Goal: Transaction & Acquisition: Purchase product/service

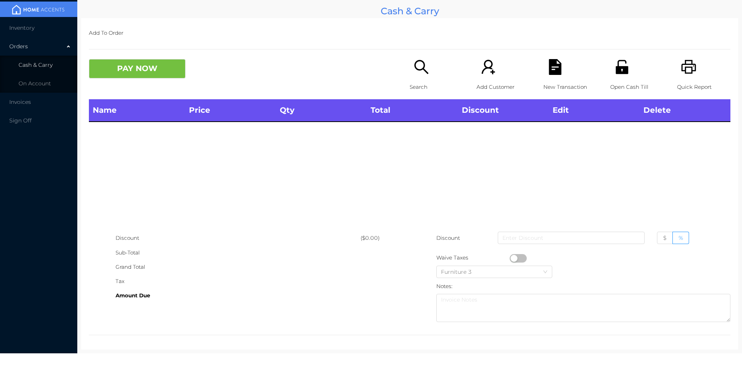
click at [37, 71] on li "Cash & Carry" at bounding box center [38, 64] width 77 height 15
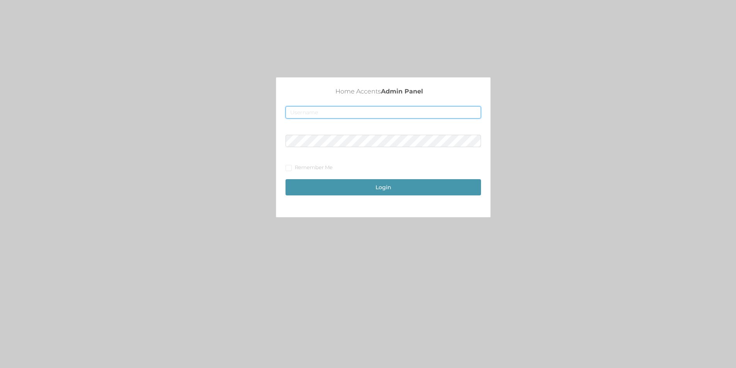
type input "merch2@accents.pw"
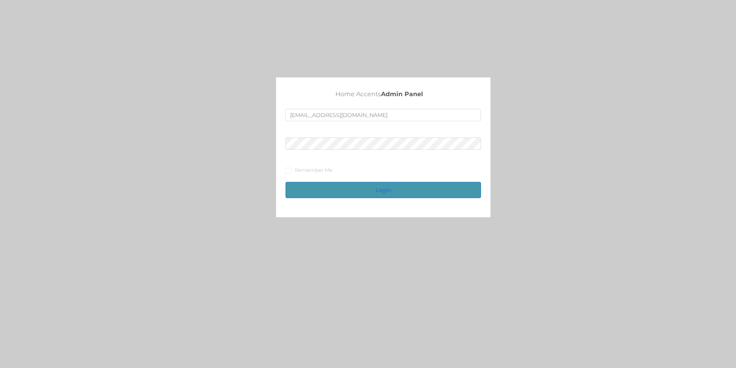
click at [394, 193] on button "Login" at bounding box center [384, 190] width 196 height 16
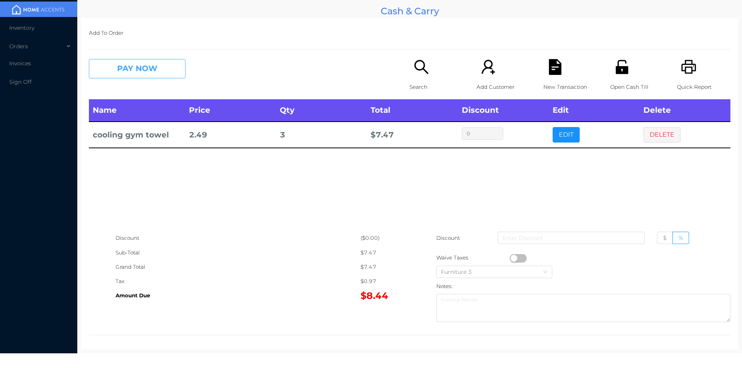
click at [146, 70] on button "PAY NOW" at bounding box center [137, 68] width 97 height 19
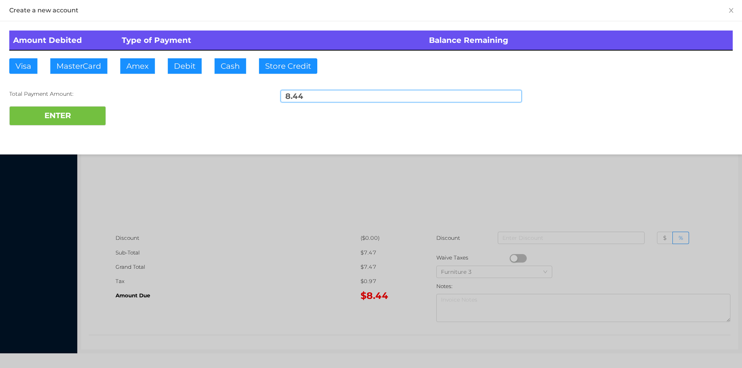
click at [313, 99] on input "8.44" at bounding box center [401, 96] width 241 height 12
type input "8"
type input "20.00"
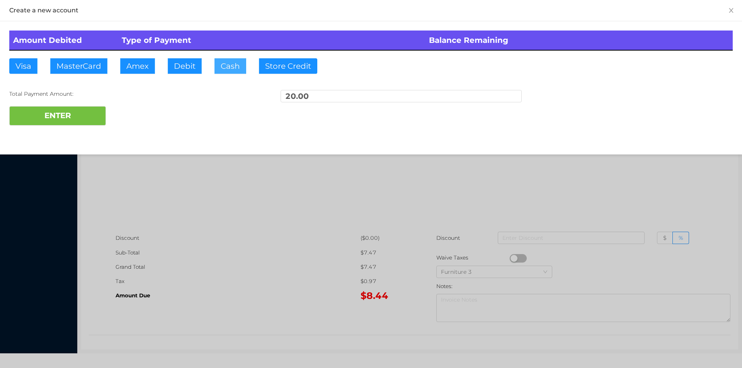
click at [231, 69] on button "Cash" at bounding box center [230, 65] width 32 height 15
click at [51, 116] on button "ENTER" at bounding box center [57, 115] width 97 height 19
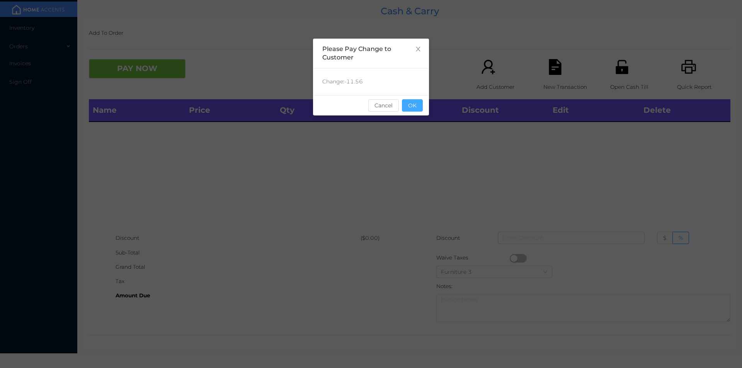
click at [412, 109] on button "OK" at bounding box center [412, 105] width 21 height 12
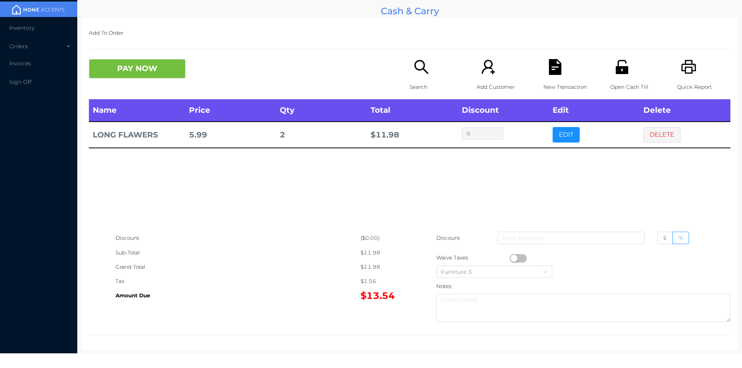
click at [422, 69] on icon "icon: search" at bounding box center [421, 67] width 16 height 16
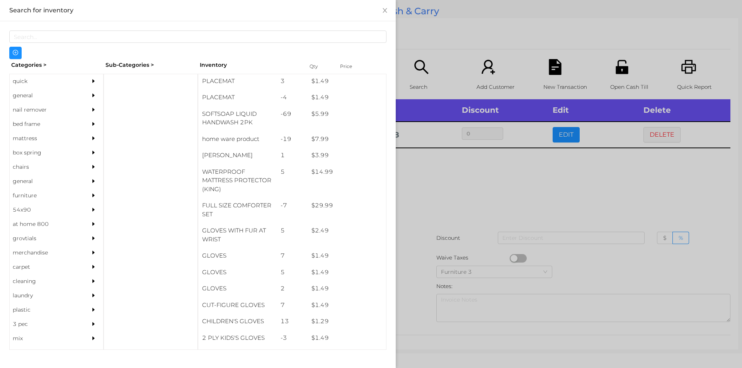
scroll to position [145, 0]
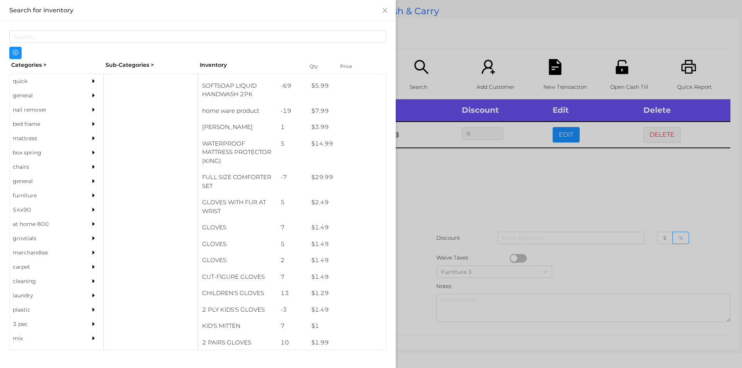
click at [18, 96] on div "general" at bounding box center [45, 95] width 70 height 14
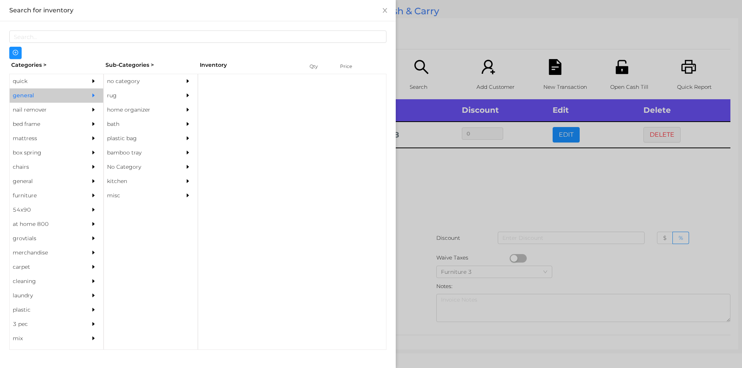
scroll to position [0, 0]
click at [142, 86] on div "no category" at bounding box center [139, 81] width 70 height 14
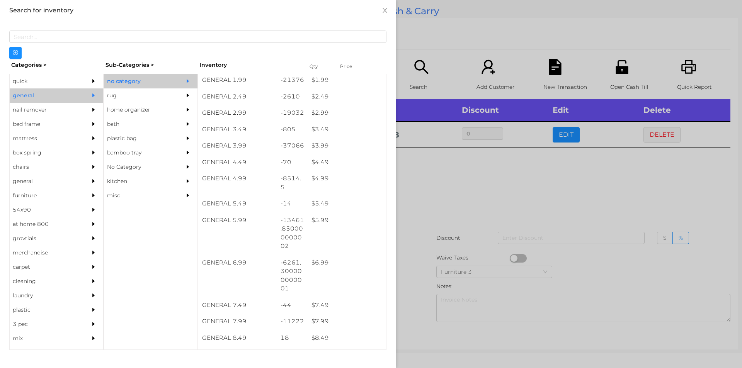
scroll to position [167, 0]
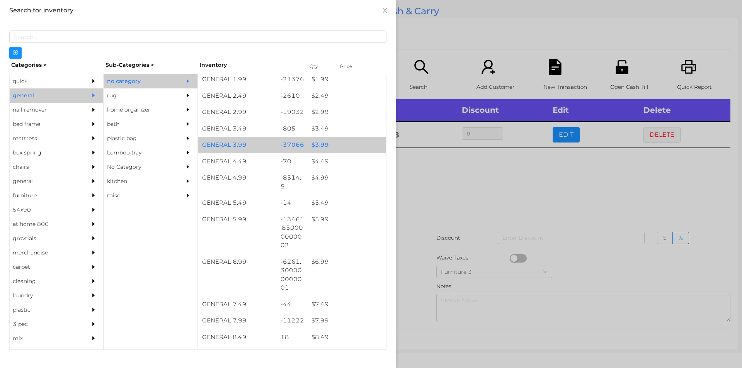
click at [340, 142] on div "$ 3.99" at bounding box center [347, 145] width 78 height 17
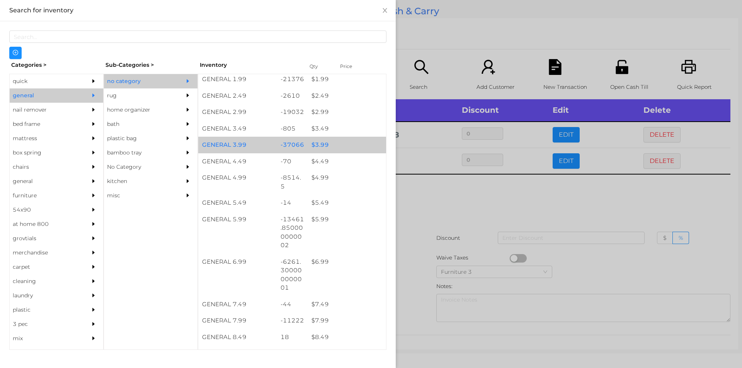
click at [345, 146] on div "$ 3.99" at bounding box center [347, 145] width 78 height 17
click at [349, 143] on div "$ 3.99" at bounding box center [347, 145] width 78 height 17
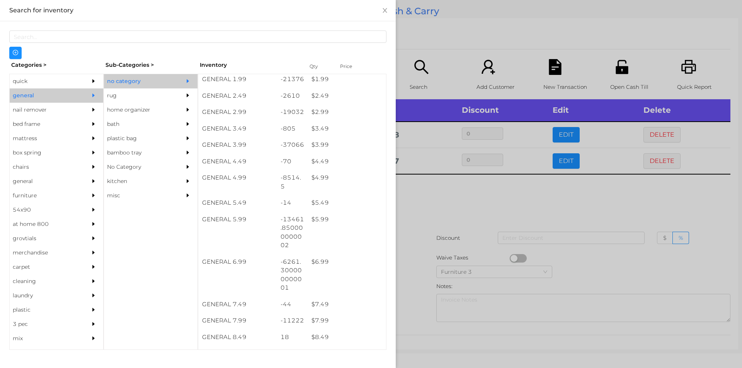
click at [468, 46] on div at bounding box center [371, 184] width 742 height 368
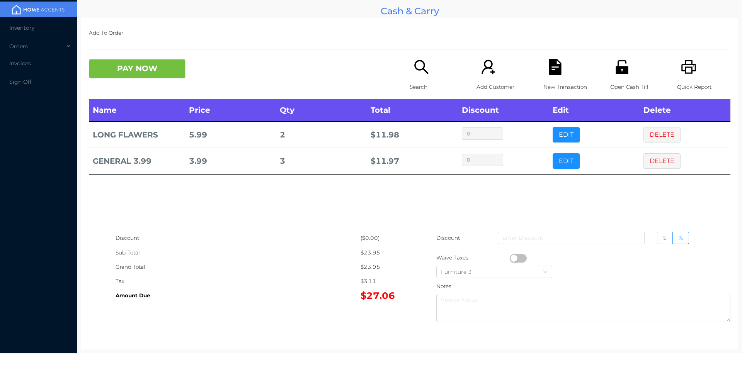
click at [424, 67] on icon "icon: search" at bounding box center [421, 67] width 16 height 16
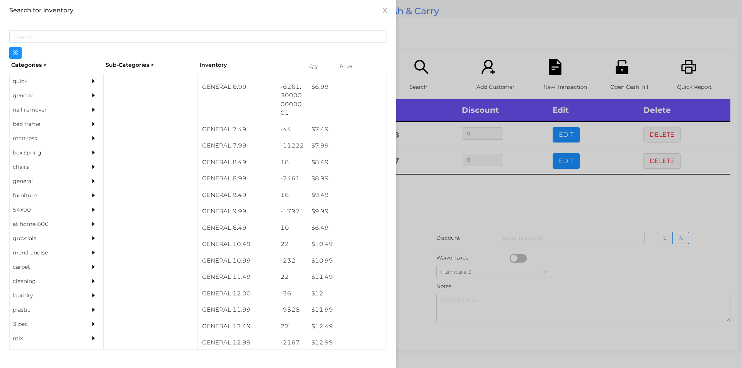
scroll to position [342, 0]
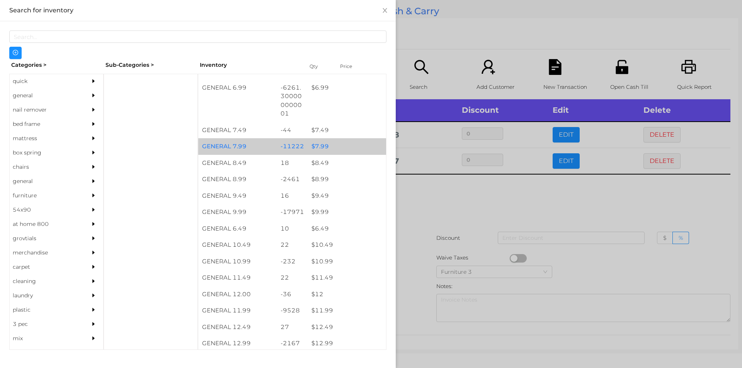
click at [340, 146] on div "$ 7.99" at bounding box center [347, 146] width 78 height 17
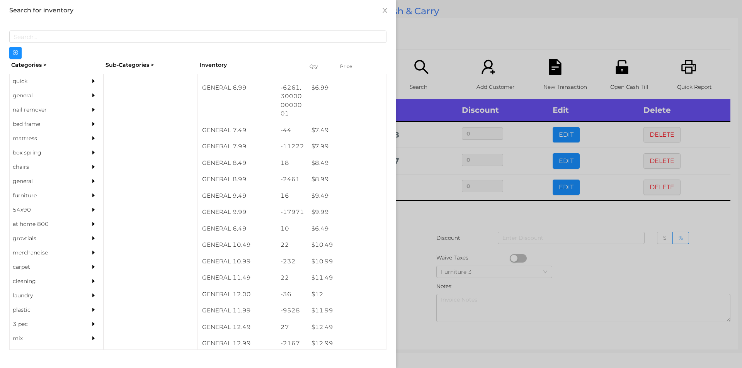
click at [443, 38] on div at bounding box center [371, 184] width 742 height 368
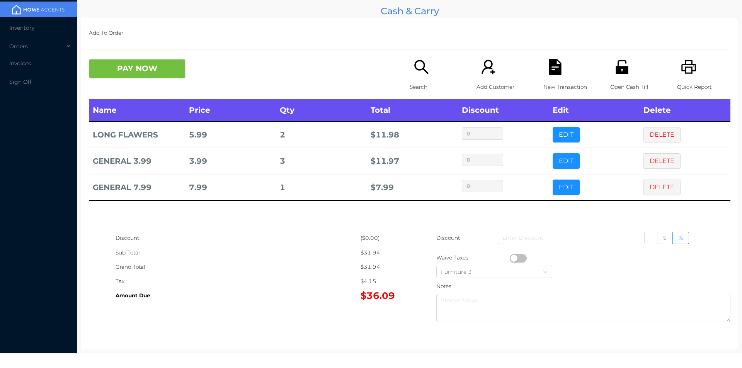
click at [420, 75] on icon "icon: search" at bounding box center [421, 67] width 16 height 16
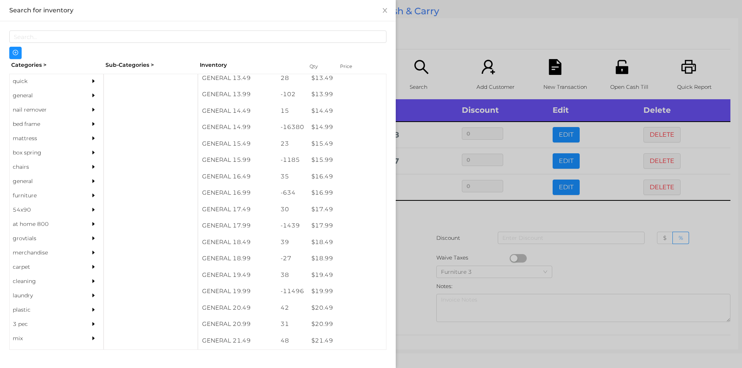
scroll to position [624, 0]
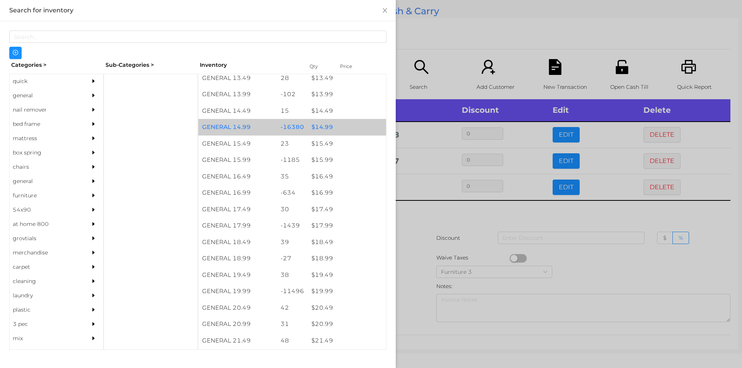
click at [311, 125] on div "$ 14.99" at bounding box center [347, 127] width 78 height 17
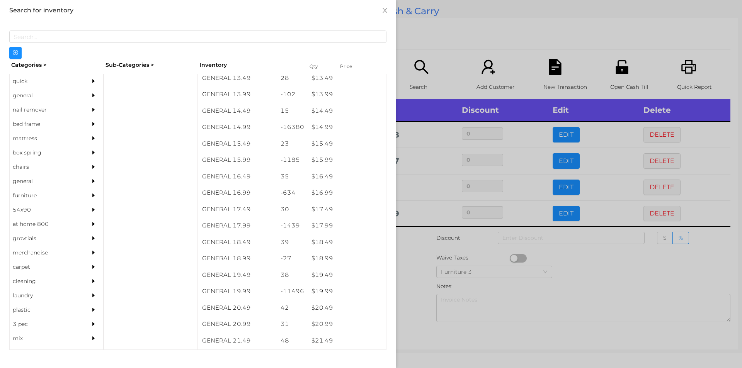
click at [476, 44] on div at bounding box center [371, 184] width 742 height 368
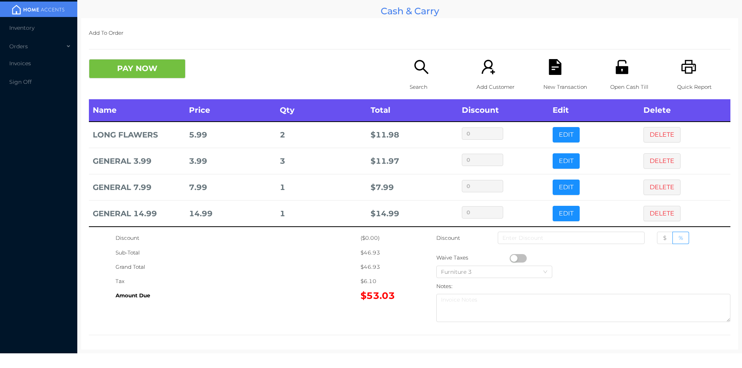
click at [550, 63] on icon "icon: file-text" at bounding box center [555, 67] width 12 height 16
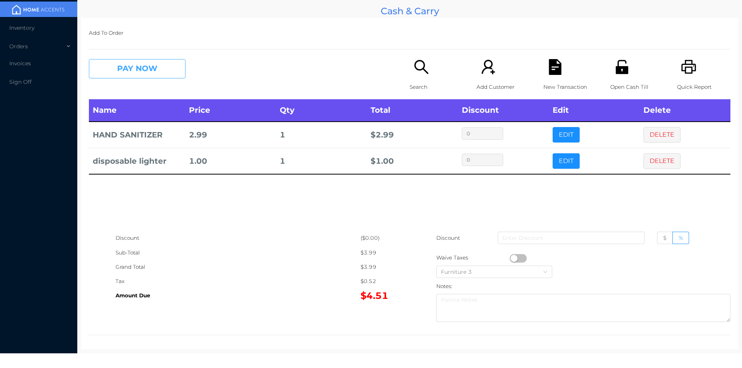
click at [136, 73] on button "PAY NOW" at bounding box center [137, 68] width 97 height 19
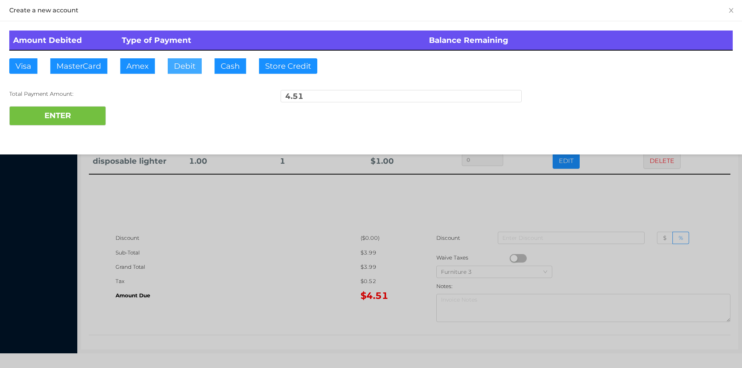
click at [182, 68] on button "Debit" at bounding box center [185, 65] width 34 height 15
click at [73, 112] on button "ENTER" at bounding box center [57, 115] width 97 height 19
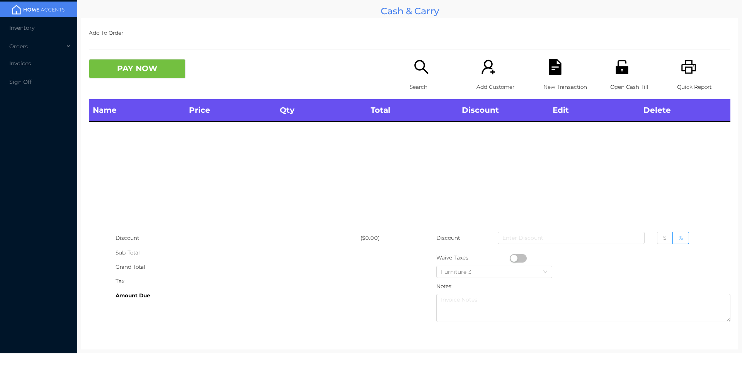
click at [614, 78] on div "Open Cash Till" at bounding box center [636, 79] width 53 height 40
click at [426, 74] on icon "icon: search" at bounding box center [421, 67] width 16 height 16
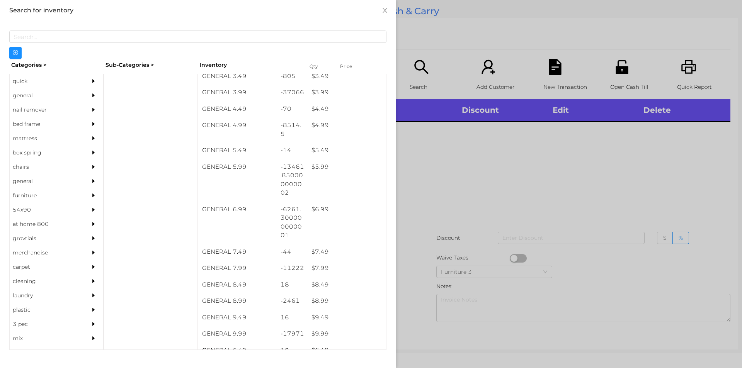
scroll to position [220, 0]
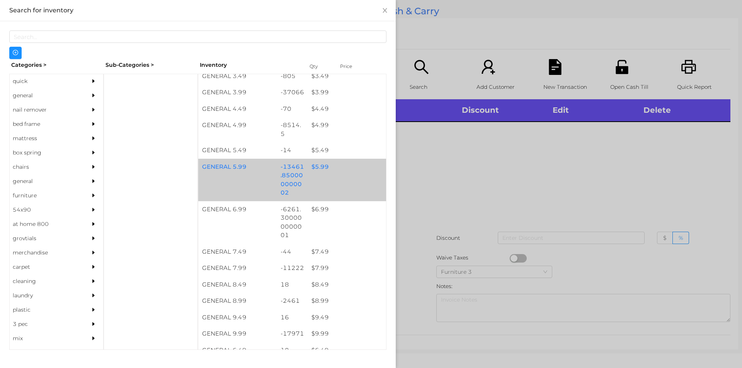
click at [317, 170] on div "$ 5.99" at bounding box center [347, 167] width 78 height 17
click at [313, 170] on div "$ 5.99" at bounding box center [347, 167] width 78 height 17
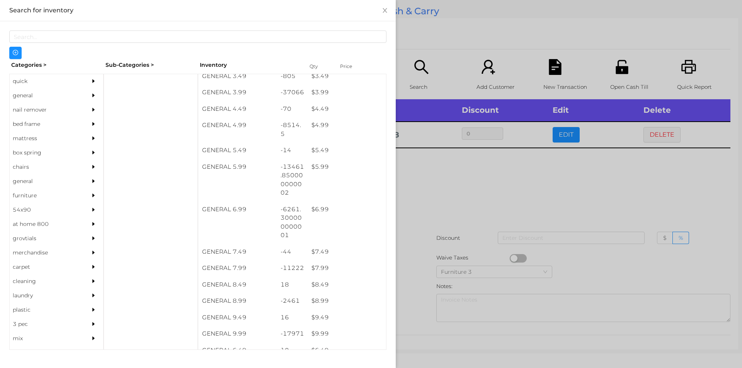
click at [453, 179] on div at bounding box center [371, 184] width 742 height 368
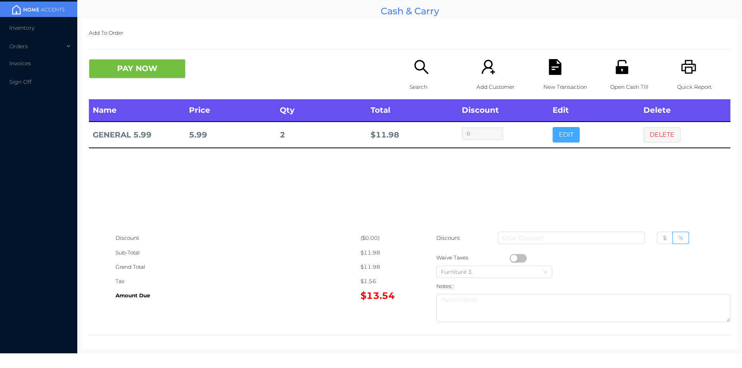
click at [561, 138] on button "EDIT" at bounding box center [566, 134] width 27 height 15
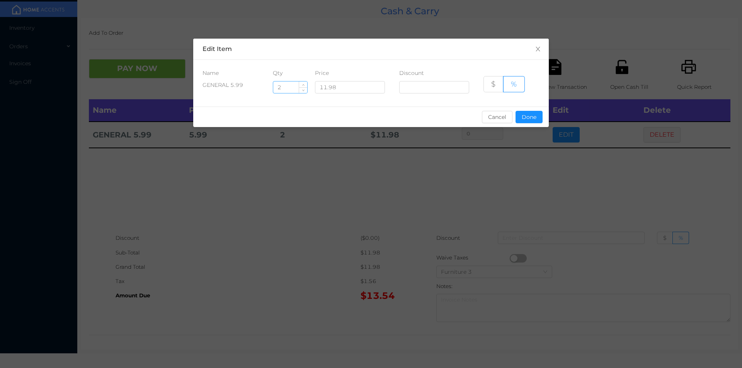
click at [294, 88] on input "2" at bounding box center [290, 88] width 34 height 12
type input "2.5"
click at [527, 115] on button "Done" at bounding box center [529, 117] width 27 height 12
type input "0%"
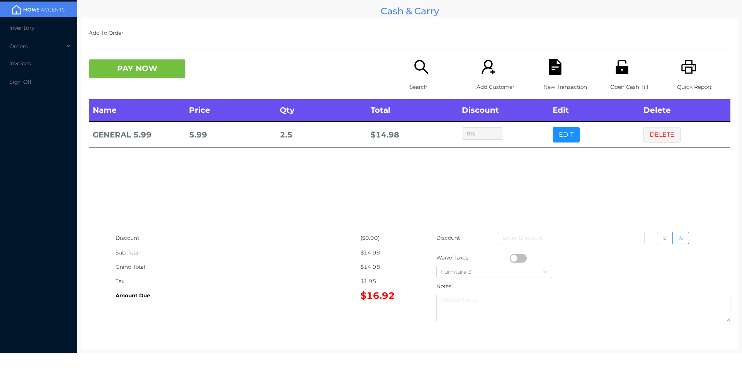
click at [530, 141] on div "sentinelStart Edit Item Name Qty Price Discount GENERAL 5.99 2.5 11.98 $ % Canc…" at bounding box center [371, 184] width 742 height 368
click at [109, 63] on button "PAY NOW" at bounding box center [137, 68] width 97 height 19
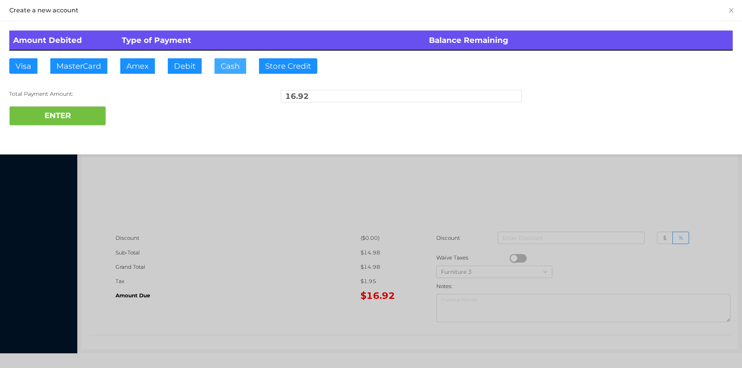
click at [216, 64] on button "Cash" at bounding box center [230, 65] width 32 height 15
type input "20."
click at [60, 123] on button "ENTER" at bounding box center [57, 115] width 97 height 19
type input "0"
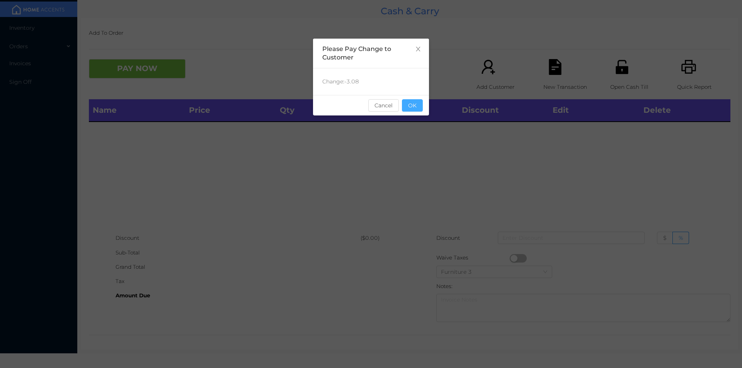
click at [417, 108] on button "OK" at bounding box center [412, 105] width 21 height 12
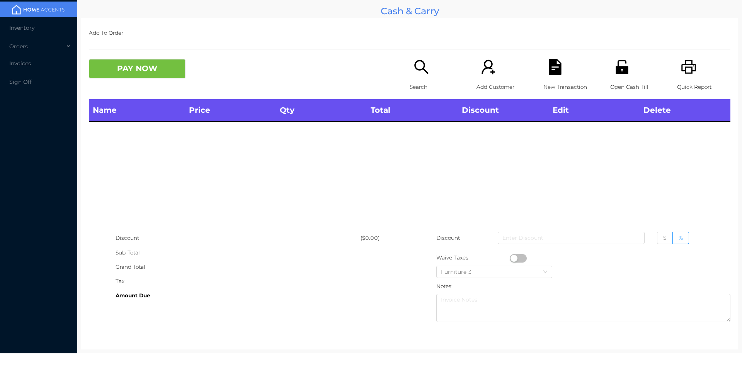
click at [420, 71] on icon "icon: search" at bounding box center [421, 67] width 16 height 16
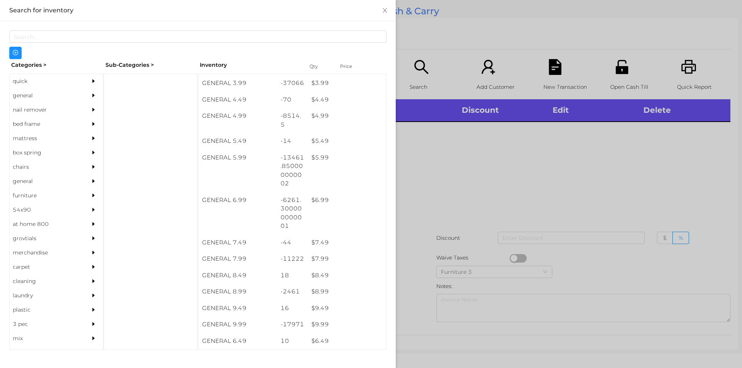
scroll to position [232, 0]
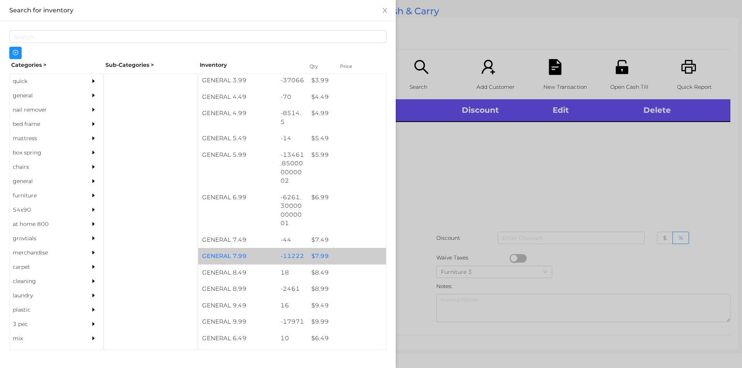
click at [323, 257] on div "$ 7.99" at bounding box center [347, 256] width 78 height 17
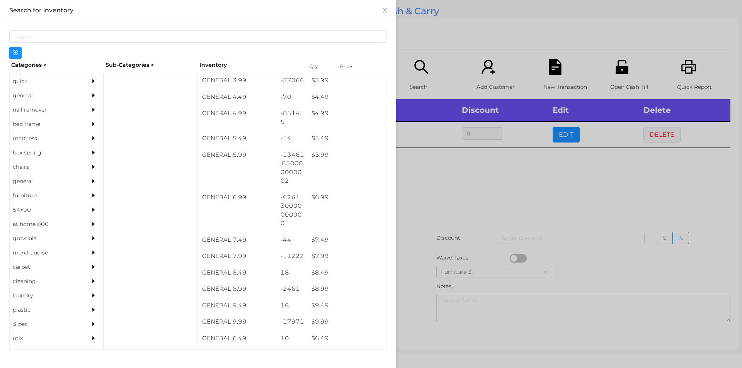
click at [665, 134] on div at bounding box center [371, 184] width 742 height 368
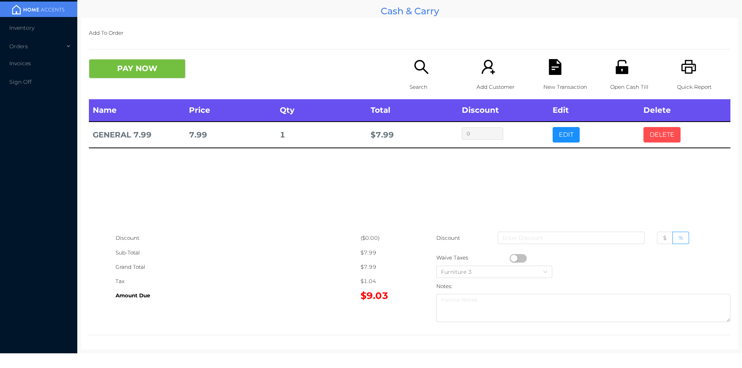
click at [667, 141] on button "DELETE" at bounding box center [661, 134] width 37 height 15
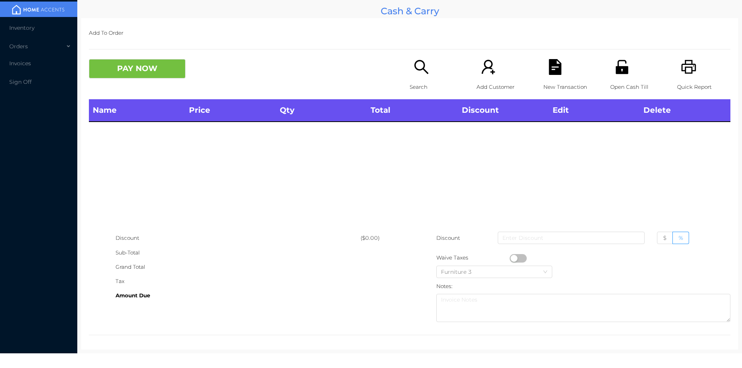
click at [414, 71] on icon "icon: search" at bounding box center [421, 67] width 16 height 16
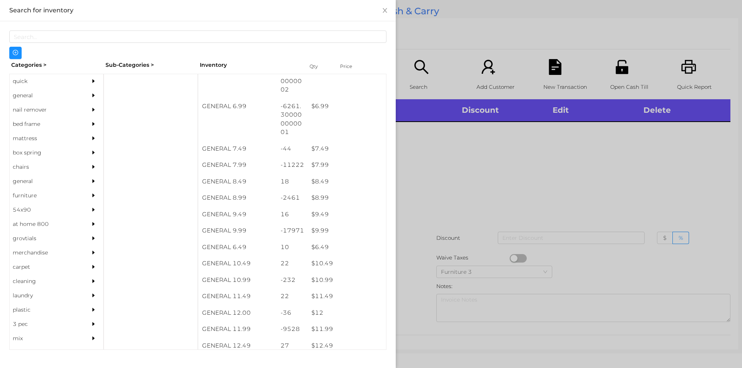
scroll to position [323, 0]
click at [20, 79] on div "quick" at bounding box center [45, 81] width 70 height 14
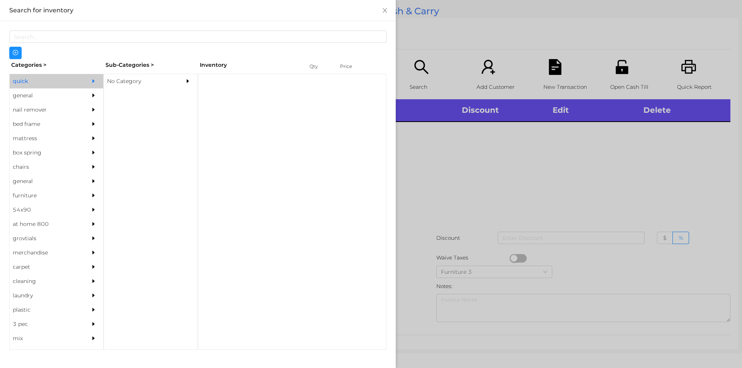
scroll to position [0, 0]
click at [126, 80] on div "No Category" at bounding box center [139, 81] width 70 height 14
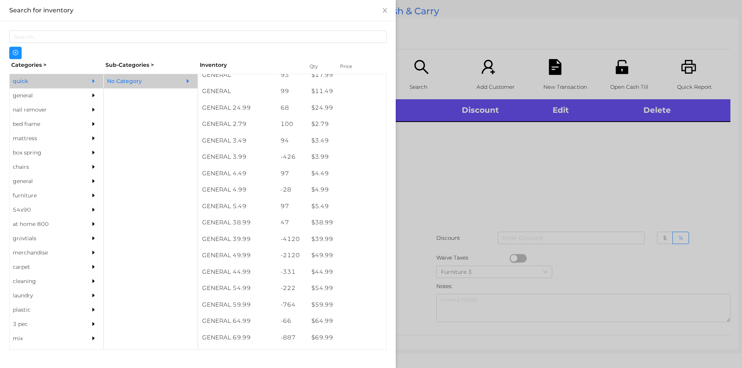
scroll to position [287, 0]
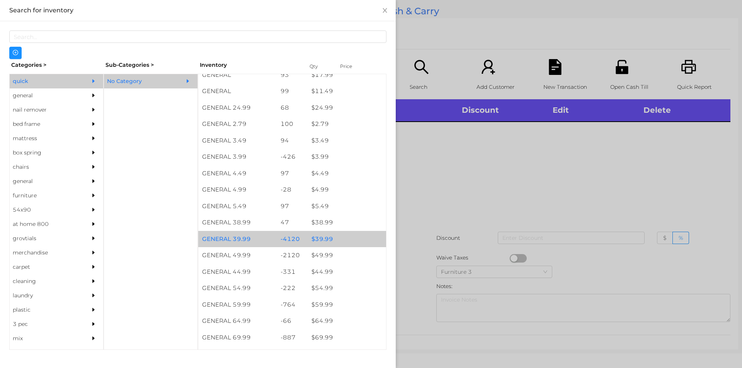
click at [323, 242] on div "$ 39.99" at bounding box center [347, 239] width 78 height 17
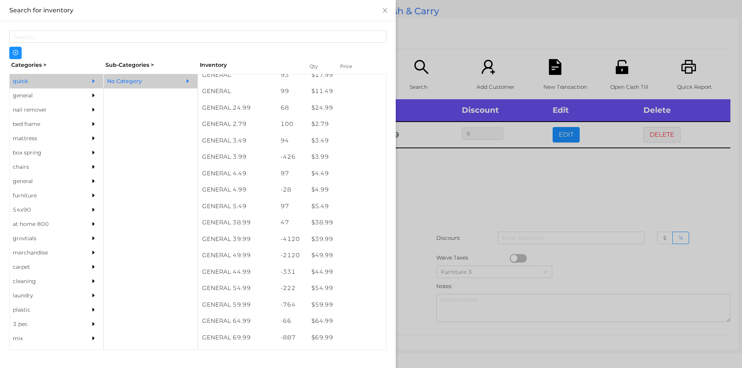
click at [464, 194] on div at bounding box center [371, 184] width 742 height 368
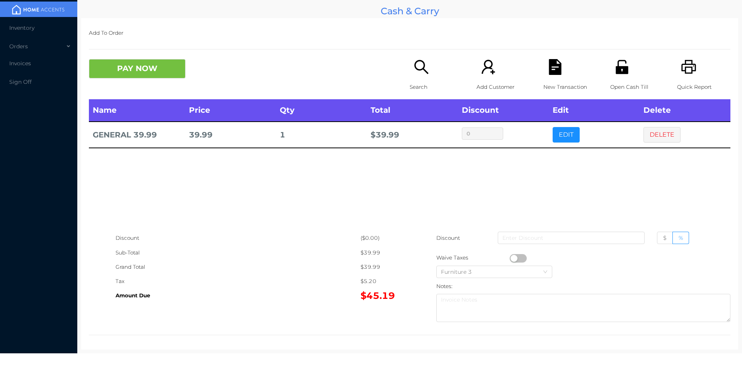
click at [514, 257] on button "button" at bounding box center [518, 258] width 17 height 9
click at [516, 258] on button "button" at bounding box center [518, 258] width 17 height 9
click at [656, 140] on button "DELETE" at bounding box center [661, 134] width 37 height 15
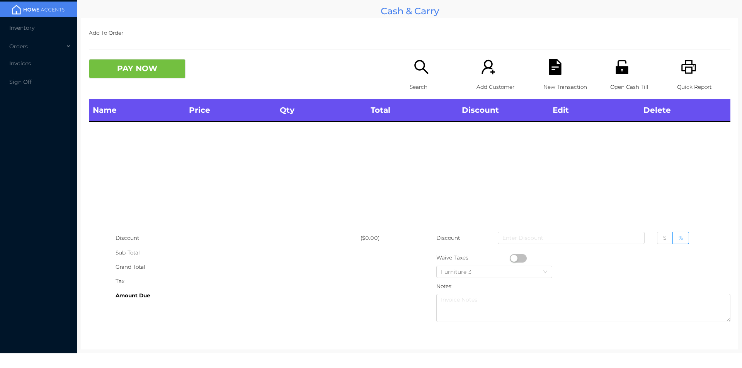
click at [415, 71] on icon "icon: search" at bounding box center [421, 67] width 16 height 16
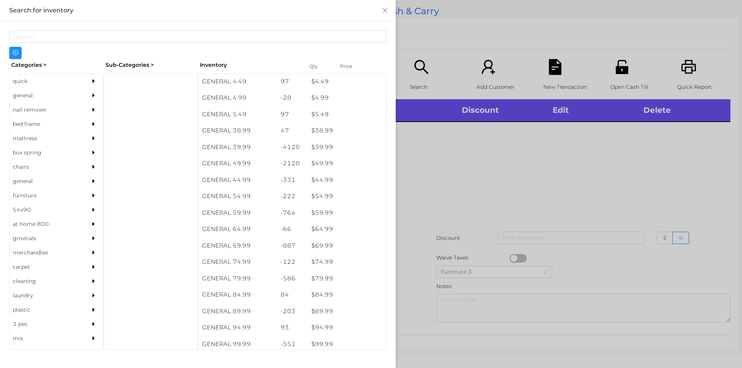
scroll to position [379, 0]
click at [29, 94] on div "general" at bounding box center [45, 95] width 70 height 14
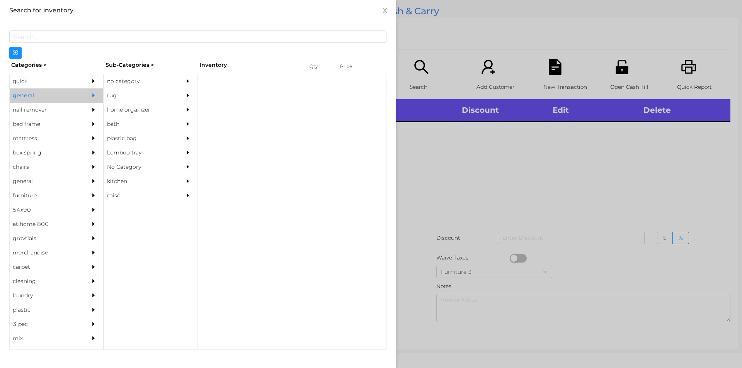
click at [119, 87] on div "no category" at bounding box center [139, 81] width 70 height 14
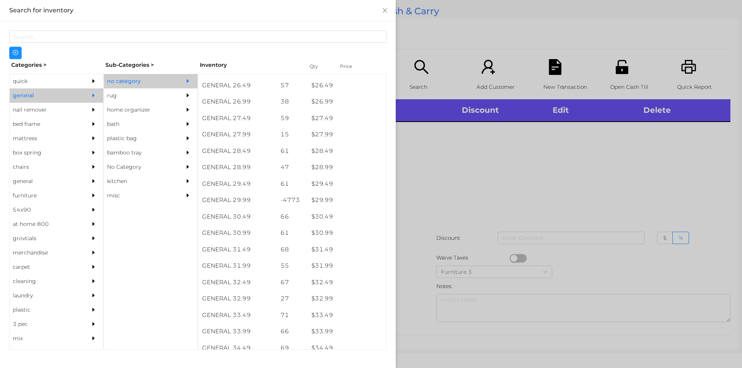
scroll to position [1043, 0]
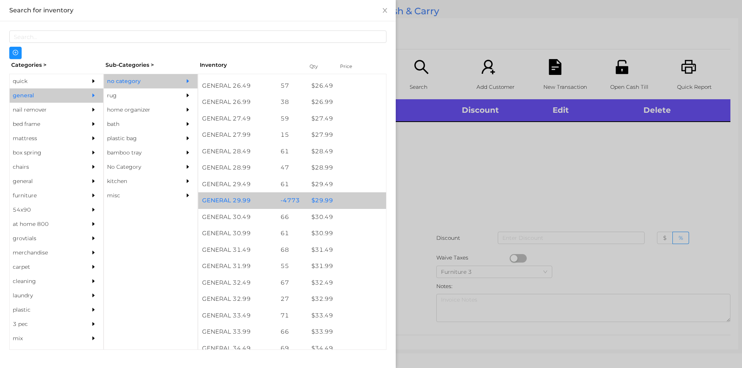
click at [324, 202] on div "$ 29.99" at bounding box center [347, 200] width 78 height 17
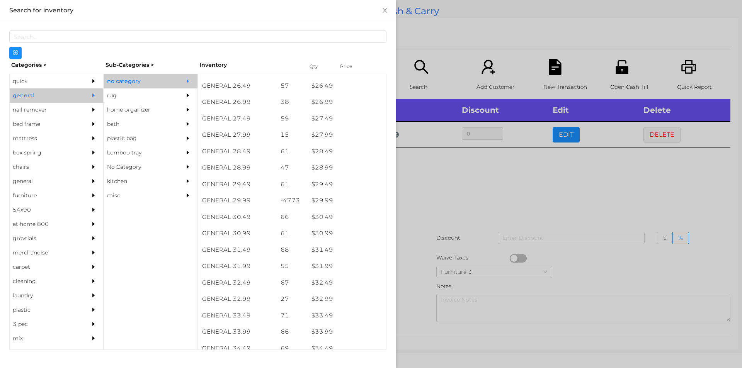
click at [431, 192] on div at bounding box center [371, 184] width 742 height 368
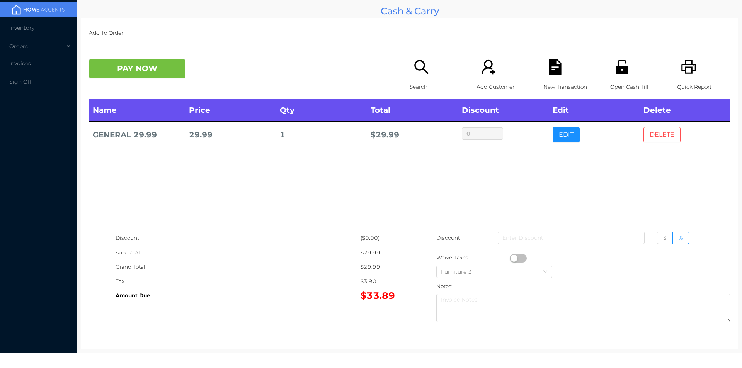
click at [661, 136] on button "DELETE" at bounding box center [661, 134] width 37 height 15
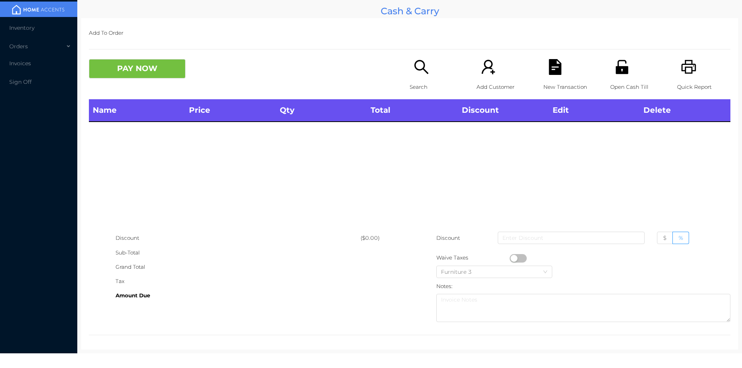
click at [417, 80] on p "Search" at bounding box center [436, 87] width 53 height 14
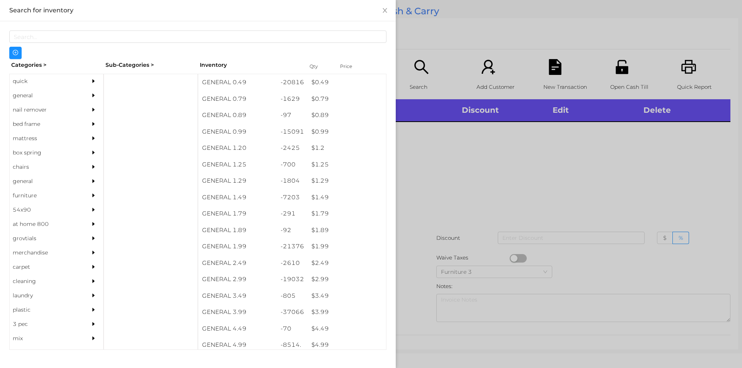
click at [31, 93] on div "general" at bounding box center [45, 95] width 70 height 14
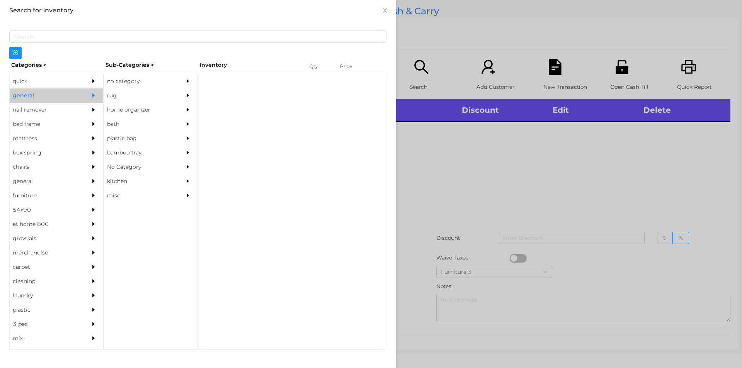
click at [121, 79] on div "no category" at bounding box center [139, 81] width 70 height 14
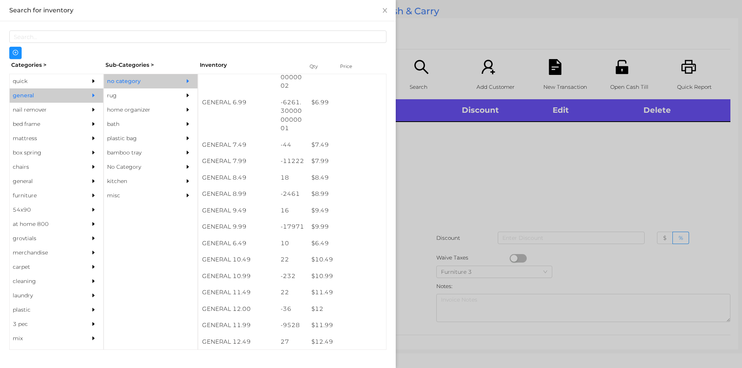
scroll to position [429, 0]
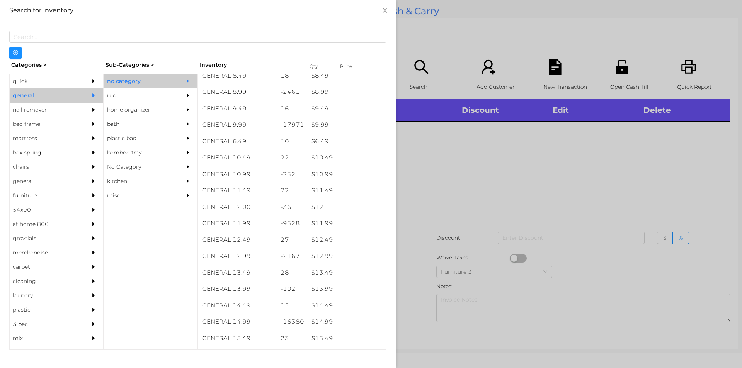
click at [36, 81] on div "quick" at bounding box center [45, 81] width 70 height 14
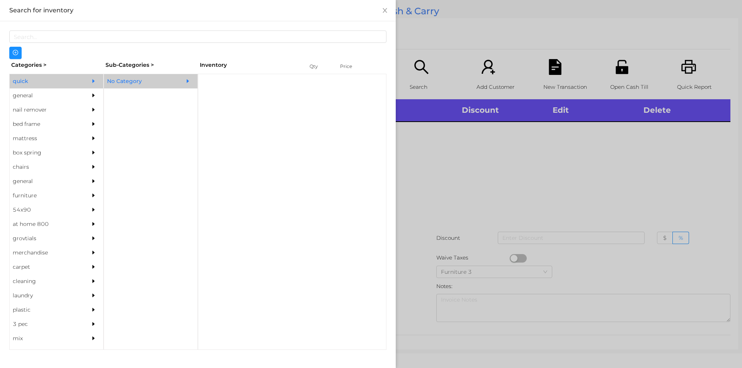
scroll to position [0, 0]
click at [129, 82] on div "No Category" at bounding box center [139, 81] width 70 height 14
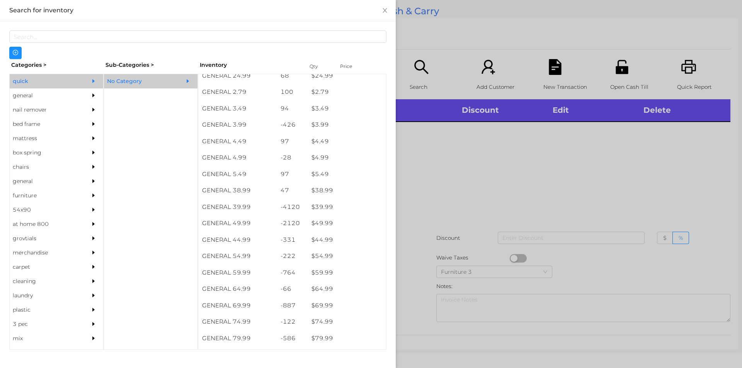
scroll to position [315, 0]
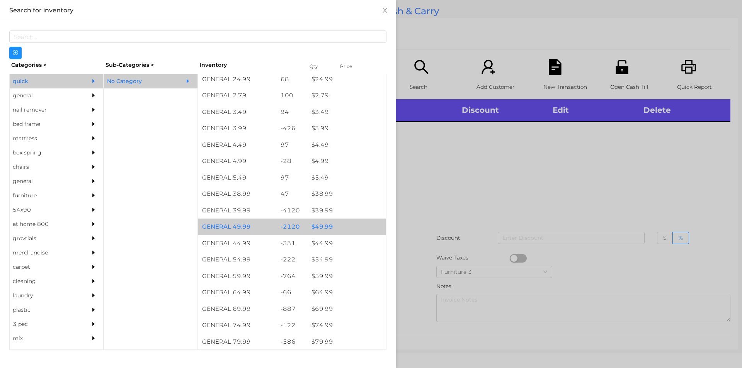
click at [324, 225] on div "$ 49.99" at bounding box center [347, 227] width 78 height 17
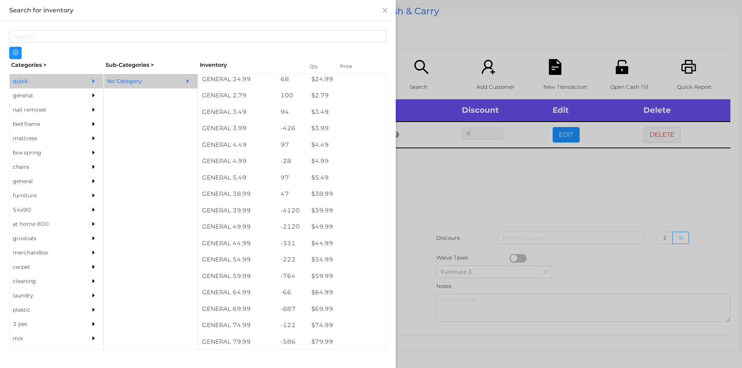
click at [486, 194] on div at bounding box center [371, 184] width 742 height 368
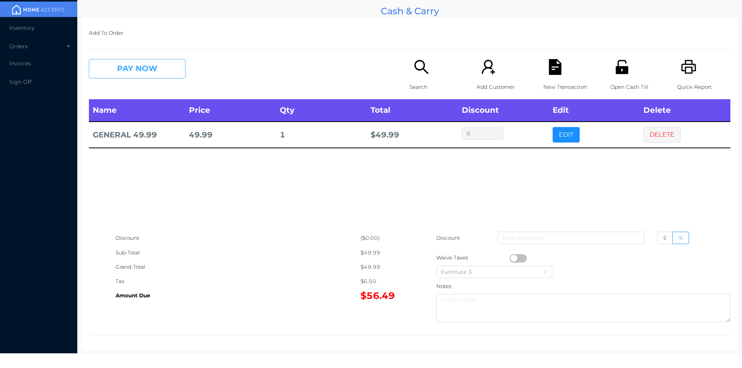
click at [128, 77] on button "PAY NOW" at bounding box center [137, 68] width 97 height 19
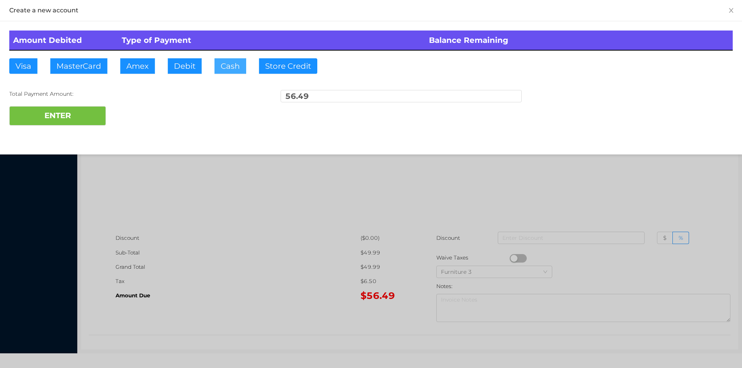
click at [232, 68] on button "Cash" at bounding box center [230, 65] width 32 height 15
type input "100."
click at [53, 119] on button "ENTER" at bounding box center [57, 115] width 97 height 19
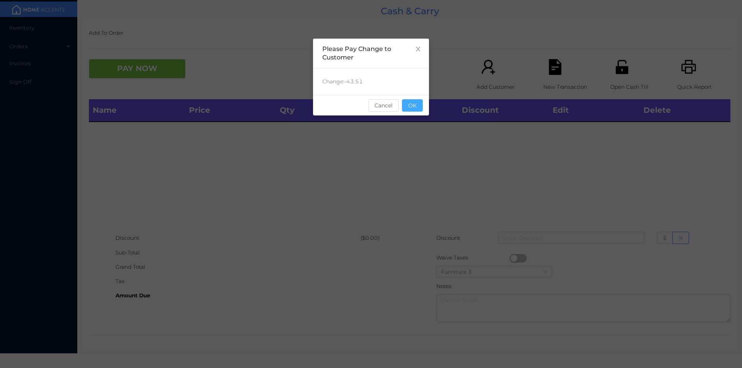
click at [412, 102] on button "OK" at bounding box center [412, 105] width 21 height 12
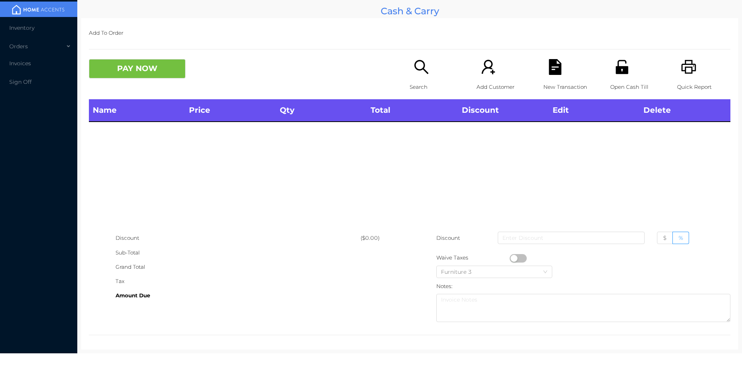
click at [621, 68] on icon "icon: unlock" at bounding box center [622, 67] width 12 height 14
click at [428, 77] on div "Search" at bounding box center [436, 79] width 53 height 40
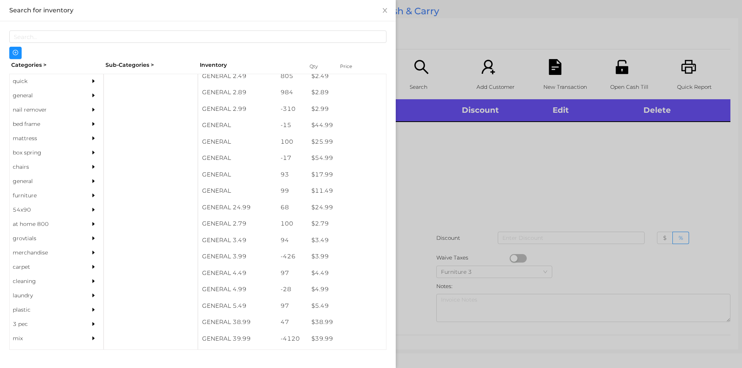
scroll to position [222, 0]
click at [34, 98] on div "general" at bounding box center [45, 95] width 70 height 14
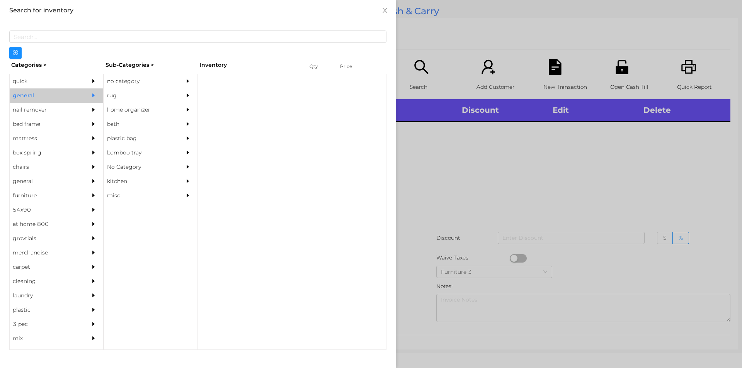
click at [133, 80] on div "no category" at bounding box center [139, 81] width 70 height 14
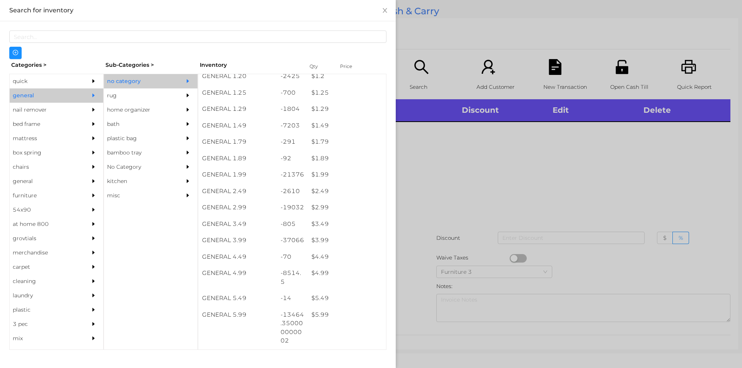
scroll to position [127, 0]
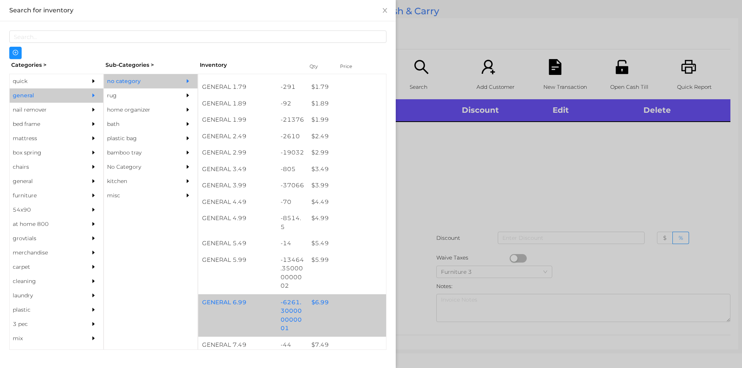
click at [349, 310] on div "$ 6.99" at bounding box center [347, 302] width 78 height 17
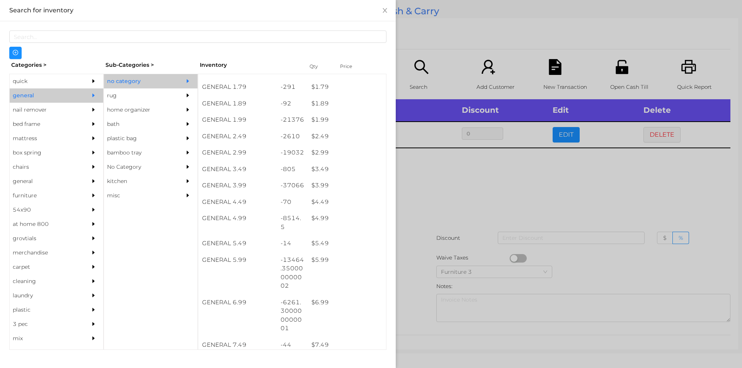
click at [471, 235] on div at bounding box center [371, 184] width 742 height 368
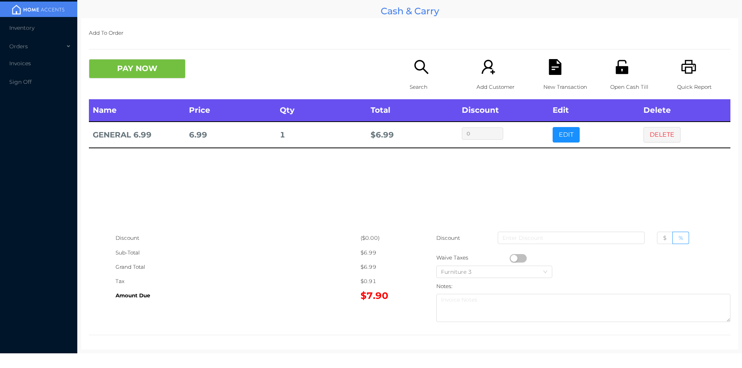
click at [414, 73] on icon "icon: search" at bounding box center [421, 67] width 16 height 16
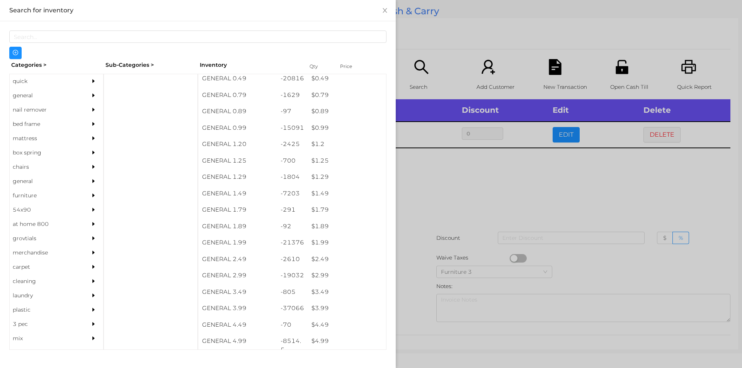
scroll to position [0, 0]
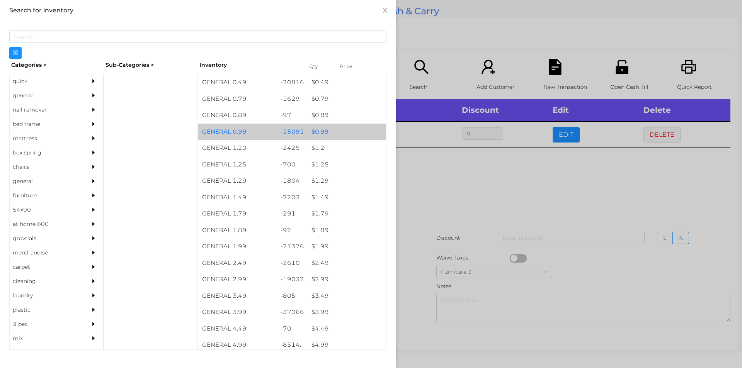
click at [333, 126] on div "$ 0.99" at bounding box center [347, 132] width 78 height 17
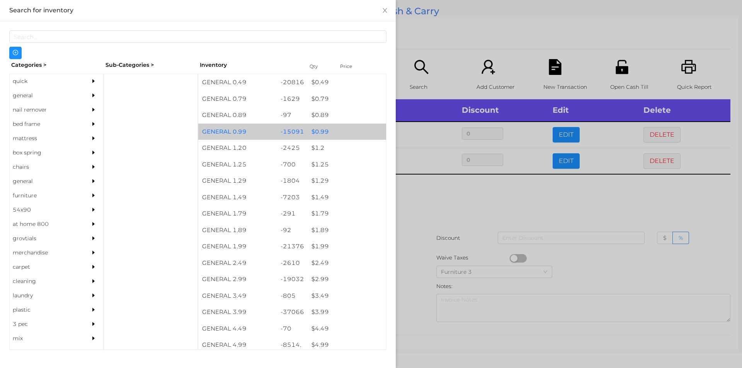
click at [335, 128] on div "$ 0.99" at bounding box center [347, 132] width 78 height 17
click at [345, 128] on div "$ 0.99" at bounding box center [347, 132] width 78 height 17
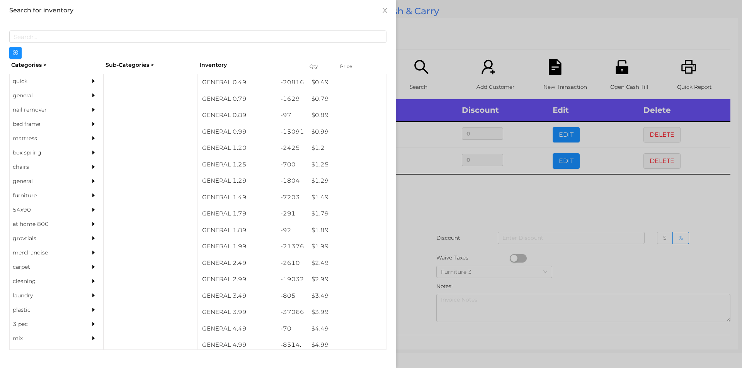
click at [433, 53] on div at bounding box center [371, 184] width 742 height 368
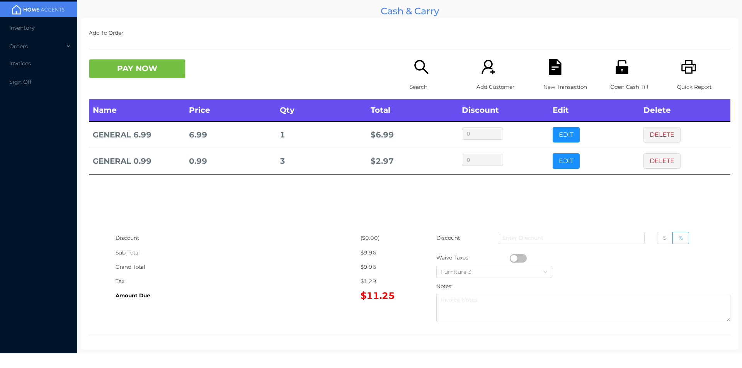
click at [546, 79] on div "New Transaction" at bounding box center [569, 79] width 53 height 40
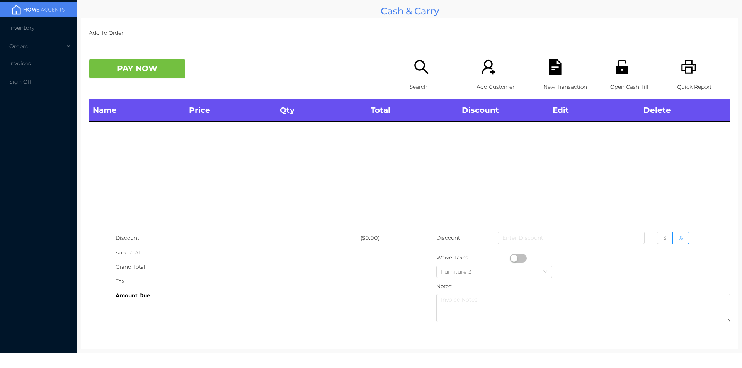
click at [618, 68] on icon "icon: unlock" at bounding box center [622, 67] width 12 height 14
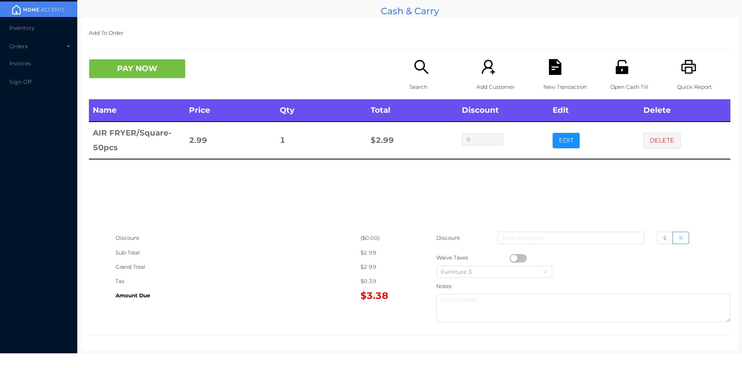
click at [419, 67] on icon "icon: search" at bounding box center [421, 67] width 16 height 16
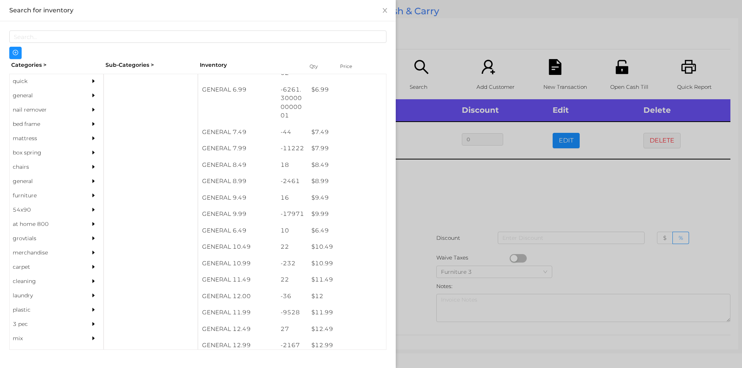
scroll to position [362, 0]
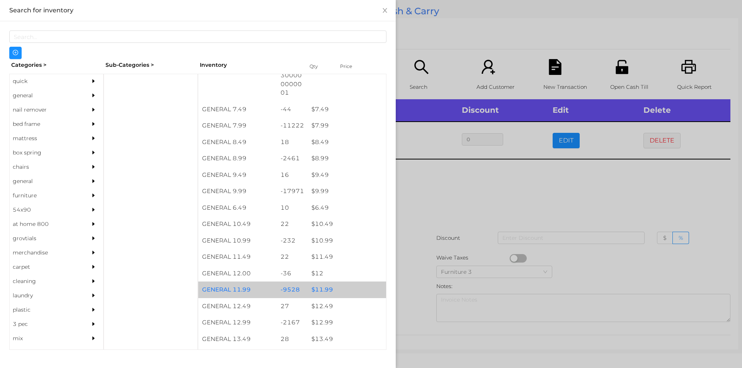
click at [318, 282] on div "$ 11.99" at bounding box center [347, 290] width 78 height 17
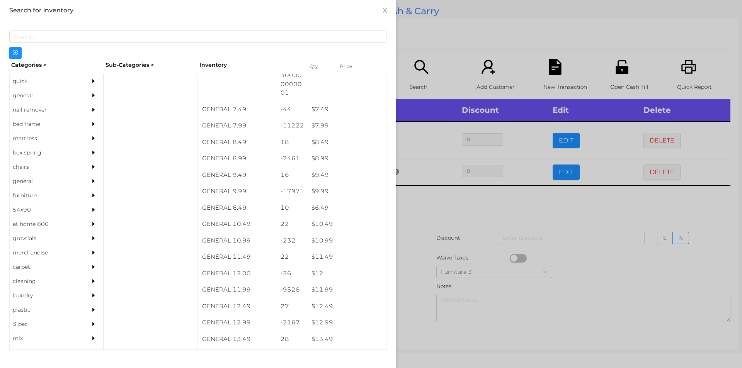
click at [463, 231] on div at bounding box center [371, 184] width 742 height 368
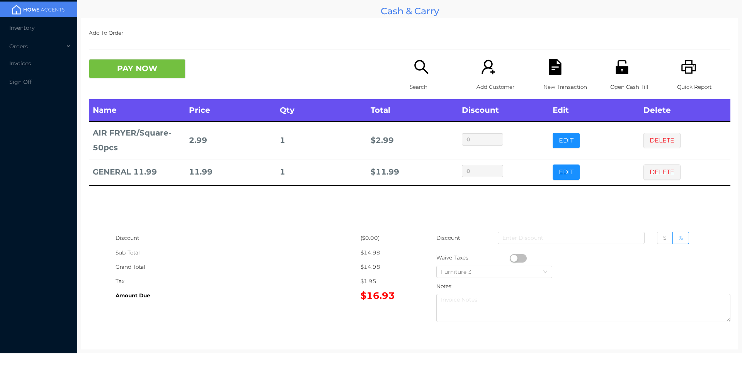
click at [549, 73] on icon "icon: file-text" at bounding box center [555, 67] width 12 height 16
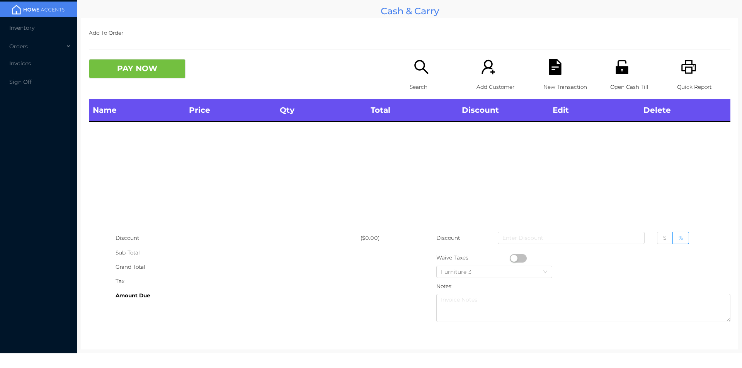
click at [621, 68] on icon "icon: unlock" at bounding box center [622, 67] width 12 height 14
click at [621, 71] on icon "icon: unlock" at bounding box center [622, 67] width 12 height 14
click at [612, 77] on div "Open Cash Till" at bounding box center [636, 79] width 53 height 40
click at [619, 75] on div "Open Cash Till" at bounding box center [636, 79] width 53 height 40
click at [396, 57] on div "Add To Order PAY NOW Search Add Customer New Transaction Open Cash Till Quick R…" at bounding box center [409, 184] width 657 height 332
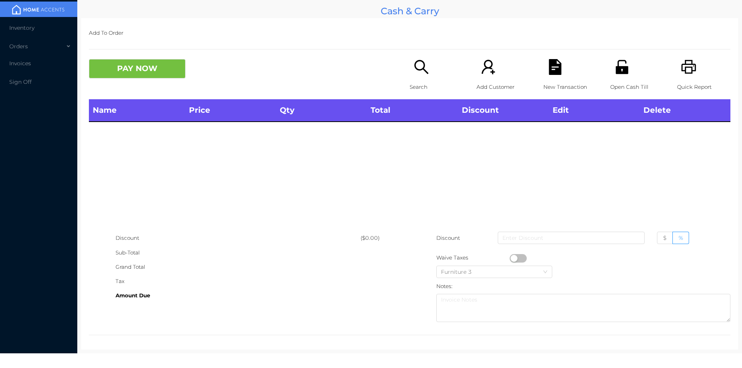
click at [416, 69] on icon "icon: search" at bounding box center [421, 67] width 16 height 16
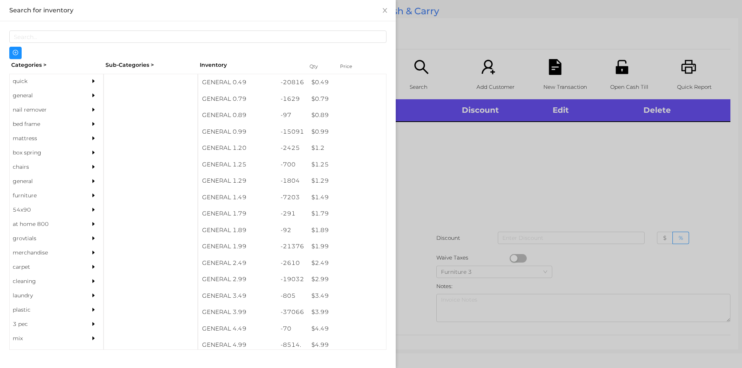
click at [329, 276] on div "$ 2.99" at bounding box center [347, 279] width 78 height 17
click at [441, 249] on div at bounding box center [371, 184] width 742 height 368
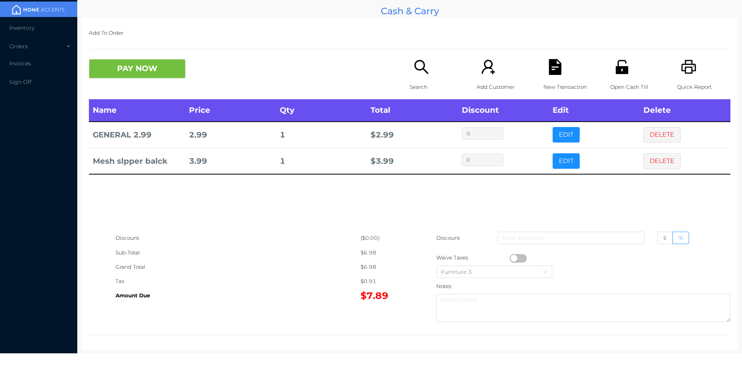
click at [552, 70] on icon "icon: file-text" at bounding box center [555, 67] width 12 height 16
click at [616, 71] on icon "icon: unlock" at bounding box center [622, 67] width 12 height 14
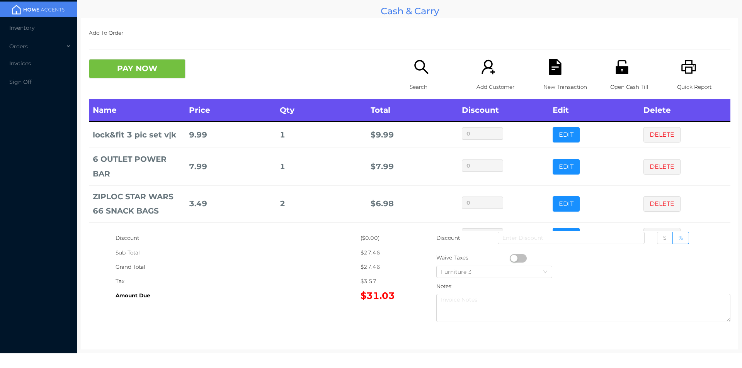
click at [547, 76] on div "New Transaction" at bounding box center [569, 79] width 53 height 40
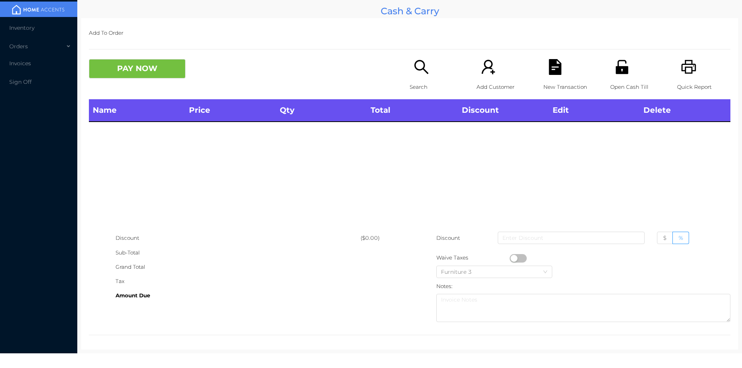
click at [616, 67] on icon "icon: unlock" at bounding box center [622, 67] width 12 height 14
click at [631, 60] on div "Open Cash Till" at bounding box center [636, 79] width 53 height 40
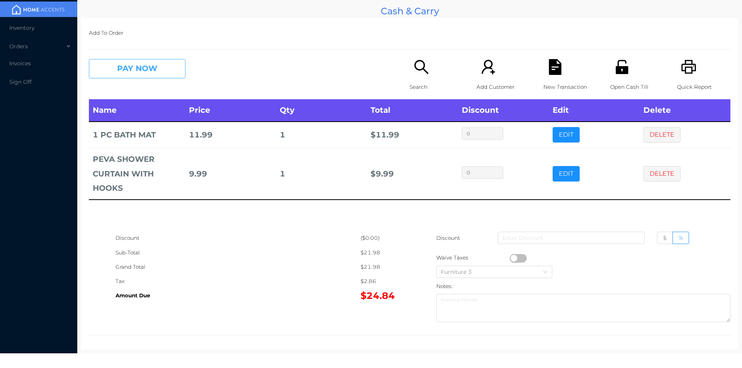
click at [122, 61] on button "PAY NOW" at bounding box center [137, 68] width 97 height 19
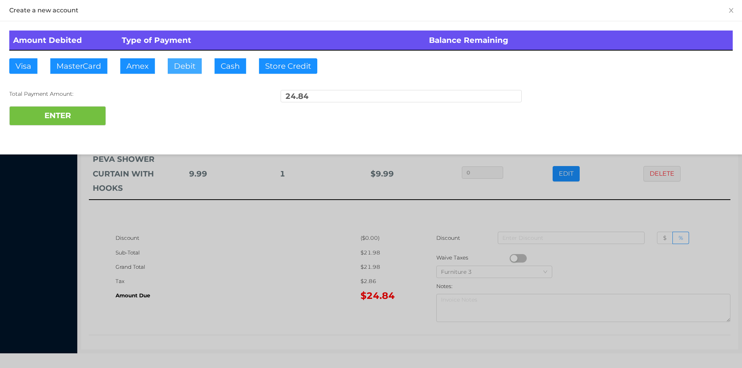
click at [183, 72] on button "Debit" at bounding box center [185, 65] width 34 height 15
type input "25"
click at [52, 113] on button "ENTER" at bounding box center [57, 115] width 97 height 19
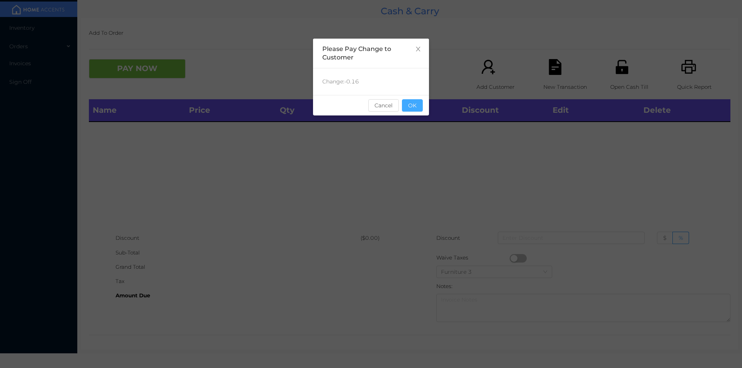
click at [410, 109] on button "OK" at bounding box center [412, 105] width 21 height 12
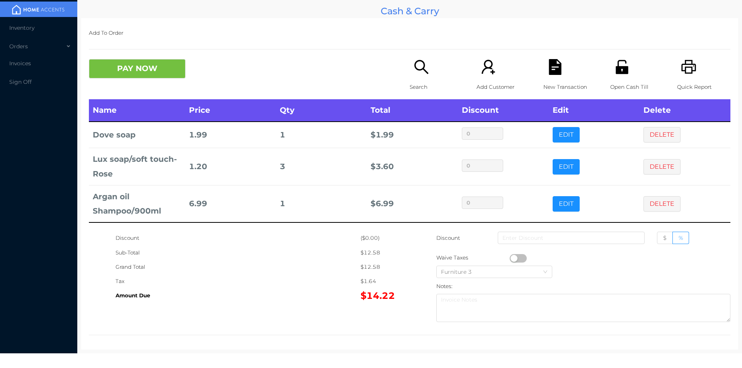
click at [623, 70] on icon "icon: unlock" at bounding box center [622, 67] width 16 height 16
click at [547, 60] on icon "icon: file-text" at bounding box center [555, 67] width 16 height 16
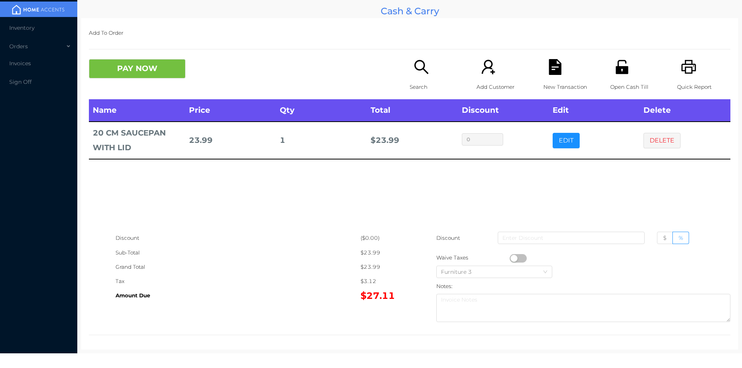
click at [425, 71] on icon "icon: search" at bounding box center [421, 67] width 16 height 16
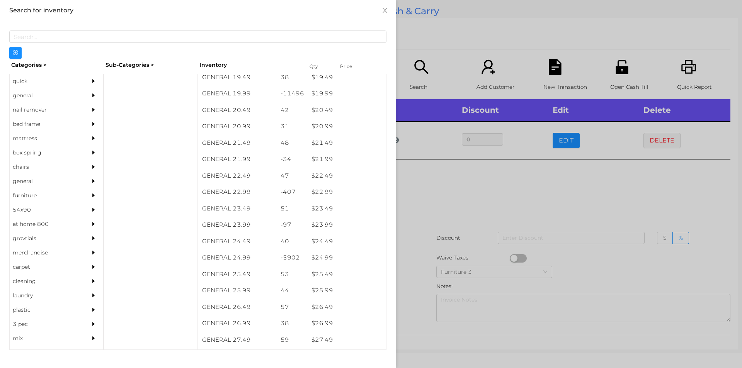
scroll to position [825, 0]
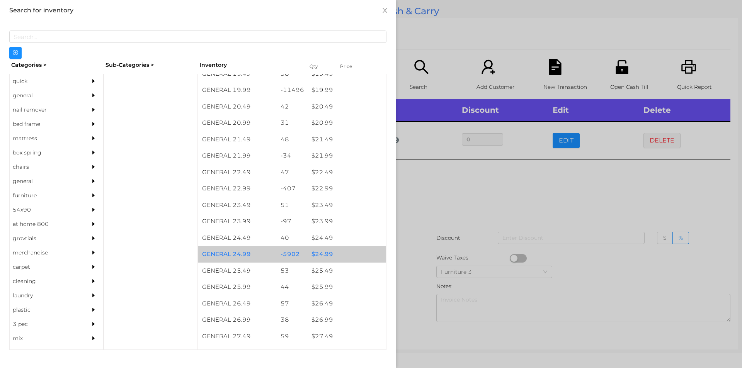
click at [308, 255] on div "$ 24.99" at bounding box center [347, 254] width 78 height 17
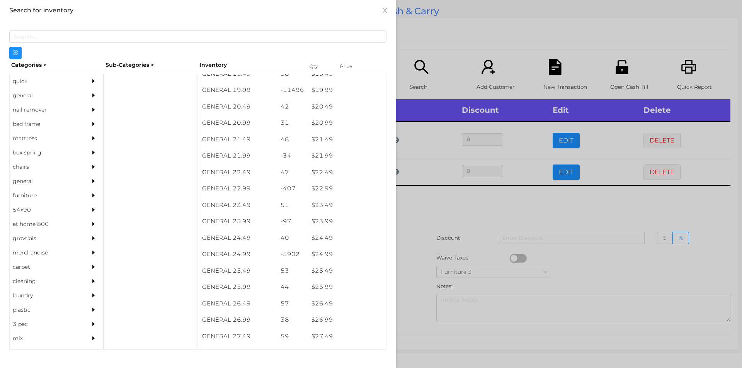
click at [424, 235] on div at bounding box center [371, 184] width 742 height 368
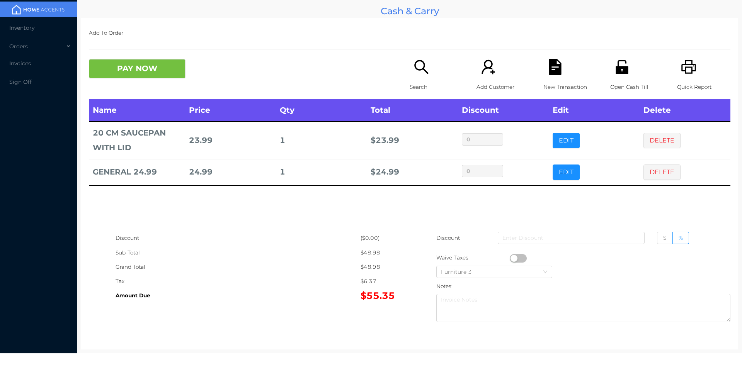
click at [418, 76] on div "Search" at bounding box center [436, 79] width 53 height 40
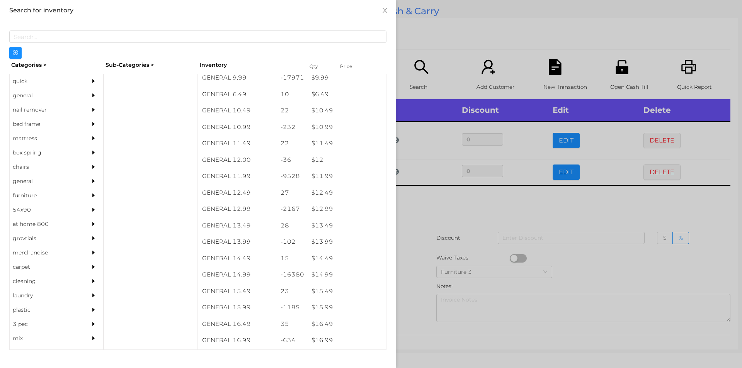
scroll to position [473, 0]
click at [451, 238] on div at bounding box center [371, 184] width 742 height 368
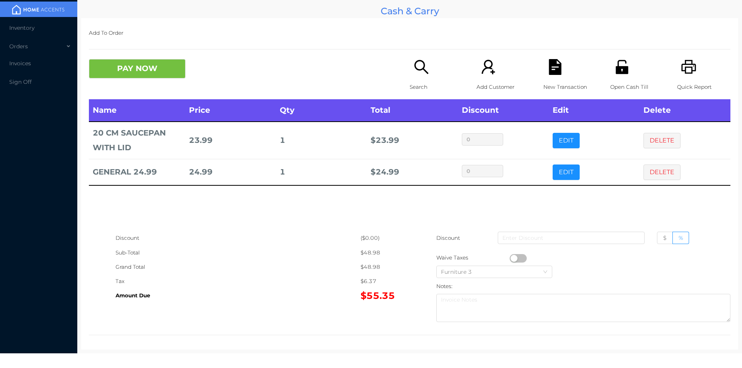
click at [423, 77] on div "Search" at bounding box center [436, 79] width 53 height 40
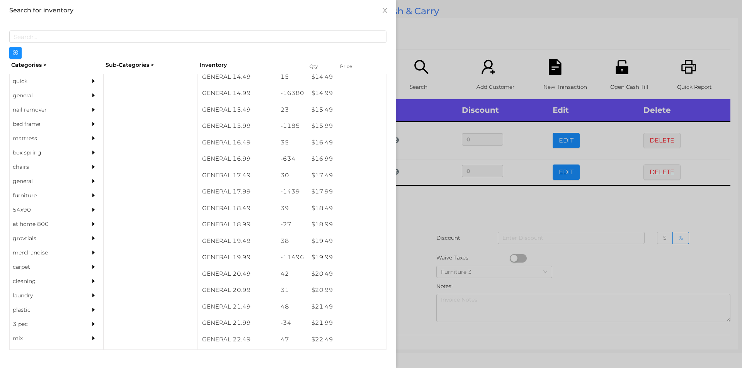
scroll to position [670, 0]
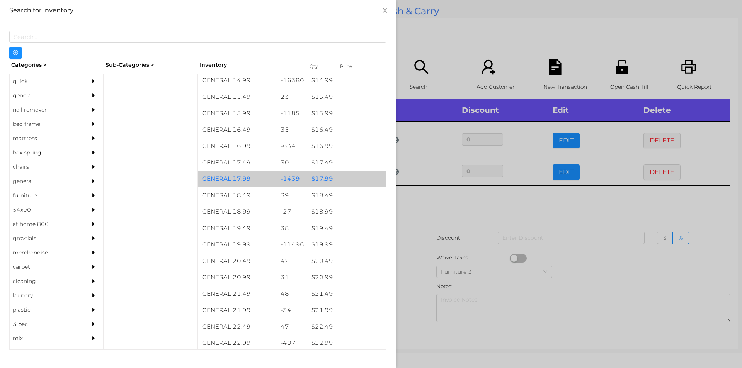
click at [335, 180] on div "$ 17.99" at bounding box center [347, 179] width 78 height 17
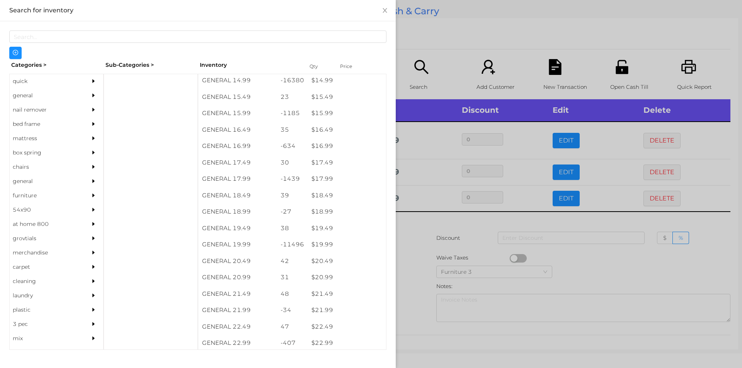
click at [431, 66] on div at bounding box center [371, 184] width 742 height 368
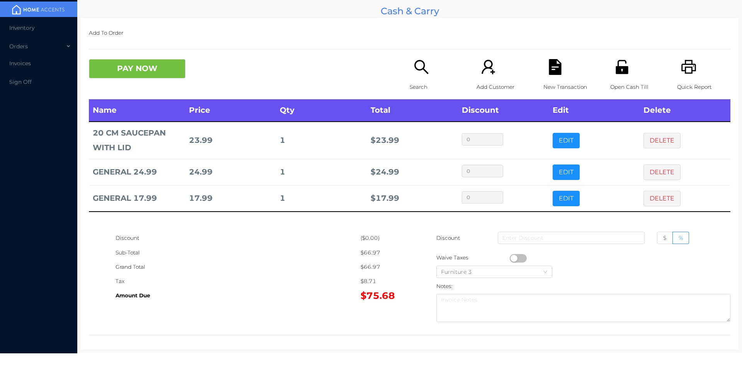
click at [554, 68] on icon "icon: file-text" at bounding box center [555, 67] width 16 height 16
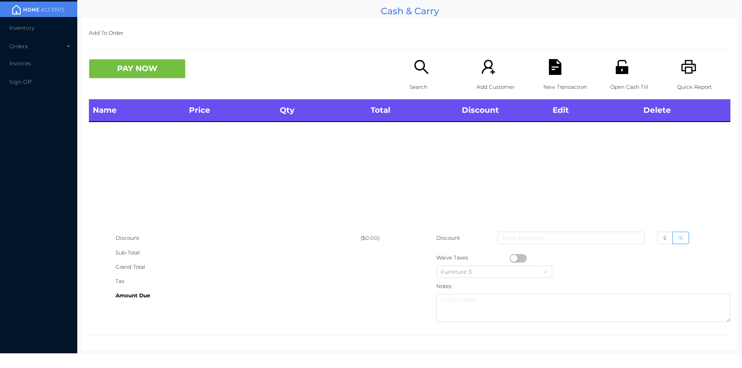
click at [681, 60] on icon "icon: printer" at bounding box center [688, 67] width 15 height 14
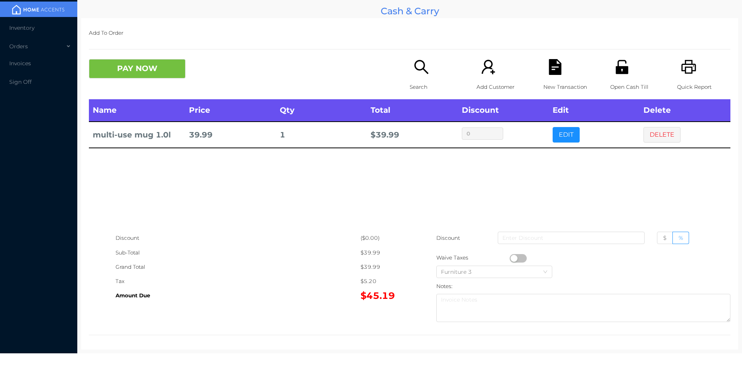
click at [549, 68] on icon "icon: file-text" at bounding box center [555, 67] width 12 height 16
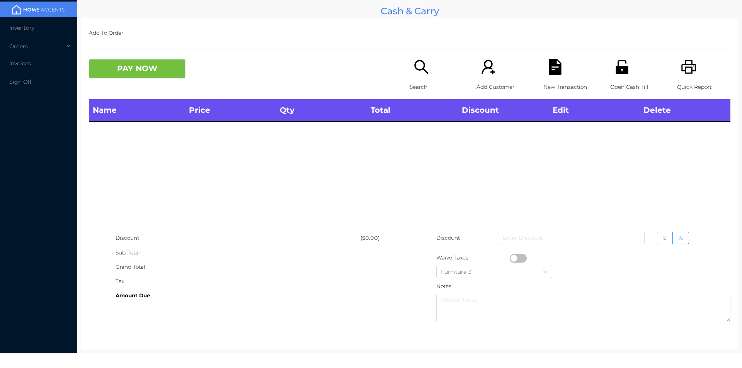
click at [616, 69] on icon "icon: unlock" at bounding box center [622, 67] width 12 height 14
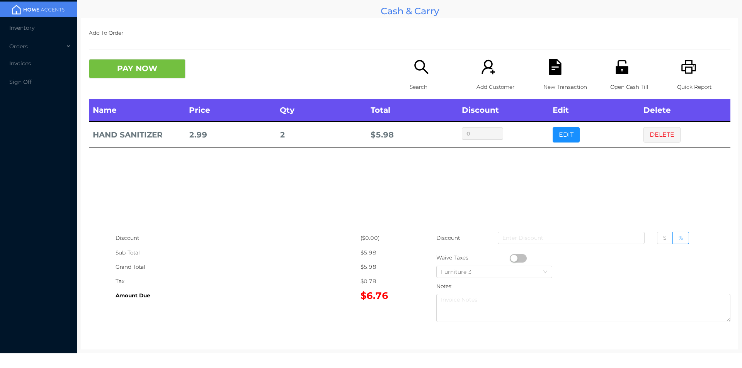
click at [551, 70] on icon "icon: file-text" at bounding box center [555, 67] width 12 height 16
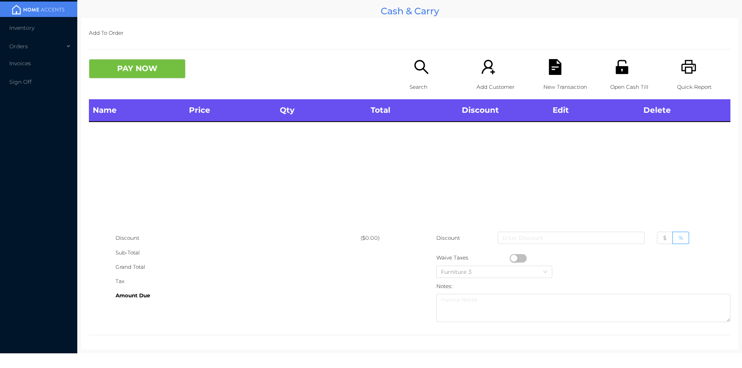
click at [616, 68] on icon "icon: unlock" at bounding box center [622, 67] width 12 height 14
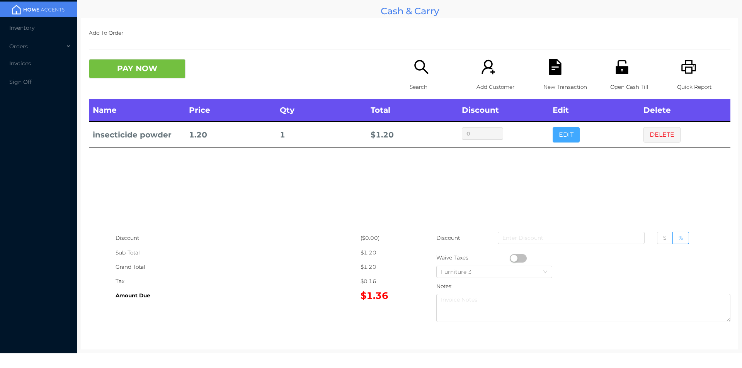
click at [560, 140] on button "EDIT" at bounding box center [566, 134] width 27 height 15
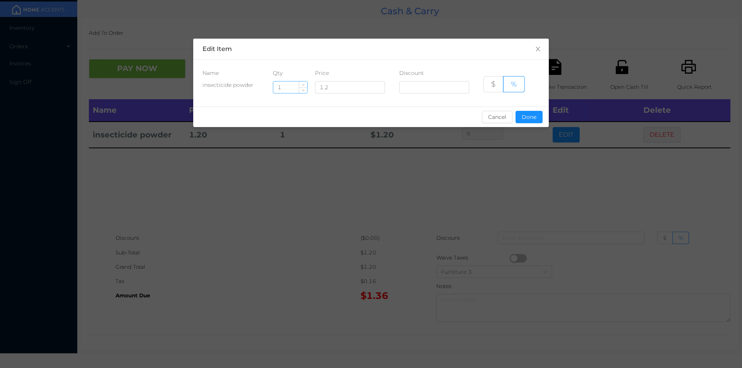
click at [292, 86] on input "1" at bounding box center [290, 88] width 34 height 12
type input "10"
click at [534, 115] on button "Done" at bounding box center [529, 117] width 27 height 12
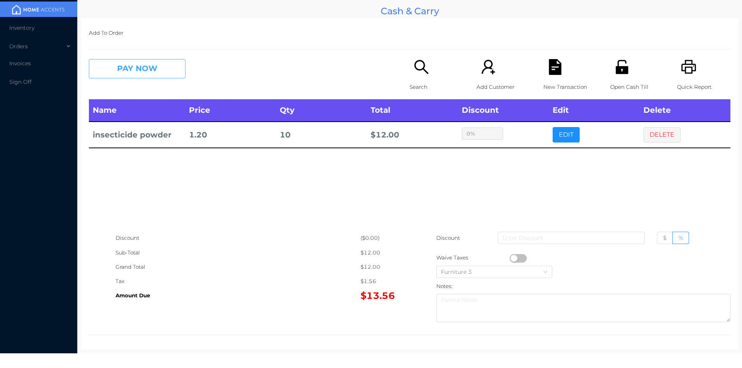
click at [141, 78] on button "PAY NOW" at bounding box center [137, 68] width 97 height 19
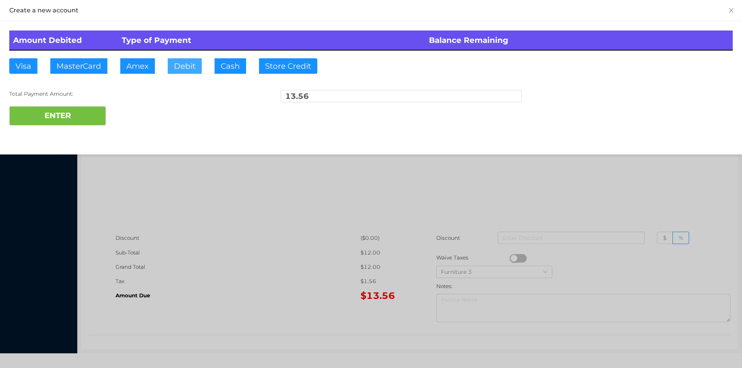
click at [183, 68] on button "Debit" at bounding box center [185, 65] width 34 height 15
click at [82, 114] on button "ENTER" at bounding box center [57, 115] width 97 height 19
type input "0"
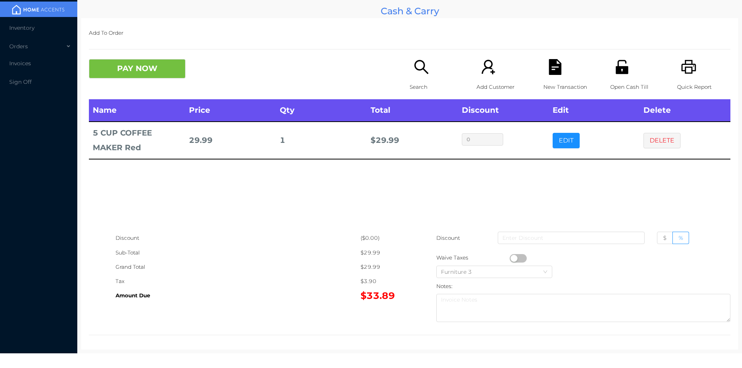
click at [398, 77] on div "PAY NOW" at bounding box center [249, 68] width 321 height 19
click at [410, 78] on div "Search" at bounding box center [436, 79] width 53 height 40
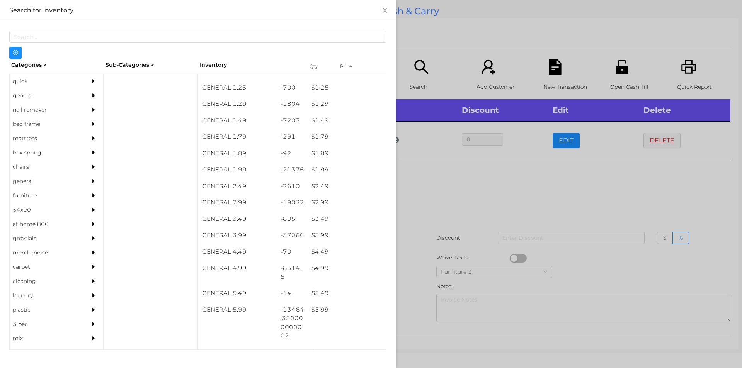
scroll to position [77, 0]
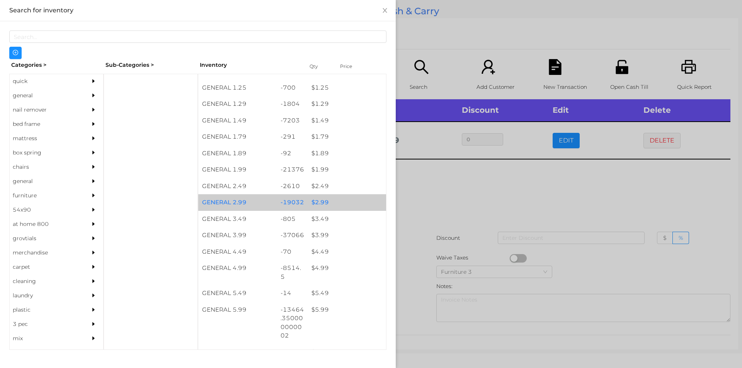
click at [328, 198] on div "$ 2.99" at bounding box center [347, 202] width 78 height 17
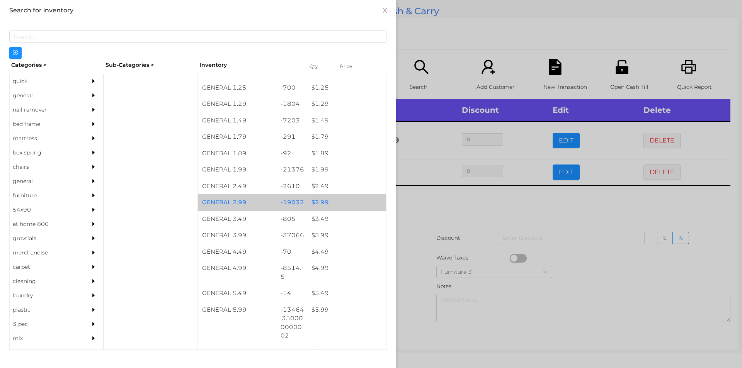
click at [339, 197] on div "$ 2.99" at bounding box center [347, 202] width 78 height 17
click at [350, 200] on div "$ 2.99" at bounding box center [347, 202] width 78 height 17
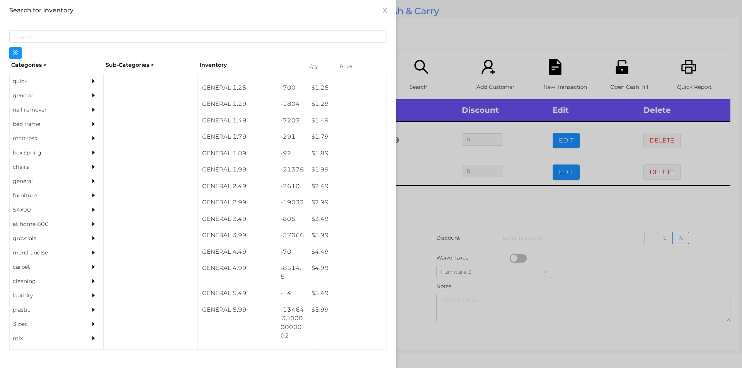
click at [454, 253] on div at bounding box center [371, 184] width 742 height 368
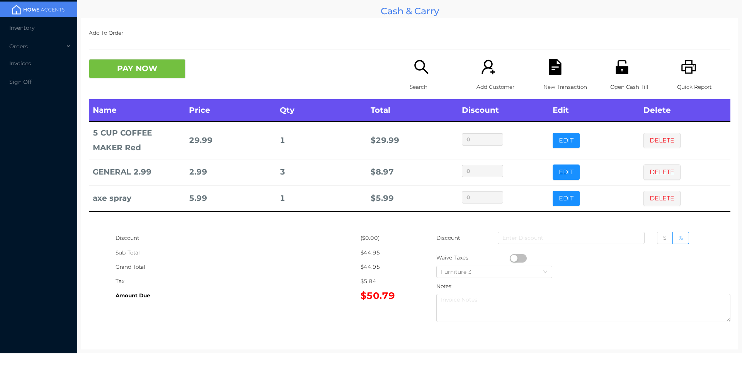
click at [553, 72] on icon "icon: file-text" at bounding box center [555, 67] width 12 height 16
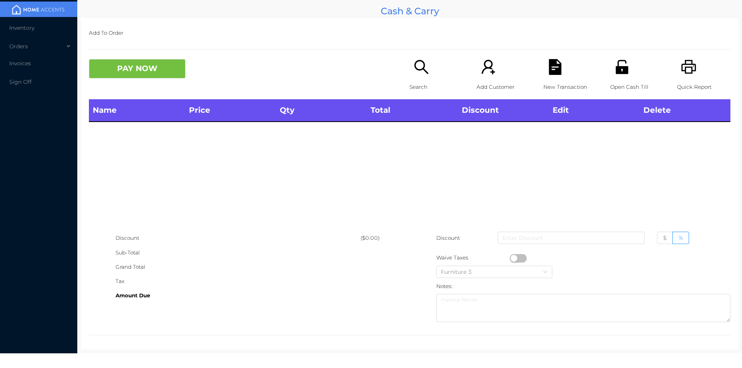
click at [693, 71] on div "Quick Report" at bounding box center [703, 79] width 53 height 40
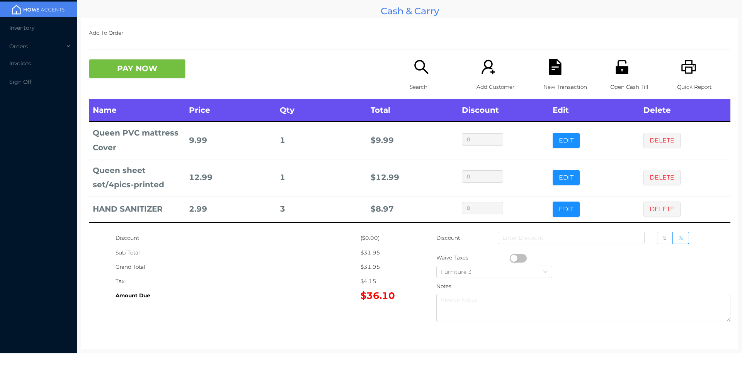
click at [549, 63] on icon "icon: file-text" at bounding box center [555, 67] width 12 height 16
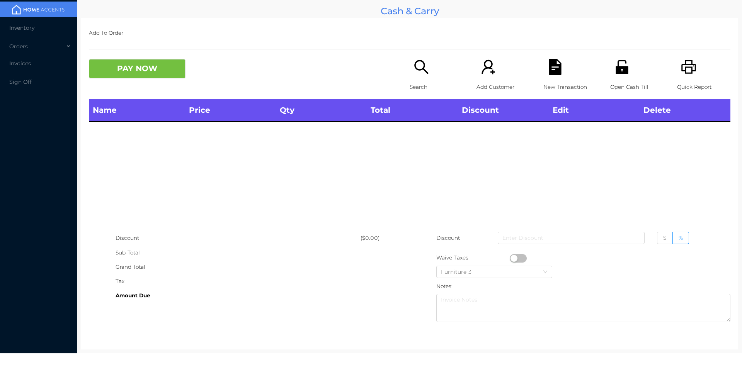
click at [694, 64] on div "Quick Report" at bounding box center [703, 79] width 53 height 40
click at [616, 74] on icon "icon: unlock" at bounding box center [622, 67] width 12 height 14
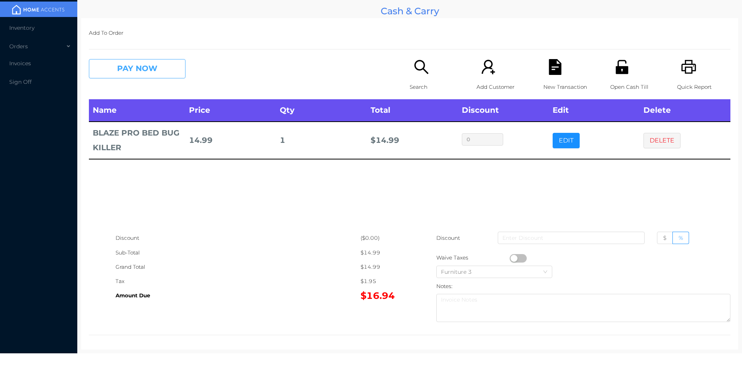
click at [154, 73] on button "PAY NOW" at bounding box center [137, 68] width 97 height 19
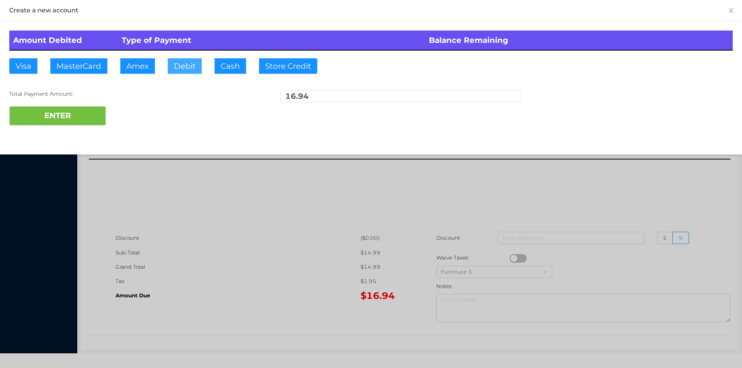
click at [187, 68] on button "Debit" at bounding box center [185, 65] width 34 height 15
click at [85, 114] on button "ENTER" at bounding box center [57, 115] width 97 height 19
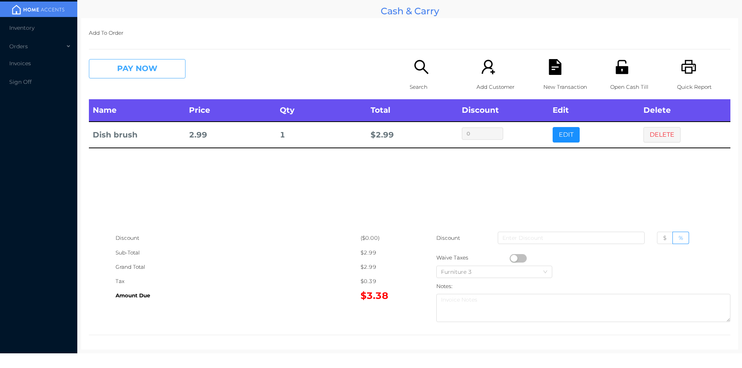
click at [136, 76] on button "PAY NOW" at bounding box center [137, 68] width 97 height 19
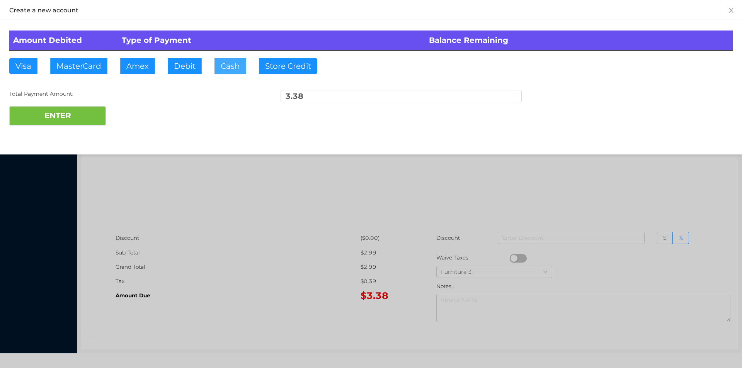
click at [225, 69] on button "Cash" at bounding box center [230, 65] width 32 height 15
type input "5"
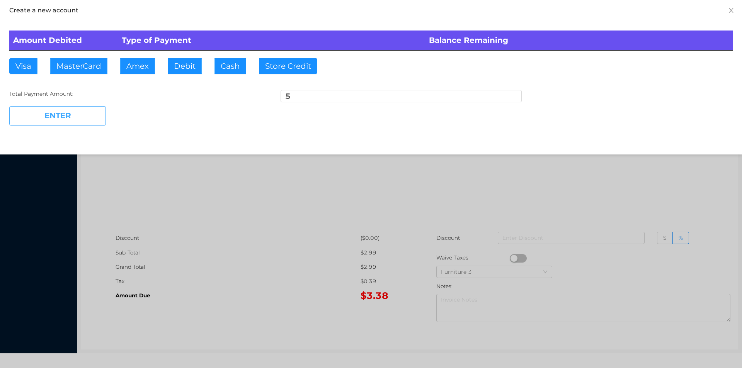
click at [50, 123] on button "ENTER" at bounding box center [57, 115] width 97 height 19
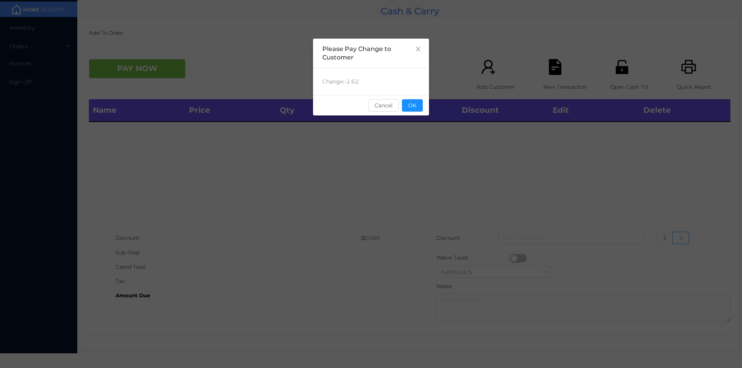
click at [417, 102] on button "OK" at bounding box center [412, 105] width 21 height 12
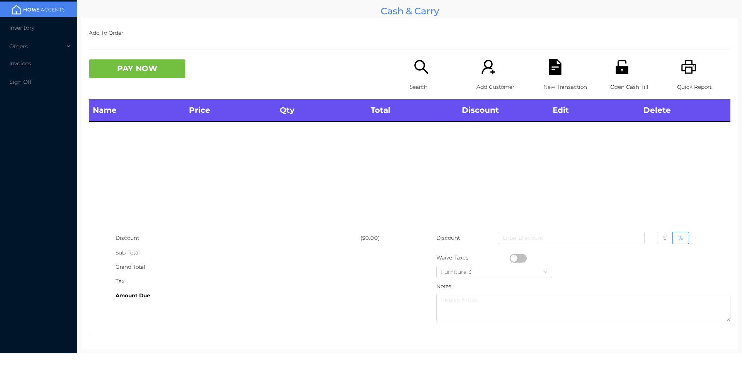
click at [610, 87] on p "Open Cash Till" at bounding box center [636, 87] width 53 height 14
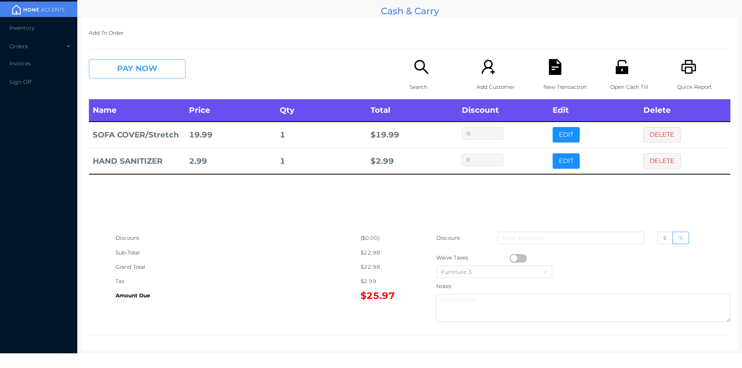
click at [116, 75] on button "PAY NOW" at bounding box center [137, 68] width 97 height 19
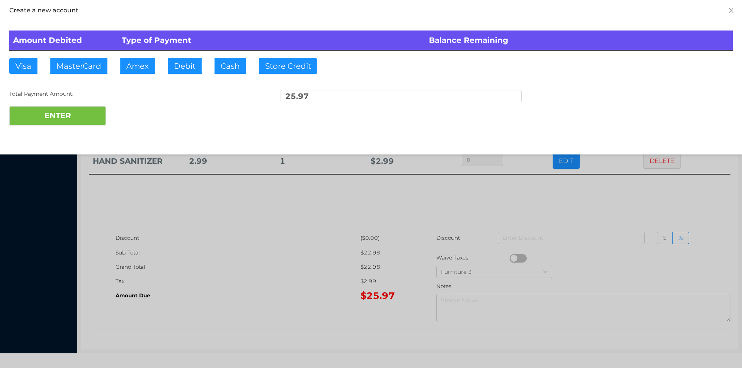
click at [260, 289] on div at bounding box center [371, 184] width 742 height 368
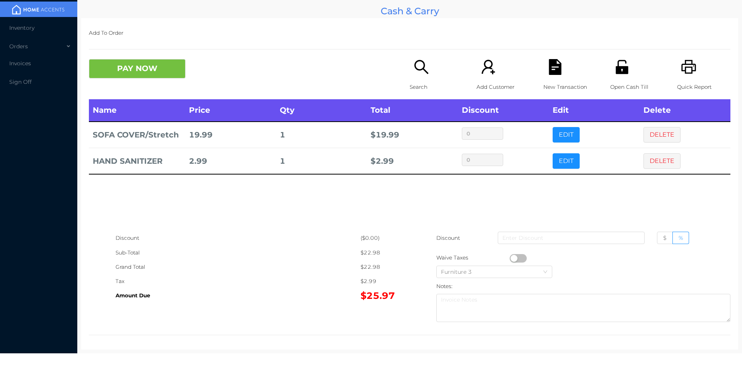
click at [619, 72] on icon "icon: unlock" at bounding box center [622, 67] width 12 height 14
click at [121, 61] on button "PAY NOW" at bounding box center [137, 68] width 97 height 19
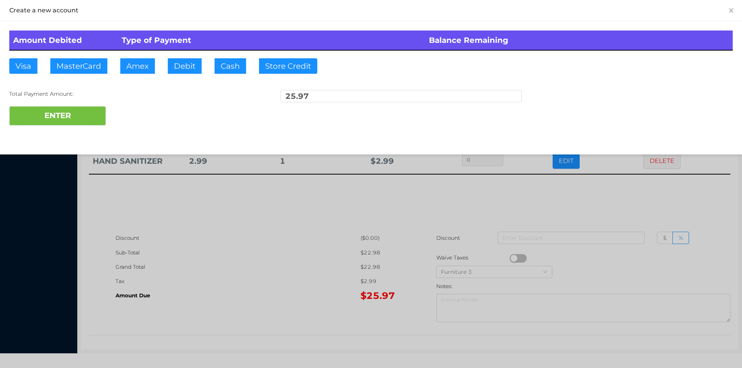
click at [269, 253] on div at bounding box center [371, 184] width 742 height 368
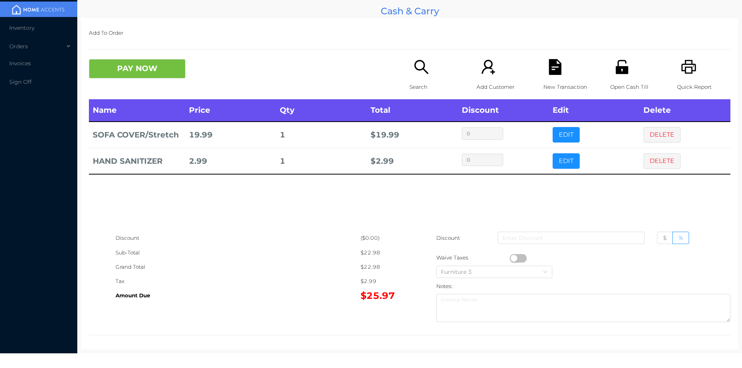
click at [548, 77] on div "New Transaction" at bounding box center [569, 79] width 53 height 40
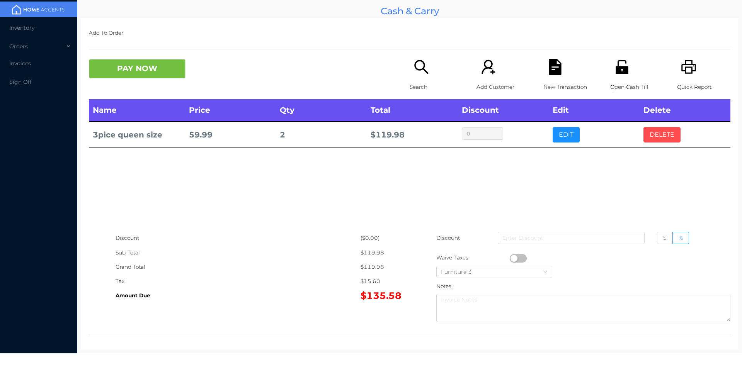
click at [655, 138] on button "DELETE" at bounding box center [661, 134] width 37 height 15
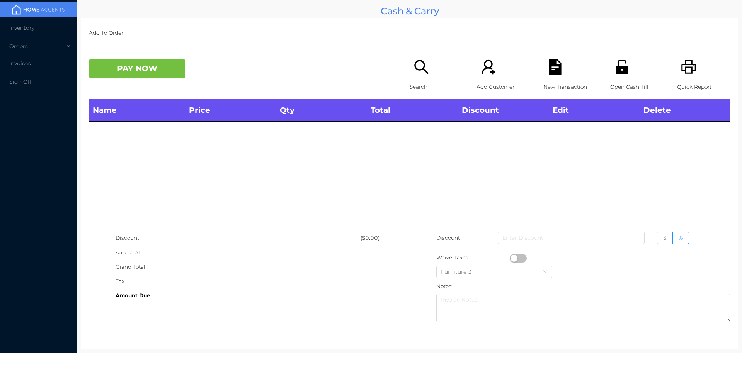
click at [398, 72] on div "PAY NOW" at bounding box center [249, 68] width 321 height 19
click at [425, 67] on icon "icon: search" at bounding box center [421, 67] width 16 height 16
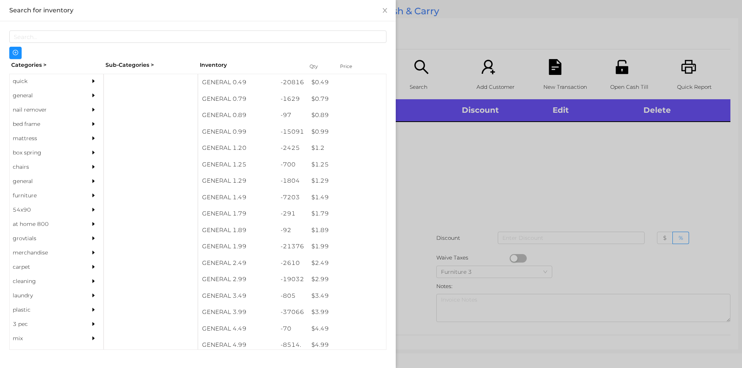
click at [60, 86] on div "quick" at bounding box center [45, 81] width 70 height 14
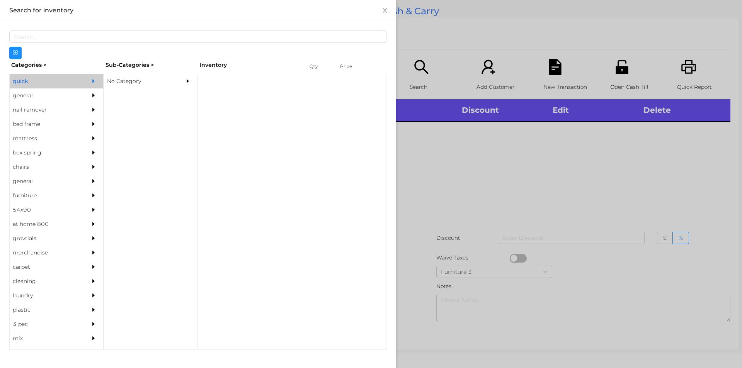
click at [160, 85] on div "No Category" at bounding box center [139, 81] width 70 height 14
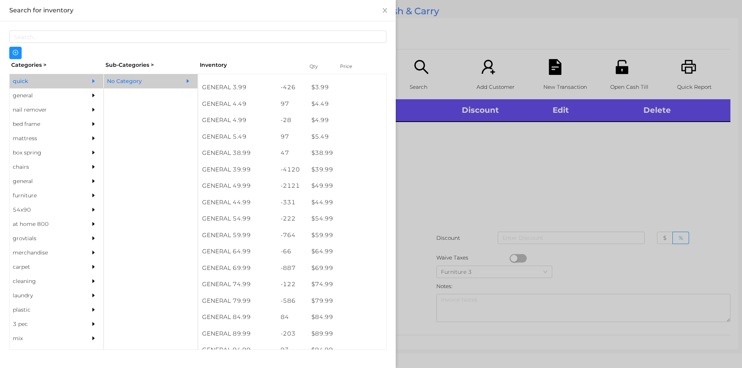
scroll to position [367, 0]
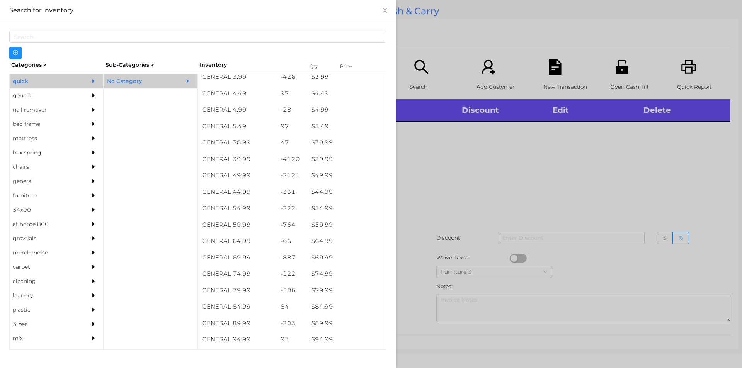
click at [469, 226] on div at bounding box center [371, 184] width 742 height 368
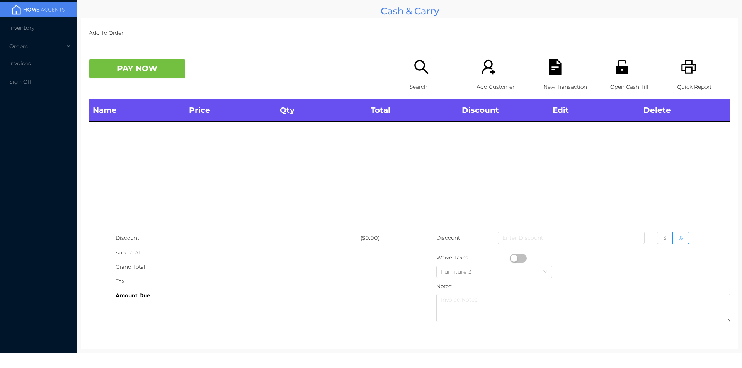
click at [428, 69] on div "Search" at bounding box center [436, 79] width 53 height 40
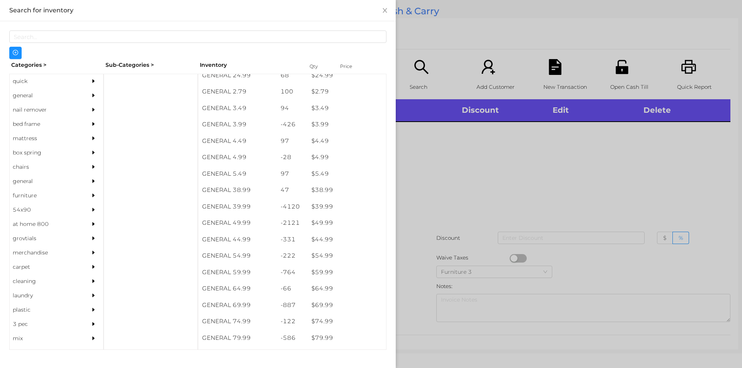
scroll to position [319, 0]
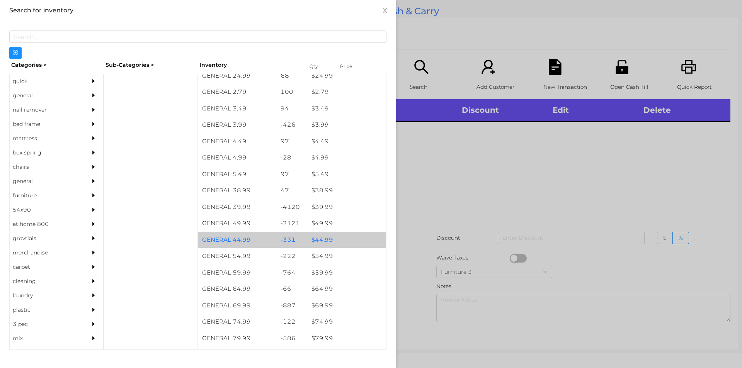
click at [294, 237] on div "-331" at bounding box center [292, 240] width 31 height 17
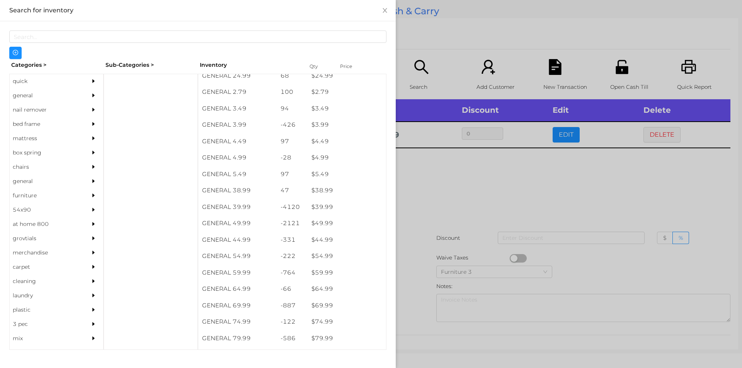
click at [475, 219] on div at bounding box center [371, 184] width 742 height 368
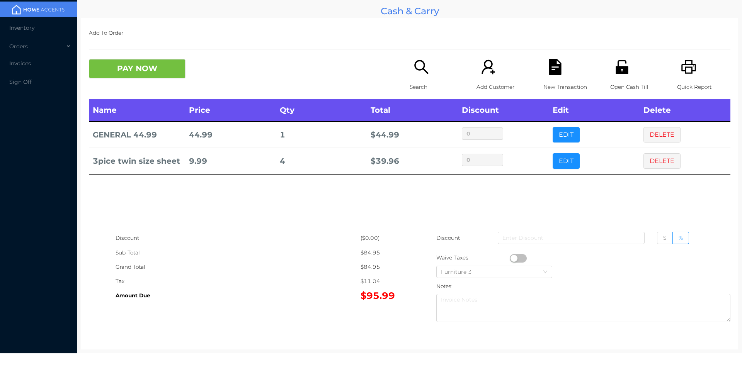
click at [415, 76] on div "Search" at bounding box center [436, 79] width 53 height 40
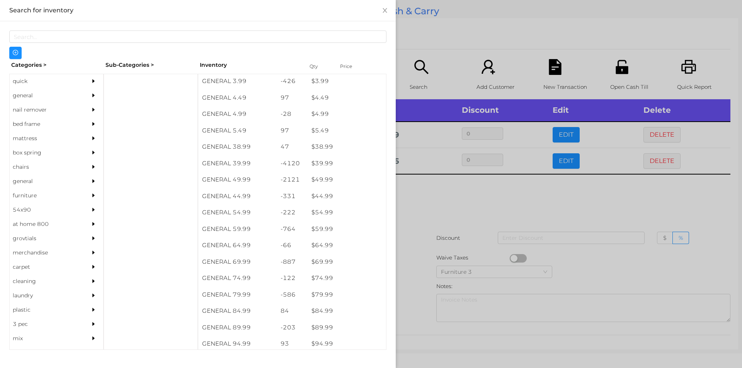
scroll to position [370, 0]
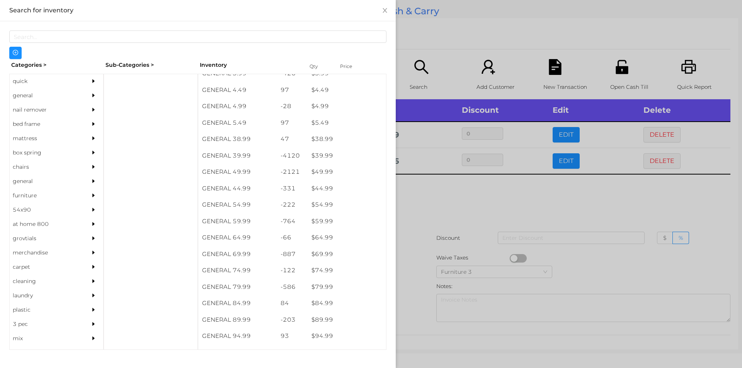
click at [27, 95] on div "general" at bounding box center [45, 95] width 70 height 14
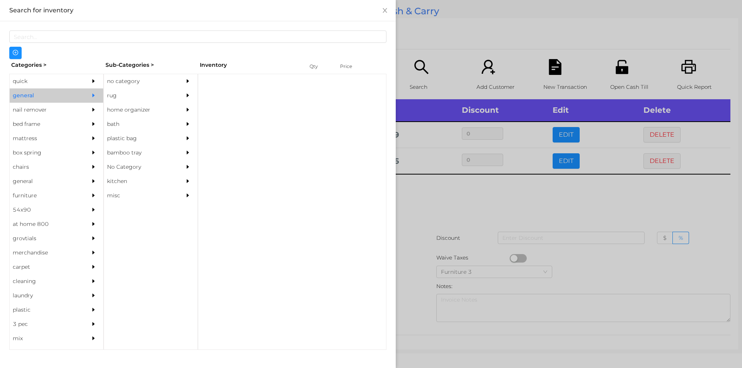
click at [142, 77] on div "no category" at bounding box center [139, 81] width 70 height 14
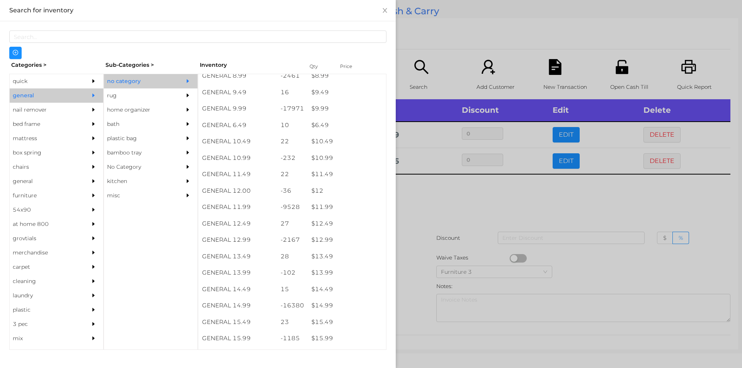
scroll to position [453, 0]
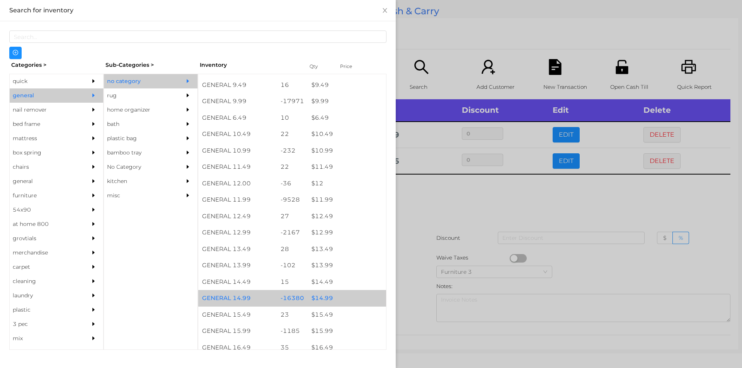
click at [329, 299] on div "$ 14.99" at bounding box center [347, 298] width 78 height 17
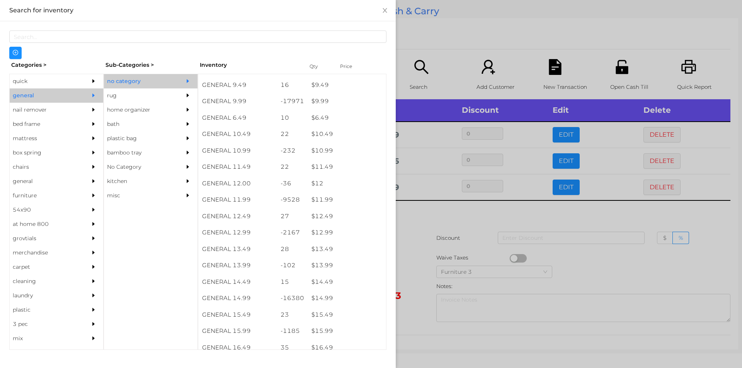
click at [441, 234] on div at bounding box center [371, 184] width 742 height 368
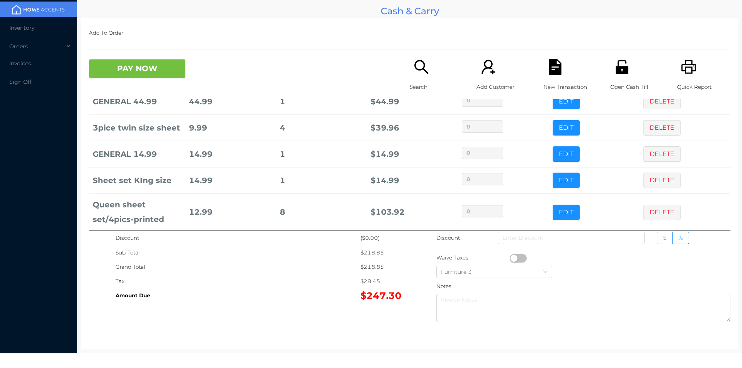
scroll to position [41, 0]
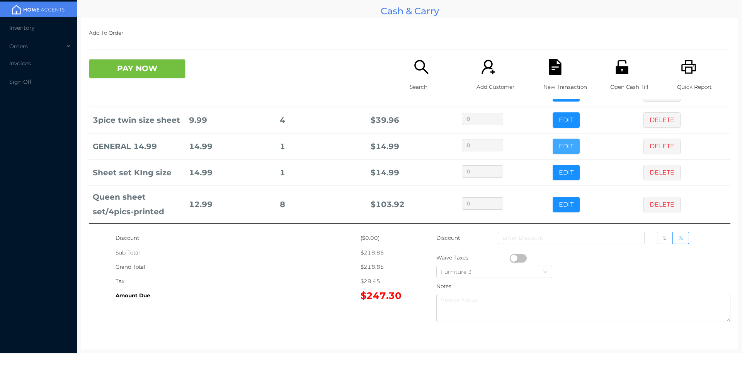
click at [554, 145] on button "EDIT" at bounding box center [566, 146] width 27 height 15
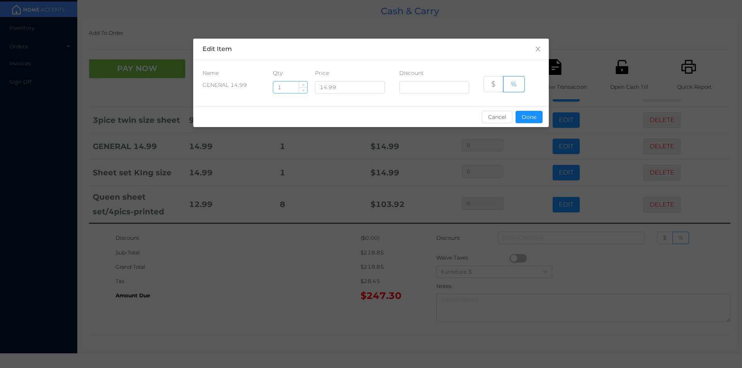
click at [289, 90] on input "1" at bounding box center [290, 88] width 34 height 12
type input "3"
click at [536, 120] on button "Done" at bounding box center [529, 117] width 27 height 12
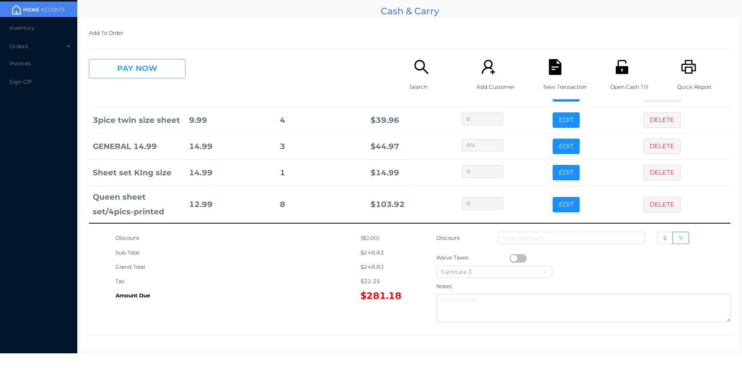
click at [125, 62] on button "PAY NOW" at bounding box center [137, 68] width 97 height 19
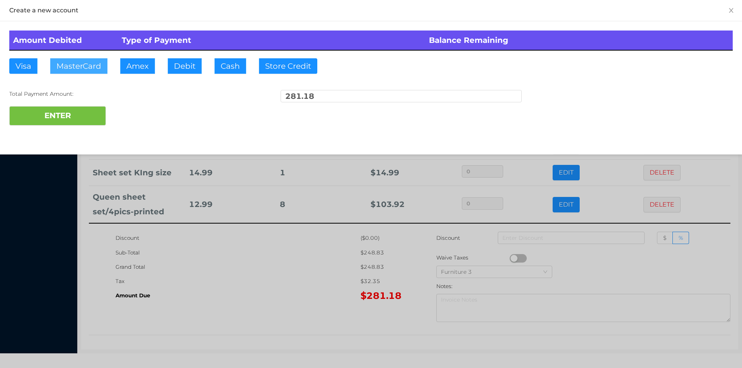
click at [91, 71] on button "MasterCard" at bounding box center [78, 65] width 57 height 15
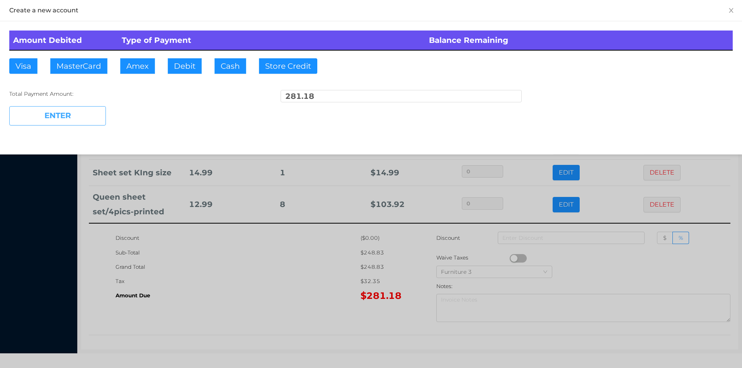
click at [73, 111] on button "ENTER" at bounding box center [57, 115] width 97 height 19
type input "0"
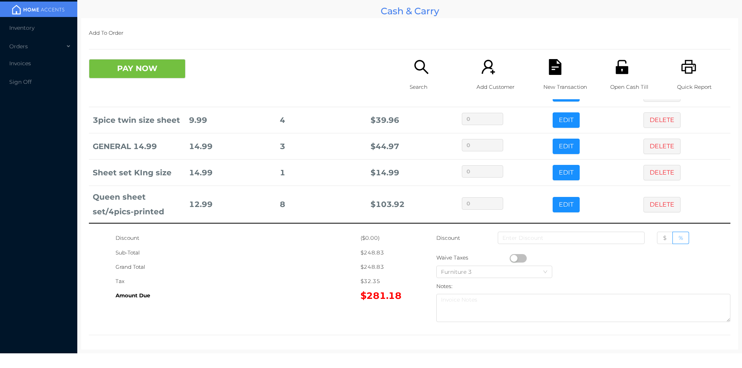
scroll to position [0, 0]
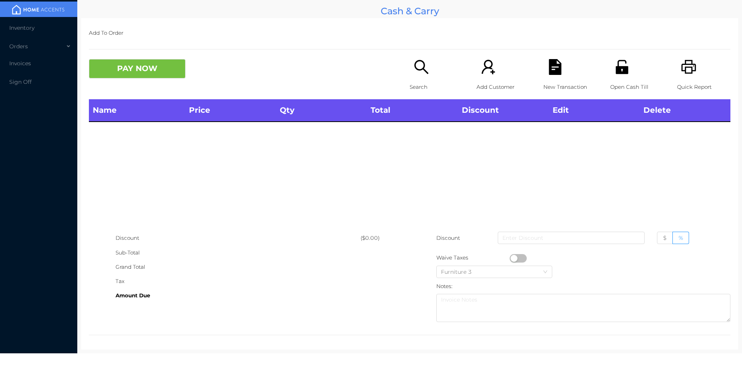
click at [410, 87] on p "Search" at bounding box center [436, 87] width 53 height 14
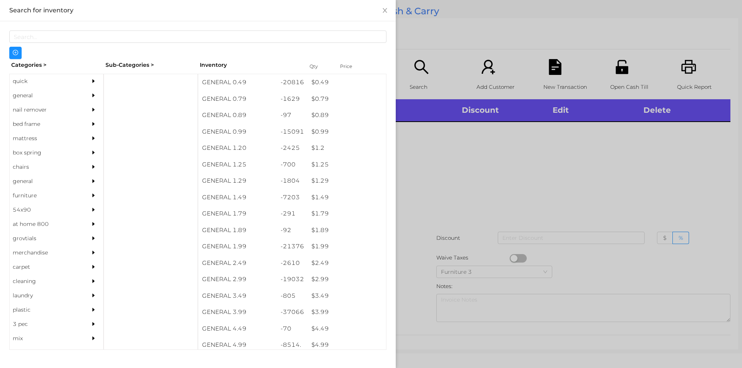
click at [39, 80] on div "quick" at bounding box center [45, 81] width 70 height 14
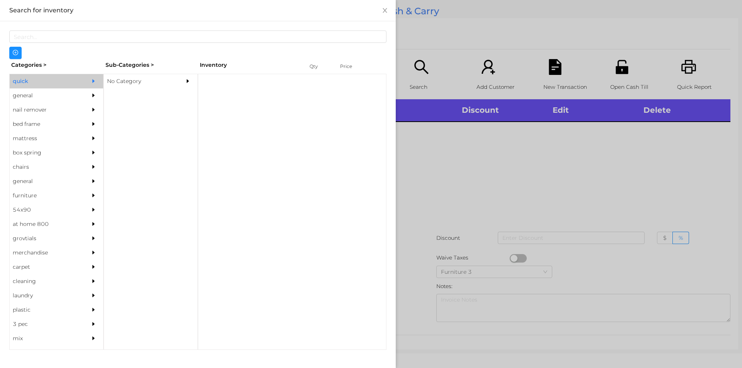
click at [154, 78] on div "No Category" at bounding box center [139, 81] width 70 height 14
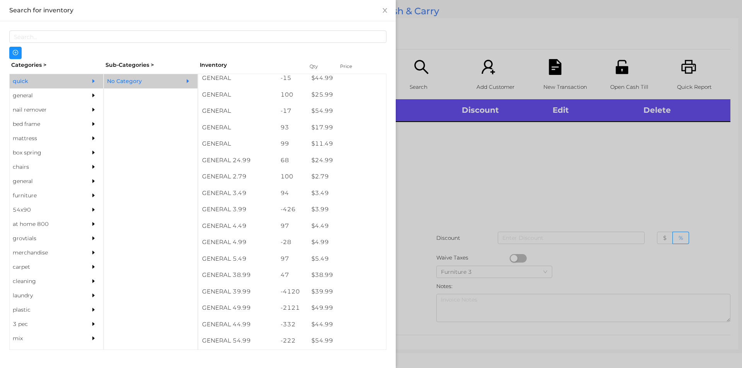
scroll to position [234, 0]
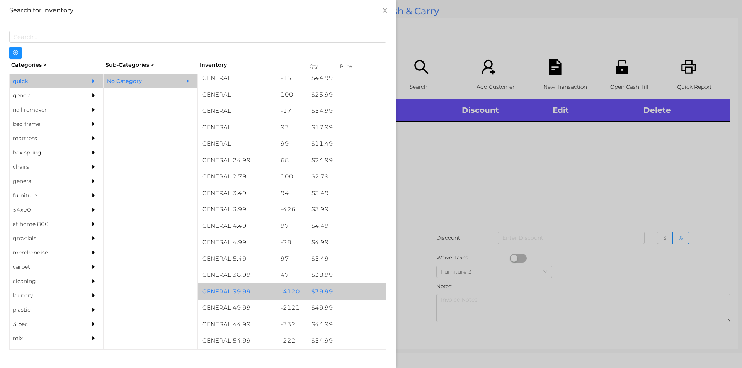
click at [311, 287] on div "$ 39.99" at bounding box center [347, 292] width 78 height 17
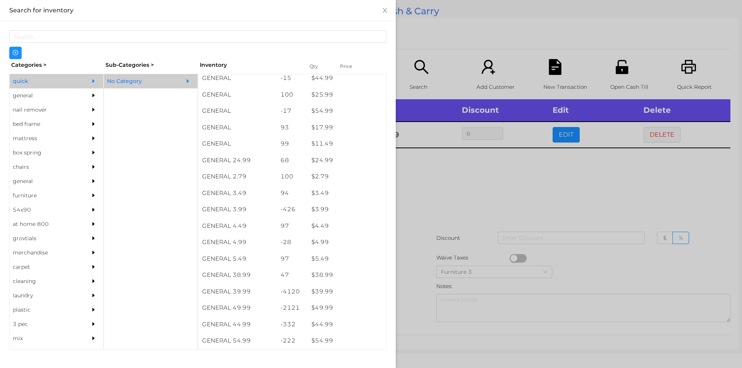
click at [415, 277] on div at bounding box center [371, 184] width 742 height 368
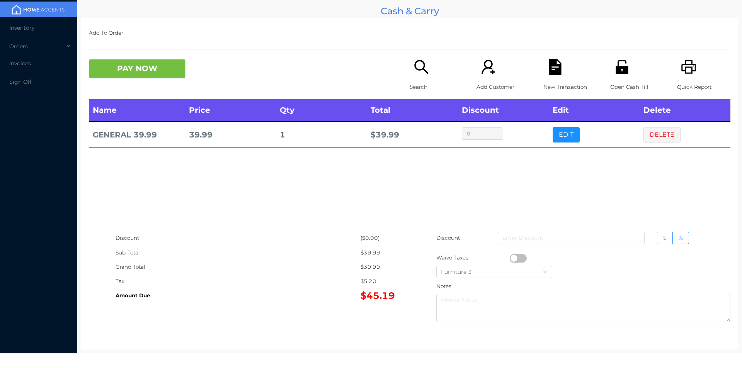
click at [621, 73] on icon "icon: unlock" at bounding box center [622, 67] width 12 height 14
click at [262, 306] on div "Discount ($0.00) Sub-Total $39.99 Grand Total $39.99 Tax $5.20 Amount Due $45.1…" at bounding box center [409, 278] width 641 height 95
click at [551, 64] on icon "icon: file-text" at bounding box center [555, 67] width 12 height 16
click at [422, 81] on p "Search" at bounding box center [436, 87] width 53 height 14
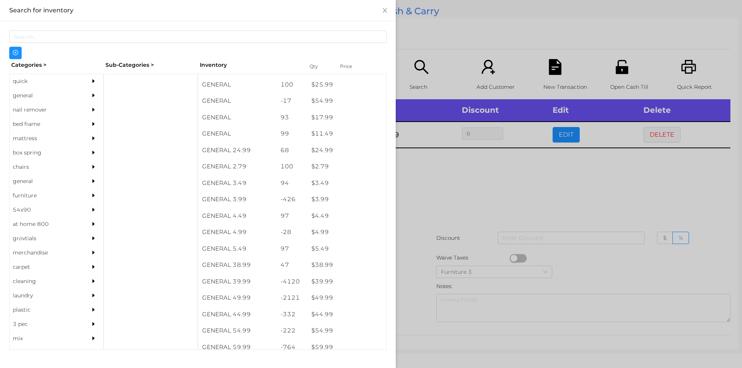
scroll to position [286, 0]
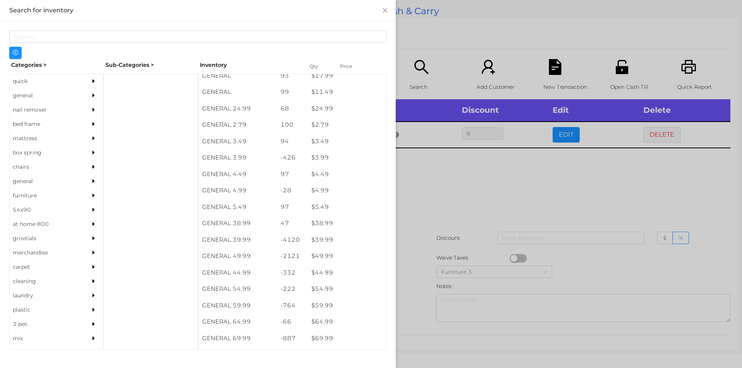
click at [32, 100] on div "general" at bounding box center [45, 95] width 70 height 14
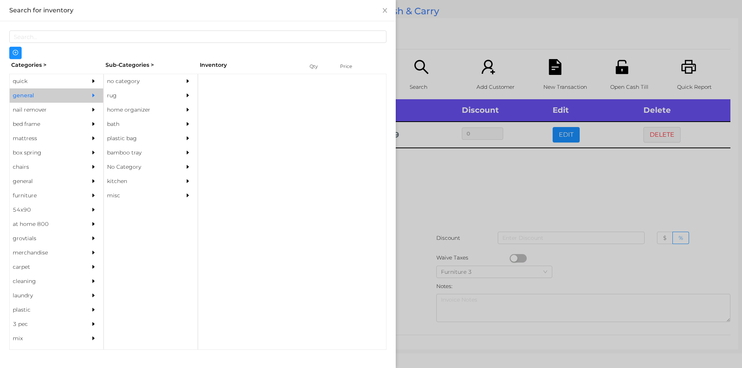
scroll to position [0, 0]
click at [129, 78] on div "no category" at bounding box center [139, 81] width 70 height 14
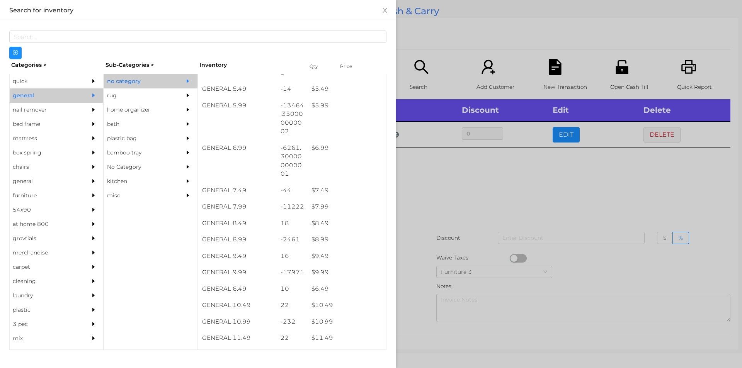
scroll to position [296, 0]
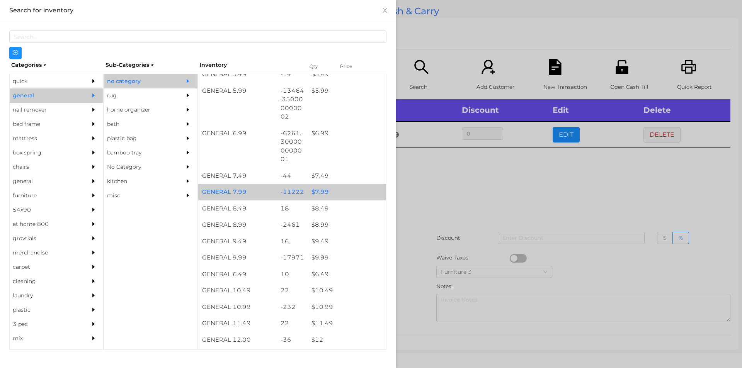
click at [332, 196] on div "$ 7.99" at bounding box center [347, 192] width 78 height 17
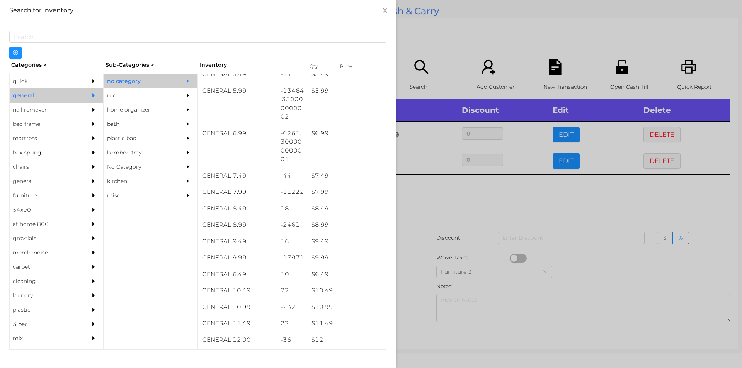
click at [432, 236] on div at bounding box center [371, 184] width 742 height 368
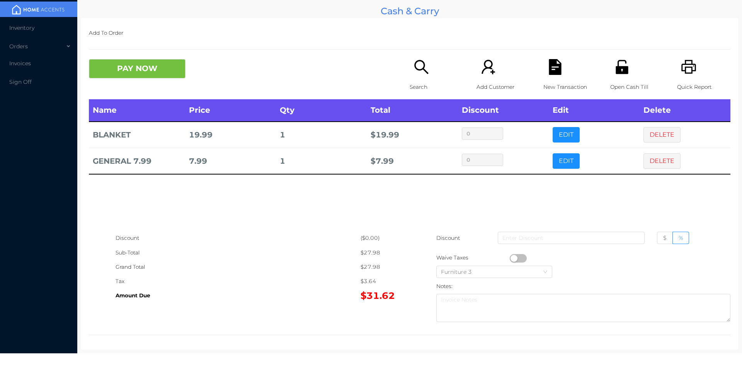
click at [541, 197] on div "Name Price Qty Total Discount Edit Delete BLANKET 19.99 1 $ 19.99 0 EDIT DELETE…" at bounding box center [409, 165] width 641 height 132
click at [160, 65] on button "PAY NOW" at bounding box center [137, 68] width 97 height 19
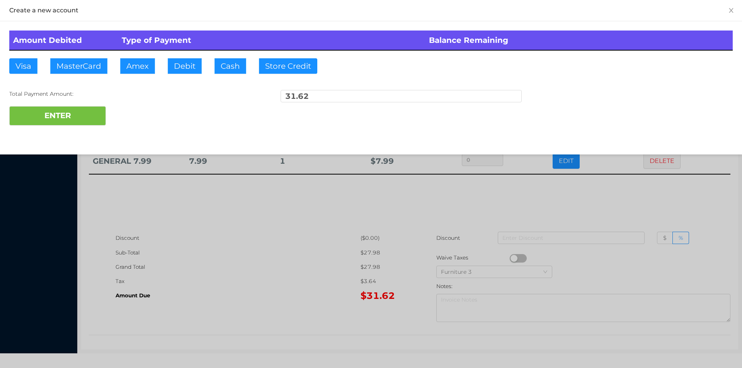
click at [316, 241] on div at bounding box center [371, 184] width 742 height 368
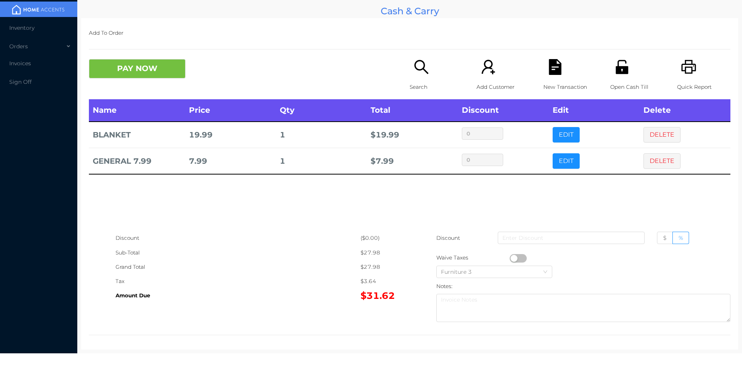
click at [555, 66] on icon "icon: file-text" at bounding box center [555, 67] width 12 height 16
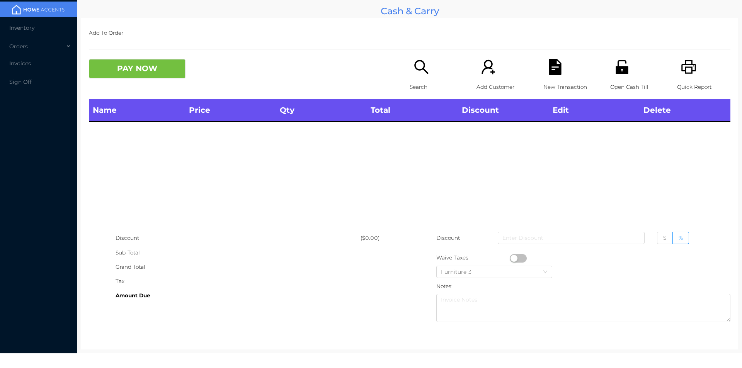
click at [614, 67] on icon "icon: unlock" at bounding box center [622, 67] width 16 height 16
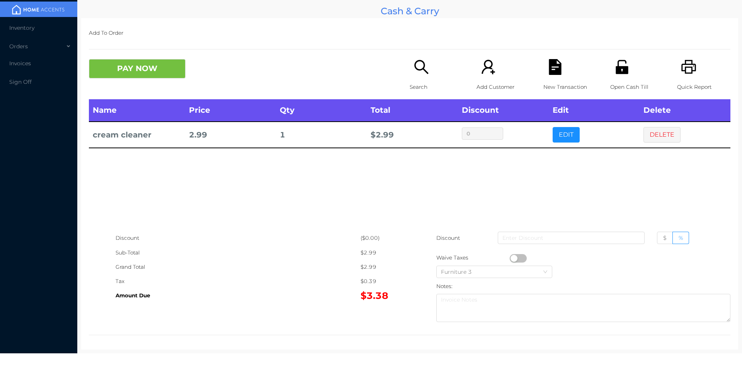
click at [554, 65] on icon "icon: file-text" at bounding box center [555, 67] width 12 height 16
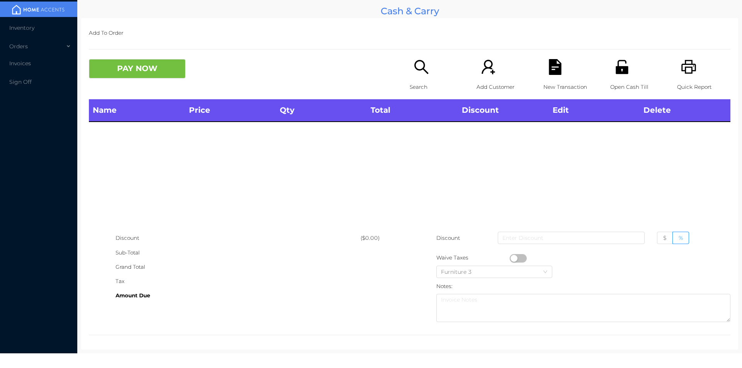
click at [681, 65] on icon "icon: printer" at bounding box center [688, 67] width 15 height 14
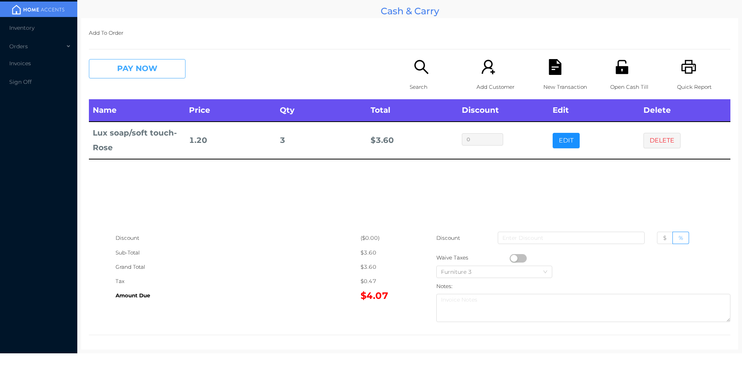
click at [125, 73] on button "PAY NOW" at bounding box center [137, 68] width 97 height 19
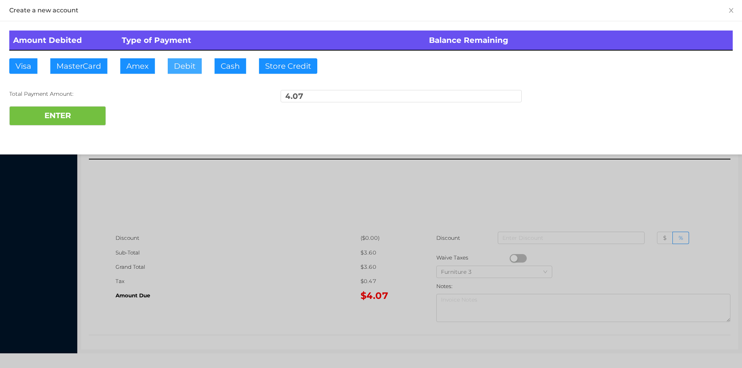
click at [189, 66] on button "Debit" at bounding box center [185, 65] width 34 height 15
click at [66, 121] on button "ENTER" at bounding box center [57, 115] width 97 height 19
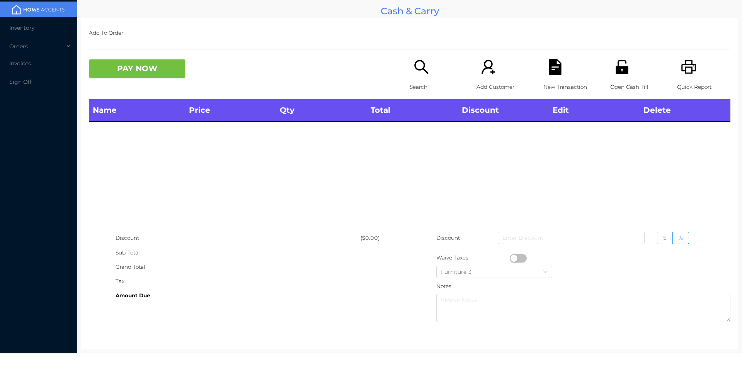
click at [407, 107] on th "Total" at bounding box center [412, 110] width 91 height 22
click at [420, 85] on p "Search" at bounding box center [436, 87] width 53 height 14
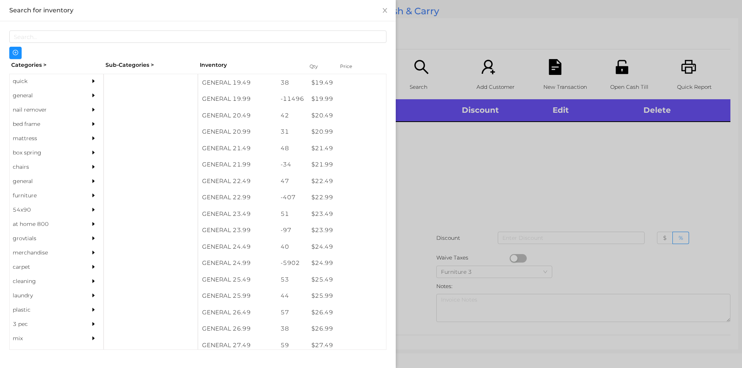
scroll to position [844, 0]
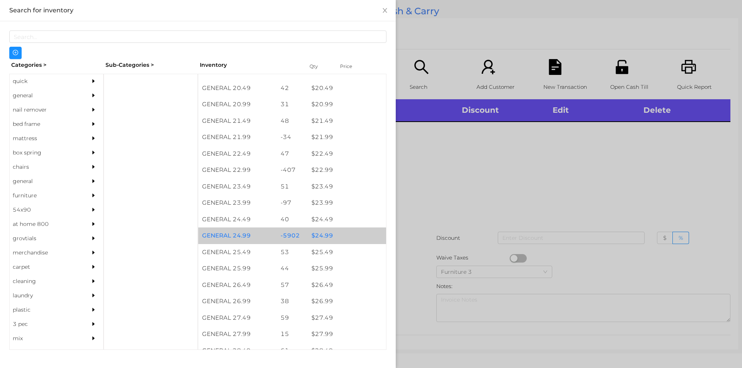
click at [341, 238] on div "$ 24.99" at bounding box center [347, 236] width 78 height 17
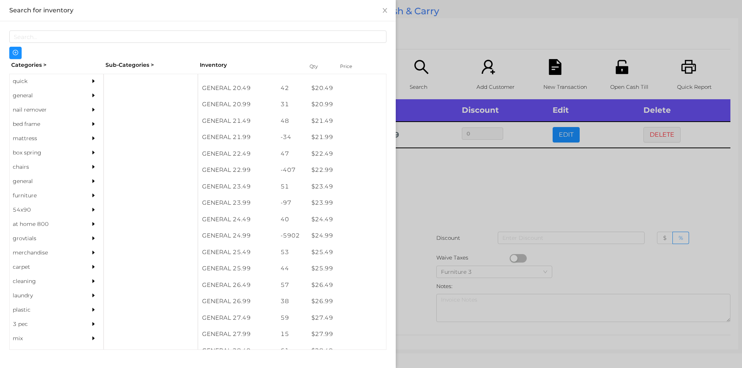
click at [464, 204] on div at bounding box center [371, 184] width 742 height 368
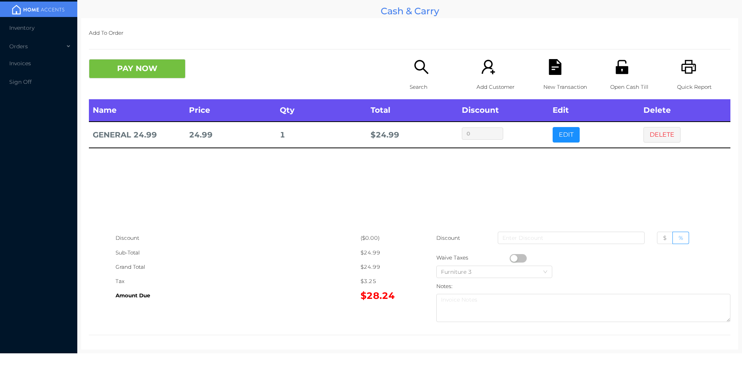
click at [432, 207] on div "Name Price Qty Total Discount Edit Delete GENERAL 24.99 24.99 1 $ 24.99 0 EDIT …" at bounding box center [409, 165] width 641 height 132
click at [549, 68] on icon "icon: file-text" at bounding box center [555, 67] width 12 height 16
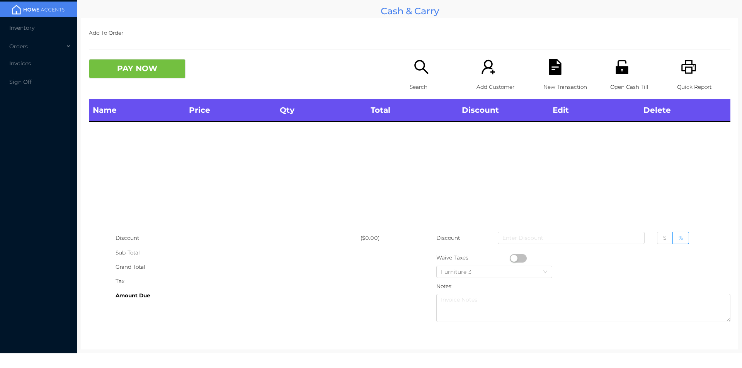
click at [616, 63] on icon "icon: unlock" at bounding box center [622, 67] width 12 height 14
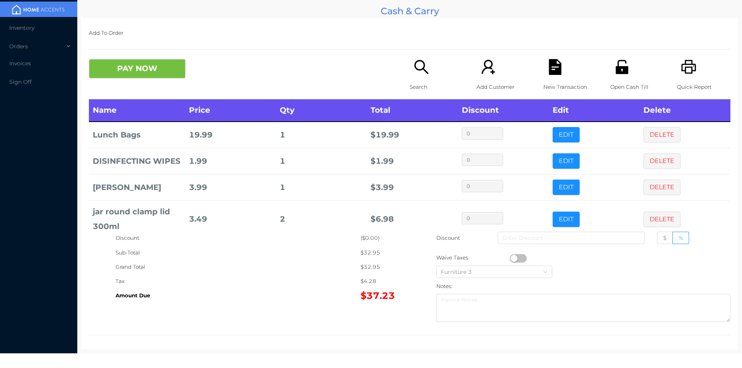
scroll to position [3, 0]
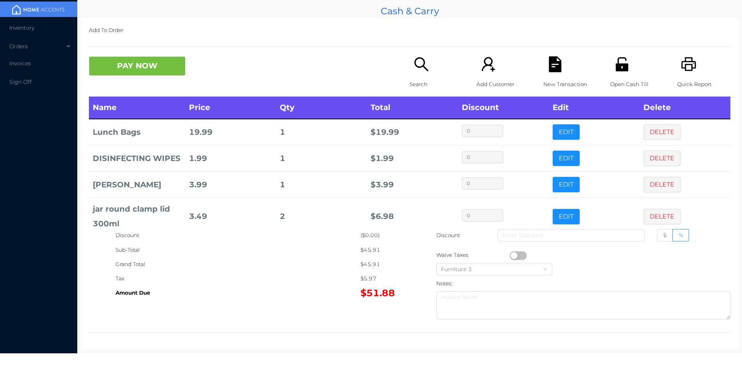
click at [194, 163] on td "1.99" at bounding box center [230, 158] width 91 height 26
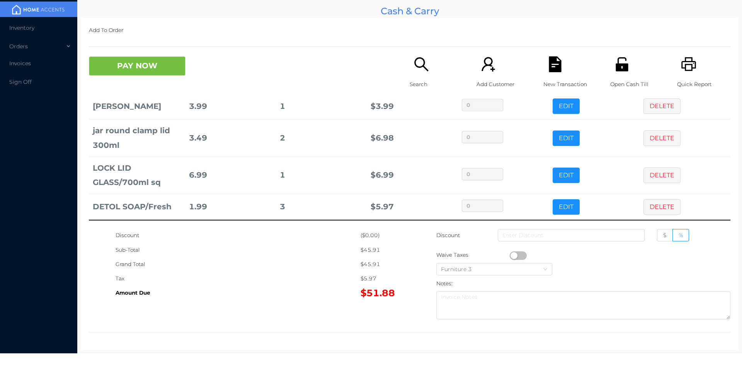
scroll to position [89, 0]
click at [417, 65] on icon "icon: search" at bounding box center [421, 64] width 16 height 16
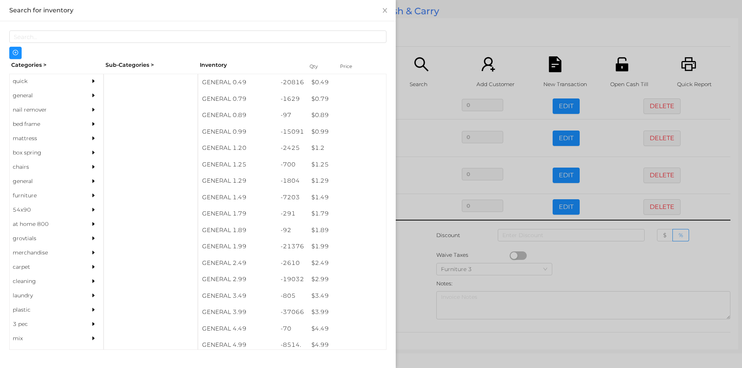
click at [23, 99] on div "general" at bounding box center [45, 95] width 70 height 14
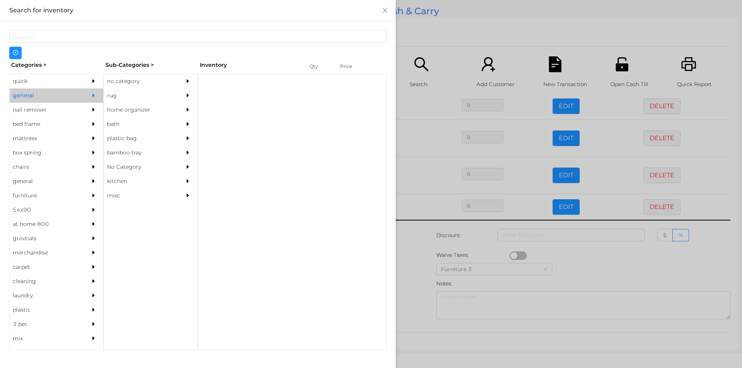
click at [131, 78] on div "no category" at bounding box center [139, 81] width 70 height 14
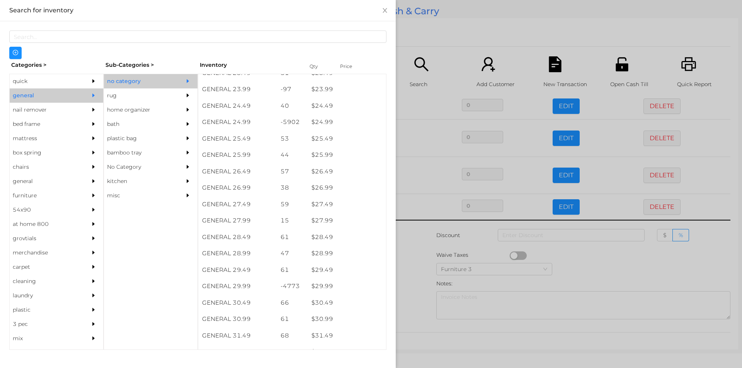
scroll to position [958, 0]
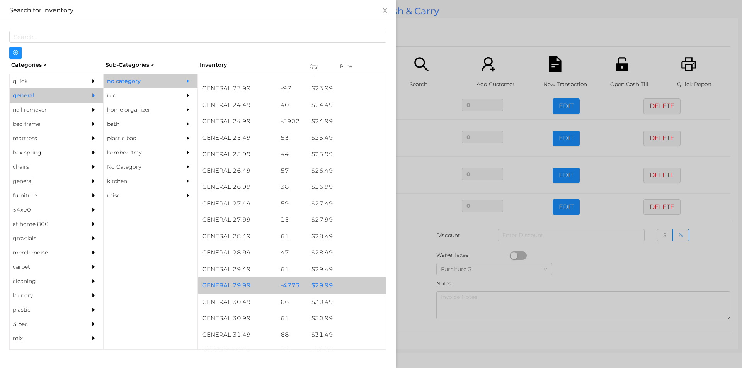
click at [331, 283] on div "$ 29.99" at bounding box center [347, 285] width 78 height 17
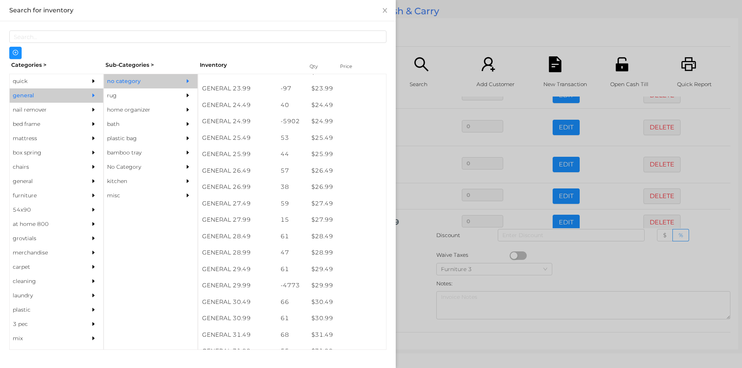
click at [426, 34] on div at bounding box center [371, 184] width 742 height 368
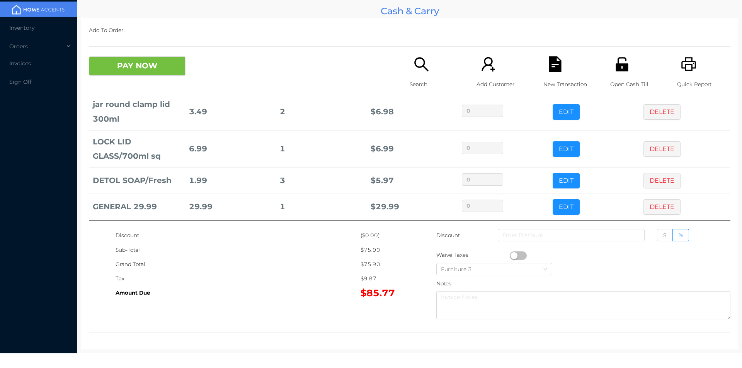
scroll to position [116, 0]
click at [136, 63] on button "PAY NOW" at bounding box center [137, 65] width 97 height 19
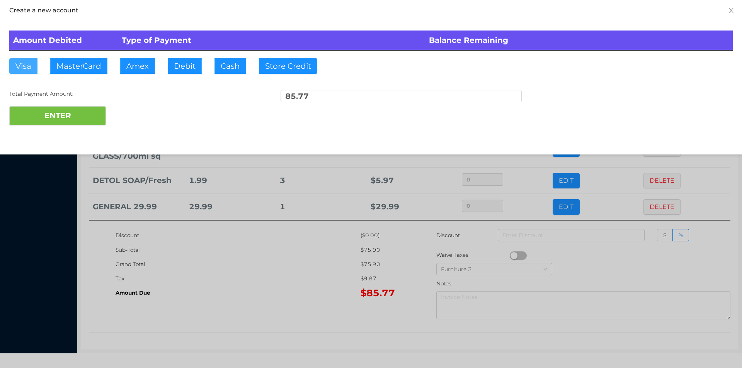
click at [24, 60] on button "Visa" at bounding box center [23, 65] width 28 height 15
click at [45, 107] on button "ENTER" at bounding box center [57, 115] width 97 height 19
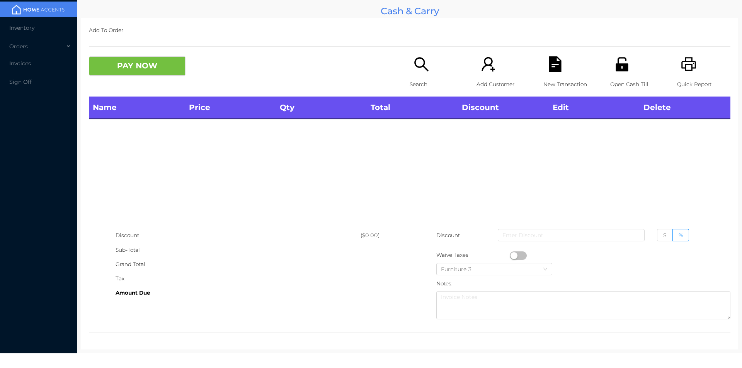
scroll to position [0, 0]
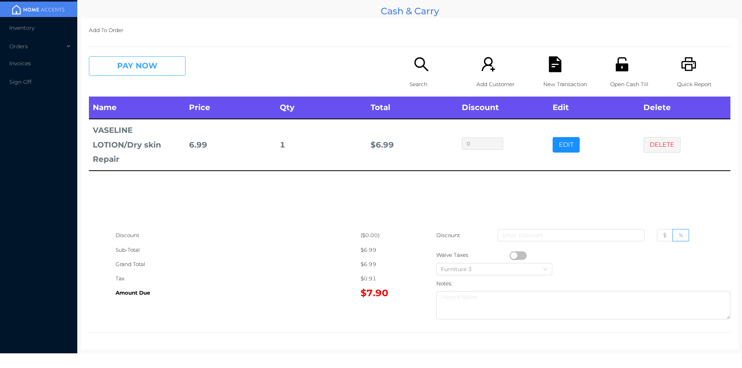
click at [158, 57] on button "PAY NOW" at bounding box center [137, 65] width 97 height 19
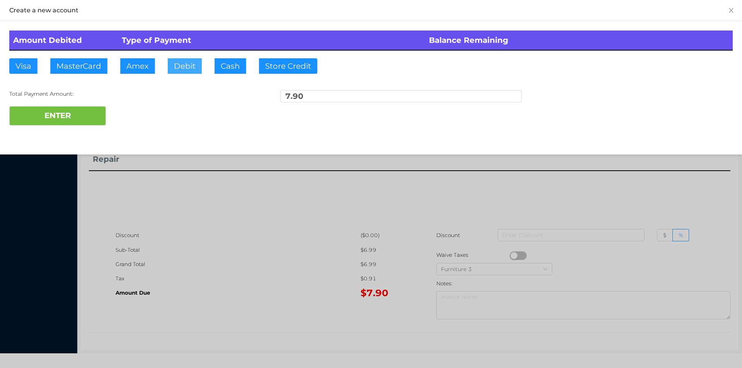
click at [179, 71] on button "Debit" at bounding box center [185, 65] width 34 height 15
type input "20"
click at [41, 125] on button "ENTER" at bounding box center [57, 115] width 97 height 19
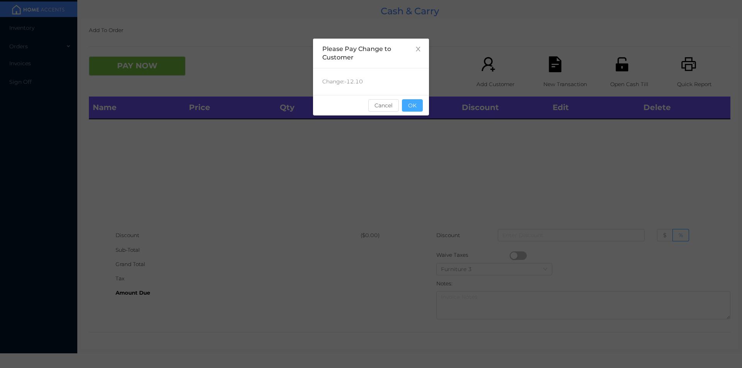
click at [411, 111] on button "OK" at bounding box center [412, 105] width 21 height 12
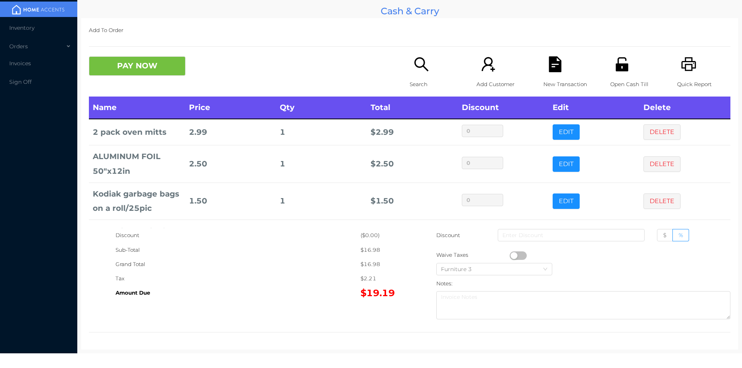
click at [415, 76] on div "Search" at bounding box center [436, 76] width 53 height 40
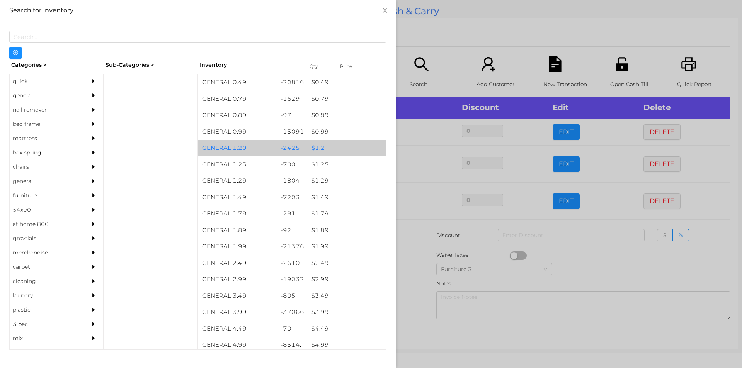
click at [342, 148] on div "$ 1.2" at bounding box center [347, 148] width 78 height 17
click at [349, 145] on div "$ 1.2" at bounding box center [347, 148] width 78 height 17
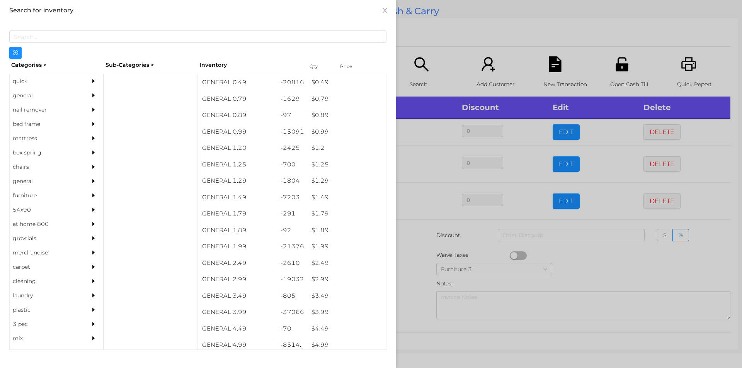
click at [458, 54] on div at bounding box center [371, 184] width 742 height 368
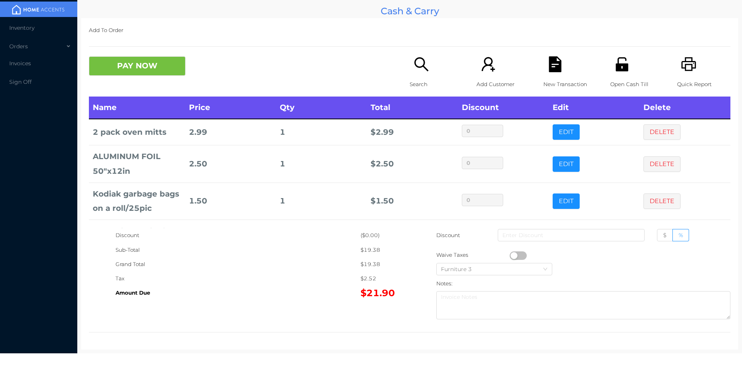
click at [621, 64] on icon "icon: unlock" at bounding box center [622, 64] width 12 height 14
click at [121, 62] on button "PAY NOW" at bounding box center [137, 65] width 97 height 19
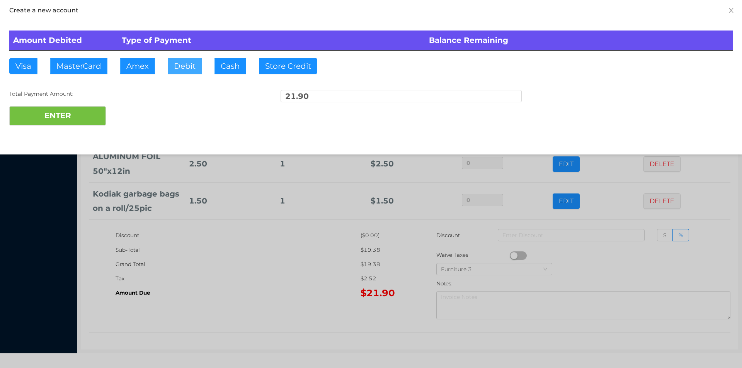
click at [185, 65] on button "Debit" at bounding box center [185, 65] width 34 height 15
click at [97, 107] on button "ENTER" at bounding box center [57, 115] width 97 height 19
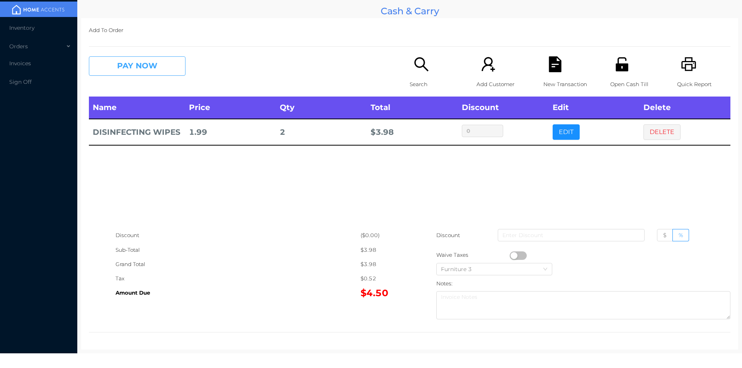
click at [134, 68] on button "PAY NOW" at bounding box center [137, 65] width 97 height 19
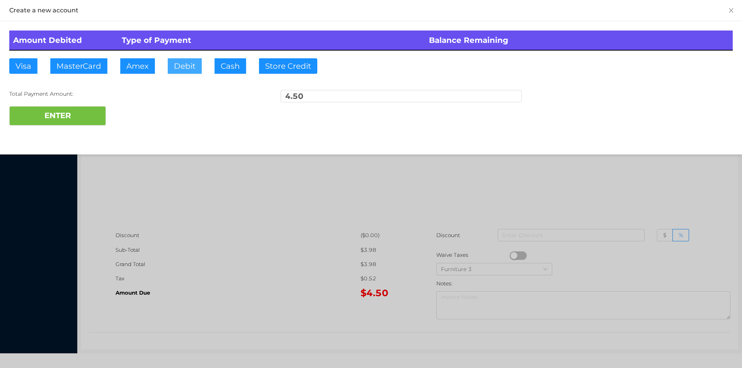
click at [191, 69] on button "Debit" at bounding box center [185, 65] width 34 height 15
click at [80, 123] on button "ENTER" at bounding box center [57, 115] width 97 height 19
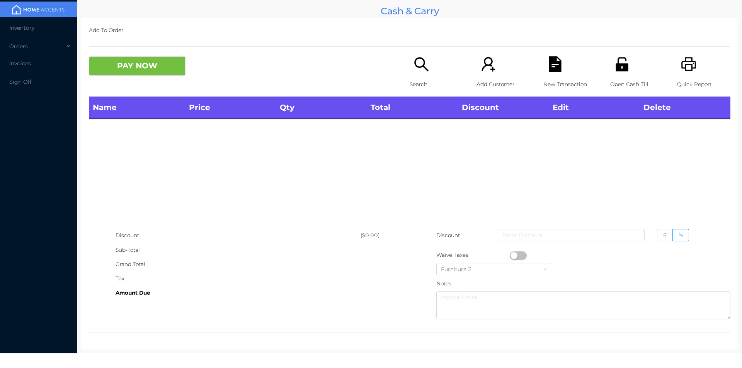
click at [433, 78] on p "Search" at bounding box center [436, 84] width 53 height 14
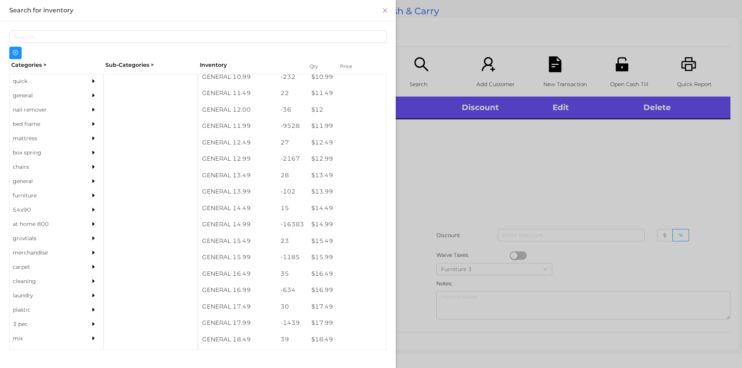
scroll to position [559, 0]
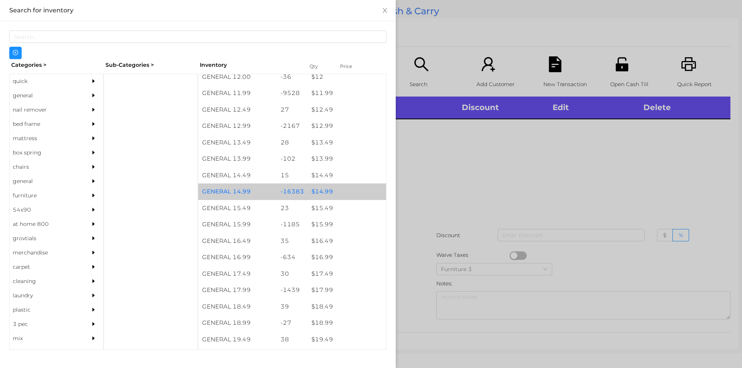
click at [358, 189] on div "$ 14.99" at bounding box center [347, 192] width 78 height 17
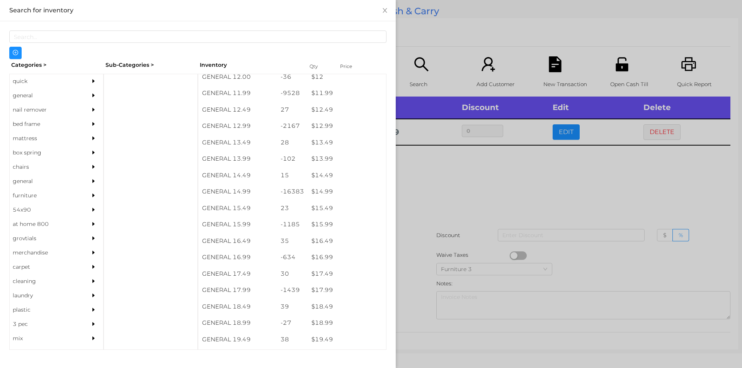
click at [450, 206] on div at bounding box center [371, 184] width 742 height 368
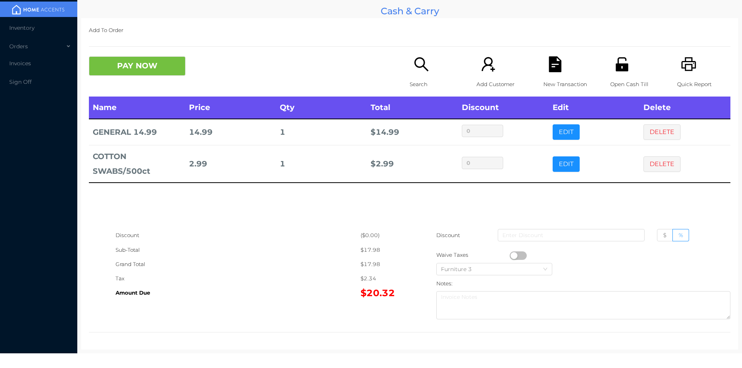
click at [424, 66] on icon "icon: search" at bounding box center [421, 64] width 16 height 16
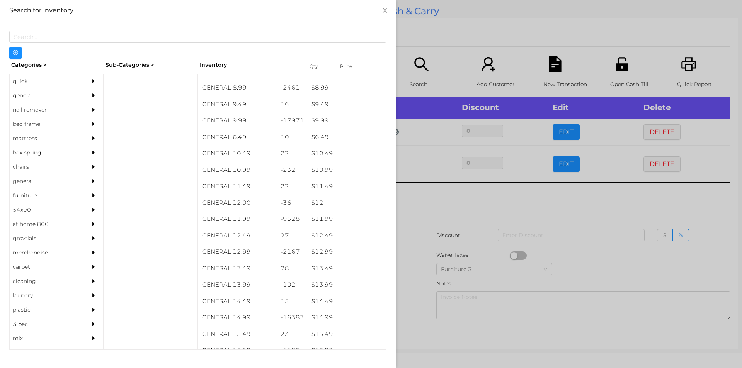
scroll to position [433, 0]
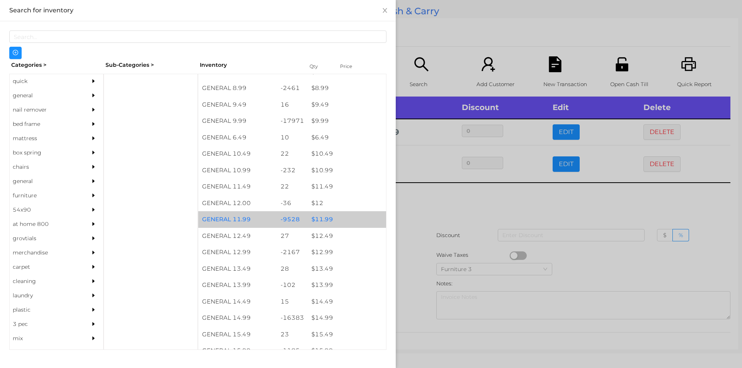
click at [322, 220] on div "$ 11.99" at bounding box center [347, 219] width 78 height 17
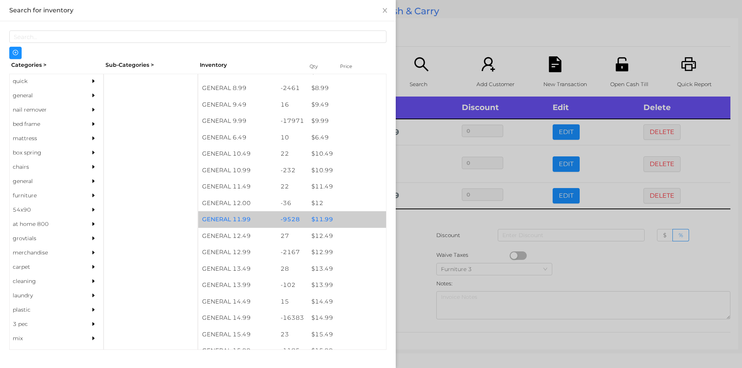
click at [325, 218] on div "$ 11.99" at bounding box center [347, 219] width 78 height 17
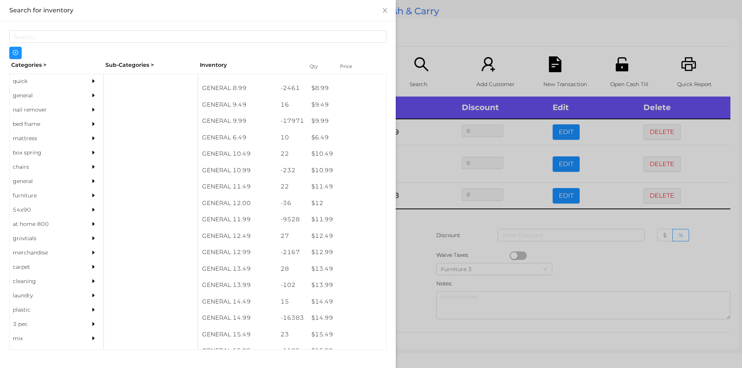
click at [420, 245] on div at bounding box center [371, 184] width 742 height 368
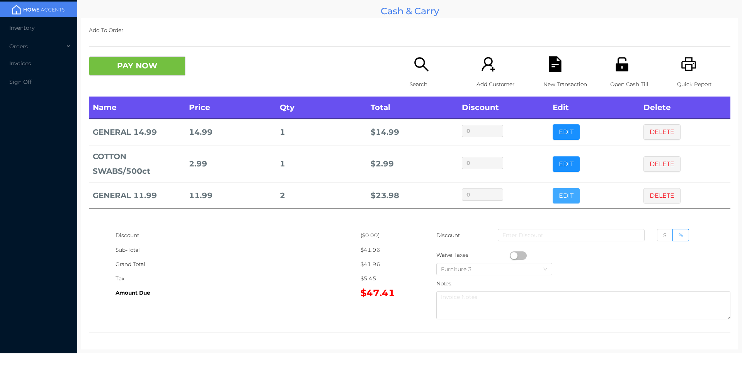
click at [573, 198] on button "EDIT" at bounding box center [566, 195] width 27 height 15
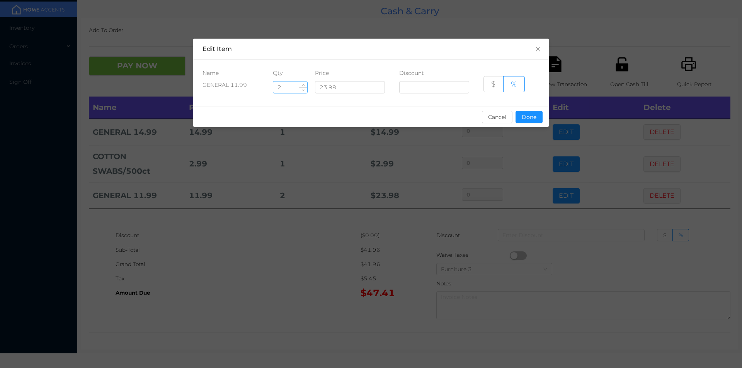
click at [289, 84] on input "2" at bounding box center [290, 88] width 34 height 12
type input "1"
click at [529, 120] on button "Done" at bounding box center [529, 117] width 27 height 12
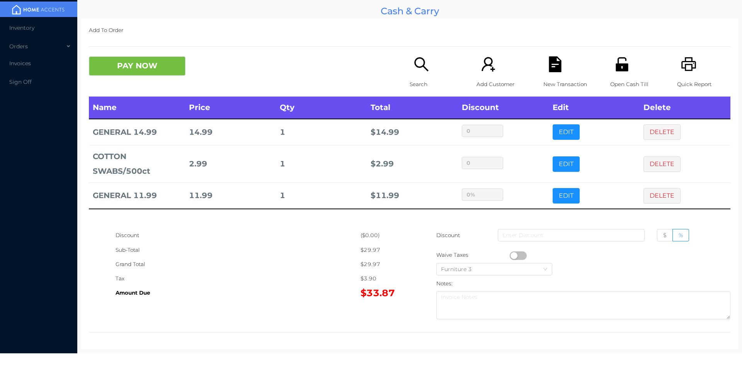
click at [620, 66] on icon "icon: unlock" at bounding box center [622, 64] width 12 height 14
click at [137, 68] on button "PAY NOW" at bounding box center [137, 65] width 97 height 19
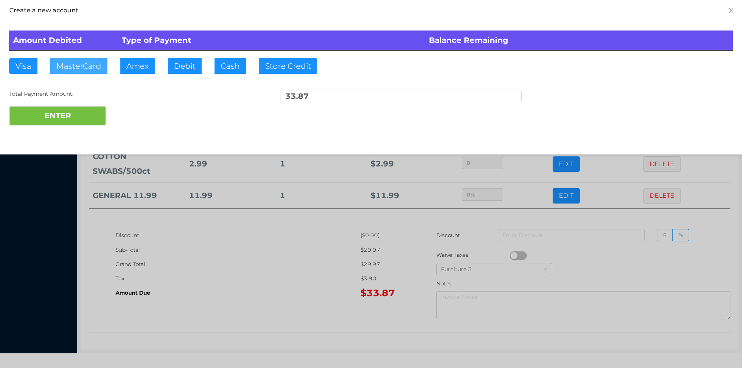
click at [84, 60] on button "MasterCard" at bounding box center [78, 65] width 57 height 15
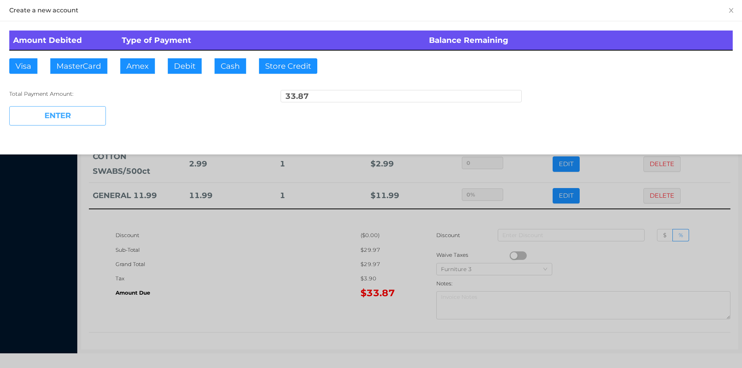
click at [47, 116] on button "ENTER" at bounding box center [57, 115] width 97 height 19
type input "0"
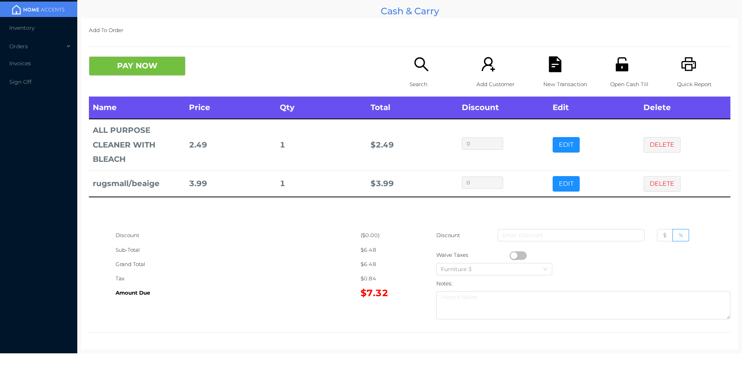
click at [426, 61] on icon "icon: search" at bounding box center [421, 64] width 16 height 16
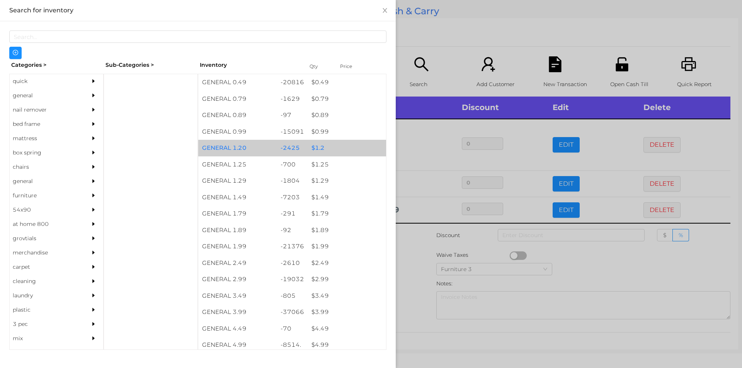
click at [341, 146] on div "$ 1.2" at bounding box center [347, 148] width 78 height 17
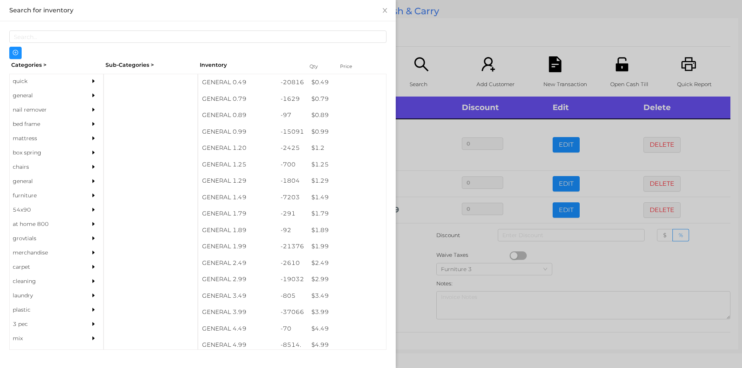
click at [453, 39] on div at bounding box center [371, 184] width 742 height 368
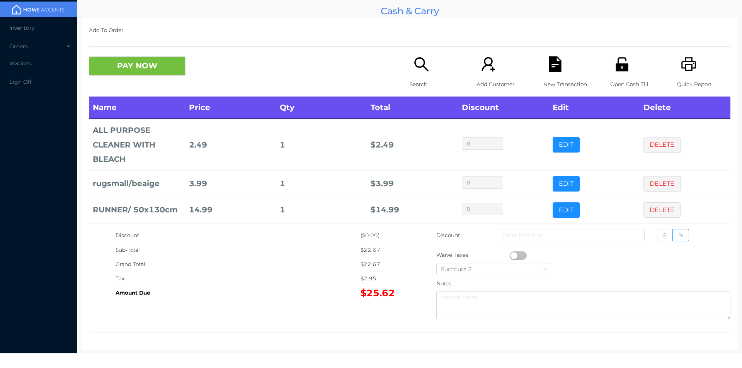
click at [613, 84] on p "Open Cash Till" at bounding box center [636, 84] width 53 height 14
click at [157, 73] on button "PAY NOW" at bounding box center [137, 65] width 97 height 19
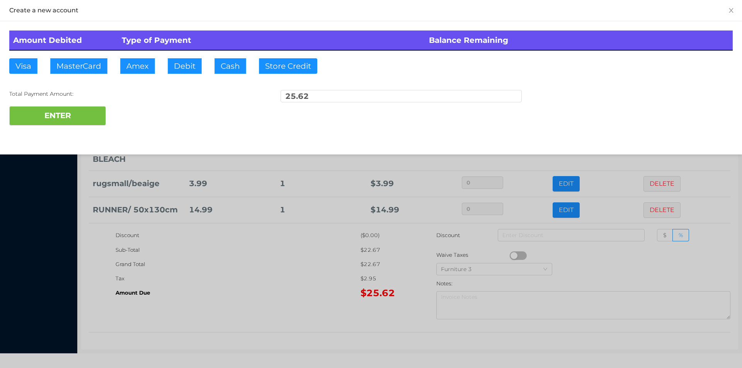
click at [269, 258] on div at bounding box center [371, 184] width 742 height 368
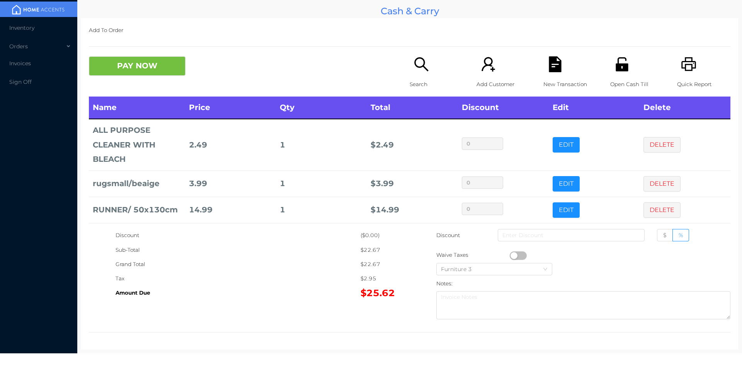
click at [549, 60] on icon "icon: file-text" at bounding box center [555, 64] width 12 height 16
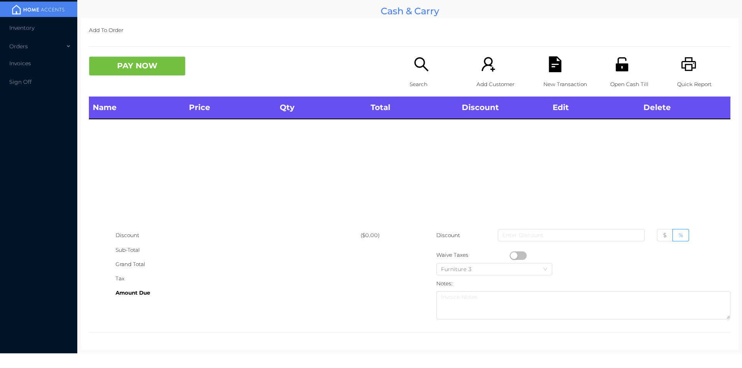
click at [681, 62] on icon "icon: printer" at bounding box center [689, 64] width 16 height 16
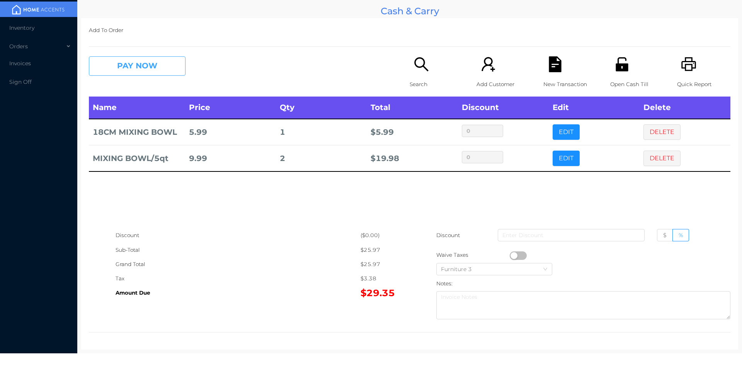
click at [137, 67] on button "PAY NOW" at bounding box center [137, 65] width 97 height 19
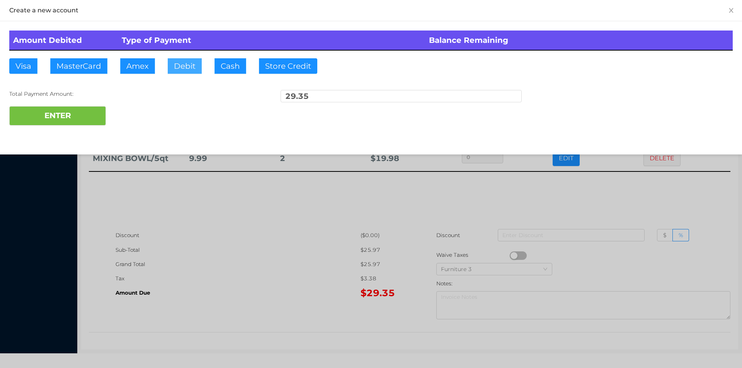
click at [179, 64] on button "Debit" at bounding box center [185, 65] width 34 height 15
type input "50"
click at [54, 124] on button "ENTER" at bounding box center [57, 115] width 97 height 19
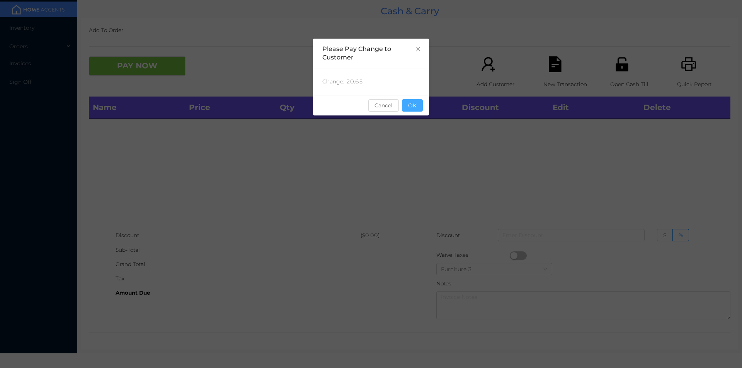
click at [410, 107] on button "OK" at bounding box center [412, 105] width 21 height 12
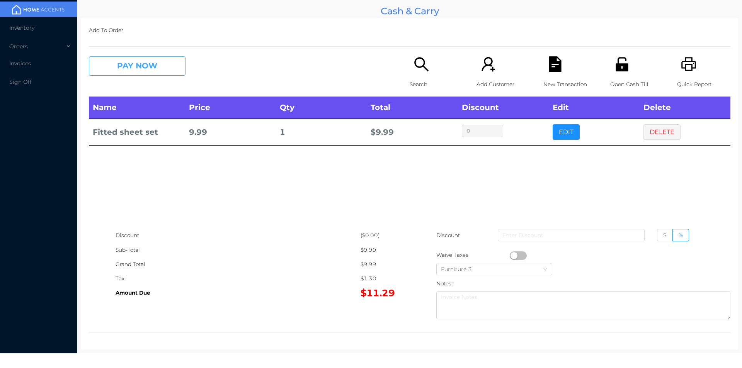
click at [150, 67] on button "PAY NOW" at bounding box center [137, 65] width 97 height 19
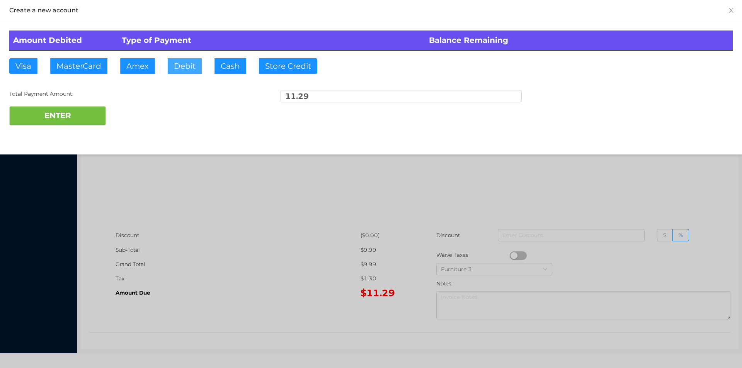
click at [187, 70] on button "Debit" at bounding box center [185, 65] width 34 height 15
click at [113, 114] on div "ENTER" at bounding box center [370, 115] width 723 height 19
click at [77, 114] on button "ENTER" at bounding box center [57, 115] width 97 height 19
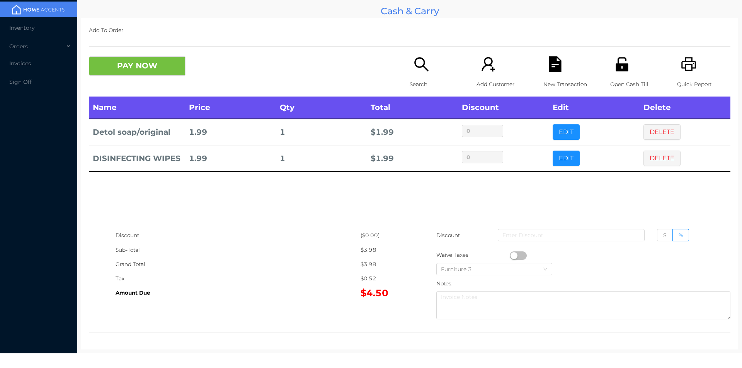
click at [397, 94] on div "PAY NOW Search Add Customer New Transaction Open Cash Till Quick Report" at bounding box center [409, 76] width 641 height 40
click at [414, 74] on div "Search" at bounding box center [436, 76] width 53 height 40
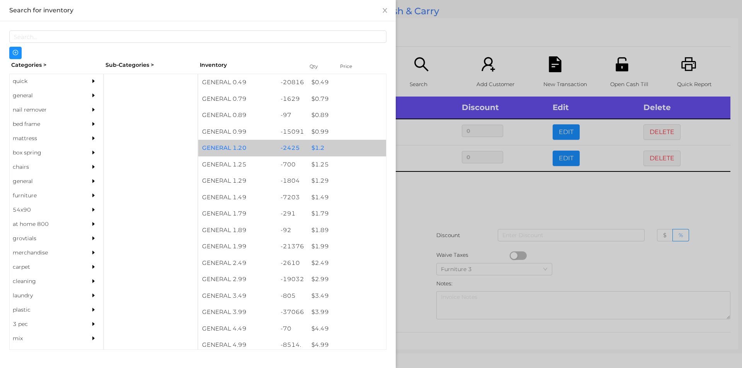
click at [322, 152] on div "$ 1.2" at bounding box center [347, 148] width 78 height 17
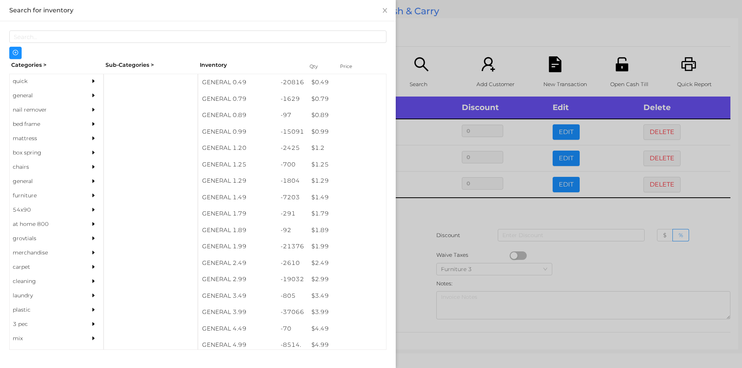
click at [447, 45] on div at bounding box center [371, 184] width 742 height 368
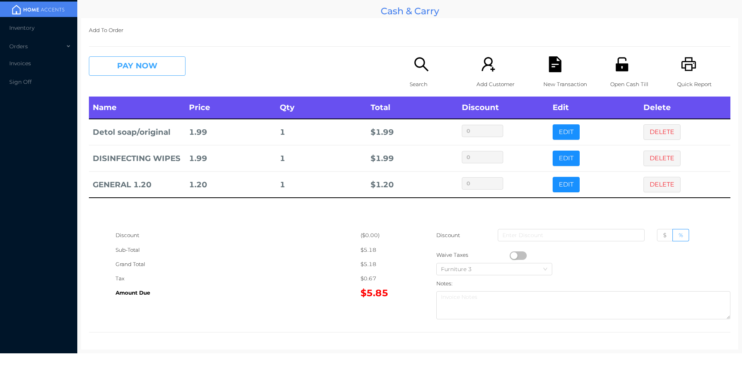
click at [145, 64] on button "PAY NOW" at bounding box center [137, 65] width 97 height 19
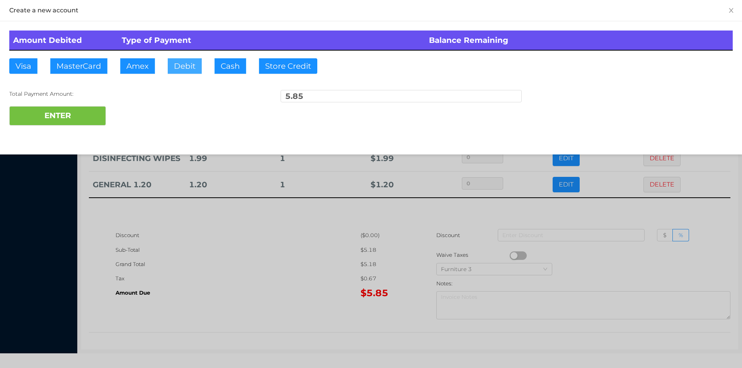
click at [182, 64] on button "Debit" at bounding box center [185, 65] width 34 height 15
click at [87, 112] on button "ENTER" at bounding box center [57, 115] width 97 height 19
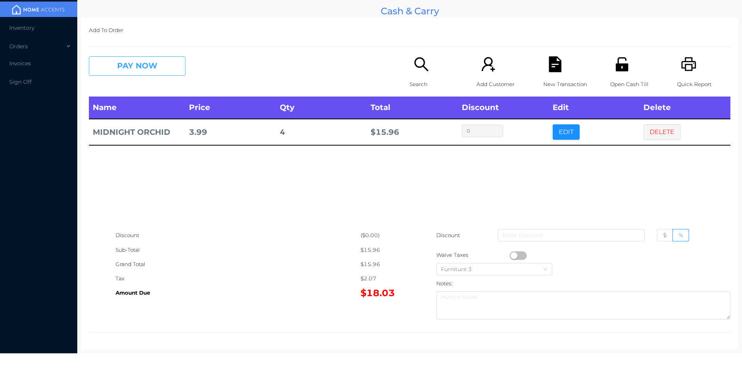
click at [135, 69] on button "PAY NOW" at bounding box center [137, 65] width 97 height 19
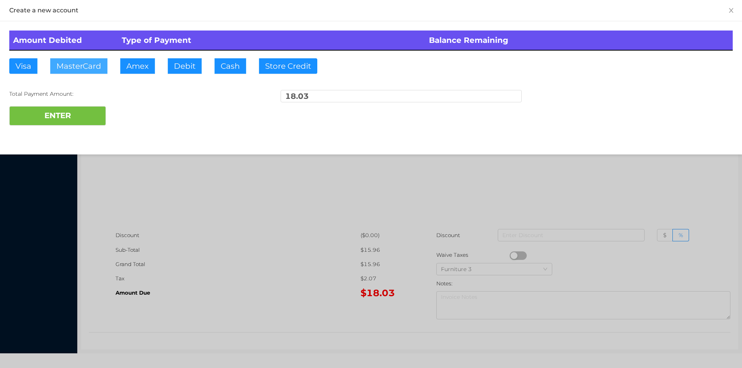
click at [91, 65] on button "MasterCard" at bounding box center [78, 65] width 57 height 15
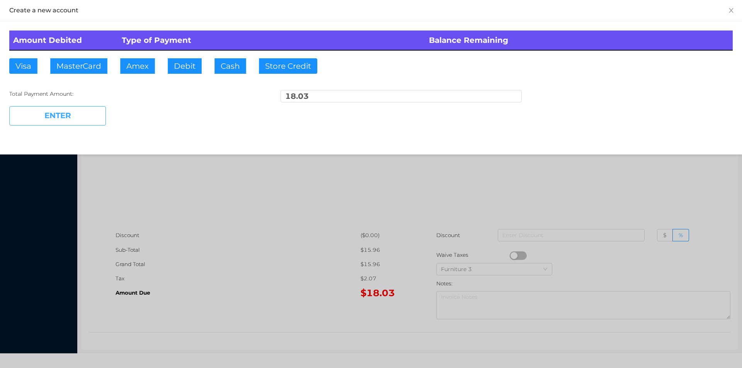
click at [65, 117] on button "ENTER" at bounding box center [57, 115] width 97 height 19
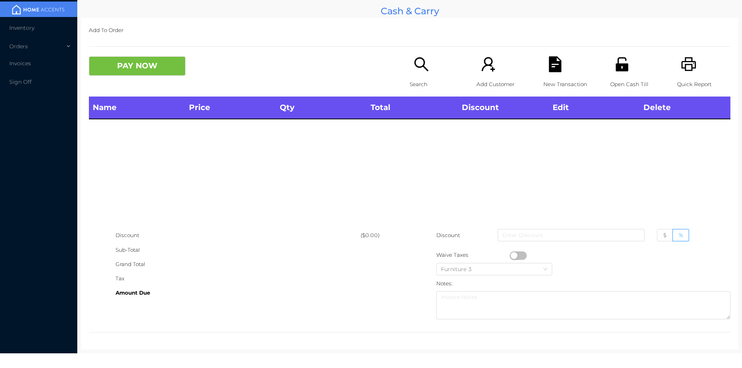
click at [424, 65] on icon "icon: search" at bounding box center [421, 64] width 16 height 16
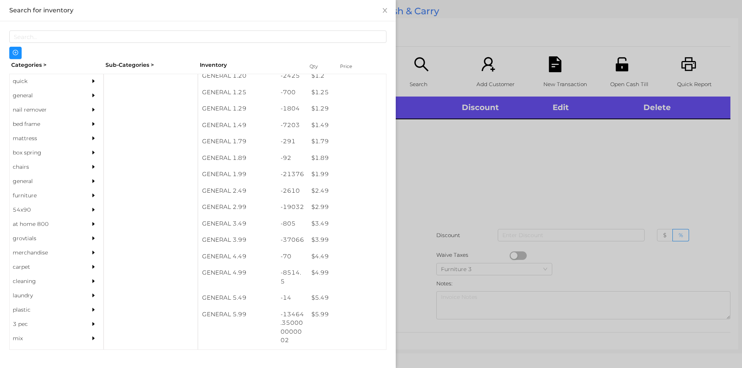
scroll to position [72, 0]
click at [303, 212] on div "-19032" at bounding box center [292, 207] width 31 height 17
click at [443, 227] on div at bounding box center [371, 184] width 742 height 368
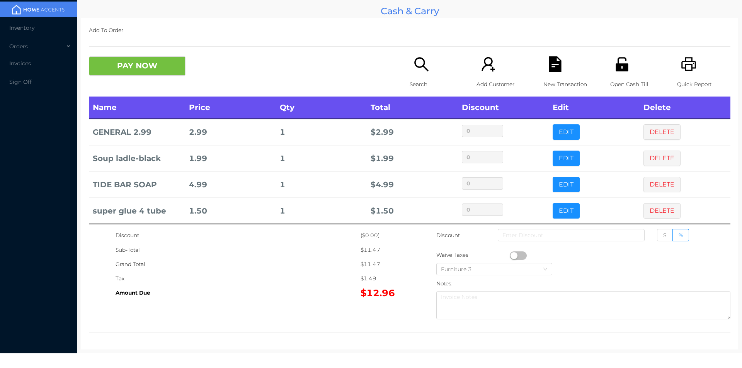
click at [424, 88] on p "Search" at bounding box center [436, 84] width 53 height 14
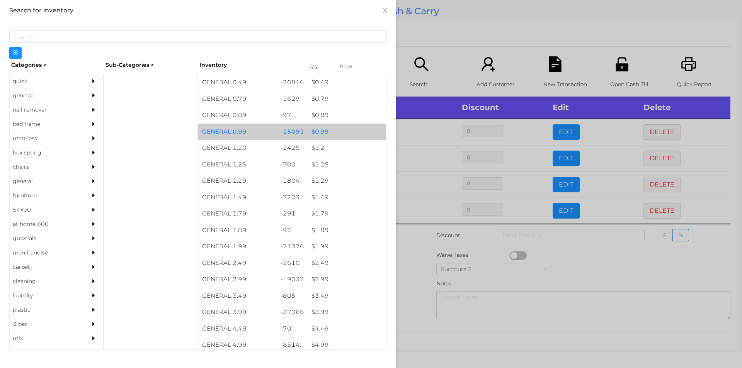
click at [351, 139] on div "$ 0.99" at bounding box center [347, 132] width 78 height 17
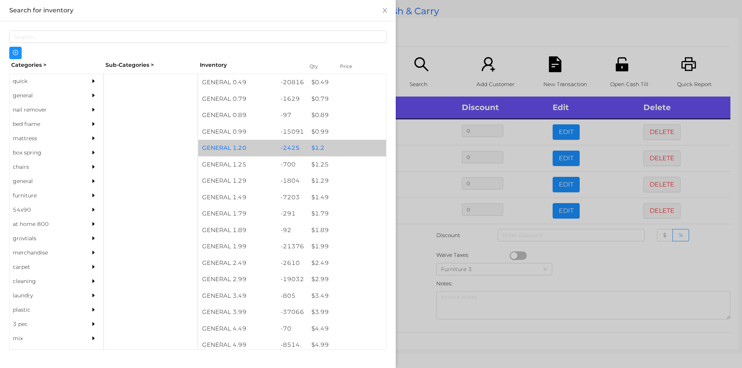
click at [344, 150] on div "$ 1.2" at bounding box center [347, 148] width 78 height 17
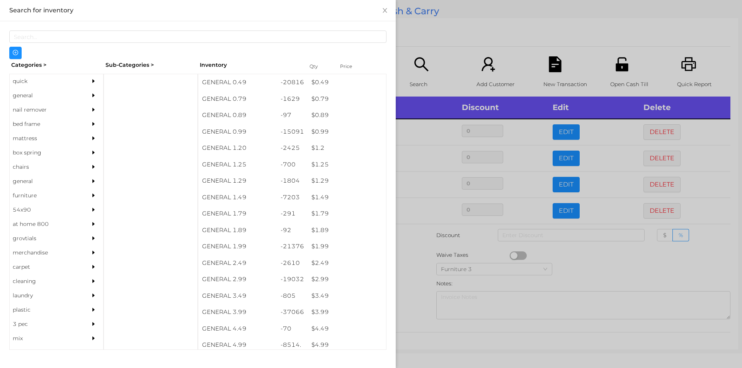
click at [445, 75] on div at bounding box center [371, 184] width 742 height 368
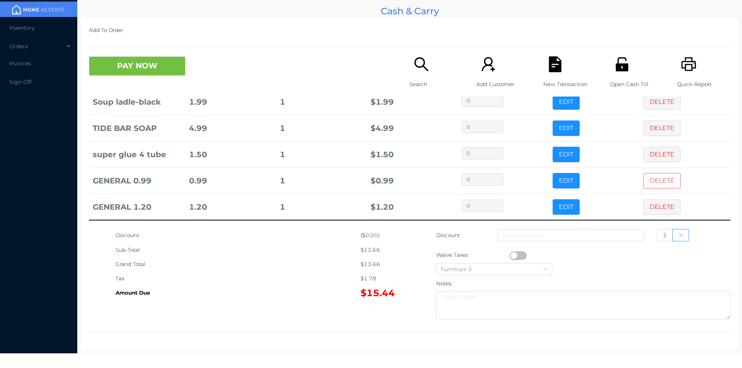
click at [653, 180] on button "DELETE" at bounding box center [661, 180] width 37 height 15
click at [563, 209] on button "EDIT" at bounding box center [566, 206] width 27 height 15
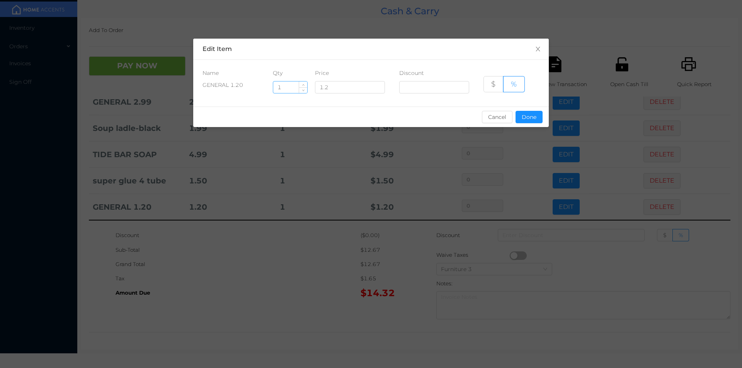
click at [291, 88] on input "1" at bounding box center [290, 88] width 34 height 12
type input "10"
click at [532, 120] on button "Done" at bounding box center [529, 117] width 27 height 12
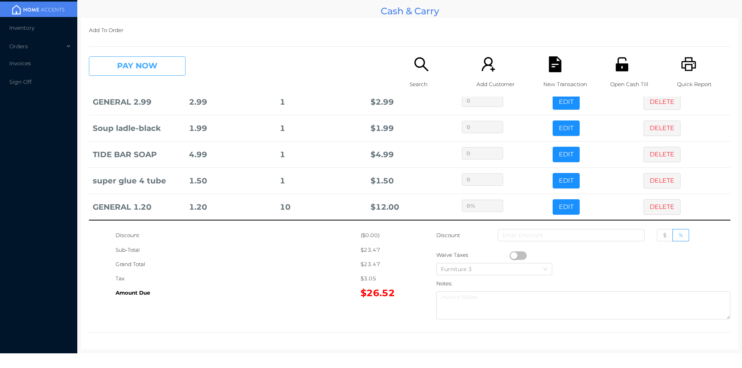
click at [143, 59] on button "PAY NOW" at bounding box center [137, 65] width 97 height 19
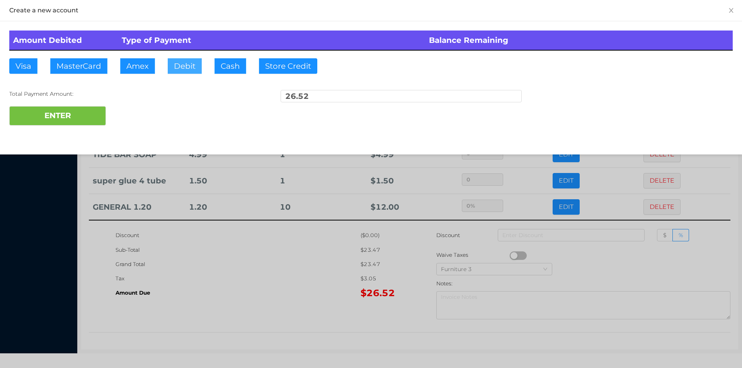
click at [186, 70] on button "Debit" at bounding box center [185, 65] width 34 height 15
click at [78, 111] on button "ENTER" at bounding box center [57, 115] width 97 height 19
type input "0"
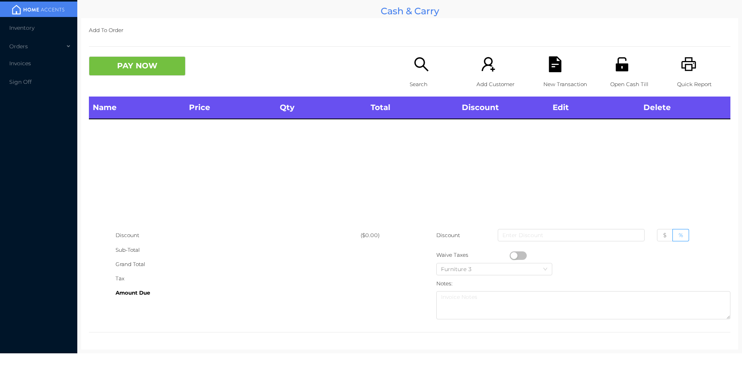
scroll to position [0, 0]
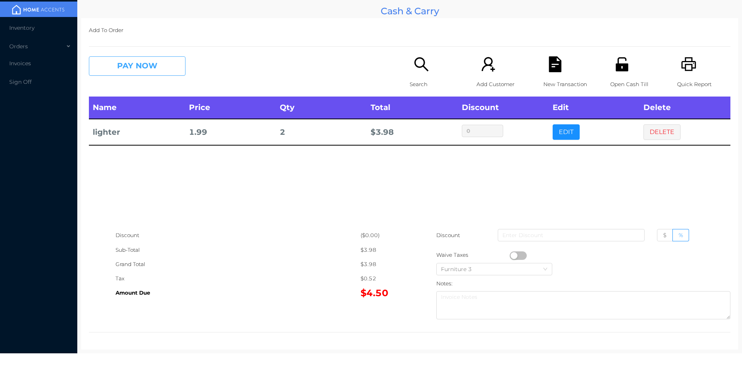
click at [150, 59] on button "PAY NOW" at bounding box center [137, 65] width 97 height 19
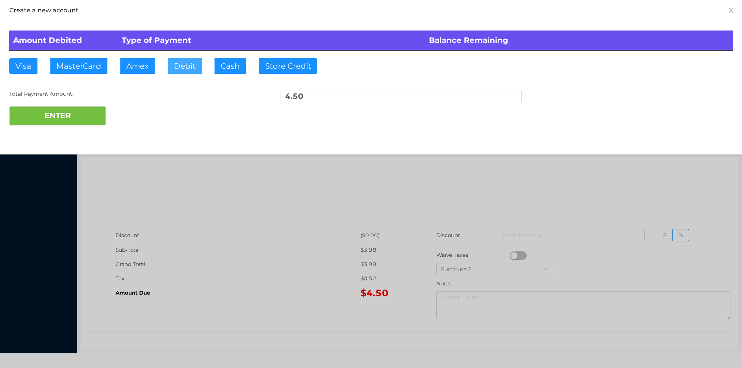
click at [190, 68] on button "Debit" at bounding box center [185, 65] width 34 height 15
click at [76, 122] on button "ENTER" at bounding box center [57, 115] width 97 height 19
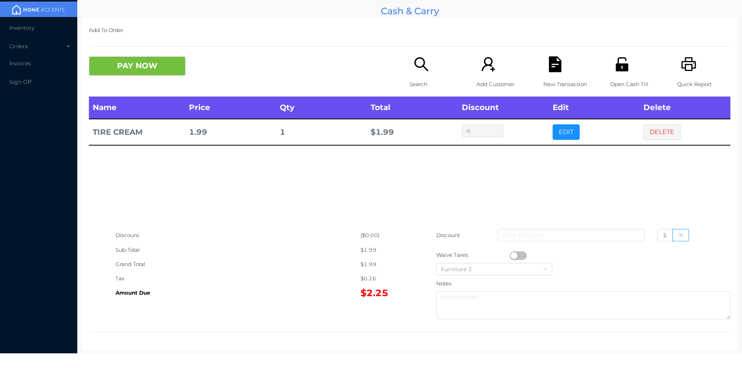
click at [510, 254] on button "button" at bounding box center [518, 256] width 17 height 9
click at [123, 86] on div "PAY NOW Search Add Customer New Transaction Open Cash Till Quick Report" at bounding box center [409, 76] width 641 height 40
click at [135, 65] on button "PAY NOW" at bounding box center [137, 65] width 97 height 19
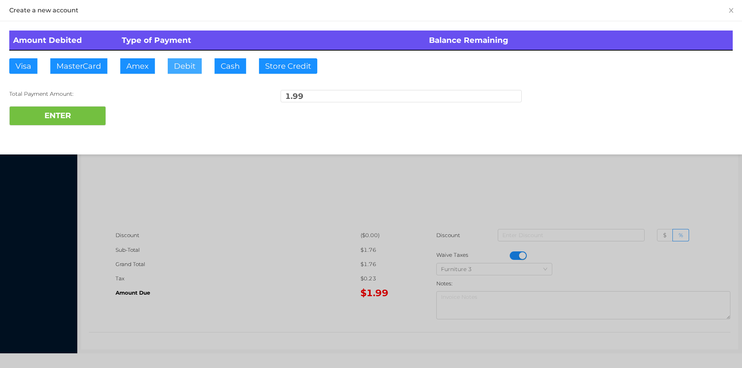
click at [175, 61] on button "Debit" at bounding box center [185, 65] width 34 height 15
type input "5"
click at [44, 121] on button "ENTER" at bounding box center [57, 115] width 97 height 19
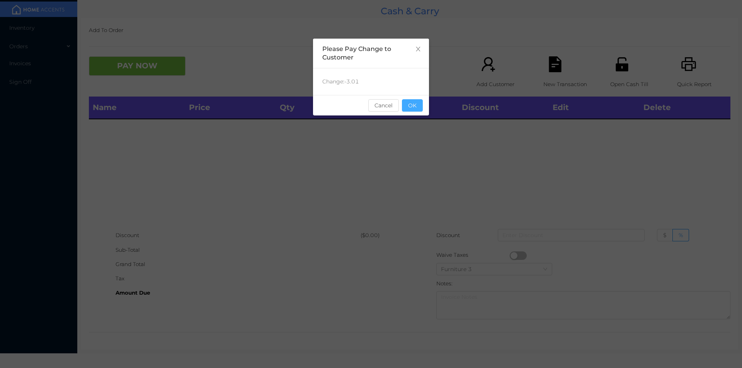
click at [417, 111] on button "OK" at bounding box center [412, 105] width 21 height 12
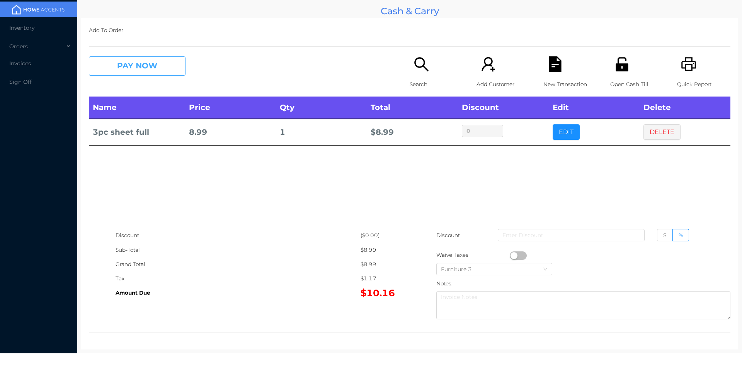
click at [167, 61] on button "PAY NOW" at bounding box center [137, 65] width 97 height 19
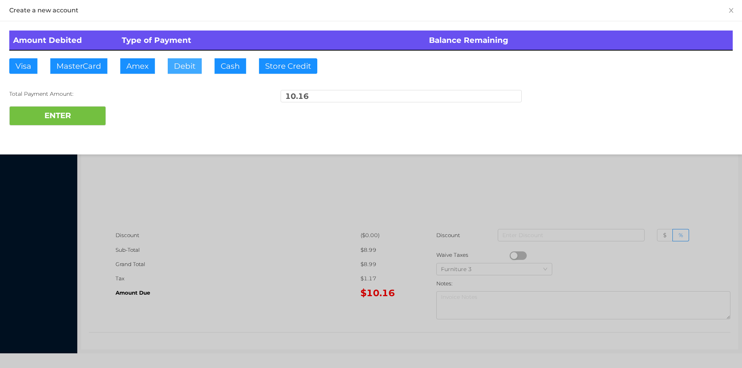
click at [196, 60] on button "Debit" at bounding box center [185, 65] width 34 height 15
click at [93, 116] on button "ENTER" at bounding box center [57, 115] width 97 height 19
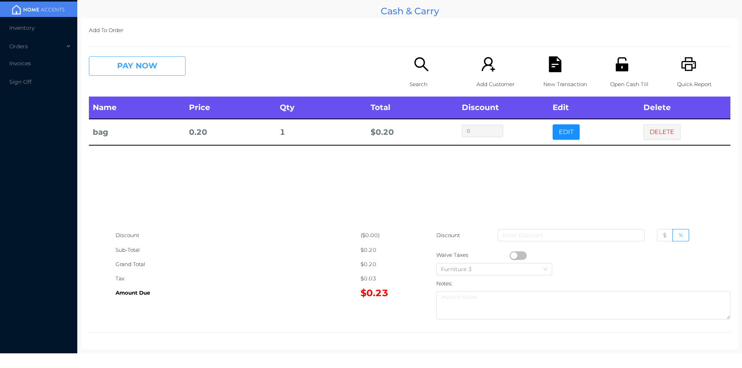
click at [150, 66] on button "PAY NOW" at bounding box center [137, 65] width 97 height 19
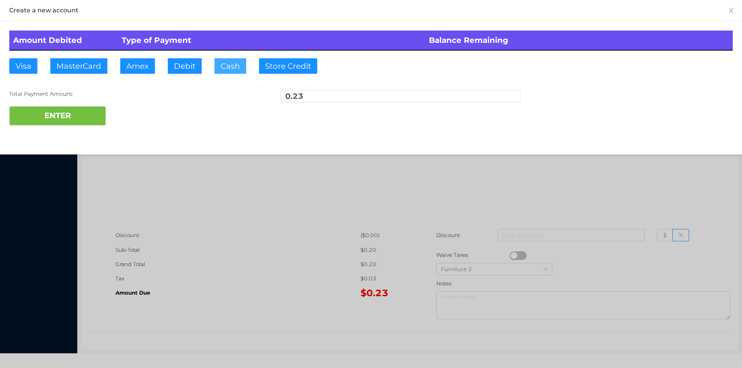
click at [235, 65] on button "Cash" at bounding box center [230, 65] width 32 height 15
click at [79, 107] on button "ENTER" at bounding box center [57, 115] width 97 height 19
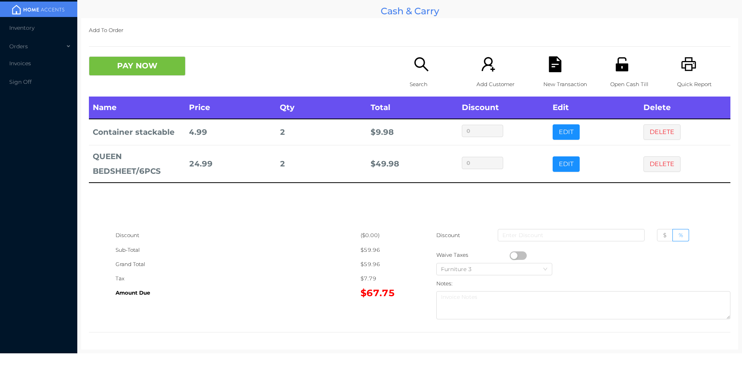
click at [651, 136] on button "DELETE" at bounding box center [661, 131] width 37 height 15
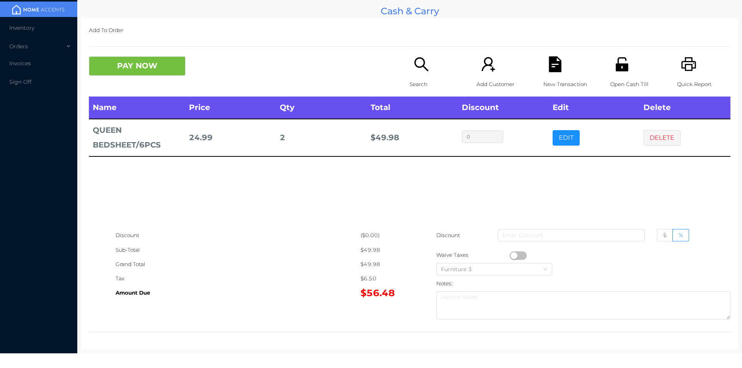
click at [553, 76] on div "New Transaction" at bounding box center [569, 76] width 53 height 40
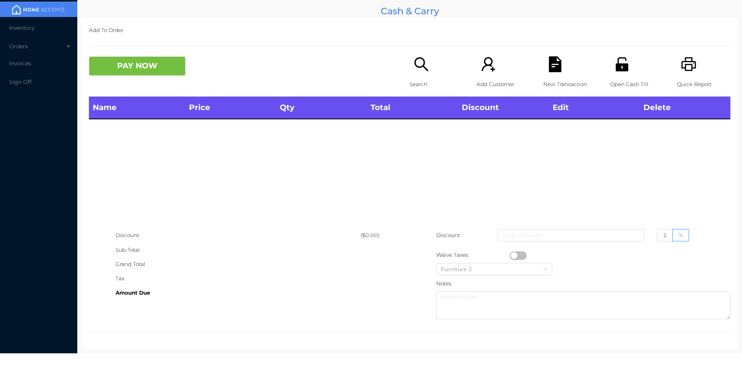
click at [422, 82] on p "Search" at bounding box center [436, 84] width 53 height 14
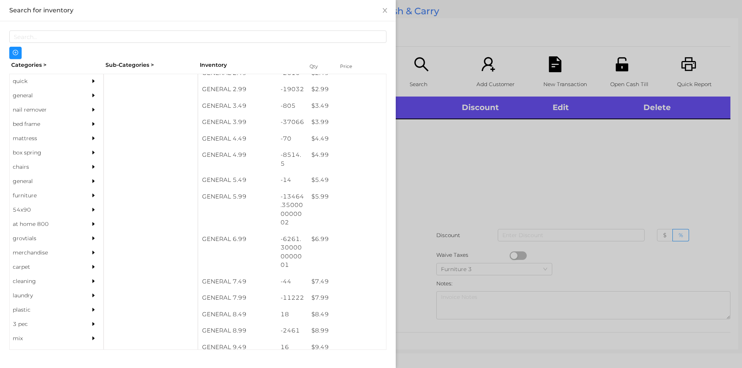
scroll to position [189, 0]
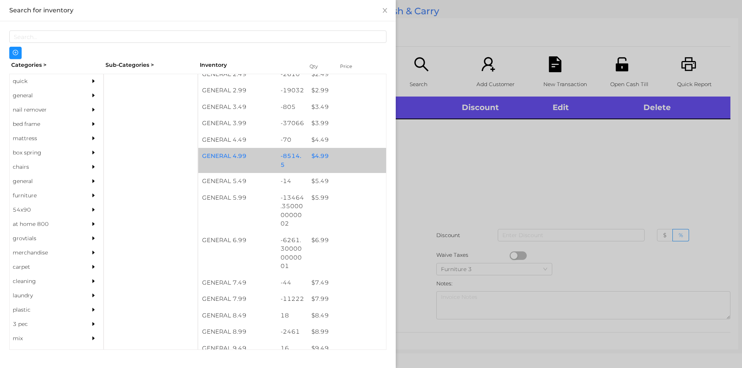
click at [336, 161] on div "$ 4.99" at bounding box center [347, 156] width 78 height 17
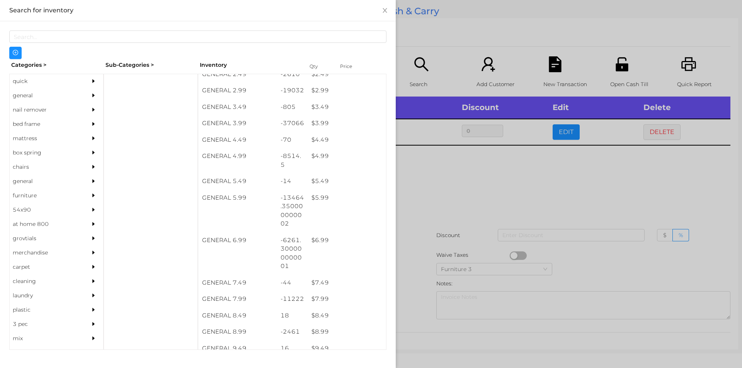
click at [459, 214] on div at bounding box center [371, 184] width 742 height 368
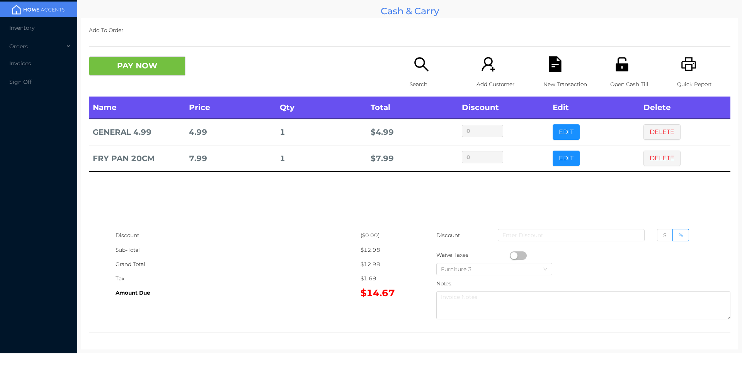
click at [147, 75] on button "PAY NOW" at bounding box center [137, 65] width 97 height 19
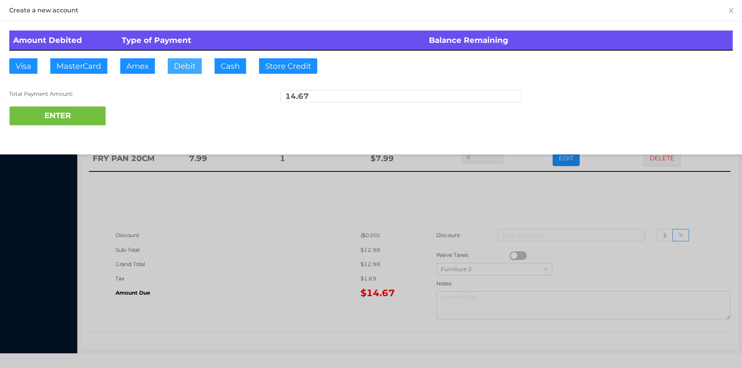
click at [186, 60] on button "Debit" at bounding box center [185, 65] width 34 height 15
type input "15"
click at [61, 122] on button "ENTER" at bounding box center [57, 115] width 97 height 19
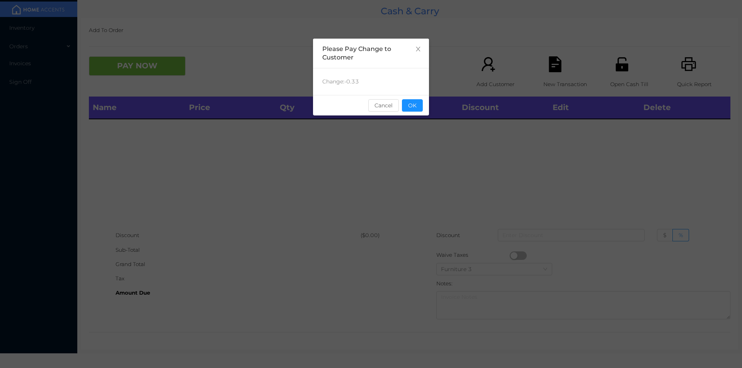
click at [413, 91] on div "Change: -0.33" at bounding box center [371, 81] width 116 height 27
click at [417, 111] on button "OK" at bounding box center [412, 105] width 21 height 12
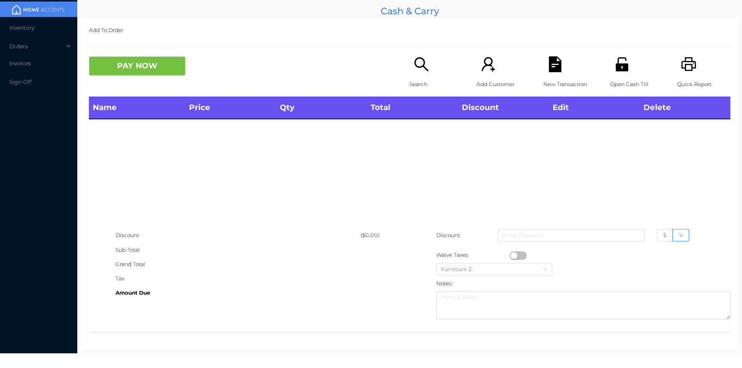
click at [418, 67] on icon "icon: search" at bounding box center [421, 64] width 14 height 14
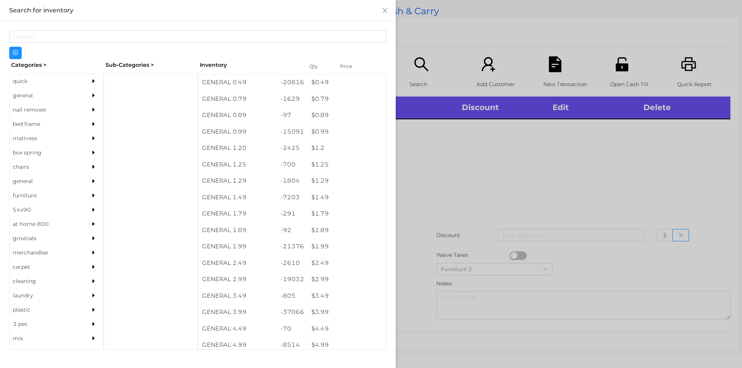
click at [54, 94] on div "general" at bounding box center [45, 95] width 70 height 14
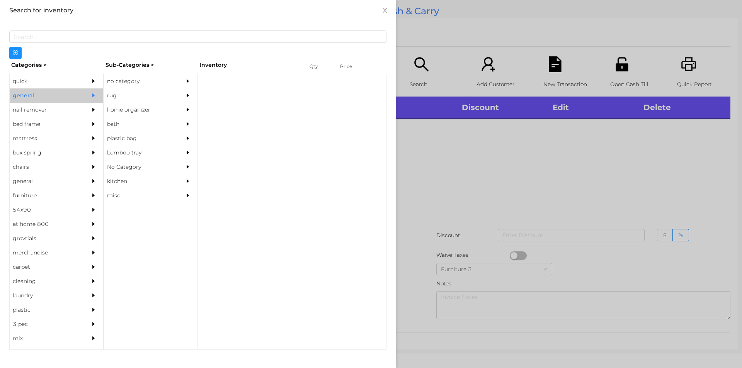
click at [160, 76] on div "no category" at bounding box center [139, 81] width 70 height 14
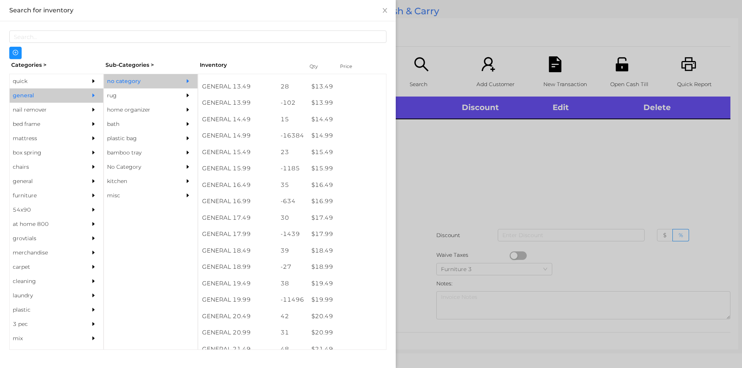
scroll to position [626, 0]
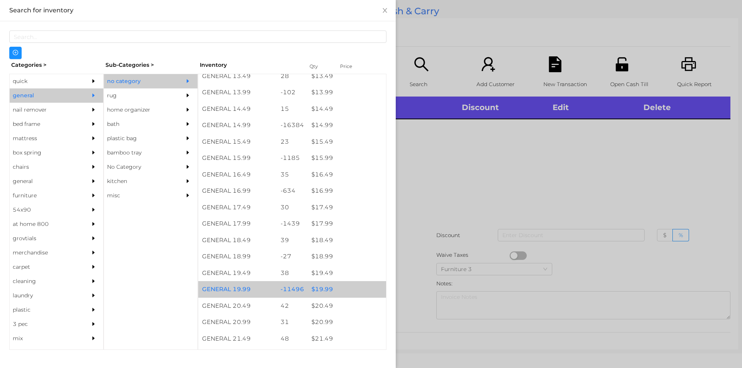
click at [329, 291] on div "$ 19.99" at bounding box center [347, 289] width 78 height 17
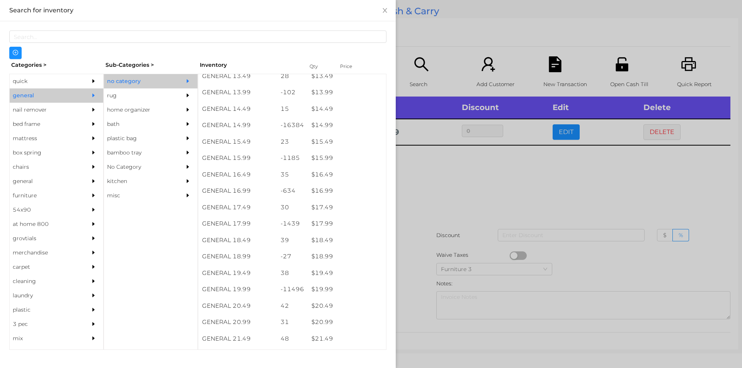
click at [460, 224] on div at bounding box center [371, 184] width 742 height 368
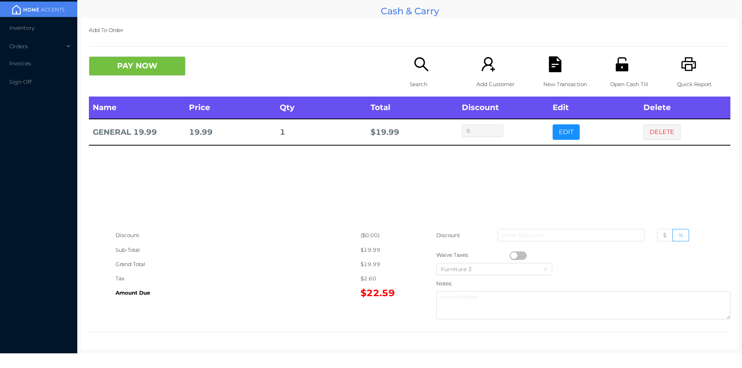
click at [543, 68] on div "New Transaction" at bounding box center [569, 76] width 53 height 40
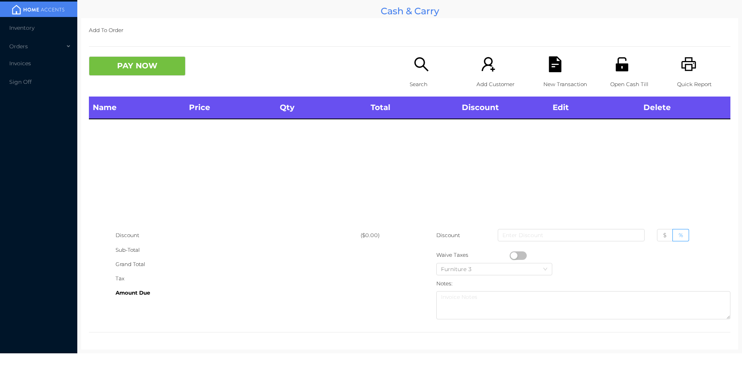
click at [421, 81] on p "Search" at bounding box center [436, 84] width 53 height 14
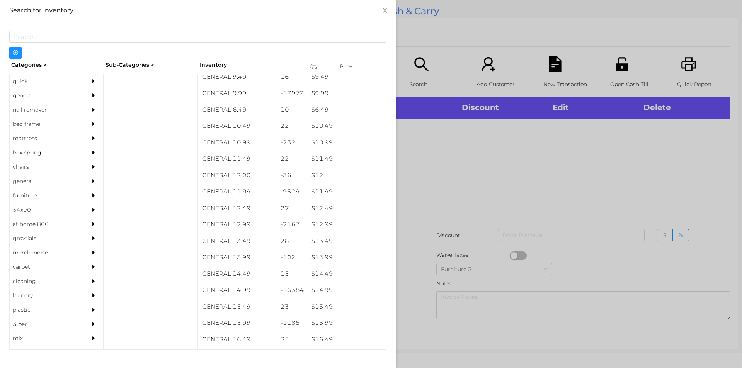
scroll to position [395, 0]
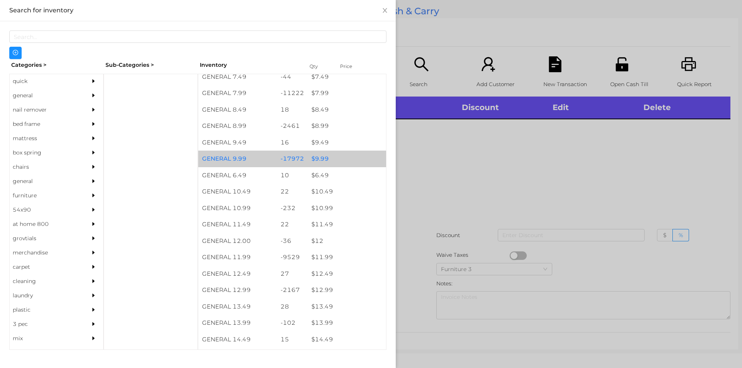
click at [321, 152] on div "$ 9.99" at bounding box center [347, 159] width 78 height 17
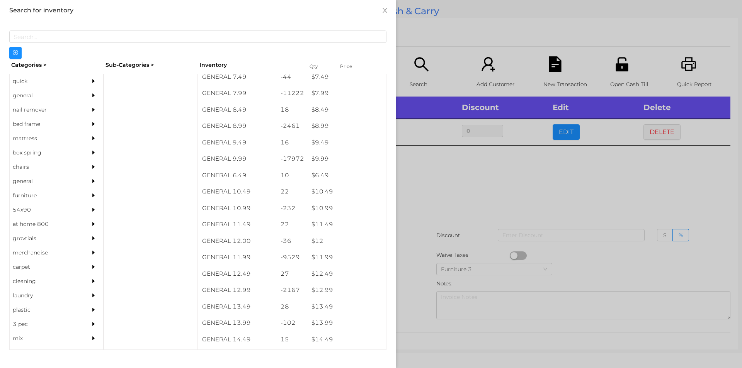
click at [454, 206] on div at bounding box center [371, 184] width 742 height 368
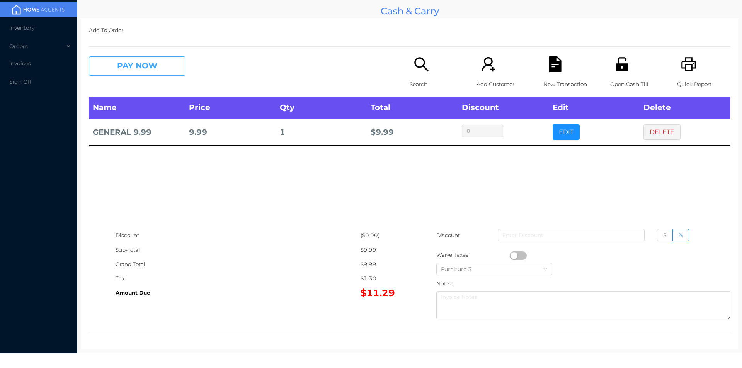
click at [150, 74] on button "PAY NOW" at bounding box center [137, 65] width 97 height 19
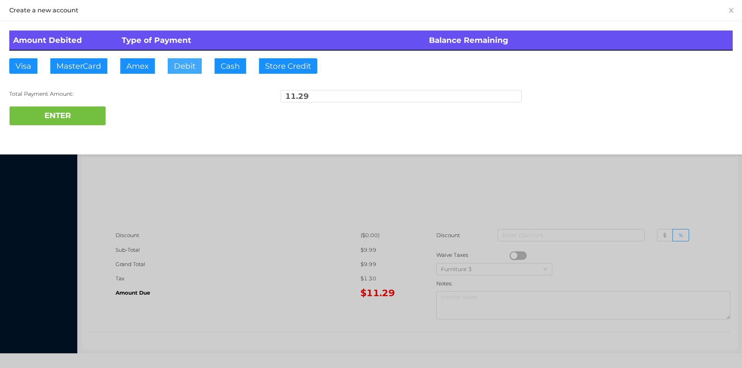
click at [187, 65] on button "Debit" at bounding box center [185, 65] width 34 height 15
type input "20"
click at [64, 117] on button "ENTER" at bounding box center [57, 115] width 97 height 19
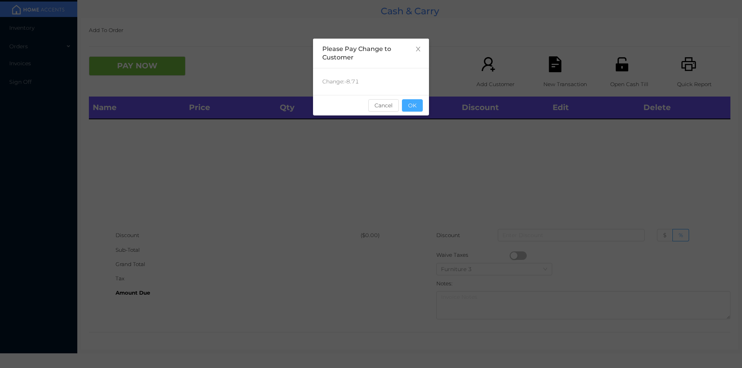
click at [417, 102] on button "OK" at bounding box center [412, 105] width 21 height 12
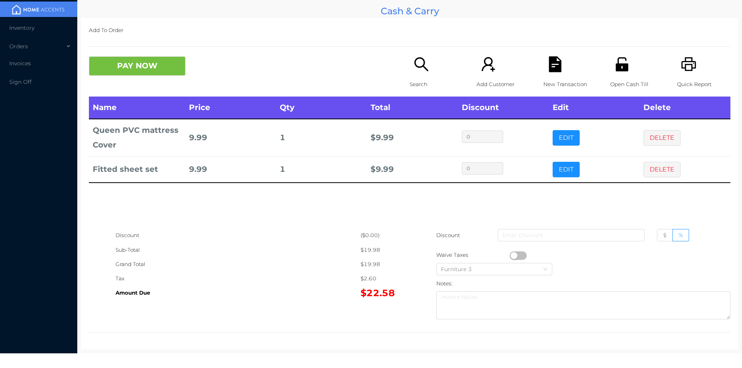
click at [142, 58] on button "PAY NOW" at bounding box center [137, 65] width 97 height 19
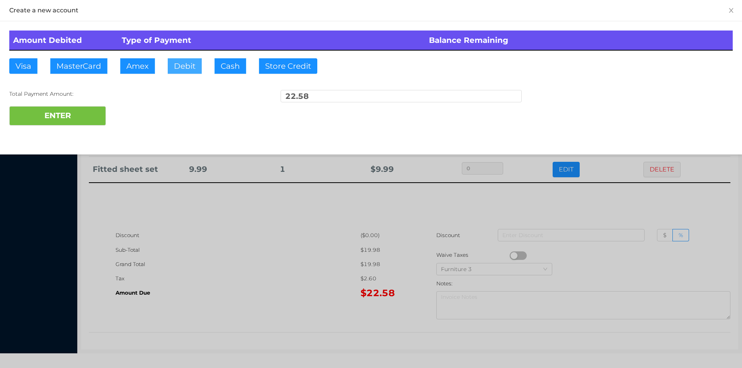
click at [175, 60] on button "Debit" at bounding box center [185, 65] width 34 height 15
click at [93, 112] on button "ENTER" at bounding box center [57, 115] width 97 height 19
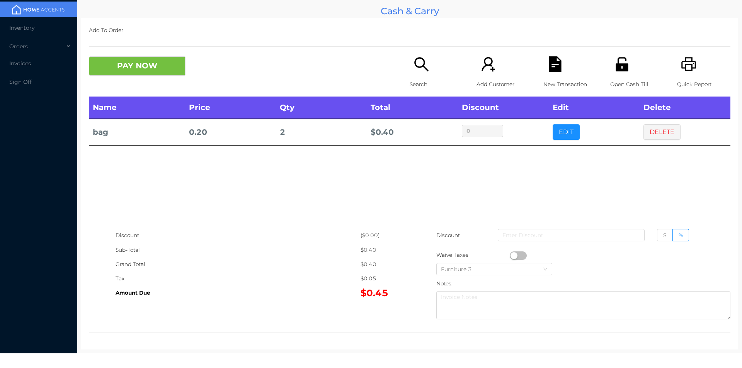
click at [513, 254] on button "button" at bounding box center [518, 256] width 17 height 9
click at [129, 71] on button "PAY NOW" at bounding box center [137, 65] width 97 height 19
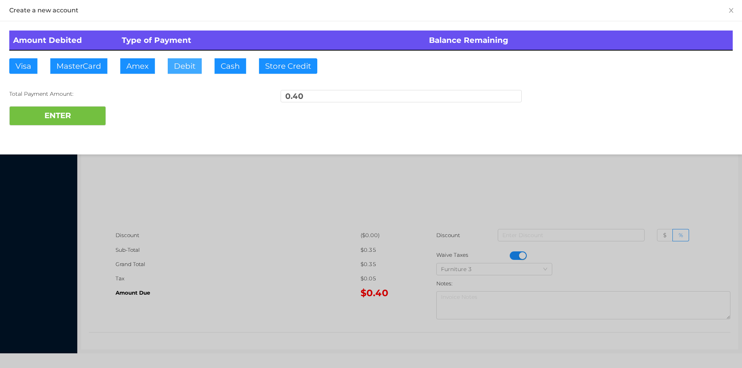
click at [185, 58] on button "Debit" at bounding box center [185, 65] width 34 height 15
type input "5"
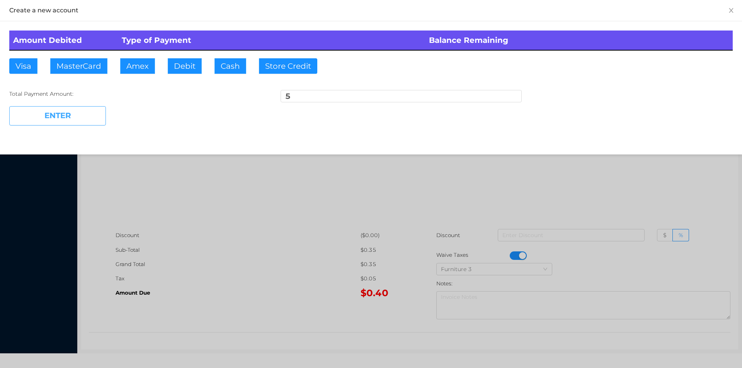
click at [48, 113] on button "ENTER" at bounding box center [57, 115] width 97 height 19
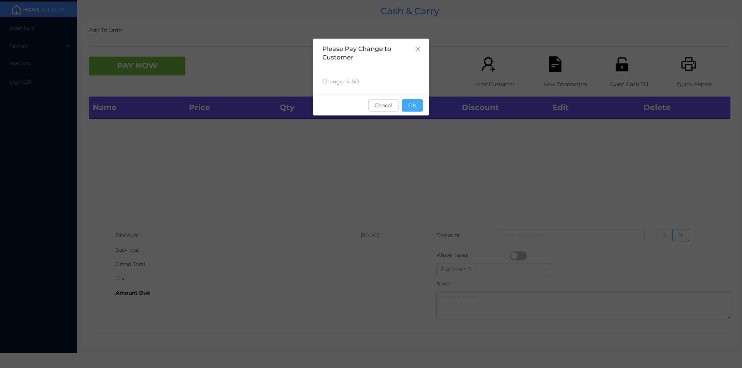
click at [407, 109] on button "OK" at bounding box center [412, 105] width 21 height 12
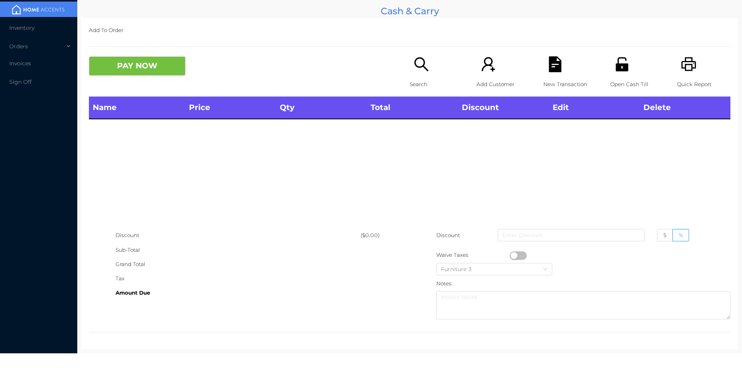
click at [417, 65] on icon "icon: search" at bounding box center [421, 64] width 16 height 16
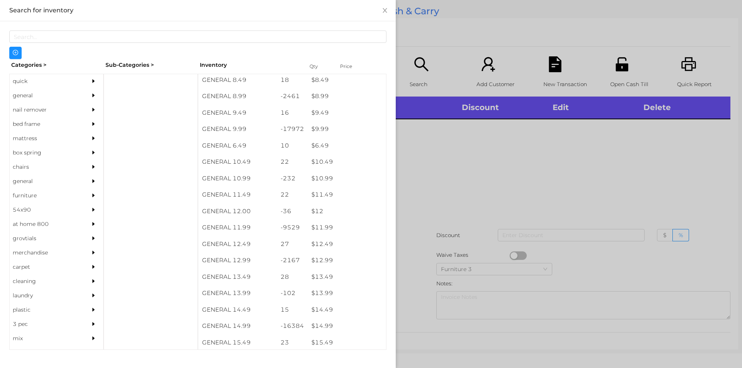
scroll to position [425, 0]
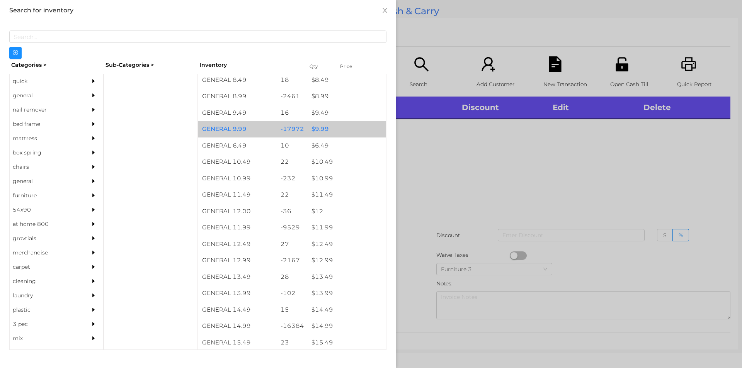
click at [336, 123] on div "$ 9.99" at bounding box center [347, 129] width 78 height 17
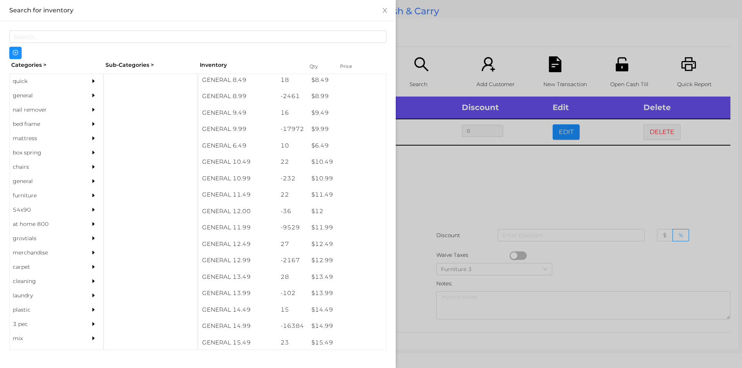
click at [459, 208] on div at bounding box center [371, 184] width 742 height 368
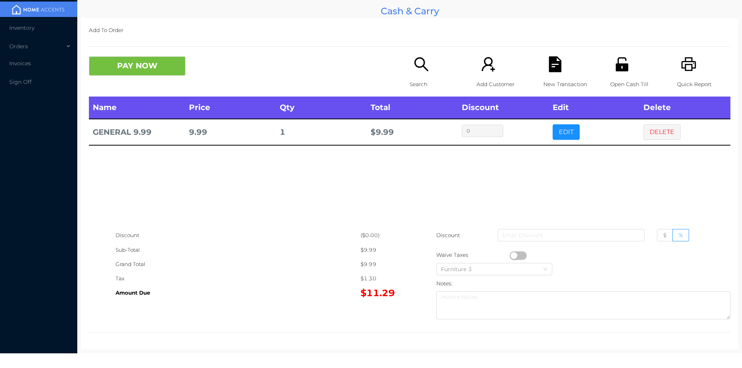
click at [557, 72] on icon "icon: file-text" at bounding box center [555, 64] width 16 height 16
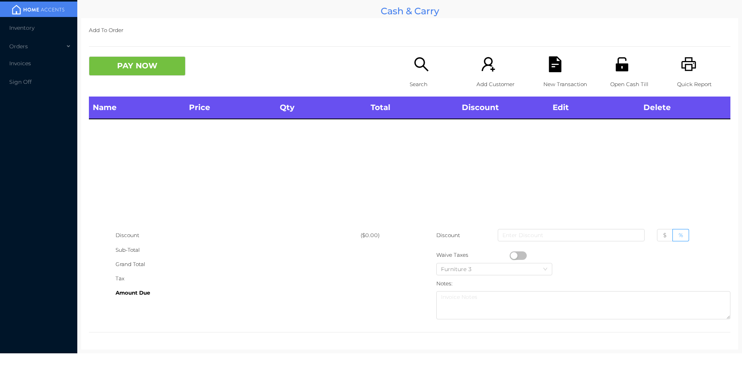
click at [616, 67] on icon "icon: unlock" at bounding box center [622, 64] width 16 height 16
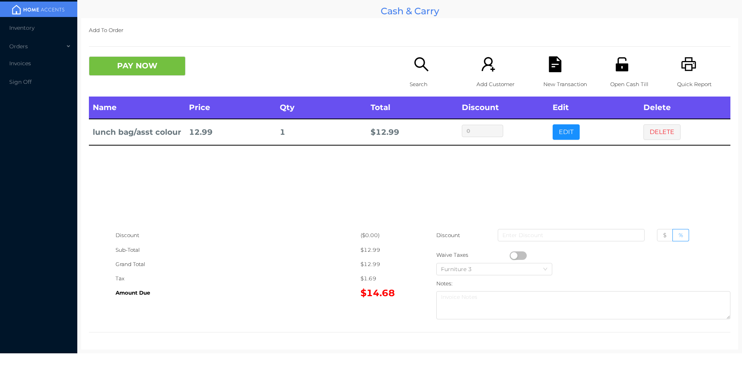
click at [610, 72] on div "Open Cash Till" at bounding box center [636, 76] width 53 height 40
click at [543, 64] on div "New Transaction" at bounding box center [569, 76] width 53 height 40
click at [158, 66] on button "PAY NOW" at bounding box center [137, 65] width 97 height 19
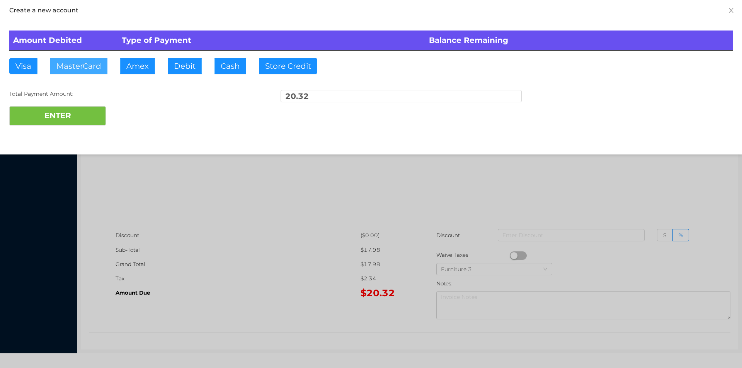
click at [75, 62] on button "MasterCard" at bounding box center [78, 65] width 57 height 15
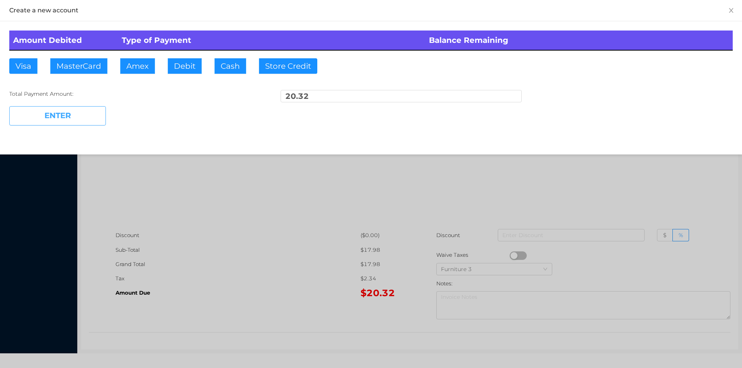
click at [68, 113] on button "ENTER" at bounding box center [57, 115] width 97 height 19
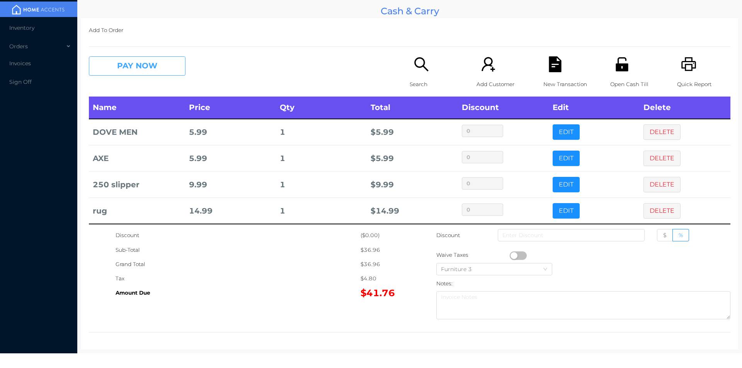
click at [133, 66] on button "PAY NOW" at bounding box center [137, 65] width 97 height 19
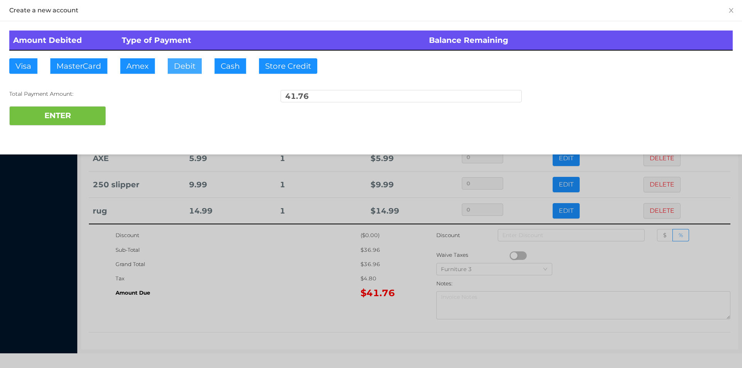
click at [183, 67] on button "Debit" at bounding box center [185, 65] width 34 height 15
type input "50."
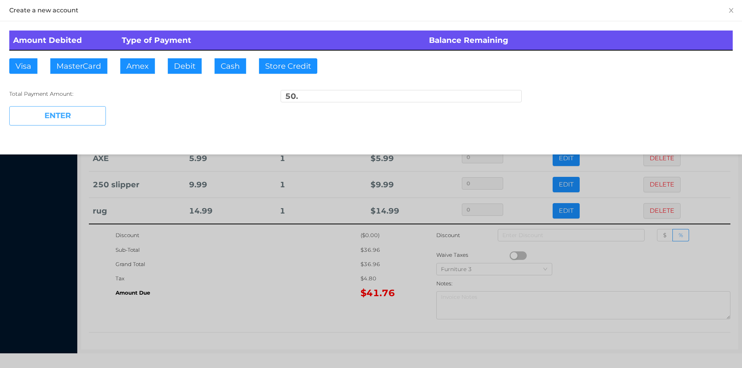
click at [79, 121] on button "ENTER" at bounding box center [57, 115] width 97 height 19
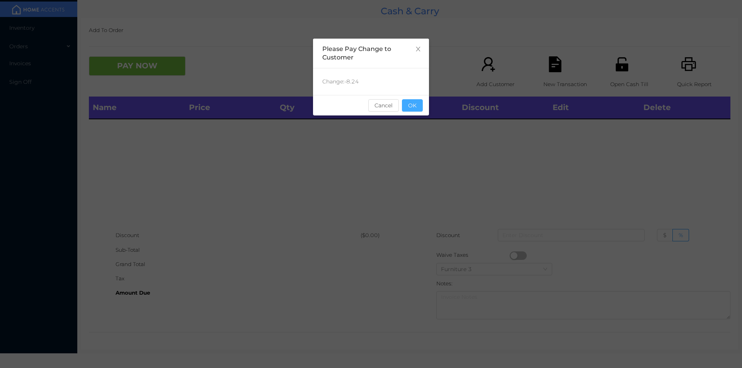
click at [414, 109] on button "OK" at bounding box center [412, 105] width 21 height 12
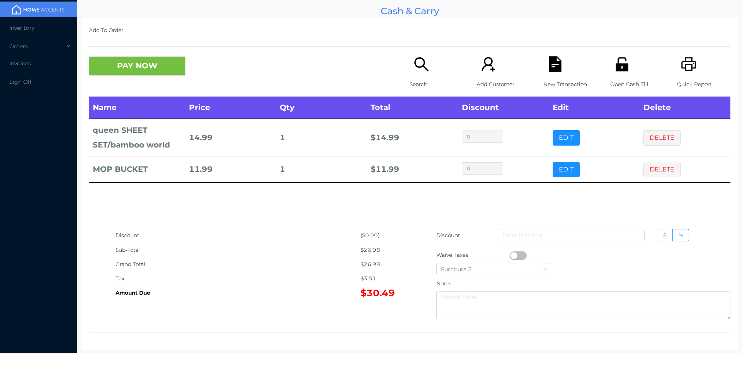
click at [331, 202] on div "Name Price Qty Total Discount Edit Delete queen SHEET SET/bamboo world 14.99 1 …" at bounding box center [409, 163] width 641 height 132
click at [677, 67] on div "Quick Report" at bounding box center [703, 76] width 53 height 40
click at [569, 75] on div "New Transaction" at bounding box center [569, 76] width 53 height 40
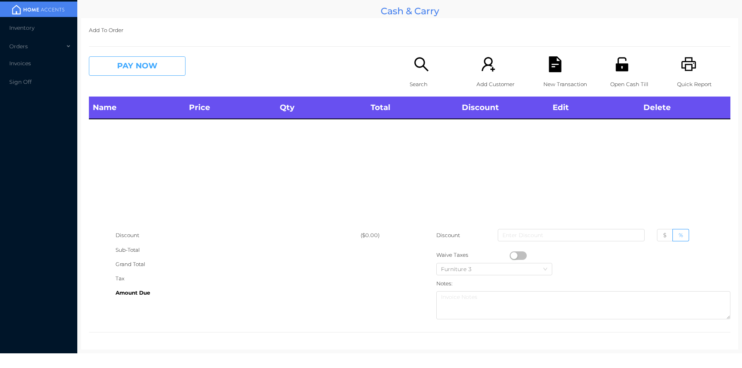
click at [157, 75] on button "PAY NOW" at bounding box center [137, 65] width 97 height 19
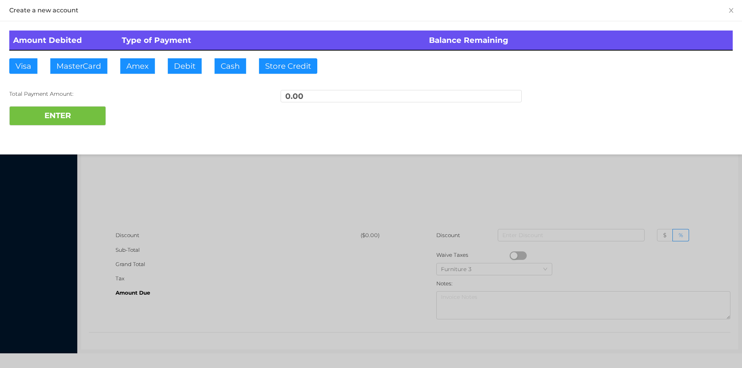
click at [306, 182] on div at bounding box center [371, 184] width 742 height 368
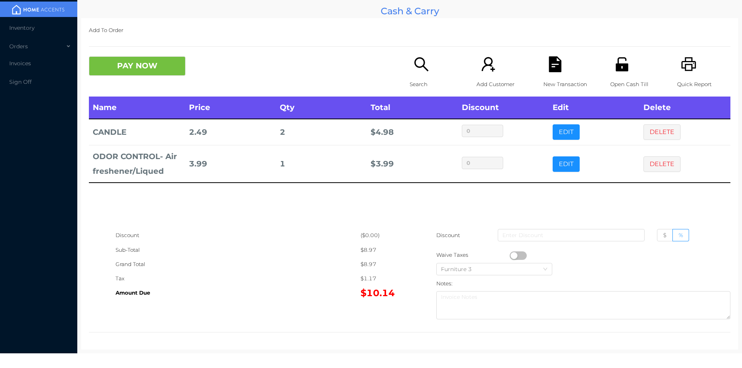
click at [420, 77] on div "Search" at bounding box center [436, 76] width 53 height 40
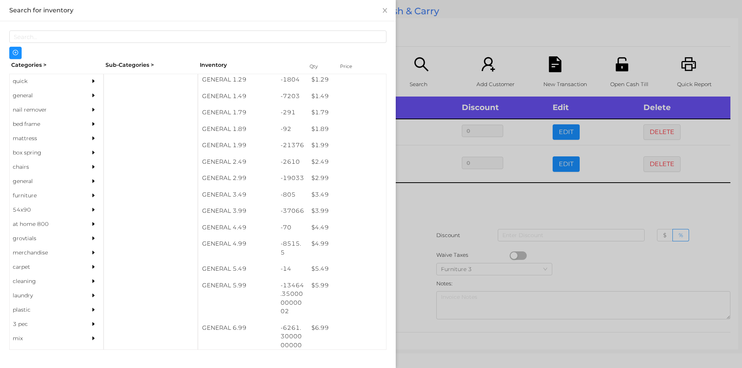
scroll to position [101, 0]
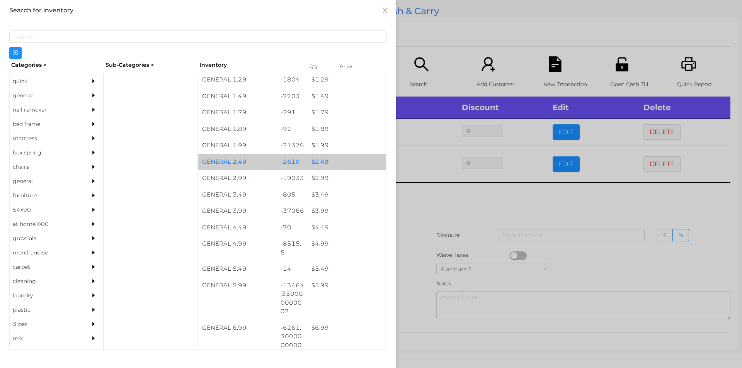
click at [322, 164] on div "$ 2.49" at bounding box center [347, 162] width 78 height 17
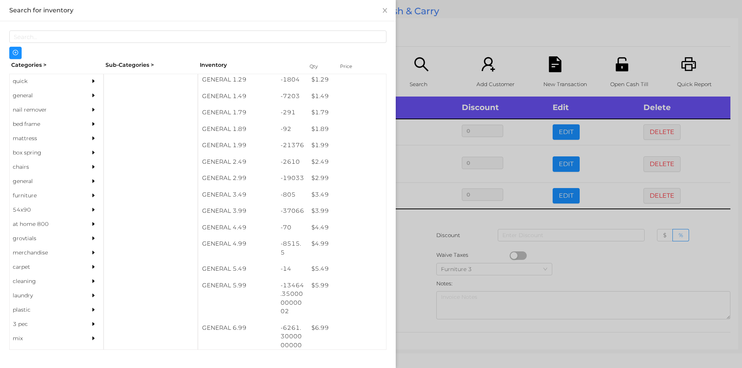
click at [424, 228] on div at bounding box center [371, 184] width 742 height 368
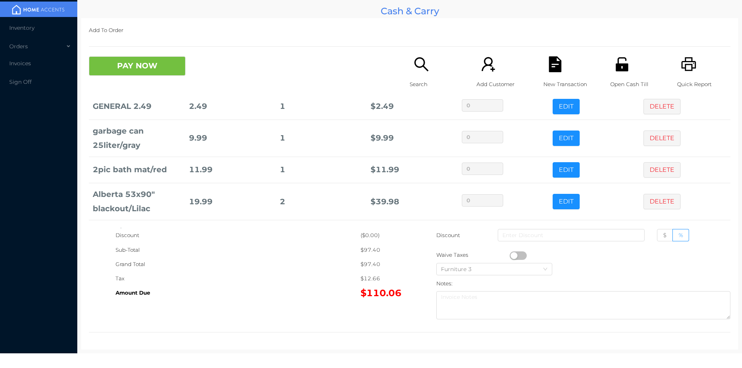
scroll to position [126, 0]
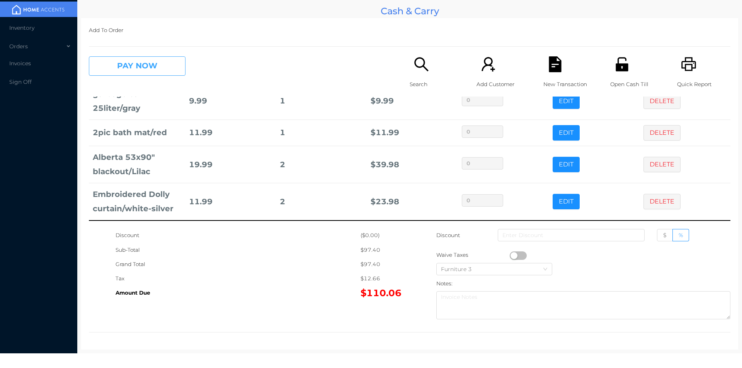
click at [118, 73] on button "PAY NOW" at bounding box center [137, 65] width 97 height 19
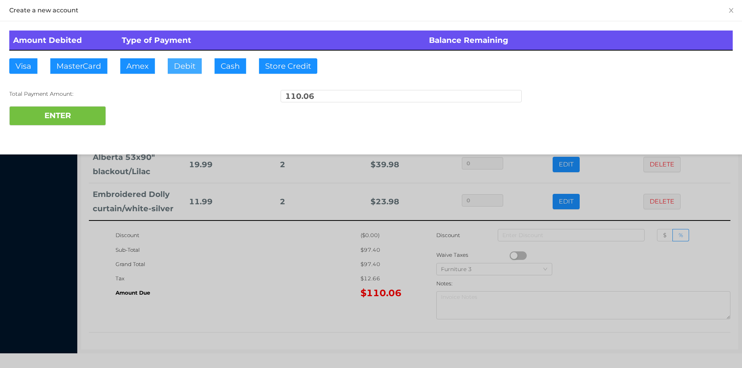
click at [183, 67] on button "Debit" at bounding box center [185, 65] width 34 height 15
click at [67, 115] on button "ENTER" at bounding box center [57, 115] width 97 height 19
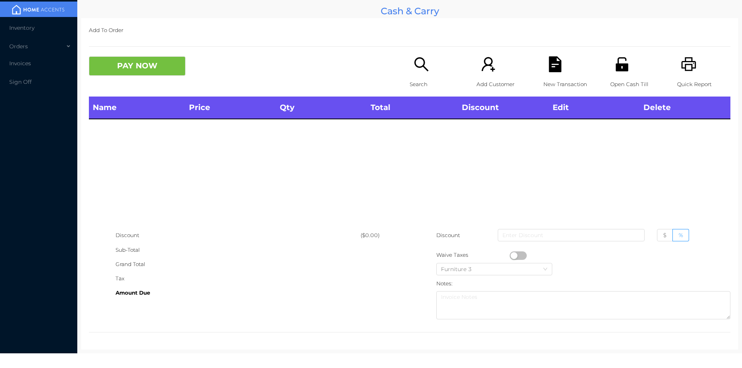
scroll to position [0, 0]
click at [622, 78] on p "Open Cash Till" at bounding box center [636, 84] width 53 height 14
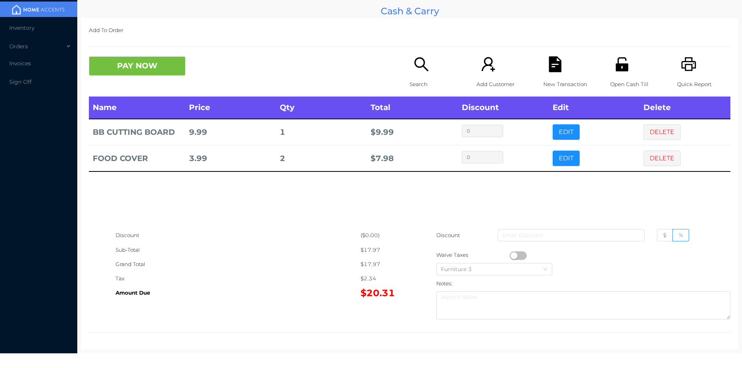
click at [413, 70] on icon "icon: search" at bounding box center [421, 64] width 16 height 16
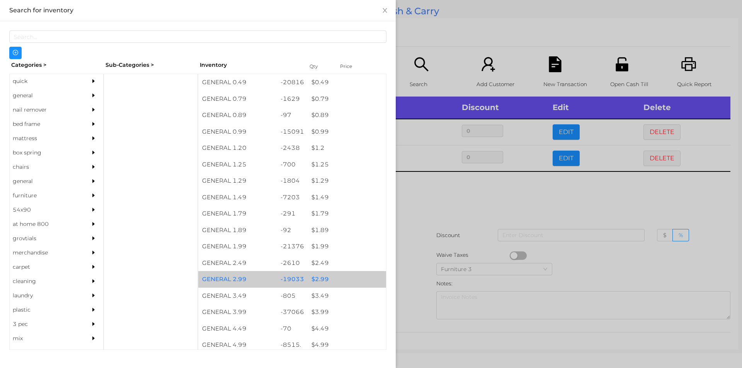
click at [319, 280] on div "$ 2.99" at bounding box center [347, 279] width 78 height 17
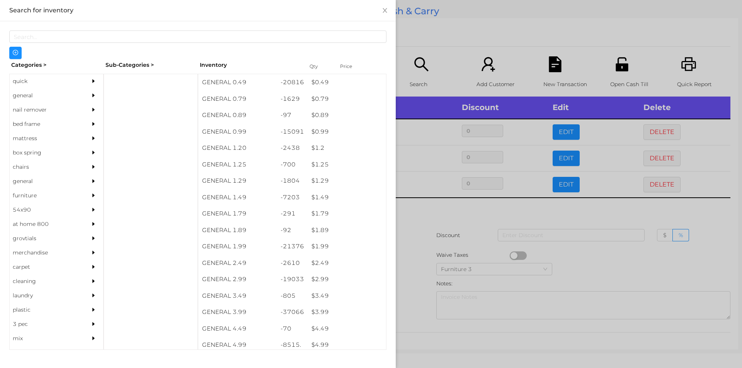
click at [420, 243] on div at bounding box center [371, 184] width 742 height 368
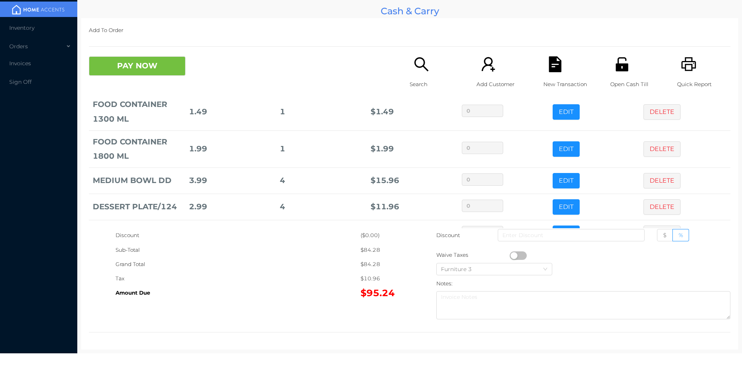
scroll to position [157, 0]
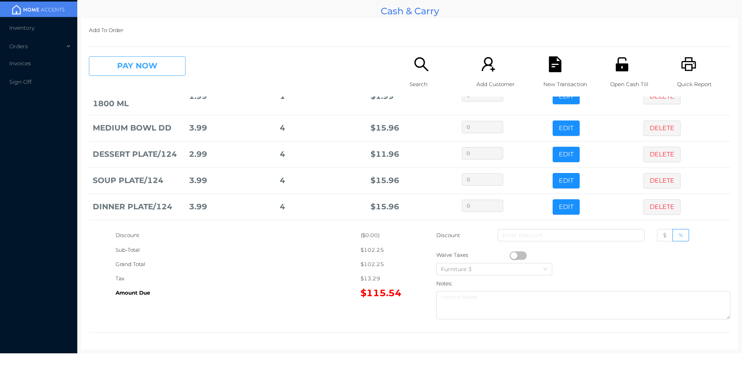
click at [129, 59] on button "PAY NOW" at bounding box center [137, 65] width 97 height 19
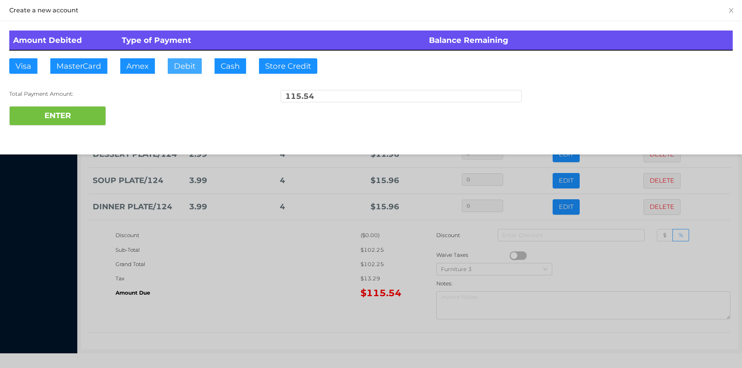
click at [177, 70] on button "Debit" at bounding box center [185, 65] width 34 height 15
click at [71, 112] on button "ENTER" at bounding box center [57, 115] width 97 height 19
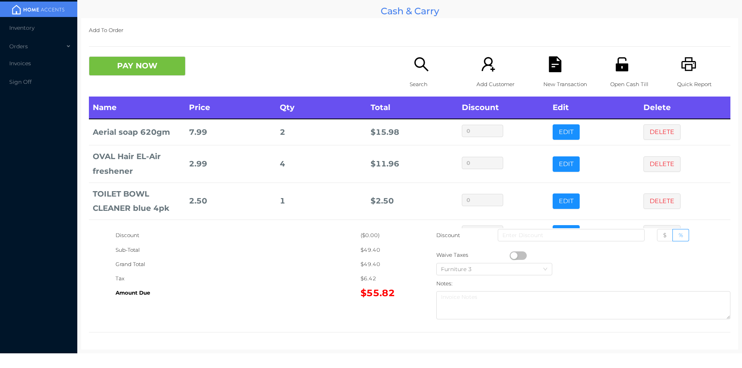
click at [543, 66] on div "New Transaction" at bounding box center [569, 76] width 53 height 40
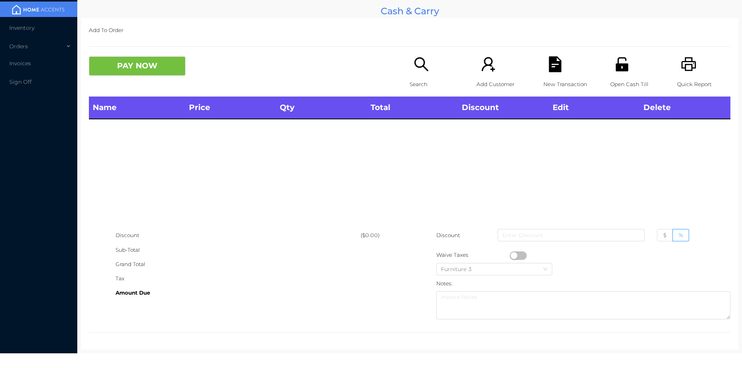
click at [687, 62] on icon "icon: printer" at bounding box center [688, 64] width 15 height 14
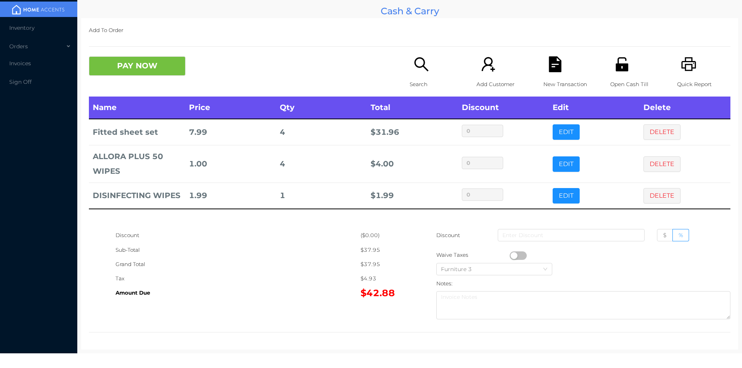
click at [556, 67] on icon "icon: file-text" at bounding box center [555, 64] width 12 height 16
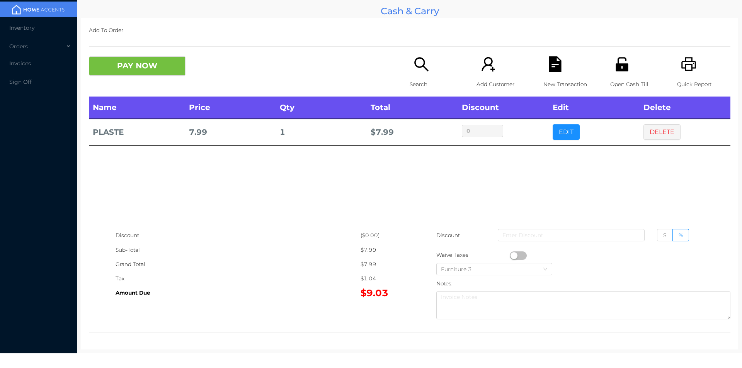
click at [626, 76] on div "Open Cash Till" at bounding box center [636, 76] width 53 height 40
click at [128, 64] on button "PAY NOW" at bounding box center [137, 65] width 97 height 19
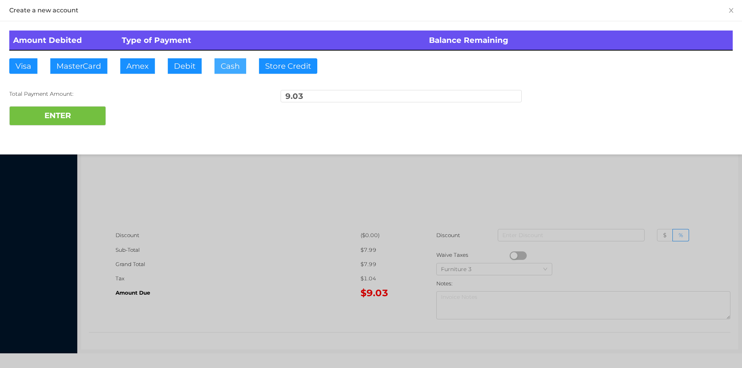
click at [220, 64] on button "Cash" at bounding box center [230, 65] width 32 height 15
type input "20.10"
click at [72, 111] on button "ENTER" at bounding box center [57, 115] width 97 height 19
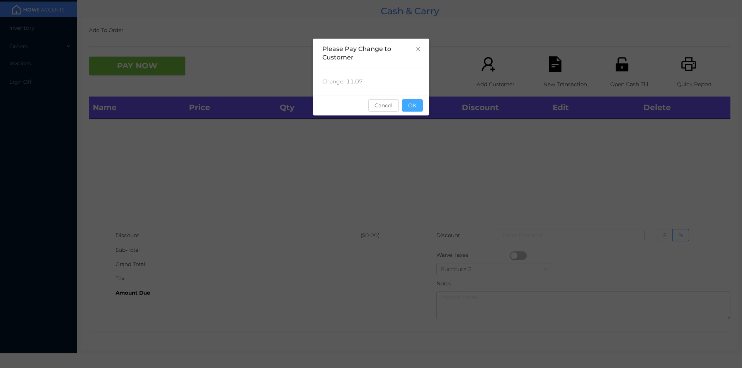
click at [416, 107] on button "OK" at bounding box center [412, 105] width 21 height 12
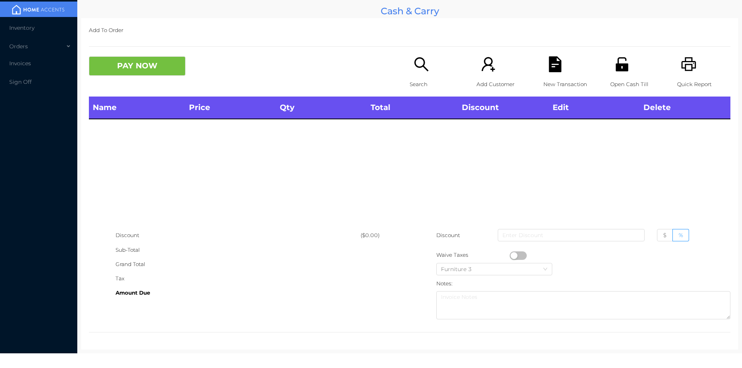
click at [466, 148] on div "Name Price Qty Total Discount Edit Delete" at bounding box center [409, 163] width 641 height 132
click at [410, 58] on div "Search" at bounding box center [436, 76] width 53 height 40
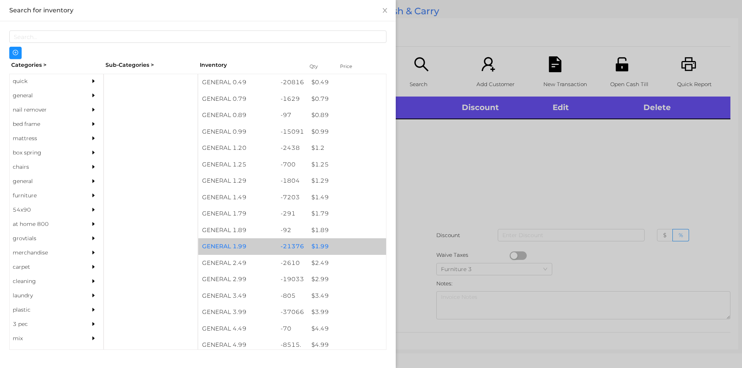
click at [322, 247] on div "$ 1.99" at bounding box center [347, 246] width 78 height 17
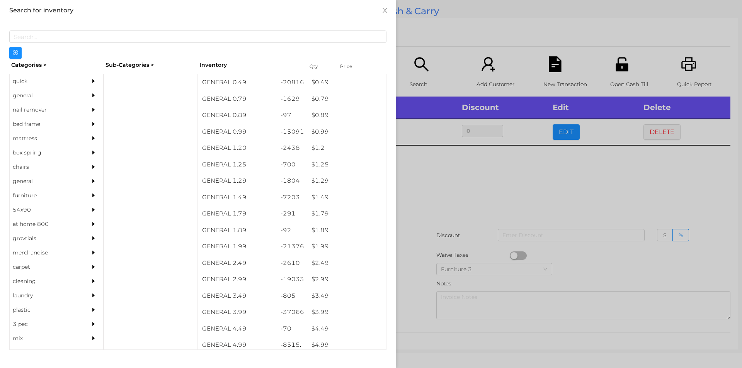
click at [432, 206] on div at bounding box center [371, 184] width 742 height 368
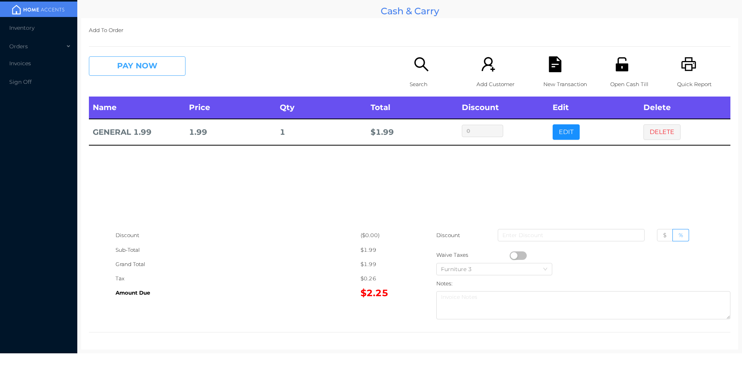
click at [131, 70] on button "PAY NOW" at bounding box center [137, 65] width 97 height 19
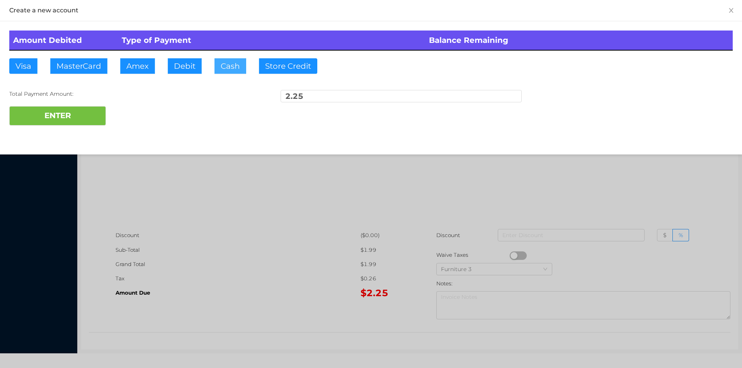
click at [219, 71] on button "Cash" at bounding box center [230, 65] width 32 height 15
click at [66, 112] on button "ENTER" at bounding box center [57, 115] width 97 height 19
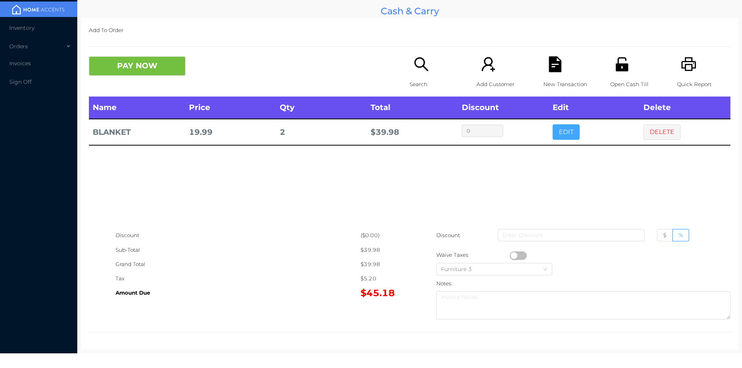
click at [555, 130] on button "EDIT" at bounding box center [566, 131] width 27 height 15
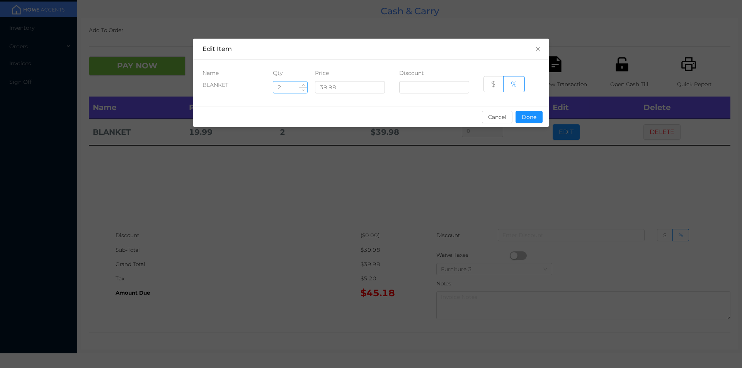
click at [294, 89] on input "2" at bounding box center [290, 88] width 34 height 12
type input "1"
click at [522, 123] on button "Done" at bounding box center [529, 117] width 27 height 12
type input "0%"
click at [519, 159] on div "sentinelStart Edit Item Name Qty Price Discount BLANKET 1 39.98 $ % Cancel Done…" at bounding box center [371, 184] width 742 height 368
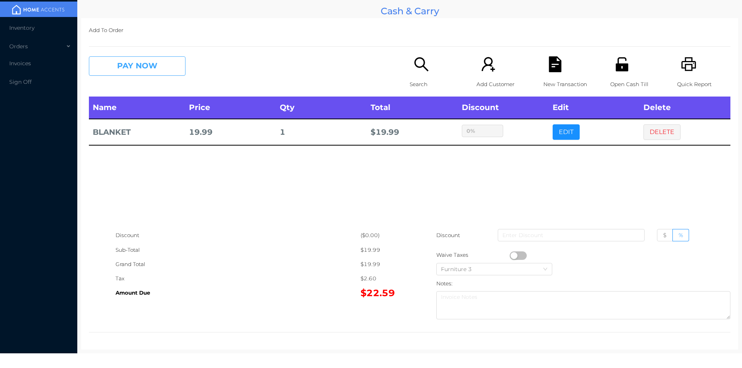
click at [147, 66] on button "PAY NOW" at bounding box center [137, 65] width 97 height 19
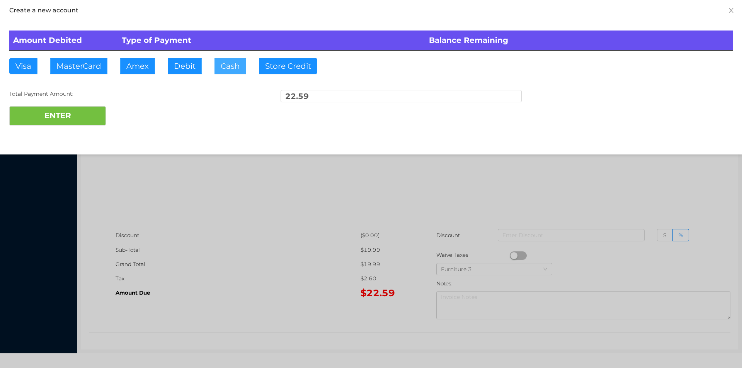
click at [224, 70] on button "Cash" at bounding box center [230, 65] width 32 height 15
type input "53."
click at [89, 118] on button "ENTER" at bounding box center [57, 115] width 97 height 19
type input "0"
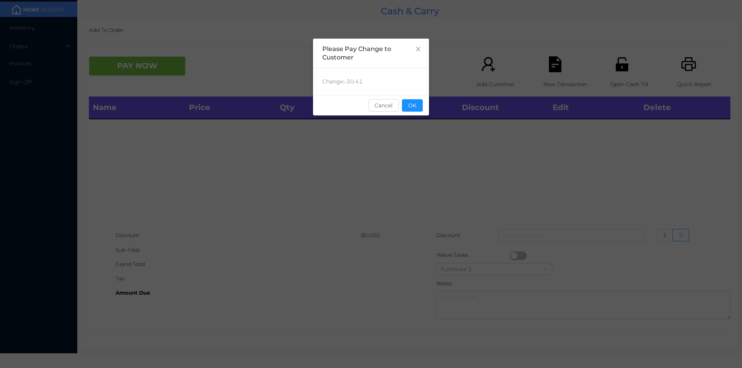
click at [623, 73] on div "sentinelStart Please Pay Change to Customer Change: -30.41 Cancel OK sentinelEnd" at bounding box center [371, 184] width 742 height 368
click at [610, 92] on div "Open Cash Till" at bounding box center [636, 76] width 53 height 40
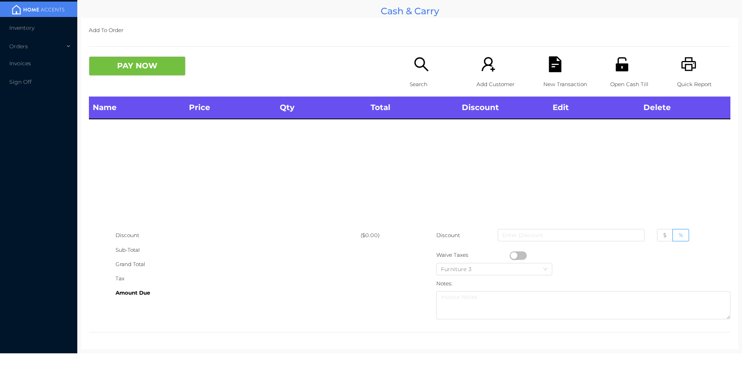
click at [613, 82] on p "Open Cash Till" at bounding box center [636, 84] width 53 height 14
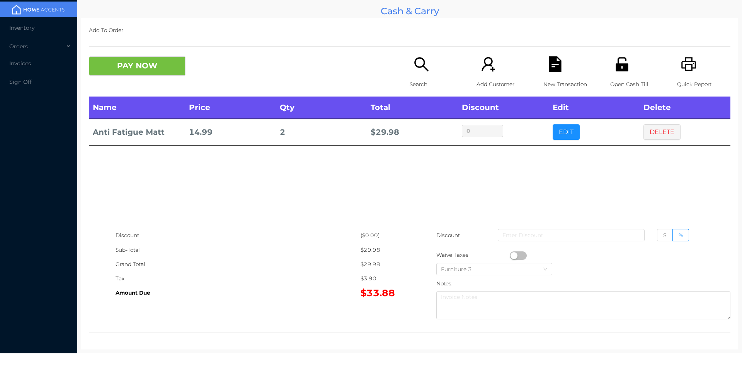
click at [417, 80] on p "Search" at bounding box center [436, 84] width 53 height 14
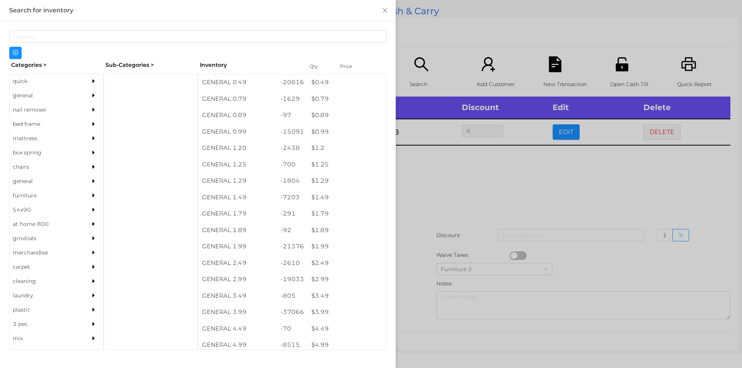
click at [30, 77] on div "quick" at bounding box center [45, 81] width 70 height 14
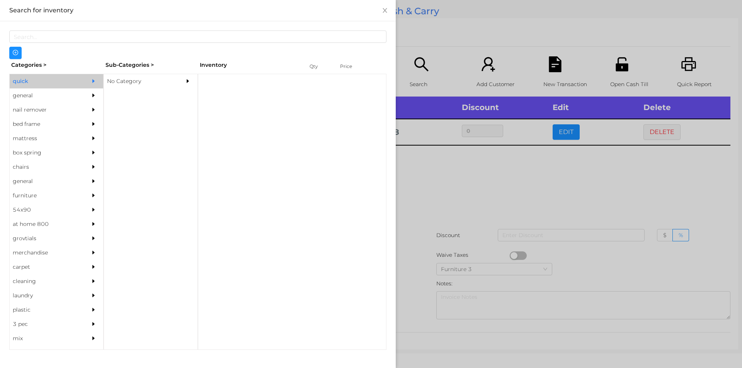
click at [121, 77] on div "No Category" at bounding box center [139, 81] width 70 height 14
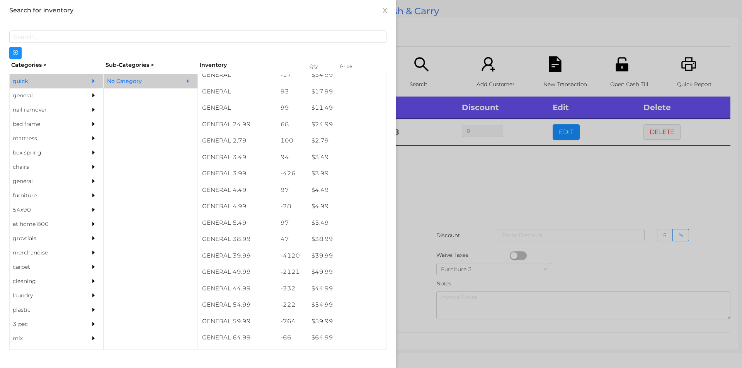
scroll to position [271, 0]
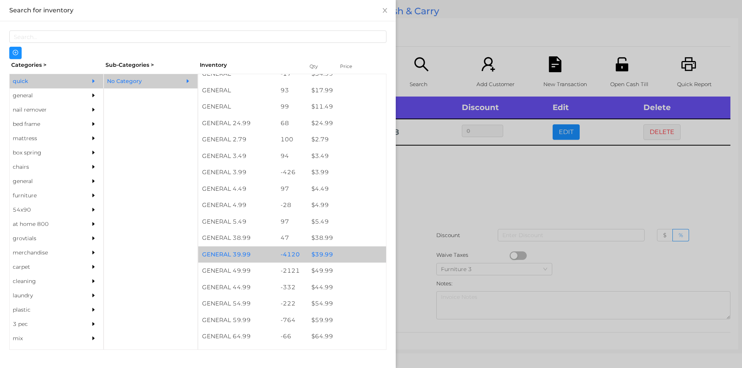
click at [315, 256] on div "$ 39.99" at bounding box center [347, 255] width 78 height 17
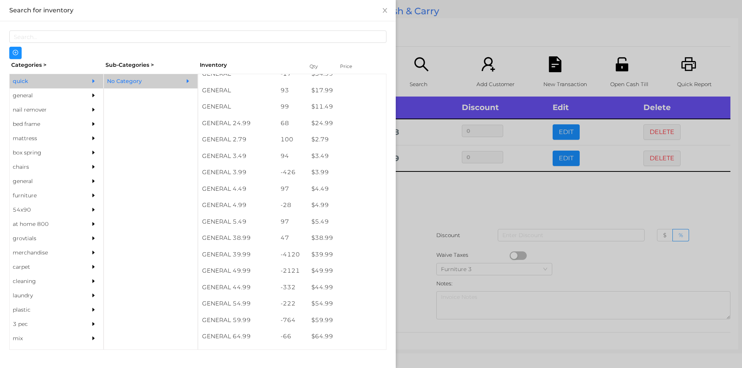
click at [424, 201] on div at bounding box center [371, 184] width 742 height 368
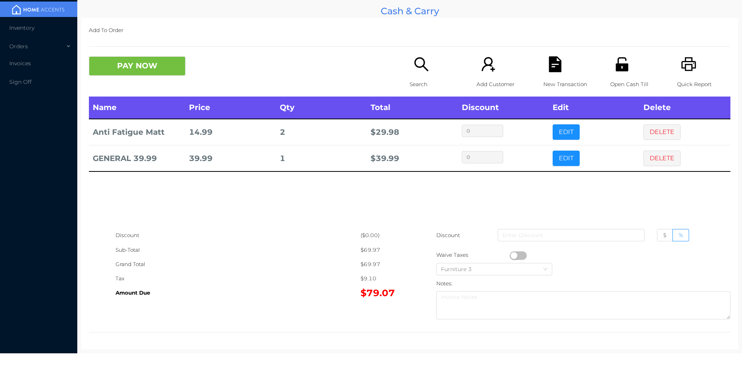
click at [513, 254] on button "button" at bounding box center [518, 256] width 17 height 9
click at [551, 71] on icon "icon: file-text" at bounding box center [555, 64] width 12 height 16
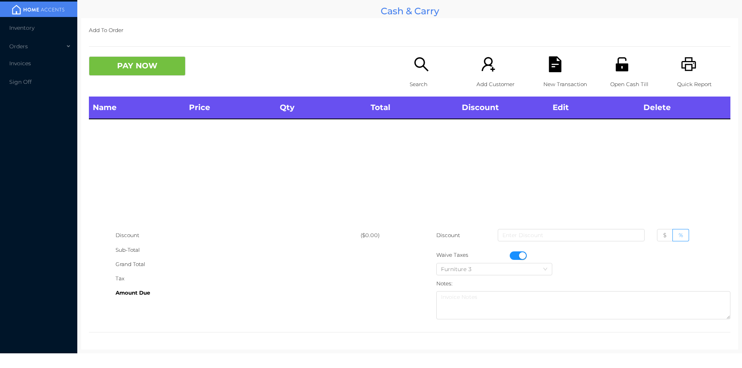
click at [657, 65] on div "Open Cash Till" at bounding box center [636, 76] width 53 height 40
click at [514, 266] on div "Furniture 3" at bounding box center [494, 270] width 107 height 12
click at [309, 235] on div "Discount" at bounding box center [238, 235] width 245 height 14
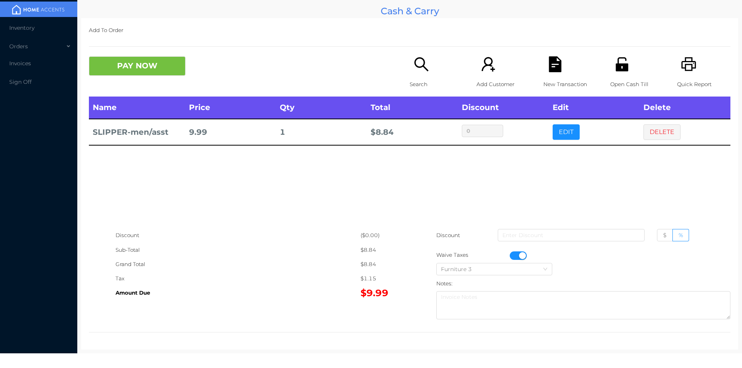
click at [519, 257] on button "button" at bounding box center [518, 256] width 17 height 9
click at [557, 83] on p "New Transaction" at bounding box center [569, 84] width 53 height 14
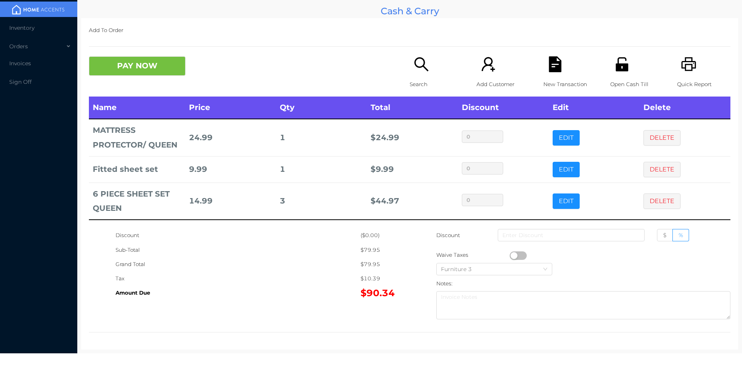
click at [623, 66] on icon "icon: unlock" at bounding box center [622, 64] width 12 height 14
click at [102, 67] on button "PAY NOW" at bounding box center [137, 65] width 97 height 19
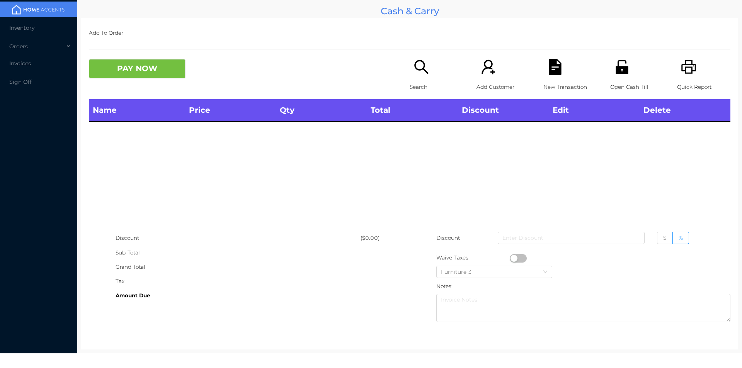
click at [419, 66] on icon "icon: search" at bounding box center [421, 67] width 16 height 16
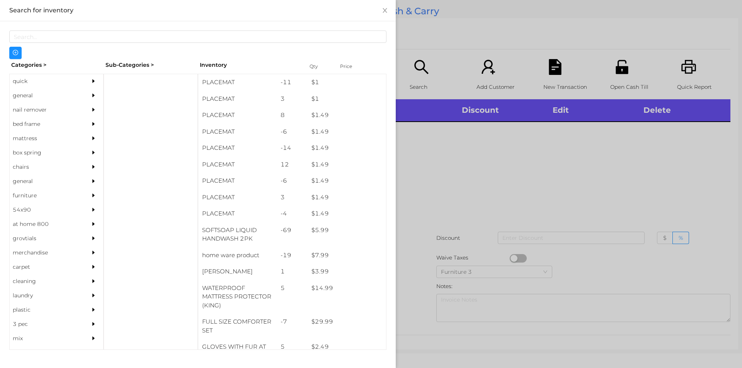
click at [17, 82] on div "quick" at bounding box center [45, 81] width 70 height 14
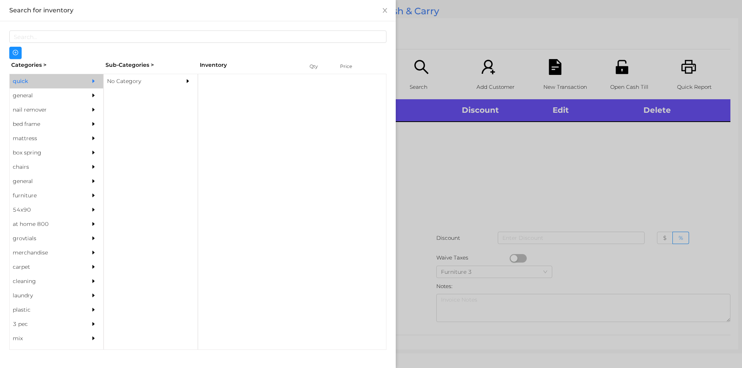
click at [141, 83] on div "No Category" at bounding box center [139, 81] width 70 height 14
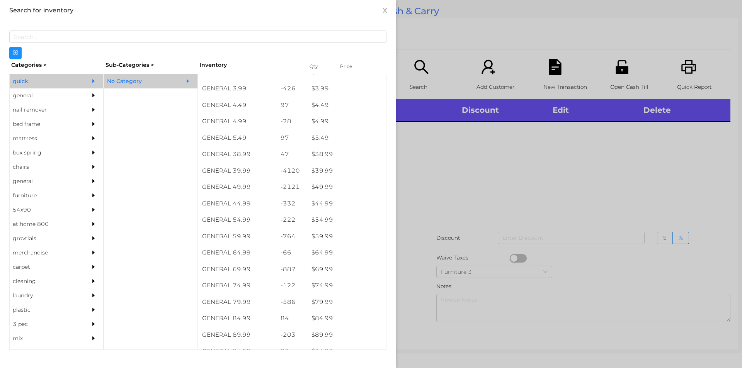
scroll to position [374, 0]
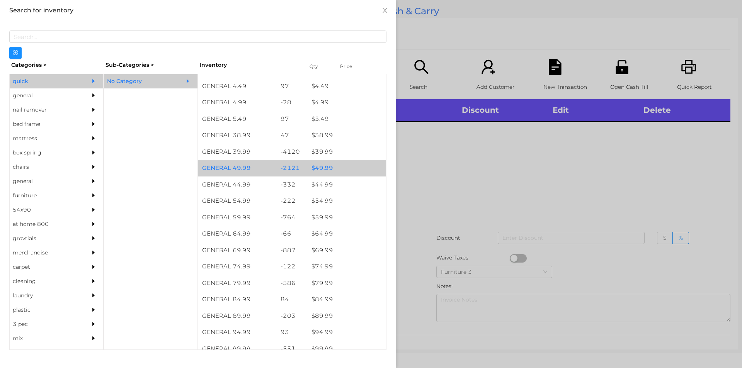
click at [340, 167] on div "$ 49.99" at bounding box center [347, 168] width 78 height 17
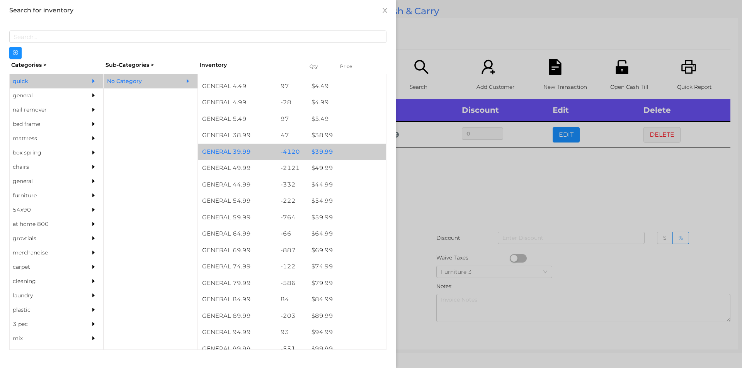
click at [334, 146] on div "$ 39.99" at bounding box center [347, 152] width 78 height 17
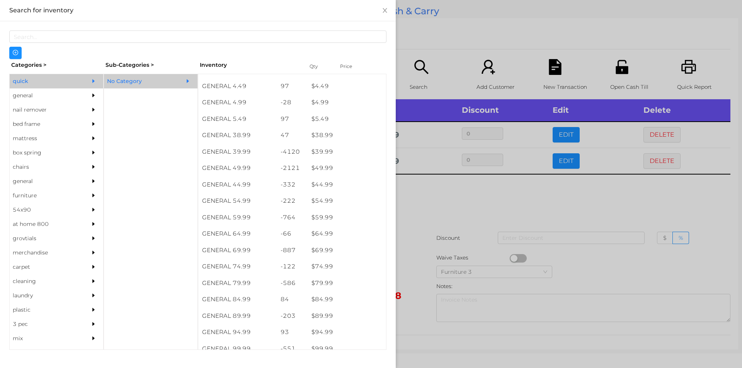
click at [446, 223] on div at bounding box center [371, 184] width 742 height 368
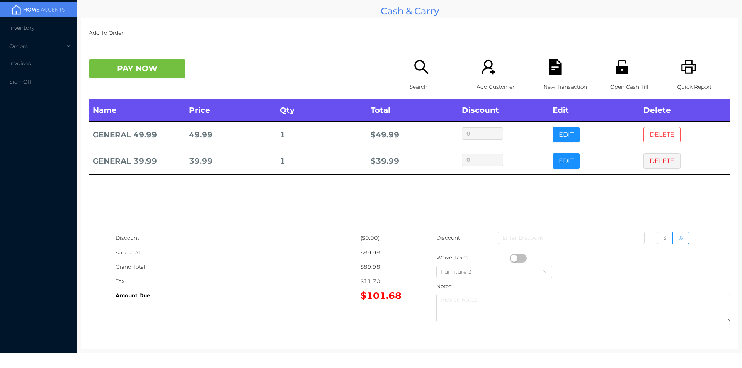
click at [647, 133] on button "DELETE" at bounding box center [661, 134] width 37 height 15
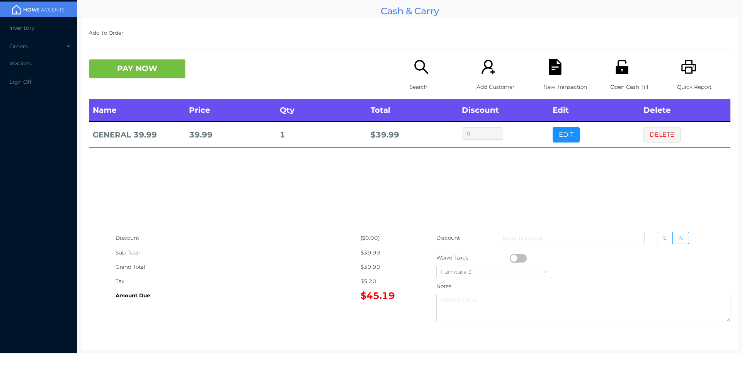
click at [550, 77] on div "New Transaction" at bounding box center [569, 79] width 53 height 40
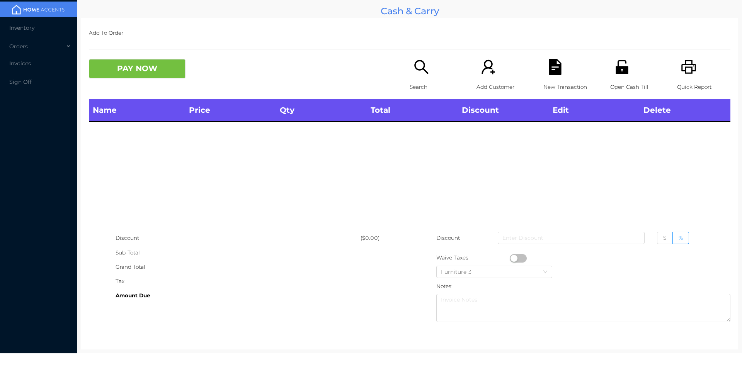
click at [687, 68] on icon "icon: printer" at bounding box center [688, 67] width 15 height 14
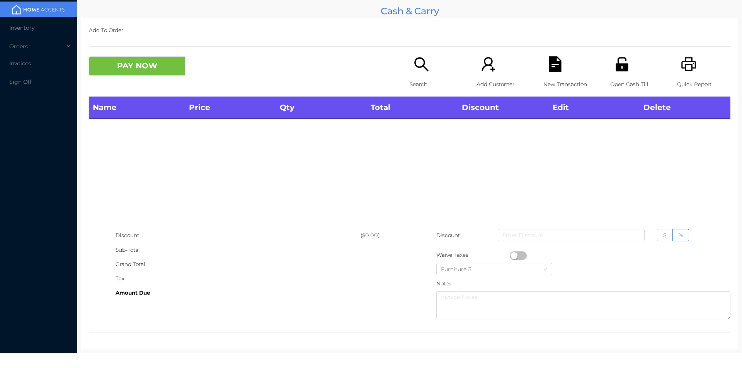
click at [677, 64] on div "Quick Report" at bounding box center [703, 76] width 53 height 40
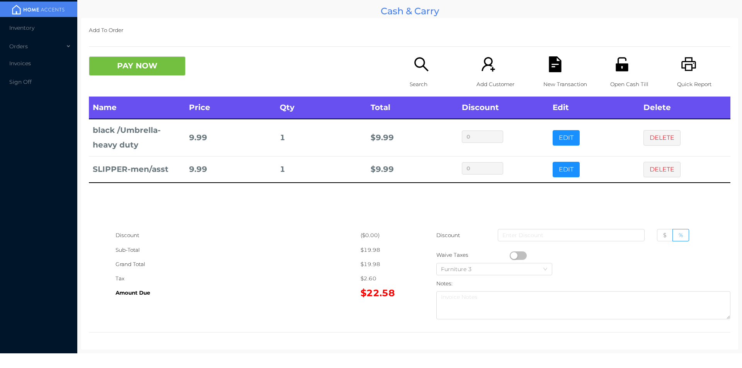
click at [618, 63] on icon "icon: unlock" at bounding box center [622, 64] width 16 height 16
click at [561, 68] on div "New Transaction" at bounding box center [569, 76] width 53 height 40
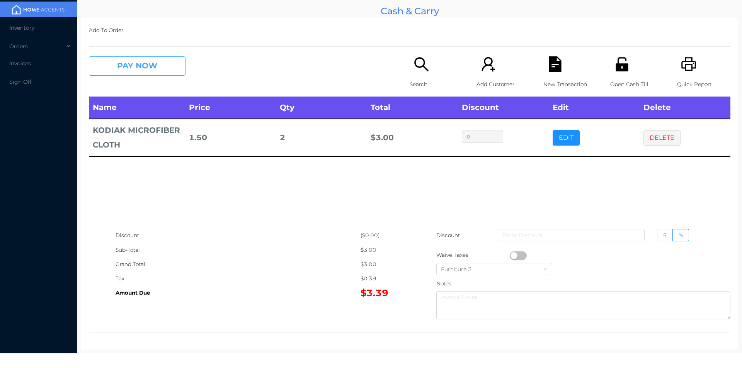
click at [131, 64] on button "PAY NOW" at bounding box center [137, 65] width 97 height 19
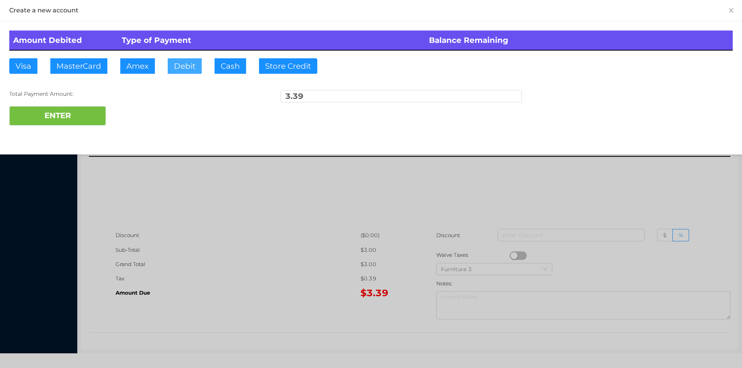
click at [184, 65] on button "Debit" at bounding box center [185, 65] width 34 height 15
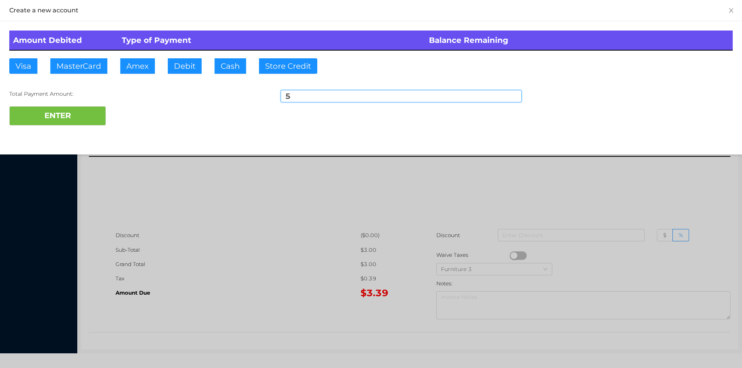
type input "5"
click at [44, 100] on div "Total Payment Amount: 5" at bounding box center [370, 98] width 723 height 16
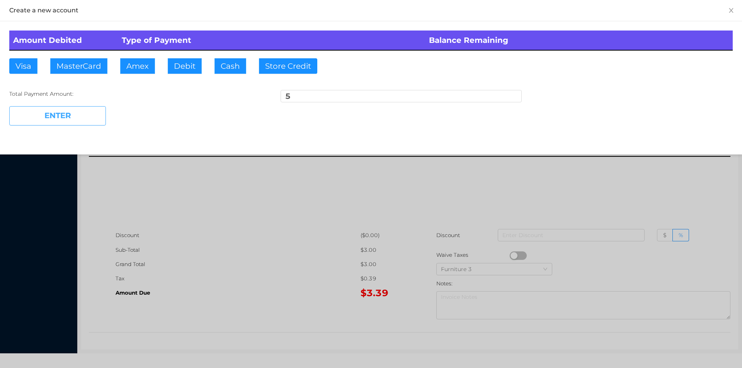
click at [63, 124] on button "ENTER" at bounding box center [57, 115] width 97 height 19
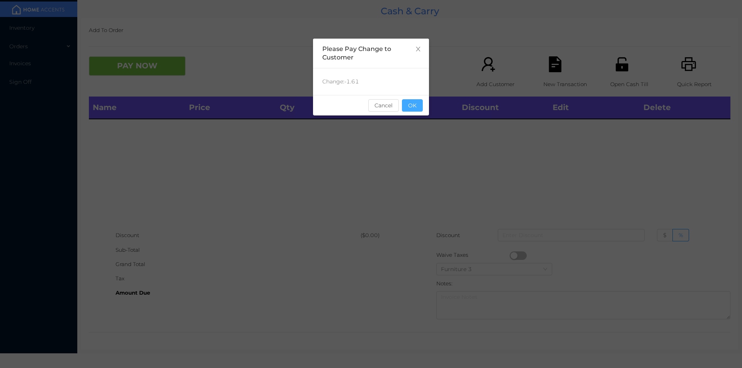
click at [413, 100] on button "OK" at bounding box center [412, 105] width 21 height 12
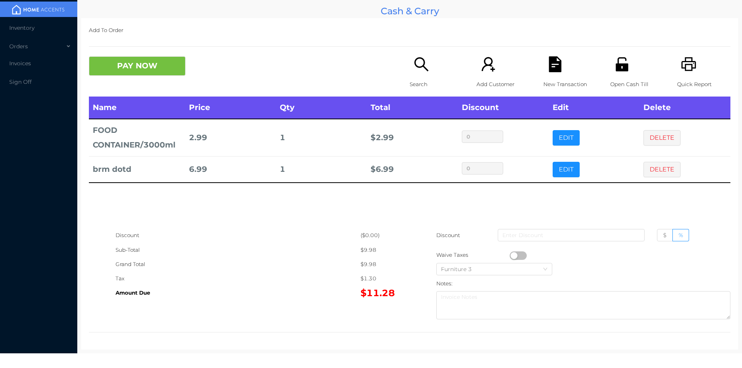
click at [410, 69] on div "Search" at bounding box center [436, 76] width 53 height 40
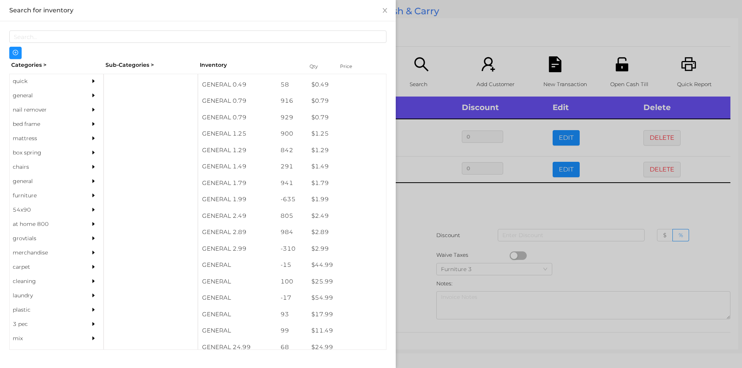
scroll to position [68, 0]
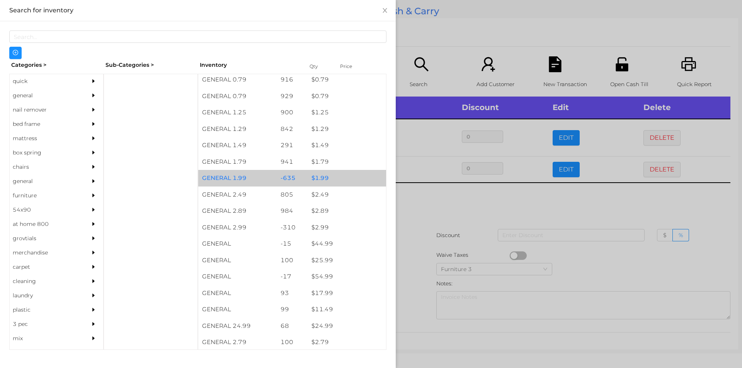
click at [316, 177] on div "$ 1.99" at bounding box center [347, 178] width 78 height 17
click at [310, 179] on div "$ 1.99" at bounding box center [347, 178] width 78 height 17
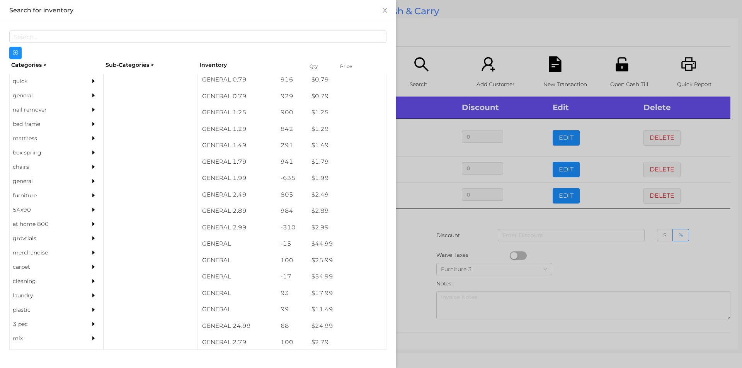
click at [441, 257] on div at bounding box center [371, 184] width 742 height 368
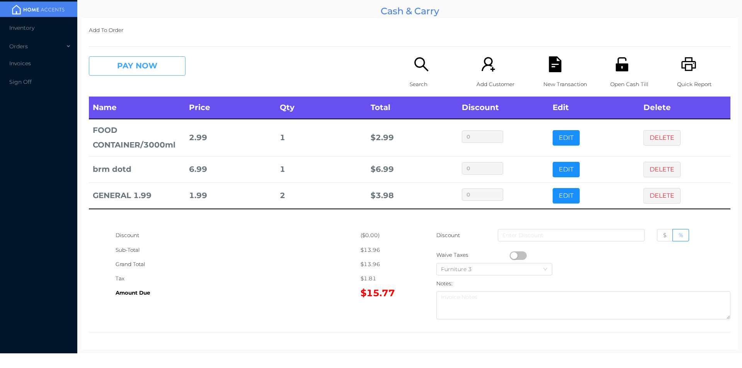
click at [157, 69] on button "PAY NOW" at bounding box center [137, 65] width 97 height 19
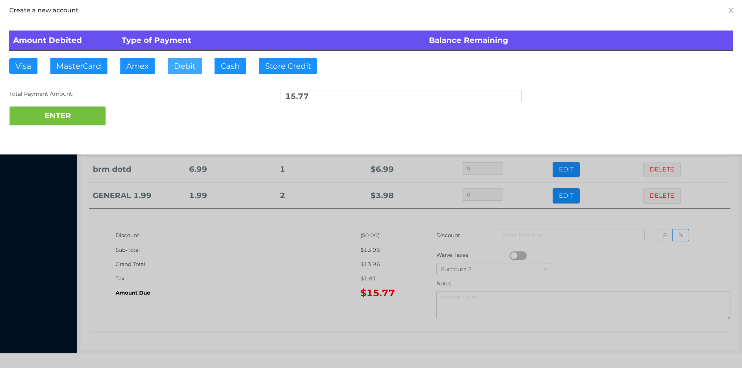
click at [186, 63] on button "Debit" at bounding box center [185, 65] width 34 height 15
click at [64, 122] on button "ENTER" at bounding box center [57, 115] width 97 height 19
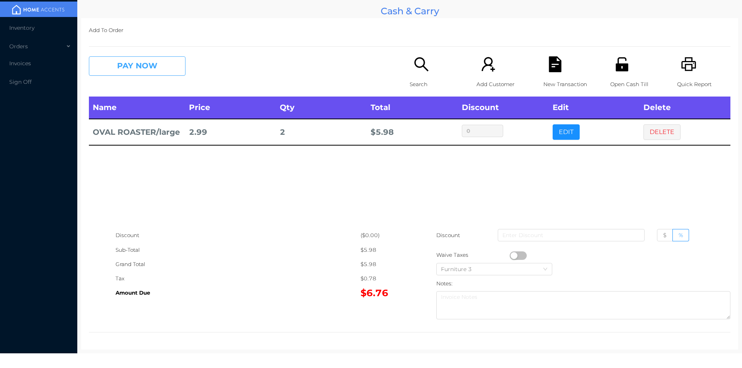
click at [148, 62] on button "PAY NOW" at bounding box center [137, 65] width 97 height 19
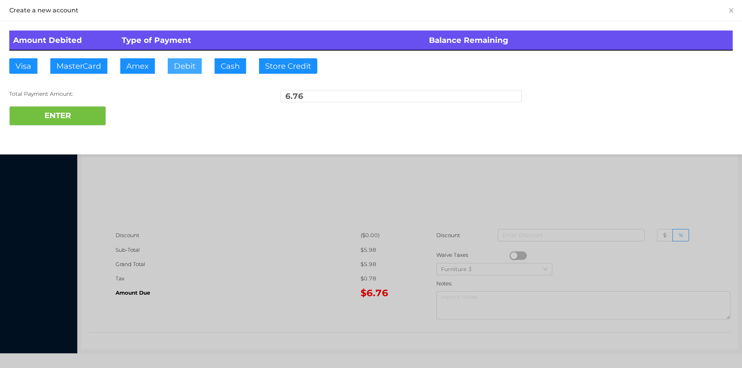
click at [189, 65] on button "Debit" at bounding box center [185, 65] width 34 height 15
type input "50"
click at [58, 119] on button "ENTER" at bounding box center [57, 115] width 97 height 19
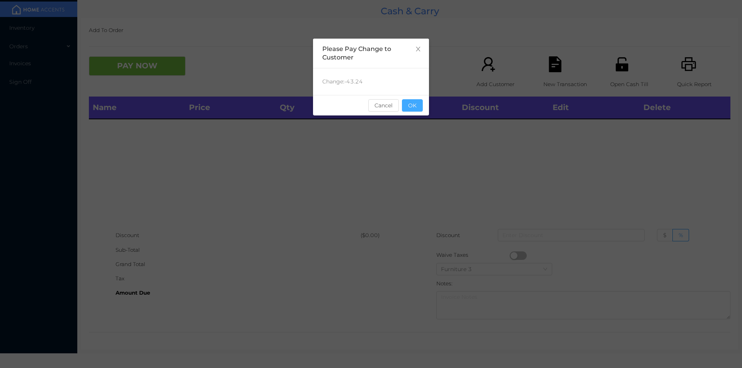
click at [419, 107] on button "OK" at bounding box center [412, 105] width 21 height 12
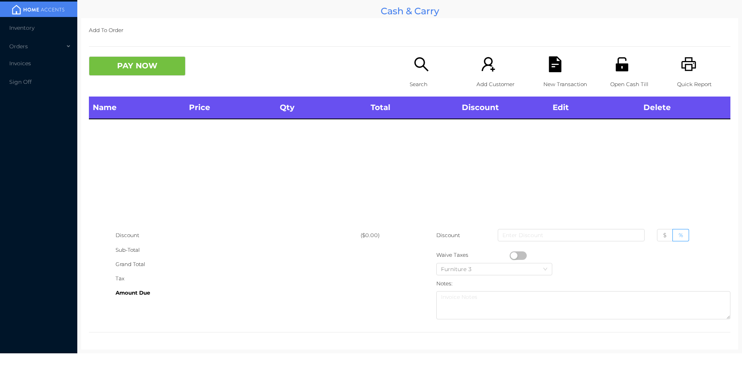
click at [399, 59] on div "PAY NOW" at bounding box center [249, 65] width 321 height 19
click at [415, 64] on icon "icon: search" at bounding box center [421, 64] width 16 height 16
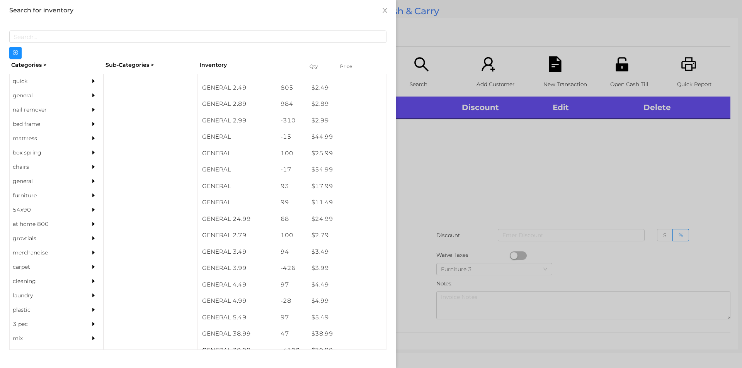
scroll to position [185, 0]
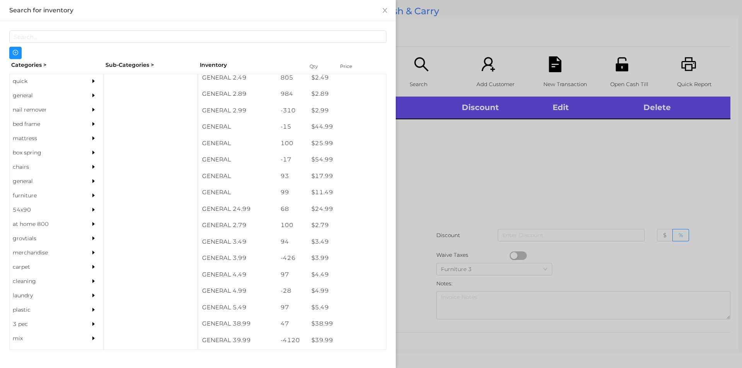
click at [19, 82] on div "quick" at bounding box center [45, 81] width 70 height 14
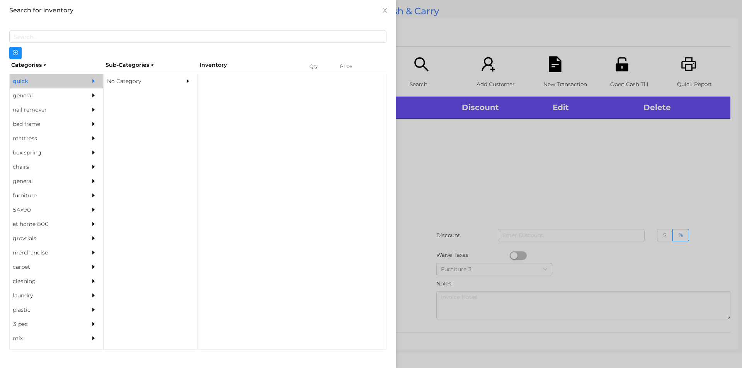
click at [44, 92] on div "general" at bounding box center [45, 95] width 70 height 14
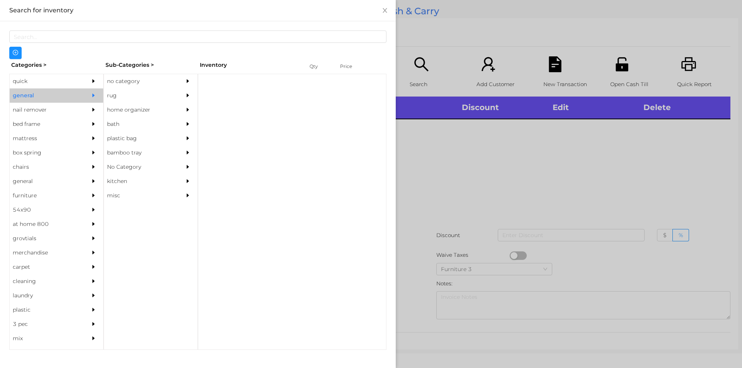
click at [140, 77] on div "no category" at bounding box center [139, 81] width 70 height 14
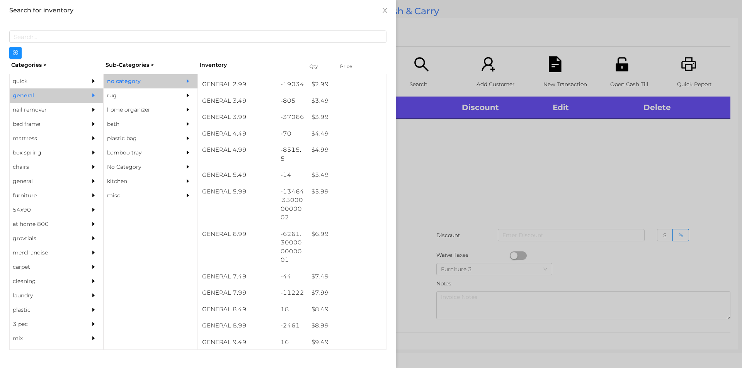
scroll to position [226, 0]
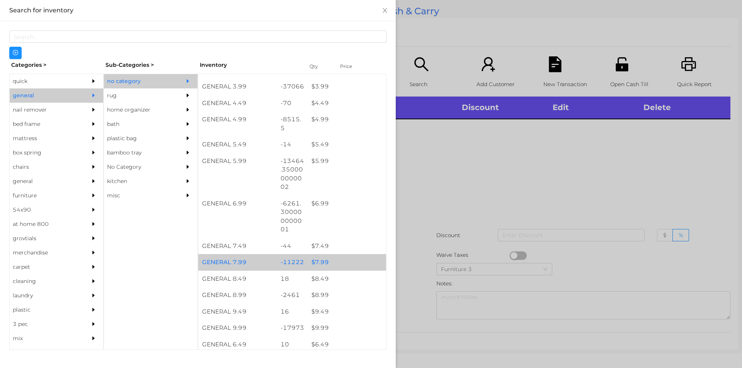
click at [341, 262] on div "$ 7.99" at bounding box center [347, 262] width 78 height 17
click at [337, 256] on div "$ 7.99" at bounding box center [347, 262] width 78 height 17
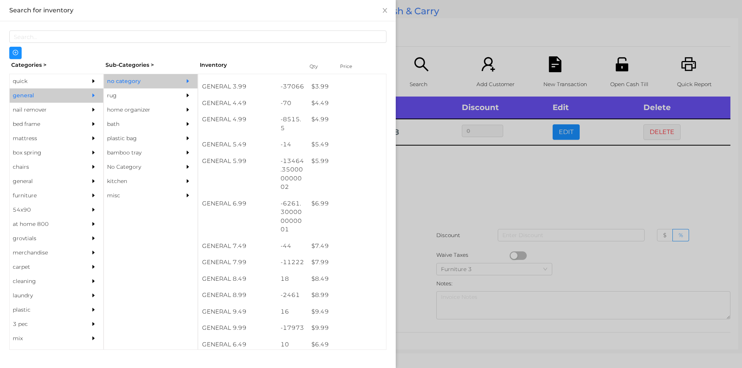
click at [442, 223] on div at bounding box center [371, 184] width 742 height 368
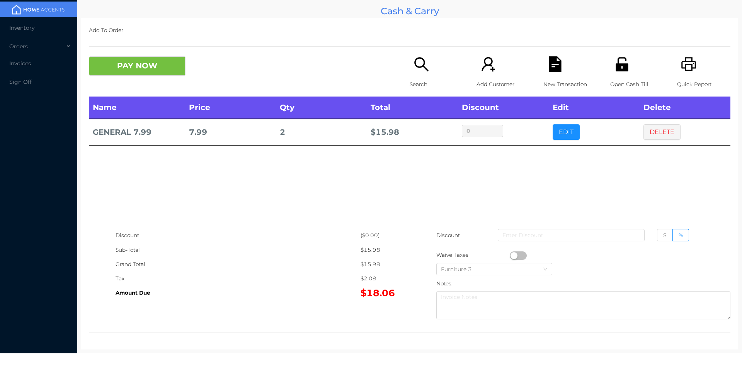
scroll to position [0, 0]
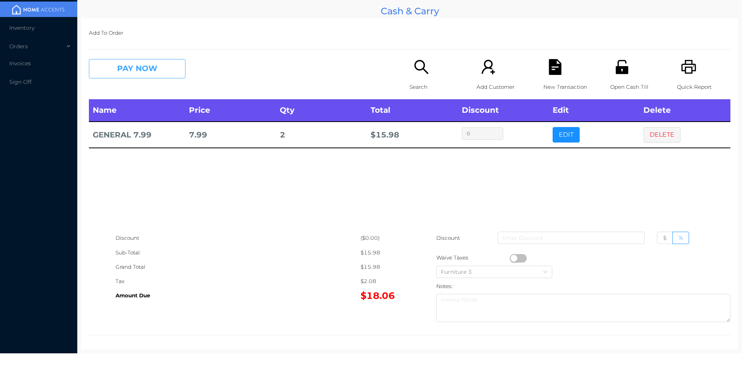
click at [184, 71] on button "PAY NOW" at bounding box center [137, 68] width 97 height 19
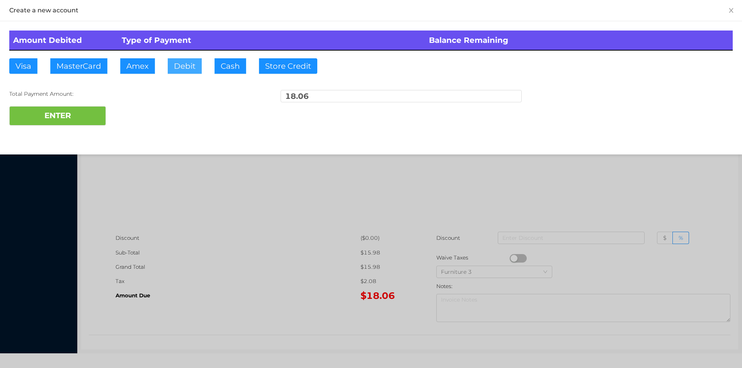
click at [184, 71] on button "Debit" at bounding box center [185, 65] width 34 height 15
click at [81, 116] on button "ENTER" at bounding box center [57, 115] width 97 height 19
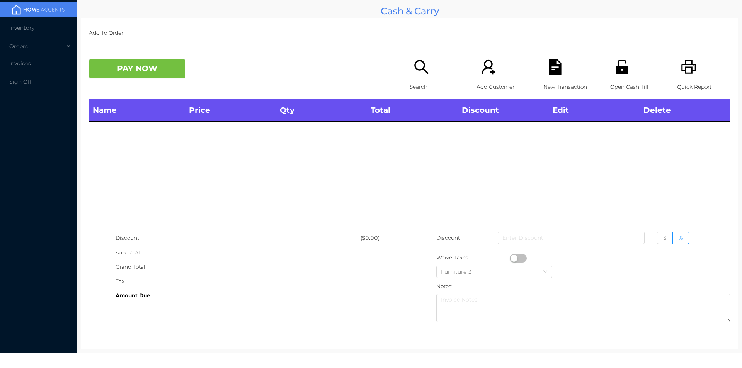
click at [422, 79] on div "Search" at bounding box center [436, 79] width 53 height 40
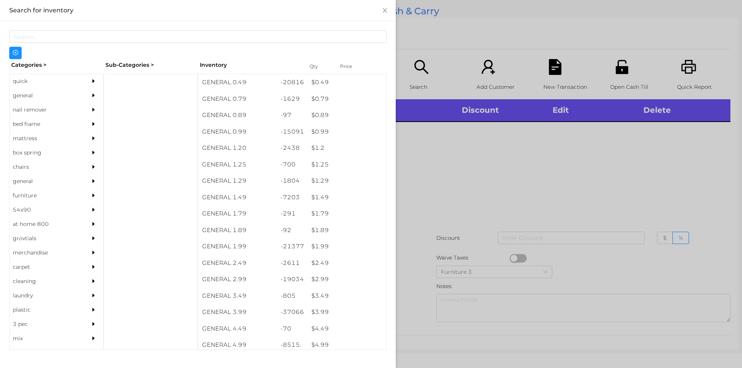
click at [30, 97] on div "general" at bounding box center [45, 95] width 70 height 14
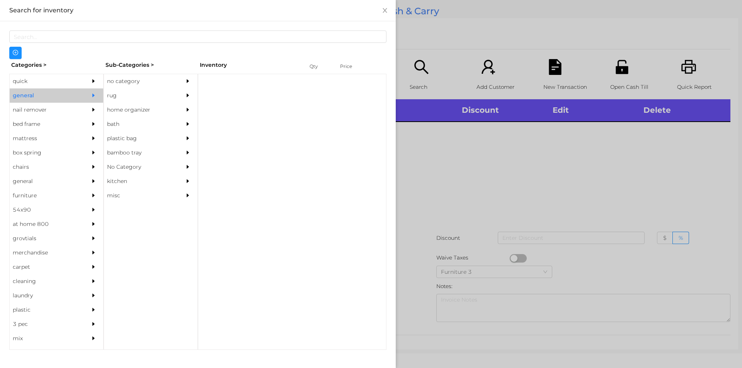
click at [122, 75] on div "no category" at bounding box center [139, 81] width 70 height 14
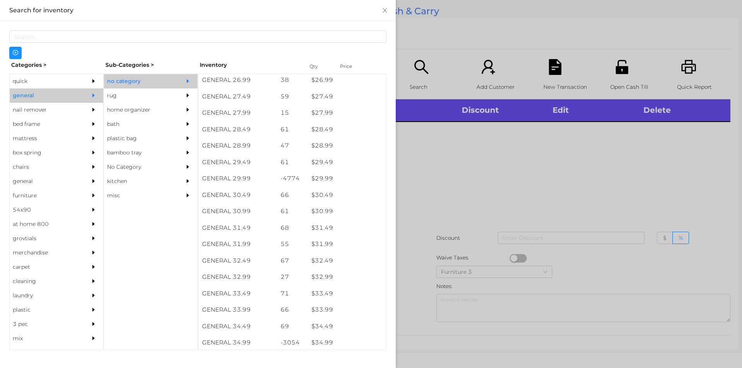
scroll to position [1198, 0]
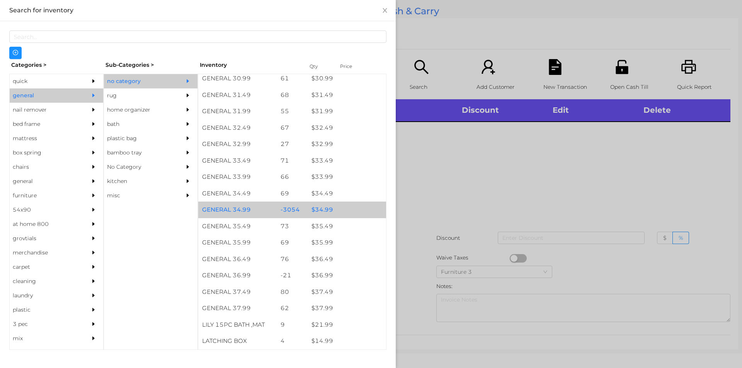
click at [341, 208] on div "$ 34.99" at bounding box center [347, 210] width 78 height 17
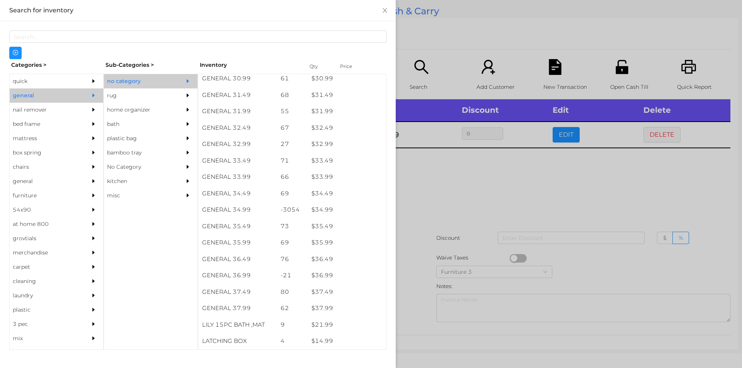
click at [451, 221] on div at bounding box center [371, 184] width 742 height 368
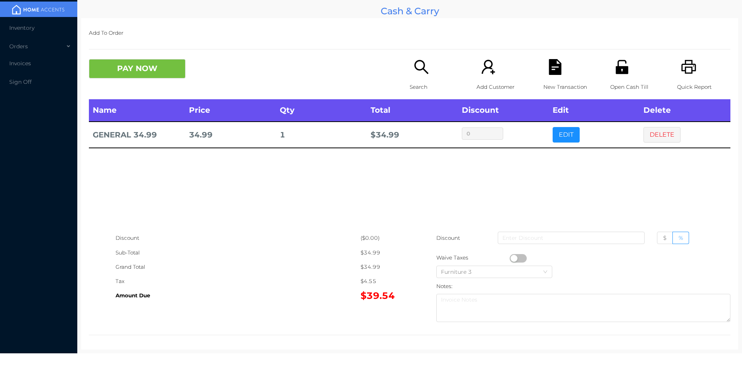
click at [610, 80] on p "Open Cash Till" at bounding box center [636, 87] width 53 height 14
click at [129, 67] on button "PAY NOW" at bounding box center [137, 68] width 97 height 19
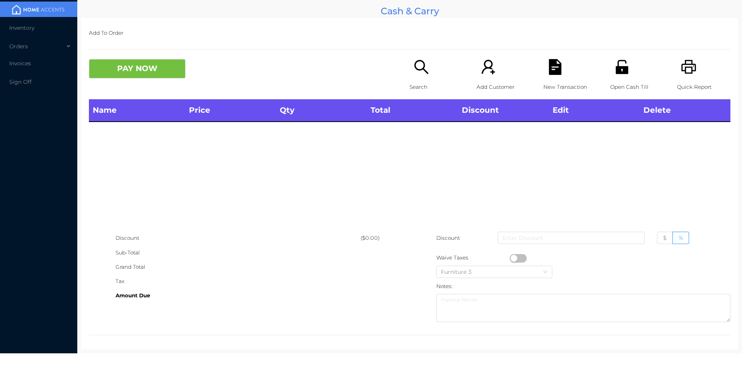
click at [413, 72] on icon "icon: search" at bounding box center [421, 67] width 16 height 16
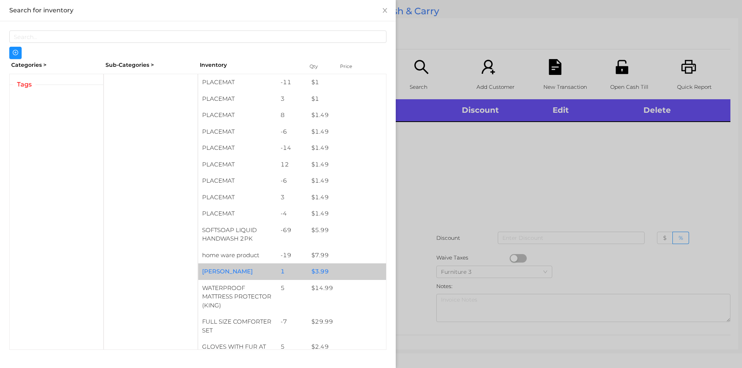
click at [312, 264] on div "$ 3.99" at bounding box center [347, 272] width 78 height 17
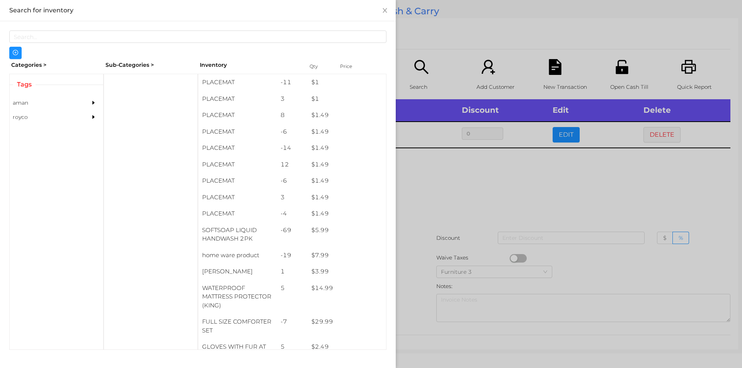
click at [461, 173] on div at bounding box center [371, 184] width 742 height 368
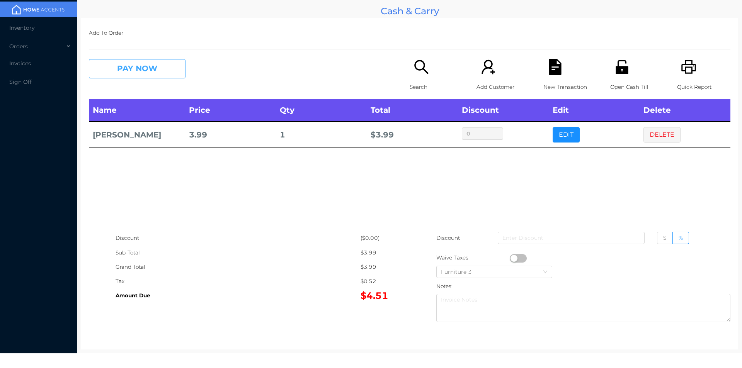
click at [140, 73] on button "PAY NOW" at bounding box center [137, 68] width 97 height 19
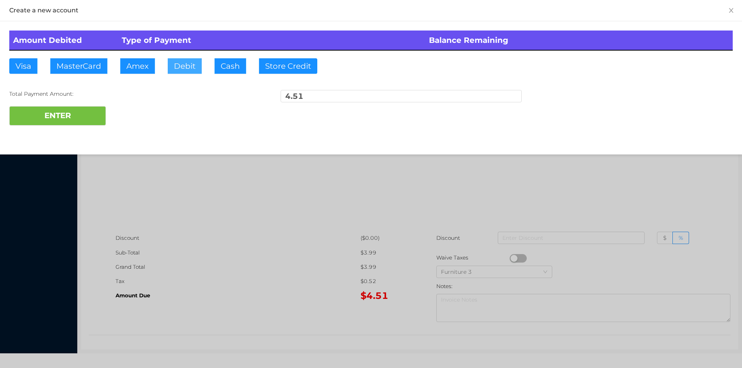
click at [200, 69] on button "Debit" at bounding box center [185, 65] width 34 height 15
click at [66, 115] on button "ENTER" at bounding box center [57, 115] width 97 height 19
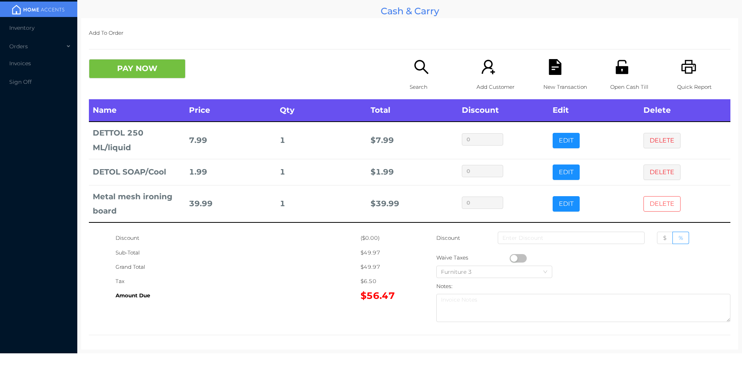
click at [652, 208] on button "DELETE" at bounding box center [661, 203] width 37 height 15
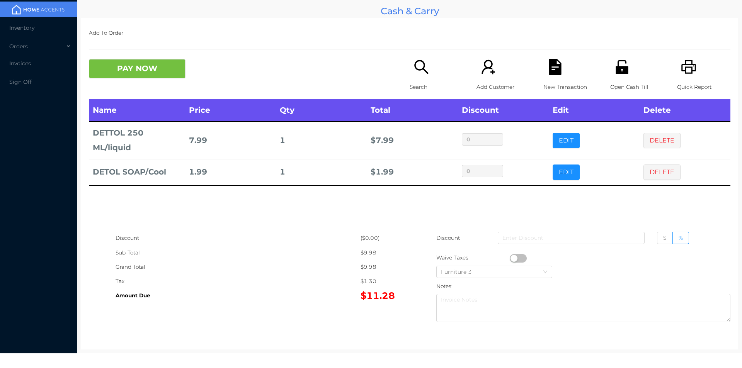
click at [419, 88] on p "Search" at bounding box center [436, 87] width 53 height 14
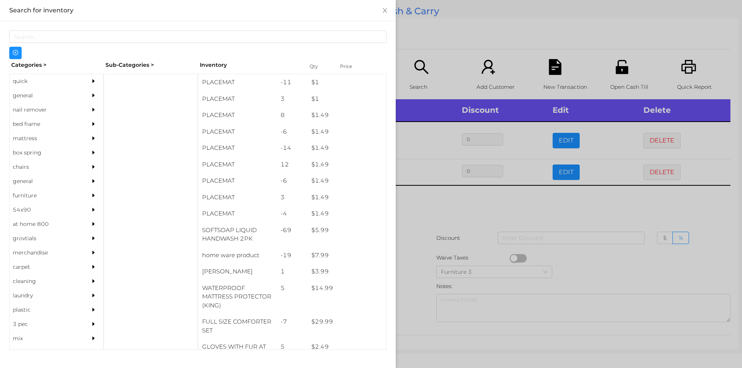
click at [29, 96] on div "general" at bounding box center [45, 95] width 70 height 14
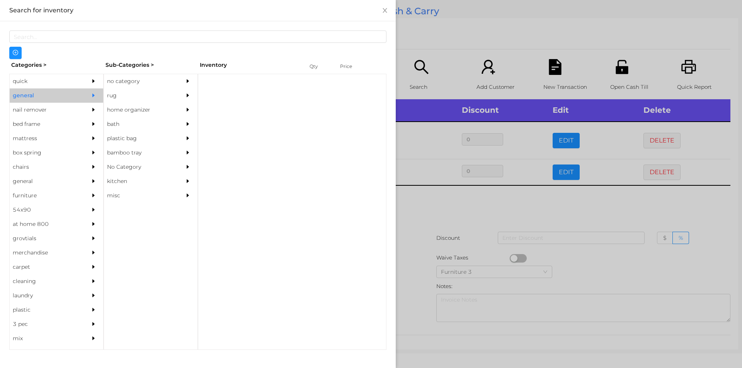
click at [129, 78] on div "no category" at bounding box center [139, 81] width 70 height 14
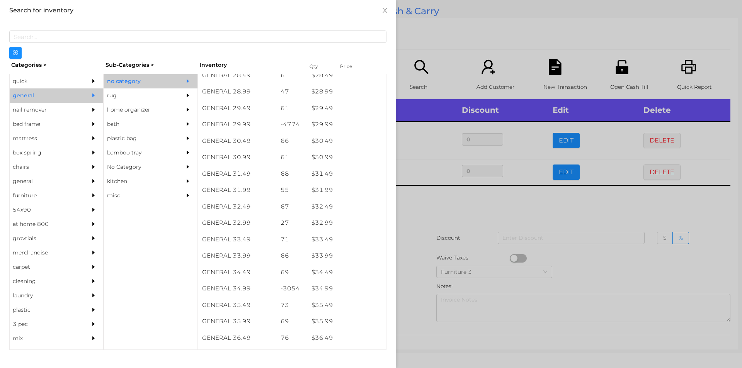
scroll to position [1115, 0]
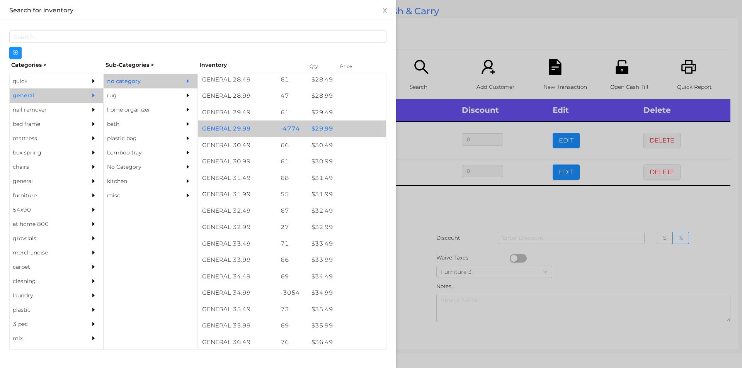
click at [339, 128] on div "$ 29.99" at bounding box center [347, 129] width 78 height 17
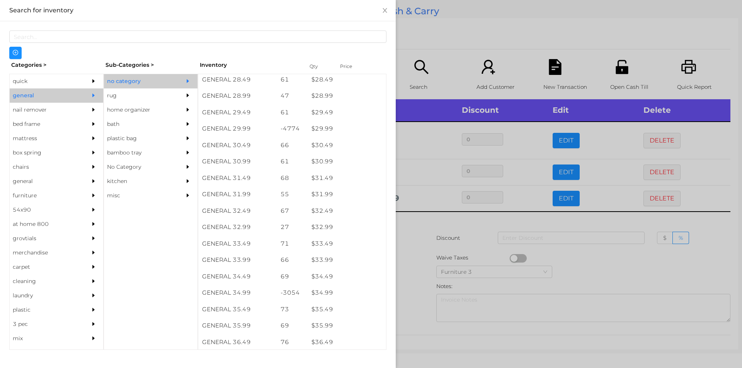
click at [439, 29] on div at bounding box center [371, 184] width 742 height 368
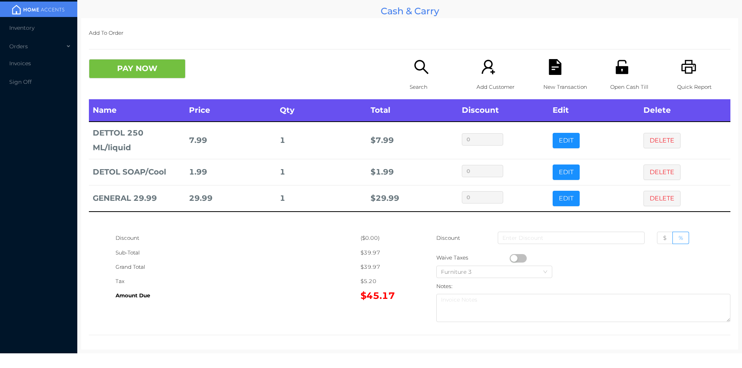
click at [551, 75] on div "New Transaction" at bounding box center [569, 79] width 53 height 40
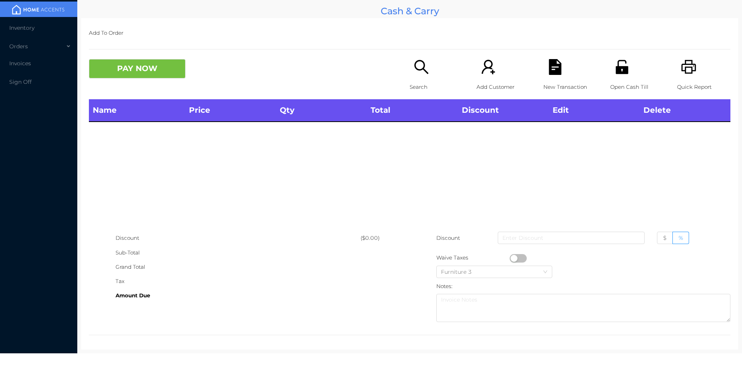
click at [693, 71] on div "Quick Report" at bounding box center [703, 79] width 53 height 40
click at [420, 74] on icon "icon: search" at bounding box center [421, 67] width 16 height 16
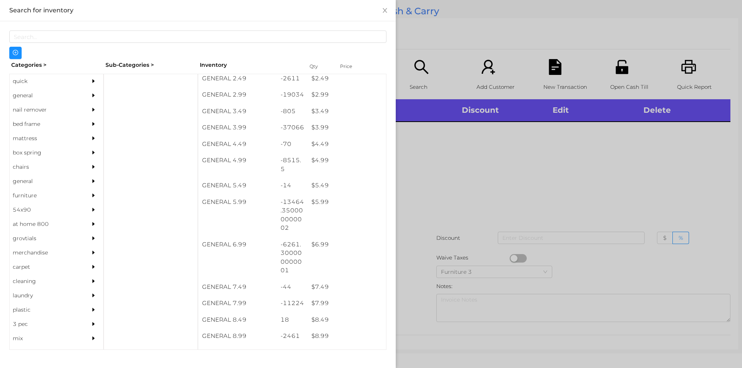
scroll to position [242, 0]
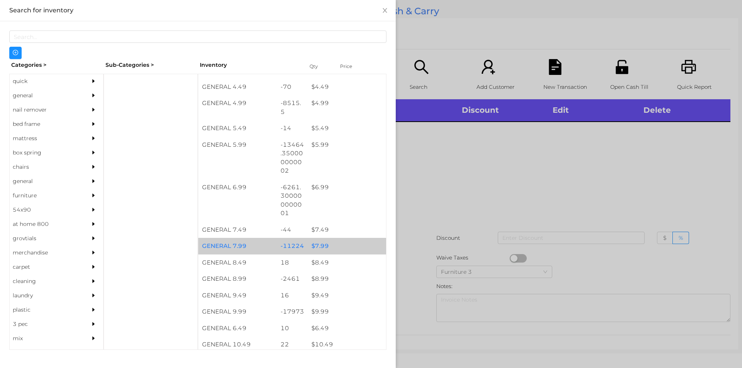
click at [343, 246] on div "$ 7.99" at bounding box center [347, 246] width 78 height 17
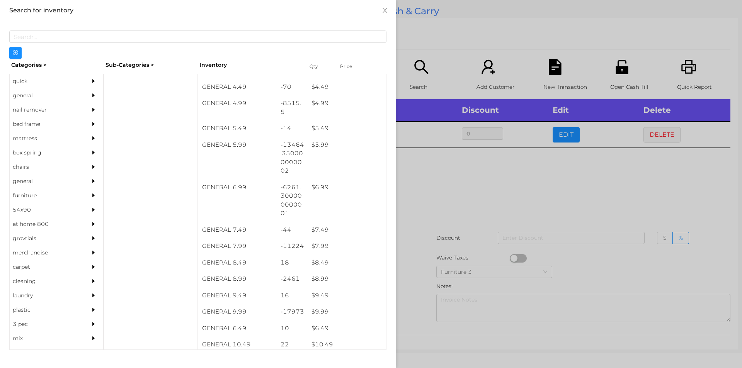
click at [434, 213] on div at bounding box center [371, 184] width 742 height 368
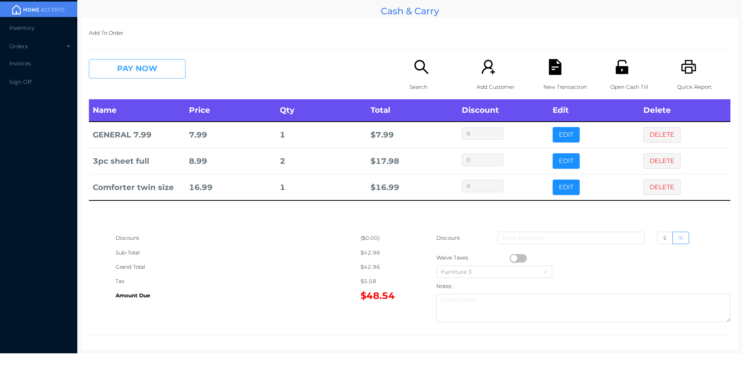
click at [147, 77] on button "PAY NOW" at bounding box center [137, 68] width 97 height 19
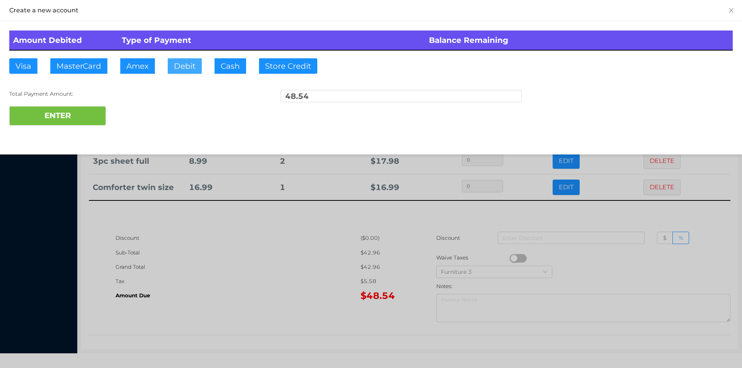
click at [170, 71] on button "Debit" at bounding box center [185, 65] width 34 height 15
click at [70, 120] on button "ENTER" at bounding box center [57, 115] width 97 height 19
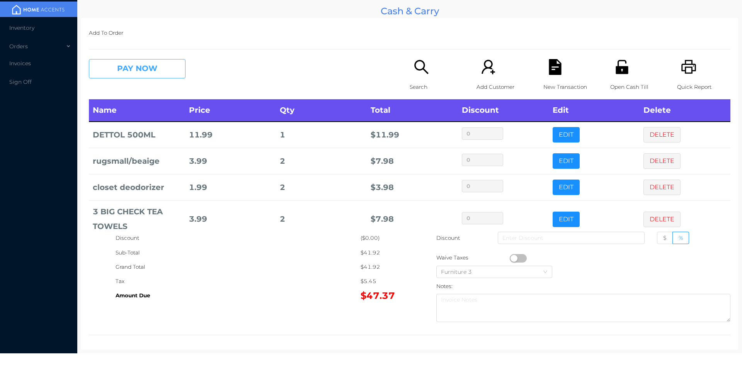
click at [131, 70] on button "PAY NOW" at bounding box center [137, 68] width 97 height 19
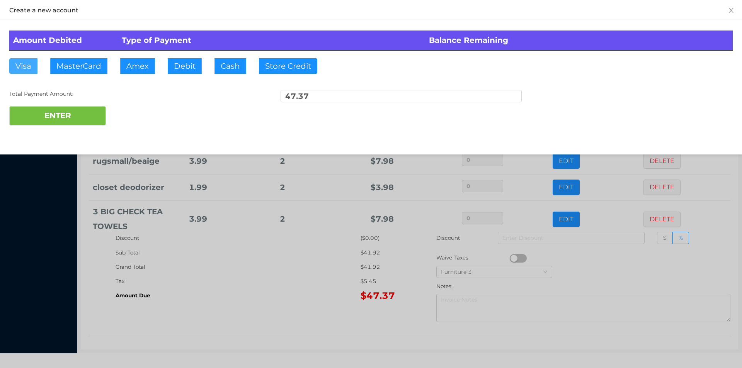
click at [29, 72] on button "Visa" at bounding box center [23, 65] width 28 height 15
click at [30, 109] on button "ENTER" at bounding box center [57, 115] width 97 height 19
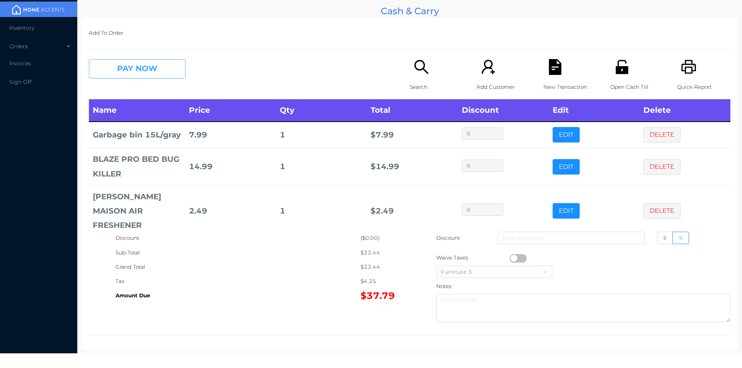
click at [154, 67] on button "PAY NOW" at bounding box center [137, 68] width 97 height 19
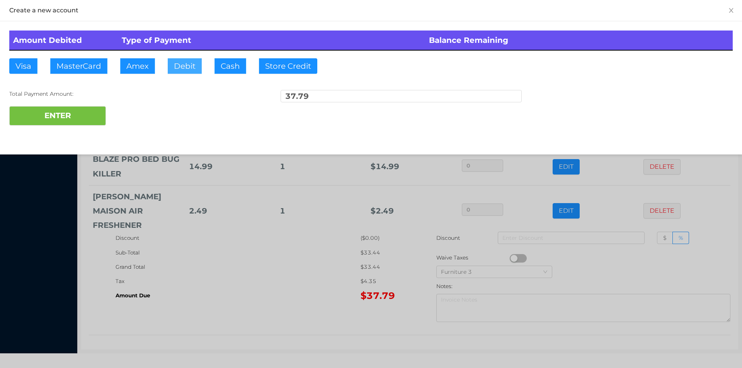
click at [182, 68] on button "Debit" at bounding box center [185, 65] width 34 height 15
type input "40"
click at [47, 118] on button "ENTER" at bounding box center [57, 115] width 97 height 19
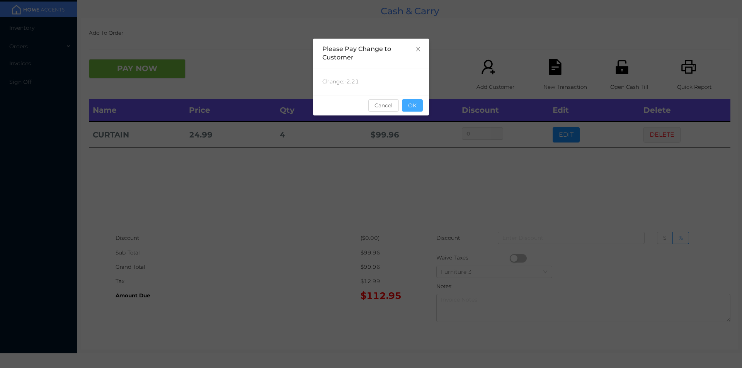
click at [416, 108] on button "OK" at bounding box center [412, 105] width 21 height 12
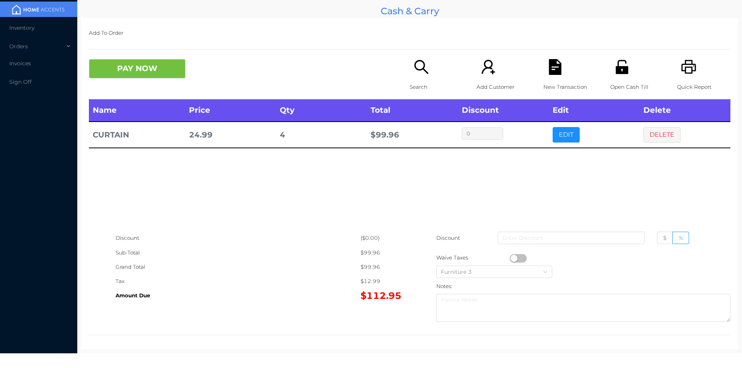
click at [416, 72] on icon "icon: search" at bounding box center [421, 67] width 16 height 16
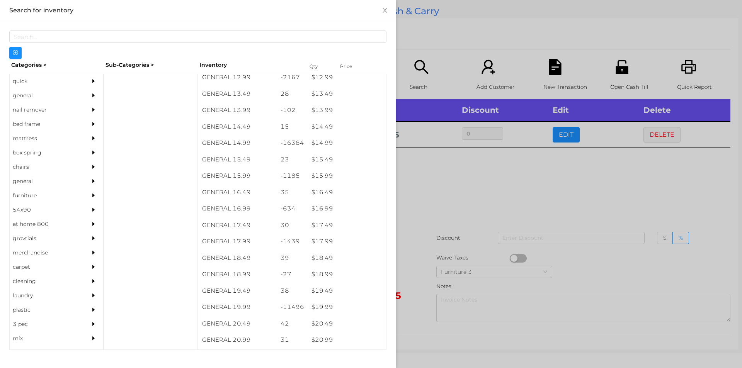
scroll to position [615, 0]
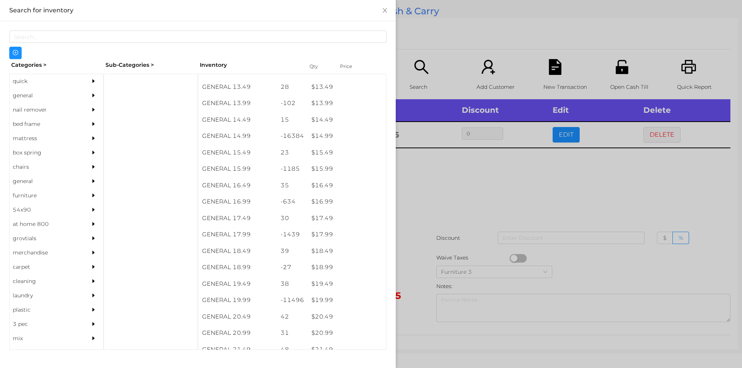
click at [345, 298] on div "$ 19.99" at bounding box center [347, 300] width 78 height 17
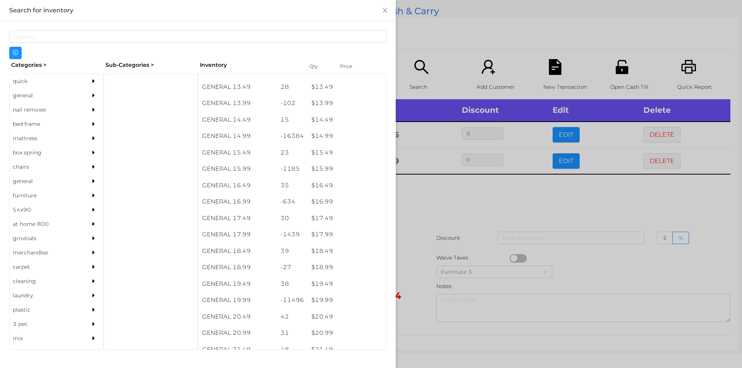
click at [427, 225] on div at bounding box center [371, 184] width 742 height 368
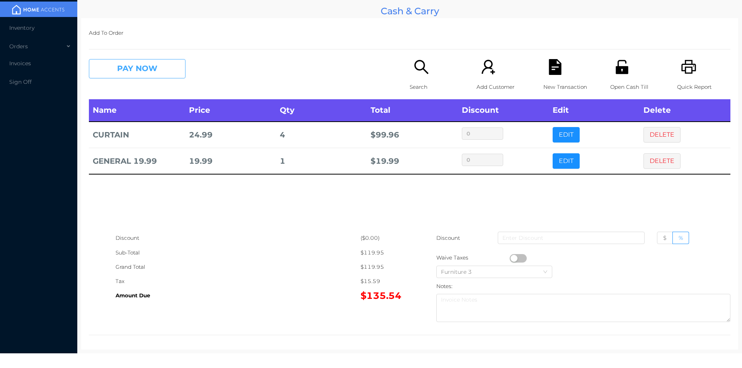
click at [133, 68] on button "PAY NOW" at bounding box center [137, 68] width 97 height 19
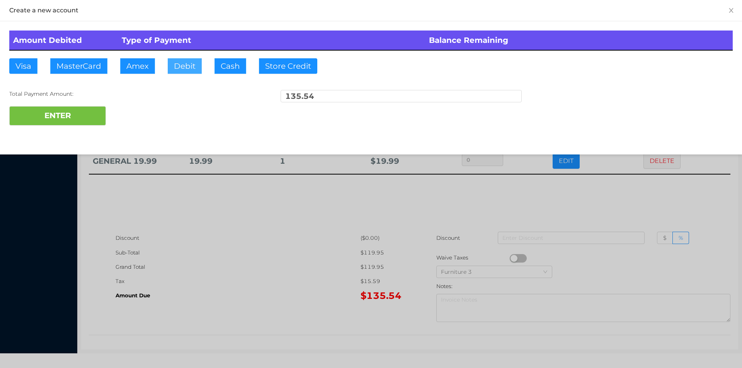
click at [192, 71] on button "Debit" at bounding box center [185, 65] width 34 height 15
click at [64, 121] on button "ENTER" at bounding box center [57, 115] width 97 height 19
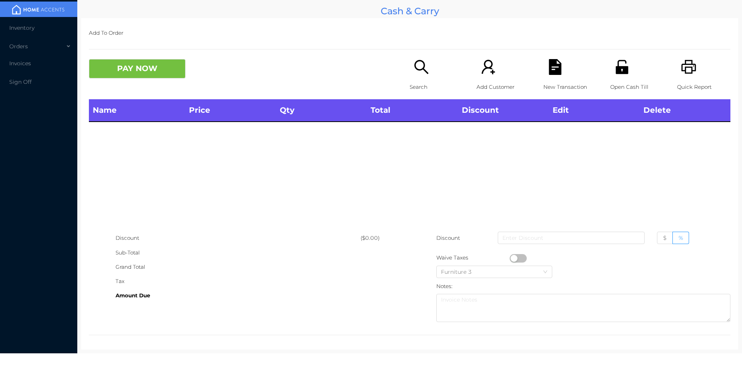
click at [417, 79] on div "Search" at bounding box center [436, 79] width 53 height 40
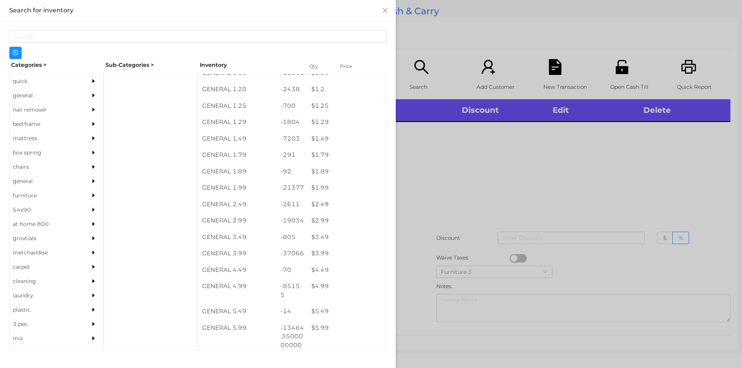
scroll to position [69, 0]
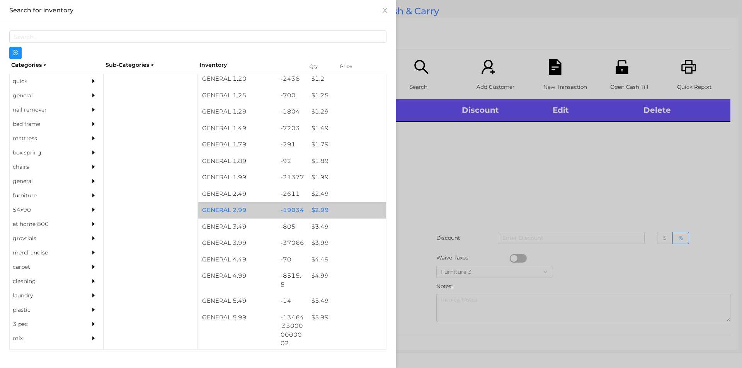
click at [311, 209] on div "$ 2.99" at bounding box center [347, 210] width 78 height 17
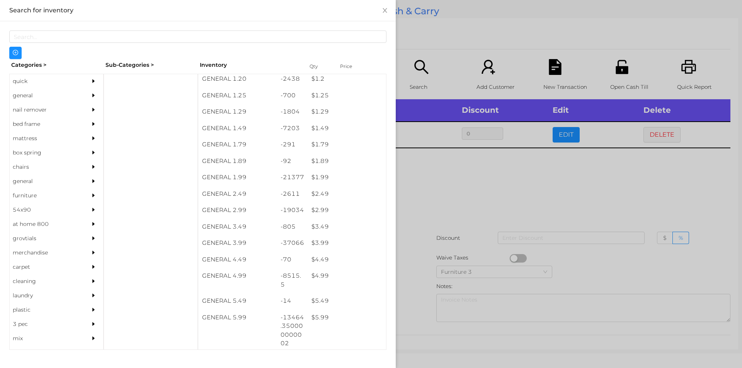
click at [427, 221] on div at bounding box center [371, 184] width 742 height 368
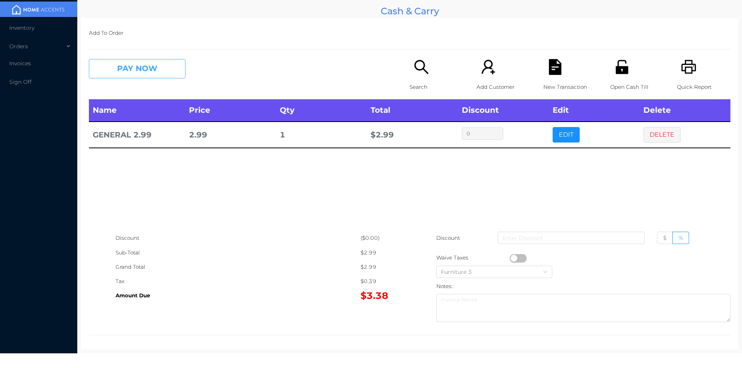
click at [138, 70] on button "PAY NOW" at bounding box center [137, 68] width 97 height 19
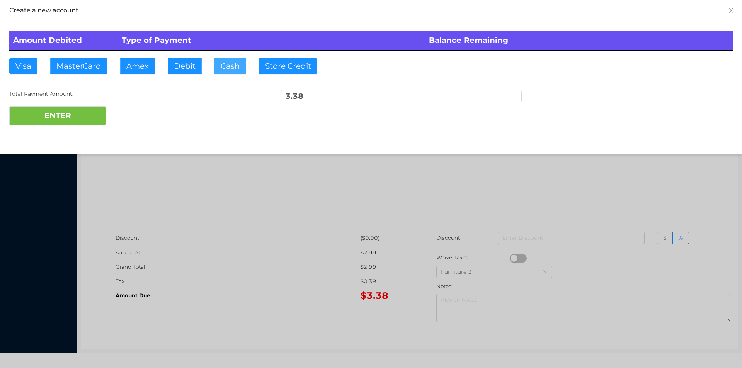
click at [217, 72] on button "Cash" at bounding box center [230, 65] width 32 height 15
type input "20"
click at [60, 118] on button "ENTER" at bounding box center [57, 115] width 97 height 19
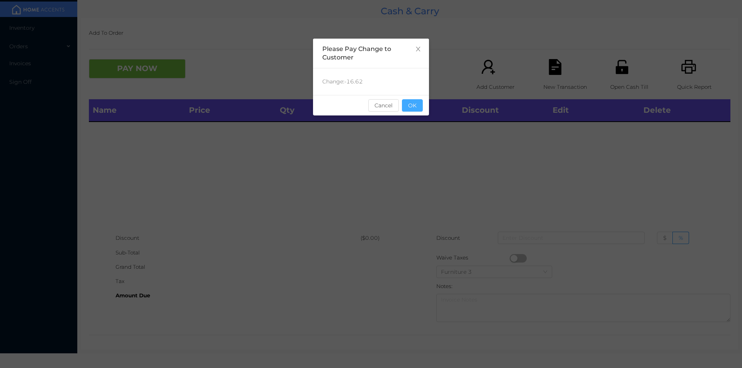
click at [407, 102] on button "OK" at bounding box center [412, 105] width 21 height 12
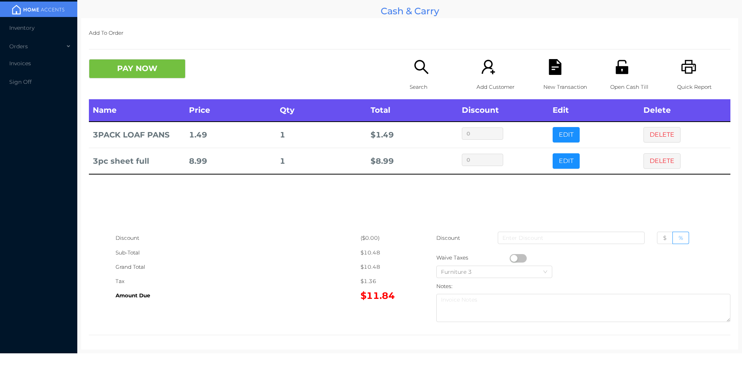
click at [417, 75] on icon "icon: search" at bounding box center [421, 67] width 16 height 16
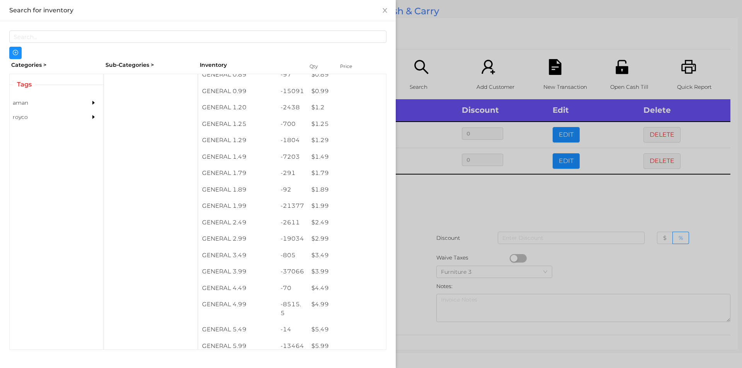
scroll to position [54, 0]
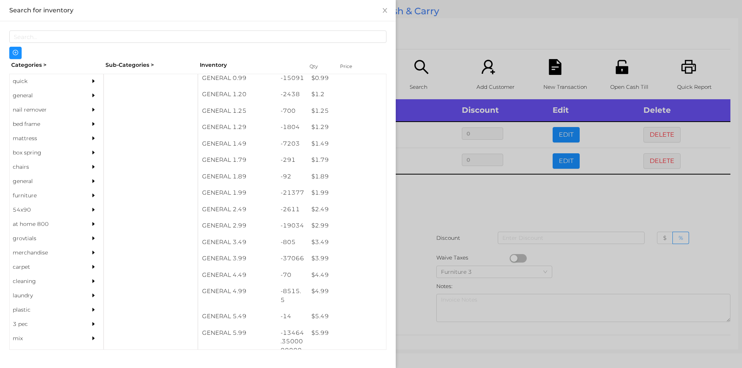
click at [341, 94] on div "$ 1.2" at bounding box center [347, 94] width 78 height 17
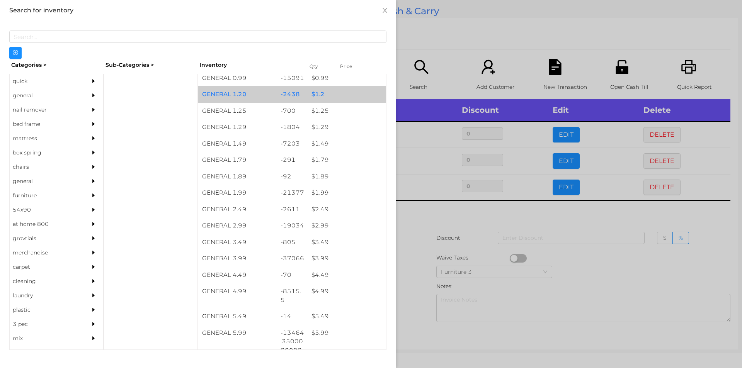
click at [341, 95] on div "$ 1.2" at bounding box center [347, 94] width 78 height 17
click at [343, 92] on div "$ 1.2" at bounding box center [347, 94] width 78 height 17
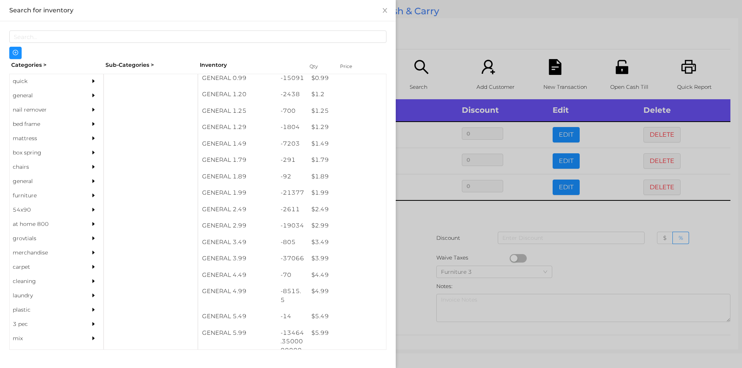
click at [424, 33] on div at bounding box center [371, 184] width 742 height 368
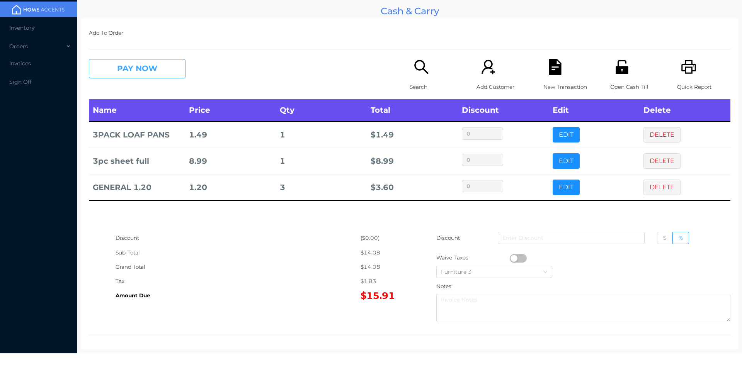
click at [139, 63] on button "PAY NOW" at bounding box center [137, 68] width 97 height 19
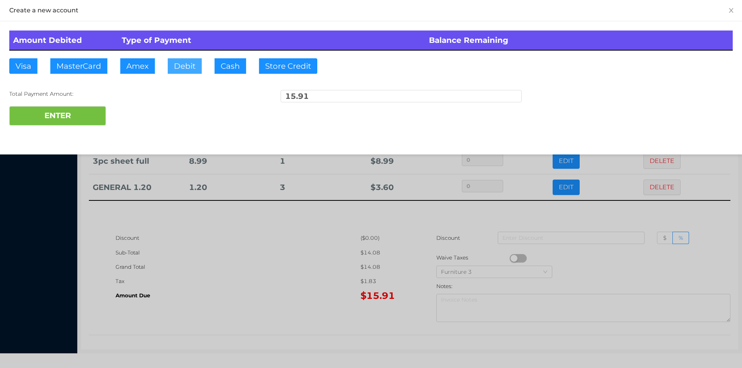
click at [199, 61] on button "Debit" at bounding box center [185, 65] width 34 height 15
type input "20"
click at [75, 123] on button "ENTER" at bounding box center [57, 115] width 97 height 19
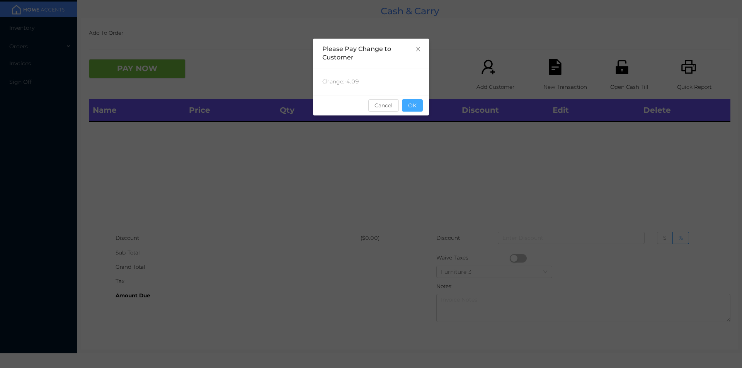
click at [420, 106] on button "OK" at bounding box center [412, 105] width 21 height 12
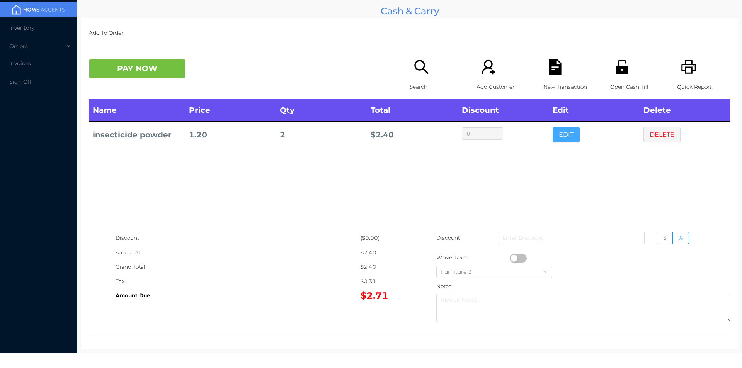
click at [565, 134] on button "EDIT" at bounding box center [566, 134] width 27 height 15
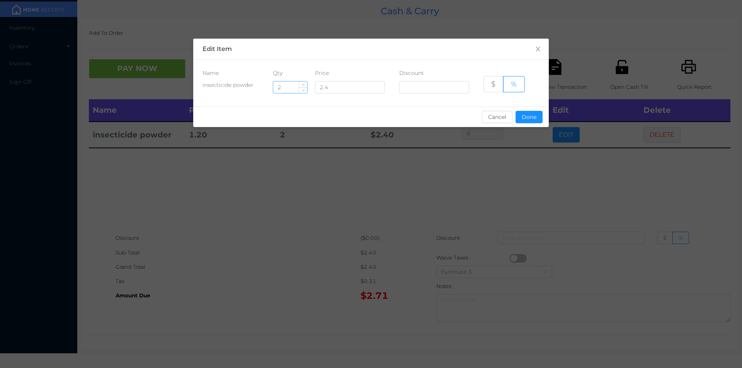
click at [297, 85] on input "2" at bounding box center [290, 88] width 34 height 12
type input "6"
click at [526, 122] on button "Done" at bounding box center [529, 117] width 27 height 12
type input "0%"
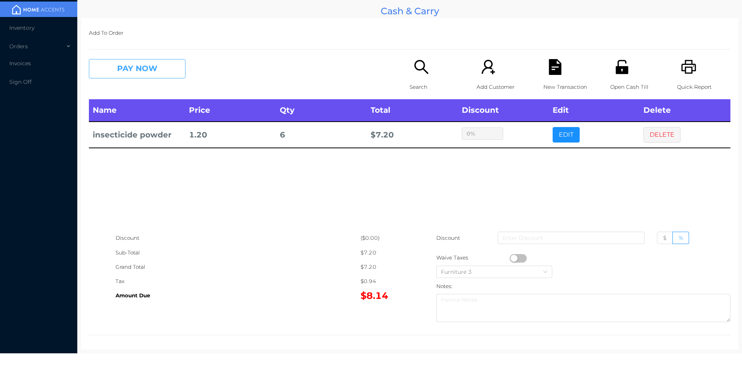
click at [132, 71] on button "PAY NOW" at bounding box center [137, 68] width 97 height 19
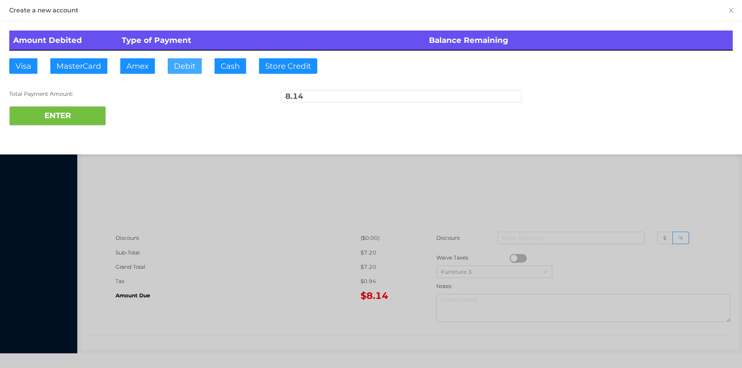
click at [189, 73] on button "Debit" at bounding box center [185, 65] width 34 height 15
type input "20"
click at [56, 125] on button "ENTER" at bounding box center [57, 115] width 97 height 19
type input "0"
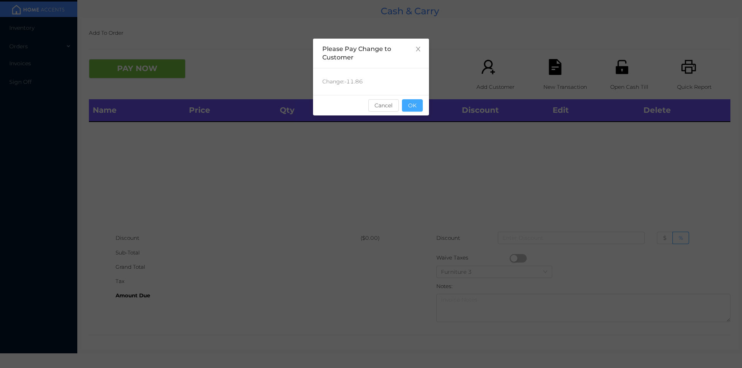
click at [417, 110] on button "OK" at bounding box center [412, 105] width 21 height 12
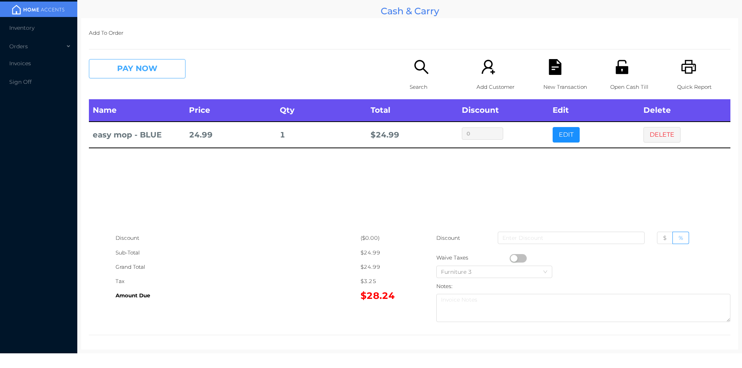
click at [140, 76] on button "PAY NOW" at bounding box center [137, 68] width 97 height 19
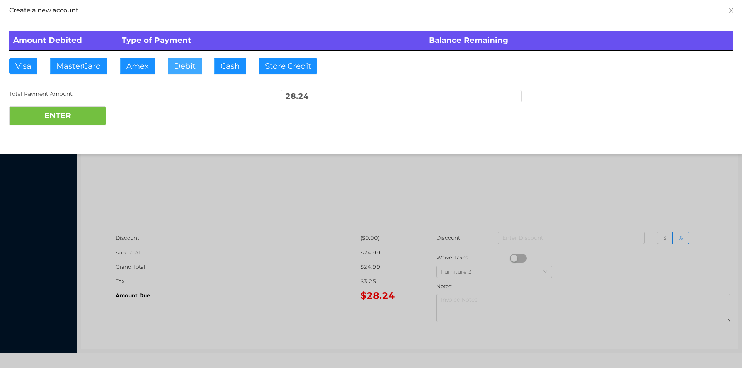
click at [188, 73] on button "Debit" at bounding box center [185, 65] width 34 height 15
type input "42.25"
click at [62, 117] on button "ENTER" at bounding box center [57, 115] width 97 height 19
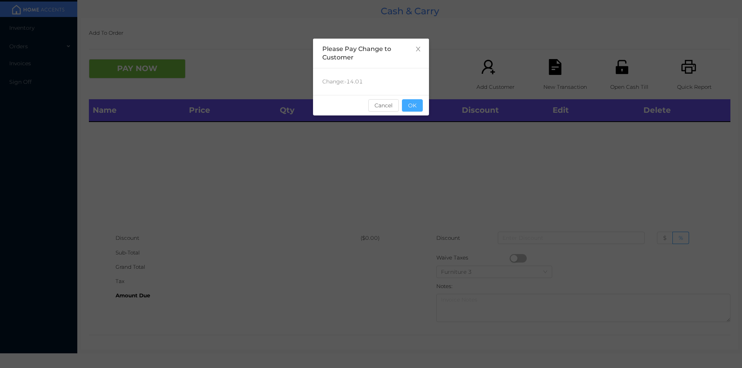
click at [416, 109] on button "OK" at bounding box center [412, 105] width 21 height 12
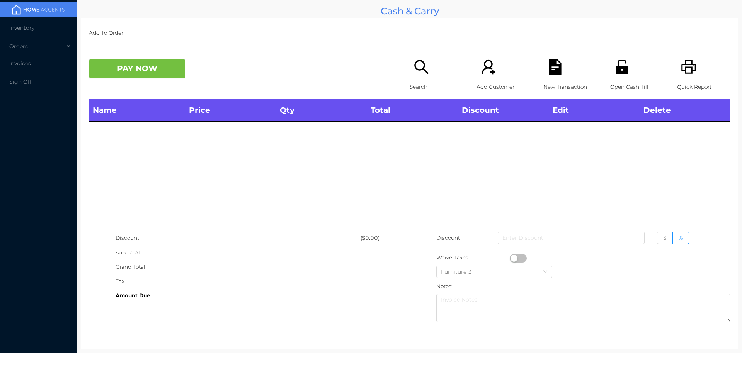
click at [392, 67] on div "PAY NOW" at bounding box center [249, 68] width 321 height 19
click at [419, 79] on div "Search" at bounding box center [436, 79] width 53 height 40
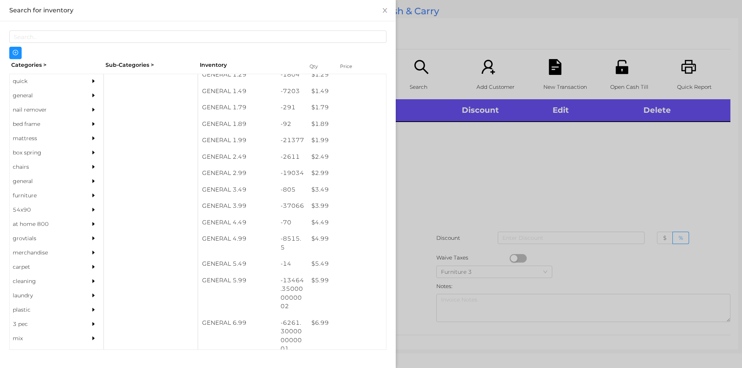
scroll to position [105, 0]
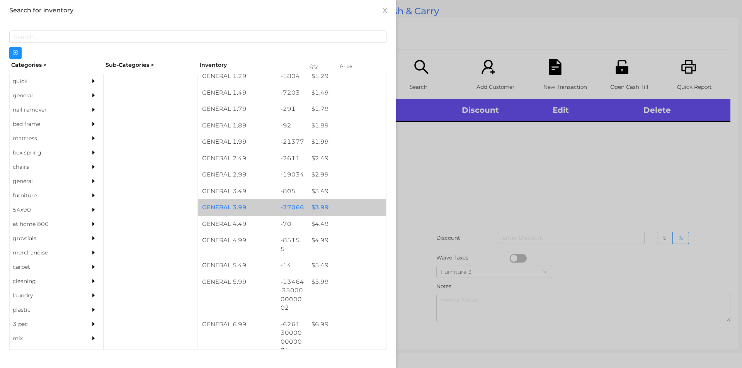
click at [333, 206] on div "$ 3.99" at bounding box center [347, 207] width 78 height 17
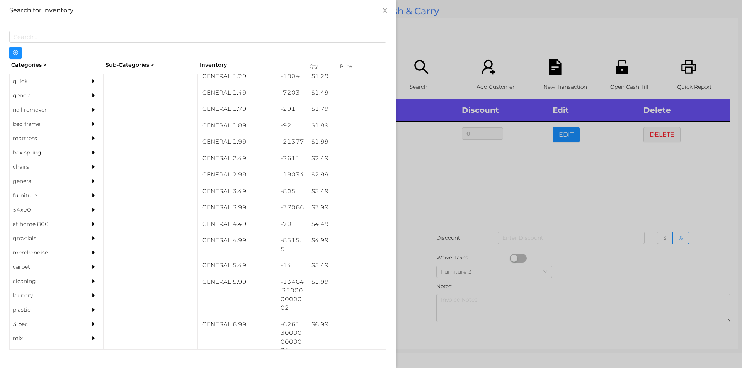
click at [447, 240] on div at bounding box center [371, 184] width 742 height 368
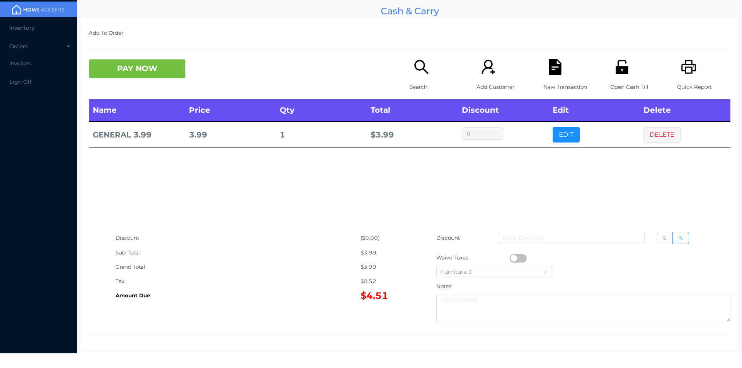
click at [151, 94] on div "PAY NOW Search Add Customer New Transaction Open Cash Till Quick Report" at bounding box center [409, 79] width 641 height 40
click at [185, 63] on button "PAY NOW" at bounding box center [137, 68] width 97 height 19
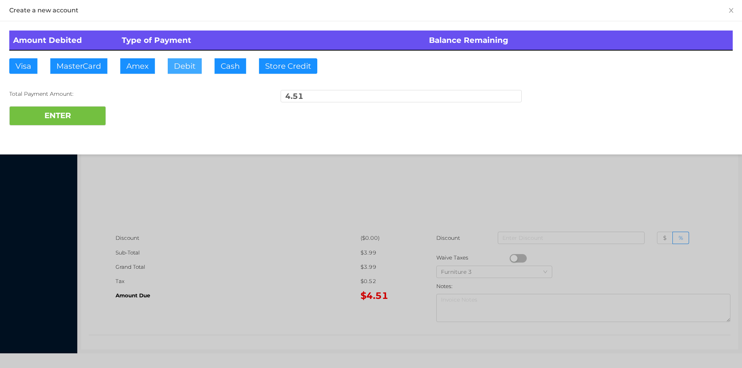
click at [179, 61] on button "Debit" at bounding box center [185, 65] width 34 height 15
click at [103, 112] on button "ENTER" at bounding box center [57, 115] width 97 height 19
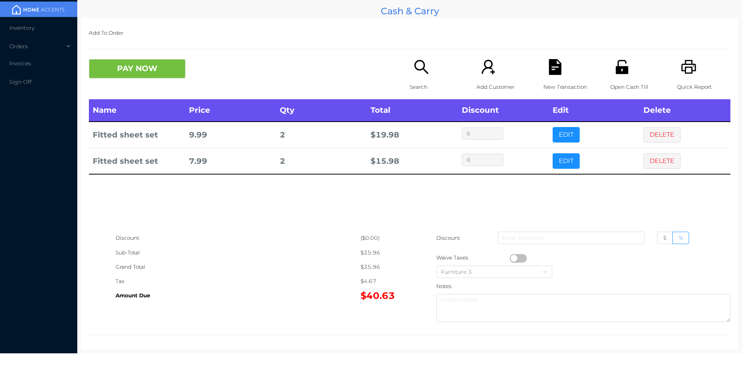
click at [373, 243] on div "($0.00)" at bounding box center [385, 238] width 49 height 14
click at [543, 77] on div "New Transaction" at bounding box center [569, 79] width 53 height 40
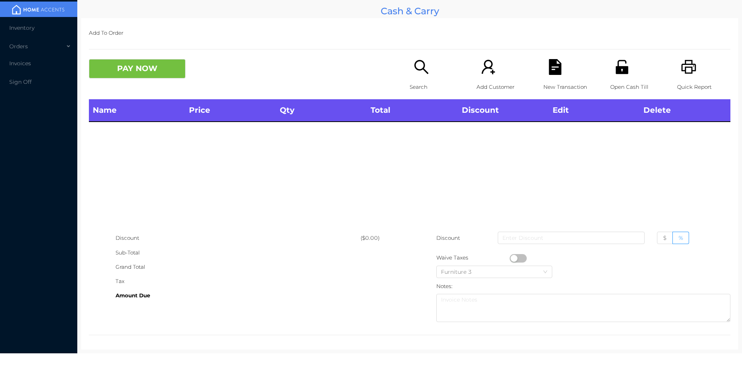
click at [614, 68] on icon "icon: unlock" at bounding box center [622, 67] width 16 height 16
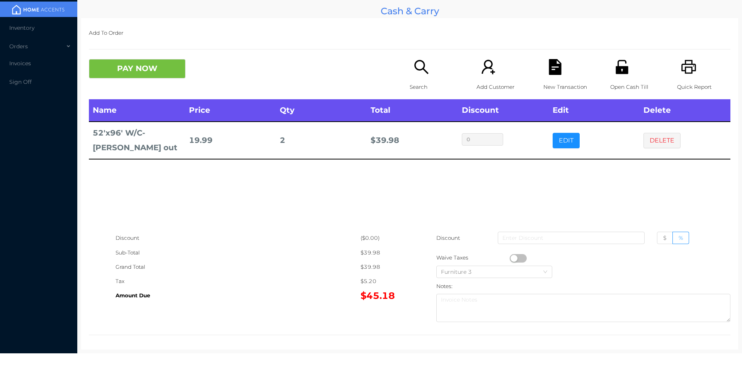
click at [563, 63] on div "New Transaction" at bounding box center [569, 79] width 53 height 40
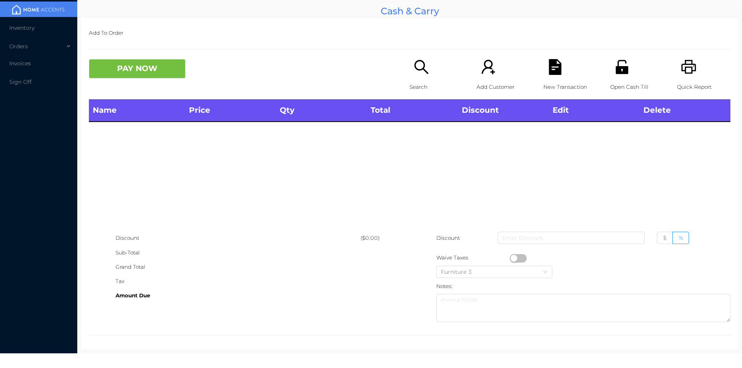
click at [639, 70] on div "Open Cash Till" at bounding box center [636, 79] width 53 height 40
click at [410, 80] on p "Search" at bounding box center [436, 87] width 53 height 14
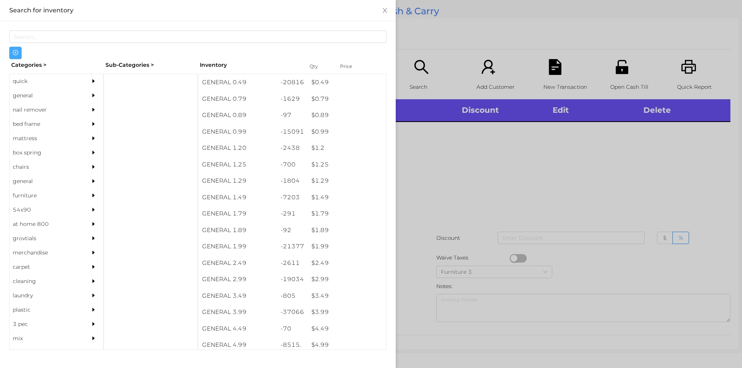
click at [12, 56] on button "button" at bounding box center [15, 53] width 12 height 12
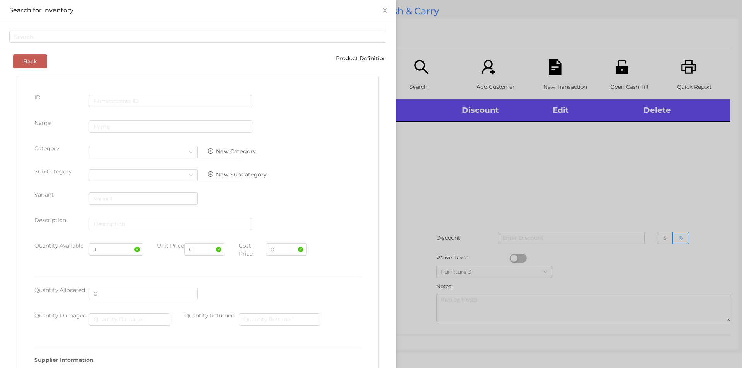
click at [439, 173] on div at bounding box center [371, 184] width 742 height 368
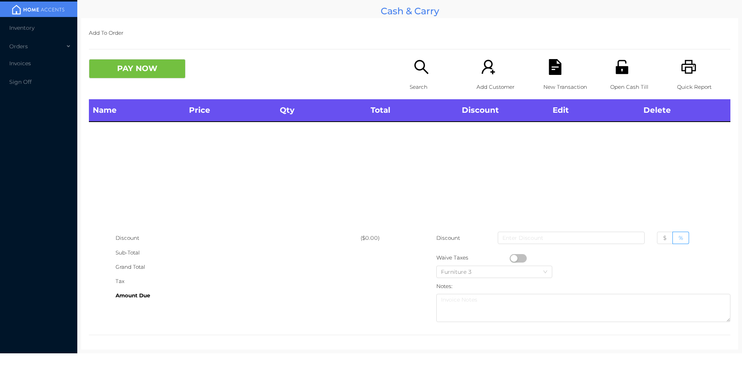
click at [419, 78] on div "Search" at bounding box center [436, 79] width 53 height 40
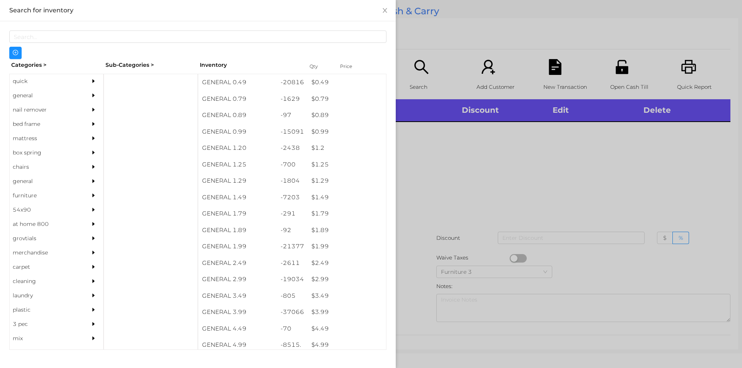
click at [30, 84] on div "quick" at bounding box center [45, 81] width 70 height 14
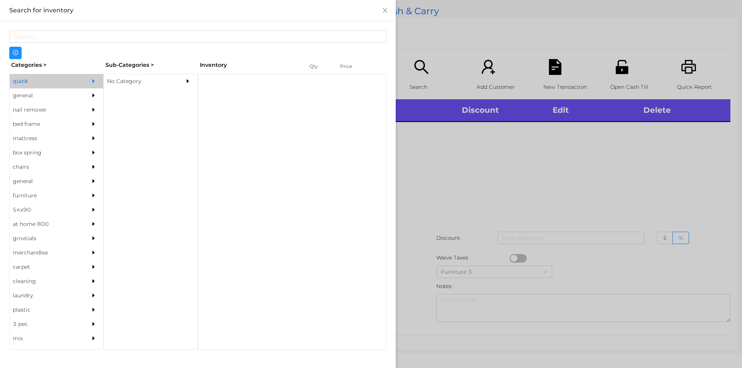
click at [136, 81] on div "No Category" at bounding box center [139, 81] width 70 height 14
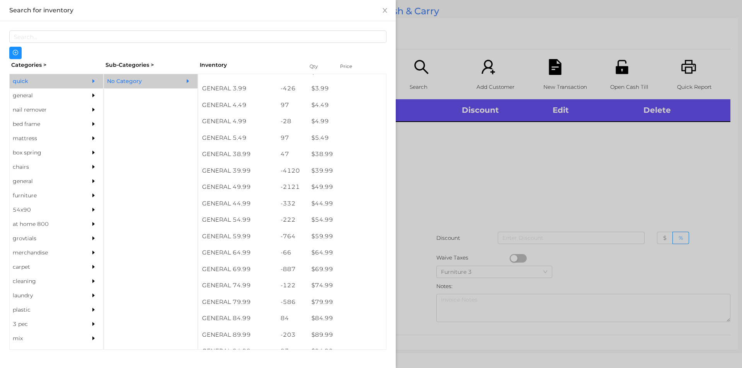
scroll to position [356, 0]
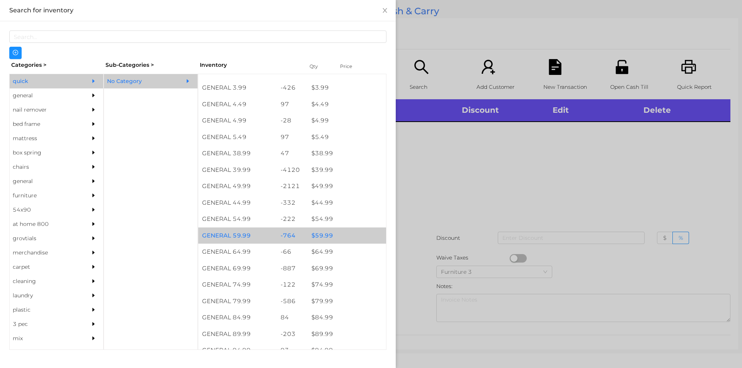
click at [318, 234] on div "$ 59.99" at bounding box center [347, 236] width 78 height 17
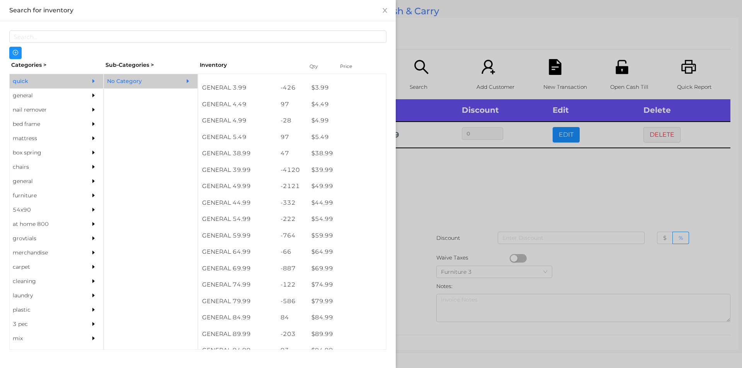
click at [424, 205] on div at bounding box center [371, 184] width 742 height 368
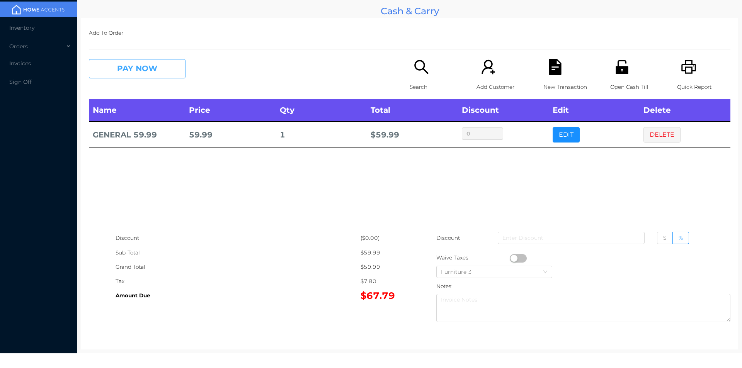
click at [155, 60] on button "PAY NOW" at bounding box center [137, 68] width 97 height 19
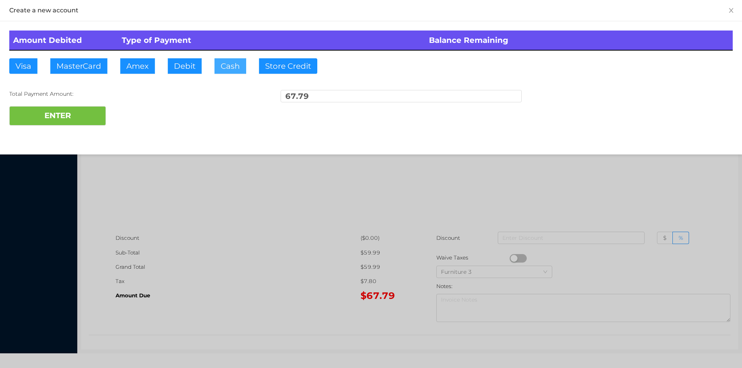
click at [216, 69] on button "Cash" at bounding box center [230, 65] width 32 height 15
type input "8"
type input "68."
click at [90, 115] on button "ENTER" at bounding box center [57, 115] width 97 height 19
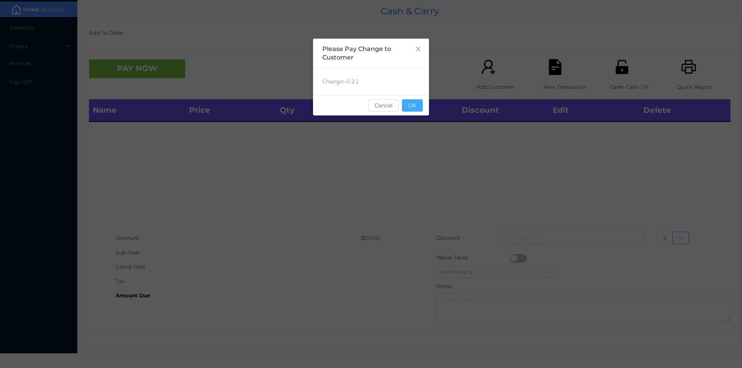
click at [411, 105] on button "OK" at bounding box center [412, 105] width 21 height 12
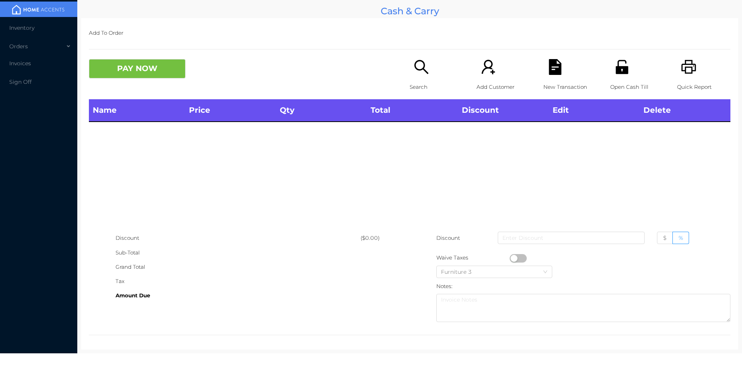
click at [412, 76] on div "Search" at bounding box center [436, 79] width 53 height 40
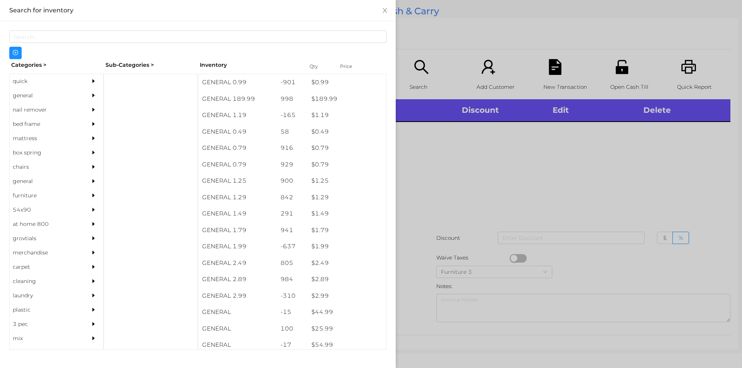
click at [623, 88] on div at bounding box center [371, 184] width 742 height 368
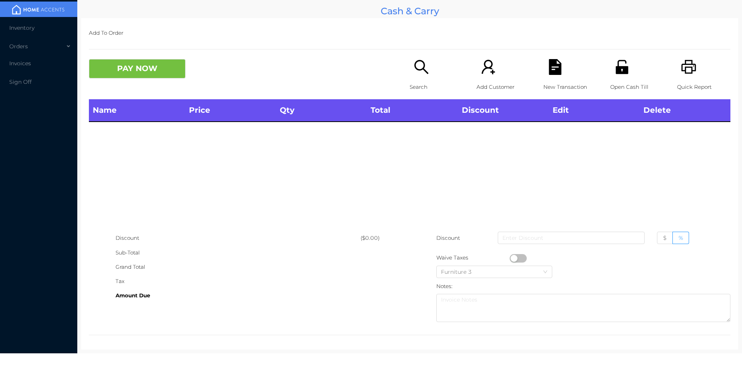
click at [620, 82] on p "Open Cash Till" at bounding box center [636, 87] width 53 height 14
click at [413, 70] on icon "icon: search" at bounding box center [421, 67] width 16 height 16
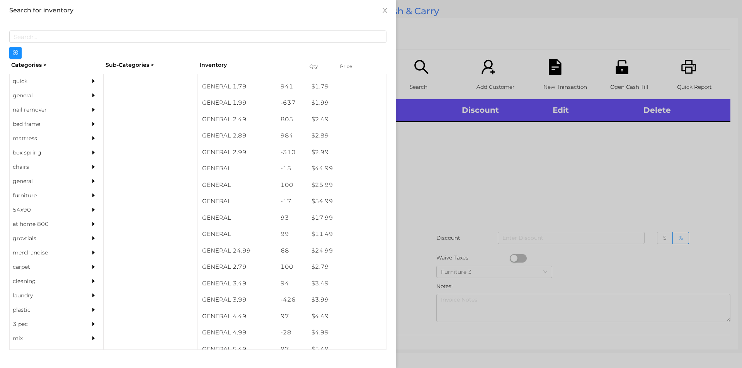
scroll to position [143, 0]
click at [28, 95] on div "general" at bounding box center [45, 95] width 70 height 14
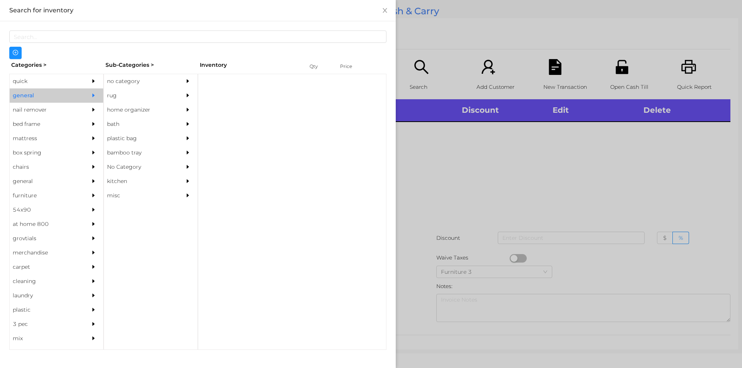
click at [126, 82] on div "no category" at bounding box center [139, 81] width 70 height 14
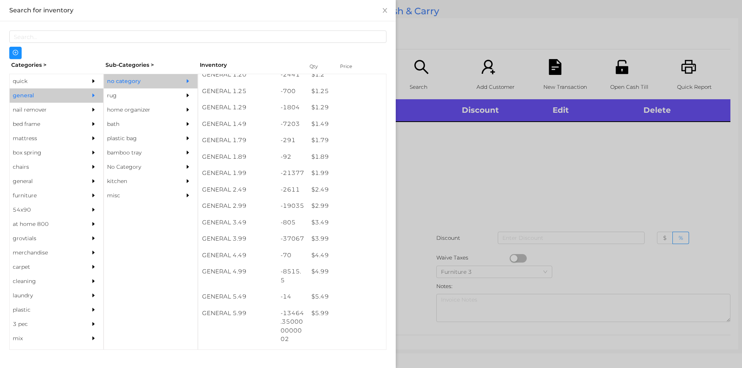
scroll to position [74, 0]
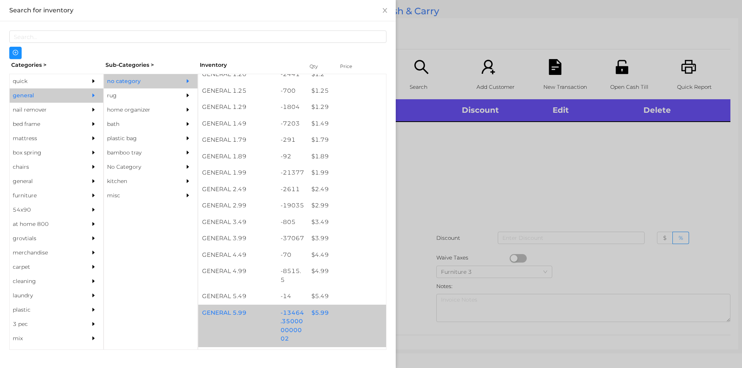
click at [322, 309] on div "$ 5.99" at bounding box center [347, 313] width 78 height 17
click at [320, 307] on div "$ 5.99" at bounding box center [347, 313] width 78 height 17
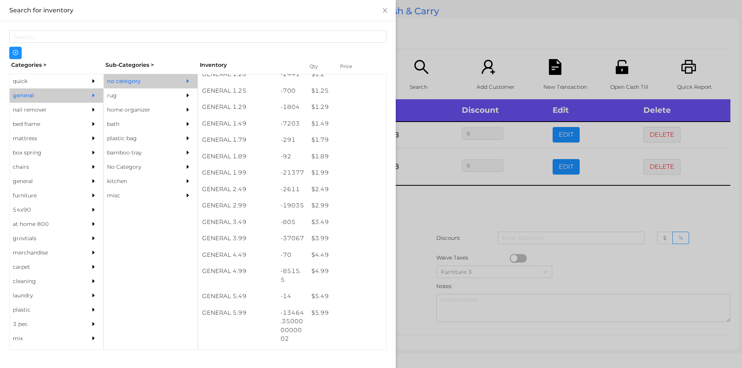
click at [559, 209] on div at bounding box center [371, 184] width 742 height 368
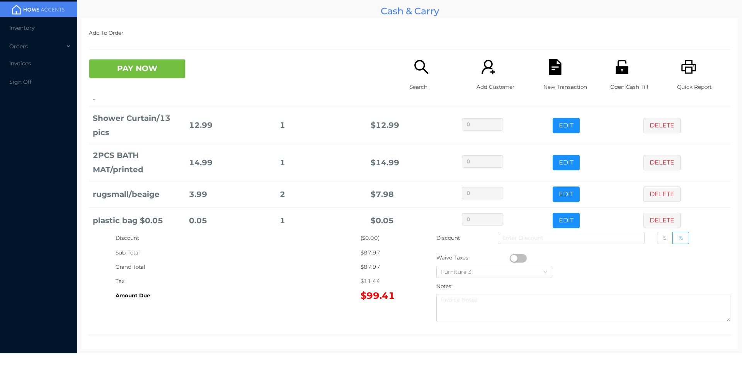
scroll to position [89, 0]
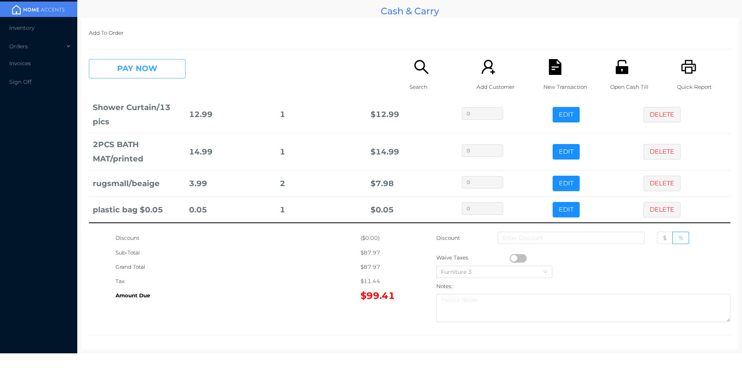
click at [110, 73] on button "PAY NOW" at bounding box center [137, 68] width 97 height 19
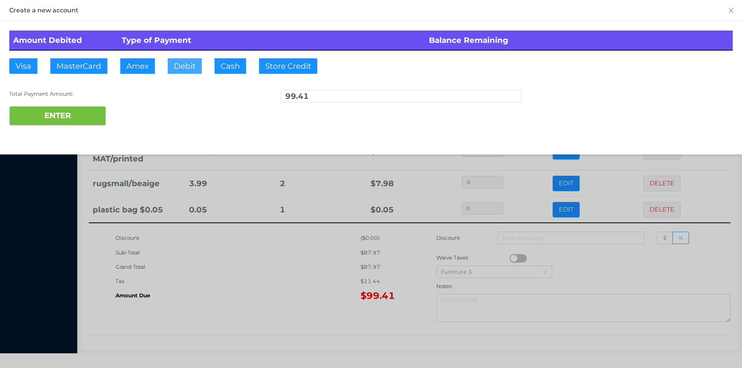
click at [179, 72] on button "Debit" at bounding box center [185, 65] width 34 height 15
click at [66, 119] on button "ENTER" at bounding box center [57, 115] width 97 height 19
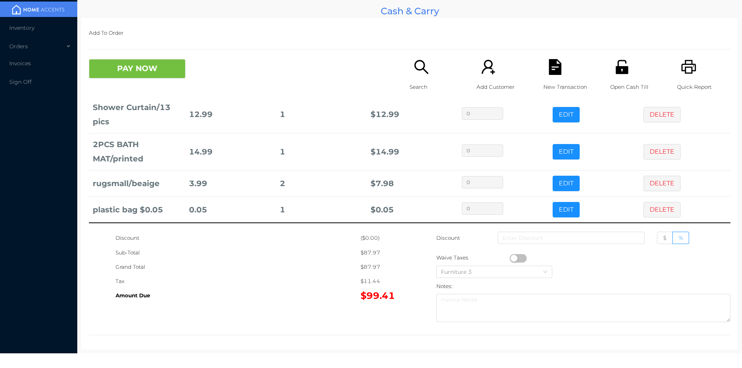
scroll to position [0, 0]
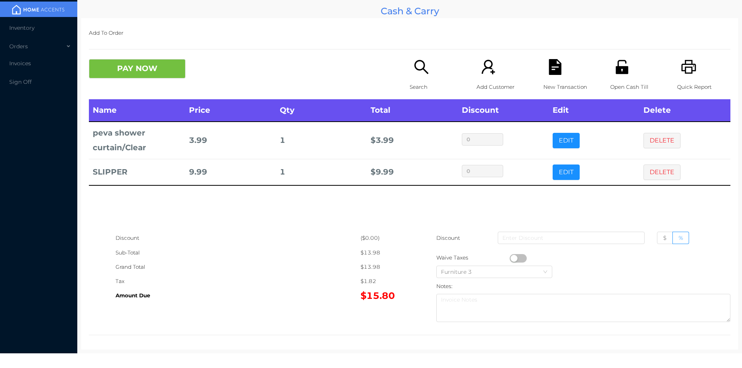
click at [410, 76] on div "Search" at bounding box center [436, 79] width 53 height 40
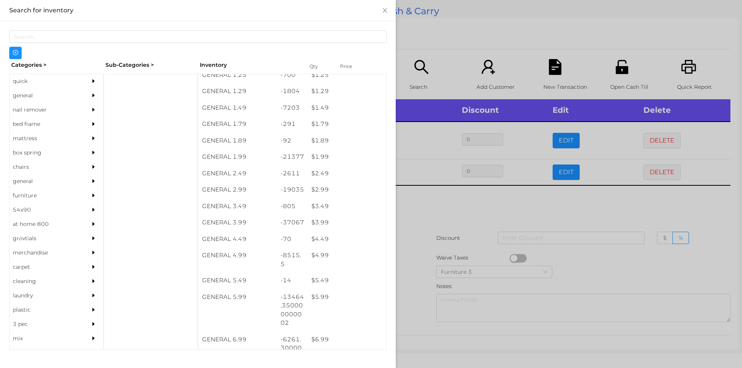
scroll to position [100, 0]
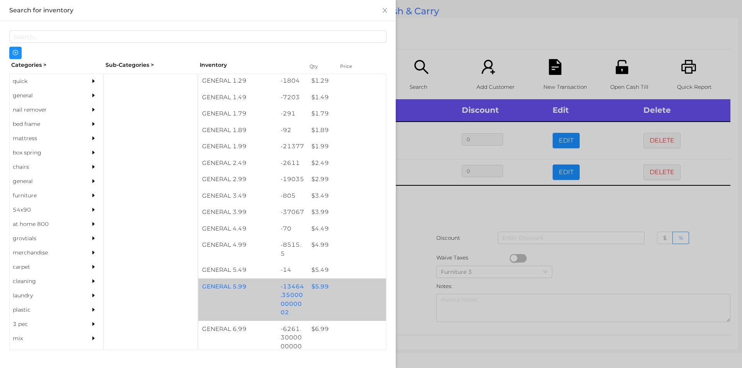
click at [318, 289] on div "$ 5.99" at bounding box center [347, 287] width 78 height 17
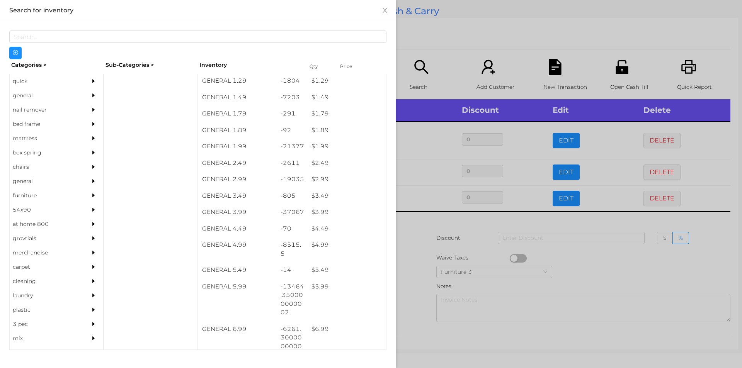
click at [415, 303] on div at bounding box center [371, 184] width 742 height 368
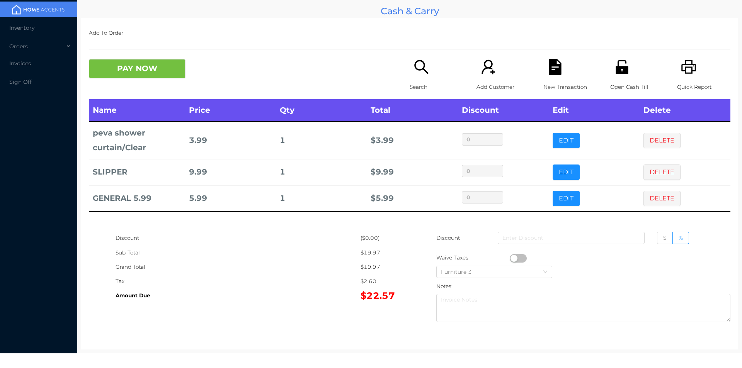
click at [610, 75] on div "Open Cash Till" at bounding box center [636, 79] width 53 height 40
click at [684, 68] on icon "icon: printer" at bounding box center [688, 67] width 15 height 14
click at [160, 66] on button "PAY NOW" at bounding box center [137, 68] width 97 height 19
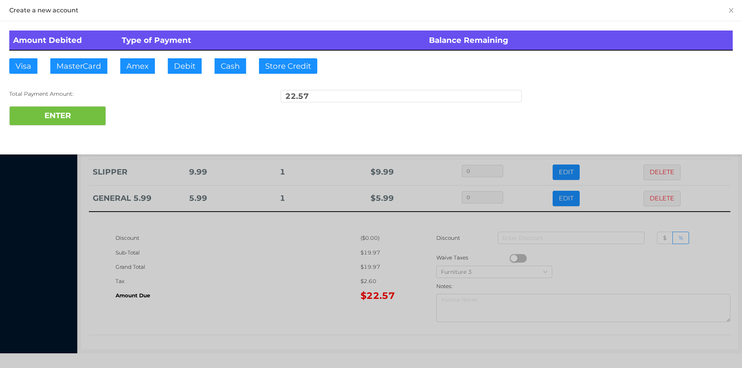
click at [238, 283] on div at bounding box center [371, 184] width 742 height 368
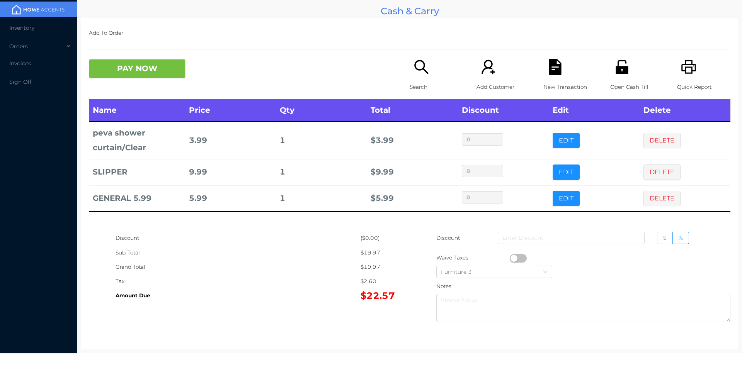
click at [552, 66] on icon "icon: file-text" at bounding box center [555, 67] width 12 height 16
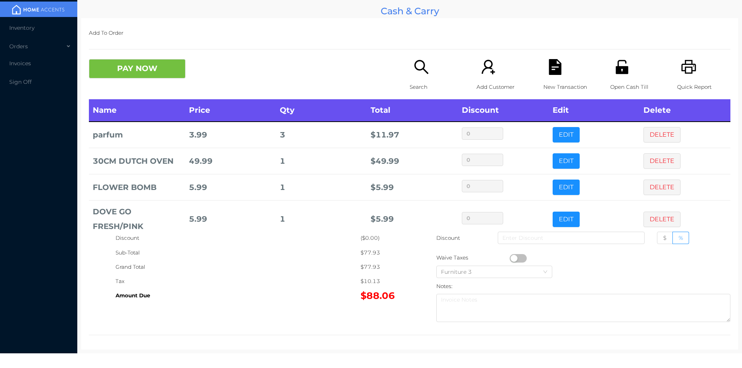
click at [511, 258] on button "button" at bounding box center [518, 258] width 17 height 9
click at [657, 237] on label "$" at bounding box center [665, 238] width 16 height 12
click at [663, 240] on input "$" at bounding box center [663, 240] width 0 height 0
click at [582, 237] on input at bounding box center [571, 238] width 147 height 12
type input "7"
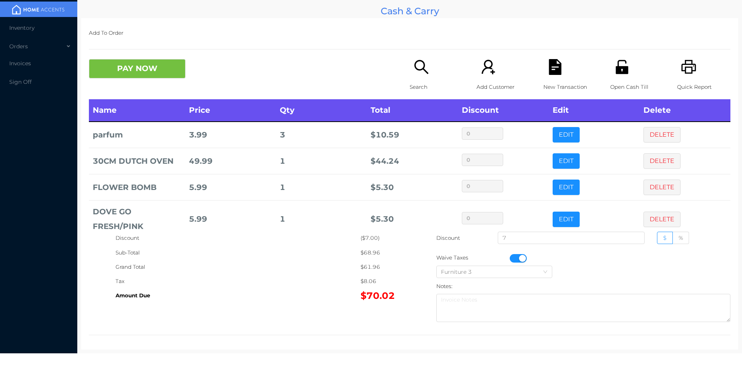
click at [552, 66] on icon "icon: file-text" at bounding box center [555, 67] width 12 height 16
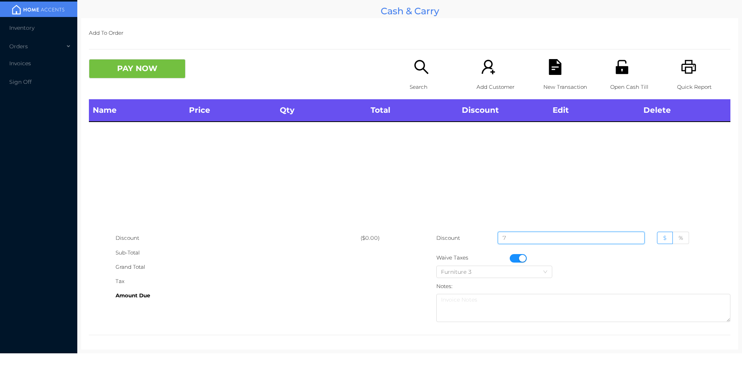
click at [527, 237] on input "7" at bounding box center [571, 238] width 147 height 12
type input "0"
click at [517, 257] on button "button" at bounding box center [518, 258] width 17 height 9
click at [682, 63] on icon "icon: printer" at bounding box center [689, 67] width 16 height 16
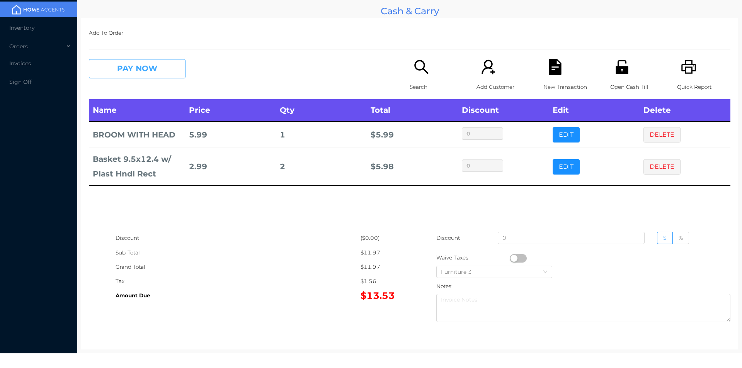
click at [148, 66] on button "PAY NOW" at bounding box center [137, 68] width 97 height 19
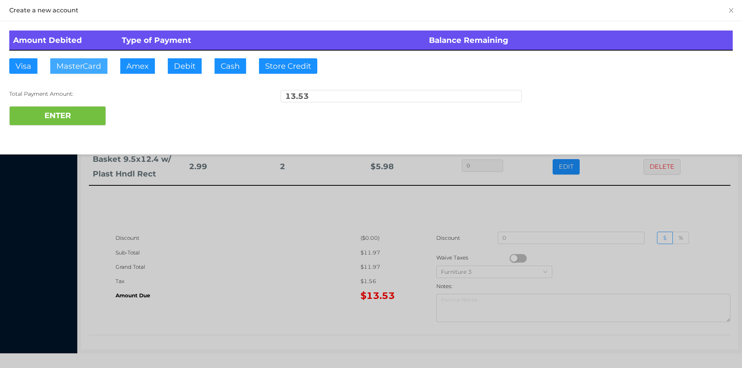
click at [94, 64] on button "MasterCard" at bounding box center [78, 65] width 57 height 15
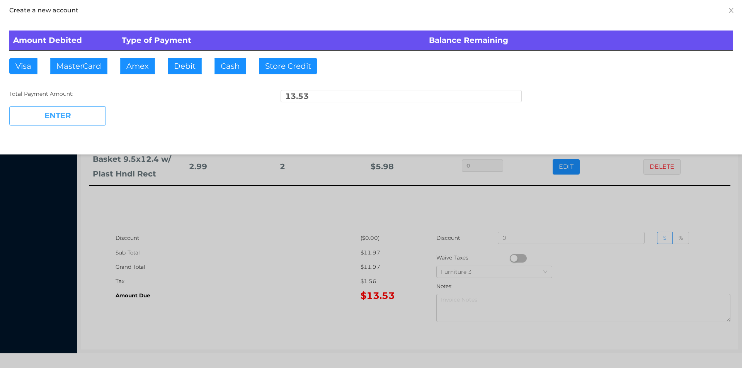
click at [76, 111] on button "ENTER" at bounding box center [57, 115] width 97 height 19
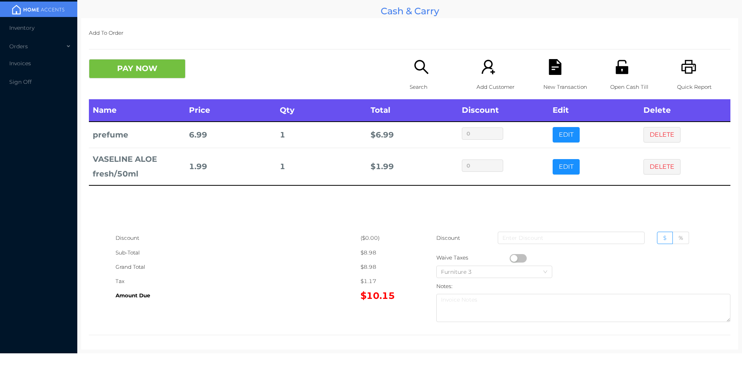
click at [622, 73] on icon "icon: unlock" at bounding box center [622, 67] width 12 height 14
click at [142, 86] on div "PAY NOW Search Add Customer New Transaction Open Cash Till Quick Report" at bounding box center [409, 79] width 641 height 40
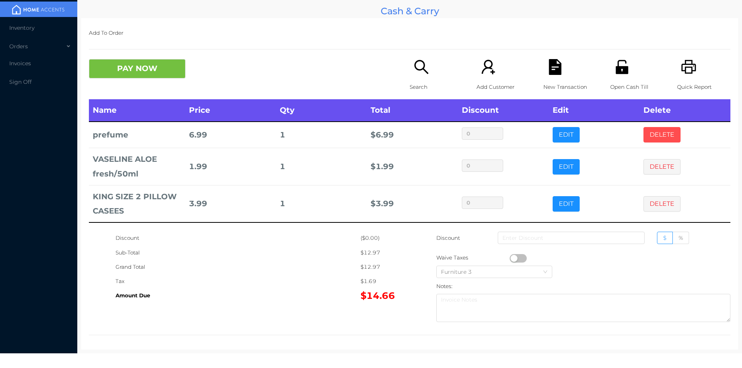
click at [643, 138] on button "DELETE" at bounding box center [661, 134] width 37 height 15
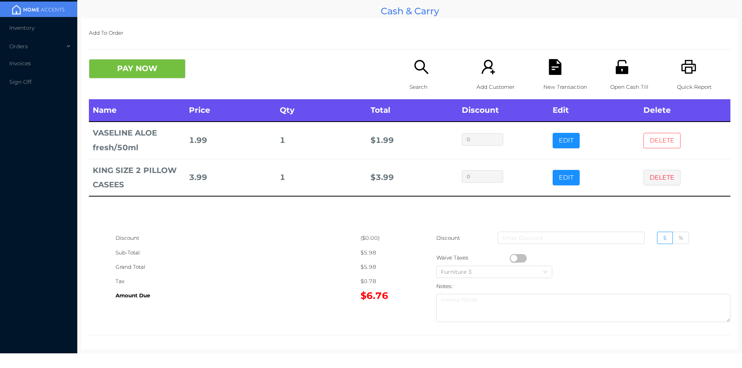
click at [647, 135] on button "DELETE" at bounding box center [661, 140] width 37 height 15
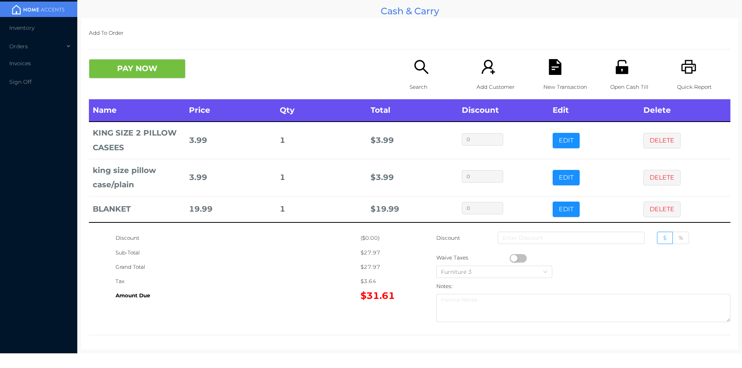
click at [623, 76] on div "Open Cash Till" at bounding box center [636, 79] width 53 height 40
click at [549, 71] on icon "icon: file-text" at bounding box center [555, 67] width 12 height 16
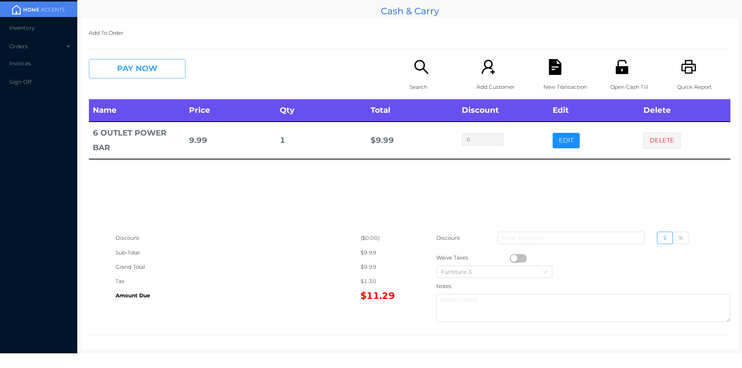
click at [156, 75] on button "PAY NOW" at bounding box center [137, 68] width 97 height 19
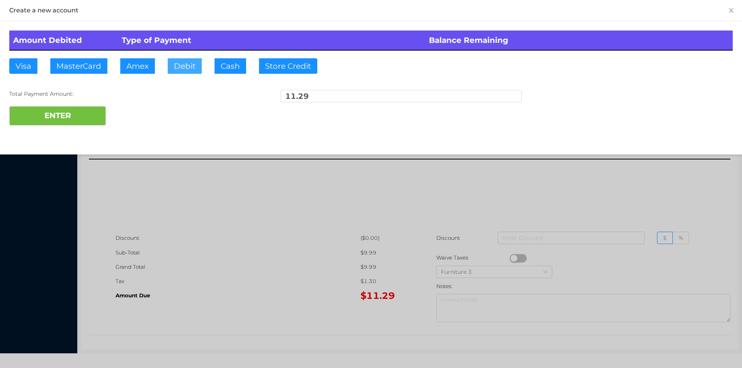
click at [183, 63] on button "Debit" at bounding box center [185, 65] width 34 height 15
click at [80, 108] on button "ENTER" at bounding box center [57, 115] width 97 height 19
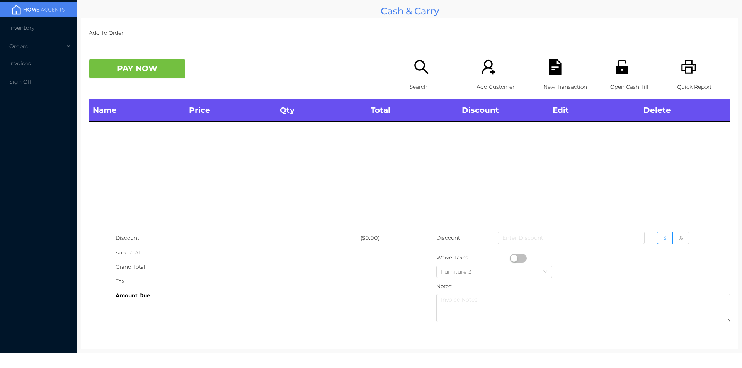
click at [623, 70] on icon "icon: unlock" at bounding box center [622, 67] width 16 height 16
click at [679, 82] on p "Quick Report" at bounding box center [703, 87] width 53 height 14
click at [622, 75] on div "Open Cash Till" at bounding box center [636, 79] width 53 height 40
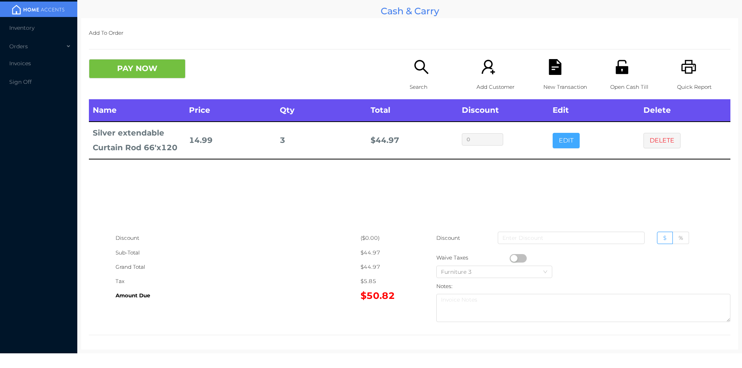
click at [560, 141] on button "EDIT" at bounding box center [566, 140] width 27 height 15
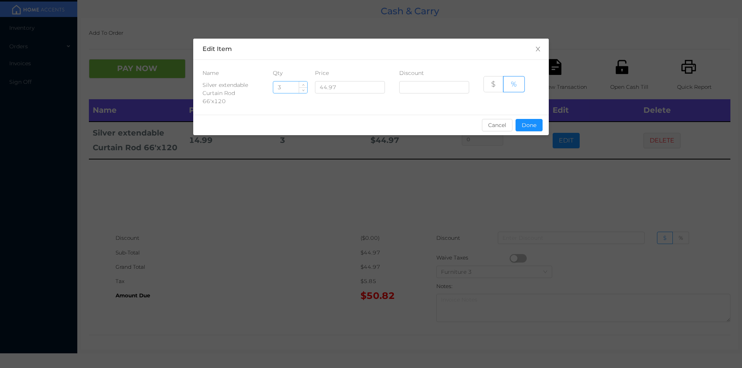
click at [291, 86] on input "3" at bounding box center [290, 88] width 34 height 12
type input "1"
click at [525, 122] on button "Done" at bounding box center [529, 125] width 27 height 12
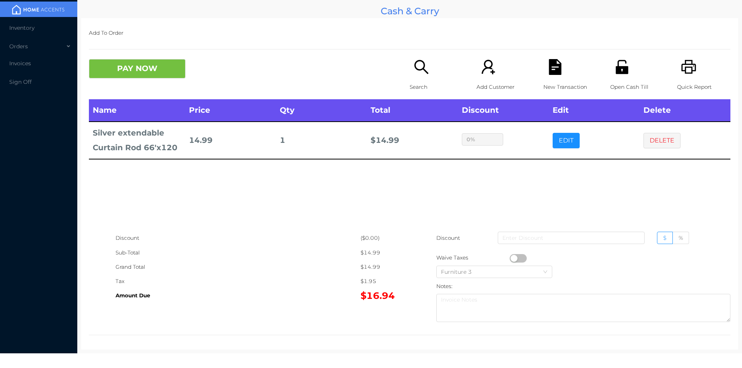
click at [417, 72] on icon "icon: search" at bounding box center [421, 67] width 16 height 16
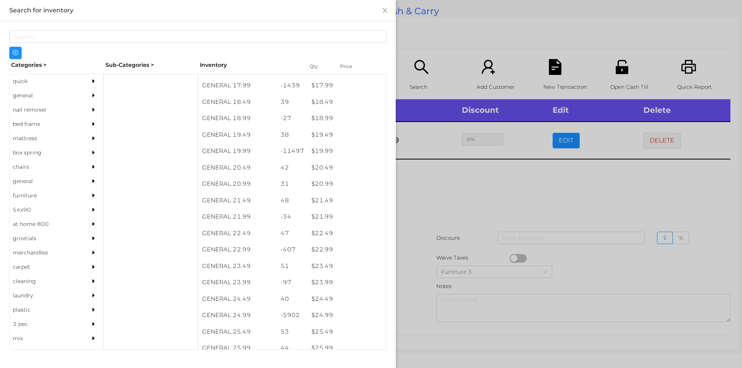
scroll to position [838, 0]
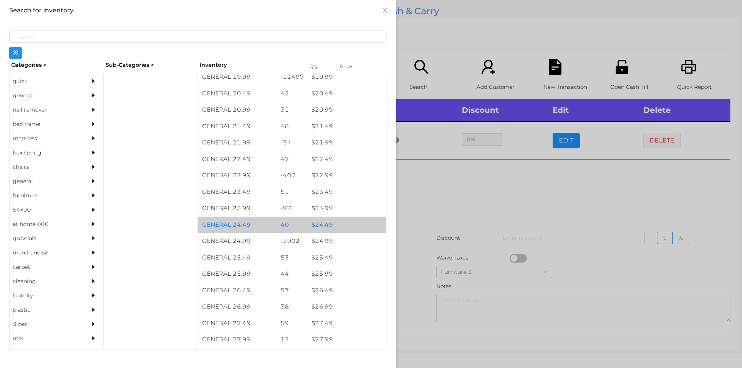
click at [328, 231] on div "$ 24.49" at bounding box center [347, 225] width 78 height 17
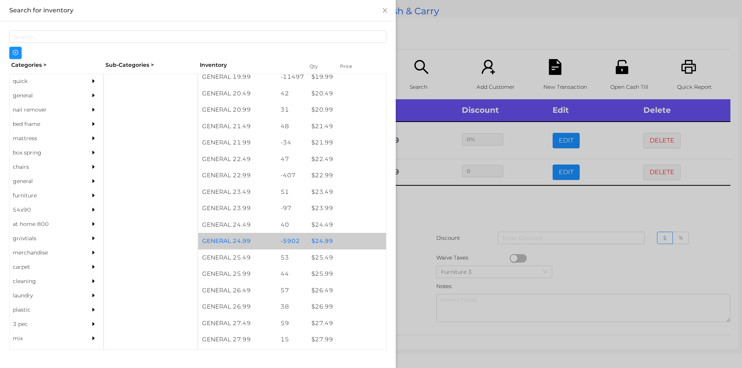
click at [337, 244] on div "$ 24.99" at bounding box center [347, 241] width 78 height 17
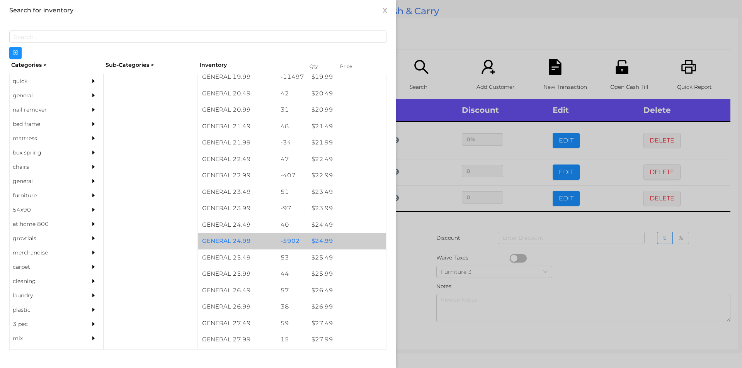
click at [340, 247] on div "$ 24.99" at bounding box center [347, 241] width 78 height 17
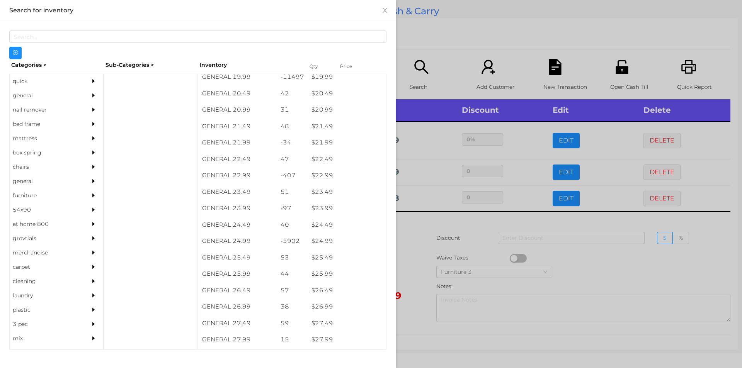
click at [438, 244] on div at bounding box center [371, 184] width 742 height 368
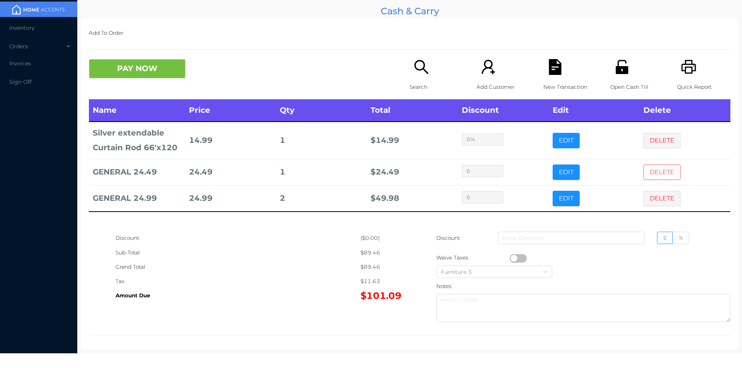
click at [643, 177] on button "DELETE" at bounding box center [661, 172] width 37 height 15
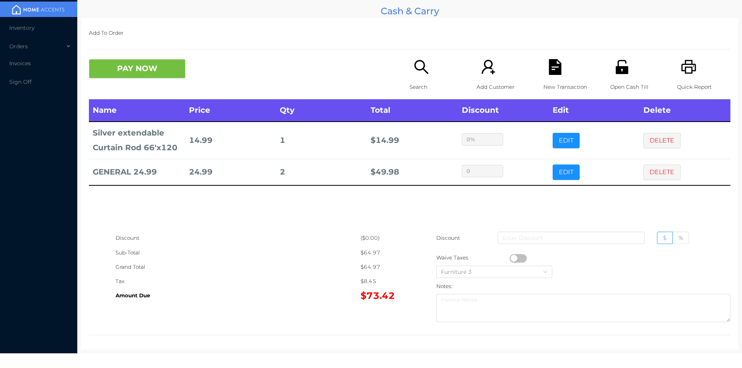
click at [410, 91] on p "Search" at bounding box center [436, 87] width 53 height 14
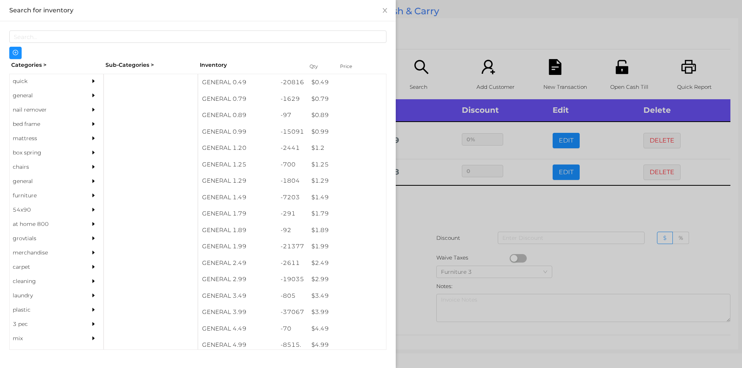
click at [44, 75] on div "quick" at bounding box center [45, 81] width 70 height 14
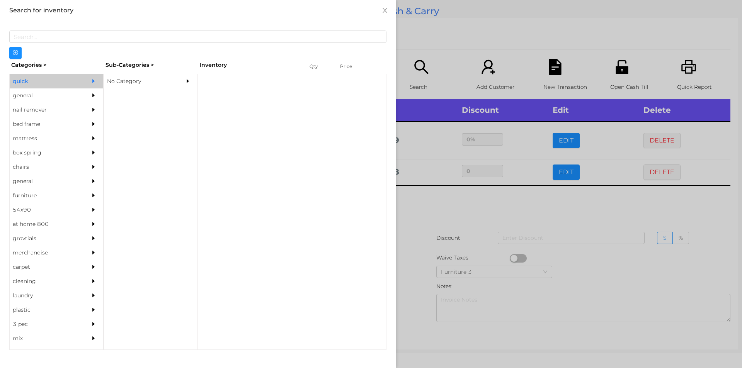
click at [119, 80] on div "No Category" at bounding box center [139, 81] width 70 height 14
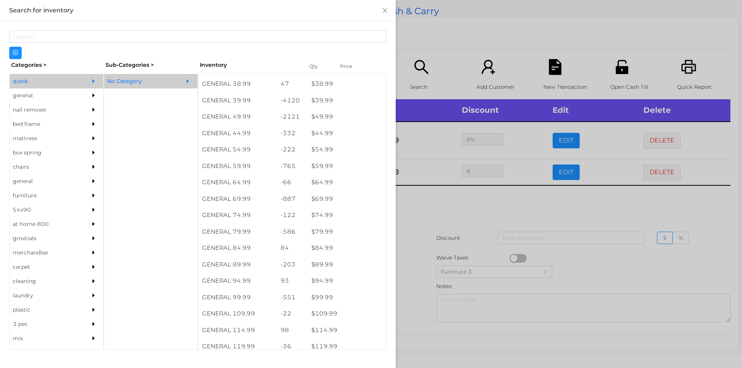
scroll to position [425, 0]
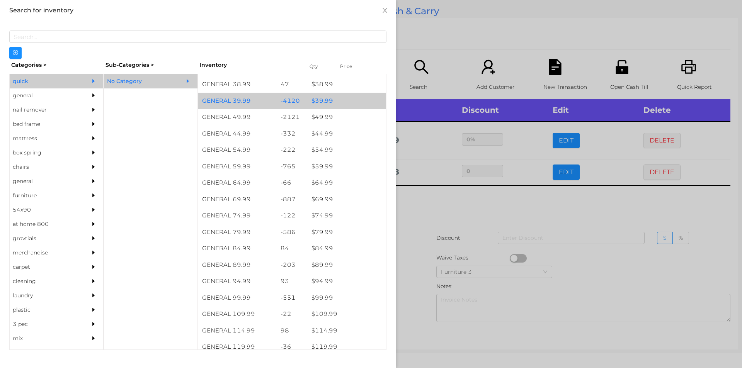
click at [330, 101] on div "$ 39.99" at bounding box center [347, 101] width 78 height 17
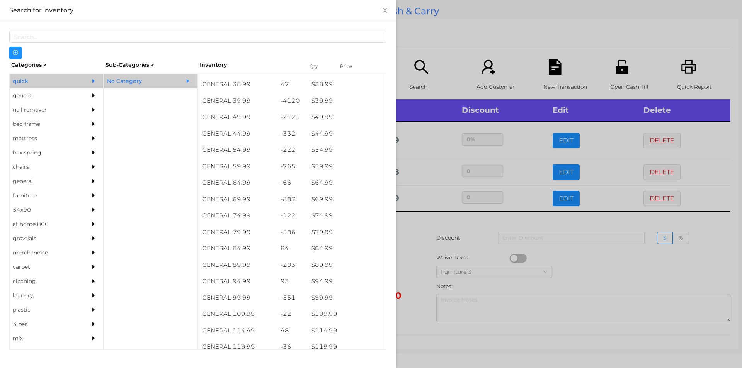
click at [446, 32] on div at bounding box center [371, 184] width 742 height 368
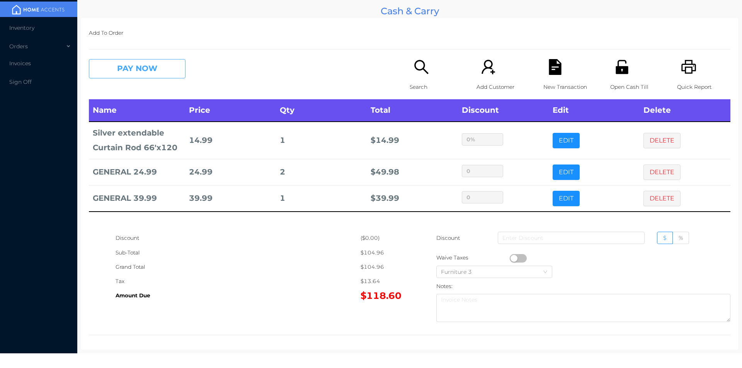
click at [137, 68] on button "PAY NOW" at bounding box center [137, 68] width 97 height 19
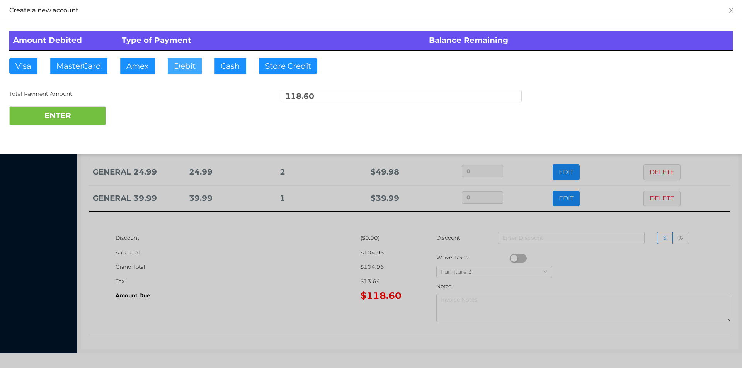
click at [194, 73] on button "Debit" at bounding box center [185, 65] width 34 height 15
click at [82, 117] on button "ENTER" at bounding box center [57, 115] width 97 height 19
type input "0"
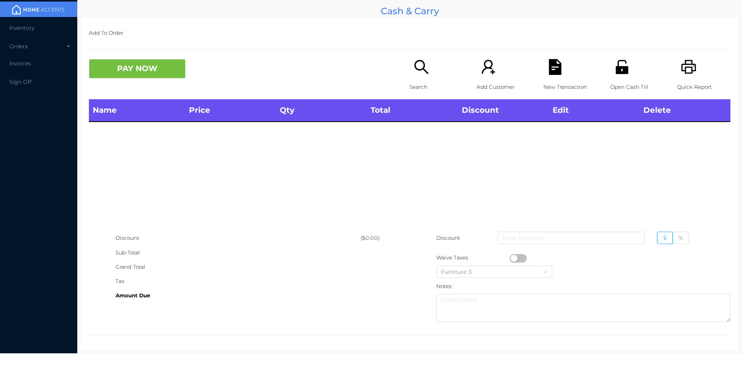
click at [31, 66] on li "Invoices" at bounding box center [38, 63] width 77 height 15
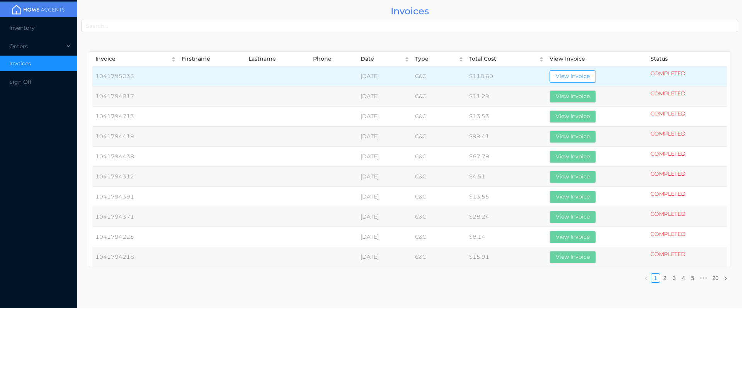
click at [584, 76] on button "View Invoice" at bounding box center [573, 76] width 46 height 12
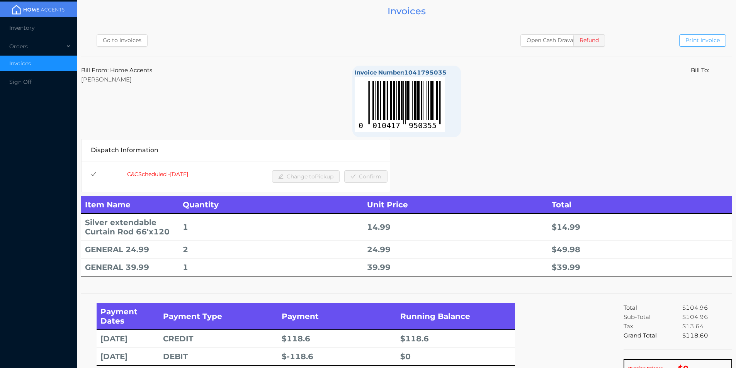
click at [706, 45] on button "Print Invoice" at bounding box center [702, 40] width 47 height 12
click at [24, 46] on div "Orders" at bounding box center [38, 46] width 77 height 15
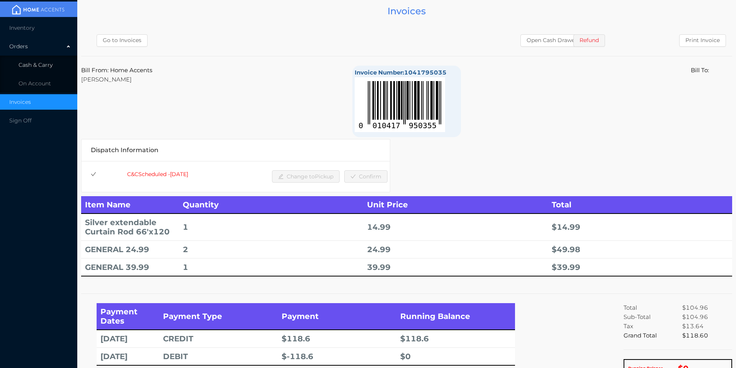
click at [38, 67] on span "Cash & Carry" at bounding box center [36, 64] width 34 height 7
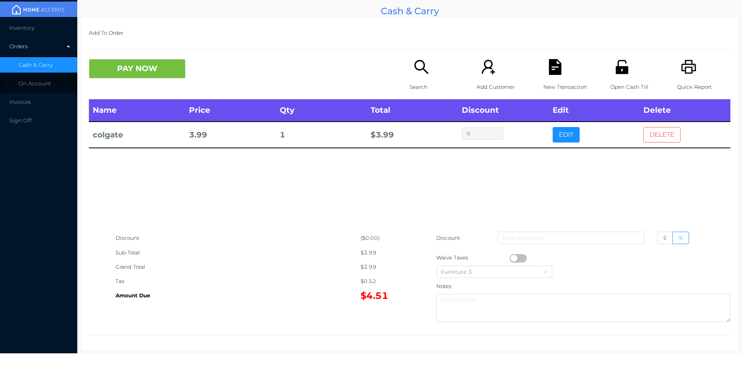
click at [666, 136] on button "DELETE" at bounding box center [661, 134] width 37 height 15
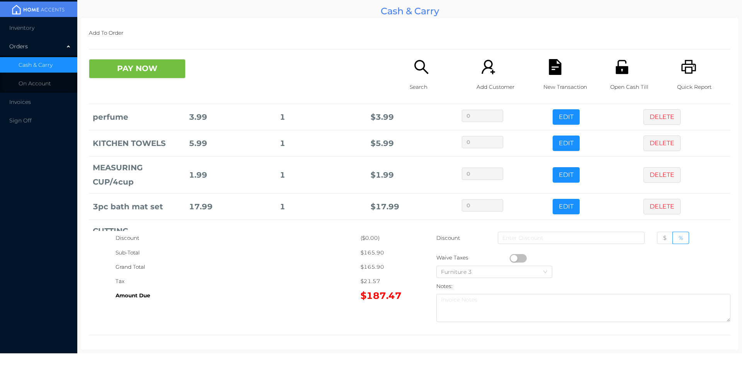
scroll to position [107, 0]
click at [646, 112] on button "DELETE" at bounding box center [661, 116] width 37 height 15
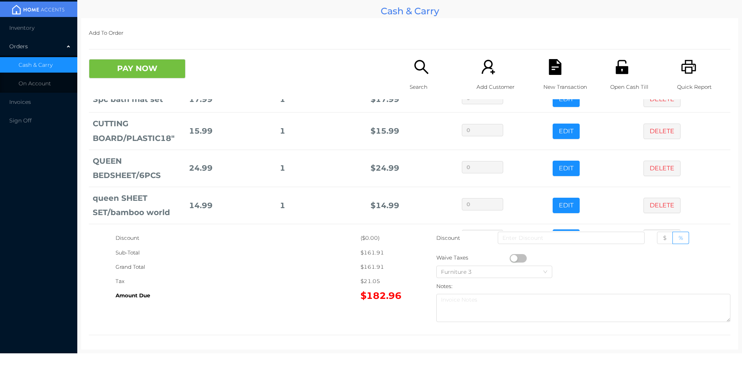
scroll to position [215, 0]
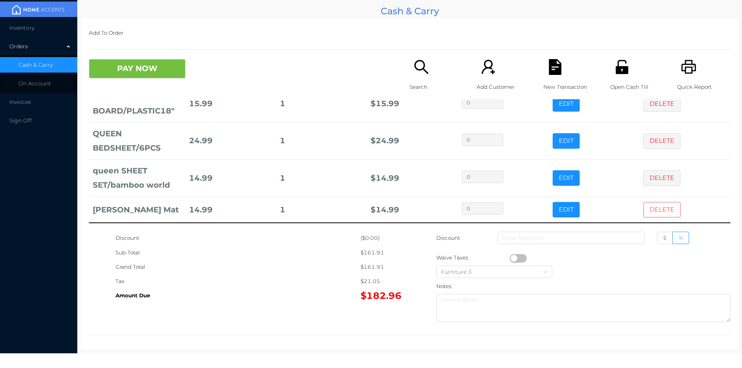
click at [652, 213] on button "DELETE" at bounding box center [661, 209] width 37 height 15
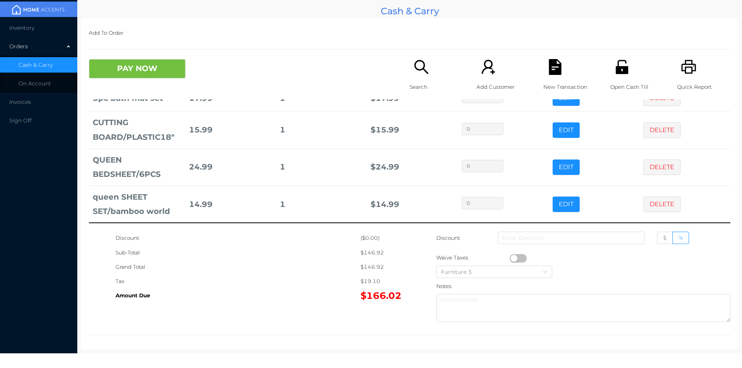
scroll to position [189, 0]
click at [430, 74] on div "Search" at bounding box center [436, 79] width 53 height 40
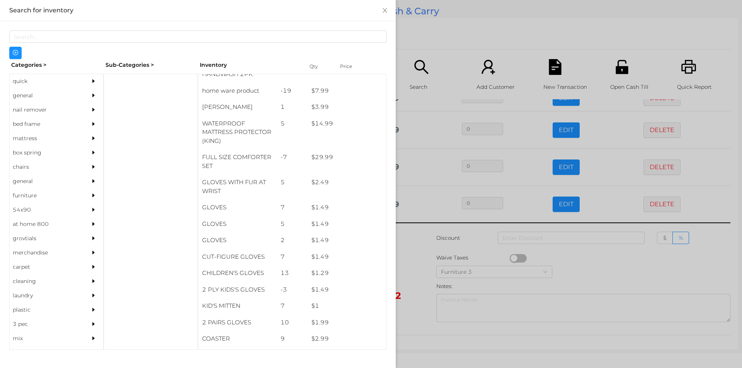
scroll to position [191, 0]
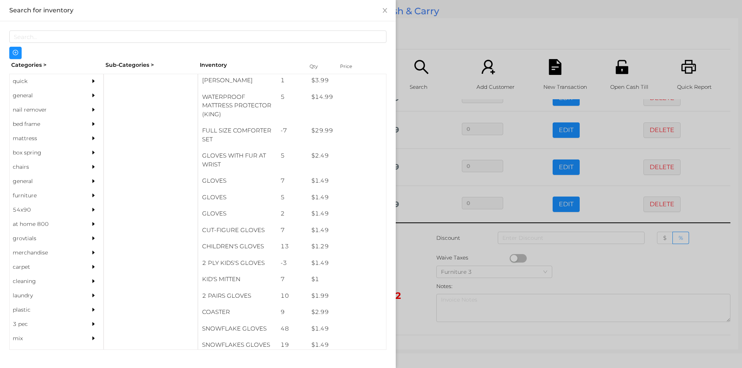
click at [28, 98] on div "general" at bounding box center [45, 95] width 70 height 14
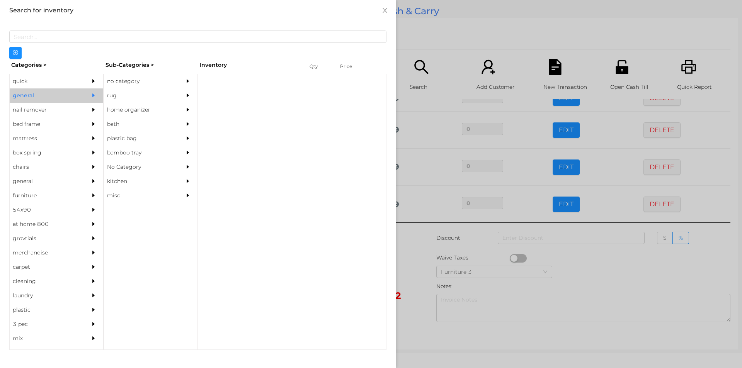
click at [153, 83] on div "no category" at bounding box center [139, 81] width 70 height 14
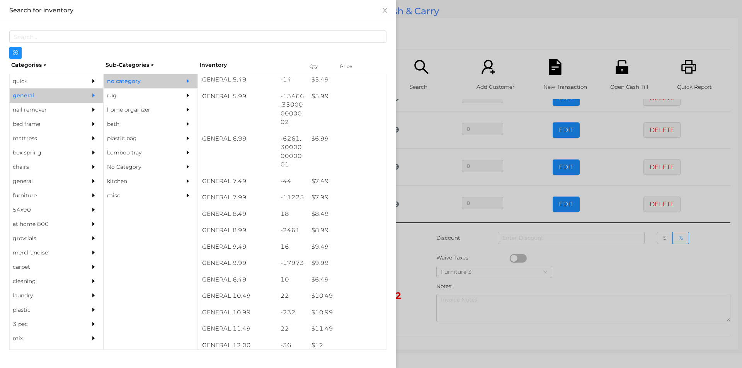
scroll to position [293, 0]
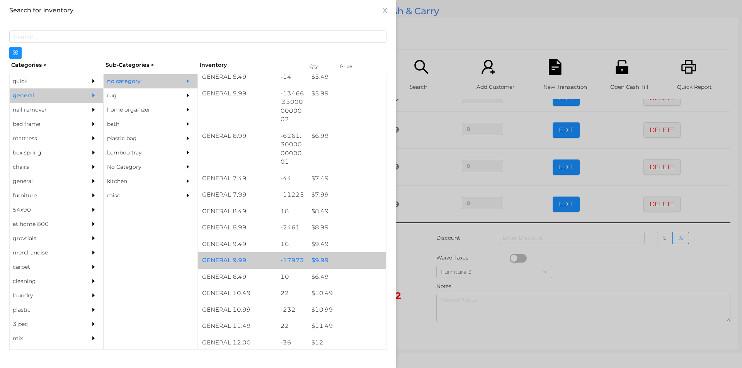
click at [335, 256] on div "$ 9.99" at bounding box center [347, 260] width 78 height 17
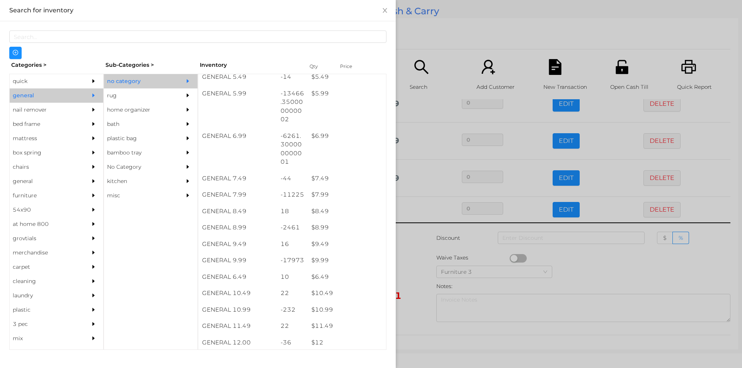
click at [454, 56] on div at bounding box center [371, 184] width 742 height 368
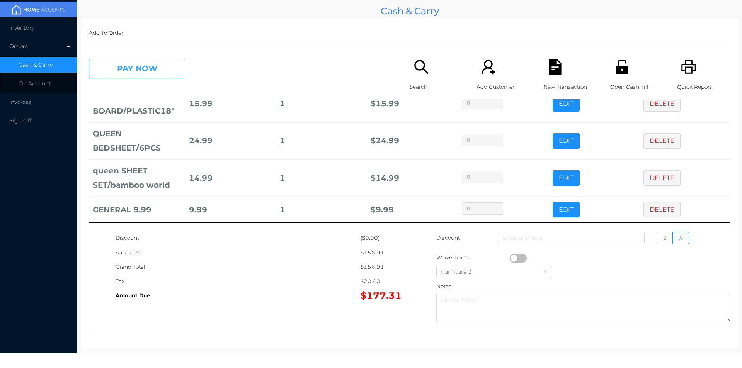
click at [143, 72] on button "PAY NOW" at bounding box center [137, 68] width 97 height 19
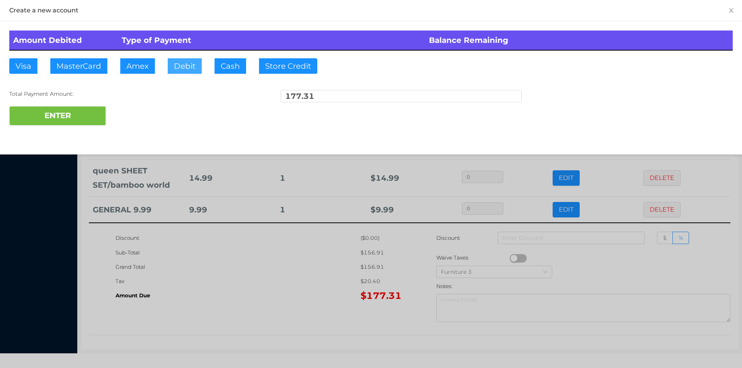
click at [187, 63] on button "Debit" at bounding box center [185, 65] width 34 height 15
click at [54, 117] on button "ENTER" at bounding box center [57, 115] width 97 height 19
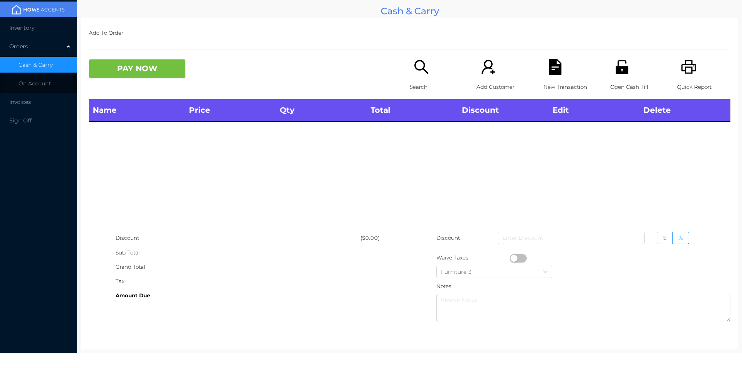
scroll to position [0, 0]
click at [616, 71] on icon "icon: unlock" at bounding box center [622, 67] width 12 height 14
click at [422, 71] on icon "icon: search" at bounding box center [421, 67] width 14 height 14
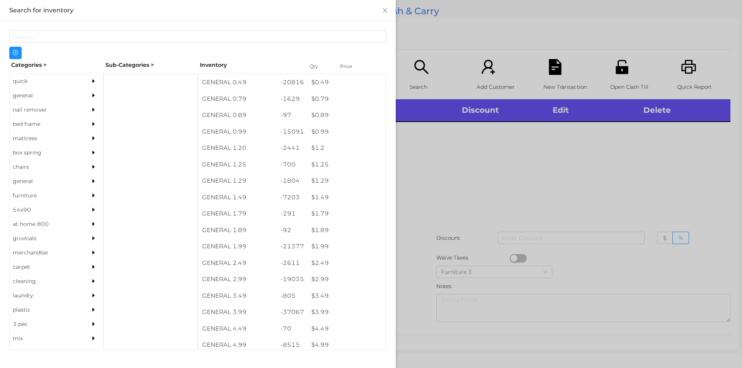
click at [35, 68] on div "Categories >" at bounding box center [56, 65] width 94 height 12
click at [49, 76] on div "quick" at bounding box center [45, 81] width 70 height 14
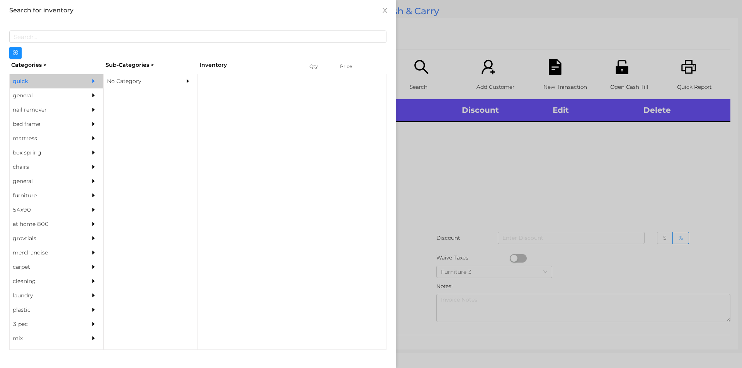
click at [150, 82] on div "No Category" at bounding box center [139, 81] width 70 height 14
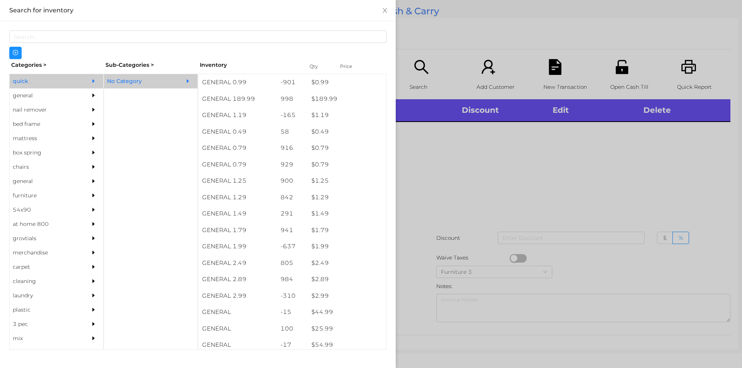
click at [613, 184] on div at bounding box center [371, 184] width 742 height 368
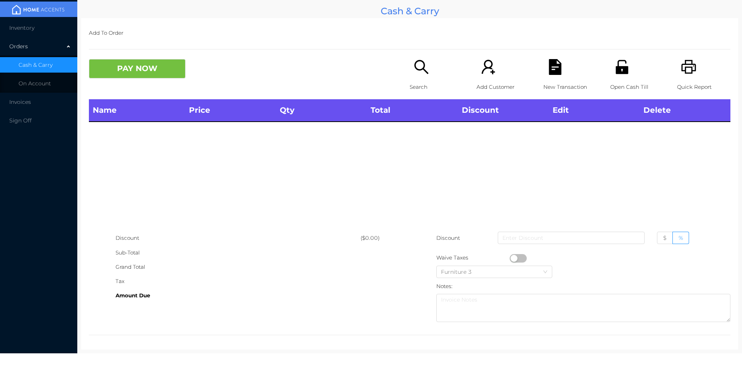
click at [621, 75] on icon "icon: unlock" at bounding box center [622, 67] width 16 height 16
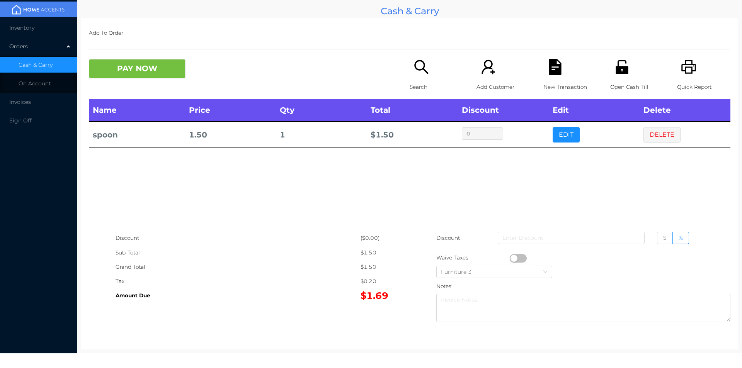
click at [418, 69] on icon "icon: search" at bounding box center [421, 67] width 16 height 16
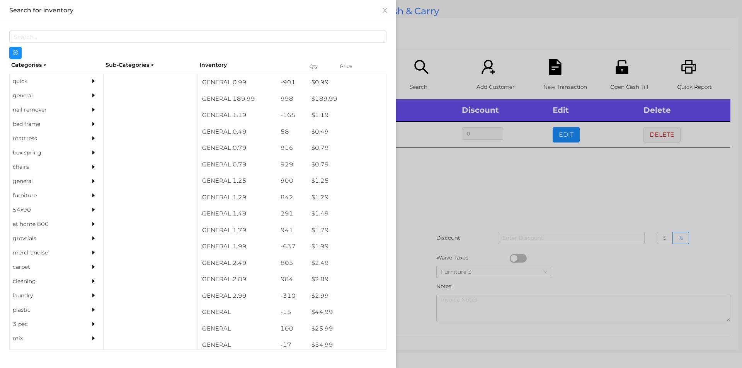
click at [312, 85] on div "$ 0.99" at bounding box center [347, 82] width 78 height 17
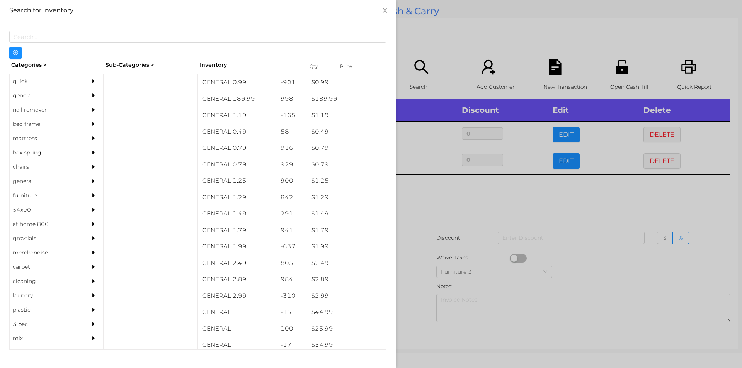
click at [425, 180] on div at bounding box center [371, 184] width 742 height 368
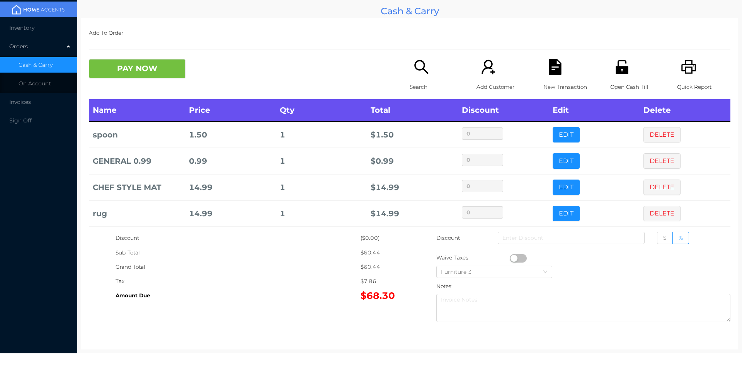
scroll to position [56, 0]
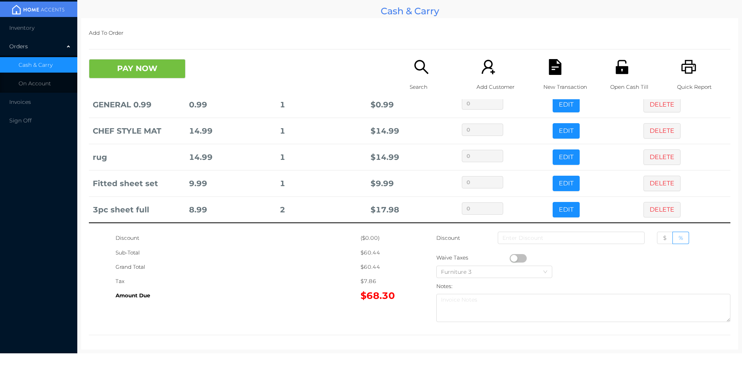
click at [413, 72] on icon "icon: search" at bounding box center [421, 67] width 16 height 16
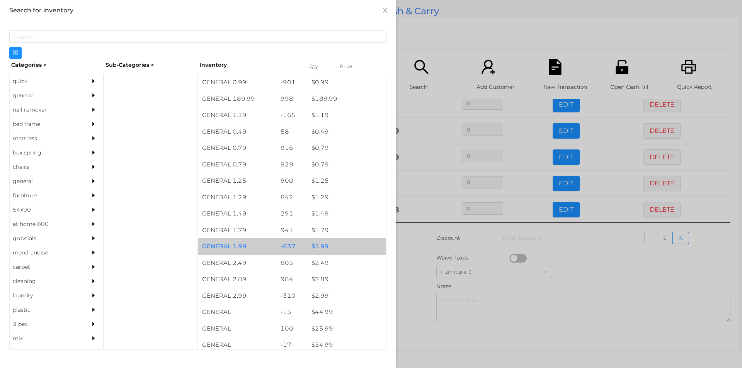
click at [323, 250] on div "$ 1.99" at bounding box center [347, 246] width 78 height 17
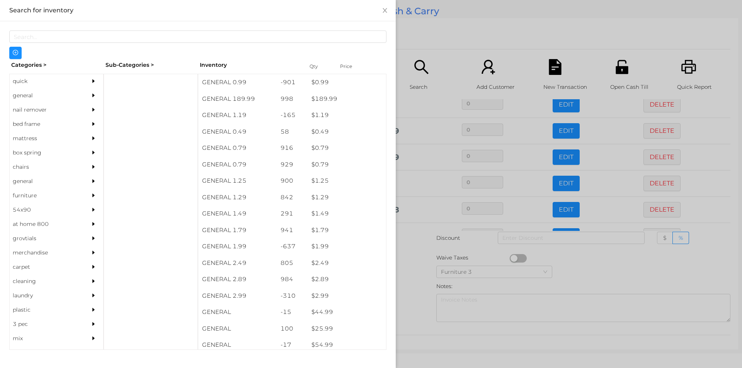
click at [424, 281] on div at bounding box center [371, 184] width 742 height 368
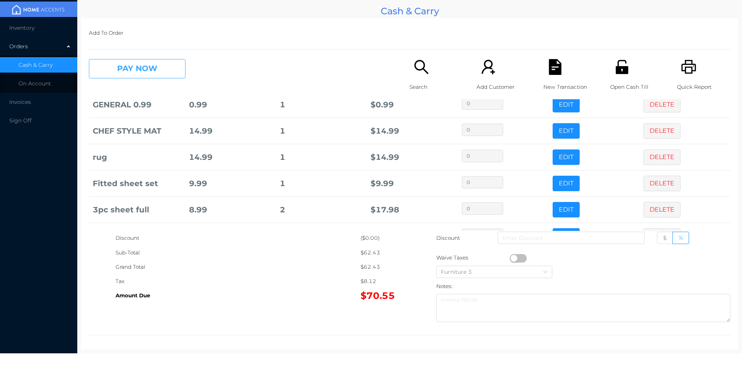
click at [158, 70] on button "PAY NOW" at bounding box center [137, 68] width 97 height 19
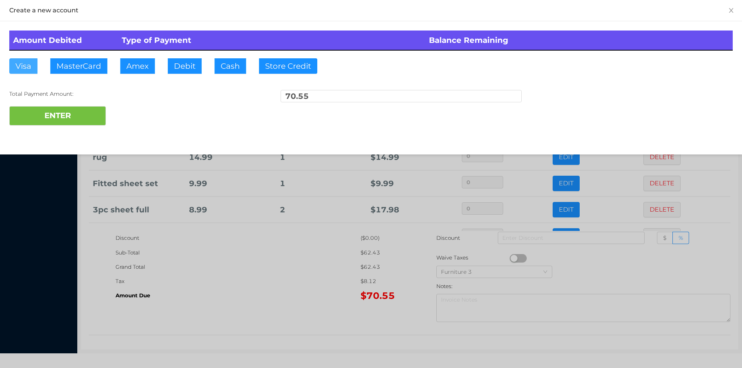
click at [22, 70] on button "Visa" at bounding box center [23, 65] width 28 height 15
click at [29, 123] on button "ENTER" at bounding box center [57, 115] width 97 height 19
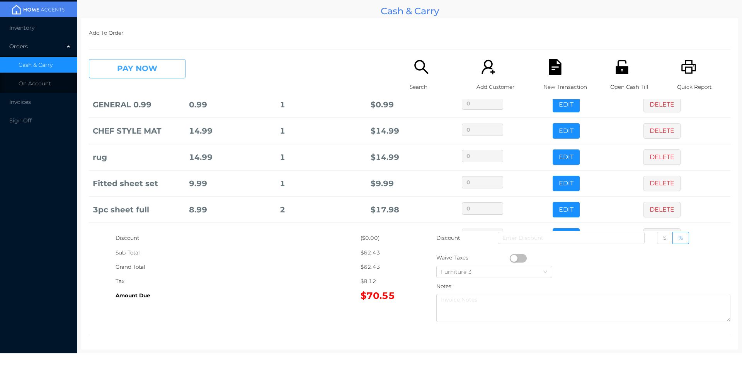
click at [125, 62] on button "PAY NOW" at bounding box center [137, 68] width 97 height 19
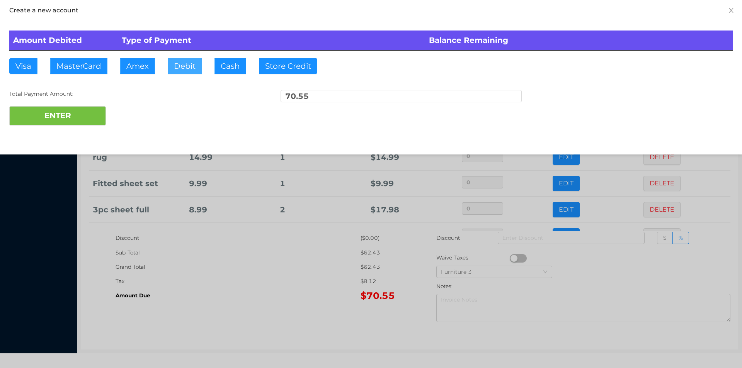
click at [182, 73] on button "Debit" at bounding box center [185, 65] width 34 height 15
click at [73, 113] on button "ENTER" at bounding box center [57, 115] width 97 height 19
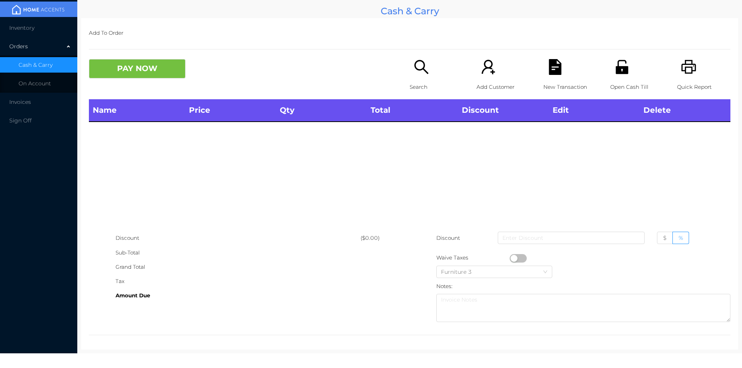
click at [632, 74] on div "Open Cash Till" at bounding box center [636, 79] width 53 height 40
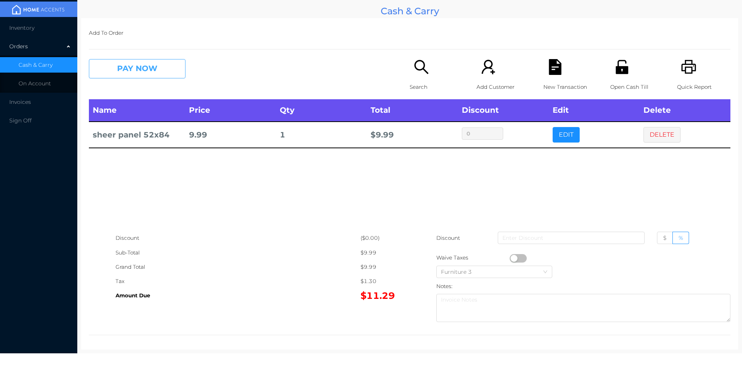
click at [145, 63] on button "PAY NOW" at bounding box center [137, 68] width 97 height 19
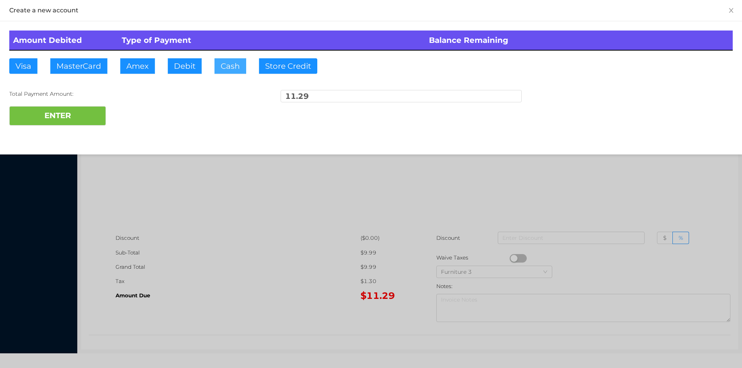
click at [226, 70] on button "Cash" at bounding box center [230, 65] width 32 height 15
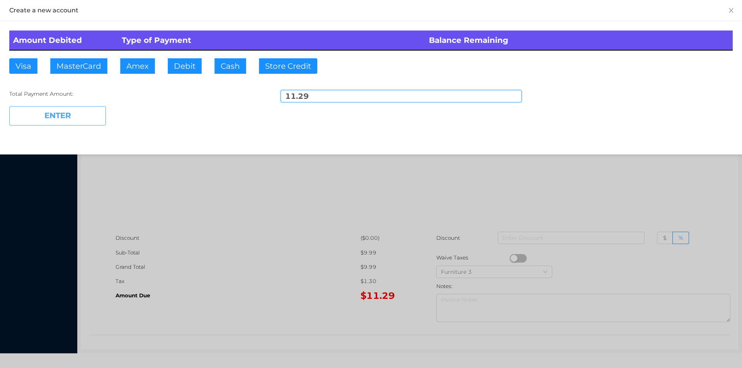
click at [84, 112] on button "ENTER" at bounding box center [57, 115] width 97 height 19
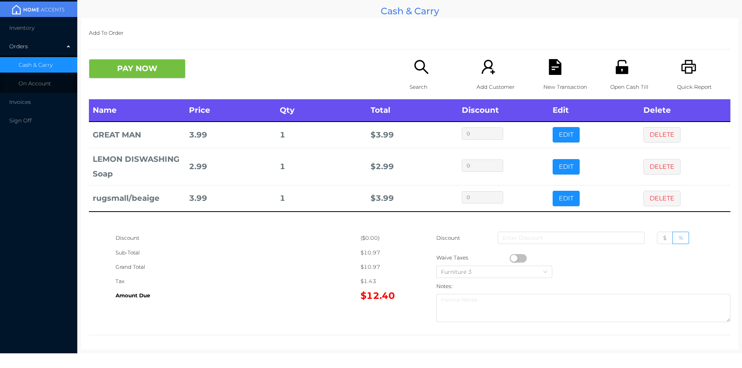
click at [416, 87] on p "Search" at bounding box center [436, 87] width 53 height 14
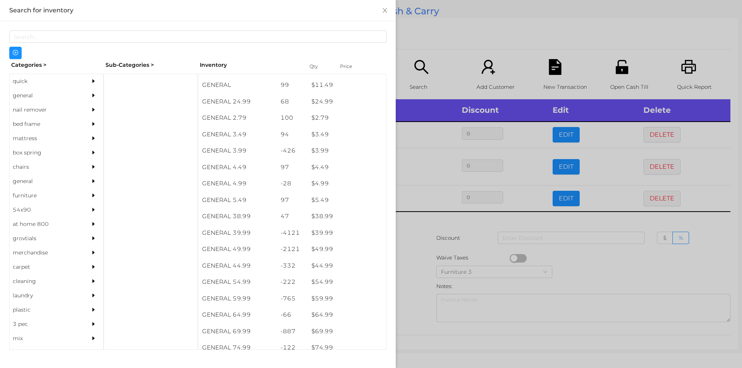
scroll to position [344, 0]
click at [26, 98] on div "general" at bounding box center [45, 95] width 70 height 14
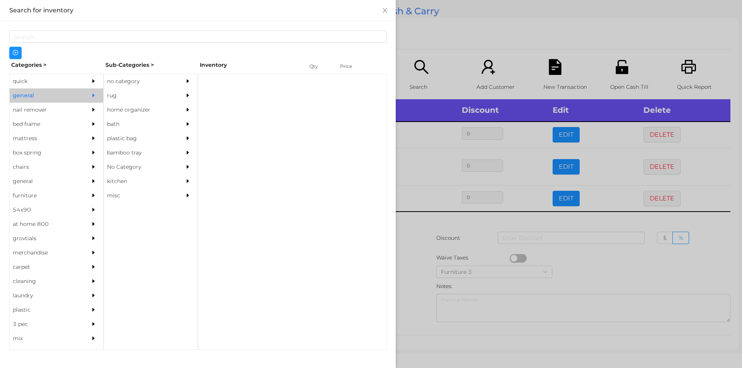
click at [124, 80] on div "no category" at bounding box center [139, 81] width 70 height 14
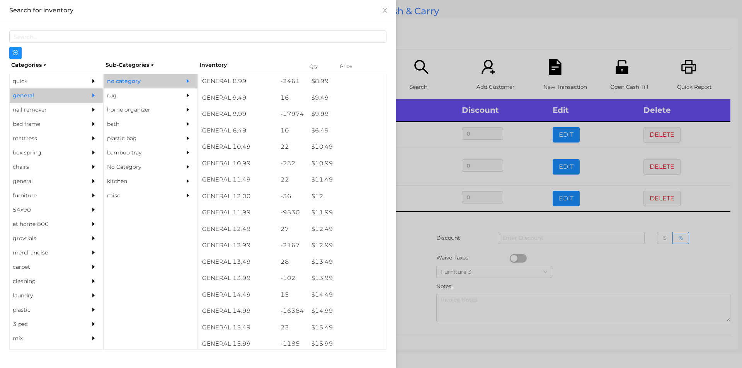
scroll to position [440, 0]
click at [335, 242] on div "$ 12.99" at bounding box center [347, 245] width 78 height 17
click at [428, 65] on div at bounding box center [371, 184] width 742 height 368
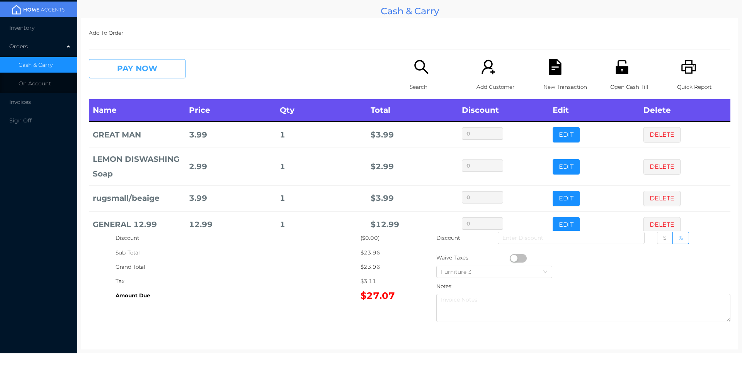
click at [126, 75] on button "PAY NOW" at bounding box center [137, 68] width 97 height 19
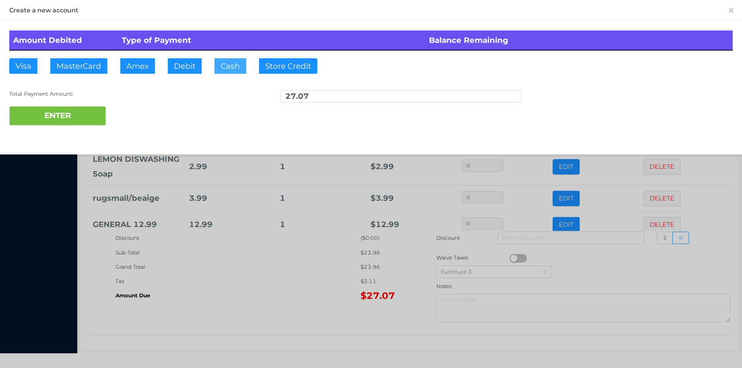
click at [229, 68] on button "Cash" at bounding box center [230, 65] width 32 height 15
type input "30.10"
click at [82, 121] on button "ENTER" at bounding box center [57, 115] width 97 height 19
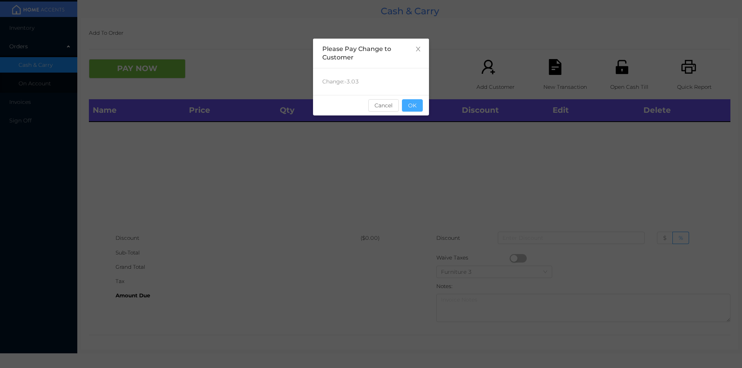
click at [412, 100] on button "OK" at bounding box center [412, 105] width 21 height 12
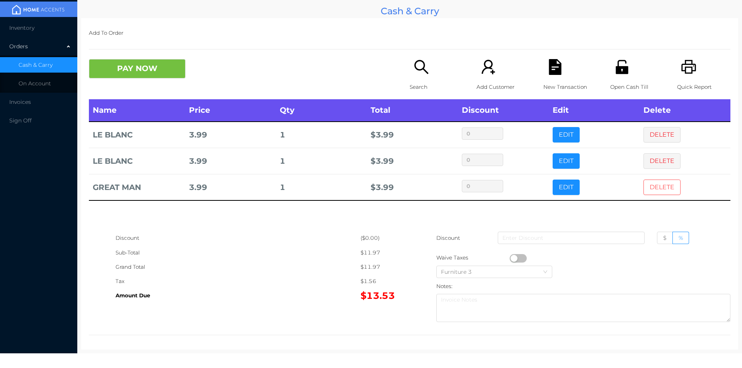
click at [653, 184] on button "DELETE" at bounding box center [661, 187] width 37 height 15
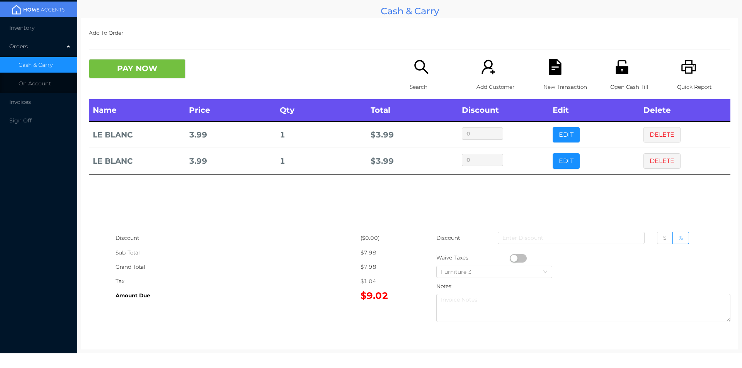
click at [145, 77] on button "PAY NOW" at bounding box center [137, 68] width 97 height 19
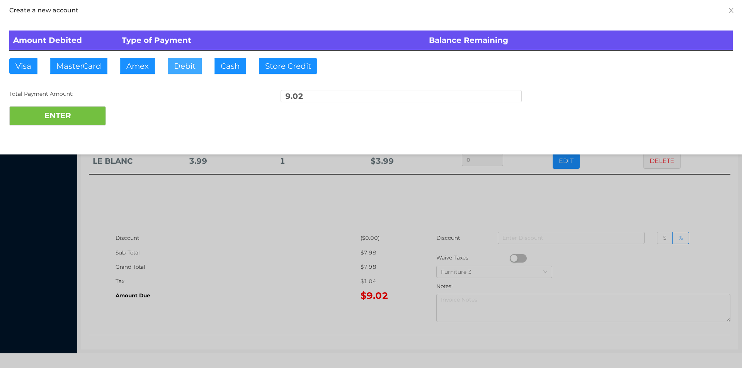
click at [171, 66] on button "Debit" at bounding box center [185, 65] width 34 height 15
click at [90, 116] on button "ENTER" at bounding box center [57, 115] width 97 height 19
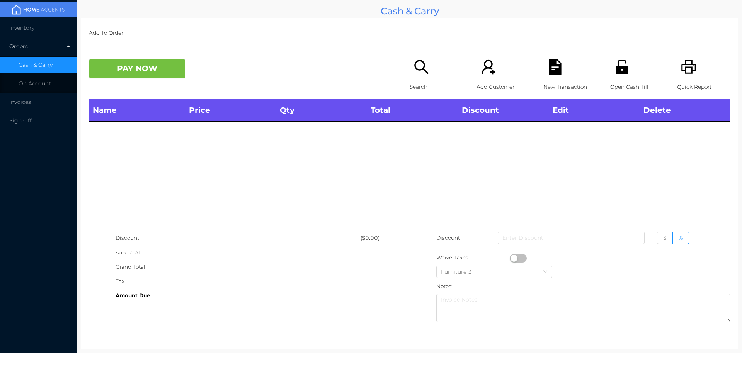
click at [257, 303] on div "Amount Due" at bounding box center [238, 296] width 245 height 14
click at [419, 71] on icon "icon: search" at bounding box center [421, 67] width 16 height 16
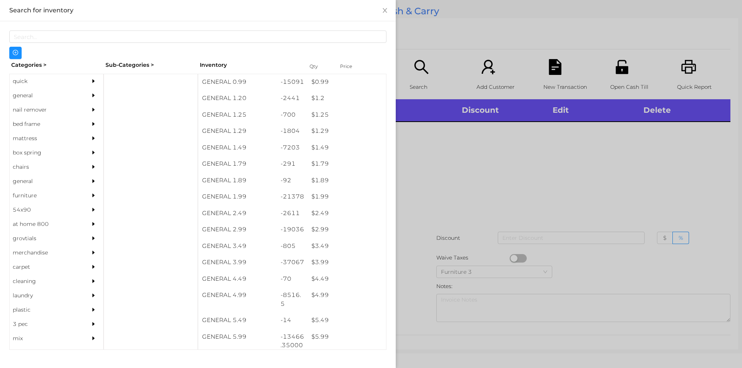
scroll to position [56, 0]
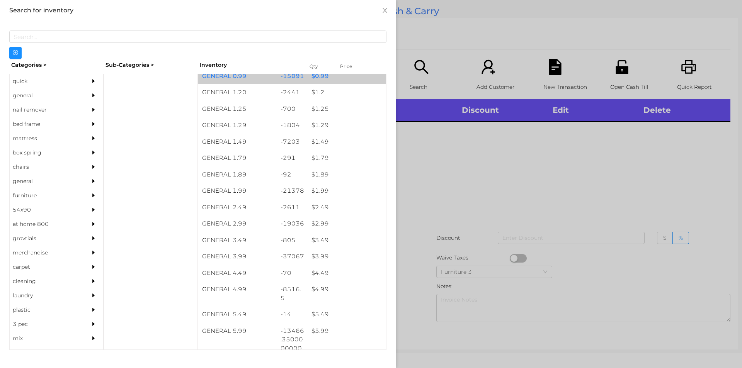
click at [334, 77] on div "$ 0.99" at bounding box center [347, 76] width 78 height 17
click at [337, 78] on div "$ 0.99" at bounding box center [347, 76] width 78 height 17
click at [338, 75] on div "$ 0.99" at bounding box center [347, 76] width 78 height 17
click at [333, 76] on div "$ 0.99" at bounding box center [347, 76] width 78 height 17
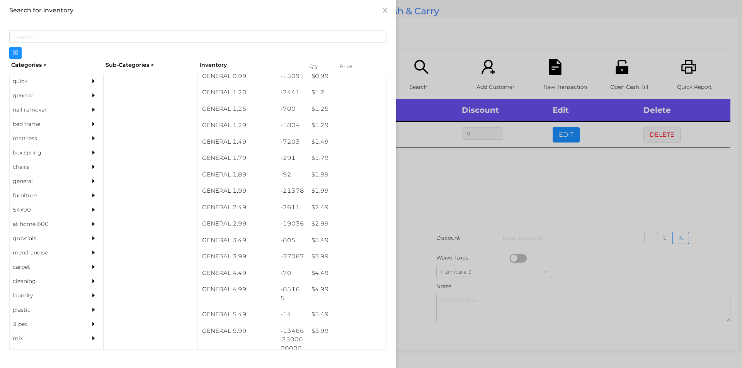
click at [448, 39] on div at bounding box center [371, 184] width 742 height 368
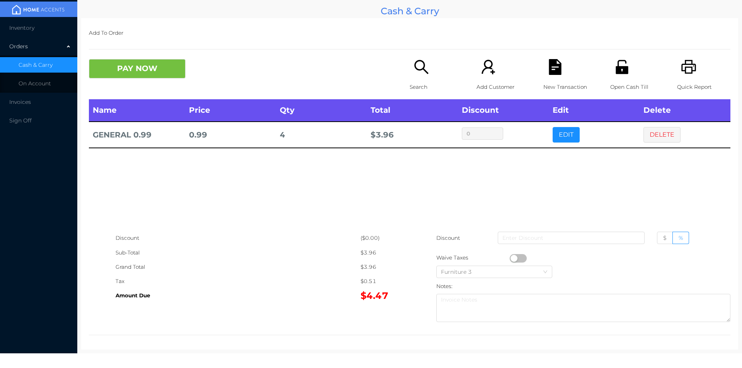
scroll to position [3, 0]
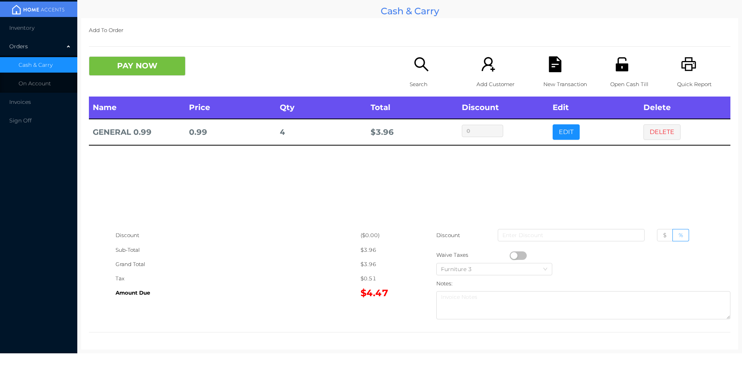
click at [120, 37] on p "Add To Order" at bounding box center [409, 30] width 641 height 14
click at [130, 76] on button "PAY NOW" at bounding box center [137, 65] width 97 height 19
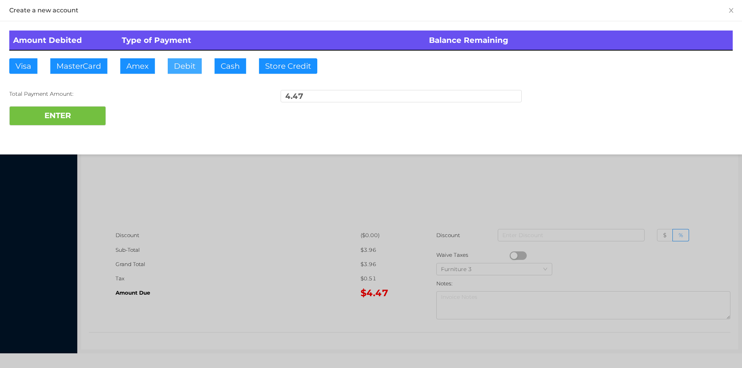
click at [190, 70] on button "Debit" at bounding box center [185, 65] width 34 height 15
click at [93, 113] on button "ENTER" at bounding box center [57, 115] width 97 height 19
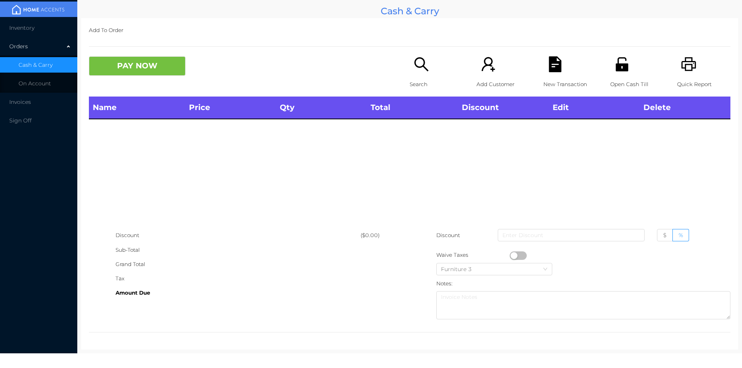
click at [426, 81] on p "Search" at bounding box center [436, 84] width 53 height 14
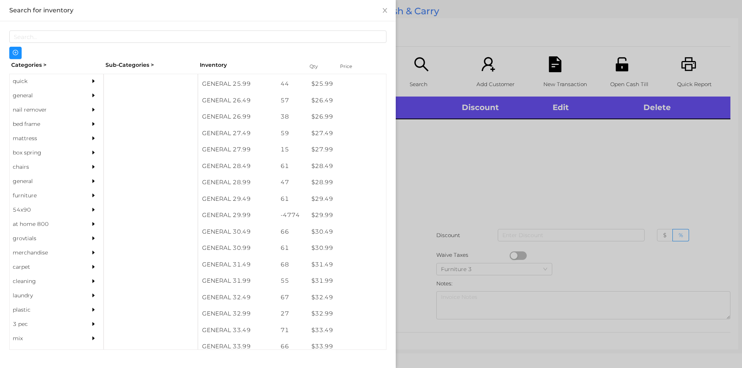
scroll to position [1042, 0]
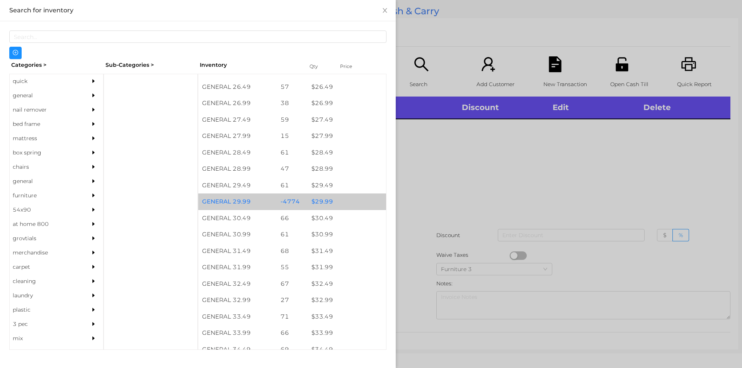
click at [329, 203] on div "$ 29.99" at bounding box center [347, 202] width 78 height 17
click at [322, 199] on div "$ 29.99" at bounding box center [347, 202] width 78 height 17
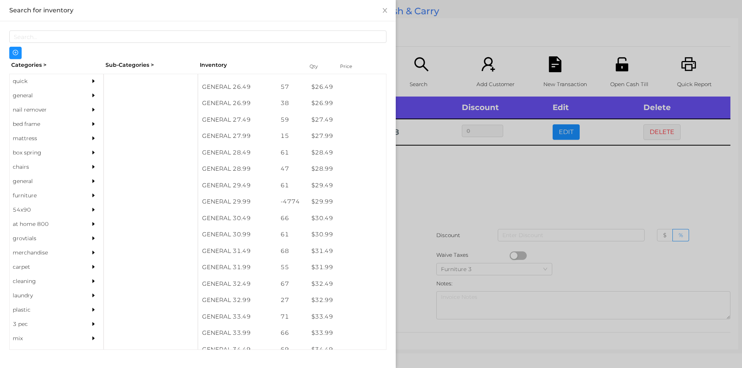
click at [418, 223] on div at bounding box center [371, 184] width 742 height 368
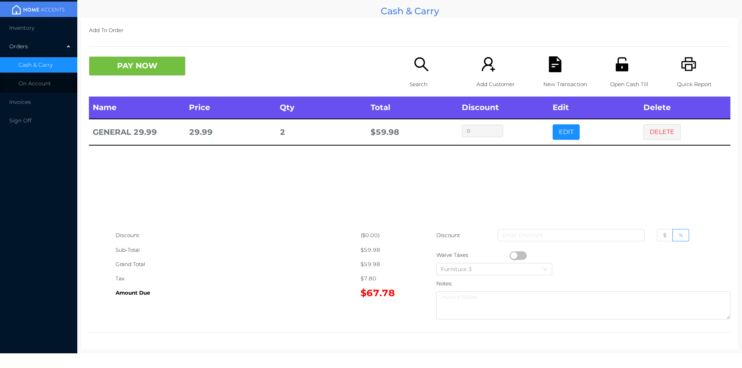
click at [410, 69] on div "Search" at bounding box center [436, 76] width 53 height 40
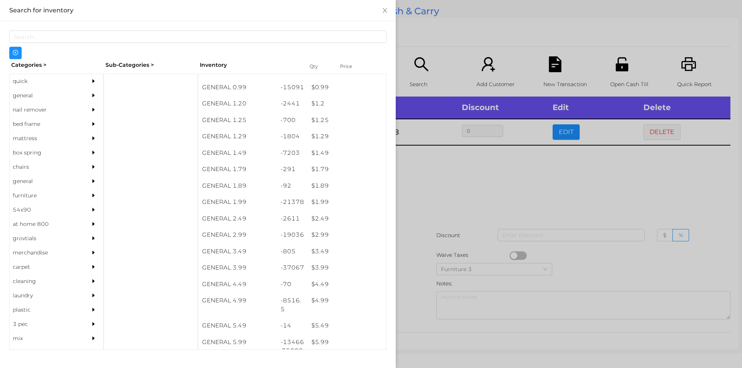
scroll to position [53, 0]
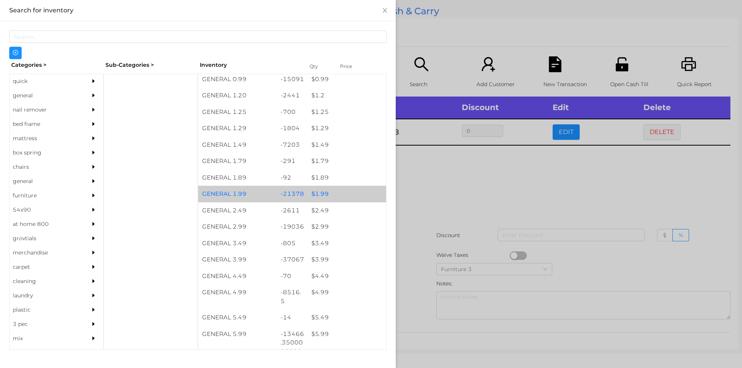
click at [330, 190] on div "$ 1.99" at bounding box center [347, 194] width 78 height 17
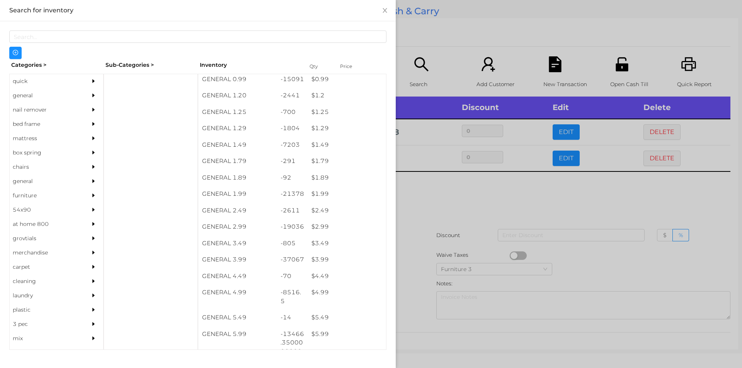
click at [417, 221] on div at bounding box center [371, 184] width 742 height 368
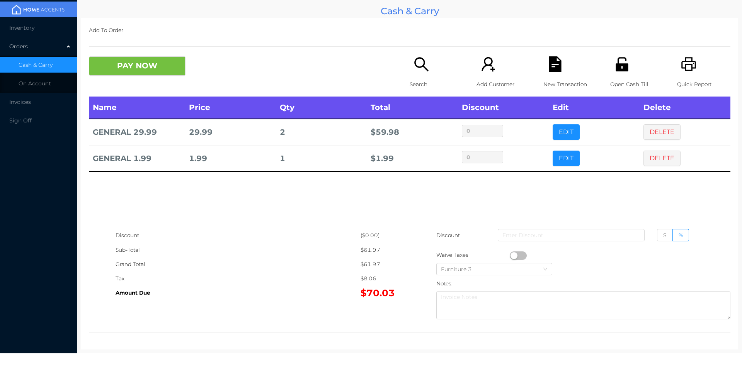
click at [694, 69] on div "Quick Report" at bounding box center [703, 76] width 53 height 40
click at [549, 59] on icon "icon: file-text" at bounding box center [555, 64] width 12 height 16
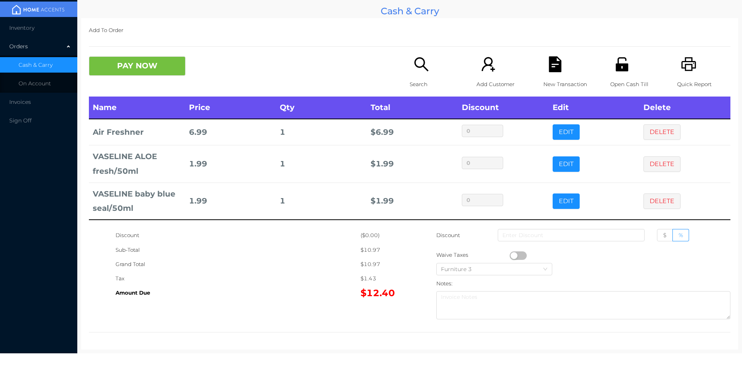
click at [159, 60] on button "PAY NOW" at bounding box center [137, 65] width 97 height 19
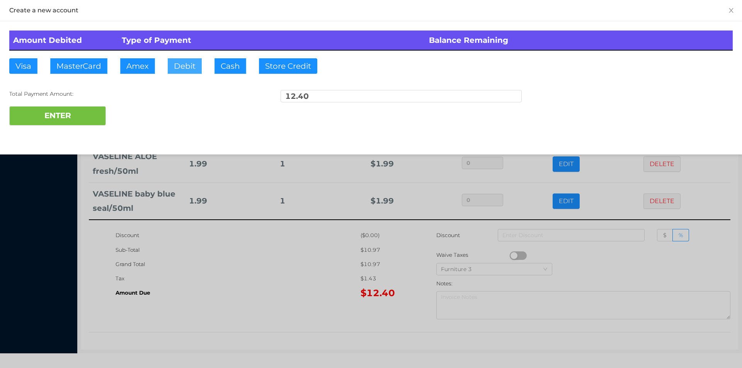
click at [199, 66] on button "Debit" at bounding box center [185, 65] width 34 height 15
click at [78, 123] on button "ENTER" at bounding box center [57, 115] width 97 height 19
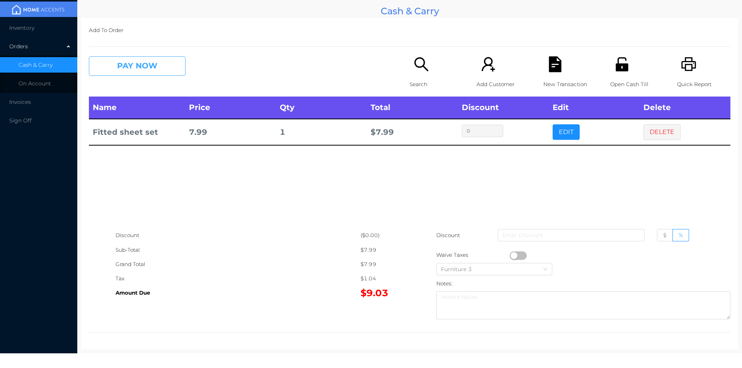
click at [151, 72] on button "PAY NOW" at bounding box center [137, 65] width 97 height 19
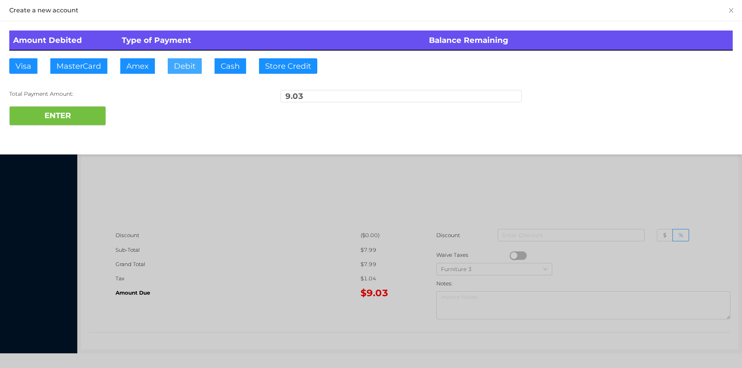
click at [197, 71] on button "Debit" at bounding box center [185, 65] width 34 height 15
click at [97, 118] on button "ENTER" at bounding box center [57, 115] width 97 height 19
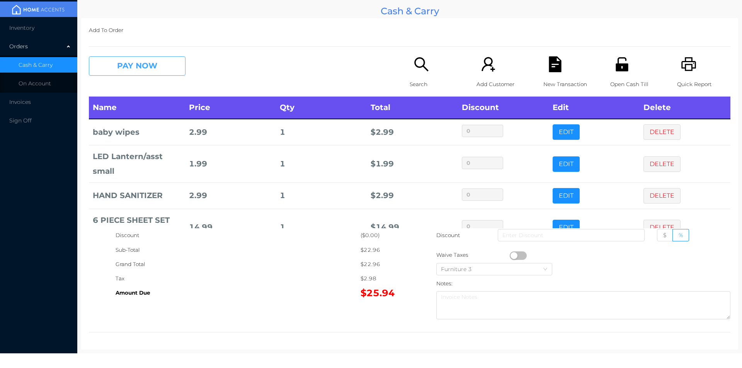
click at [160, 64] on button "PAY NOW" at bounding box center [137, 65] width 97 height 19
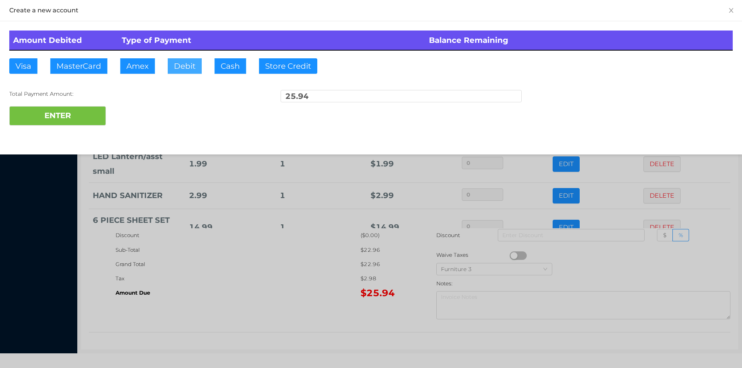
click at [184, 64] on button "Debit" at bounding box center [185, 65] width 34 height 15
click at [61, 109] on button "ENTER" at bounding box center [57, 115] width 97 height 19
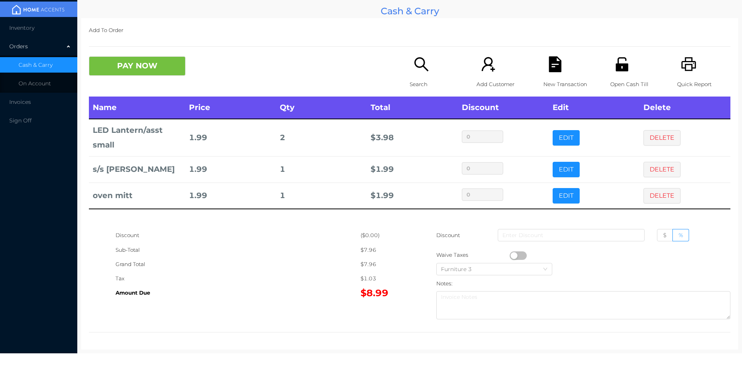
click at [550, 75] on div "New Transaction" at bounding box center [569, 76] width 53 height 40
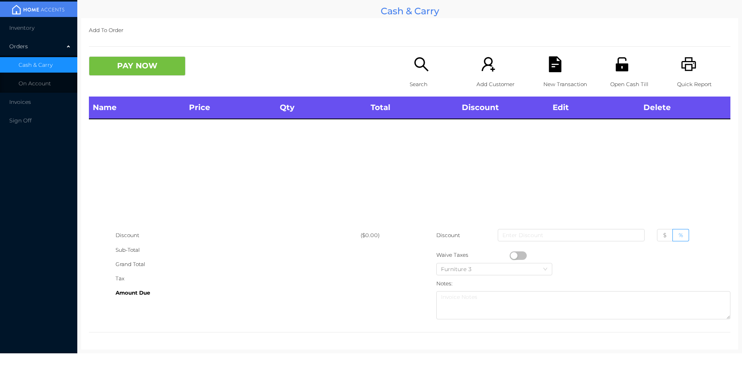
click at [616, 70] on icon "icon: unlock" at bounding box center [622, 64] width 12 height 14
click at [410, 75] on div "Search" at bounding box center [436, 76] width 53 height 40
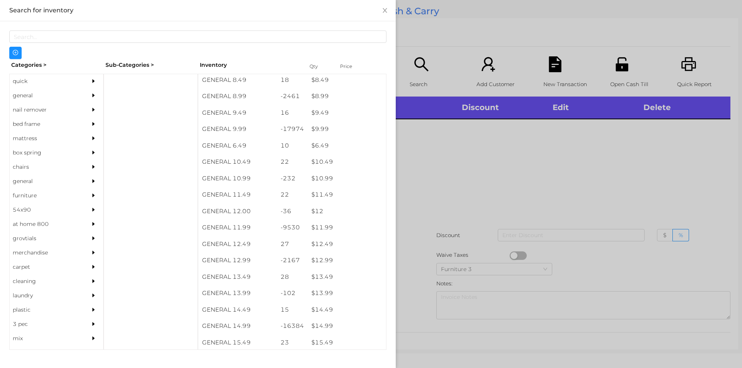
scroll to position [423, 0]
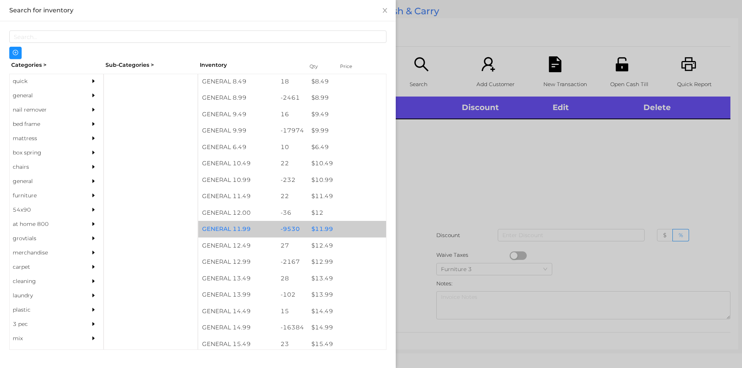
click at [332, 224] on div "$ 11.99" at bounding box center [347, 229] width 78 height 17
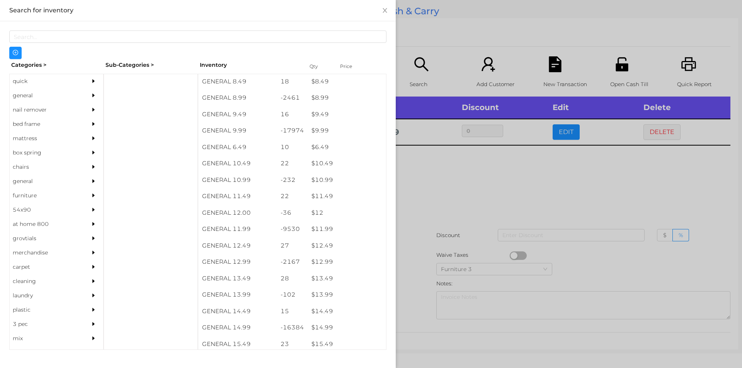
click at [509, 243] on div at bounding box center [371, 184] width 742 height 368
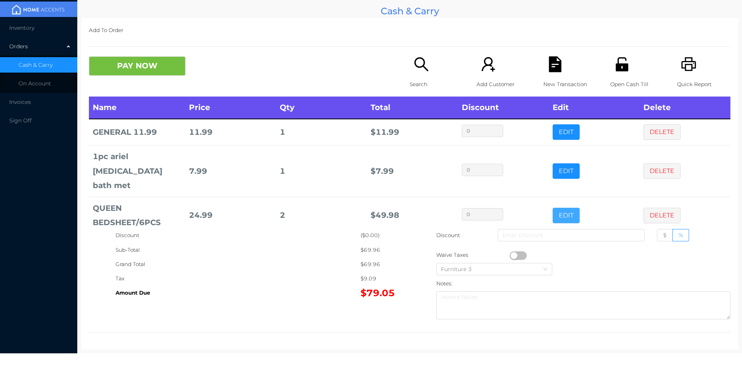
click at [553, 208] on button "EDIT" at bounding box center [566, 215] width 27 height 15
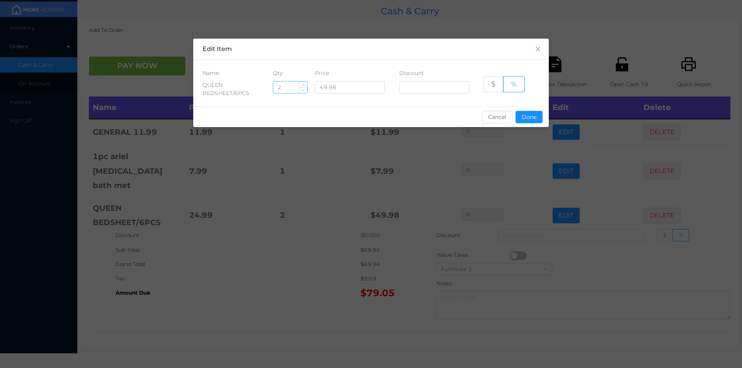
click at [284, 84] on input "2" at bounding box center [290, 88] width 34 height 12
type input "1"
click at [521, 120] on button "Done" at bounding box center [529, 117] width 27 height 12
type input "0%"
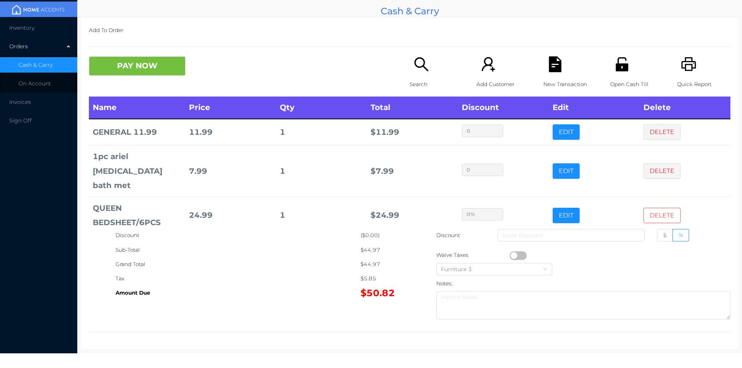
click at [647, 208] on button "DELETE" at bounding box center [661, 215] width 37 height 15
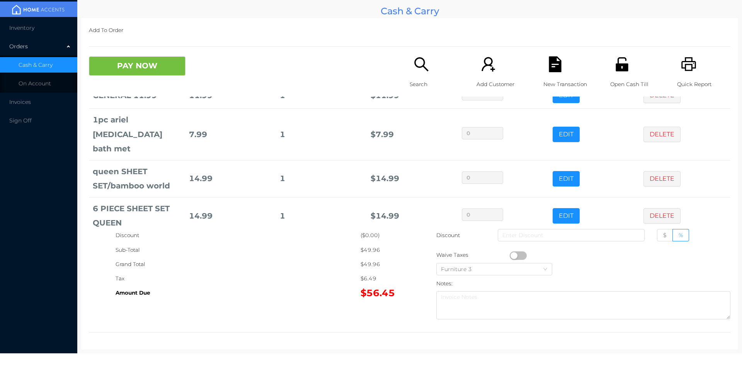
click at [416, 63] on icon "icon: search" at bounding box center [421, 64] width 16 height 16
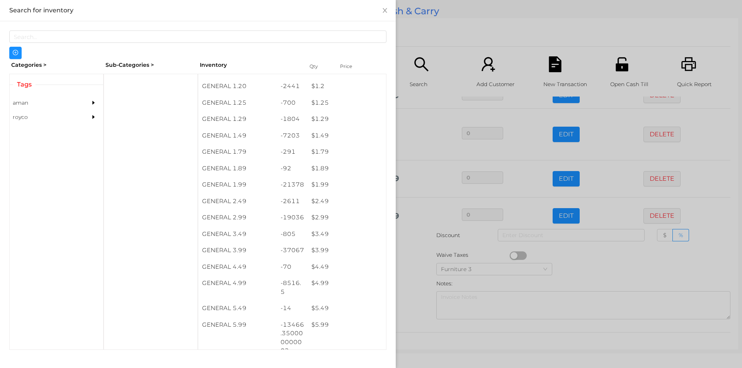
scroll to position [75, 0]
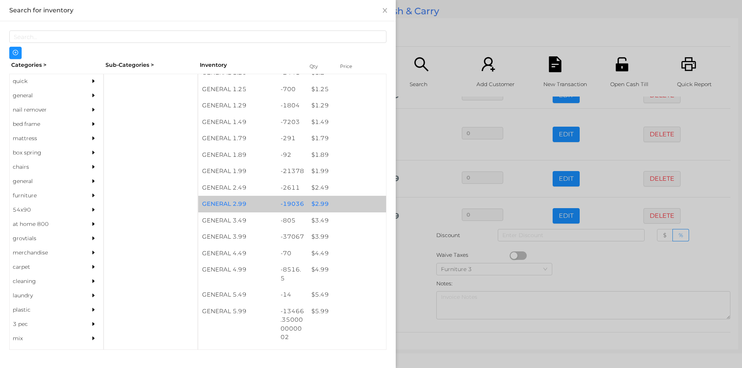
click at [338, 204] on div "$ 2.99" at bounding box center [347, 204] width 78 height 17
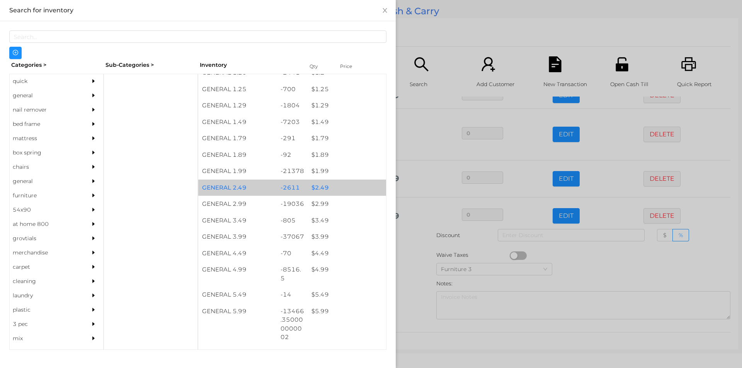
click at [334, 182] on div "$ 2.49" at bounding box center [347, 188] width 78 height 17
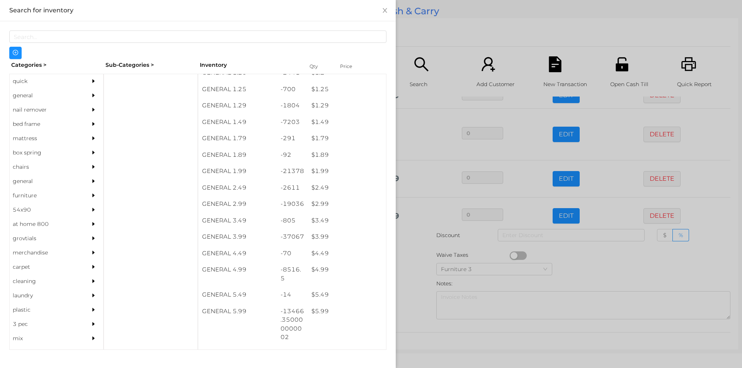
click at [446, 50] on div at bounding box center [371, 184] width 742 height 368
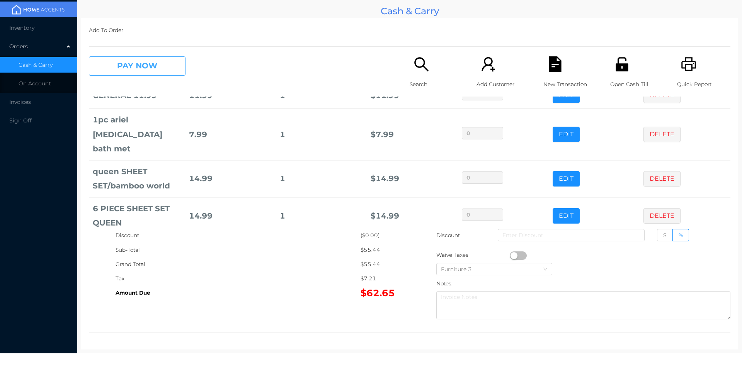
click at [144, 58] on button "PAY NOW" at bounding box center [137, 65] width 97 height 19
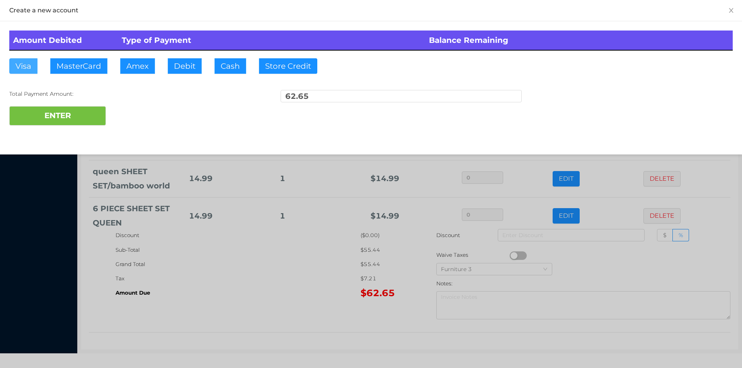
click at [27, 65] on button "Visa" at bounding box center [23, 65] width 28 height 15
click at [26, 106] on button "ENTER" at bounding box center [57, 115] width 97 height 19
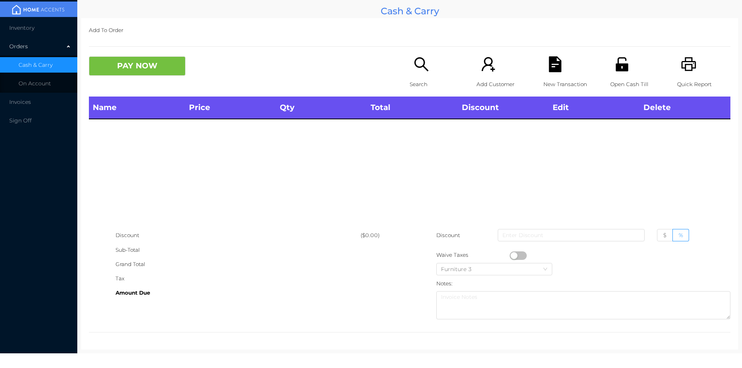
scroll to position [0, 0]
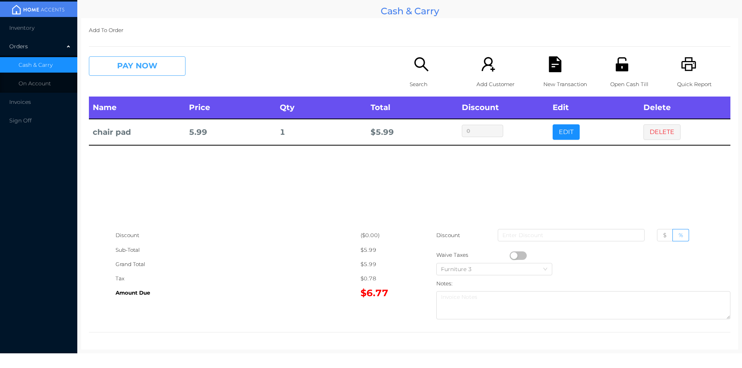
click at [153, 73] on button "PAY NOW" at bounding box center [137, 65] width 97 height 19
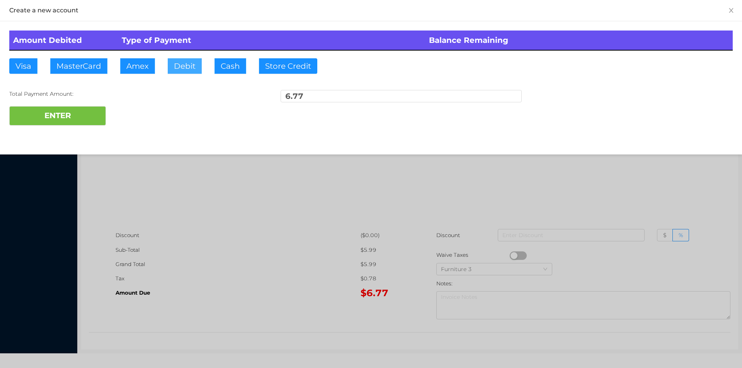
click at [195, 64] on button "Debit" at bounding box center [185, 65] width 34 height 15
click at [83, 115] on button "ENTER" at bounding box center [57, 115] width 97 height 19
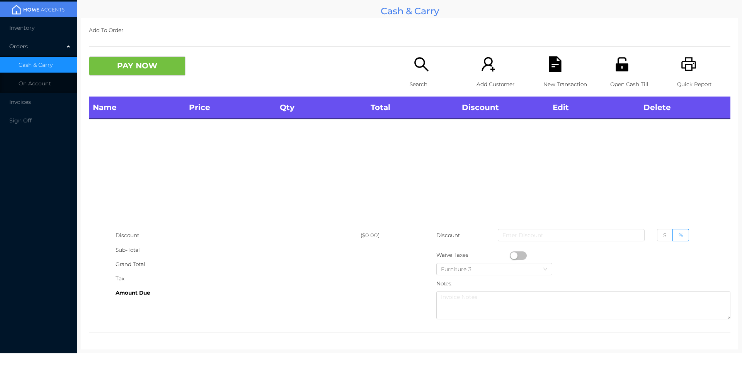
click at [422, 73] on div "Search" at bounding box center [436, 76] width 53 height 40
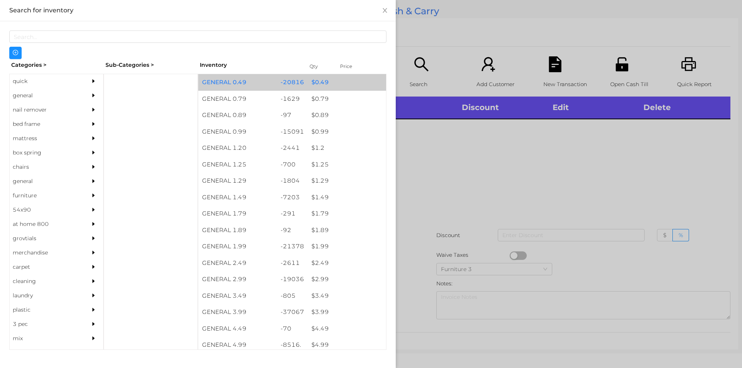
click at [320, 78] on div "$ 0.49" at bounding box center [347, 82] width 78 height 17
click at [320, 86] on div "$ 0.49" at bounding box center [347, 82] width 78 height 17
click at [320, 82] on div "$ 0.49" at bounding box center [347, 82] width 78 height 17
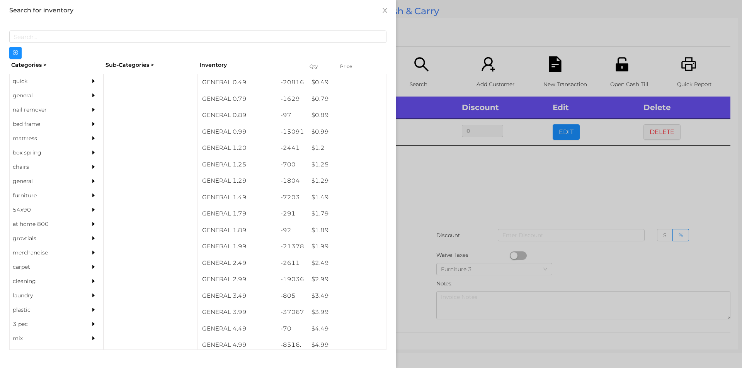
click at [425, 20] on div at bounding box center [371, 184] width 742 height 368
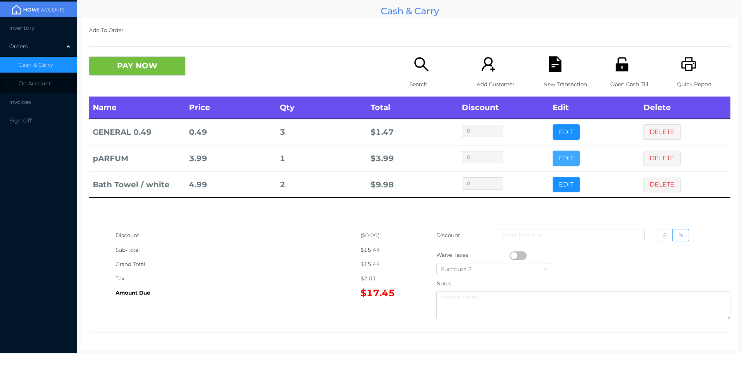
click at [555, 163] on button "EDIT" at bounding box center [566, 158] width 27 height 15
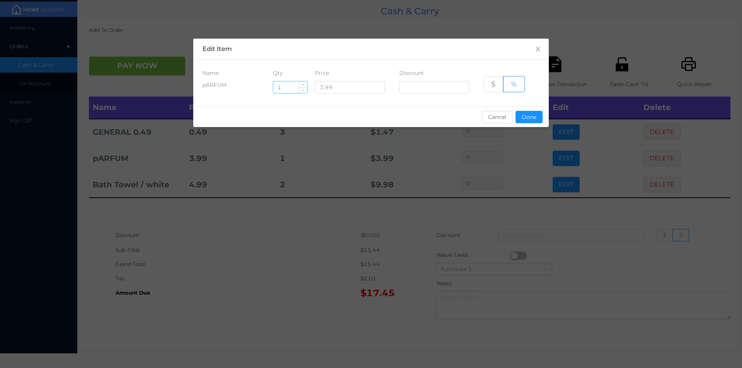
click at [291, 82] on input "1" at bounding box center [290, 88] width 34 height 12
type input "2"
click at [524, 114] on button "Done" at bounding box center [529, 117] width 27 height 12
type input "0%"
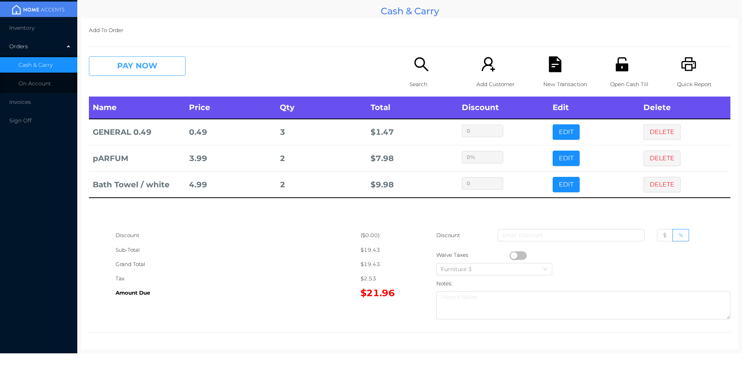
click at [150, 73] on button "PAY NOW" at bounding box center [137, 65] width 97 height 19
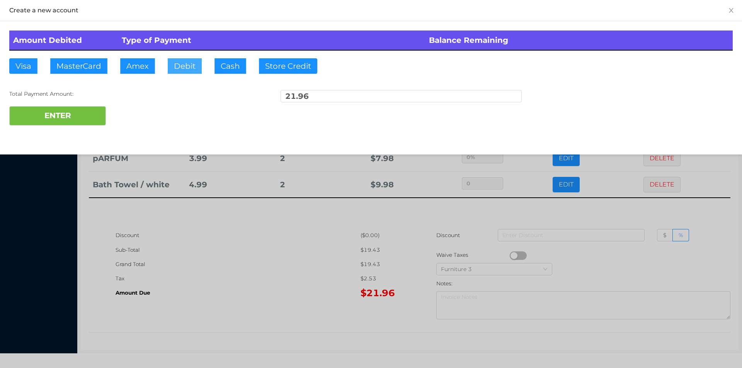
click at [180, 63] on button "Debit" at bounding box center [185, 65] width 34 height 15
type input "510"
click at [68, 123] on button "ENTER" at bounding box center [57, 115] width 97 height 19
type input "0"
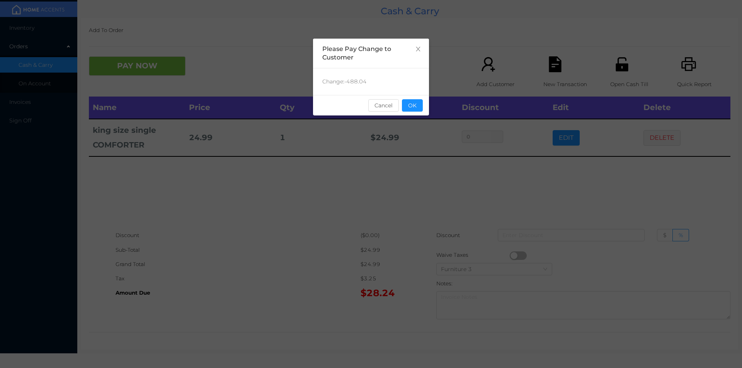
click at [412, 119] on div "sentinelStart Please Pay Change to Customer Change: -488.04 Cancel OK sentinelE…" at bounding box center [371, 116] width 116 height 155
click at [420, 104] on button "OK" at bounding box center [412, 105] width 21 height 12
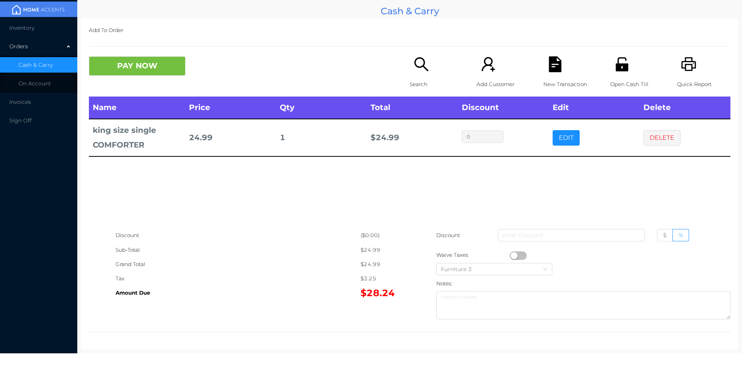
click at [615, 73] on div "Open Cash Till" at bounding box center [636, 76] width 53 height 40
click at [137, 71] on button "PAY NOW" at bounding box center [137, 65] width 97 height 19
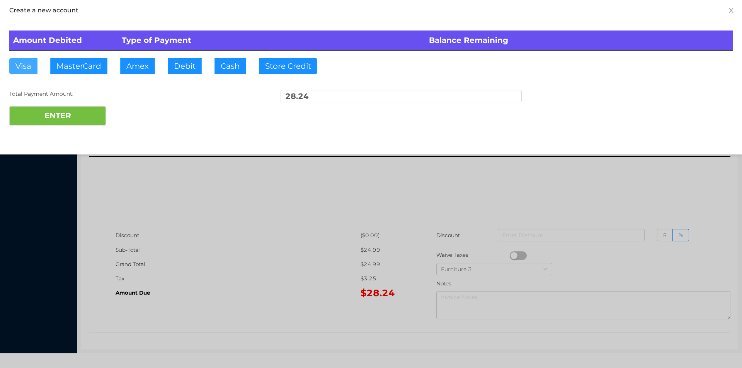
click at [25, 67] on button "Visa" at bounding box center [23, 65] width 28 height 15
click at [34, 121] on button "ENTER" at bounding box center [57, 115] width 97 height 19
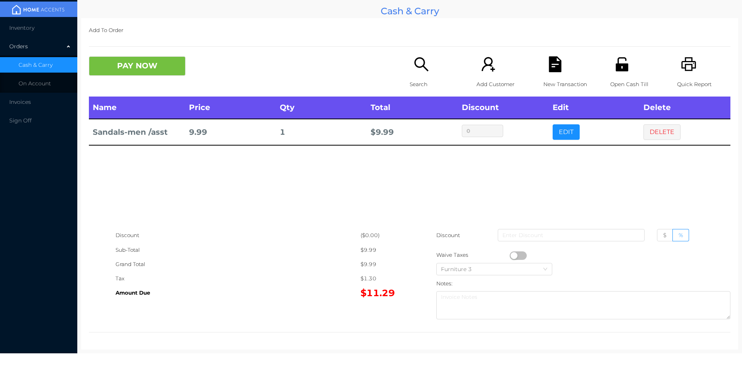
click at [616, 66] on icon "icon: unlock" at bounding box center [622, 64] width 12 height 14
click at [510, 253] on button "button" at bounding box center [518, 256] width 17 height 9
click at [138, 56] on button "PAY NOW" at bounding box center [137, 65] width 97 height 19
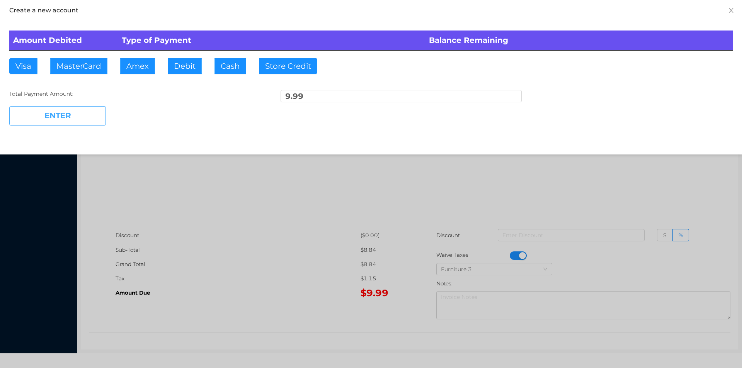
click at [14, 71] on button "Visa" at bounding box center [23, 65] width 28 height 15
click at [44, 107] on button "ENTER" at bounding box center [57, 115] width 97 height 19
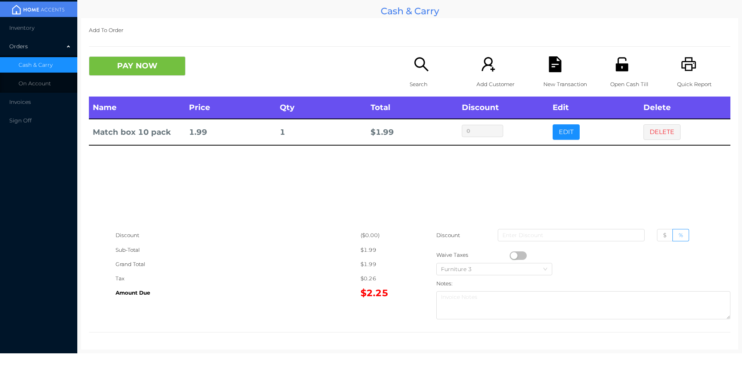
click at [422, 59] on icon "icon: search" at bounding box center [421, 64] width 16 height 16
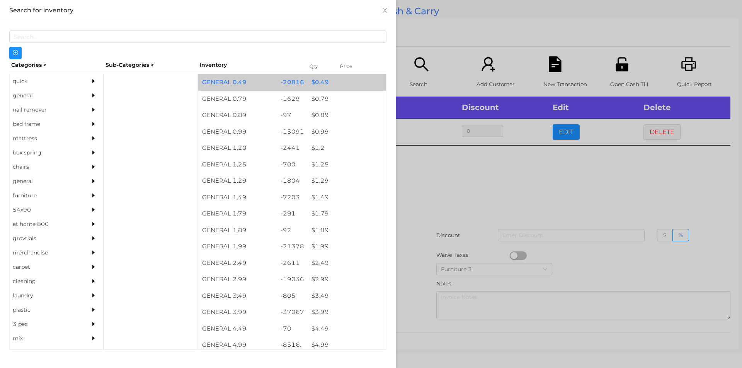
click at [315, 81] on div "$ 0.49" at bounding box center [347, 82] width 78 height 17
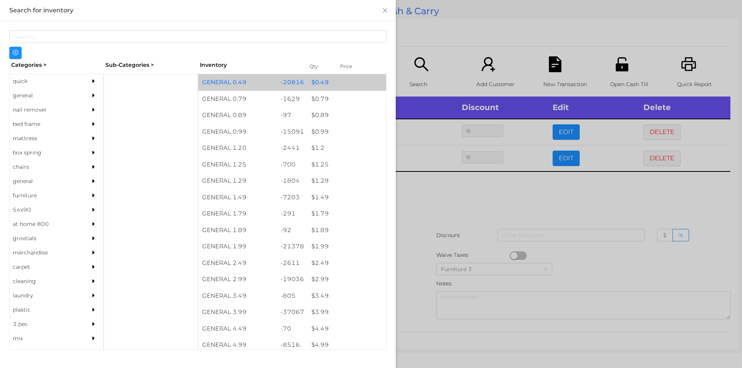
click at [327, 83] on div "$ 0.49" at bounding box center [347, 82] width 78 height 17
click at [336, 85] on div "$ 0.49" at bounding box center [347, 82] width 78 height 17
click at [346, 80] on div "$ 0.49" at bounding box center [347, 82] width 78 height 17
click at [353, 80] on div "$ 0.49" at bounding box center [347, 82] width 78 height 17
click at [353, 83] on div "$ 0.49" at bounding box center [347, 82] width 78 height 17
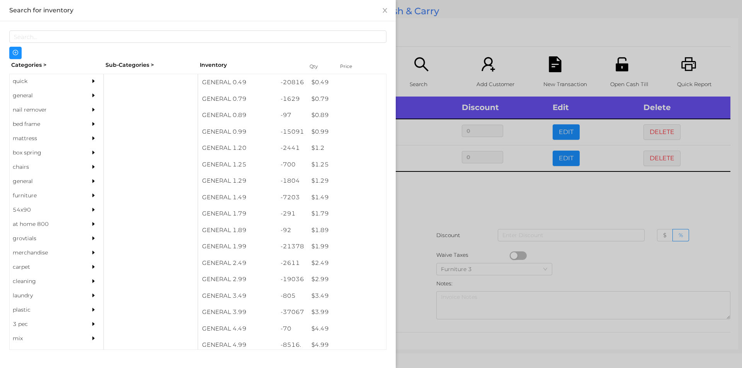
click at [457, 36] on div at bounding box center [371, 184] width 742 height 368
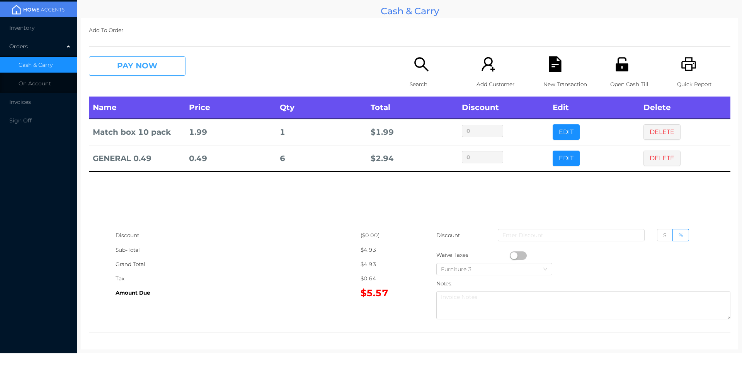
click at [119, 57] on button "PAY NOW" at bounding box center [137, 65] width 97 height 19
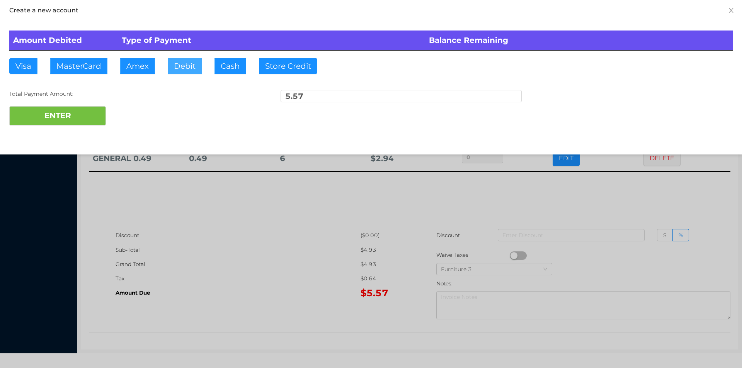
click at [181, 73] on button "Debit" at bounding box center [185, 65] width 34 height 15
click at [78, 123] on button "ENTER" at bounding box center [57, 115] width 97 height 19
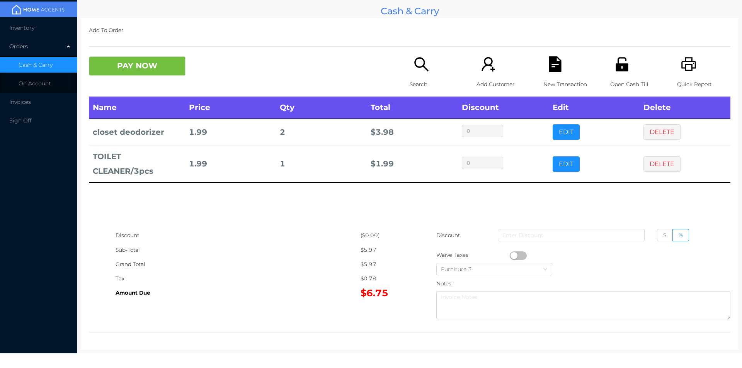
click at [413, 57] on icon "icon: search" at bounding box center [421, 64] width 16 height 16
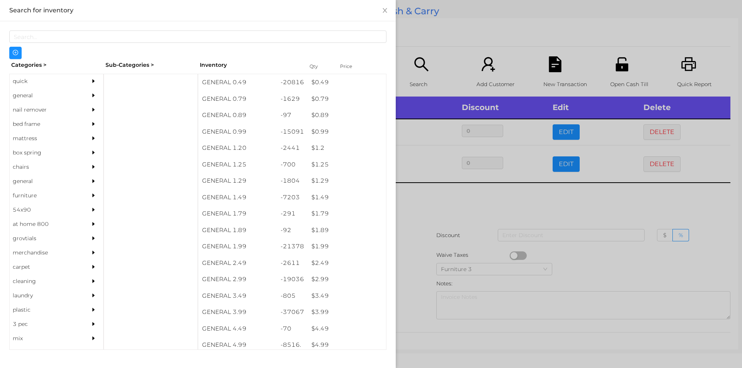
click at [46, 77] on div "quick" at bounding box center [45, 81] width 70 height 14
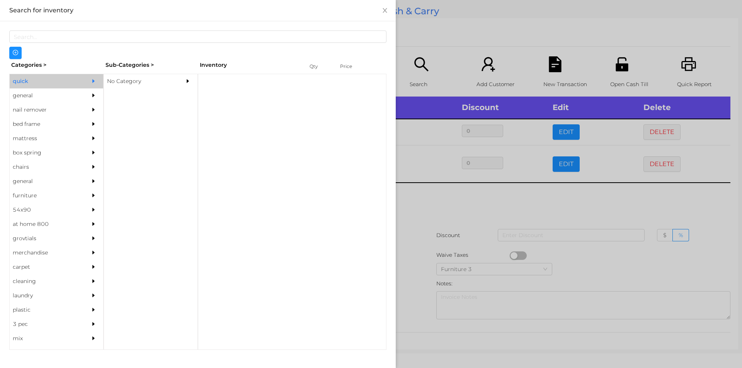
click at [154, 76] on div "No Category" at bounding box center [139, 81] width 70 height 14
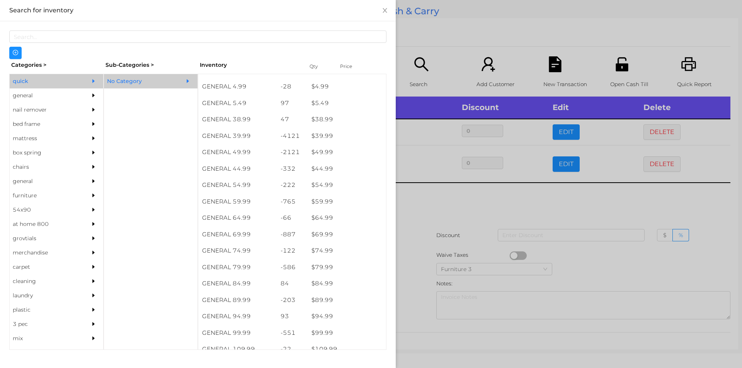
scroll to position [391, 0]
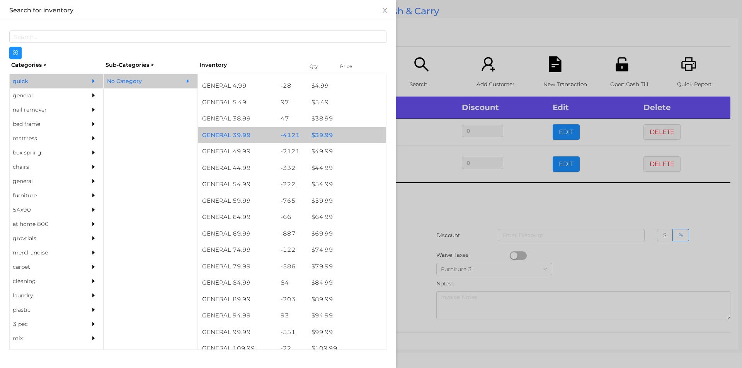
click at [332, 135] on div "$ 39.99" at bounding box center [347, 135] width 78 height 17
click at [335, 137] on div "$ 39.99" at bounding box center [347, 135] width 78 height 17
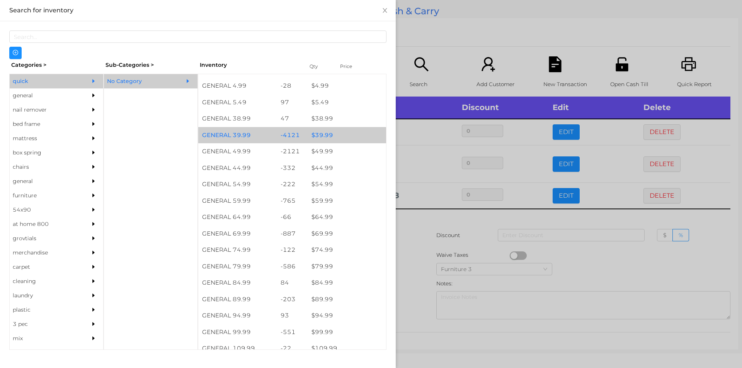
click at [339, 136] on div "$ 39.99" at bounding box center [347, 135] width 78 height 17
click at [342, 132] on div "$ 39.99" at bounding box center [347, 135] width 78 height 17
click at [347, 134] on div "$ 39.99" at bounding box center [347, 135] width 78 height 17
click at [358, 140] on div "$ 39.99" at bounding box center [347, 135] width 78 height 17
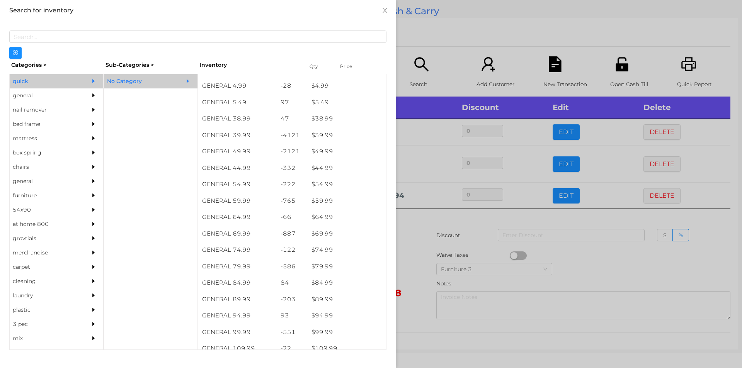
click at [456, 42] on div at bounding box center [371, 184] width 742 height 368
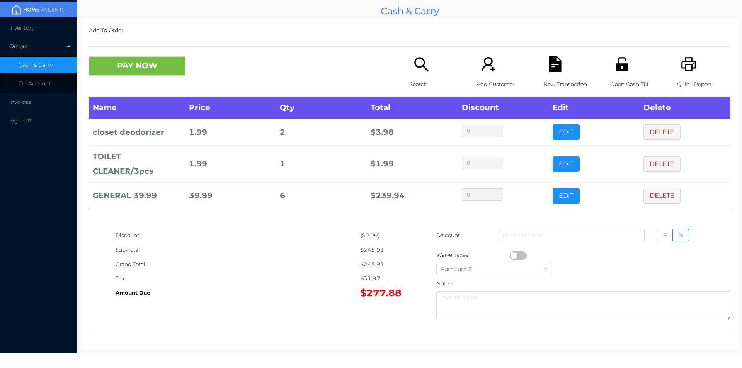
click at [552, 64] on icon "icon: file-text" at bounding box center [555, 64] width 16 height 16
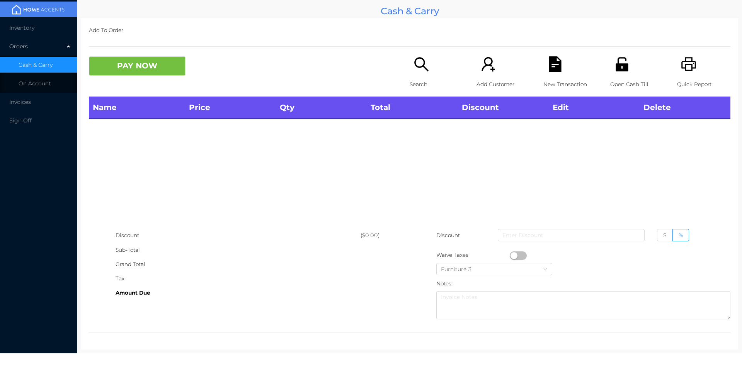
click at [618, 59] on icon "icon: unlock" at bounding box center [622, 64] width 16 height 16
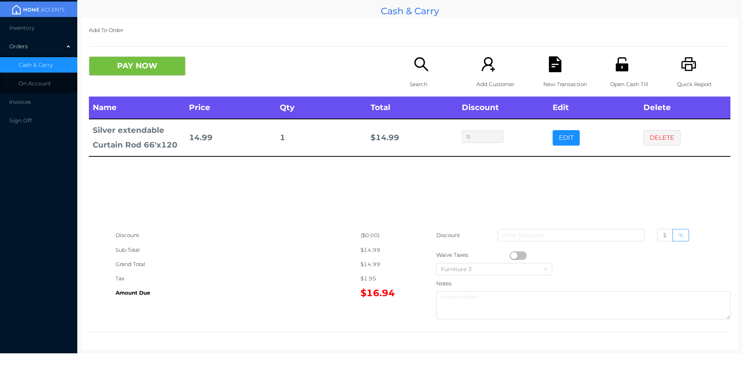
click at [129, 68] on button "PAY NOW" at bounding box center [137, 65] width 97 height 19
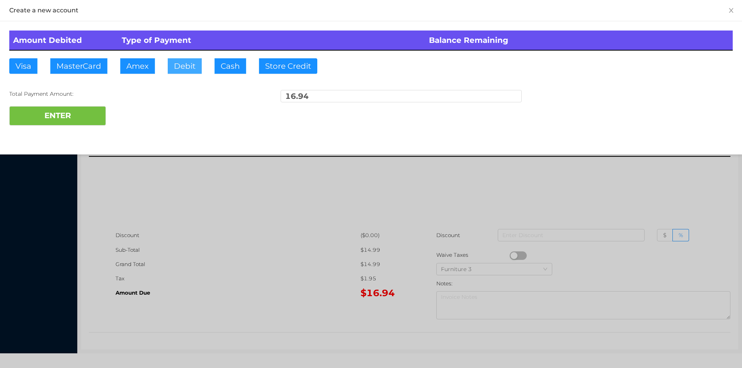
click at [183, 59] on button "Debit" at bounding box center [185, 65] width 34 height 15
type input "100"
click at [49, 114] on button "ENTER" at bounding box center [57, 115] width 97 height 19
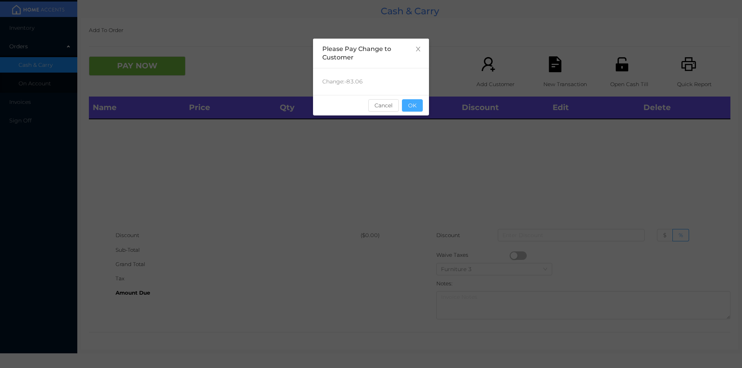
click at [411, 107] on button "OK" at bounding box center [412, 105] width 21 height 12
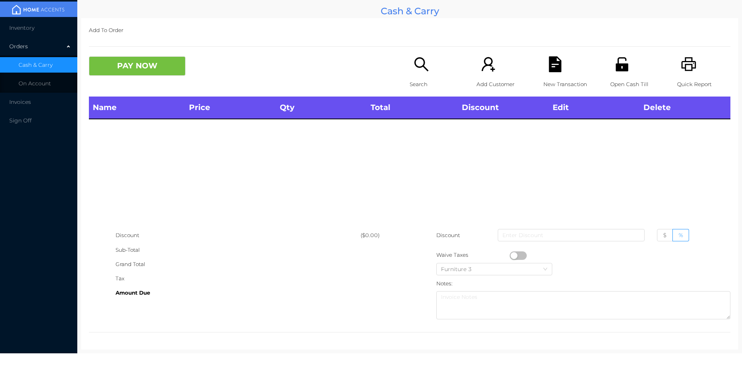
click at [413, 71] on icon "icon: search" at bounding box center [421, 64] width 16 height 16
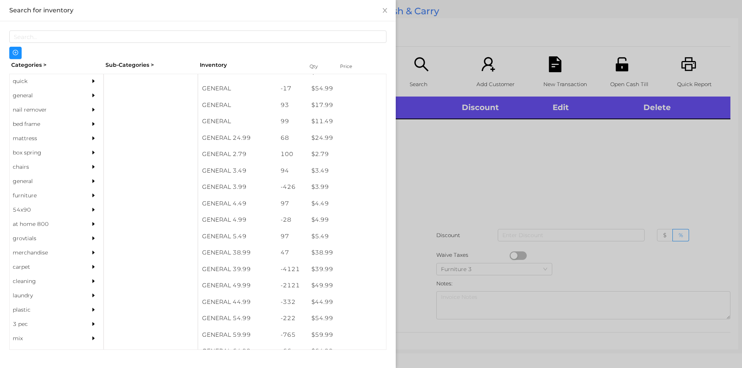
scroll to position [268, 0]
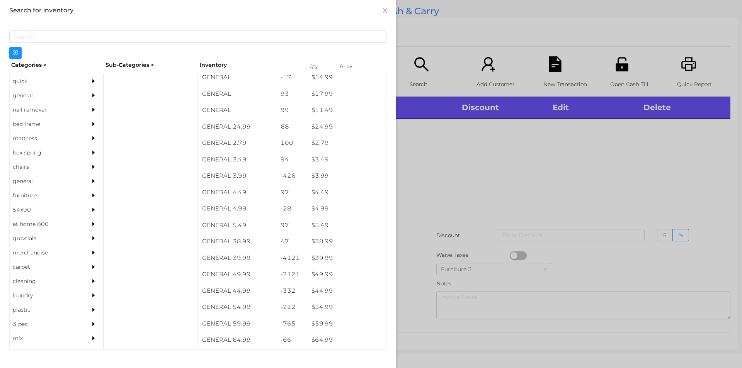
click at [46, 98] on div "general" at bounding box center [45, 95] width 70 height 14
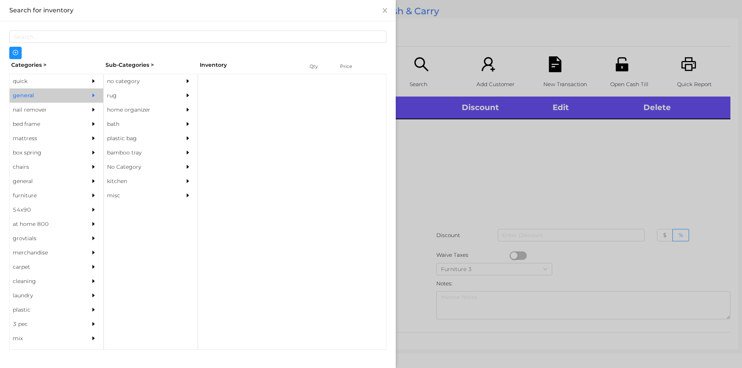
scroll to position [0, 0]
click at [138, 77] on div "no category" at bounding box center [139, 81] width 70 height 14
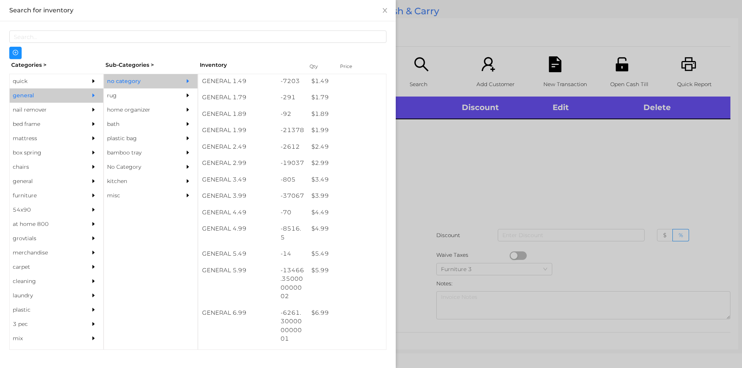
scroll to position [183, 0]
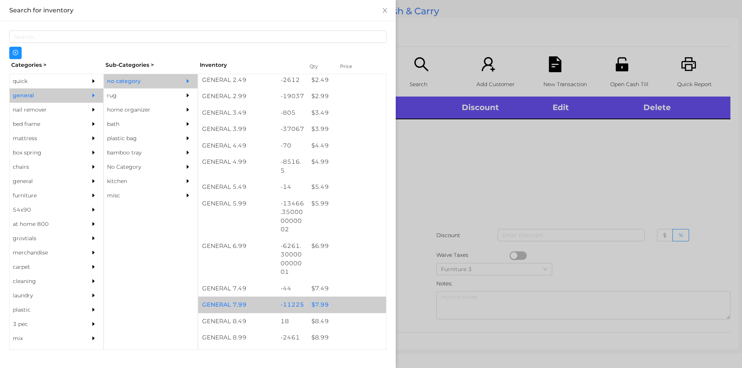
click at [319, 298] on div "$ 7.99" at bounding box center [347, 305] width 78 height 17
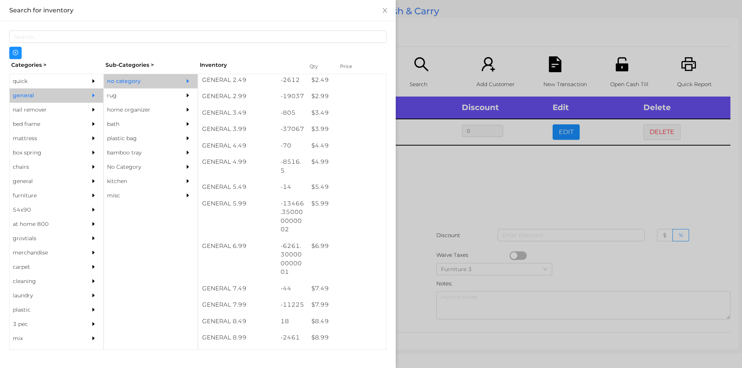
click at [446, 202] on div at bounding box center [371, 184] width 742 height 368
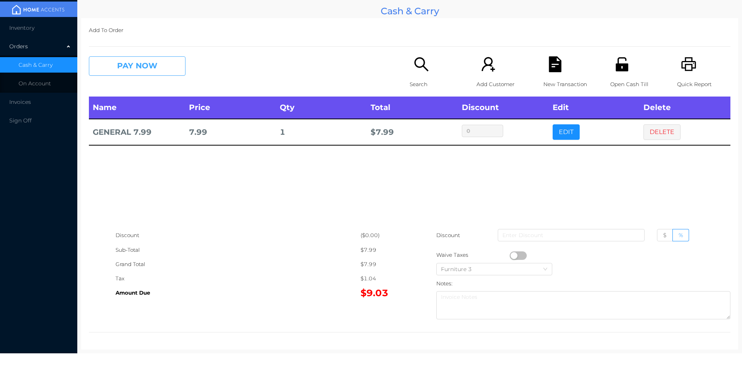
click at [152, 66] on button "PAY NOW" at bounding box center [137, 65] width 97 height 19
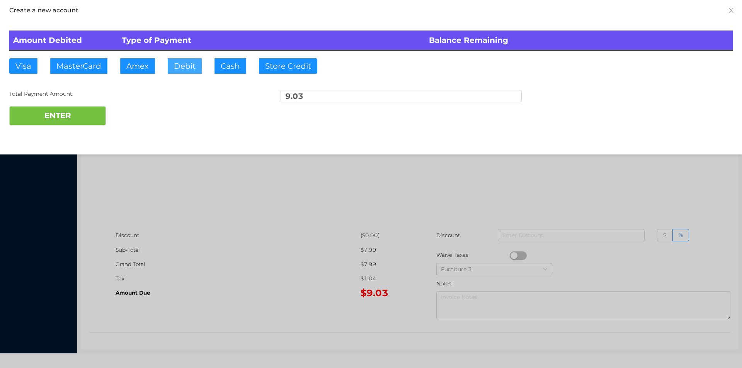
click at [183, 61] on button "Debit" at bounding box center [185, 65] width 34 height 15
click at [100, 107] on button "ENTER" at bounding box center [57, 115] width 97 height 19
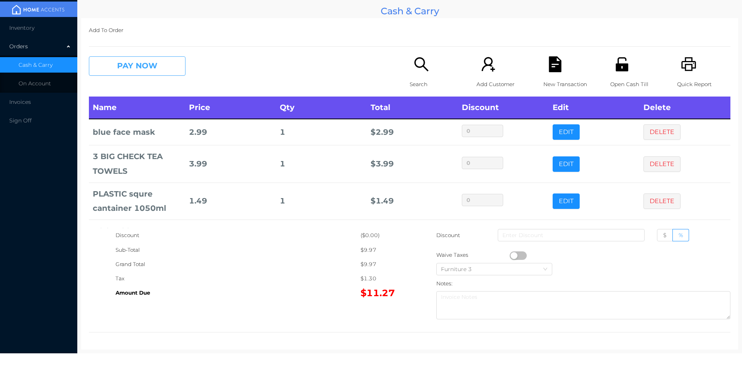
click at [151, 60] on button "PAY NOW" at bounding box center [137, 65] width 97 height 19
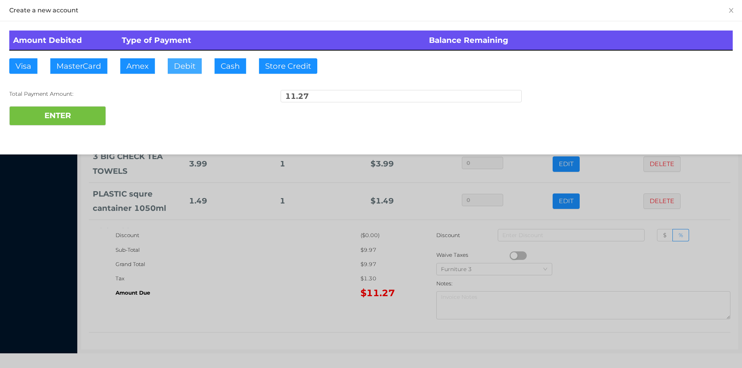
click at [178, 72] on button "Debit" at bounding box center [185, 65] width 34 height 15
click at [74, 119] on button "ENTER" at bounding box center [57, 115] width 97 height 19
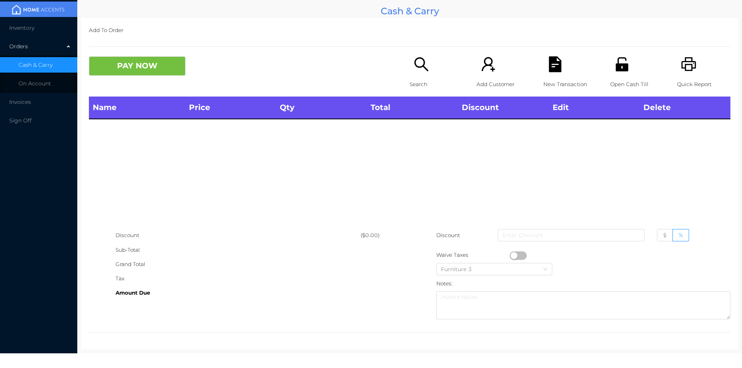
click at [419, 70] on icon "icon: search" at bounding box center [421, 64] width 16 height 16
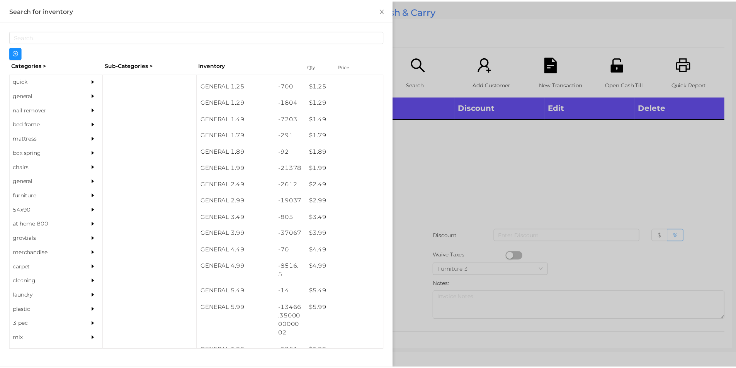
scroll to position [79, 0]
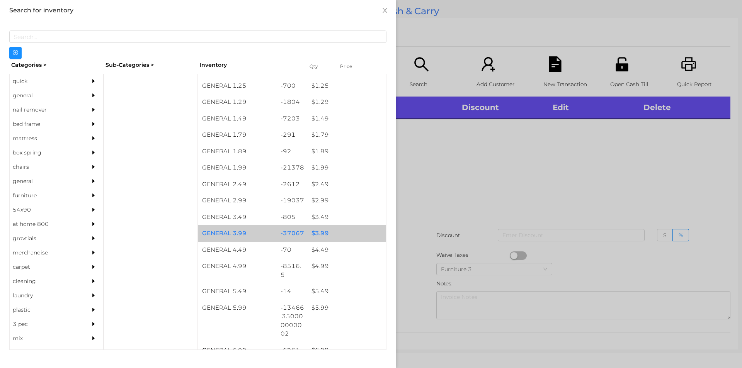
click at [329, 239] on div "$ 3.99" at bounding box center [347, 233] width 78 height 17
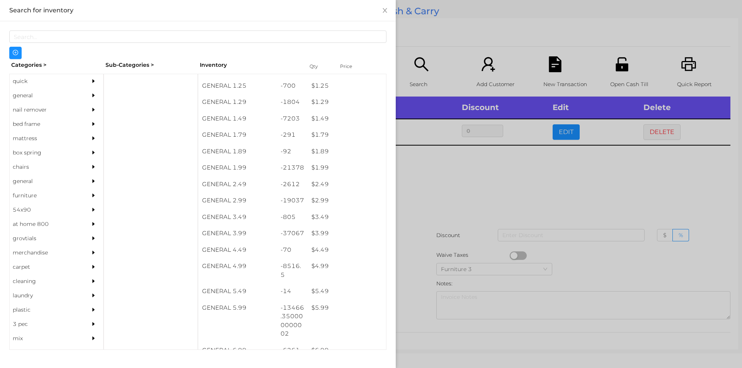
click at [475, 224] on div at bounding box center [371, 184] width 742 height 368
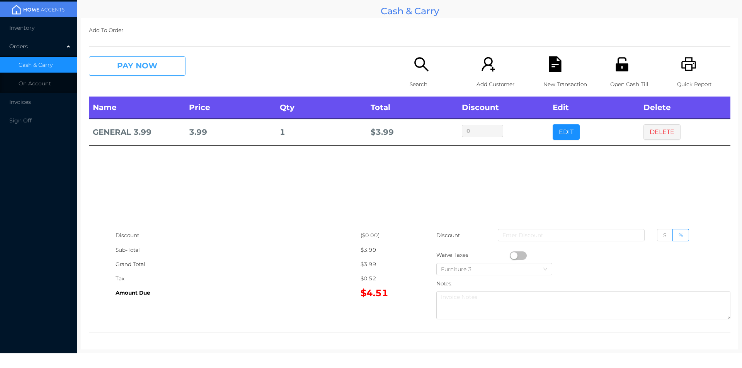
click at [104, 69] on button "PAY NOW" at bounding box center [137, 65] width 97 height 19
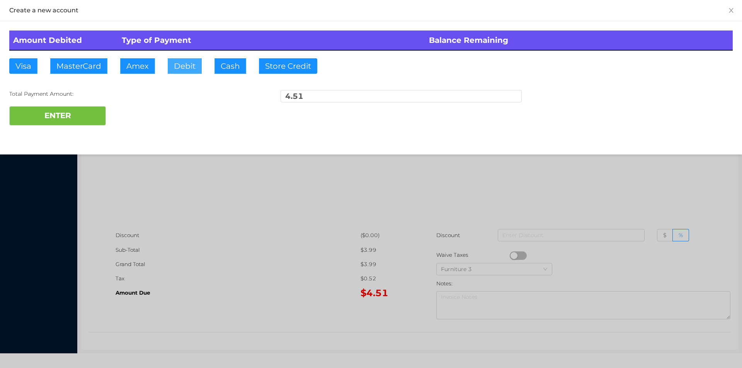
click at [172, 59] on button "Debit" at bounding box center [185, 65] width 34 height 15
type input "10"
click at [52, 118] on button "ENTER" at bounding box center [57, 115] width 97 height 19
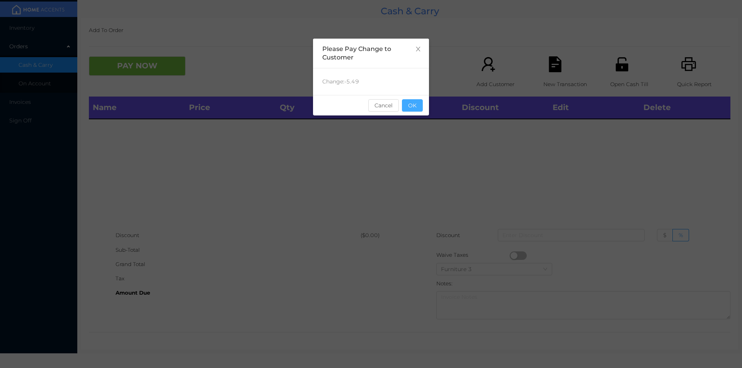
click at [419, 104] on button "OK" at bounding box center [412, 105] width 21 height 12
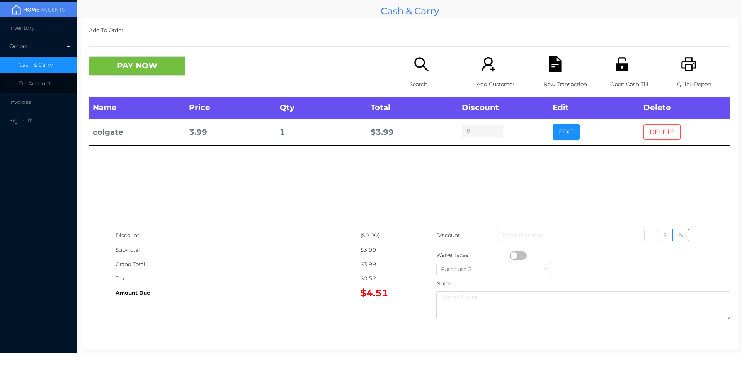
click at [666, 127] on button "DELETE" at bounding box center [661, 131] width 37 height 15
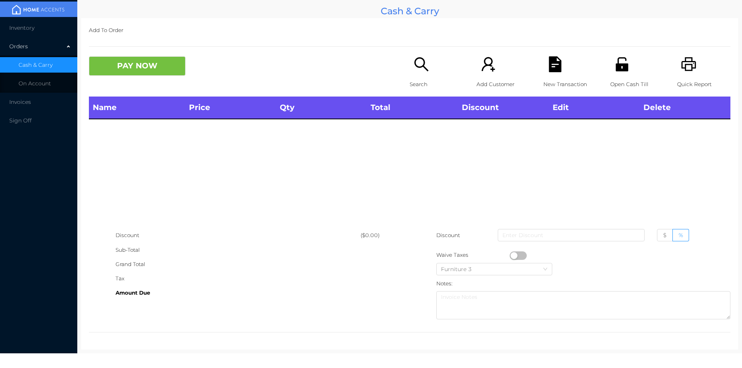
click at [37, 22] on li "Inventory" at bounding box center [38, 27] width 77 height 15
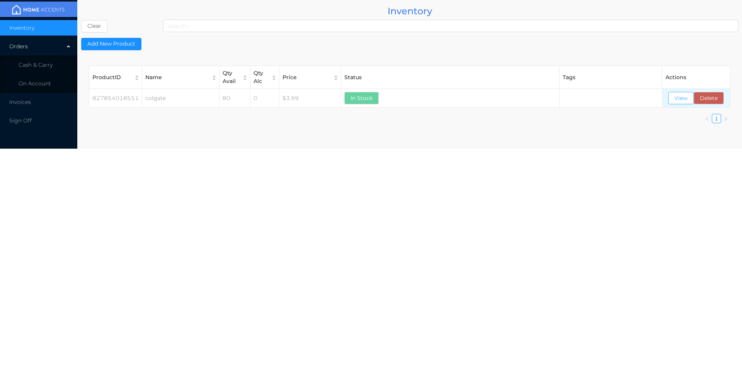
click at [678, 104] on button "View" at bounding box center [681, 98] width 26 height 12
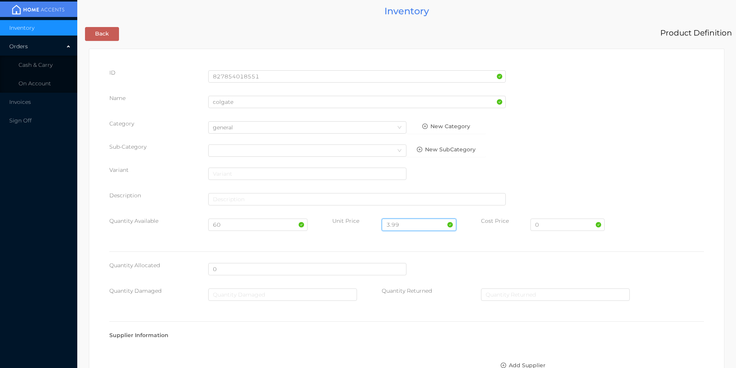
click at [405, 222] on input "3.99" at bounding box center [419, 225] width 74 height 12
type input "3"
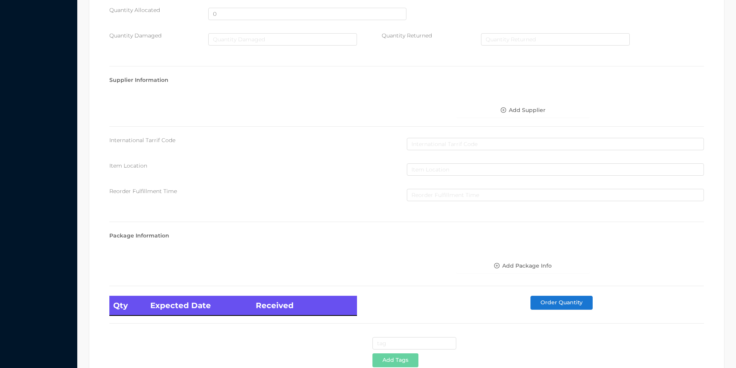
scroll to position [315, 0]
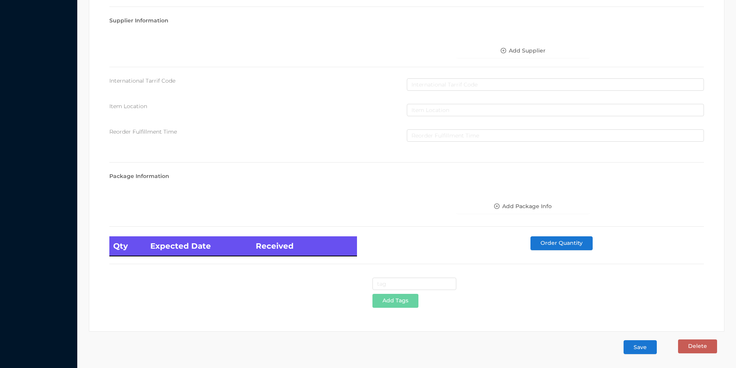
type input "4.99"
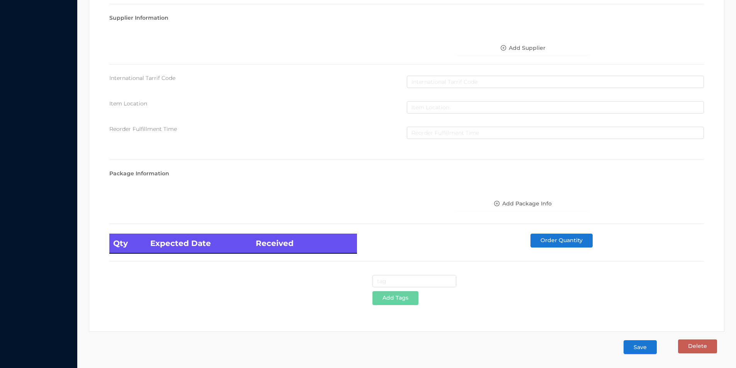
click at [640, 341] on button "Save" at bounding box center [640, 347] width 33 height 14
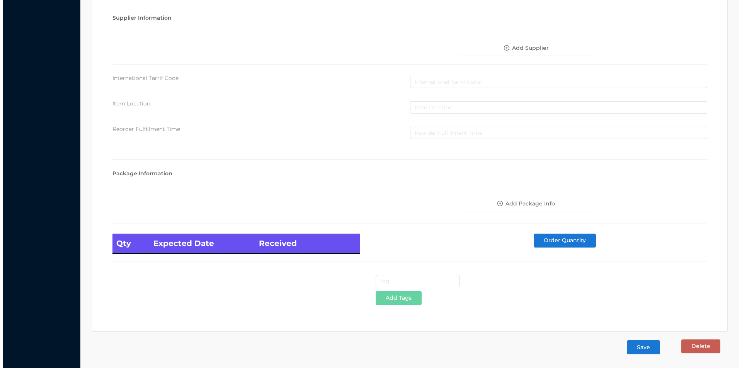
scroll to position [0, 0]
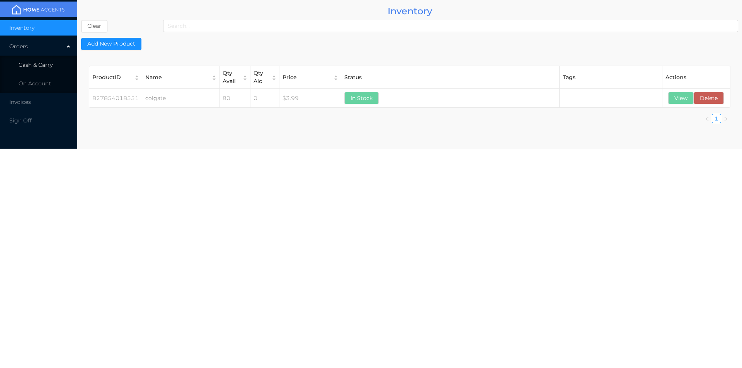
click at [27, 65] on span "Cash & Carry" at bounding box center [36, 64] width 34 height 7
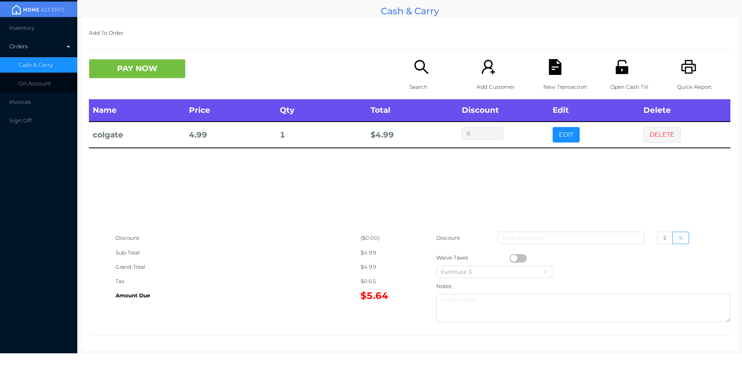
click at [675, 134] on button "DELETE" at bounding box center [661, 134] width 37 height 15
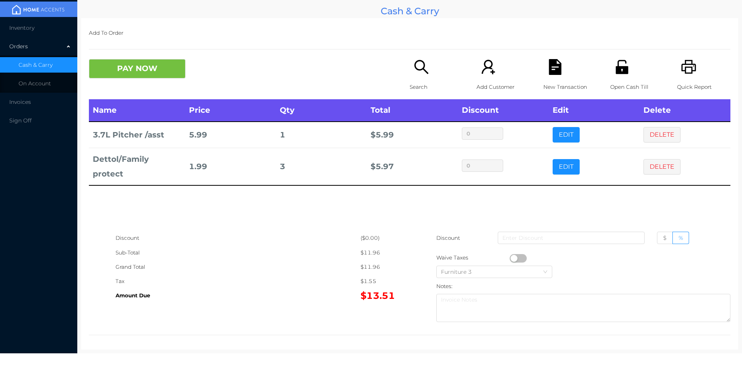
click at [116, 72] on button "PAY NOW" at bounding box center [137, 68] width 97 height 19
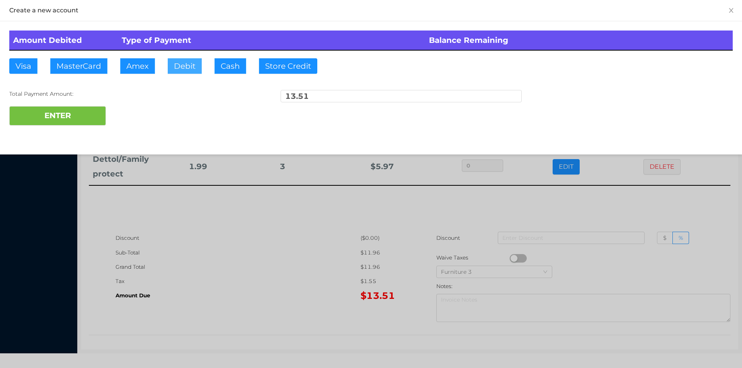
click at [183, 67] on button "Debit" at bounding box center [185, 65] width 34 height 15
click at [84, 111] on button "ENTER" at bounding box center [57, 115] width 97 height 19
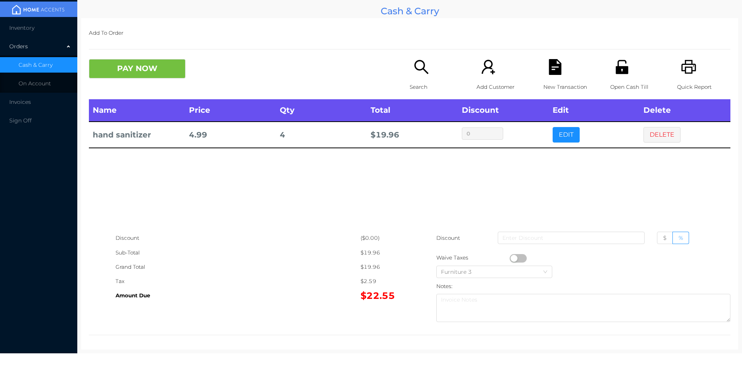
click at [613, 81] on p "Open Cash Till" at bounding box center [636, 87] width 53 height 14
click at [113, 67] on button "PAY NOW" at bounding box center [137, 68] width 97 height 19
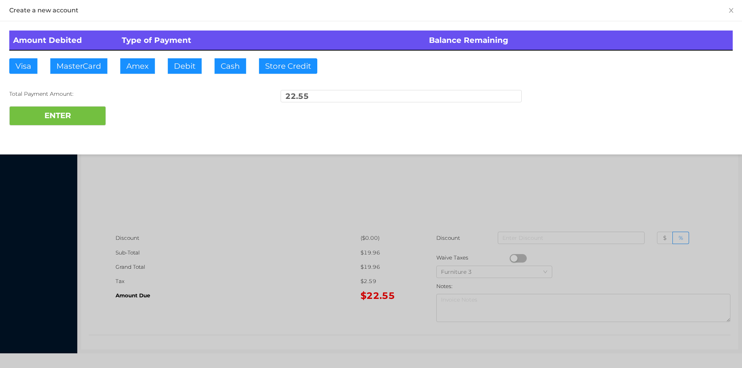
click at [226, 281] on div at bounding box center [371, 184] width 742 height 368
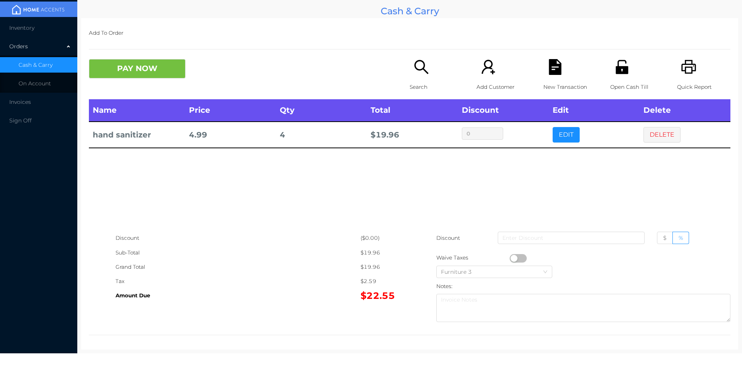
click at [119, 86] on div "PAY NOW Search Add Customer New Transaction Open Cash Till Quick Report" at bounding box center [409, 79] width 641 height 40
click at [179, 68] on button "PAY NOW" at bounding box center [137, 68] width 97 height 19
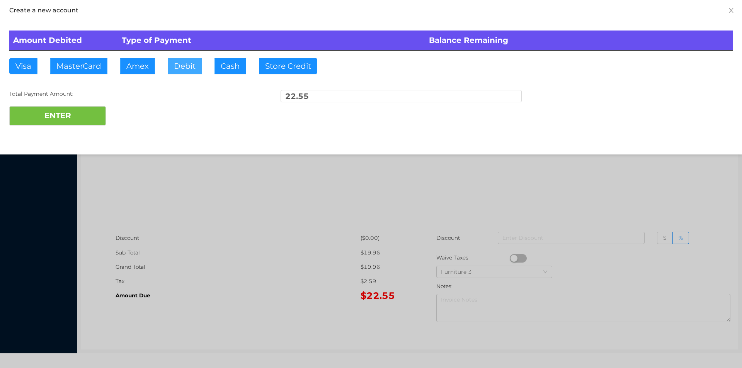
click at [186, 67] on button "Debit" at bounding box center [185, 65] width 34 height 15
click at [75, 116] on button "ENTER" at bounding box center [57, 115] width 97 height 19
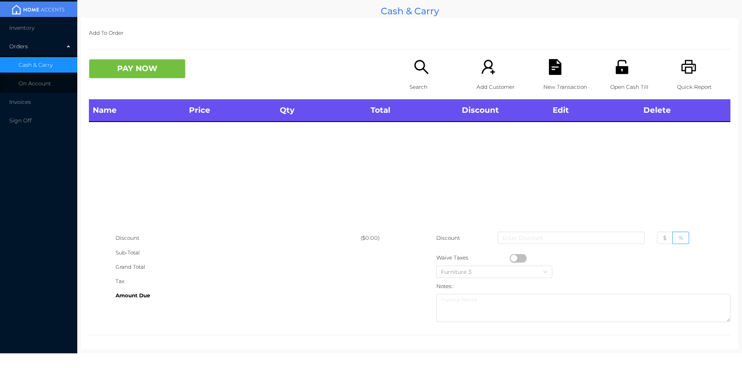
click at [419, 63] on icon "icon: search" at bounding box center [421, 67] width 16 height 16
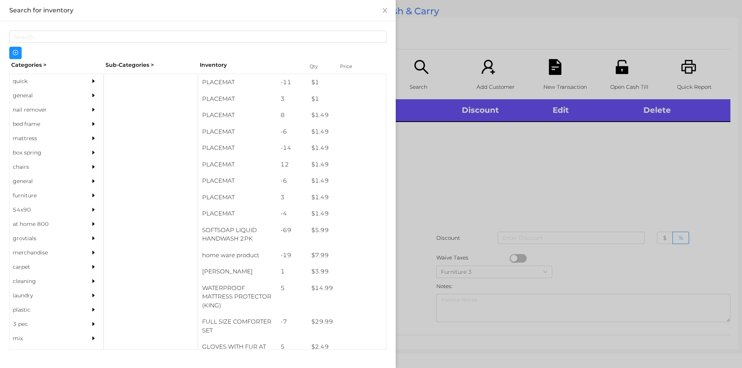
click at [49, 77] on div "quick" at bounding box center [45, 81] width 70 height 14
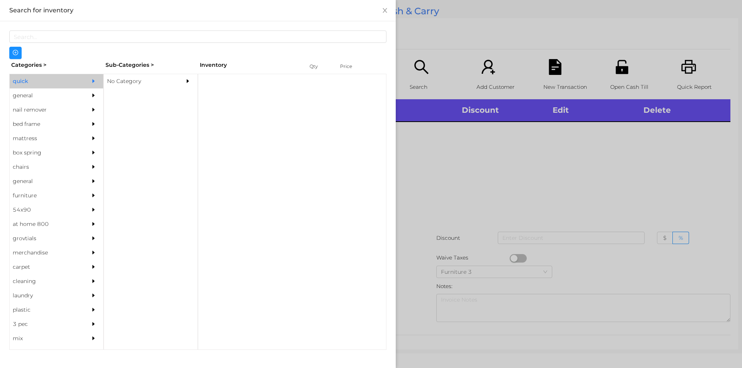
click at [129, 64] on div "Sub-Categories >" at bounding box center [151, 65] width 94 height 12
click at [151, 77] on div "No Category" at bounding box center [139, 81] width 70 height 14
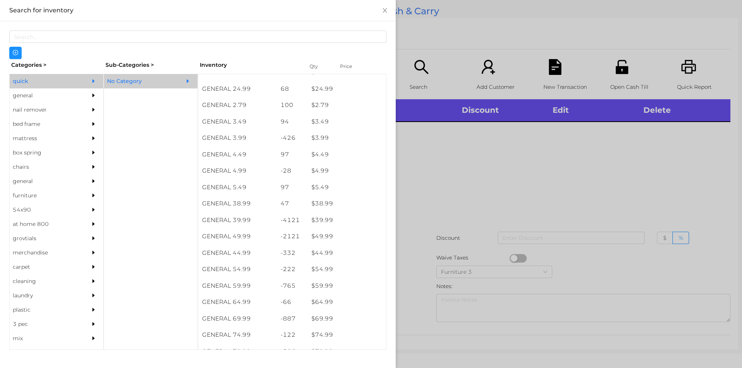
scroll to position [306, 0]
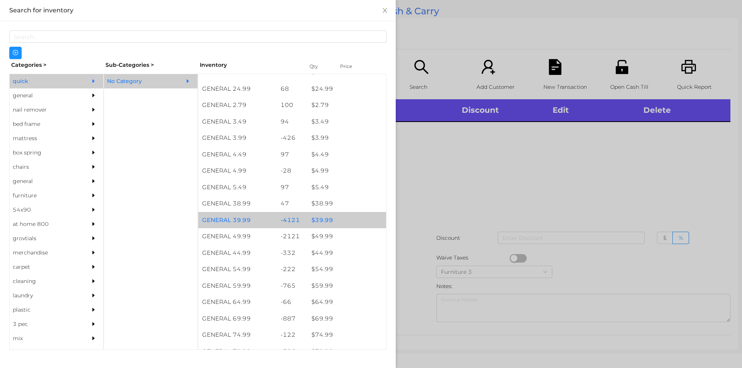
click at [339, 216] on div "$ 39.99" at bounding box center [347, 220] width 78 height 17
click at [336, 218] on div "$ 39.99" at bounding box center [347, 220] width 78 height 17
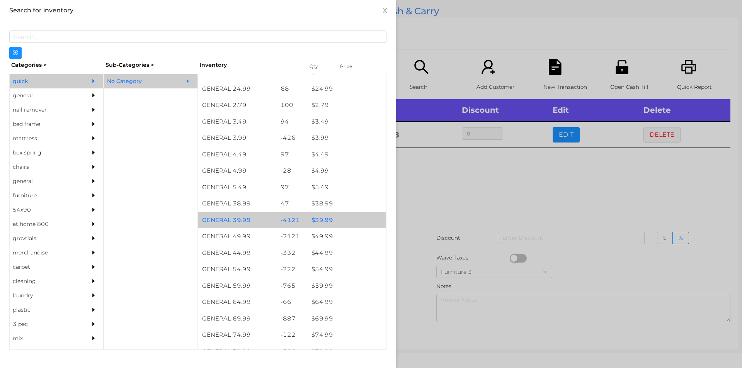
click at [342, 218] on div "$ 39.99" at bounding box center [347, 220] width 78 height 17
click at [353, 216] on div "$ 39.99" at bounding box center [347, 220] width 78 height 17
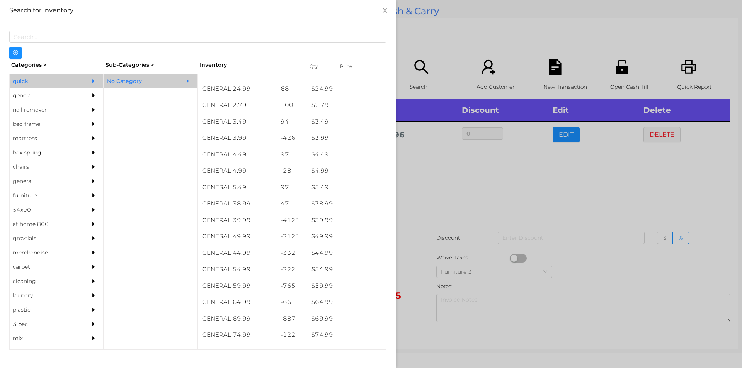
click at [418, 208] on div at bounding box center [371, 184] width 742 height 368
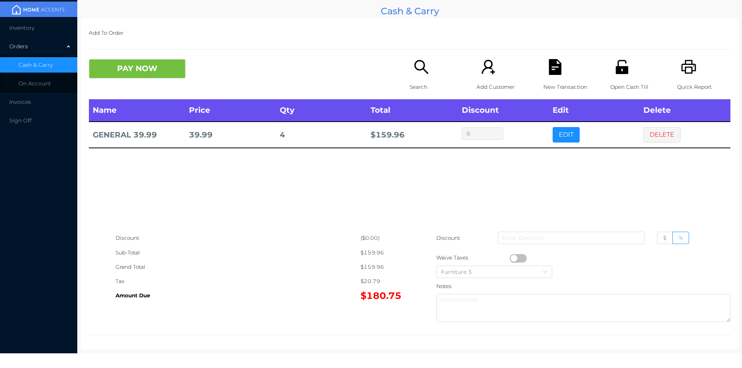
click at [554, 66] on icon "icon: file-text" at bounding box center [555, 67] width 12 height 16
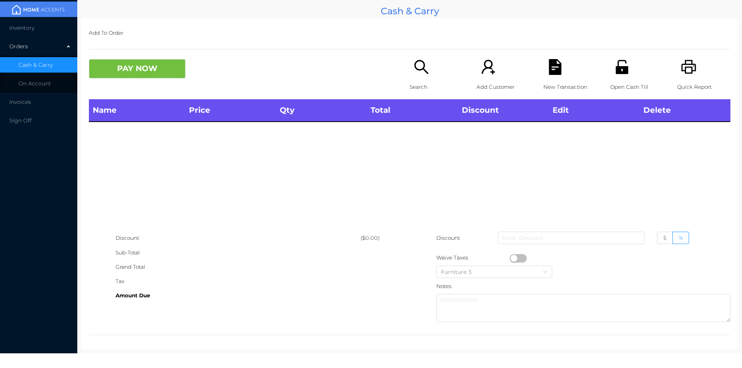
click at [687, 66] on icon "icon: printer" at bounding box center [689, 67] width 16 height 16
click at [429, 75] on div "Search" at bounding box center [436, 79] width 53 height 40
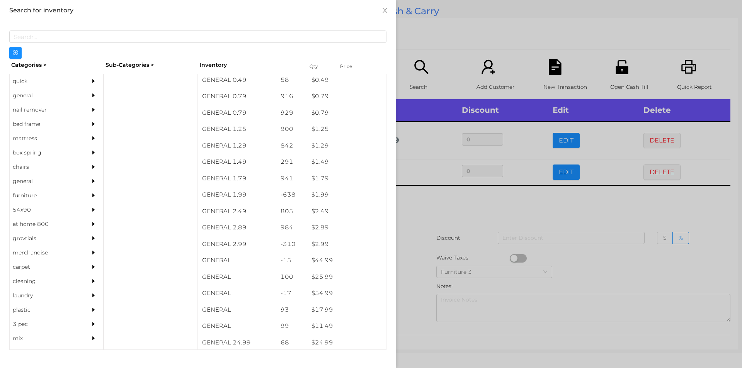
scroll to position [65, 0]
click at [35, 94] on div "general" at bounding box center [45, 95] width 70 height 14
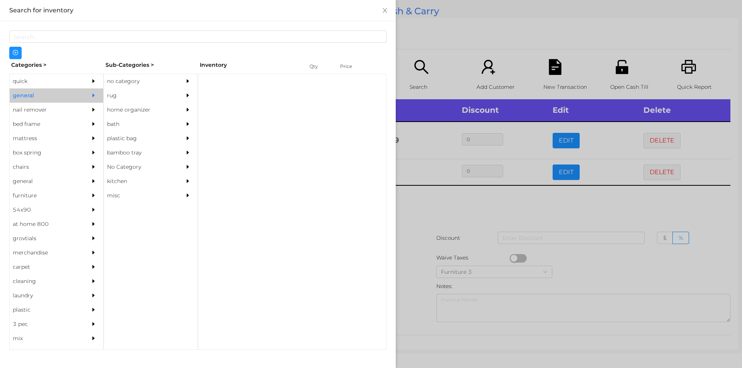
click at [143, 79] on div "no category" at bounding box center [139, 81] width 70 height 14
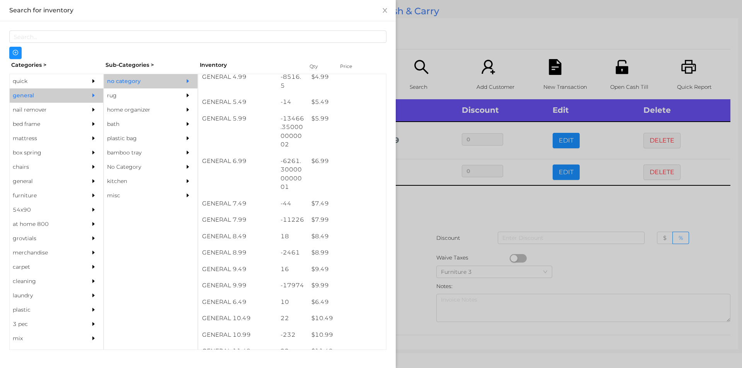
scroll to position [271, 0]
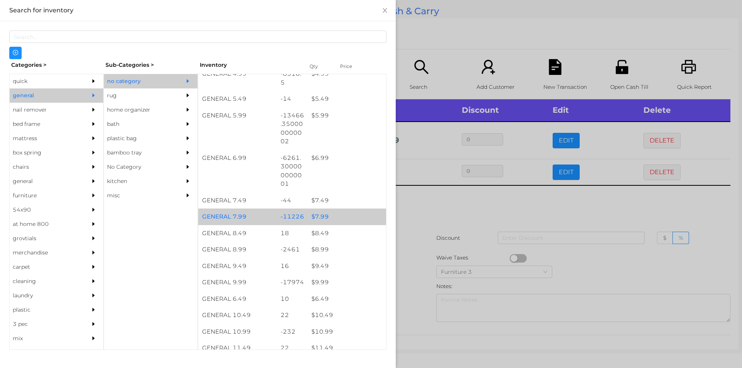
click at [325, 217] on div "$ 7.99" at bounding box center [347, 217] width 78 height 17
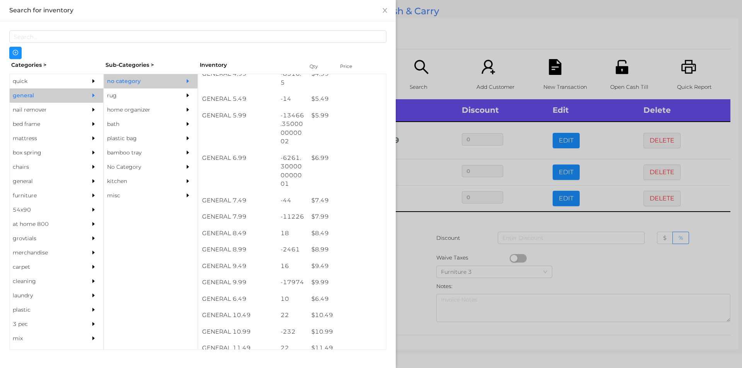
click at [443, 53] on div at bounding box center [371, 184] width 742 height 368
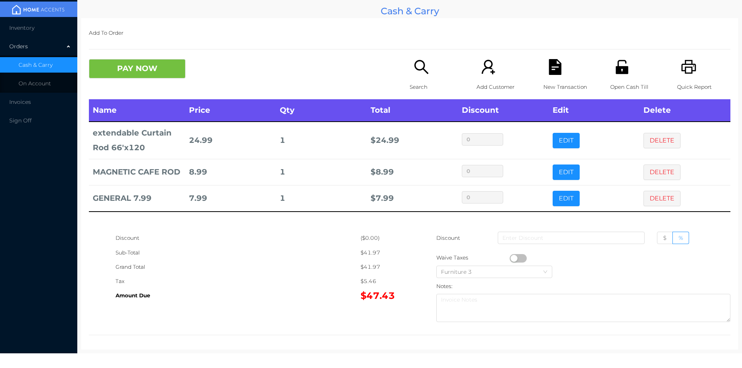
click at [413, 84] on p "Search" at bounding box center [436, 87] width 53 height 14
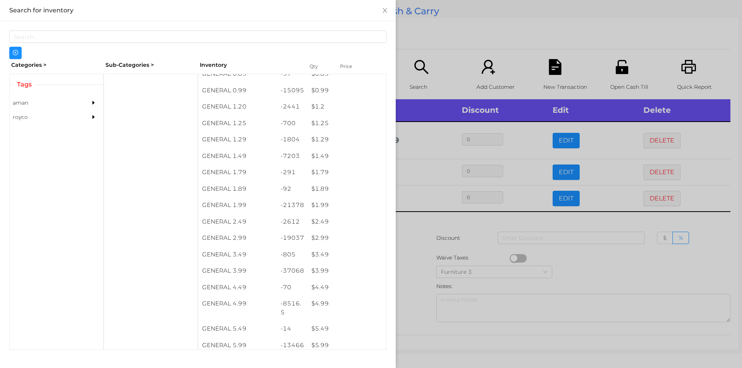
scroll to position [54, 0]
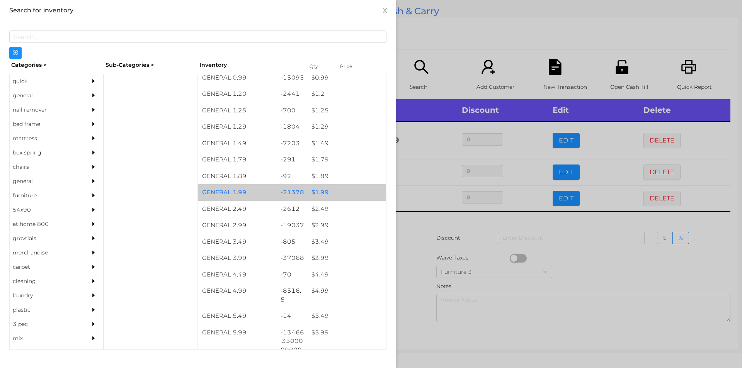
click at [334, 197] on div "$ 1.99" at bounding box center [347, 192] width 78 height 17
click at [342, 192] on div "$ 1.99" at bounding box center [347, 192] width 78 height 17
click at [351, 191] on div "$ 1.99" at bounding box center [347, 192] width 78 height 17
click at [359, 189] on div "$ 1.99" at bounding box center [347, 192] width 78 height 17
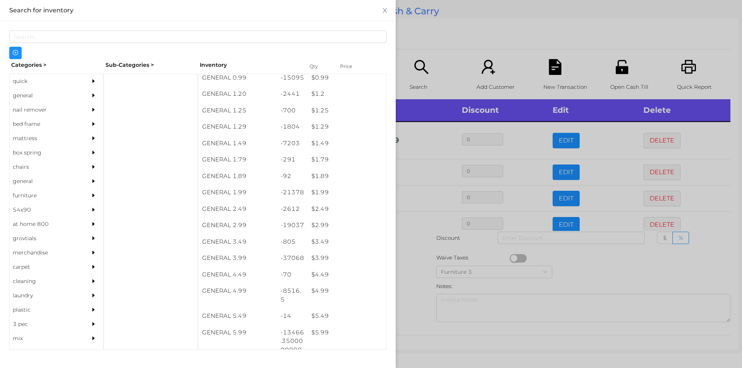
click at [444, 34] on div at bounding box center [371, 184] width 742 height 368
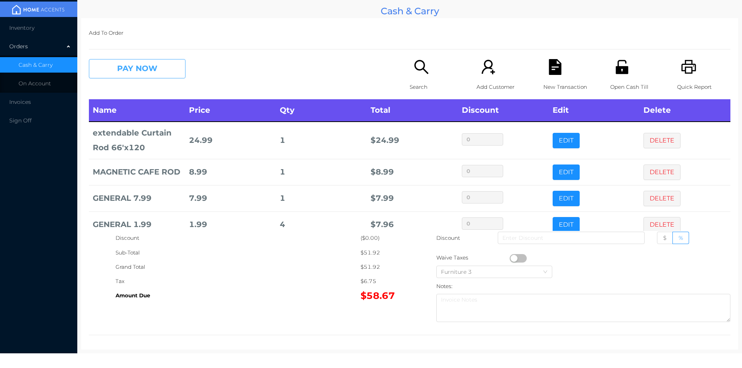
click at [157, 62] on button "PAY NOW" at bounding box center [137, 68] width 97 height 19
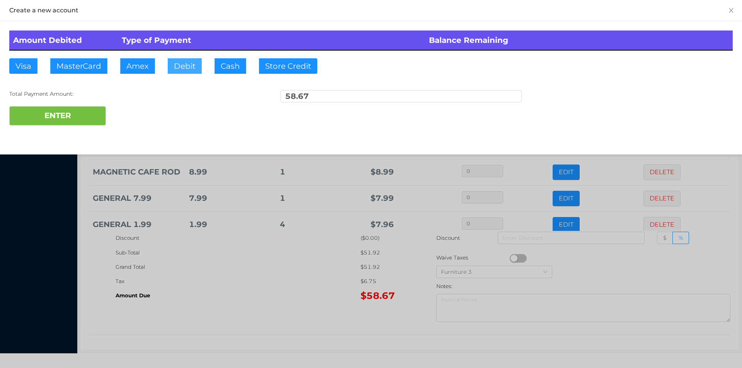
click at [186, 68] on button "Debit" at bounding box center [185, 65] width 34 height 15
click at [63, 118] on button "ENTER" at bounding box center [57, 115] width 97 height 19
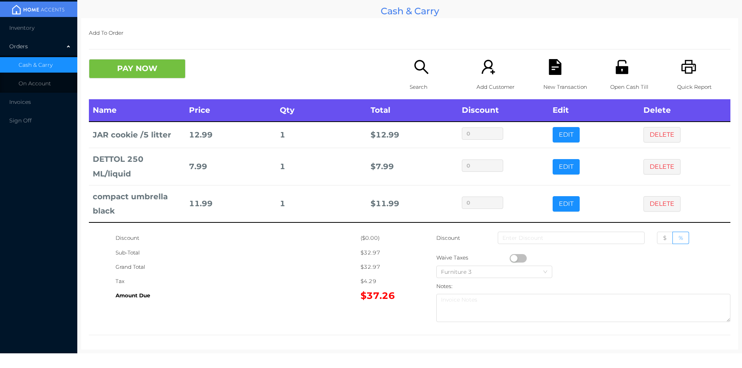
click at [656, 196] on button "DELETE" at bounding box center [661, 203] width 37 height 15
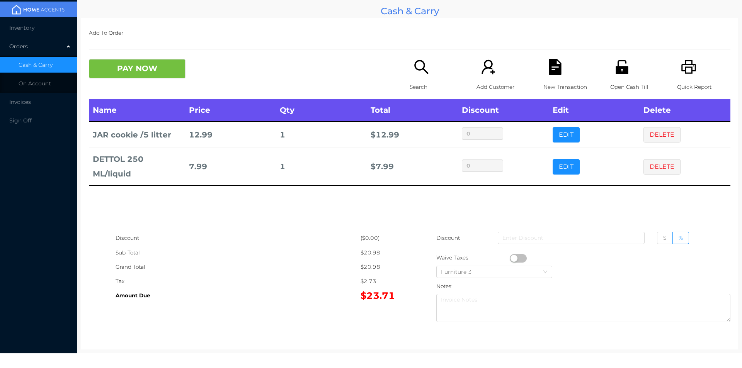
click at [123, 71] on button "PAY NOW" at bounding box center [137, 68] width 97 height 19
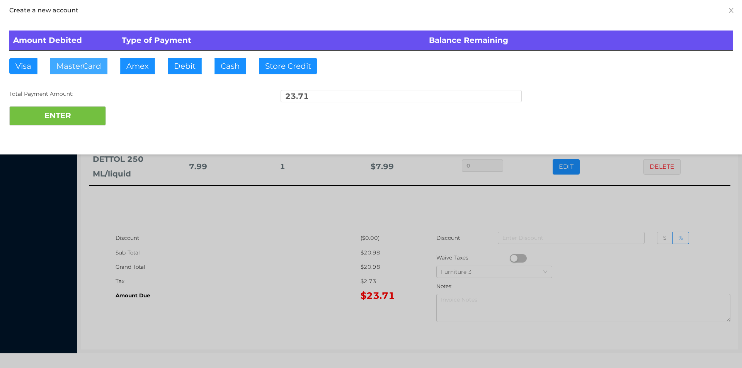
click at [88, 71] on button "MasterCard" at bounding box center [78, 65] width 57 height 15
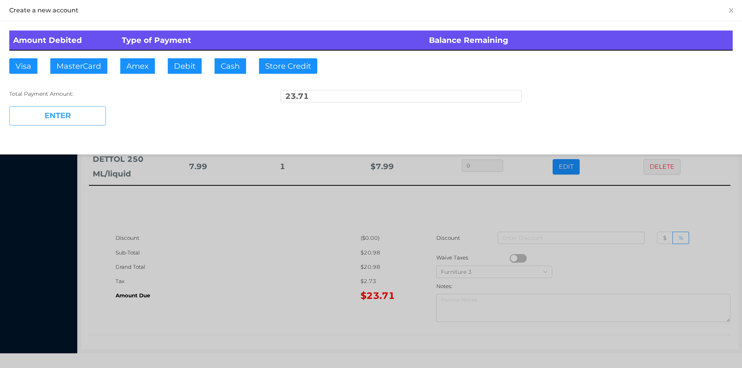
click at [66, 113] on button "ENTER" at bounding box center [57, 115] width 97 height 19
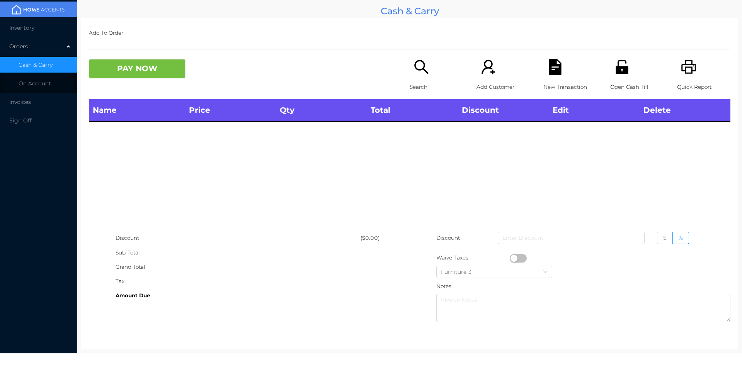
click at [416, 74] on icon "icon: search" at bounding box center [421, 67] width 16 height 16
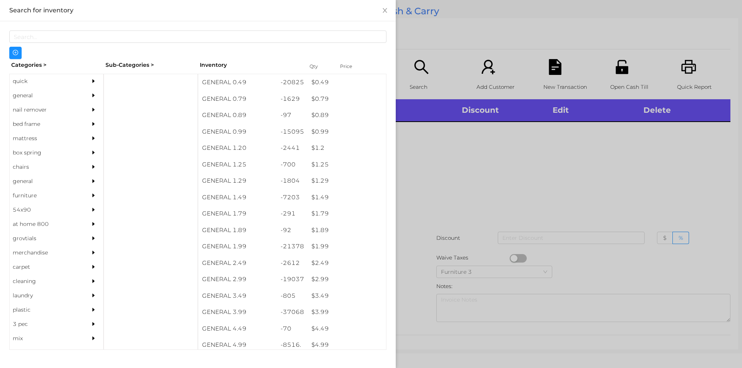
click at [49, 96] on div "general" at bounding box center [45, 95] width 70 height 14
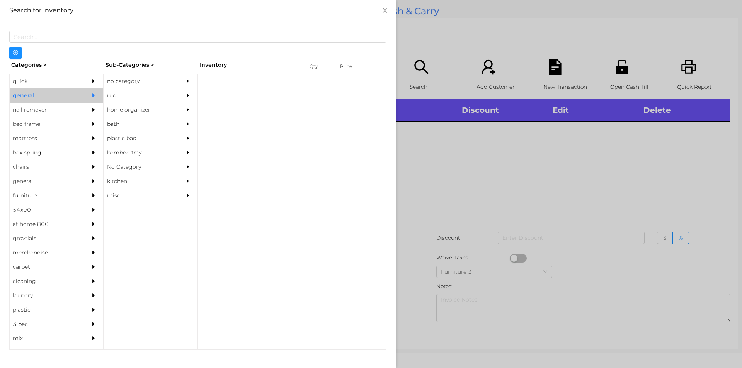
click at [137, 81] on div "no category" at bounding box center [139, 81] width 70 height 14
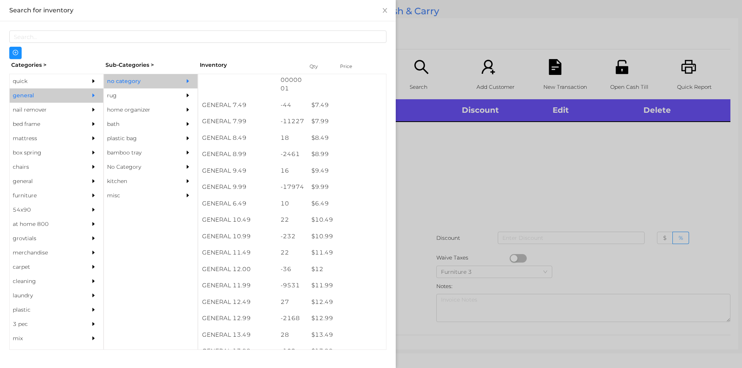
scroll to position [367, 0]
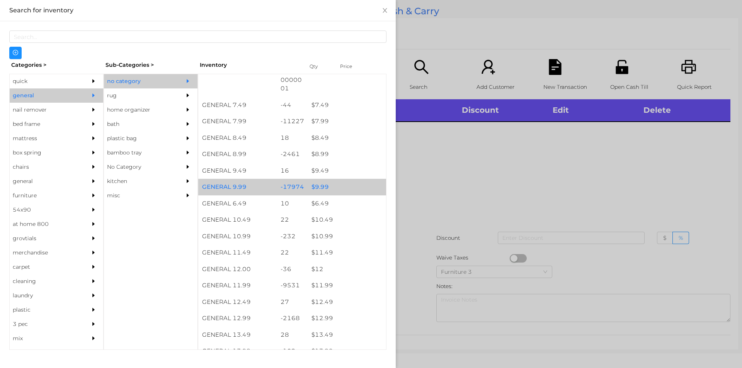
click at [336, 187] on div "$ 9.99" at bounding box center [347, 187] width 78 height 17
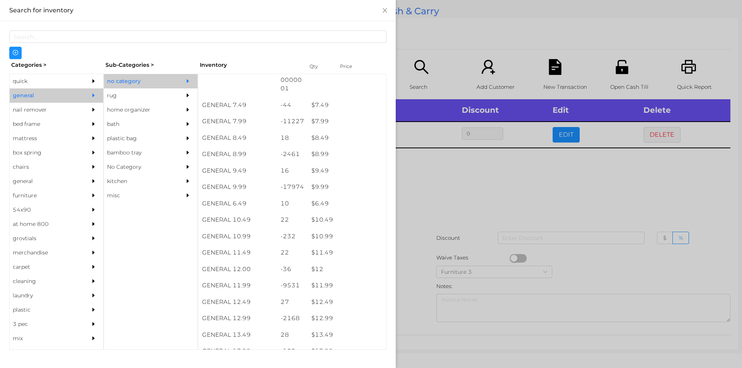
click at [432, 196] on div at bounding box center [371, 184] width 742 height 368
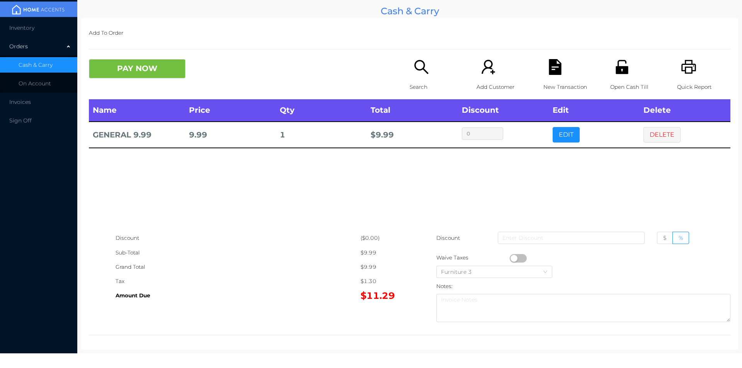
click at [549, 71] on icon "icon: file-text" at bounding box center [555, 67] width 12 height 16
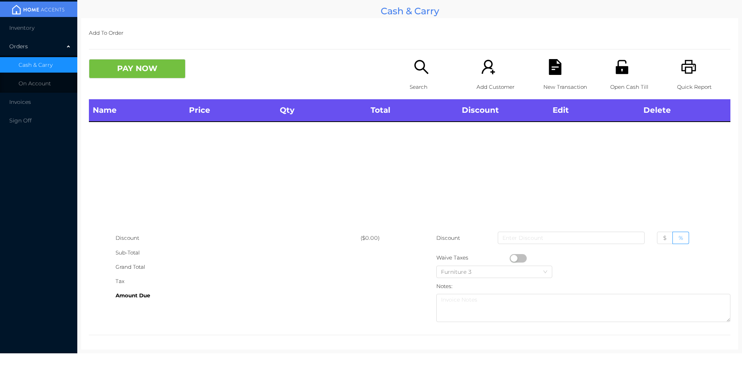
click at [693, 68] on div "Quick Report" at bounding box center [703, 79] width 53 height 40
click at [677, 75] on div "Quick Report" at bounding box center [703, 79] width 53 height 40
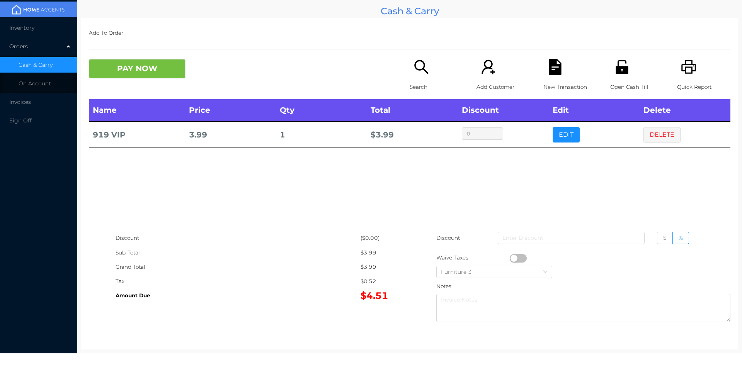
click at [569, 150] on div "Name Price Qty Total Discount Edit Delete 919 VIP 3.99 1 $ 3.99 0 EDIT DELETE" at bounding box center [409, 165] width 641 height 132
click at [553, 129] on button "EDIT" at bounding box center [566, 134] width 27 height 15
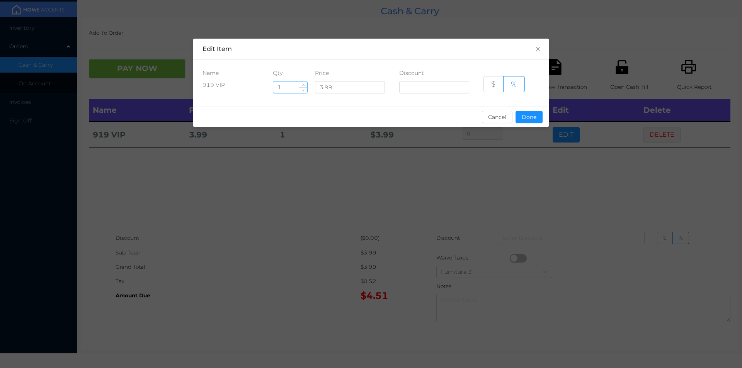
click at [283, 87] on input "1" at bounding box center [290, 88] width 34 height 12
type input "19"
click at [535, 114] on button "Done" at bounding box center [529, 117] width 27 height 12
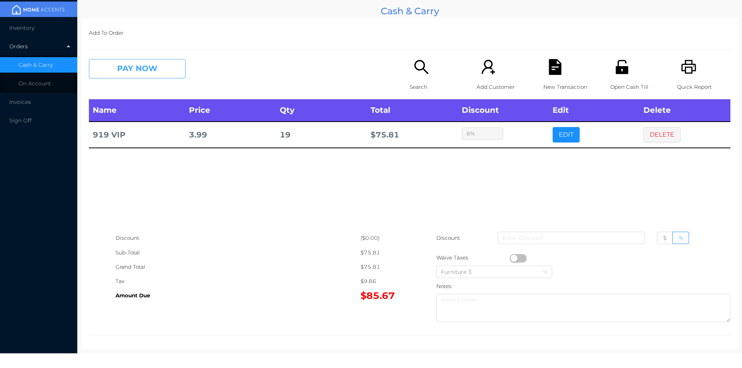
click at [146, 78] on button "PAY NOW" at bounding box center [137, 68] width 97 height 19
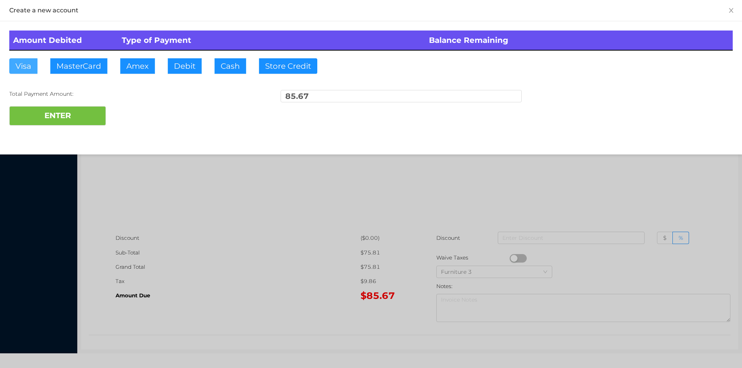
click at [19, 66] on button "Visa" at bounding box center [23, 65] width 28 height 15
click at [24, 116] on button "ENTER" at bounding box center [57, 115] width 97 height 19
type input "0"
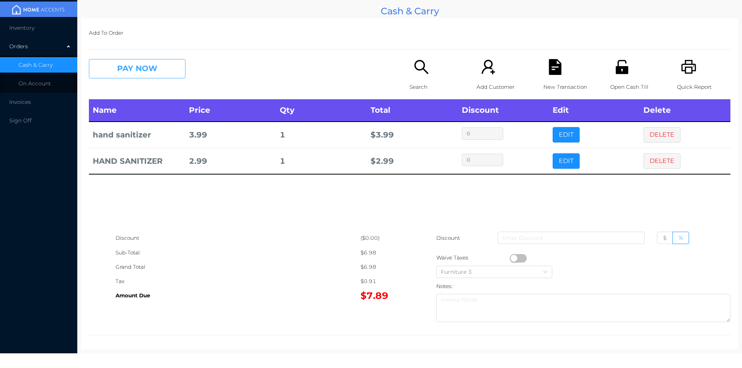
click at [131, 76] on button "PAY NOW" at bounding box center [137, 68] width 97 height 19
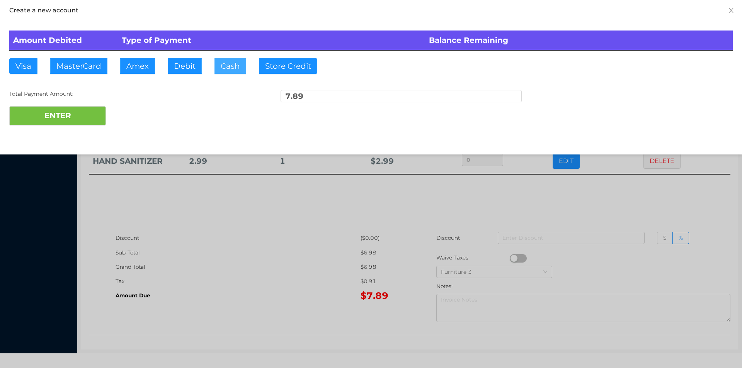
click at [225, 73] on button "Cash" at bounding box center [230, 65] width 32 height 15
type input "8"
click at [68, 115] on button "ENTER" at bounding box center [57, 115] width 97 height 19
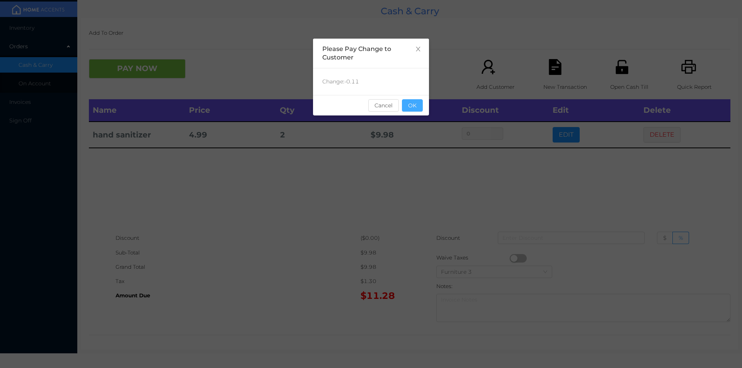
click at [417, 105] on button "OK" at bounding box center [412, 105] width 21 height 12
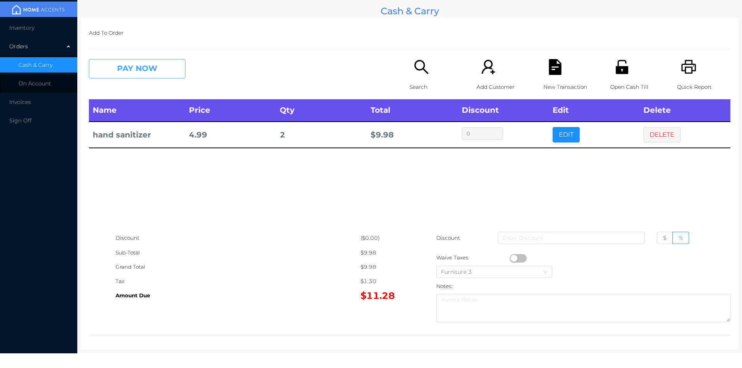
click at [129, 61] on button "PAY NOW" at bounding box center [137, 68] width 97 height 19
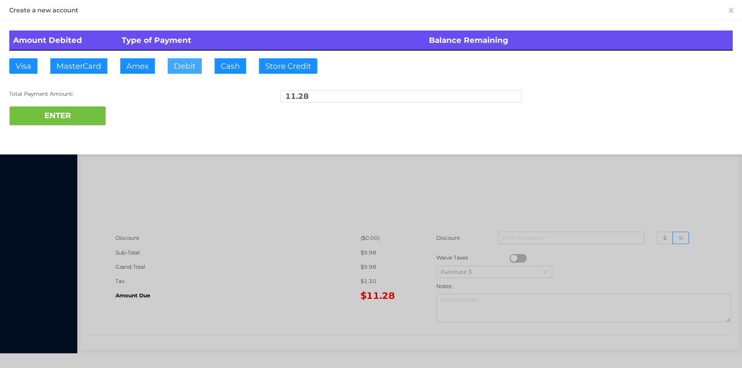
click at [198, 67] on button "Debit" at bounding box center [185, 65] width 34 height 15
type input "20"
click at [76, 109] on button "ENTER" at bounding box center [57, 115] width 97 height 19
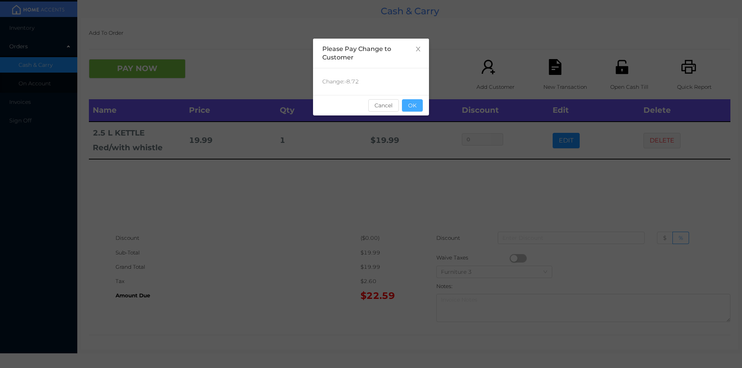
click at [411, 111] on button "OK" at bounding box center [412, 105] width 21 height 12
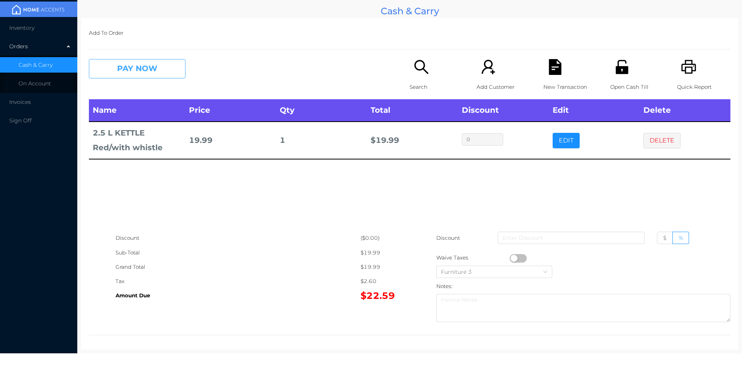
click at [162, 73] on button "PAY NOW" at bounding box center [137, 68] width 97 height 19
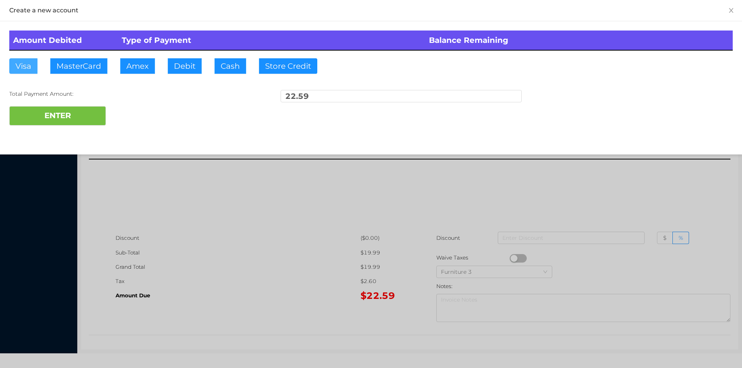
click at [26, 61] on button "Visa" at bounding box center [23, 65] width 28 height 15
click at [35, 111] on button "ENTER" at bounding box center [57, 115] width 97 height 19
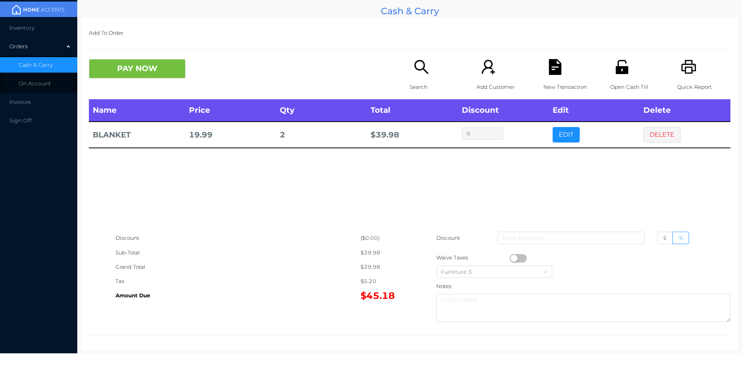
click at [415, 66] on icon "icon: search" at bounding box center [421, 67] width 16 height 16
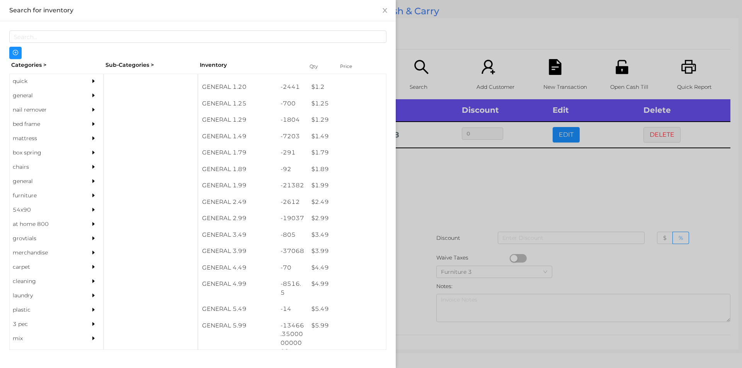
scroll to position [70, 0]
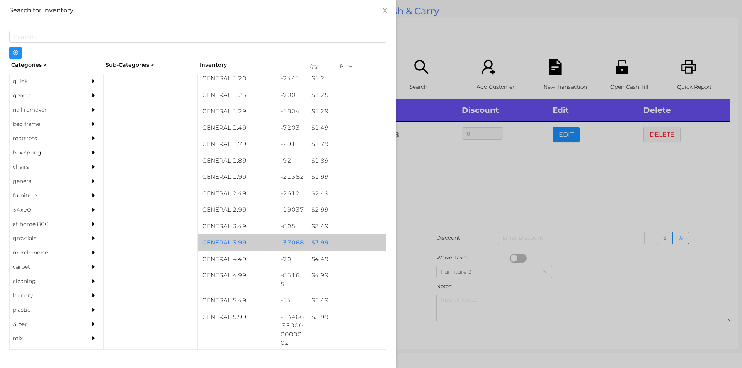
click at [326, 237] on div "$ 3.99" at bounding box center [347, 243] width 78 height 17
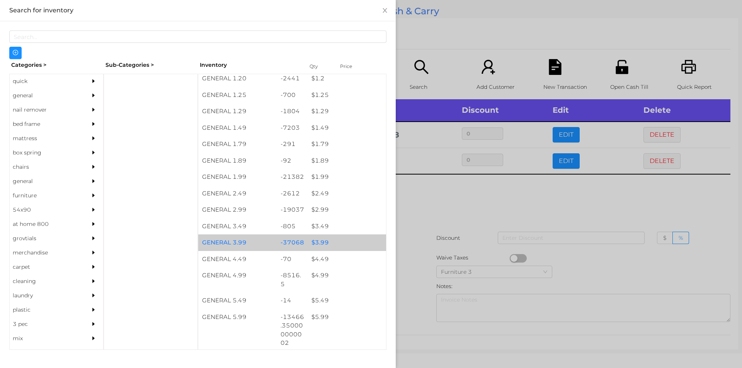
click at [329, 241] on div "$ 3.99" at bounding box center [347, 243] width 78 height 17
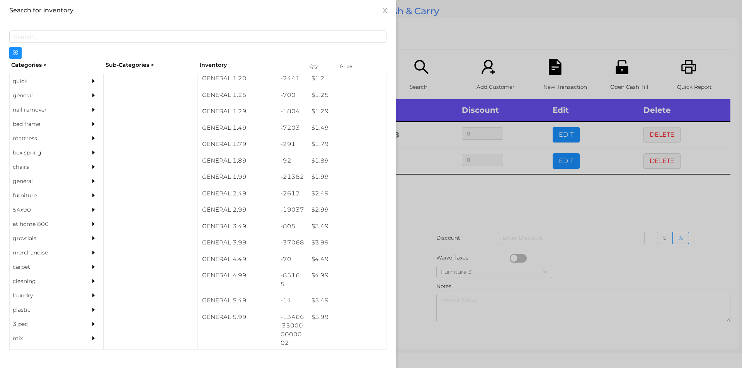
click at [450, 233] on div at bounding box center [371, 184] width 742 height 368
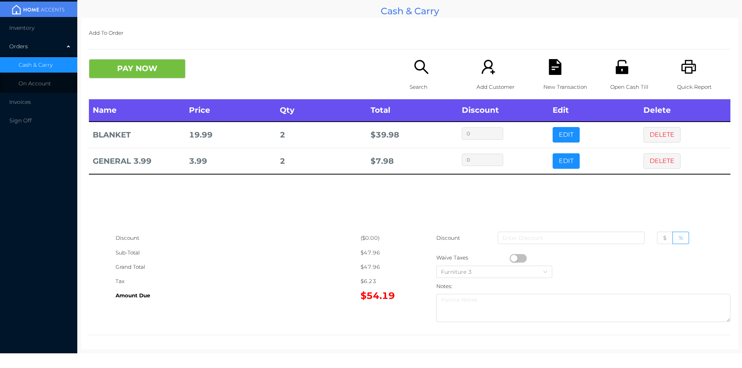
click at [524, 73] on div "Add Customer" at bounding box center [502, 79] width 53 height 40
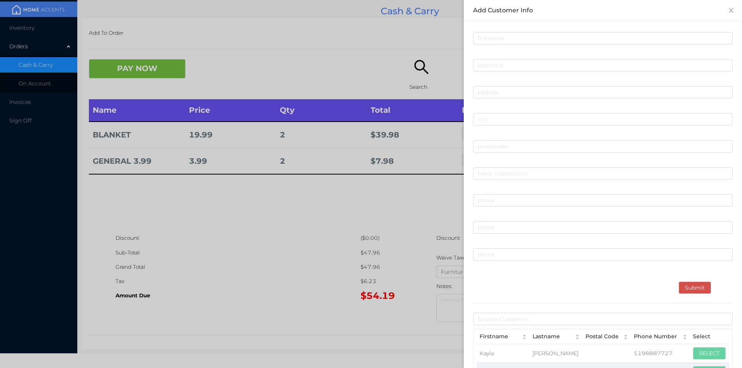
click at [339, 225] on div at bounding box center [371, 184] width 742 height 368
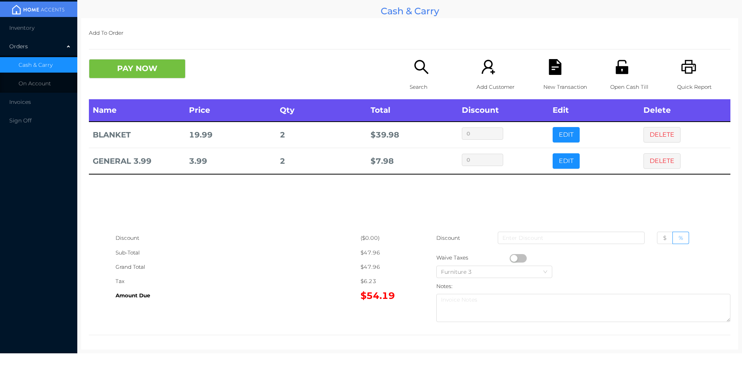
click at [543, 65] on div "New Transaction" at bounding box center [569, 79] width 53 height 40
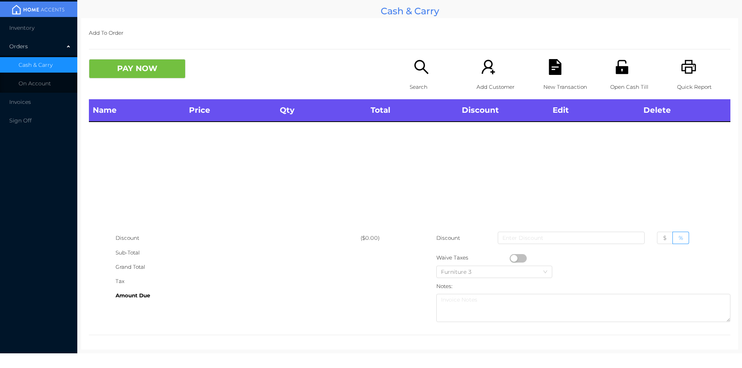
click at [681, 72] on icon "icon: printer" at bounding box center [689, 67] width 16 height 16
click at [631, 76] on div "Open Cash Till" at bounding box center [636, 79] width 53 height 40
click at [417, 60] on icon "icon: search" at bounding box center [421, 67] width 14 height 14
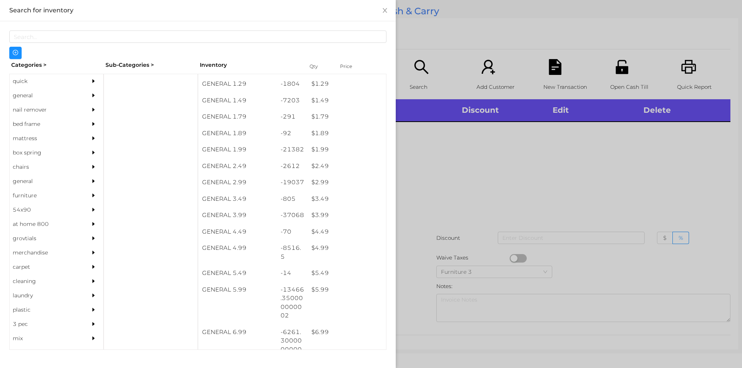
scroll to position [123, 0]
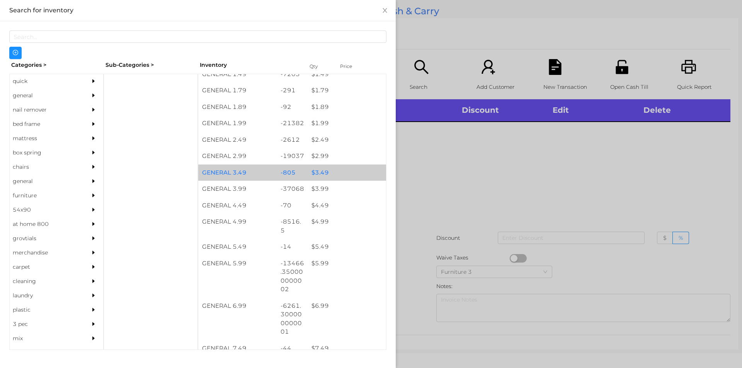
click at [299, 172] on div "-805" at bounding box center [292, 173] width 31 height 17
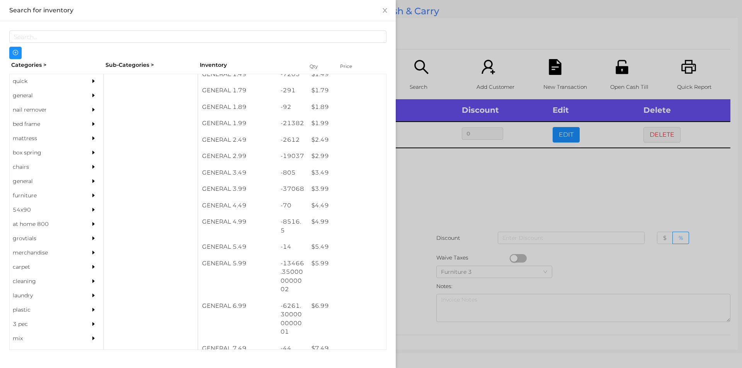
click at [413, 219] on div at bounding box center [371, 184] width 742 height 368
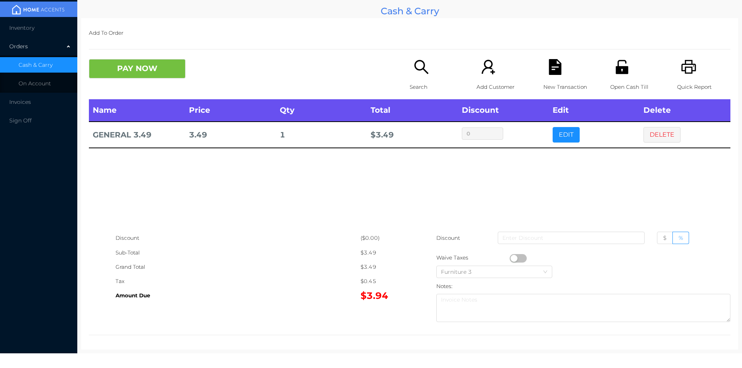
click at [511, 259] on button "button" at bounding box center [518, 258] width 17 height 9
click at [126, 76] on button "PAY NOW" at bounding box center [137, 68] width 97 height 19
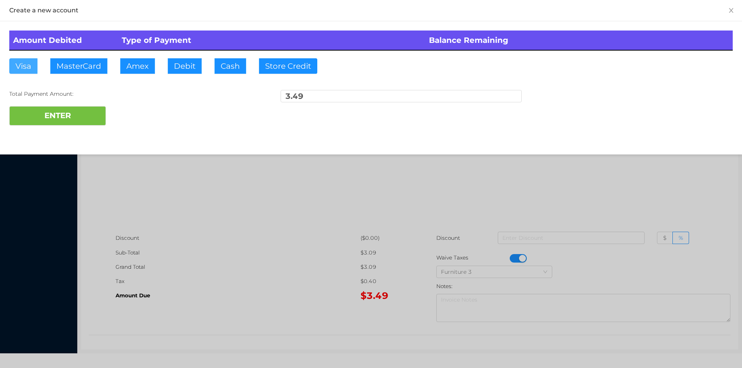
click at [27, 69] on button "Visa" at bounding box center [23, 65] width 28 height 15
click at [32, 125] on button "ENTER" at bounding box center [57, 115] width 97 height 19
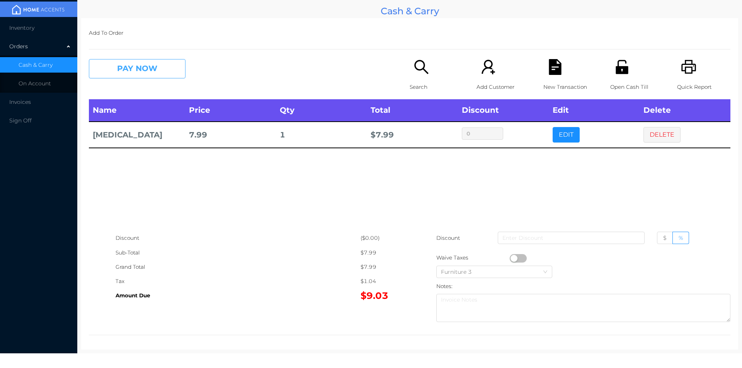
click at [149, 75] on button "PAY NOW" at bounding box center [137, 68] width 97 height 19
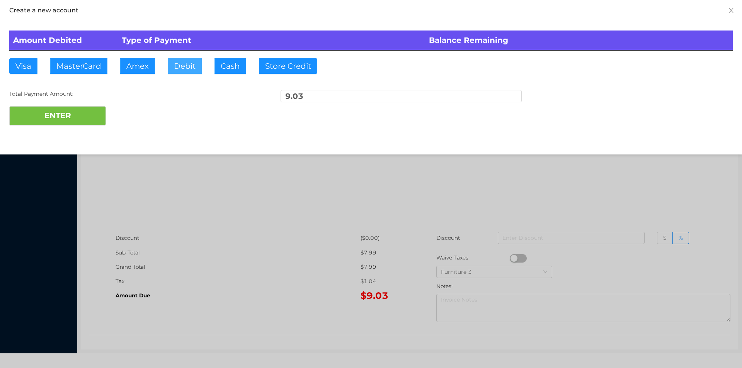
click at [185, 58] on button "Debit" at bounding box center [185, 65] width 34 height 15
click at [99, 107] on button "ENTER" at bounding box center [57, 115] width 97 height 19
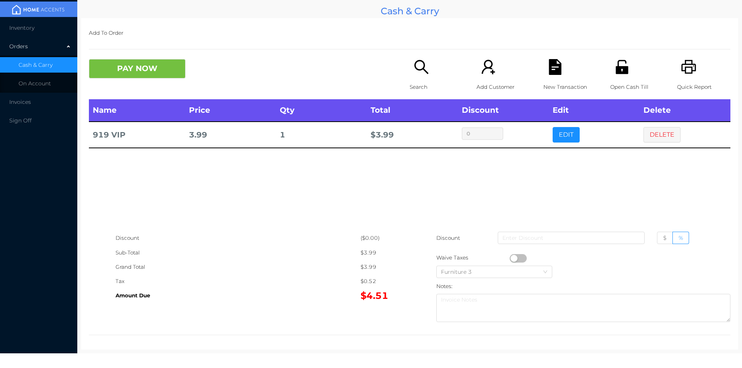
click at [159, 60] on button "PAY NOW" at bounding box center [137, 68] width 97 height 19
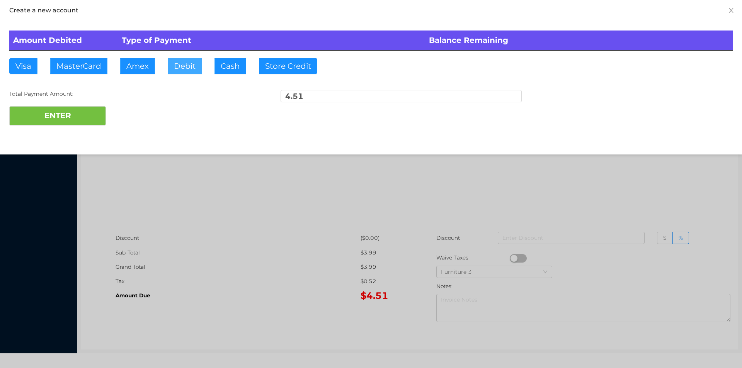
click at [190, 70] on button "Debit" at bounding box center [185, 65] width 34 height 15
click at [88, 123] on button "ENTER" at bounding box center [57, 115] width 97 height 19
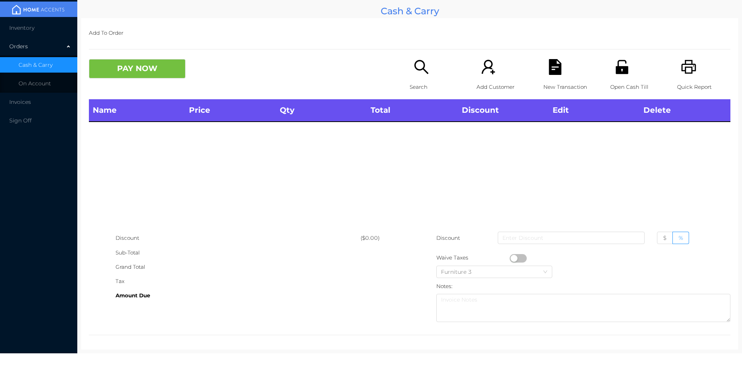
click at [422, 74] on icon "icon: search" at bounding box center [421, 67] width 16 height 16
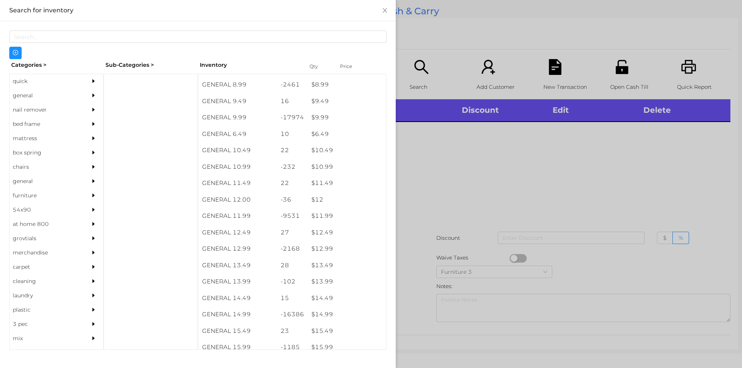
scroll to position [436, 0]
click at [328, 322] on div "$ 14.99" at bounding box center [347, 314] width 78 height 17
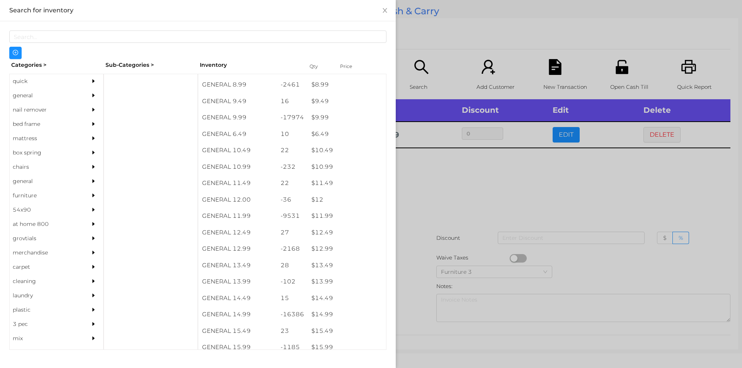
click at [471, 242] on div at bounding box center [371, 184] width 742 height 368
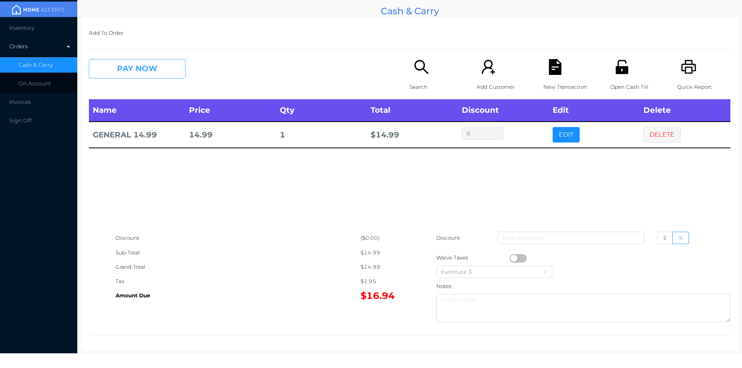
click at [150, 64] on button "PAY NOW" at bounding box center [137, 68] width 97 height 19
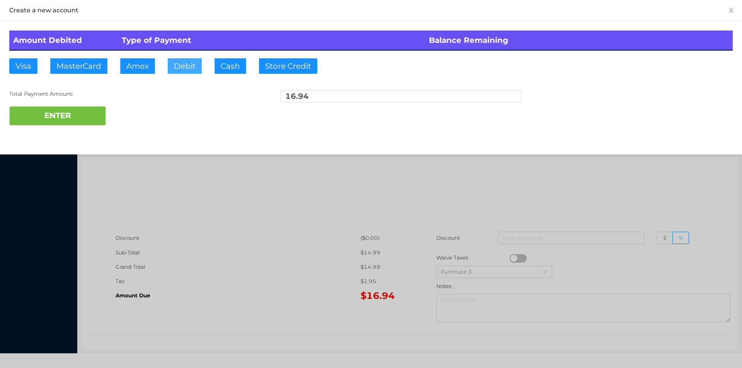
click at [185, 66] on button "Debit" at bounding box center [185, 65] width 34 height 15
click at [73, 114] on button "ENTER" at bounding box center [57, 115] width 97 height 19
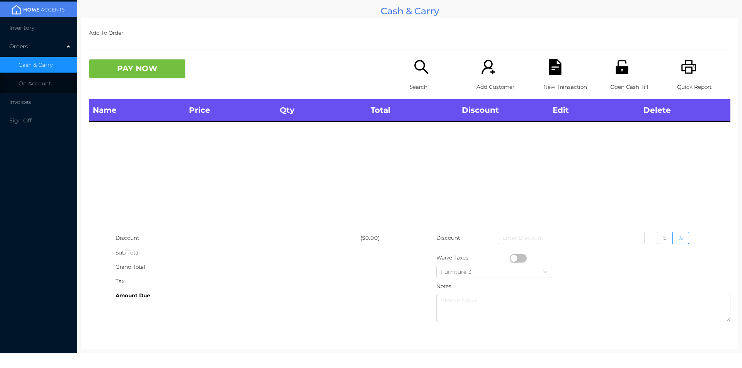
click at [417, 67] on icon "icon: search" at bounding box center [421, 67] width 16 height 16
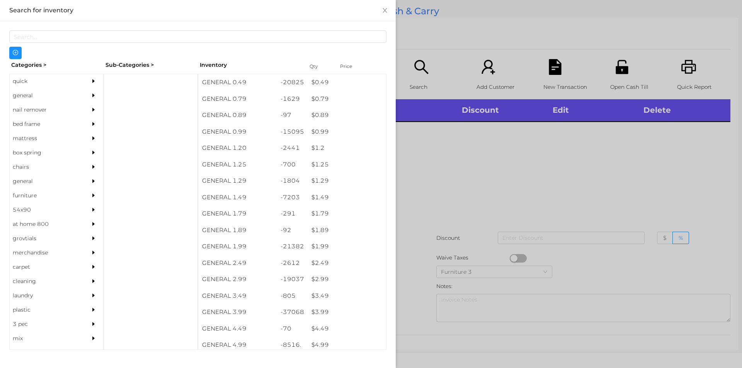
click at [36, 94] on div "general" at bounding box center [45, 95] width 70 height 14
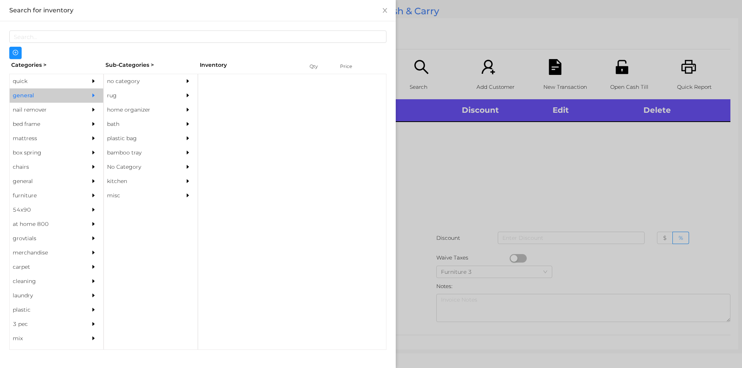
click at [125, 83] on div "no category" at bounding box center [139, 81] width 70 height 14
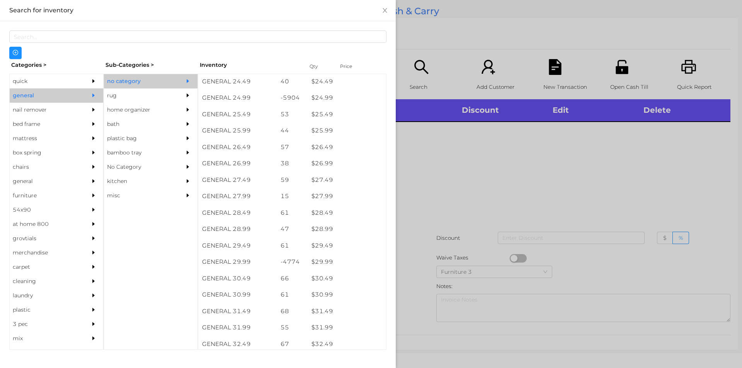
scroll to position [988, 0]
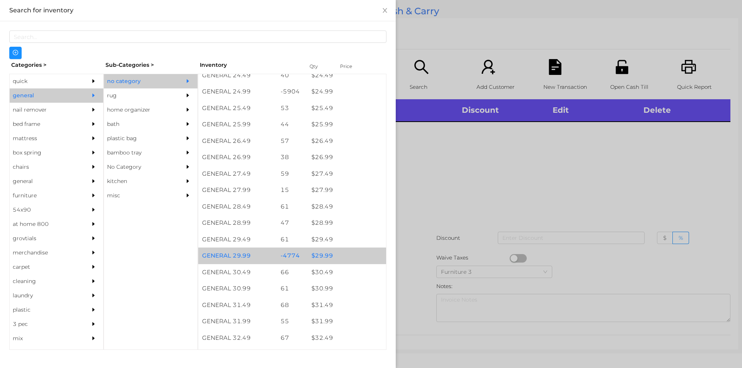
click at [355, 250] on div "$ 29.99" at bounding box center [347, 256] width 78 height 17
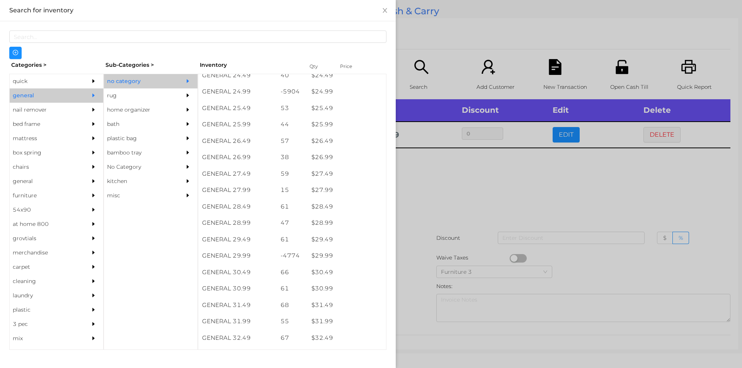
click at [556, 70] on div at bounding box center [371, 184] width 742 height 368
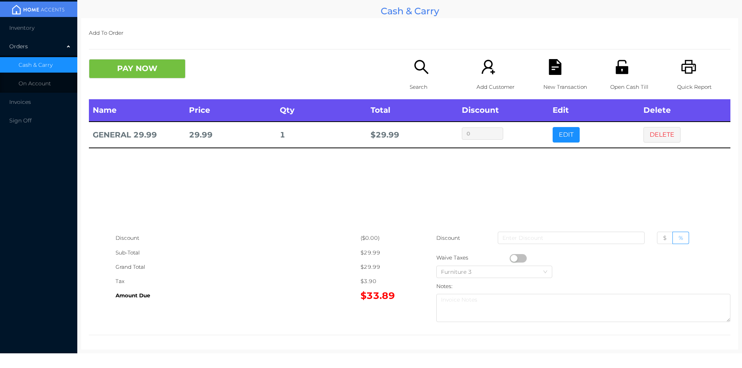
click at [562, 70] on div "New Transaction" at bounding box center [569, 79] width 53 height 40
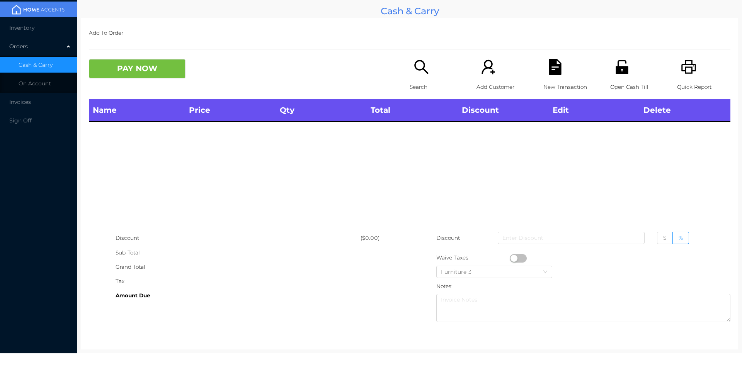
click at [687, 65] on icon "icon: printer" at bounding box center [688, 67] width 15 height 14
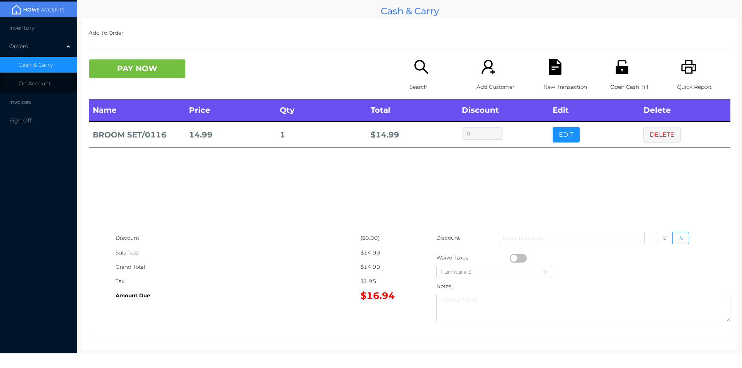
click at [421, 79] on div "Search" at bounding box center [436, 79] width 53 height 40
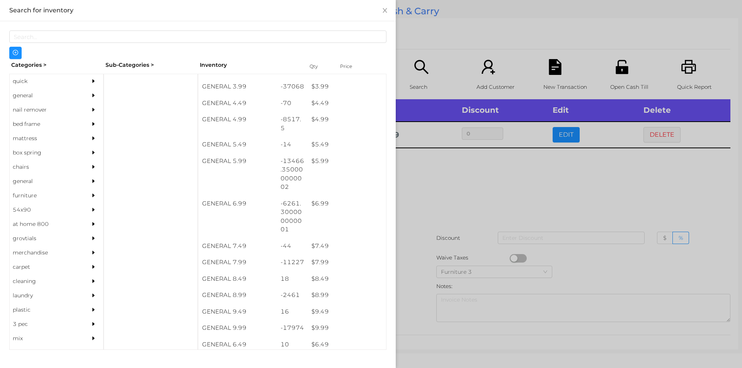
scroll to position [226, 0]
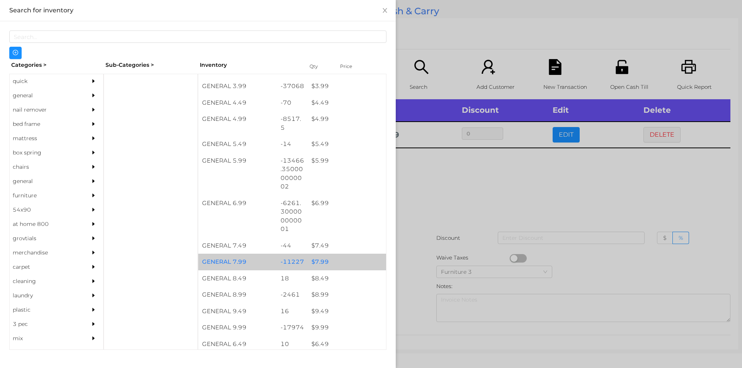
click at [343, 261] on div "$ 7.99" at bounding box center [347, 262] width 78 height 17
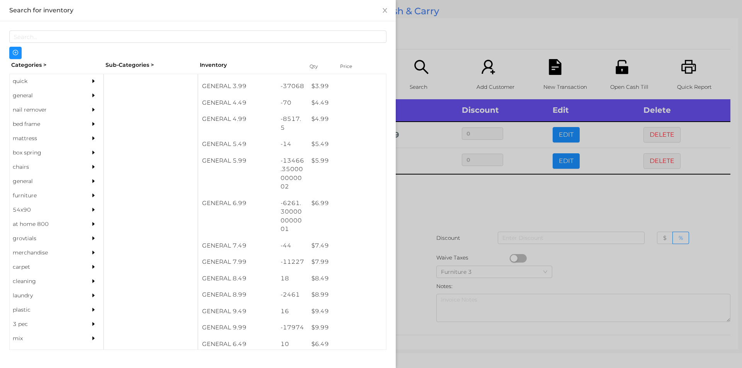
click at [467, 236] on div at bounding box center [371, 184] width 742 height 368
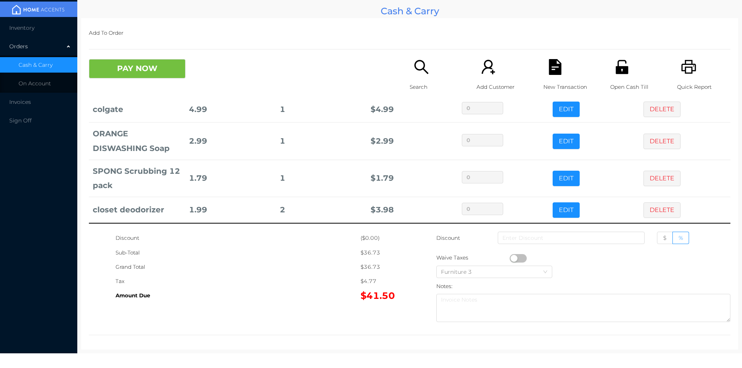
scroll to position [78, 0]
click at [553, 208] on button "EDIT" at bounding box center [566, 209] width 27 height 15
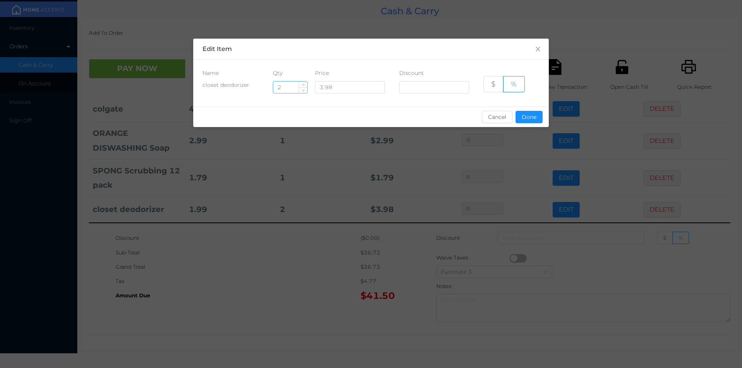
click at [283, 85] on input "2" at bounding box center [290, 88] width 34 height 12
type input "1"
click at [536, 114] on button "Done" at bounding box center [529, 117] width 27 height 12
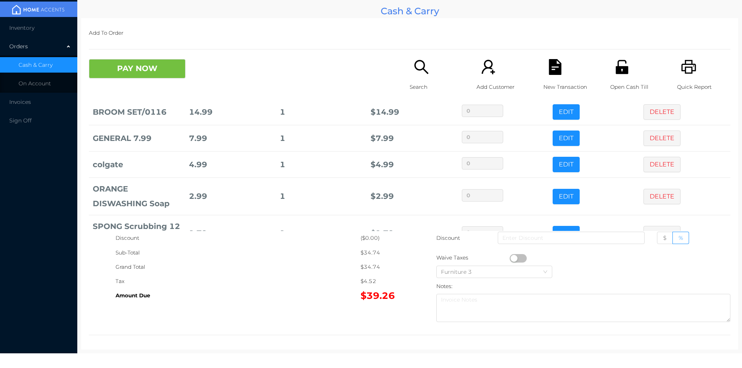
scroll to position [0, 0]
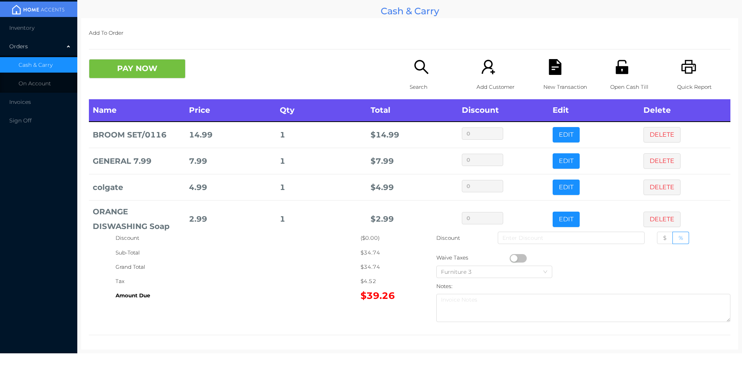
click at [419, 75] on icon "icon: search" at bounding box center [421, 67] width 16 height 16
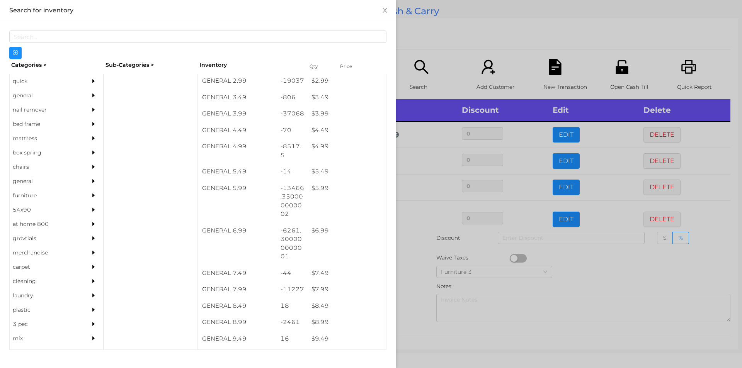
scroll to position [192, 0]
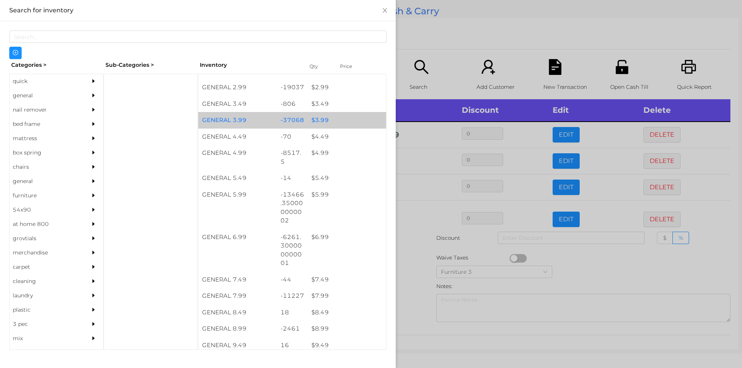
click at [348, 114] on div "$ 3.99" at bounding box center [347, 120] width 78 height 17
click at [355, 118] on div "$ 3.99" at bounding box center [347, 120] width 78 height 17
click at [365, 116] on div "$ 3.99" at bounding box center [347, 120] width 78 height 17
click at [372, 115] on div "$ 3.99" at bounding box center [347, 120] width 78 height 17
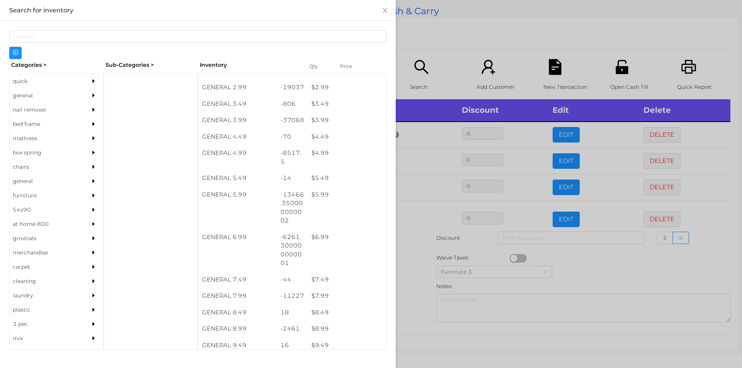
click at [453, 27] on div at bounding box center [371, 184] width 742 height 368
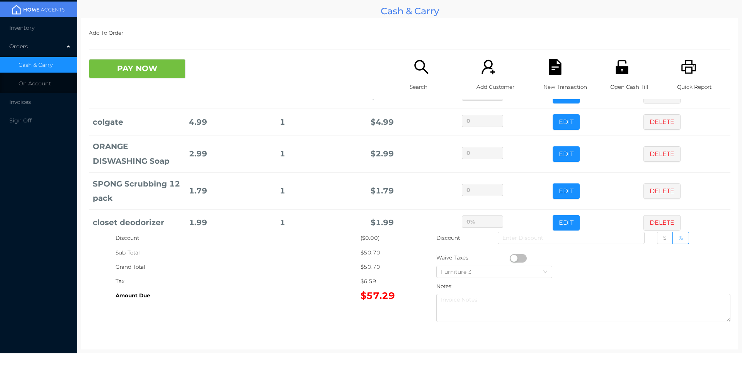
scroll to position [105, 0]
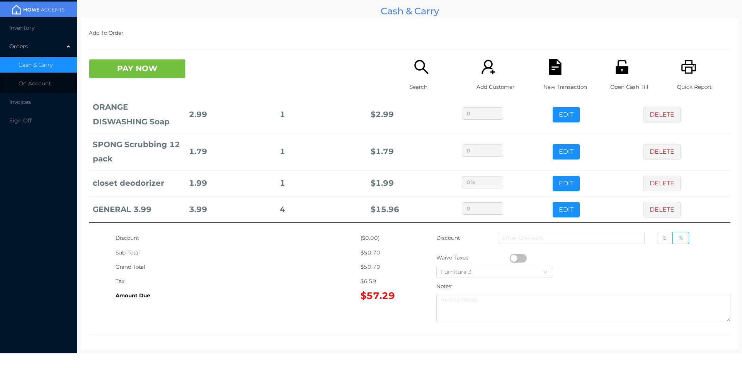
click at [420, 68] on icon "icon: search" at bounding box center [421, 67] width 14 height 14
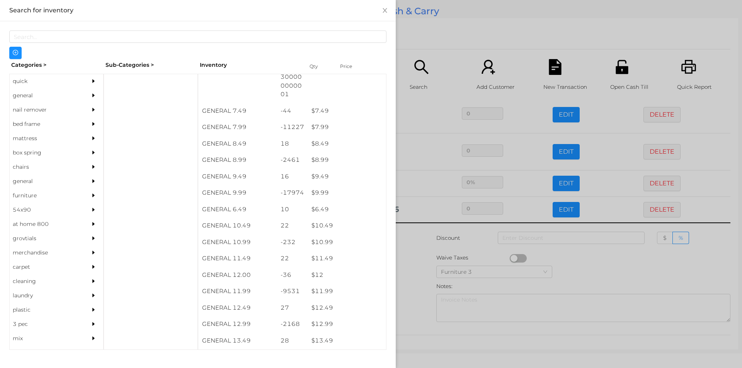
scroll to position [384, 0]
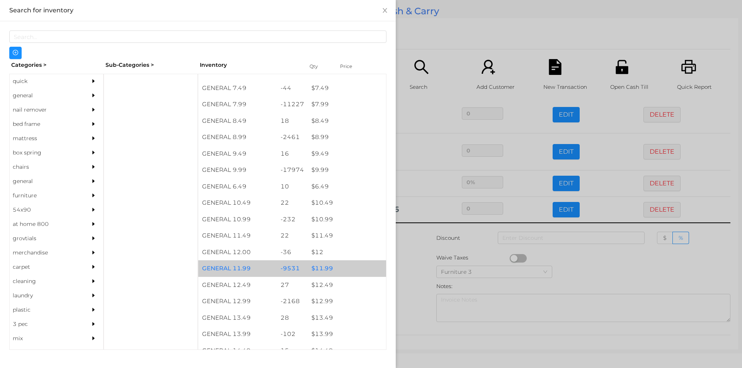
click at [303, 267] on div "-9531" at bounding box center [292, 268] width 31 height 17
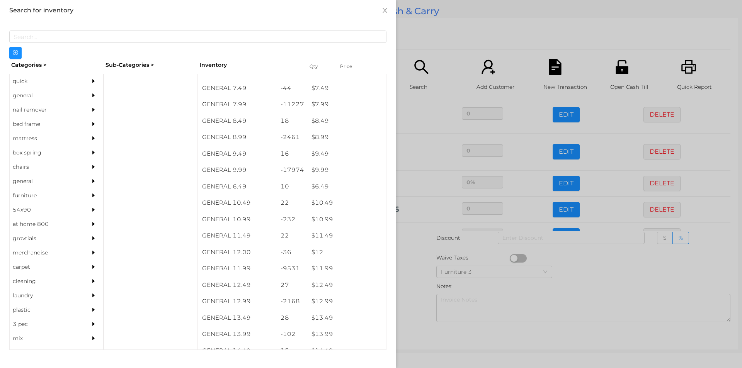
click at [439, 41] on div at bounding box center [371, 184] width 742 height 368
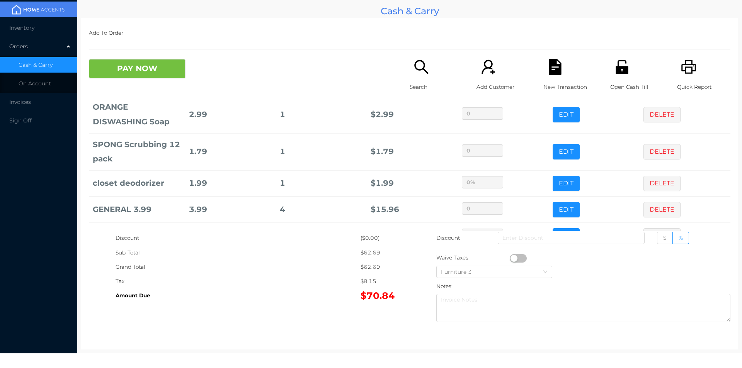
scroll to position [131, 0]
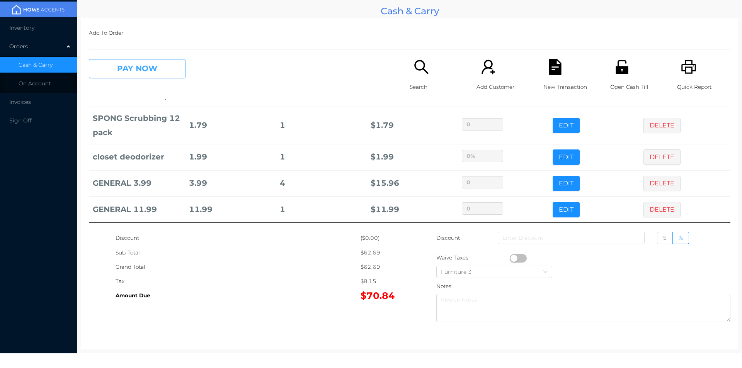
click at [128, 60] on button "PAY NOW" at bounding box center [137, 68] width 97 height 19
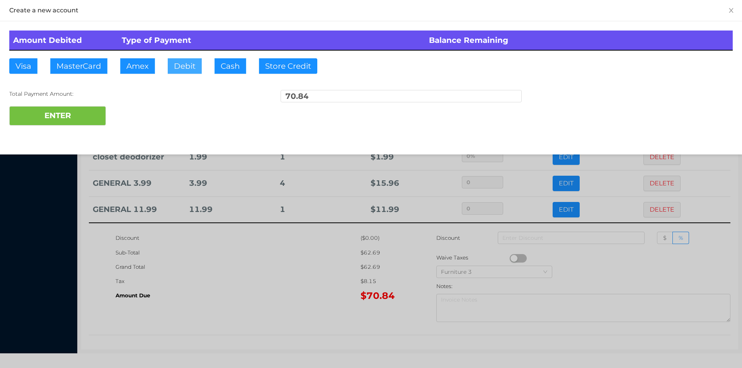
click at [168, 68] on button "Debit" at bounding box center [185, 65] width 34 height 15
click at [71, 120] on button "ENTER" at bounding box center [57, 115] width 97 height 19
type input "0"
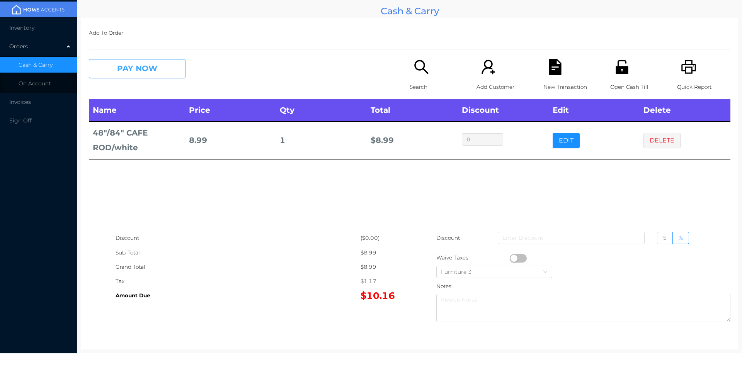
click at [137, 71] on button "PAY NOW" at bounding box center [137, 68] width 97 height 19
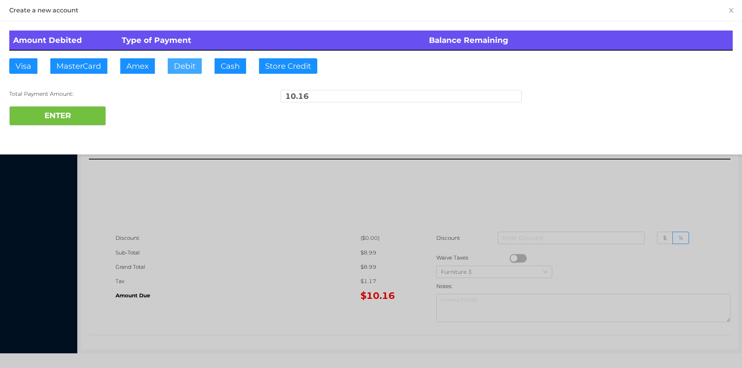
click at [188, 72] on button "Debit" at bounding box center [185, 65] width 34 height 15
click at [62, 122] on button "ENTER" at bounding box center [57, 115] width 97 height 19
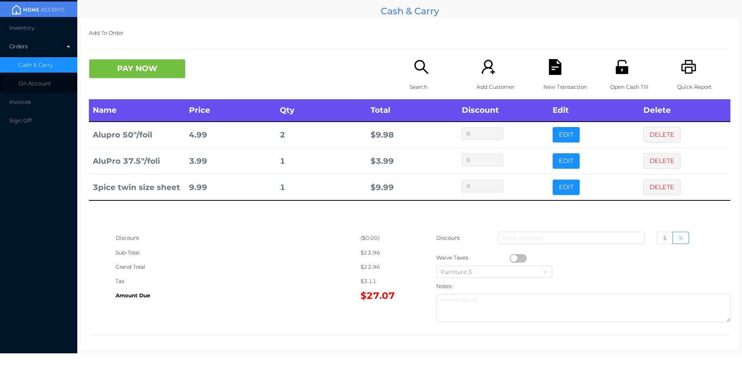
scroll to position [3, 0]
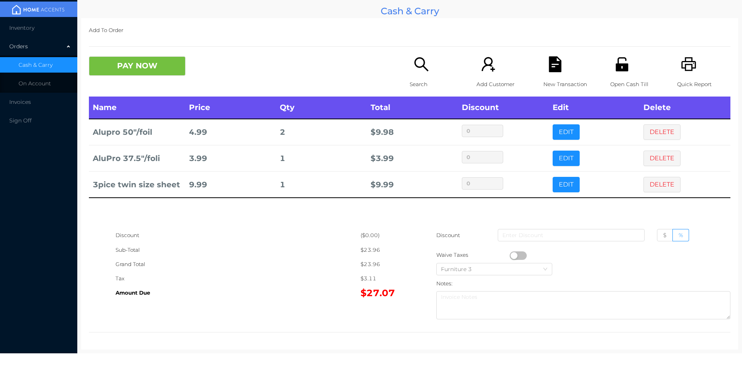
click at [555, 66] on icon "icon: file-text" at bounding box center [555, 64] width 12 height 16
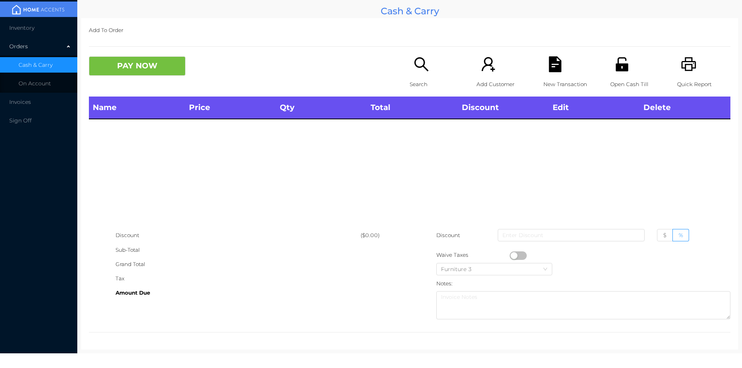
click at [629, 59] on div "Open Cash Till" at bounding box center [636, 76] width 53 height 40
click at [610, 71] on div "Open Cash Till" at bounding box center [636, 76] width 53 height 40
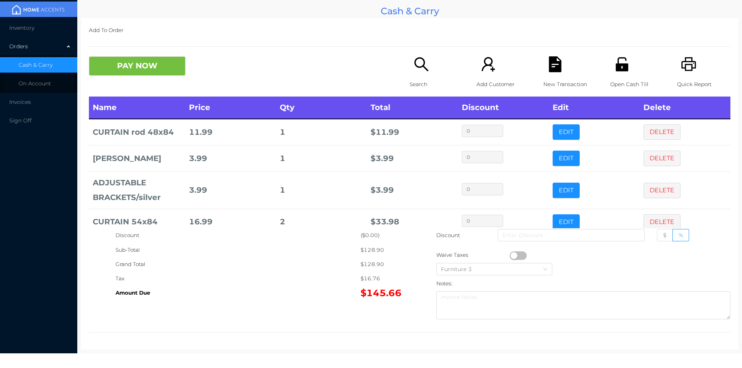
click at [422, 85] on p "Search" at bounding box center [436, 84] width 53 height 14
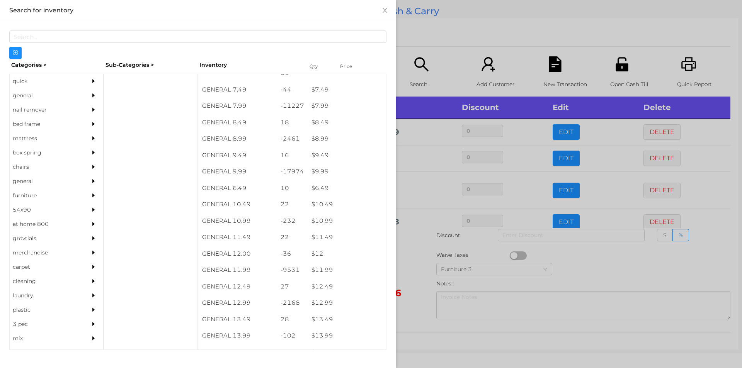
scroll to position [388, 0]
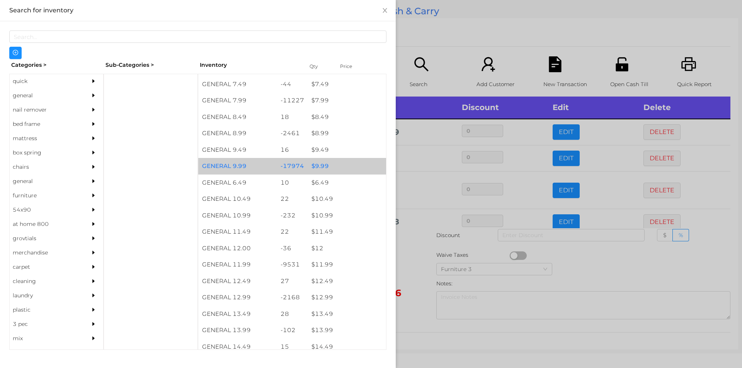
click at [308, 161] on div "$ 9.99" at bounding box center [347, 166] width 78 height 17
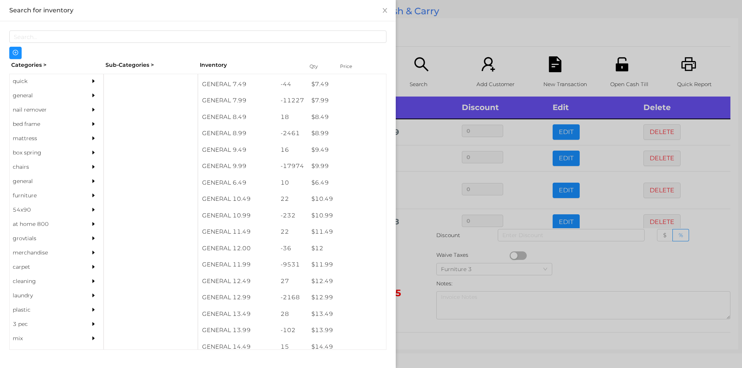
click at [439, 36] on div at bounding box center [371, 184] width 742 height 368
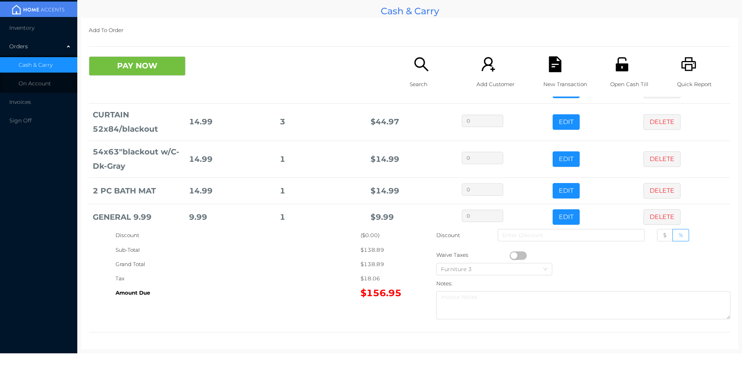
scroll to position [142, 0]
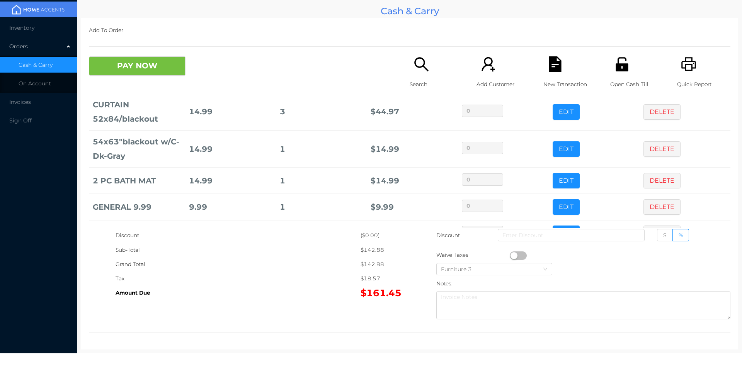
click at [419, 71] on icon "icon: search" at bounding box center [421, 64] width 16 height 16
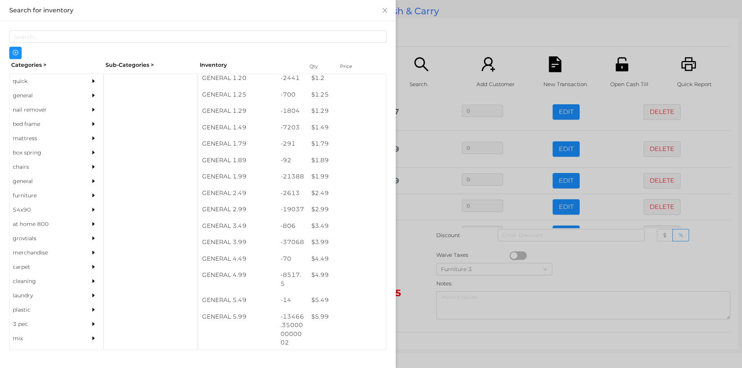
scroll to position [112, 0]
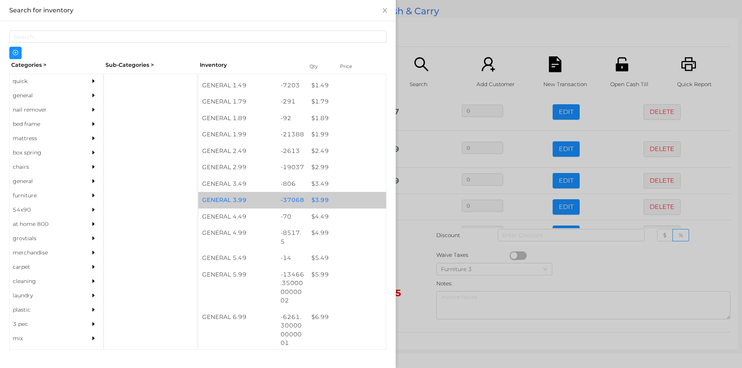
click at [325, 203] on div "$ 3.99" at bounding box center [347, 200] width 78 height 17
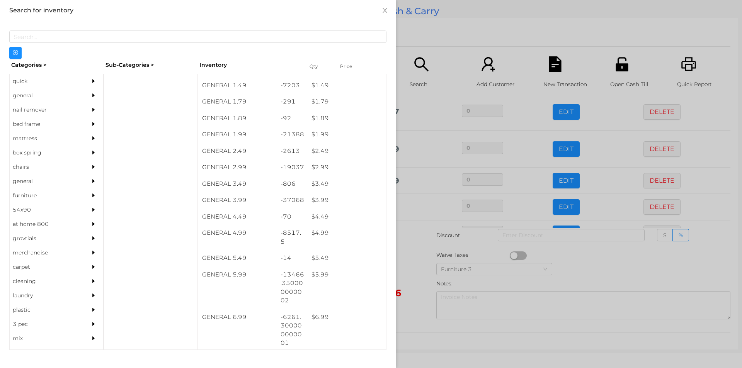
click at [435, 27] on div at bounding box center [371, 184] width 742 height 368
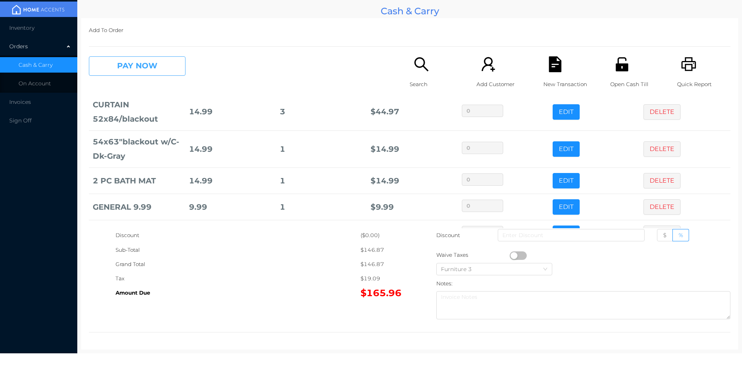
click at [143, 68] on button "PAY NOW" at bounding box center [137, 65] width 97 height 19
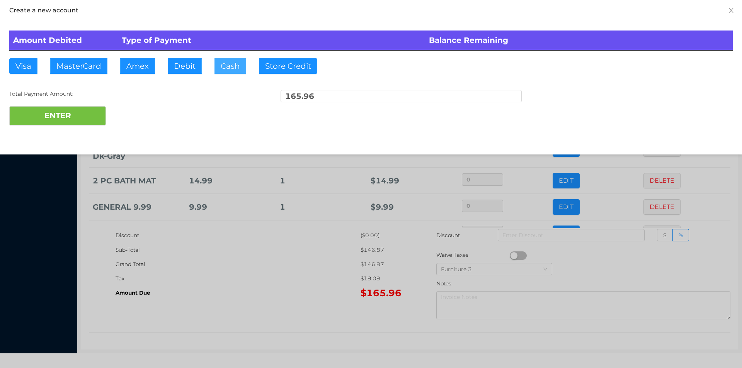
click at [232, 68] on button "Cash" at bounding box center [230, 65] width 32 height 15
type input "200"
click at [65, 113] on button "ENTER" at bounding box center [57, 115] width 97 height 19
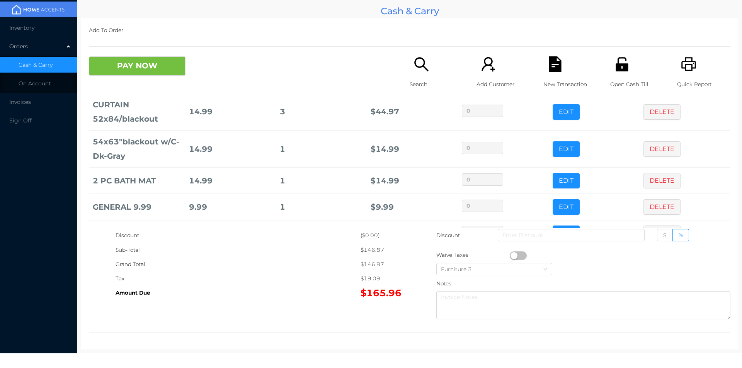
scroll to position [0, 0]
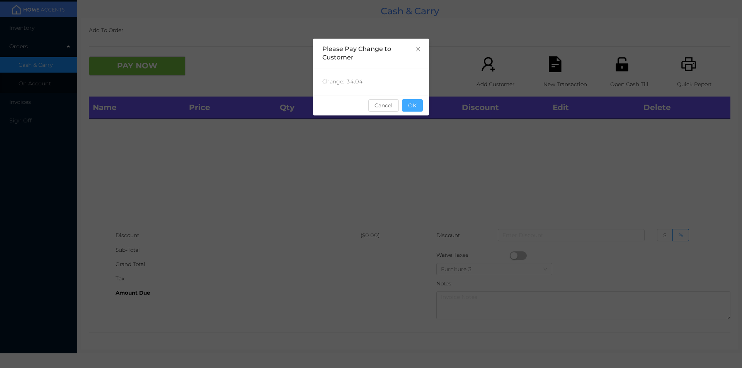
click at [408, 105] on button "OK" at bounding box center [412, 105] width 21 height 12
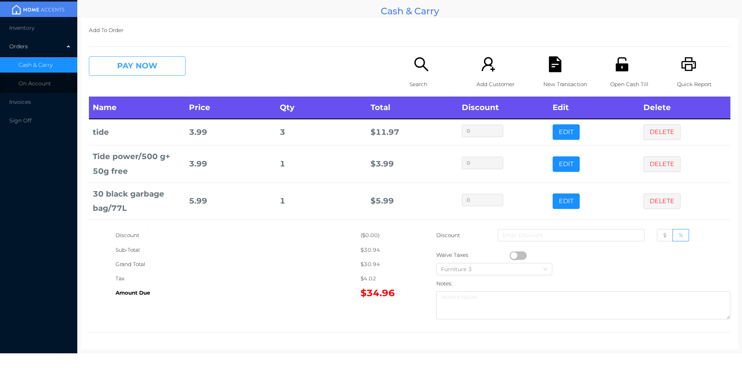
click at [124, 71] on button "PAY NOW" at bounding box center [137, 65] width 97 height 19
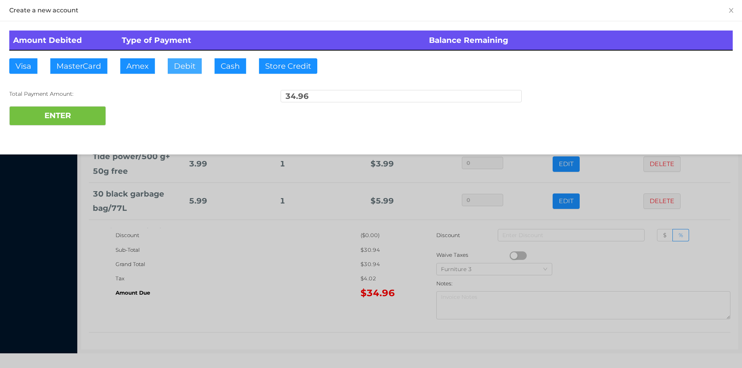
click at [185, 69] on button "Debit" at bounding box center [185, 65] width 34 height 15
click at [74, 106] on button "ENTER" at bounding box center [57, 115] width 97 height 19
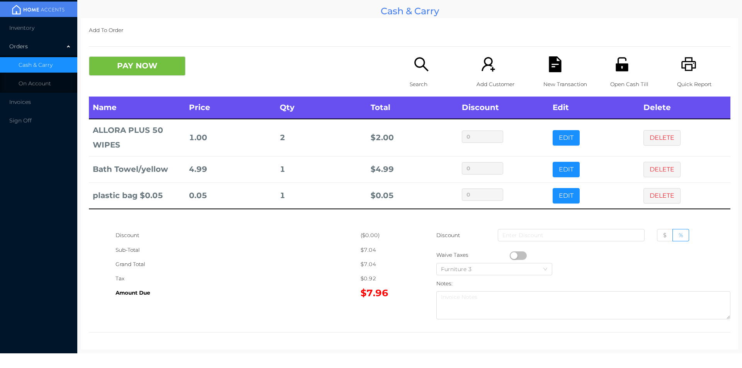
click at [122, 64] on button "PAY NOW" at bounding box center [137, 65] width 97 height 19
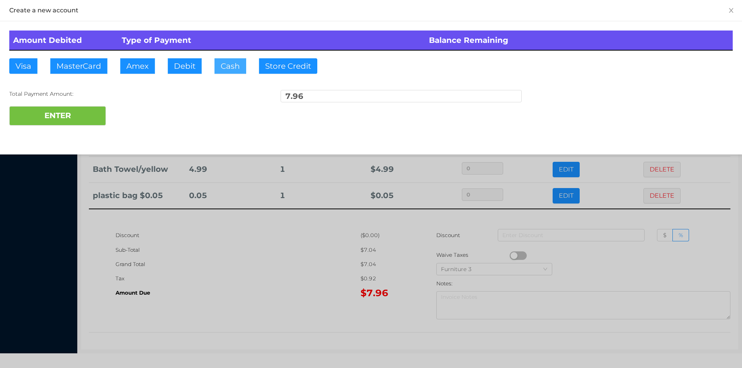
click at [230, 62] on button "Cash" at bounding box center [230, 65] width 32 height 15
type input "10."
click at [77, 118] on button "ENTER" at bounding box center [57, 115] width 97 height 19
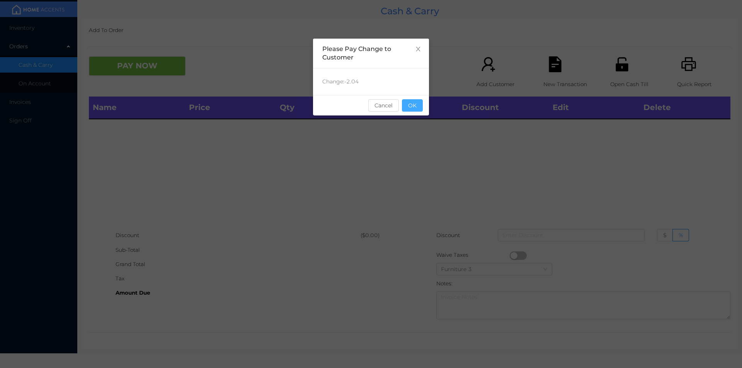
click at [413, 109] on button "OK" at bounding box center [412, 105] width 21 height 12
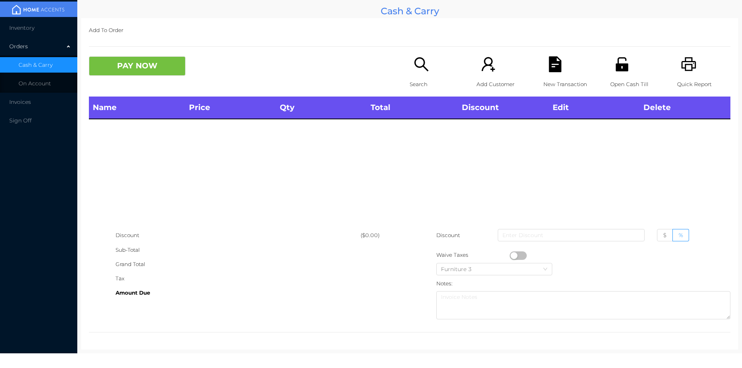
click at [415, 135] on div "Name Price Qty Total Discount Edit Delete" at bounding box center [409, 163] width 641 height 132
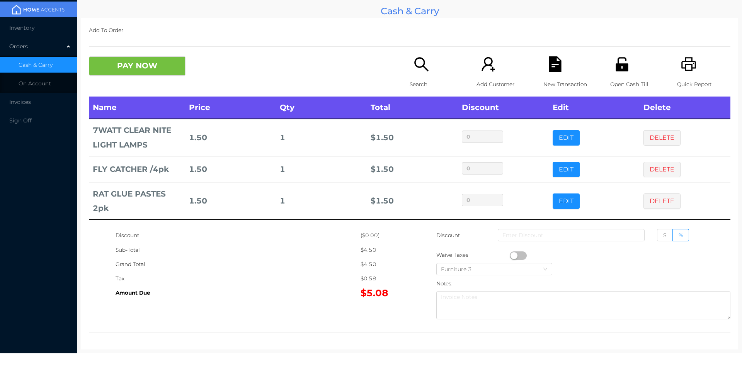
click at [562, 205] on button "EDIT" at bounding box center [566, 201] width 27 height 15
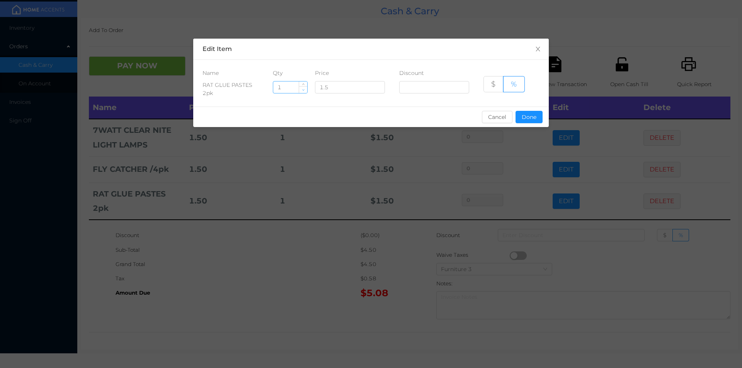
click at [301, 90] on span "Decrease Value" at bounding box center [303, 89] width 8 height 7
type input "0"
type input "10"
click at [522, 118] on button "Done" at bounding box center [529, 117] width 27 height 12
type input "0%"
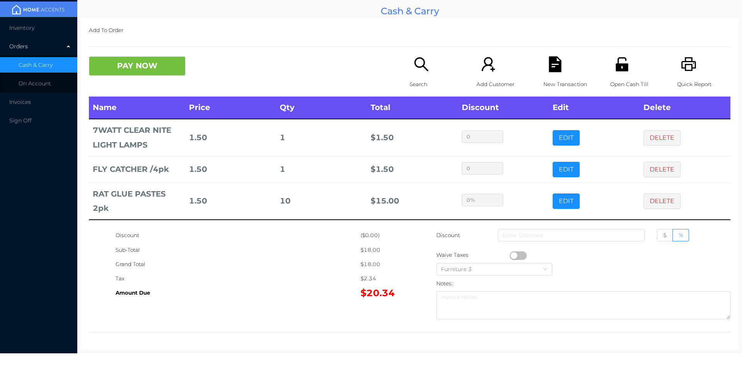
click at [267, 257] on div "Sub-Total" at bounding box center [238, 250] width 245 height 14
click at [568, 58] on div "New Transaction" at bounding box center [569, 76] width 53 height 40
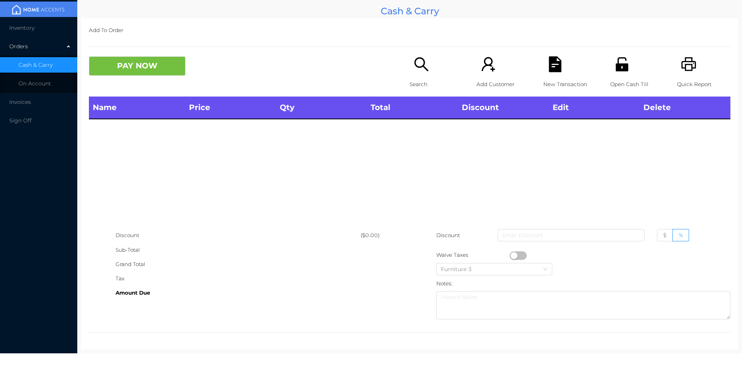
click at [696, 75] on div "Quick Report" at bounding box center [703, 76] width 53 height 40
click at [543, 72] on div "New Transaction" at bounding box center [569, 76] width 53 height 40
click at [155, 62] on button "PAY NOW" at bounding box center [137, 65] width 97 height 19
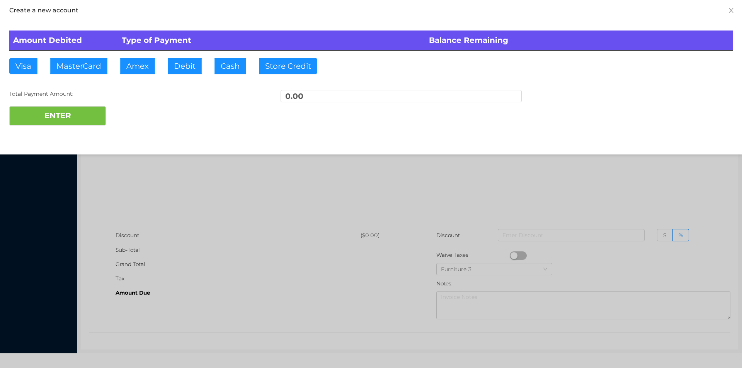
click at [237, 171] on div at bounding box center [371, 184] width 742 height 368
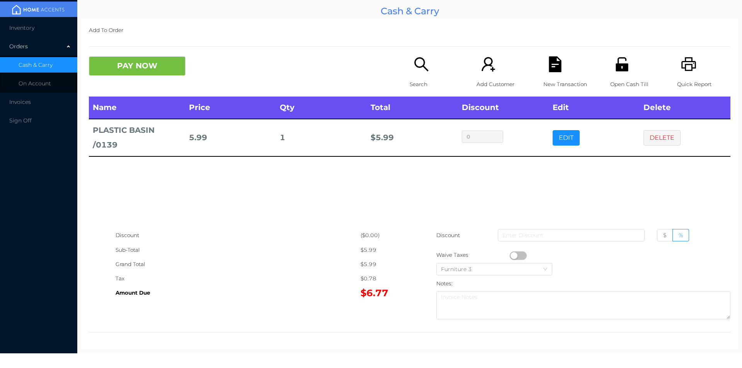
click at [415, 71] on icon "icon: search" at bounding box center [421, 64] width 16 height 16
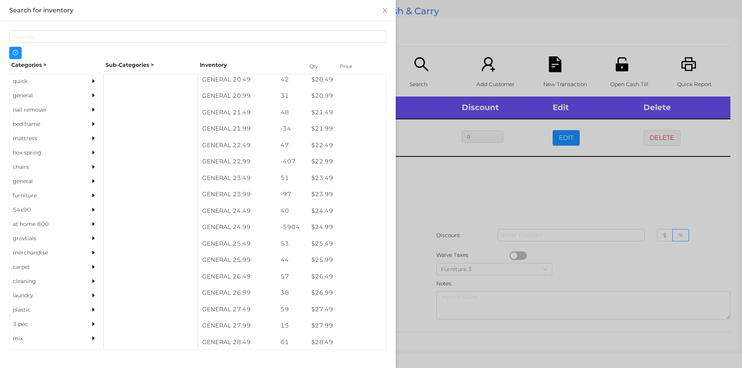
scroll to position [852, 0]
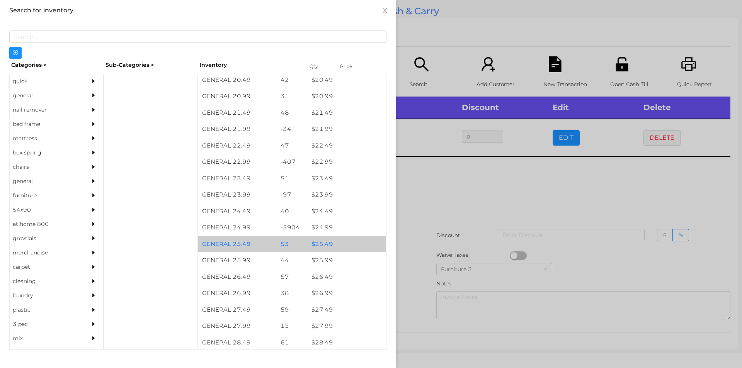
click at [318, 246] on div "$ 25.49" at bounding box center [347, 244] width 78 height 17
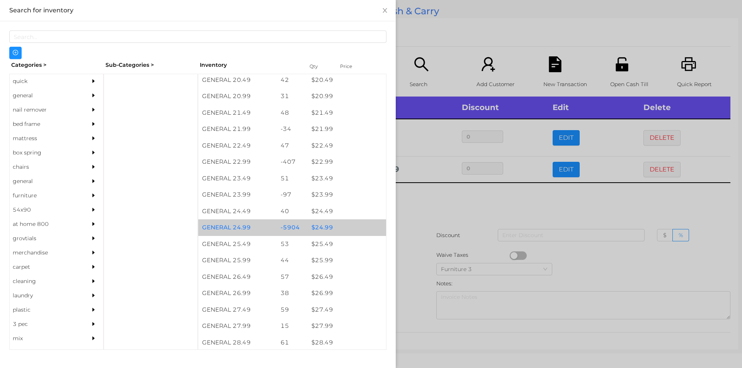
click at [325, 231] on div "$ 24.99" at bounding box center [347, 227] width 78 height 17
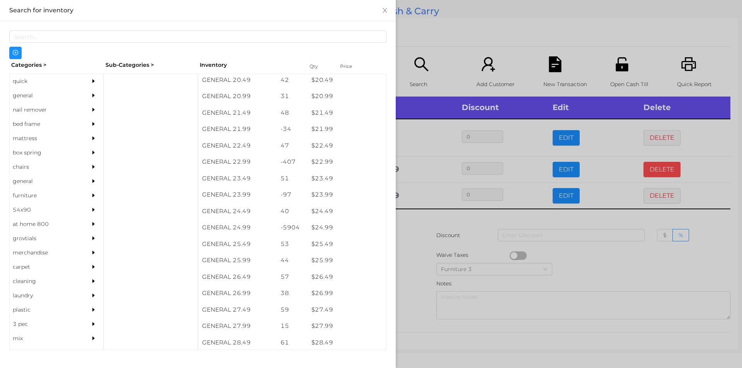
click at [644, 166] on div at bounding box center [371, 184] width 742 height 368
click at [649, 169] on button "DELETE" at bounding box center [661, 169] width 37 height 15
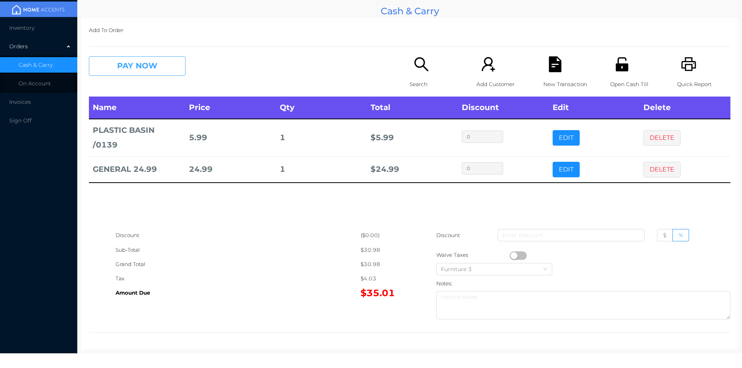
click at [131, 62] on button "PAY NOW" at bounding box center [137, 65] width 97 height 19
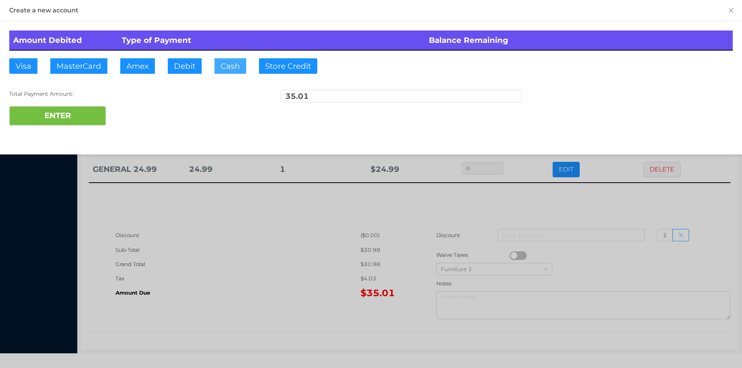
click at [230, 61] on button "Cash" at bounding box center [230, 65] width 32 height 15
type input "50."
click at [75, 125] on button "ENTER" at bounding box center [57, 115] width 97 height 19
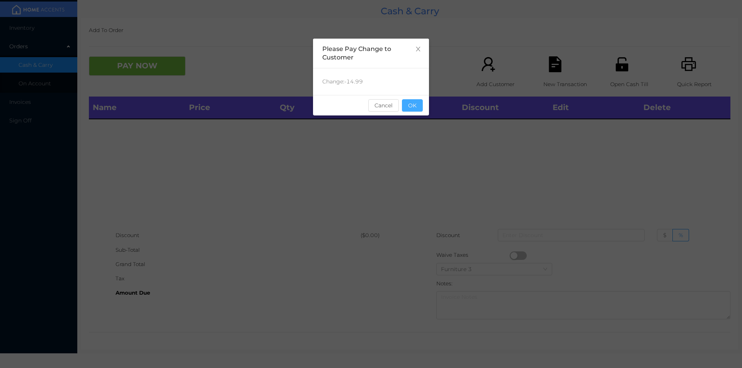
click at [421, 104] on button "OK" at bounding box center [412, 105] width 21 height 12
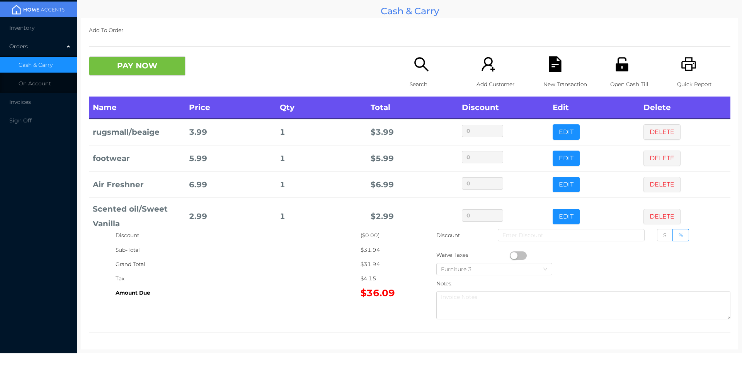
click at [555, 65] on icon "icon: file-text" at bounding box center [555, 64] width 12 height 16
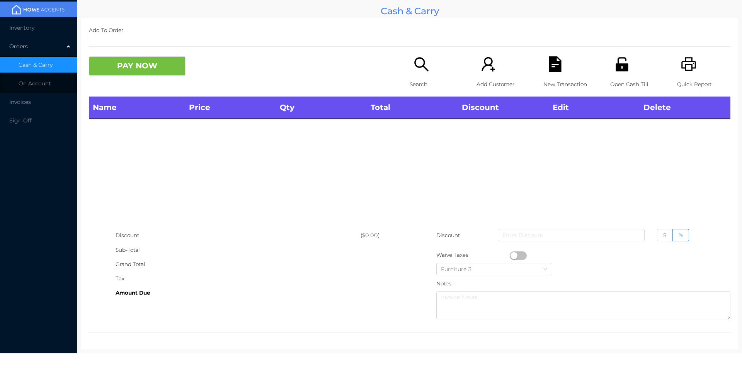
click at [687, 62] on icon "icon: printer" at bounding box center [688, 64] width 15 height 14
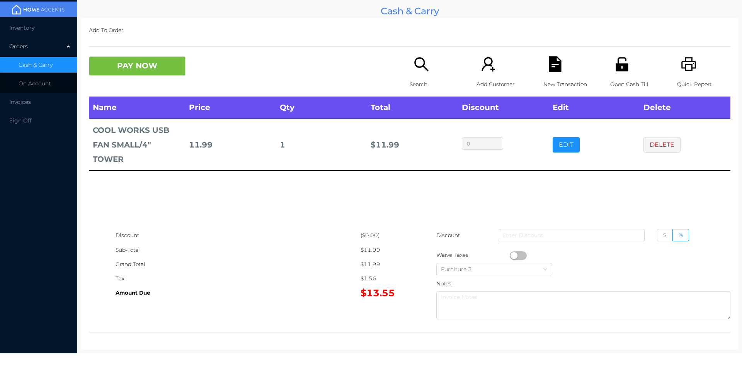
click at [139, 75] on button "PAY NOW" at bounding box center [137, 65] width 97 height 19
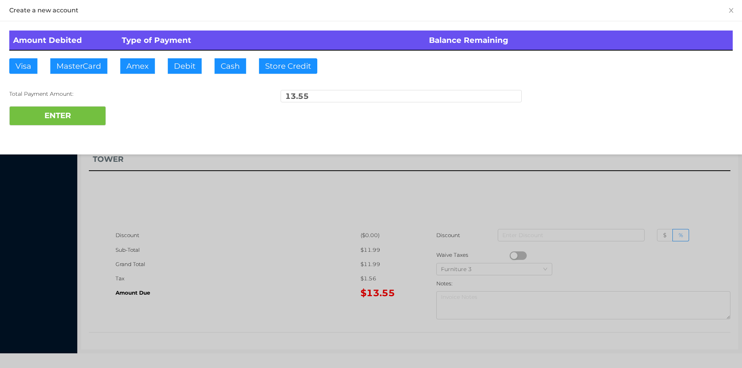
click at [133, 116] on div "ENTER" at bounding box center [370, 115] width 723 height 19
click at [212, 264] on div at bounding box center [371, 184] width 742 height 368
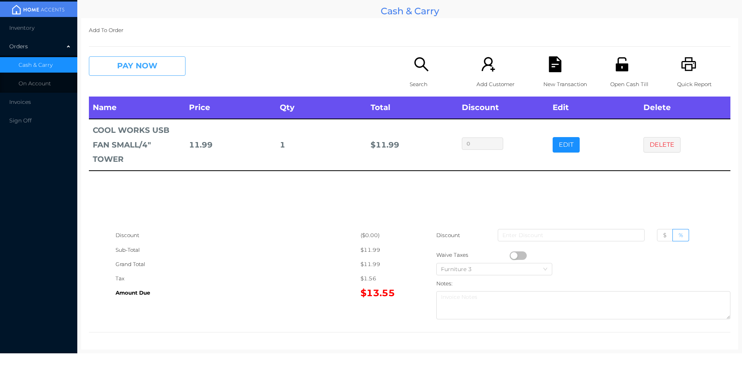
click at [162, 66] on button "PAY NOW" at bounding box center [137, 65] width 97 height 19
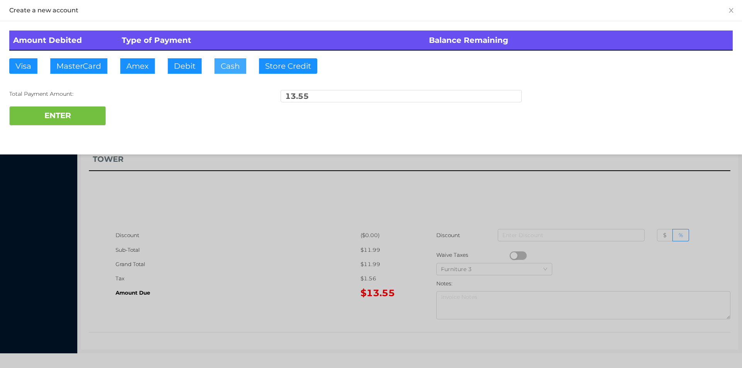
click at [231, 63] on button "Cash" at bounding box center [230, 65] width 32 height 15
click at [72, 124] on button "ENTER" at bounding box center [57, 115] width 97 height 19
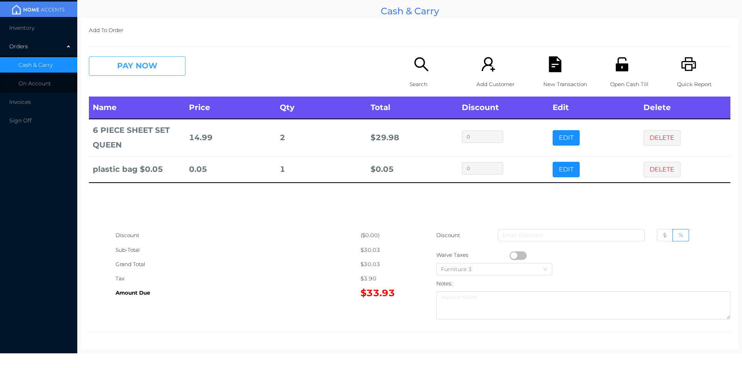
click at [104, 66] on button "PAY NOW" at bounding box center [137, 65] width 97 height 19
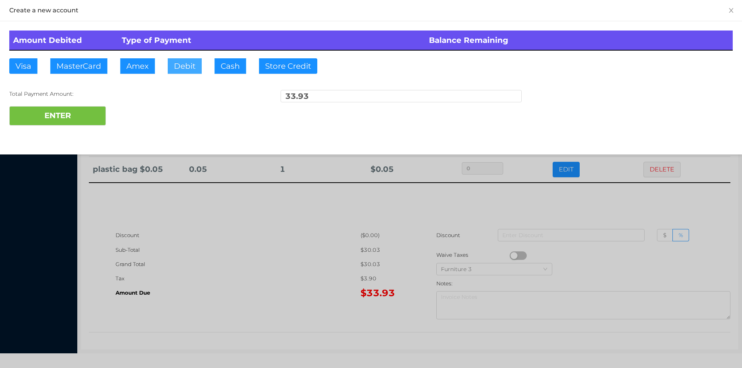
click at [180, 70] on button "Debit" at bounding box center [185, 65] width 34 height 15
type input "100."
click at [78, 116] on button "ENTER" at bounding box center [57, 115] width 97 height 19
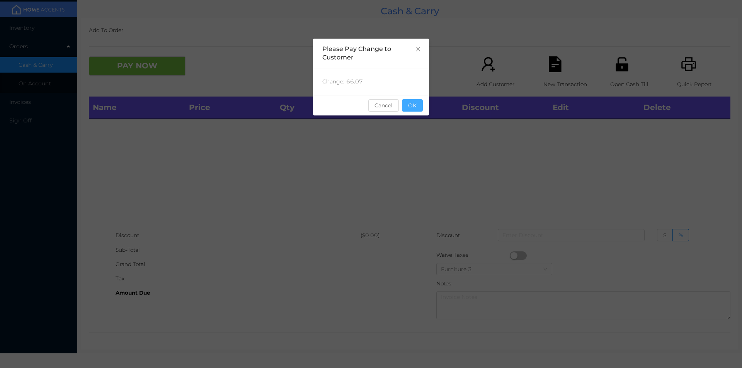
click at [417, 105] on button "OK" at bounding box center [412, 105] width 21 height 12
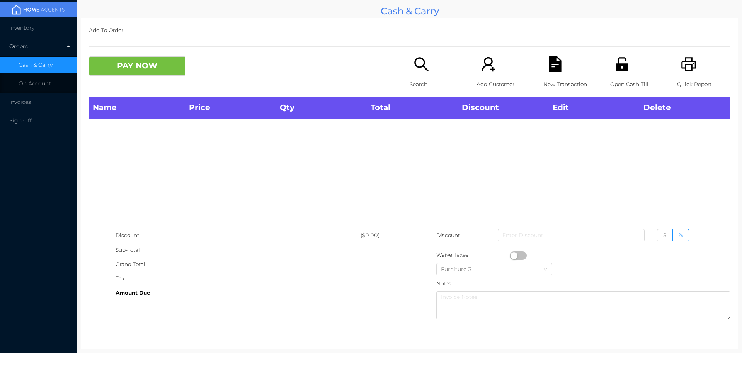
click at [401, 151] on div "Name Price Qty Total Discount Edit Delete" at bounding box center [409, 163] width 641 height 132
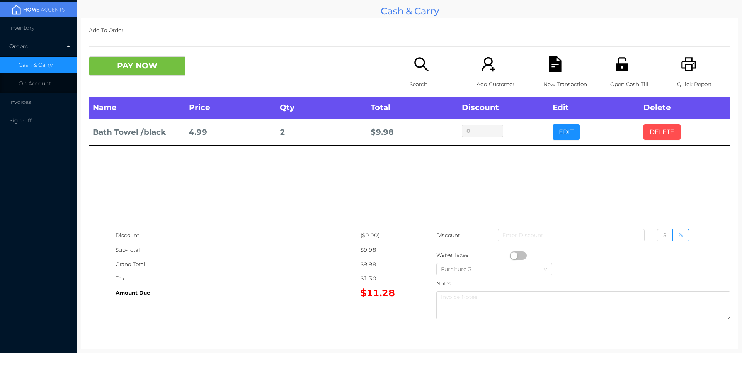
click at [658, 125] on button "DELETE" at bounding box center [661, 131] width 37 height 15
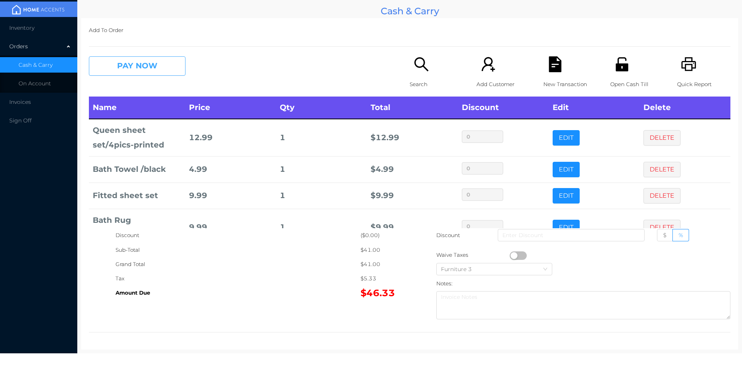
click at [125, 66] on button "PAY NOW" at bounding box center [137, 65] width 97 height 19
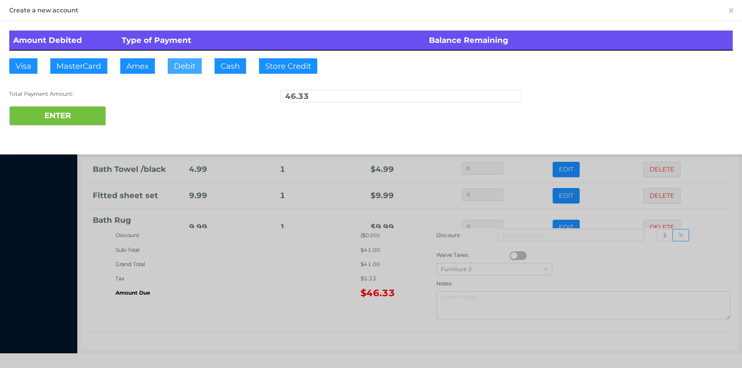
click at [177, 66] on button "Debit" at bounding box center [185, 65] width 34 height 15
click at [98, 116] on button "ENTER" at bounding box center [57, 115] width 97 height 19
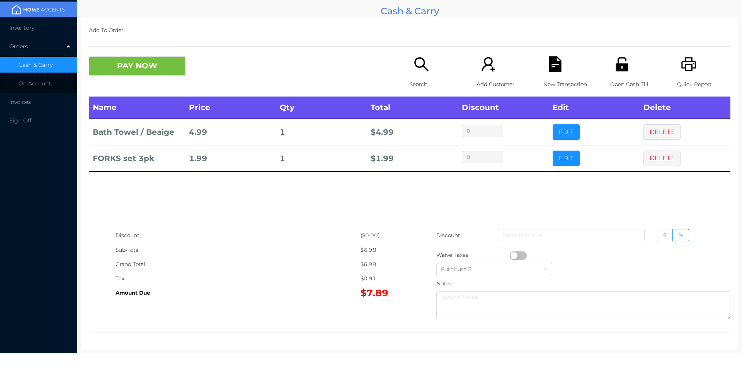
click at [622, 74] on div "Open Cash Till" at bounding box center [636, 76] width 53 height 40
click at [153, 71] on button "PAY NOW" at bounding box center [137, 65] width 97 height 19
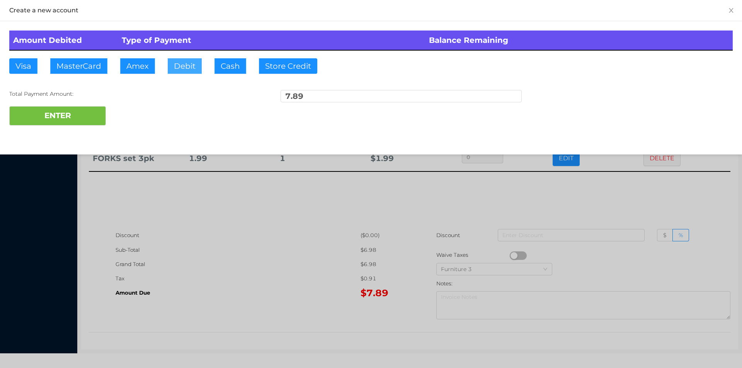
click at [180, 68] on button "Debit" at bounding box center [185, 65] width 34 height 15
click at [85, 115] on button "ENTER" at bounding box center [57, 115] width 97 height 19
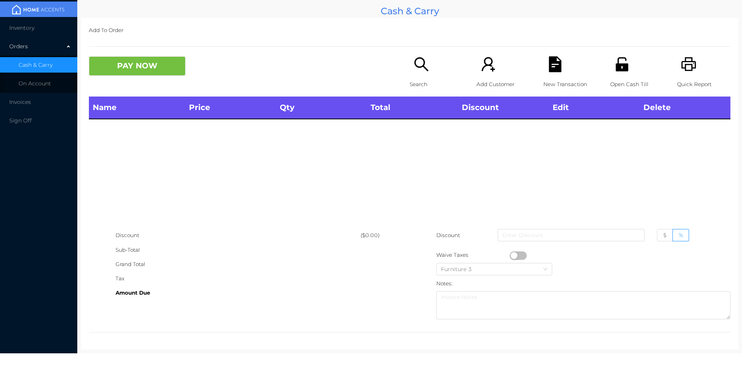
click at [624, 86] on p "Open Cash Till" at bounding box center [636, 84] width 53 height 14
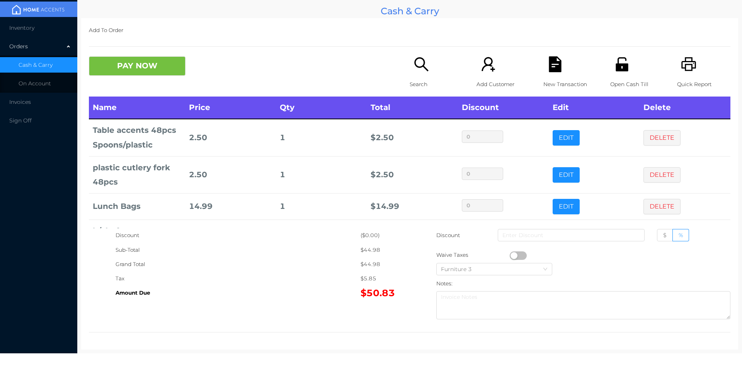
click at [420, 72] on icon "icon: search" at bounding box center [421, 64] width 16 height 16
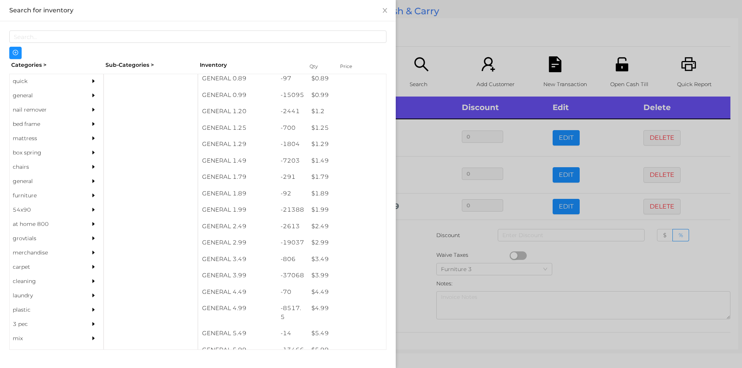
scroll to position [36, 0]
click at [324, 160] on div "$ 1.49" at bounding box center [347, 161] width 78 height 17
click at [426, 49] on div at bounding box center [371, 184] width 742 height 368
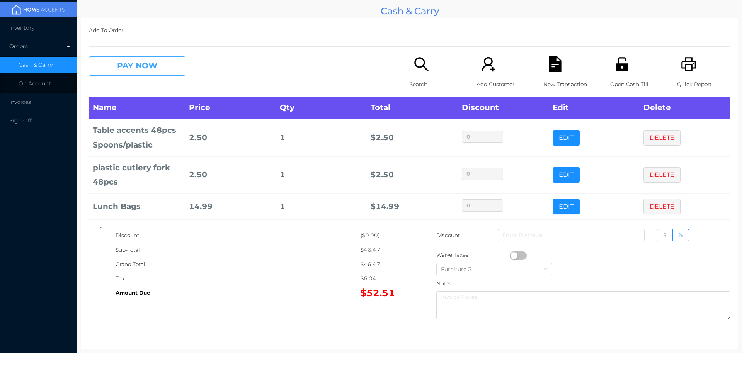
click at [121, 61] on button "PAY NOW" at bounding box center [137, 65] width 97 height 19
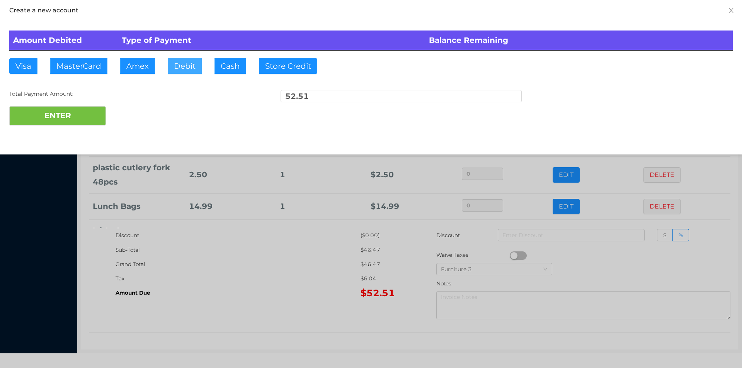
click at [184, 70] on button "Debit" at bounding box center [185, 65] width 34 height 15
click at [71, 123] on button "ENTER" at bounding box center [57, 115] width 97 height 19
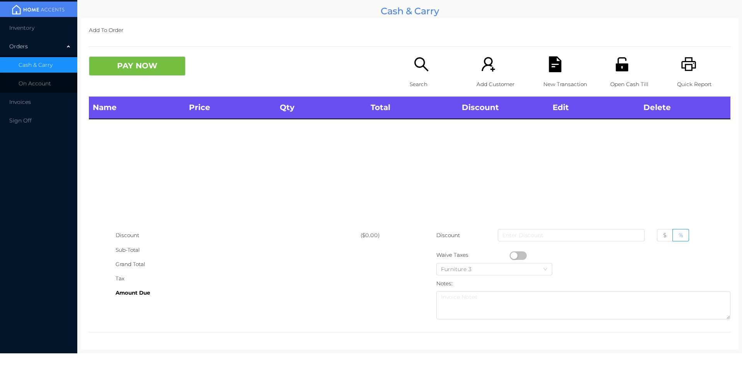
click at [590, 78] on p "New Transaction" at bounding box center [569, 84] width 53 height 14
click at [612, 73] on div "Open Cash Till" at bounding box center [636, 76] width 53 height 40
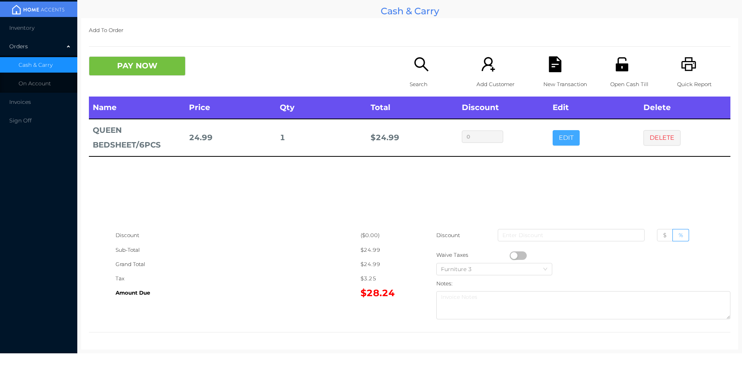
click at [562, 144] on button "EDIT" at bounding box center [566, 137] width 27 height 15
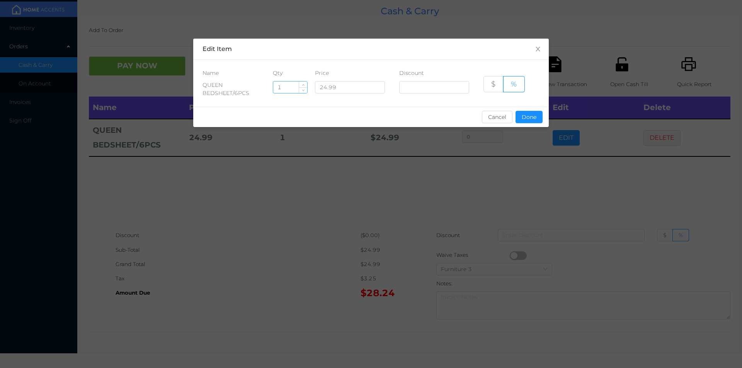
click at [291, 85] on input "1" at bounding box center [290, 88] width 34 height 12
type input "10"
click at [528, 117] on button "Done" at bounding box center [529, 117] width 27 height 12
type input "0%"
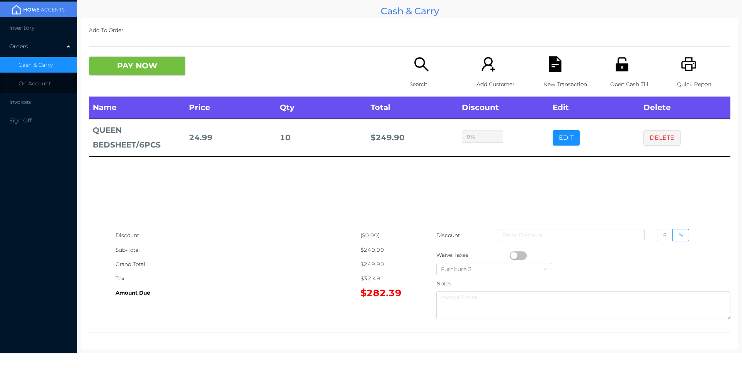
click at [554, 69] on icon "icon: file-text" at bounding box center [555, 64] width 12 height 16
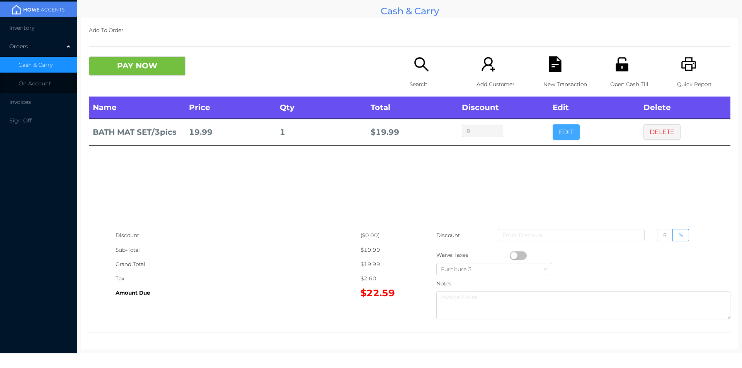
click at [562, 124] on button "EDIT" at bounding box center [566, 131] width 27 height 15
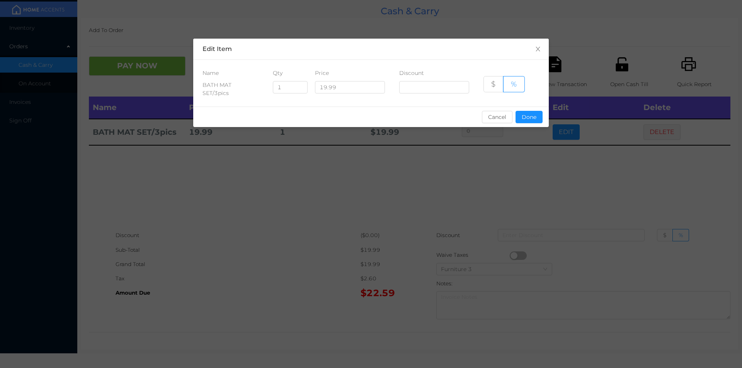
click at [445, 227] on div "sentinelStart Edit Item Name Qty Price Discount BATH MAT SET/3pics 1 19.99 $ % …" at bounding box center [371, 184] width 742 height 368
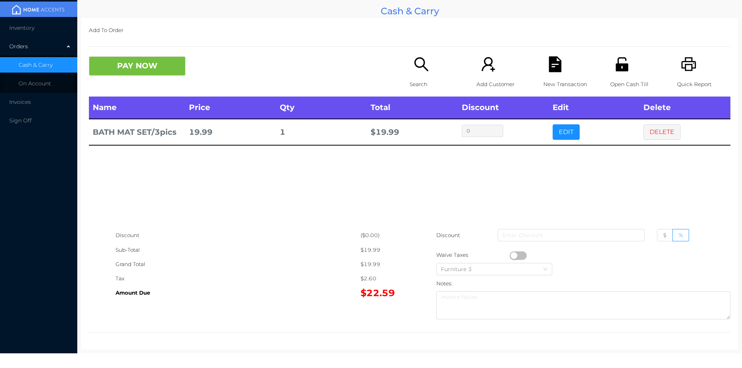
click at [410, 79] on p "Search" at bounding box center [436, 84] width 53 height 14
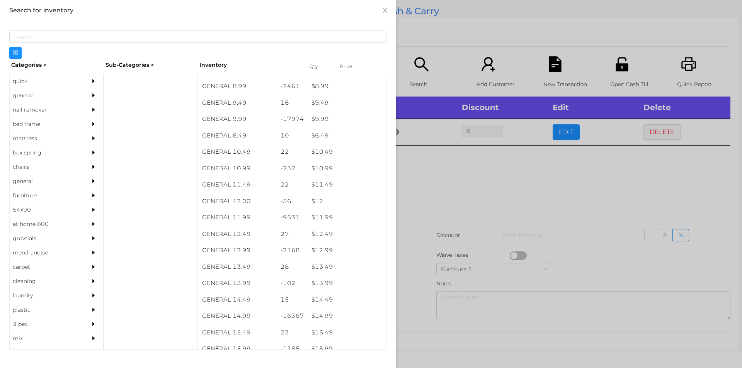
scroll to position [483, 0]
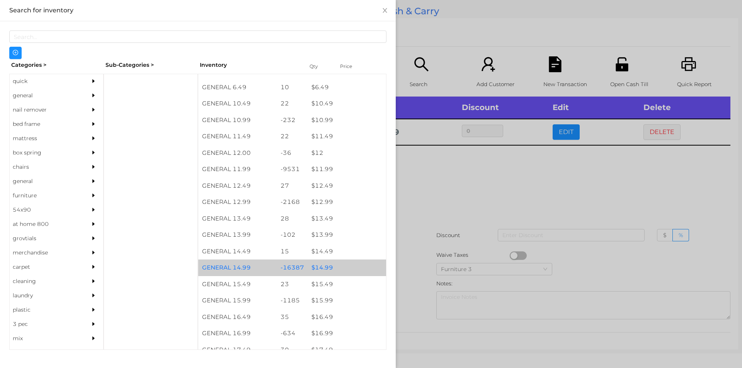
click at [313, 264] on div "$ 14.99" at bounding box center [347, 268] width 78 height 17
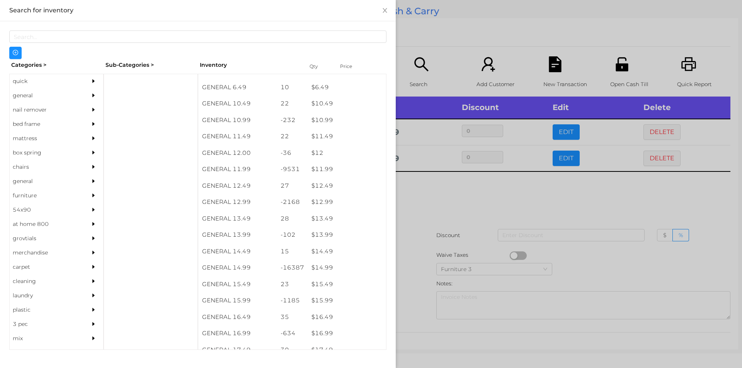
click at [437, 234] on div at bounding box center [371, 184] width 742 height 368
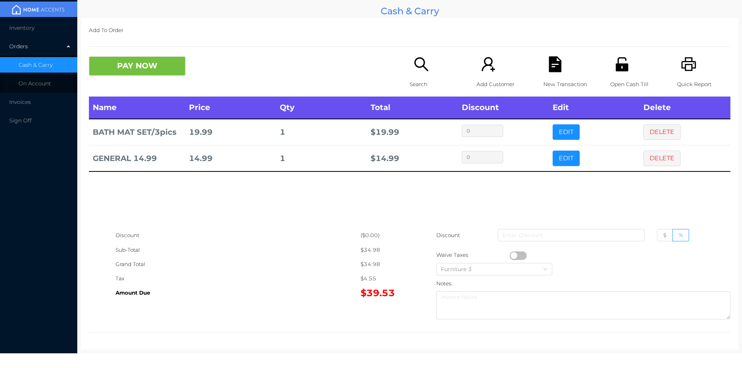
click at [556, 70] on icon "icon: file-text" at bounding box center [555, 64] width 12 height 16
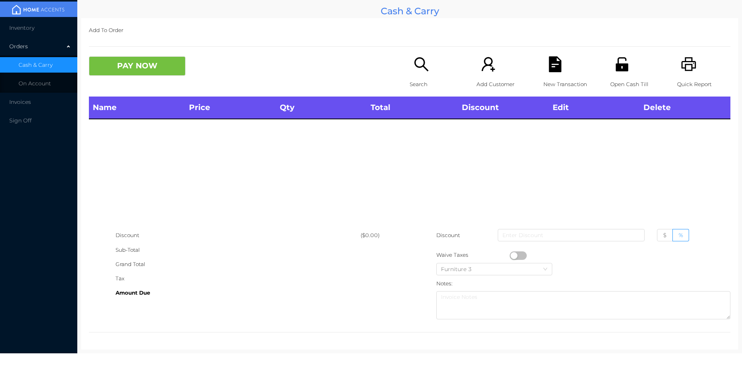
click at [681, 69] on icon "icon: printer" at bounding box center [689, 64] width 16 height 16
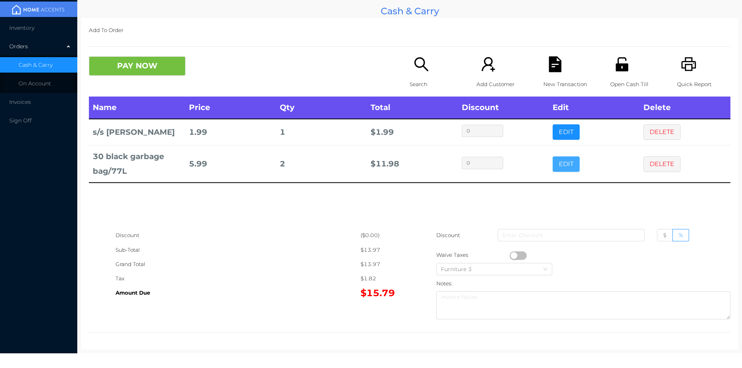
click at [568, 165] on button "EDIT" at bounding box center [566, 164] width 27 height 15
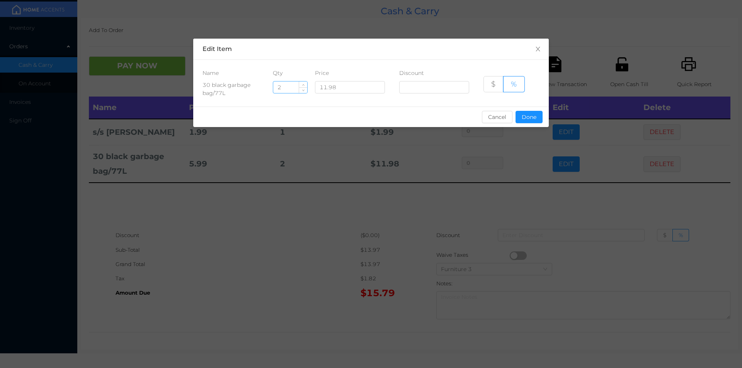
click at [290, 87] on input "2" at bounding box center [290, 88] width 34 height 12
type input "1"
click at [530, 117] on button "Done" at bounding box center [529, 117] width 27 height 12
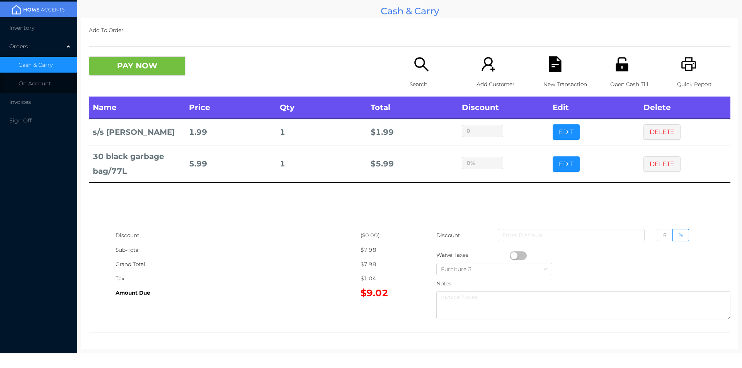
click at [135, 83] on div "PAY NOW Search Add Customer New Transaction Open Cash Till Quick Report" at bounding box center [409, 76] width 641 height 40
click at [123, 61] on button "PAY NOW" at bounding box center [137, 65] width 97 height 19
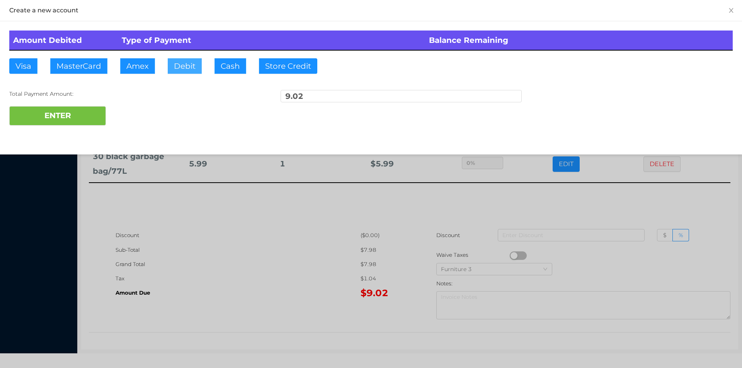
click at [185, 66] on button "Debit" at bounding box center [185, 65] width 34 height 15
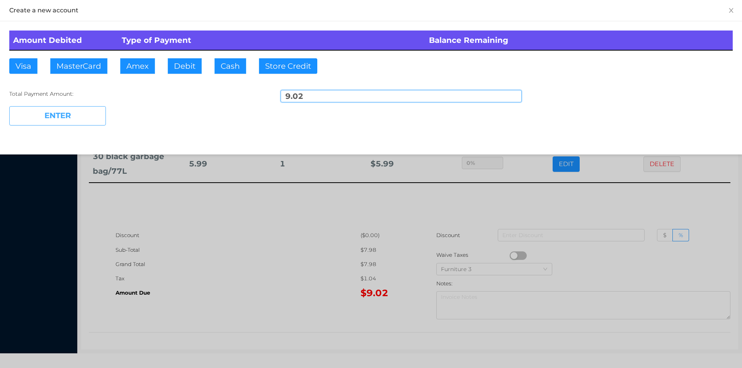
click at [87, 124] on button "ENTER" at bounding box center [57, 115] width 97 height 19
type input "0"
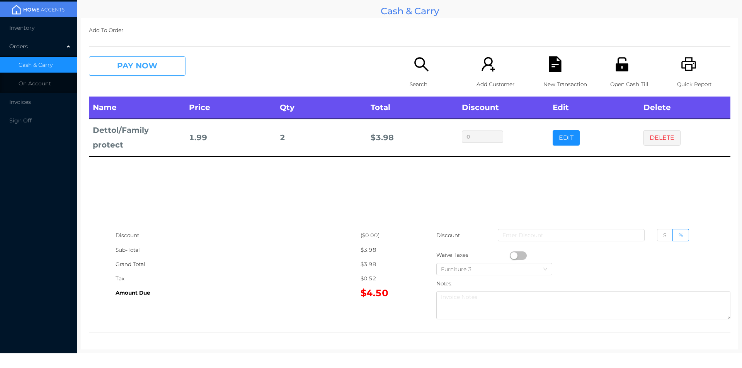
click at [135, 76] on button "PAY NOW" at bounding box center [137, 65] width 97 height 19
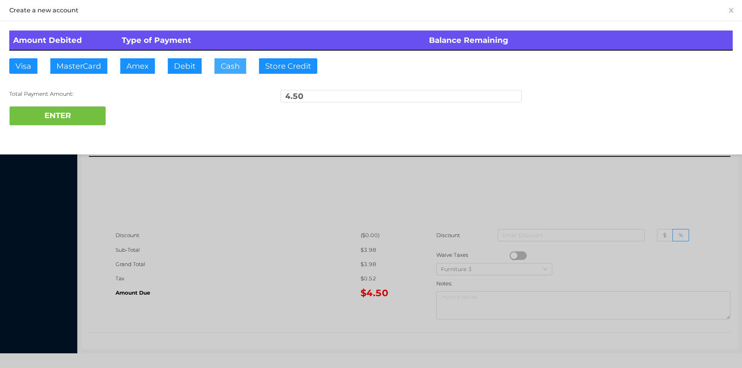
click at [224, 62] on button "Cash" at bounding box center [230, 65] width 32 height 15
click at [73, 109] on button "ENTER" at bounding box center [57, 115] width 97 height 19
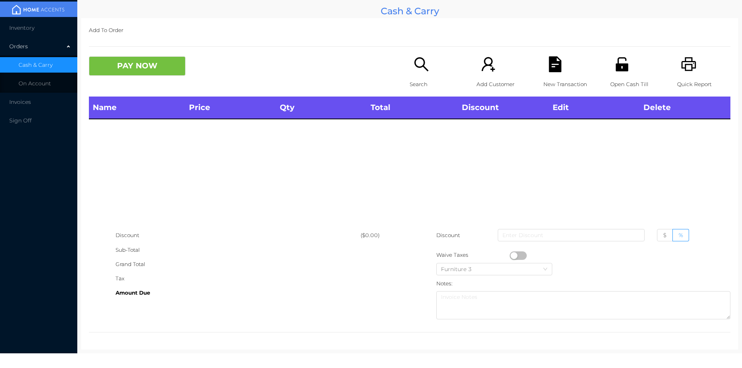
click at [428, 59] on div "Search" at bounding box center [436, 76] width 53 height 40
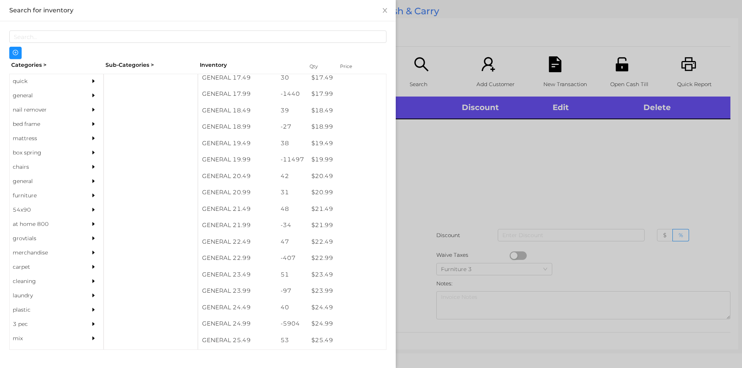
scroll to position [757, 0]
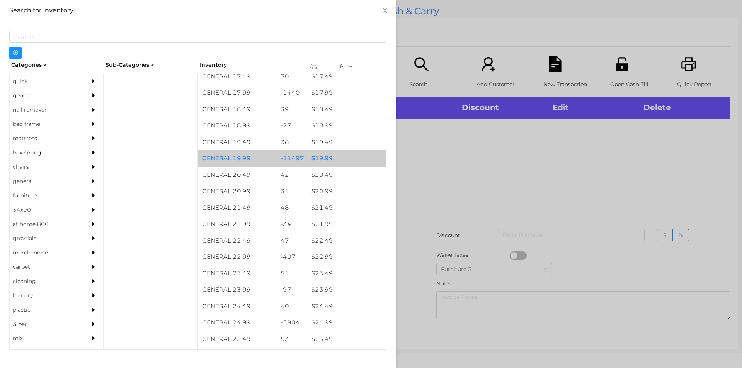
click at [333, 157] on div "$ 19.99" at bounding box center [347, 158] width 78 height 17
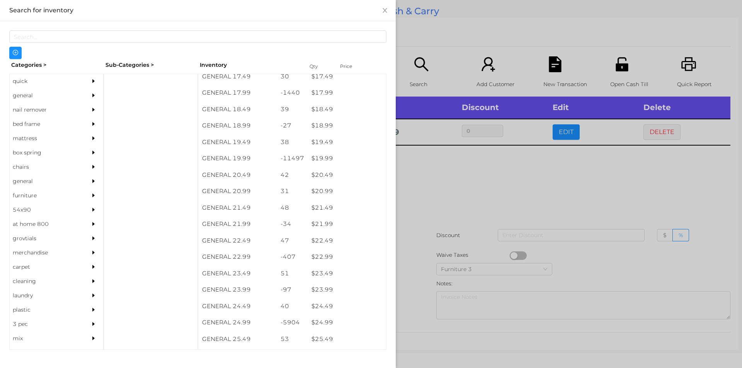
click at [446, 219] on div at bounding box center [371, 184] width 742 height 368
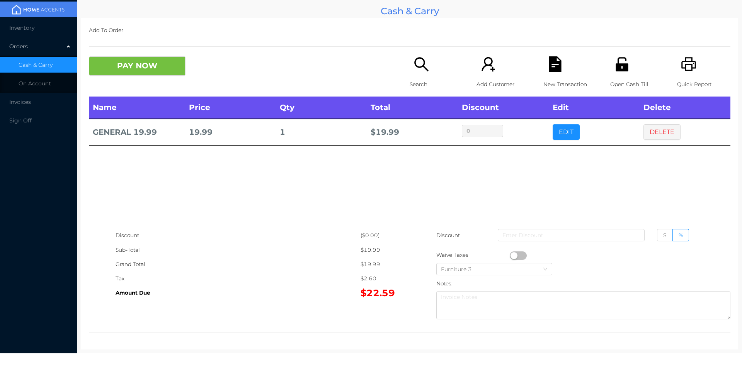
click at [418, 80] on p "Search" at bounding box center [436, 84] width 53 height 14
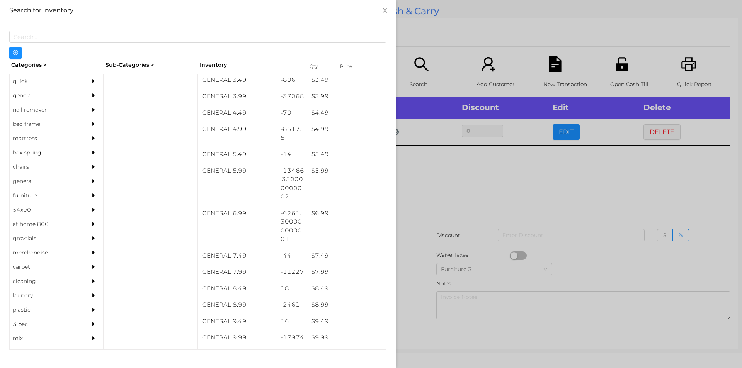
scroll to position [249, 0]
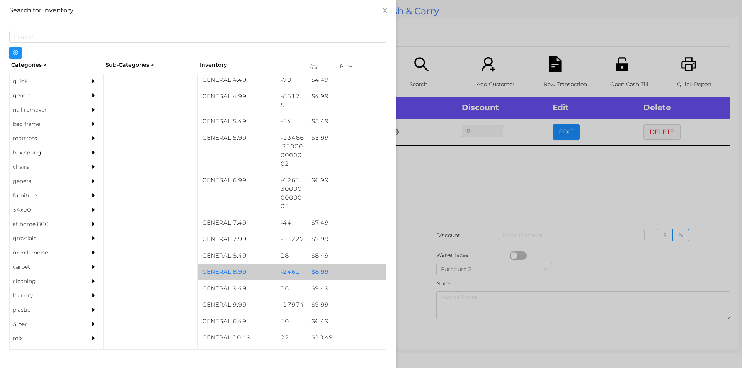
click at [318, 273] on div "$ 8.99" at bounding box center [347, 272] width 78 height 17
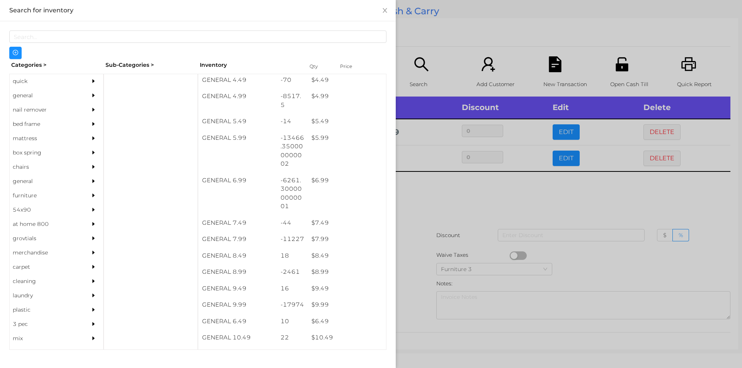
click at [419, 219] on div at bounding box center [371, 184] width 742 height 368
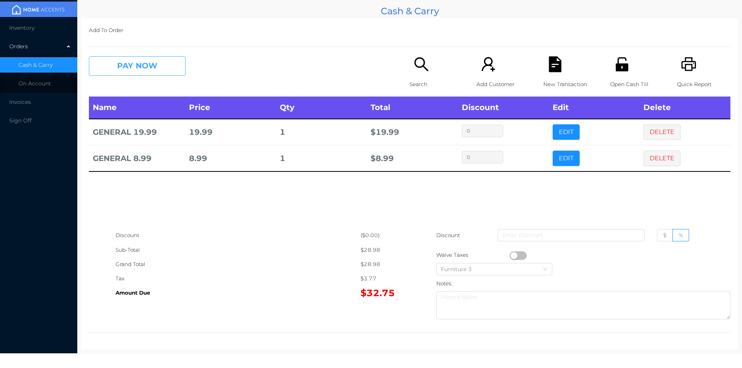
click at [142, 72] on button "PAY NOW" at bounding box center [137, 65] width 97 height 19
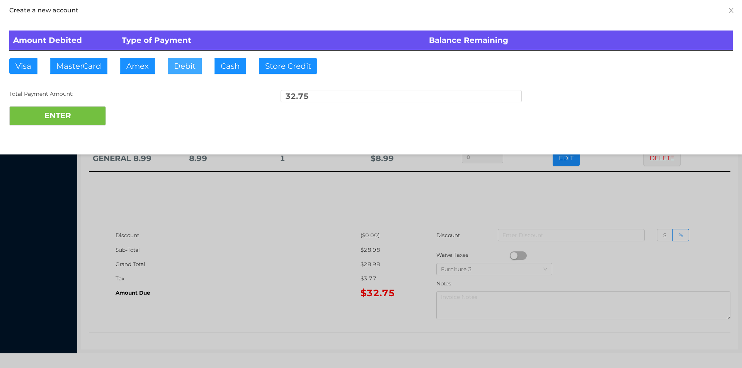
click at [182, 68] on button "Debit" at bounding box center [185, 65] width 34 height 15
click at [85, 123] on button "ENTER" at bounding box center [57, 115] width 97 height 19
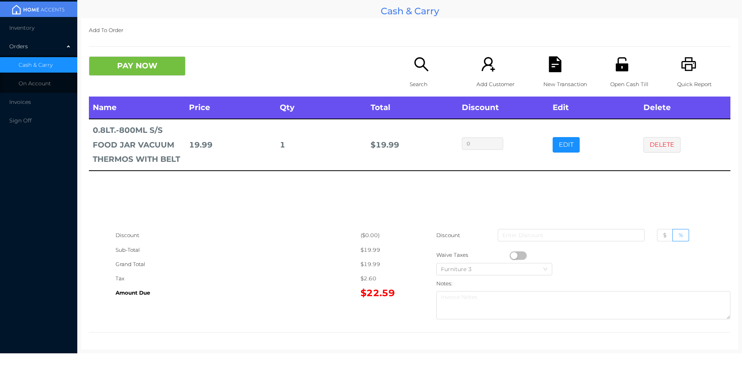
click at [119, 86] on div "PAY NOW Search Add Customer New Transaction Open Cash Till Quick Report" at bounding box center [409, 76] width 641 height 40
click at [157, 67] on button "PAY NOW" at bounding box center [137, 65] width 97 height 19
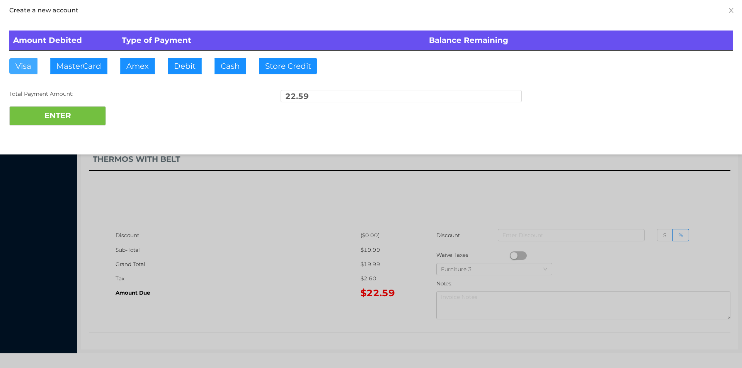
click at [21, 71] on button "Visa" at bounding box center [23, 65] width 28 height 15
click at [32, 115] on button "ENTER" at bounding box center [57, 115] width 97 height 19
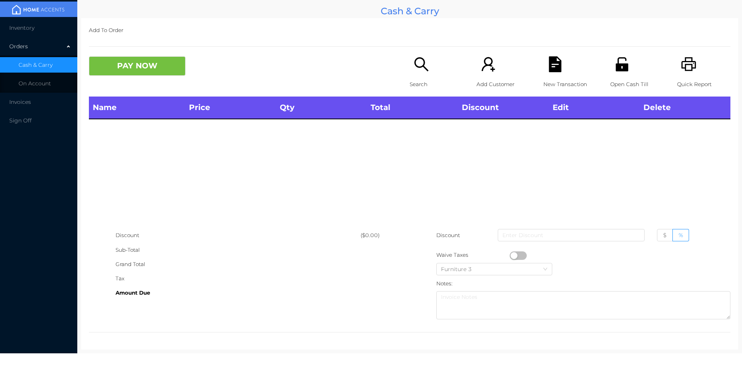
click at [419, 68] on icon "icon: search" at bounding box center [421, 64] width 16 height 16
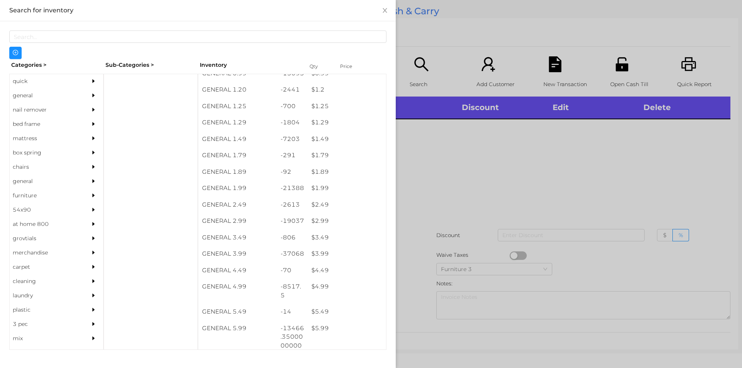
scroll to position [85, 0]
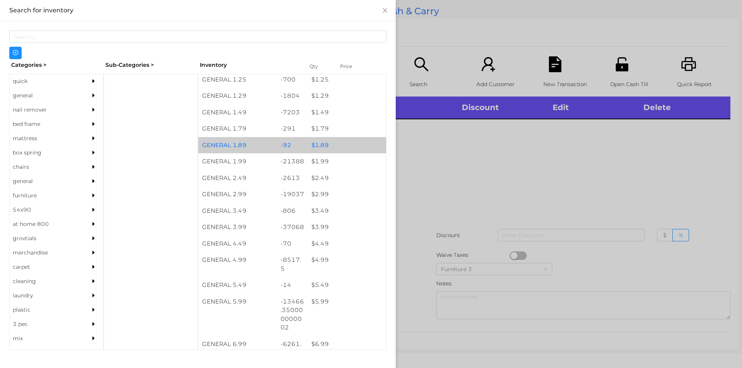
click at [326, 151] on div "$ 1.89" at bounding box center [347, 145] width 78 height 17
click at [327, 160] on div "$ 1.99" at bounding box center [347, 161] width 78 height 17
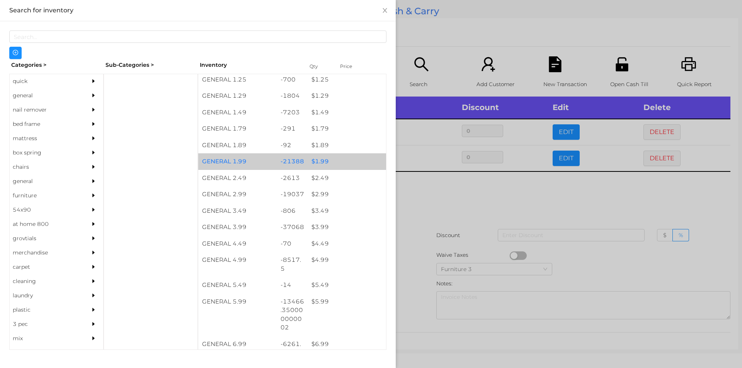
click at [345, 163] on div "$ 1.99" at bounding box center [347, 161] width 78 height 17
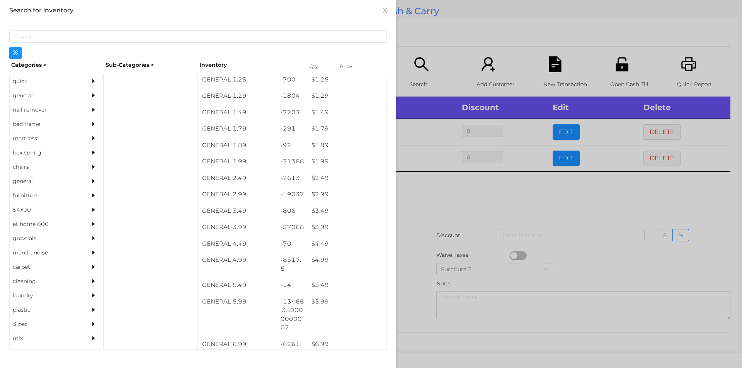
click at [432, 202] on div at bounding box center [371, 184] width 742 height 368
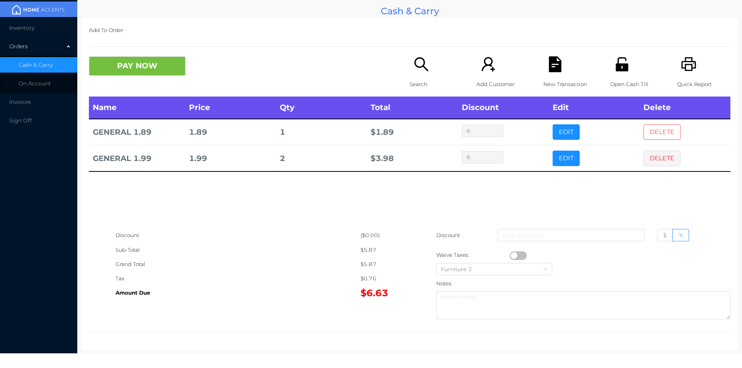
click at [643, 124] on button "DELETE" at bounding box center [661, 131] width 37 height 15
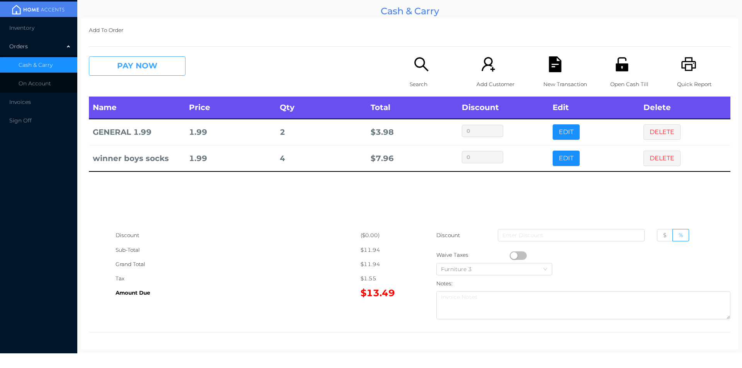
click at [140, 74] on button "PAY NOW" at bounding box center [137, 65] width 97 height 19
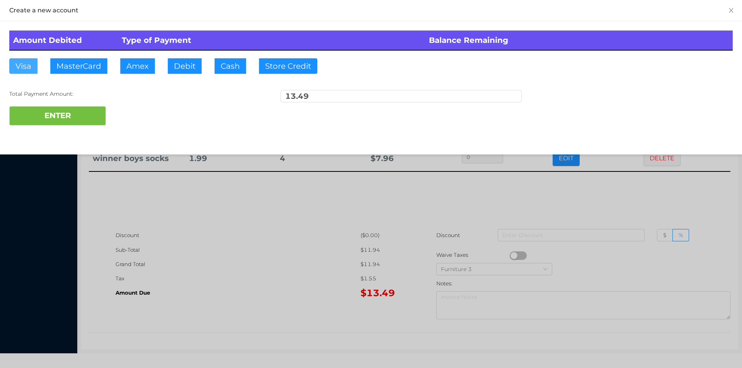
click at [17, 68] on button "Visa" at bounding box center [23, 65] width 28 height 15
click at [28, 111] on button "ENTER" at bounding box center [57, 115] width 97 height 19
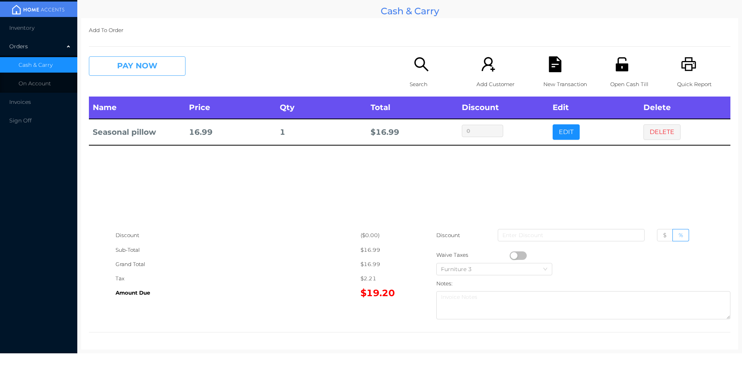
click at [146, 62] on button "PAY NOW" at bounding box center [137, 65] width 97 height 19
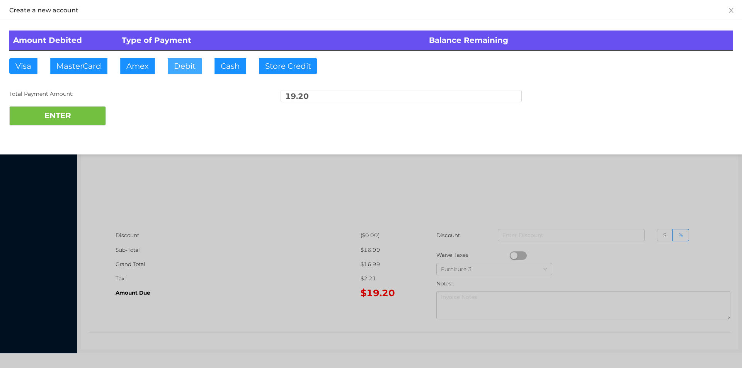
click at [200, 73] on button "Debit" at bounding box center [185, 65] width 34 height 15
click at [86, 115] on button "ENTER" at bounding box center [57, 115] width 97 height 19
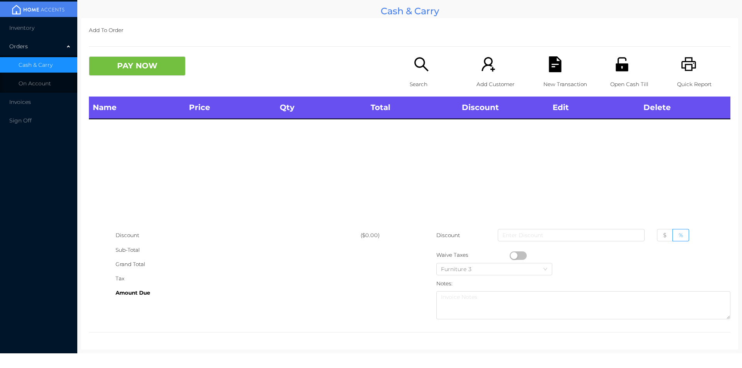
click at [413, 71] on icon "icon: search" at bounding box center [421, 64] width 16 height 16
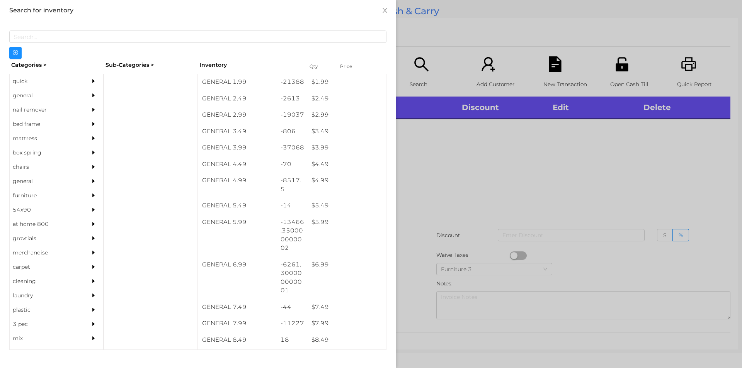
scroll to position [174, 0]
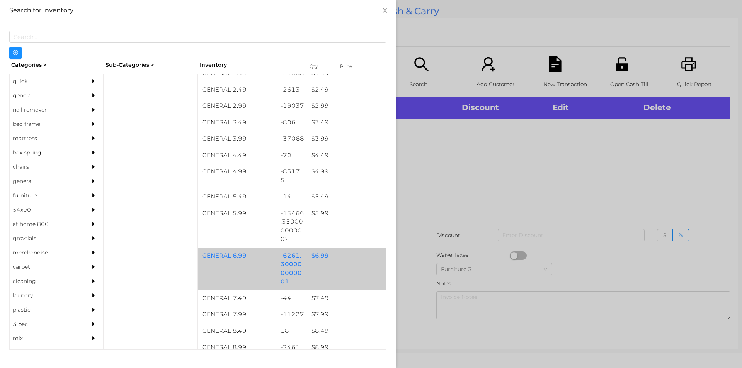
click at [324, 260] on div "$ 6.99" at bounding box center [347, 256] width 78 height 17
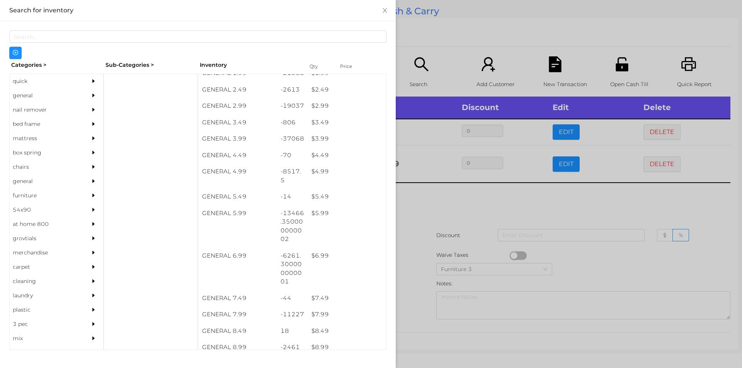
click at [437, 214] on div at bounding box center [371, 184] width 742 height 368
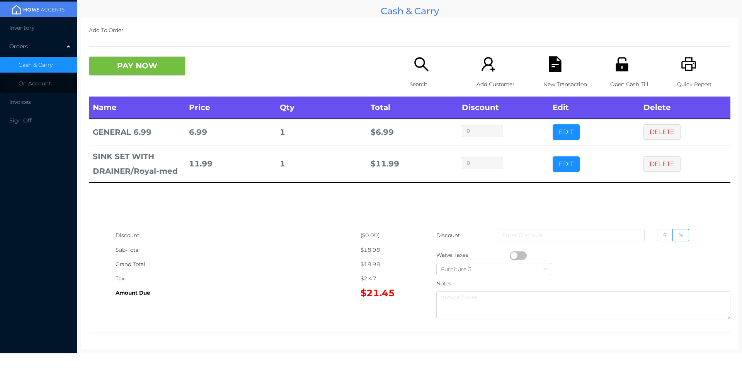
click at [547, 58] on icon "icon: file-text" at bounding box center [555, 64] width 16 height 16
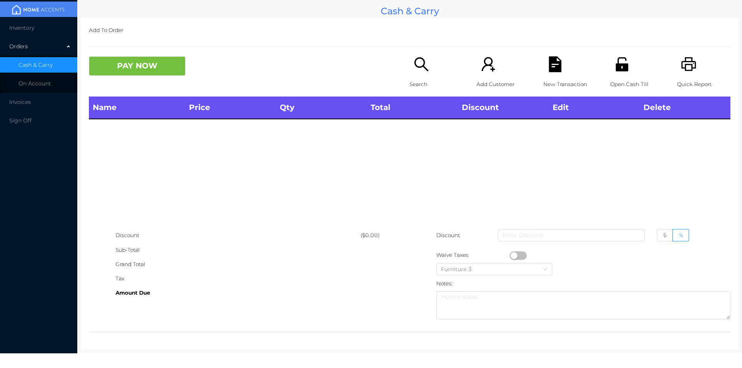
click at [688, 64] on icon "icon: printer" at bounding box center [689, 64] width 16 height 16
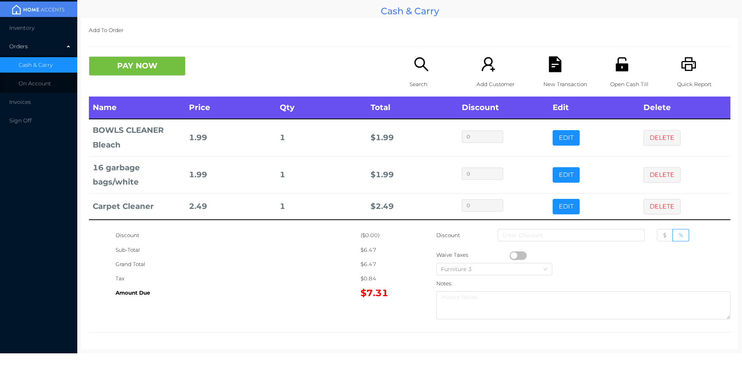
click at [421, 90] on p "Search" at bounding box center [436, 84] width 53 height 14
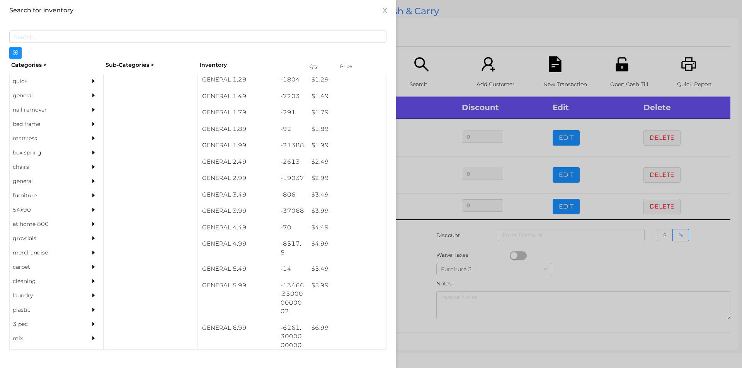
scroll to position [101, 0]
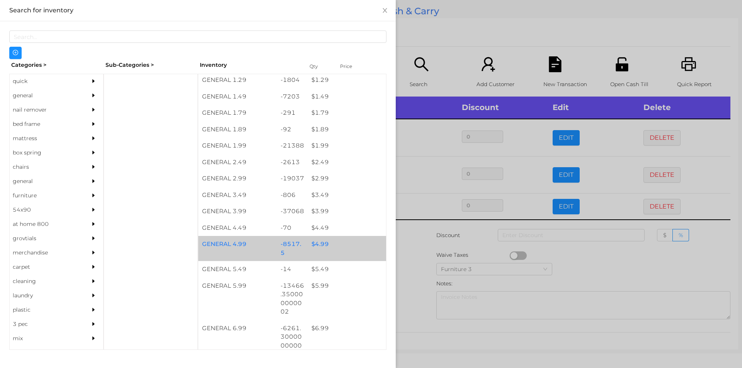
click at [328, 247] on div "$ 4.99" at bounding box center [347, 244] width 78 height 17
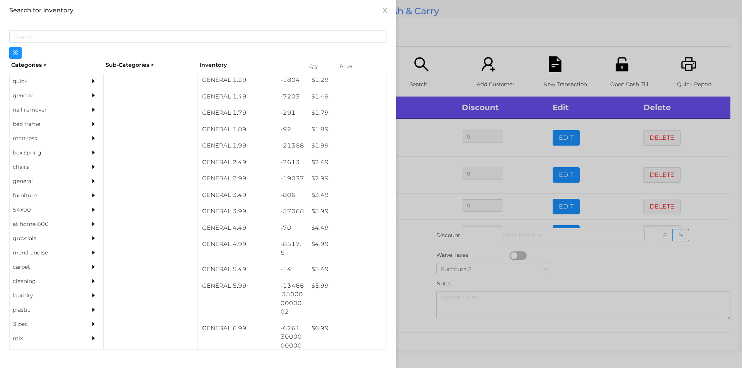
click at [455, 35] on div at bounding box center [371, 184] width 742 height 368
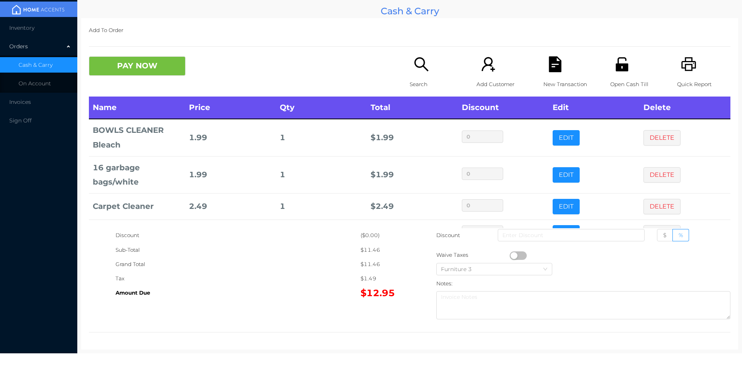
click at [513, 255] on button "button" at bounding box center [518, 256] width 17 height 9
click at [549, 59] on icon "icon: file-text" at bounding box center [555, 64] width 12 height 16
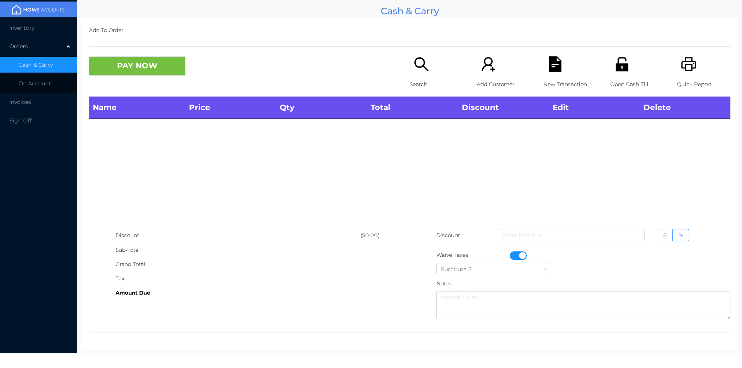
click at [685, 68] on icon "icon: printer" at bounding box center [689, 64] width 16 height 16
click at [521, 254] on button "button" at bounding box center [518, 256] width 17 height 9
click at [414, 57] on icon "icon: search" at bounding box center [421, 64] width 16 height 16
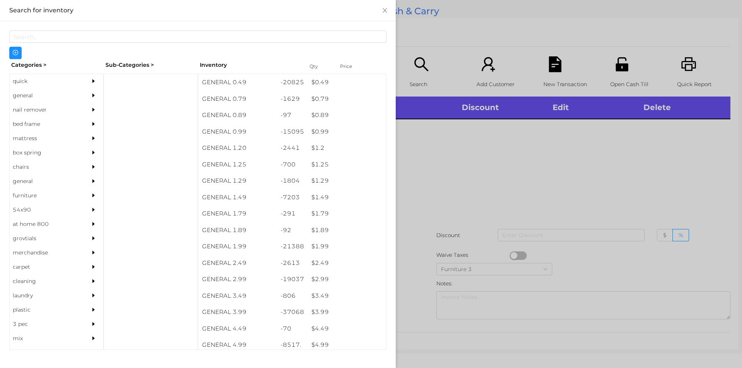
click at [44, 100] on div "general" at bounding box center [45, 95] width 70 height 14
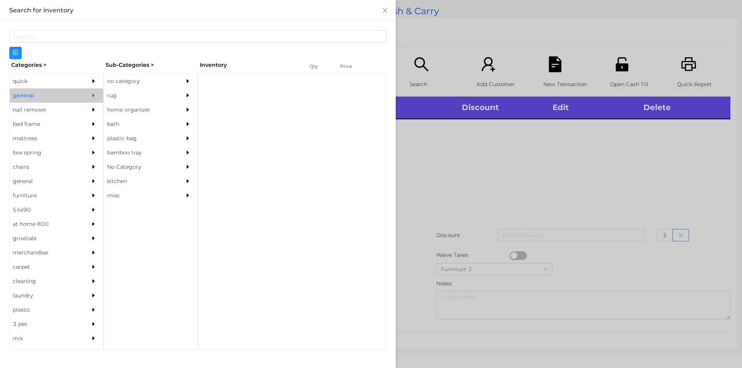
click at [140, 76] on div "no category" at bounding box center [139, 81] width 70 height 14
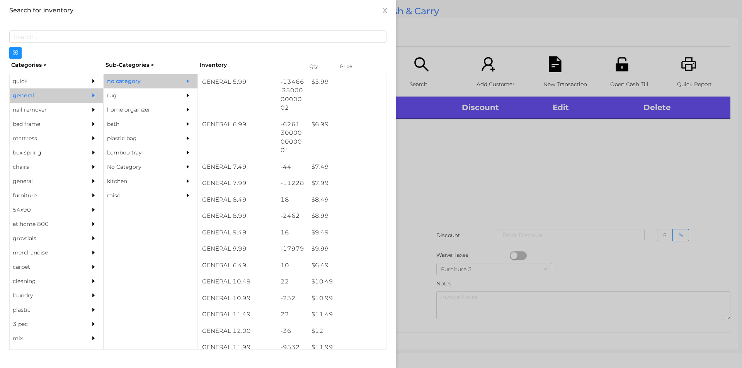
scroll to position [304, 0]
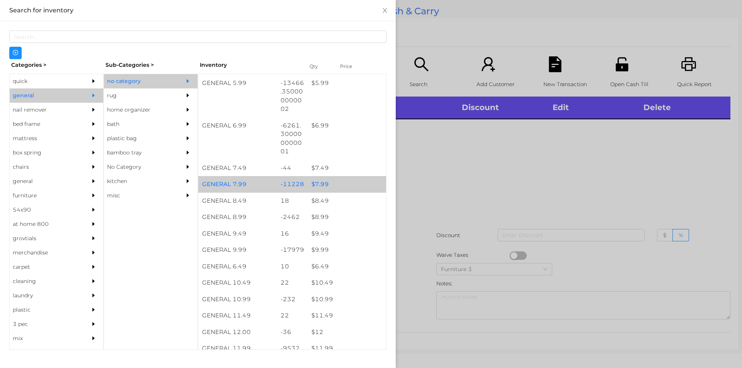
click at [323, 183] on div "$ 7.99" at bounding box center [347, 184] width 78 height 17
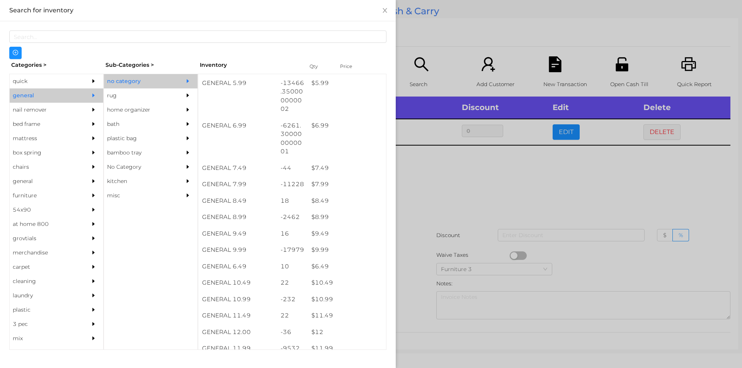
click at [470, 181] on div at bounding box center [371, 184] width 742 height 368
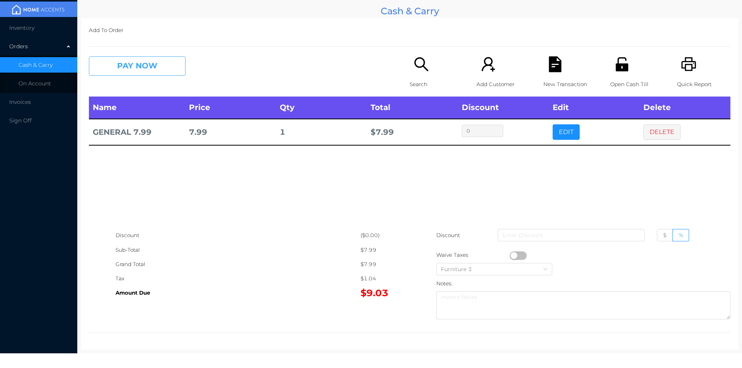
click at [149, 61] on button "PAY NOW" at bounding box center [137, 65] width 97 height 19
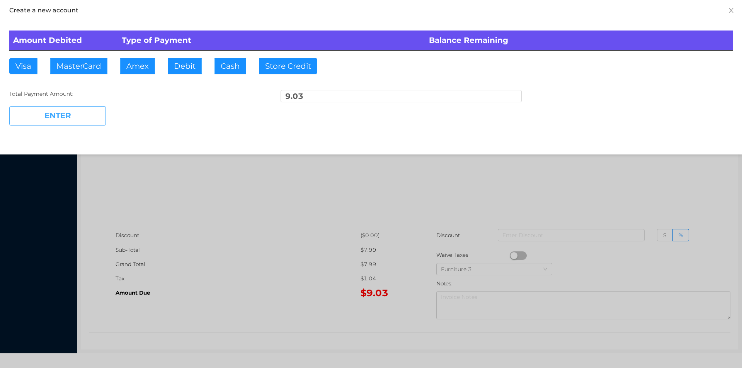
click at [78, 113] on button "ENTER" at bounding box center [57, 115] width 97 height 19
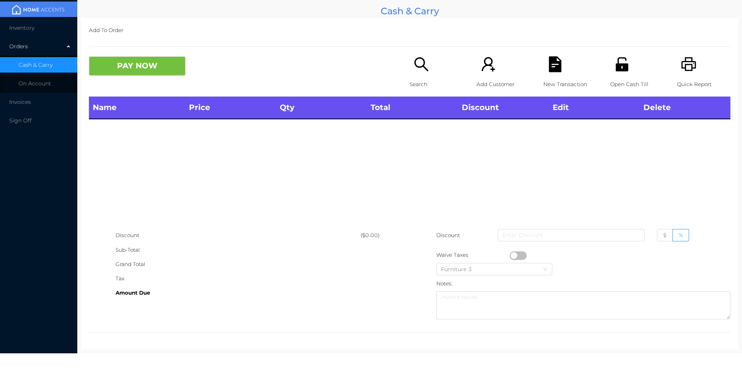
click at [614, 61] on icon "icon: unlock" at bounding box center [622, 64] width 16 height 16
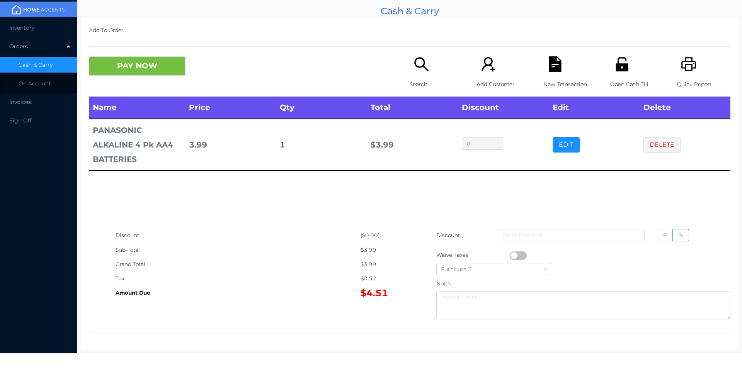
click at [426, 68] on icon "icon: search" at bounding box center [421, 64] width 16 height 16
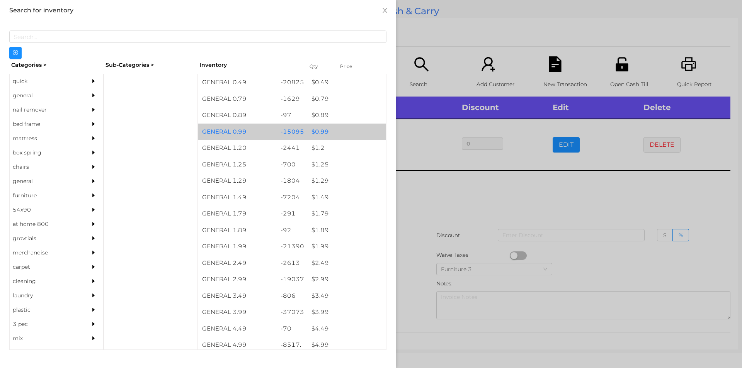
click at [318, 137] on div "$ 0.99" at bounding box center [347, 132] width 78 height 17
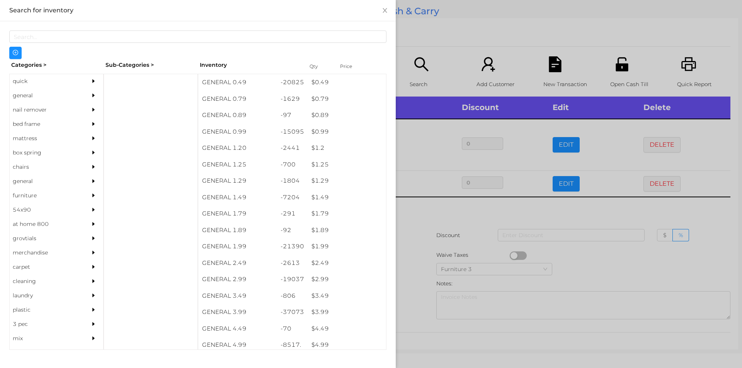
click at [482, 51] on div at bounding box center [371, 184] width 742 height 368
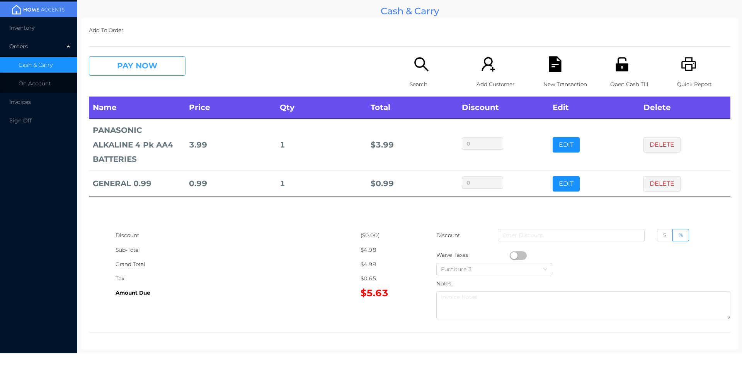
click at [149, 68] on button "PAY NOW" at bounding box center [137, 65] width 97 height 19
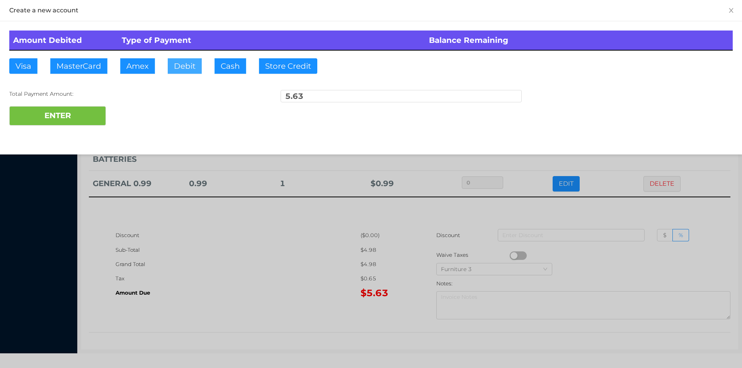
click at [180, 58] on button "Debit" at bounding box center [185, 65] width 34 height 15
click at [95, 100] on div "Total Payment Amount: 5.63" at bounding box center [370, 98] width 723 height 16
click at [55, 118] on button "ENTER" at bounding box center [57, 115] width 97 height 19
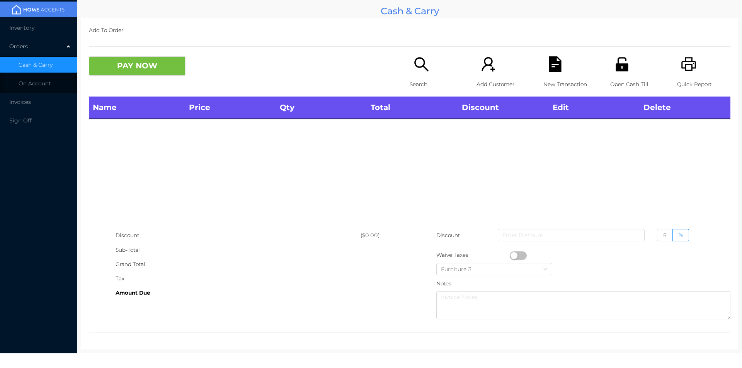
click at [413, 71] on icon "icon: search" at bounding box center [421, 64] width 16 height 16
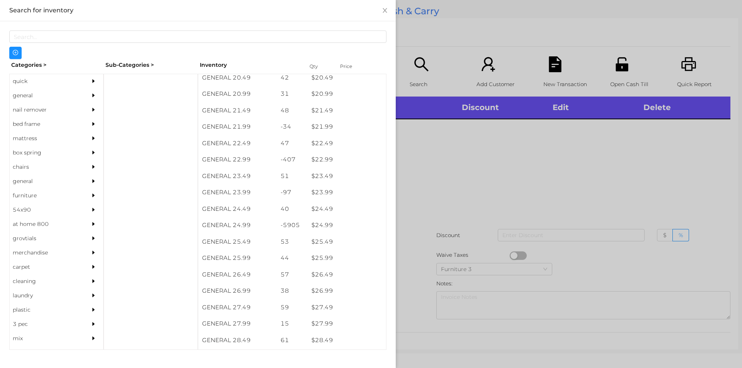
scroll to position [851, 0]
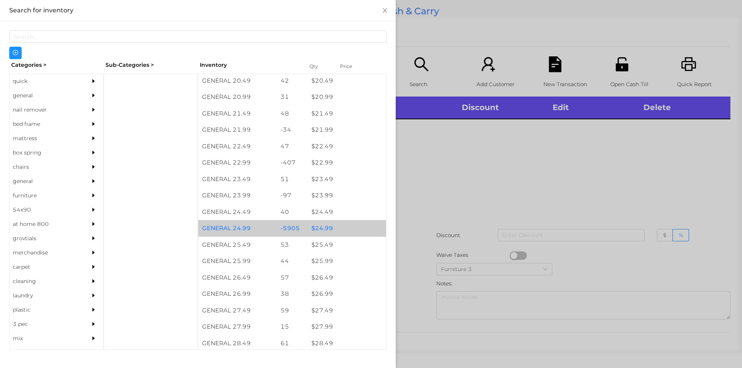
click at [332, 232] on div "$ 24.99" at bounding box center [347, 228] width 78 height 17
click at [333, 230] on div "$ 24.99" at bounding box center [347, 228] width 78 height 17
click at [331, 232] on div "$ 24.99" at bounding box center [347, 228] width 78 height 17
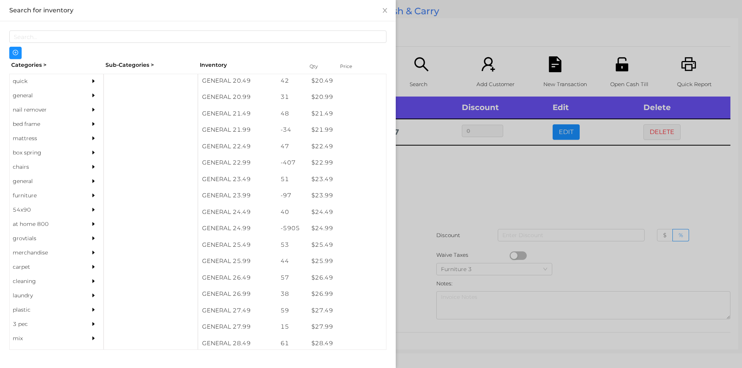
click at [440, 213] on div at bounding box center [371, 184] width 742 height 368
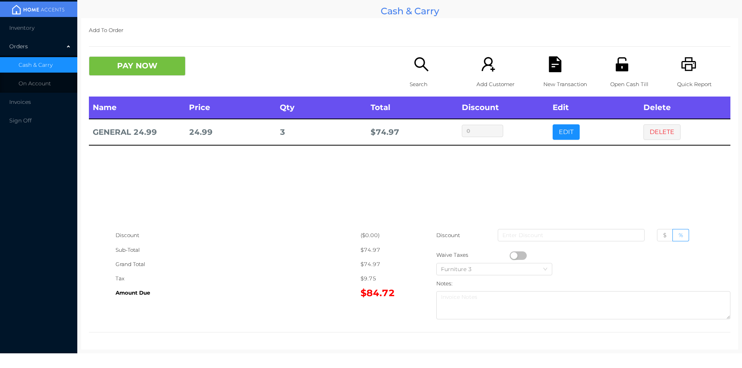
click at [143, 83] on div "PAY NOW Search Add Customer New Transaction Open Cash Till Quick Report" at bounding box center [409, 76] width 641 height 40
click at [163, 65] on button "PAY NOW" at bounding box center [137, 65] width 97 height 19
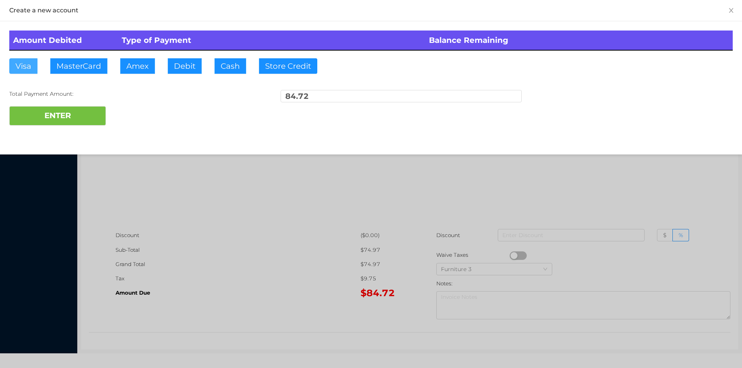
click at [22, 67] on button "Visa" at bounding box center [23, 65] width 28 height 15
click at [34, 112] on button "ENTER" at bounding box center [57, 115] width 97 height 19
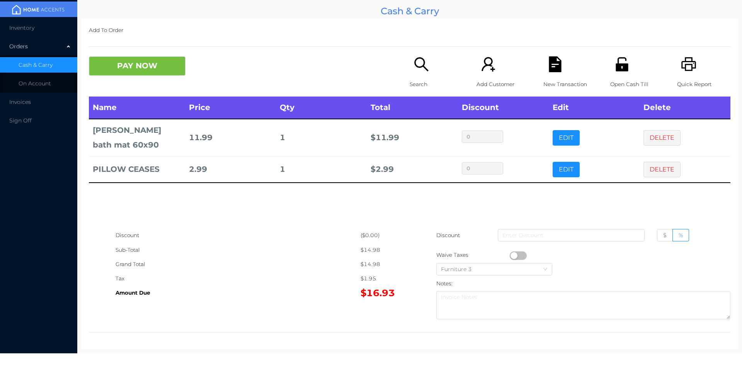
click at [413, 71] on icon "icon: search" at bounding box center [421, 64] width 16 height 16
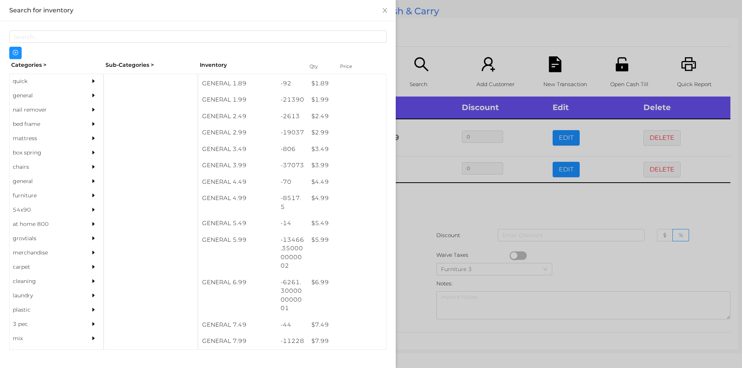
scroll to position [147, 0]
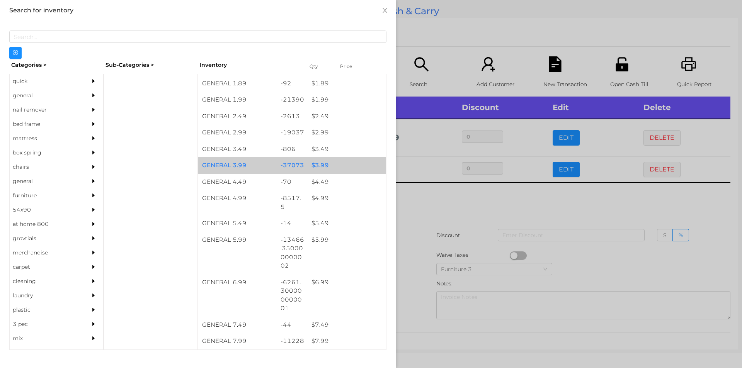
click at [331, 164] on div "$ 3.99" at bounding box center [347, 165] width 78 height 17
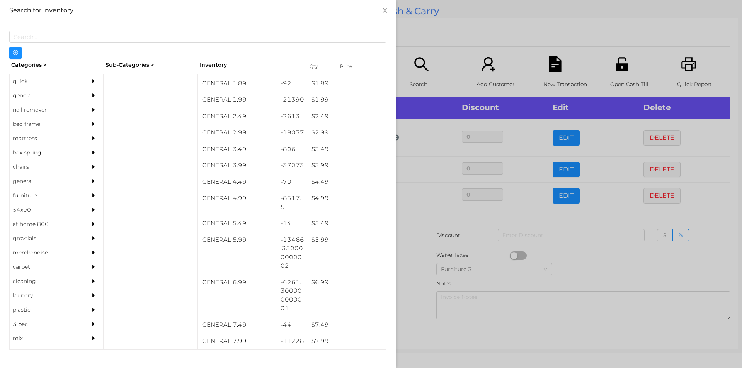
click at [433, 29] on div at bounding box center [371, 184] width 742 height 368
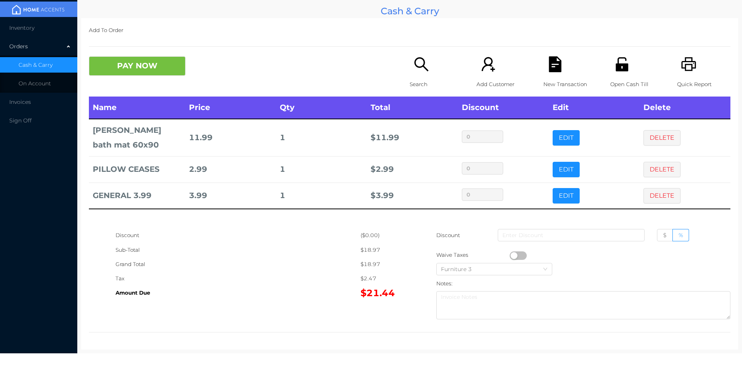
click at [543, 68] on div "New Transaction" at bounding box center [569, 76] width 53 height 40
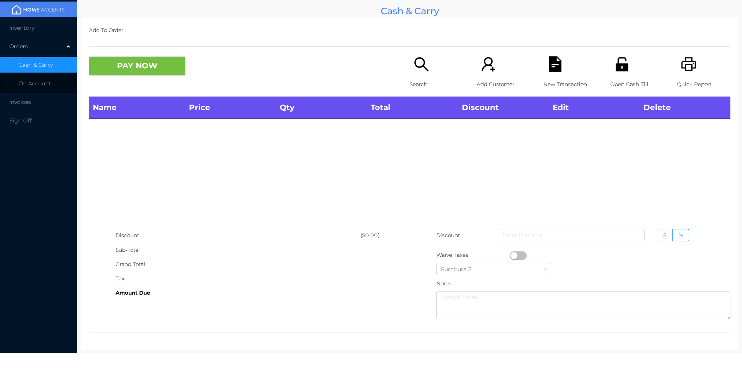
click at [681, 57] on icon "icon: printer" at bounding box center [689, 64] width 16 height 16
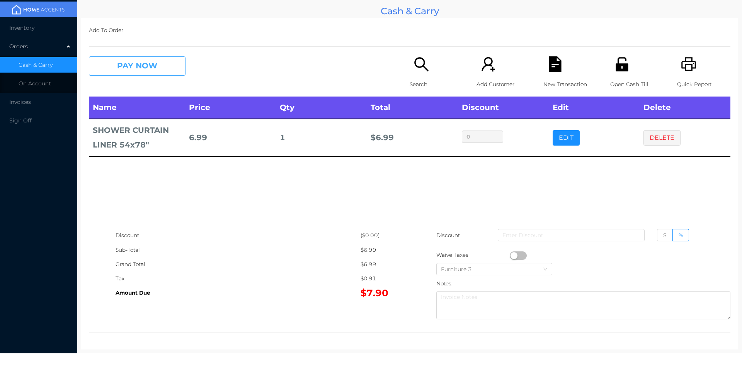
click at [164, 68] on button "PAY NOW" at bounding box center [137, 65] width 97 height 19
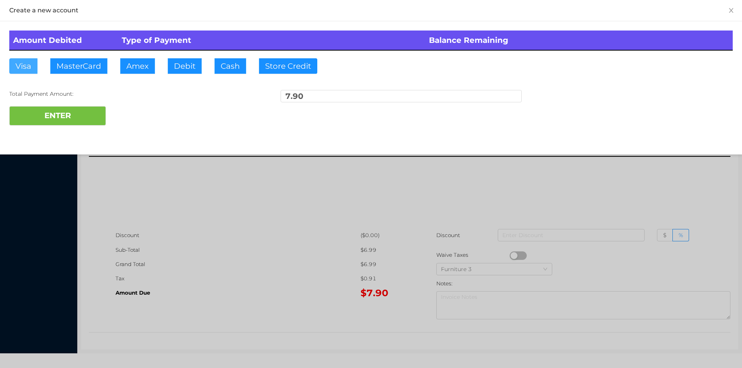
click at [20, 61] on button "Visa" at bounding box center [23, 65] width 28 height 15
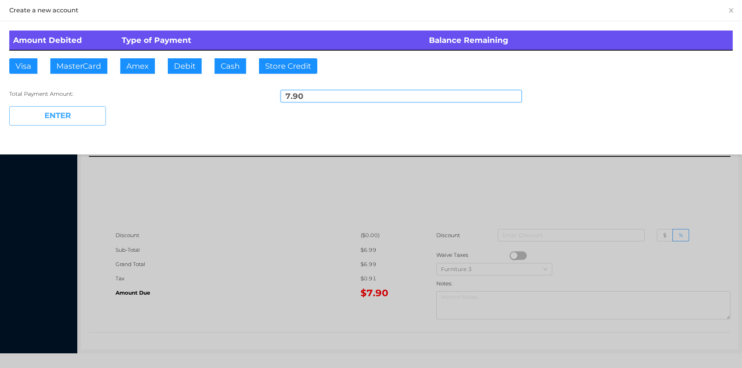
click at [67, 119] on button "ENTER" at bounding box center [57, 115] width 97 height 19
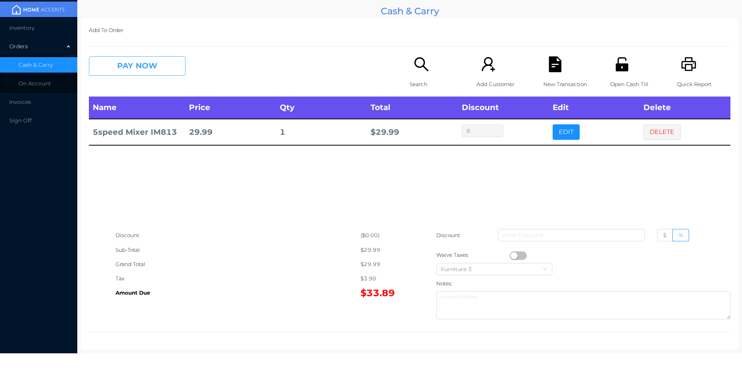
click at [150, 65] on button "PAY NOW" at bounding box center [137, 65] width 97 height 19
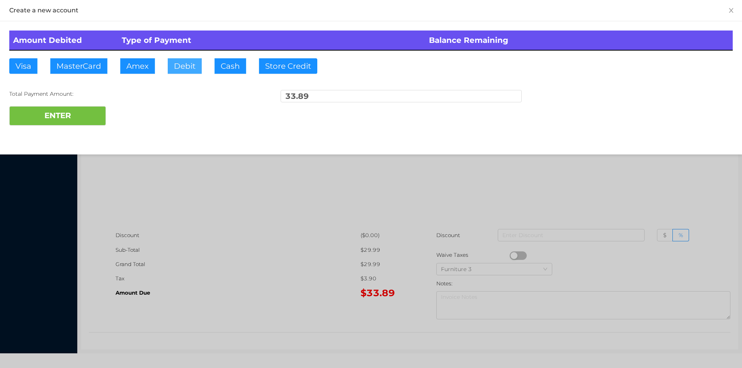
click at [176, 60] on button "Debit" at bounding box center [185, 65] width 34 height 15
type input "50"
click at [52, 107] on button "ENTER" at bounding box center [57, 115] width 97 height 19
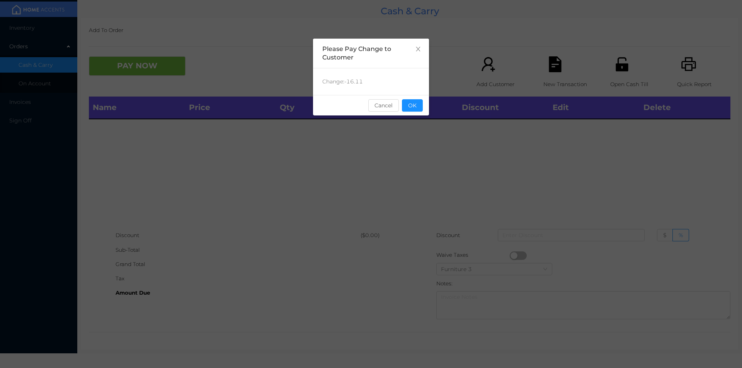
click at [425, 92] on div "Change: -16.11" at bounding box center [371, 81] width 116 height 27
click at [420, 106] on button "OK" at bounding box center [412, 105] width 21 height 12
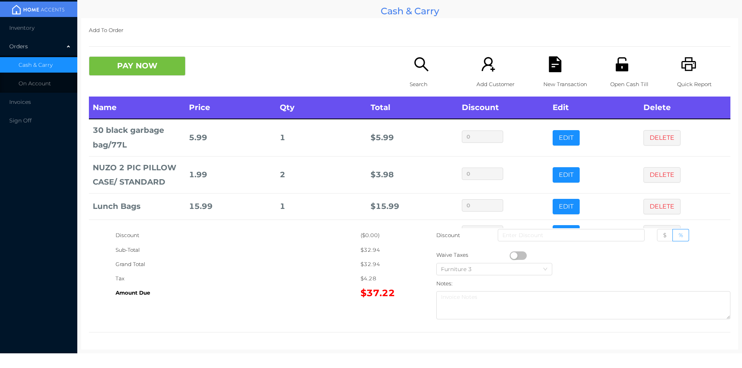
click at [138, 83] on div "PAY NOW Search Add Customer New Transaction Open Cash Till Quick Report" at bounding box center [409, 76] width 641 height 40
click at [149, 63] on button "PAY NOW" at bounding box center [137, 65] width 97 height 19
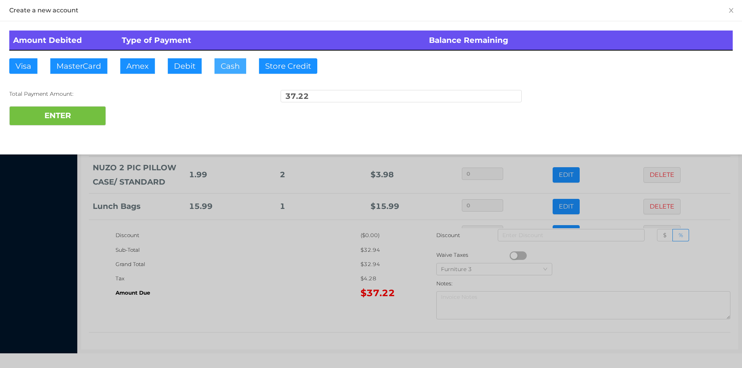
click at [234, 72] on button "Cash" at bounding box center [230, 65] width 32 height 15
type input "50"
click at [66, 117] on button "ENTER" at bounding box center [57, 115] width 97 height 19
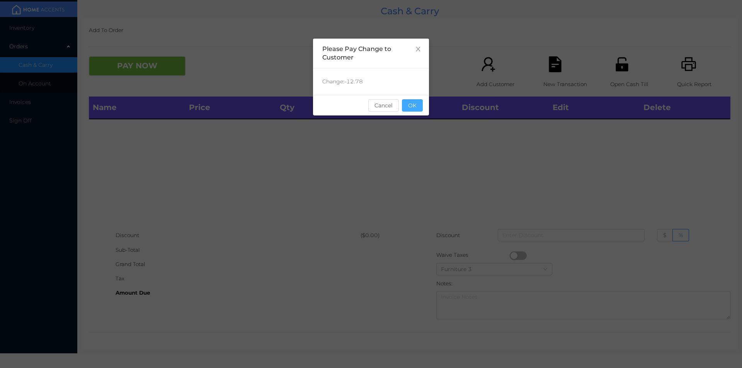
click at [420, 111] on button "OK" at bounding box center [412, 105] width 21 height 12
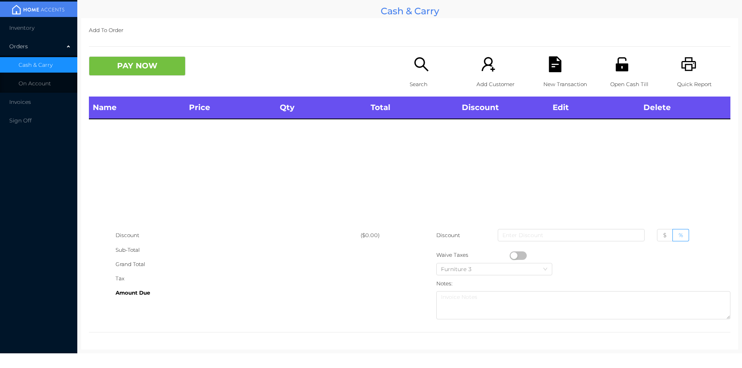
click at [583, 189] on div "Name Price Qty Total Discount Edit Delete" at bounding box center [409, 163] width 641 height 132
click at [621, 70] on icon "icon: unlock" at bounding box center [622, 64] width 12 height 14
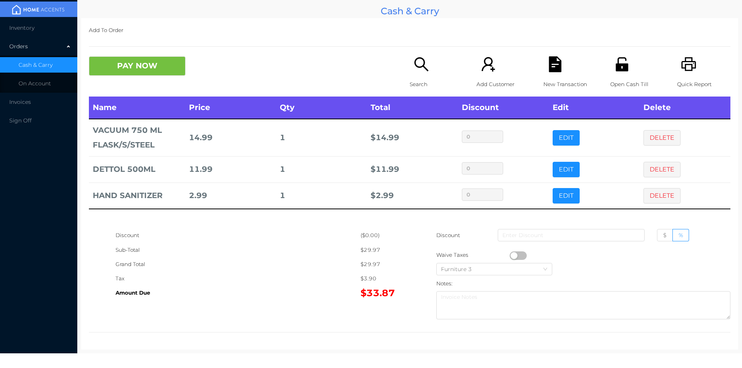
click at [418, 68] on icon "icon: search" at bounding box center [421, 64] width 14 height 14
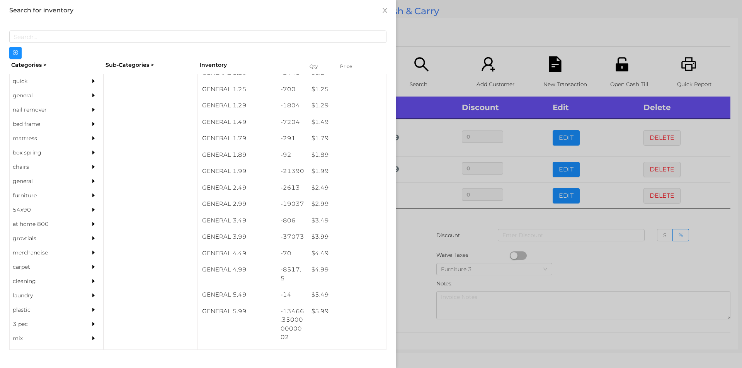
scroll to position [75, 0]
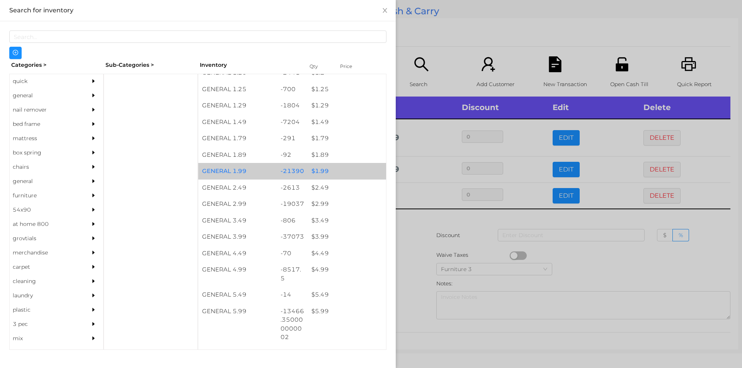
click at [325, 172] on div "$ 1.99" at bounding box center [347, 171] width 78 height 17
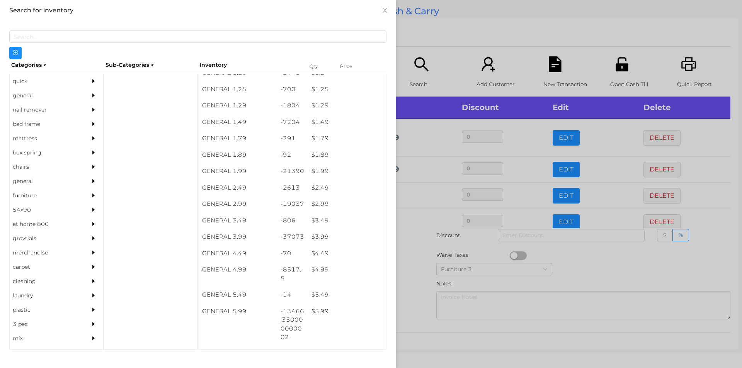
click at [472, 33] on div at bounding box center [371, 184] width 742 height 368
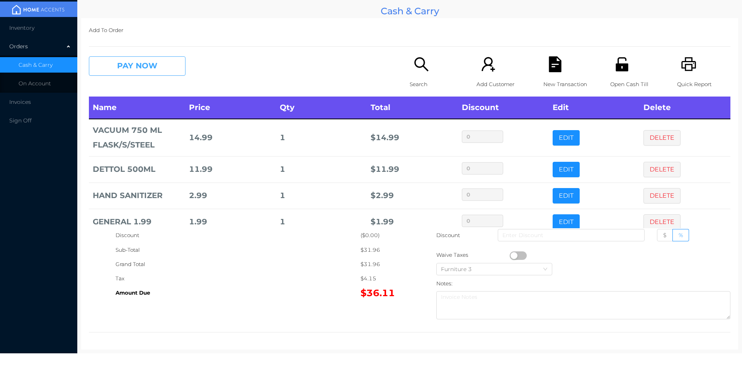
click at [143, 75] on button "PAY NOW" at bounding box center [137, 65] width 97 height 19
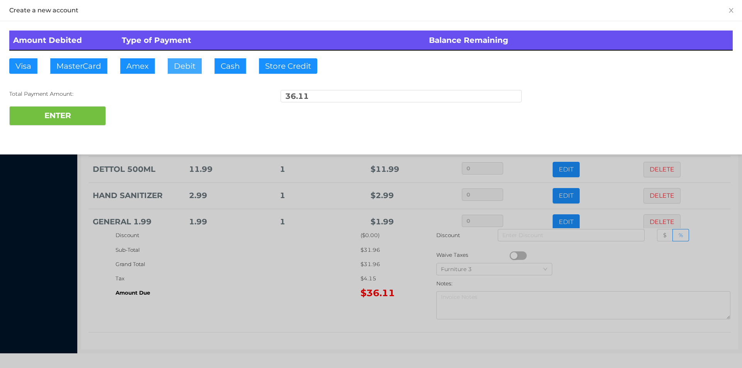
click at [175, 61] on button "Debit" at bounding box center [185, 65] width 34 height 15
click at [92, 112] on button "ENTER" at bounding box center [57, 115] width 97 height 19
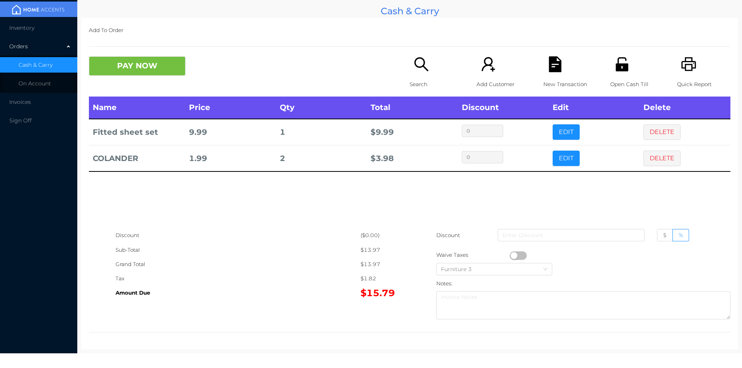
click at [623, 73] on div "Open Cash Till" at bounding box center [636, 76] width 53 height 40
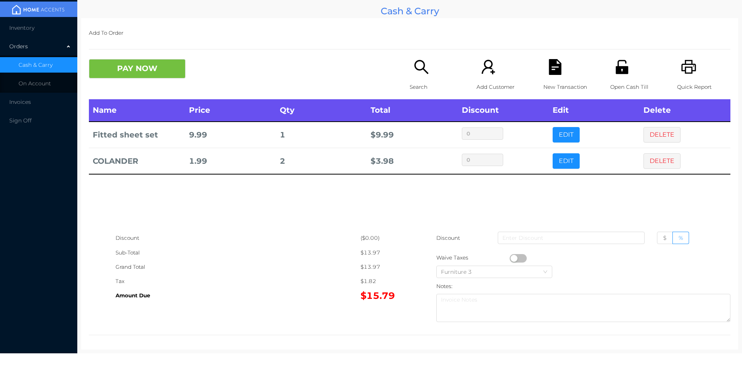
click at [558, 67] on icon "icon: file-text" at bounding box center [555, 67] width 16 height 16
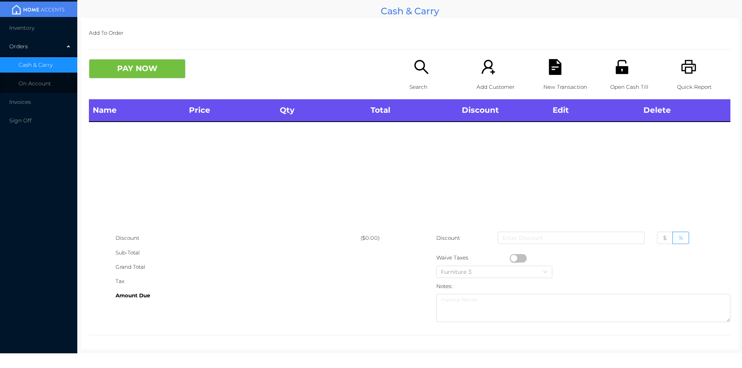
click at [418, 71] on icon "icon: search" at bounding box center [421, 67] width 16 height 16
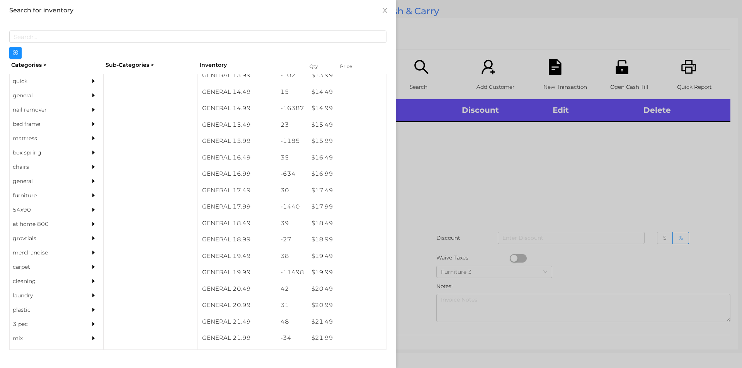
scroll to position [643, 0]
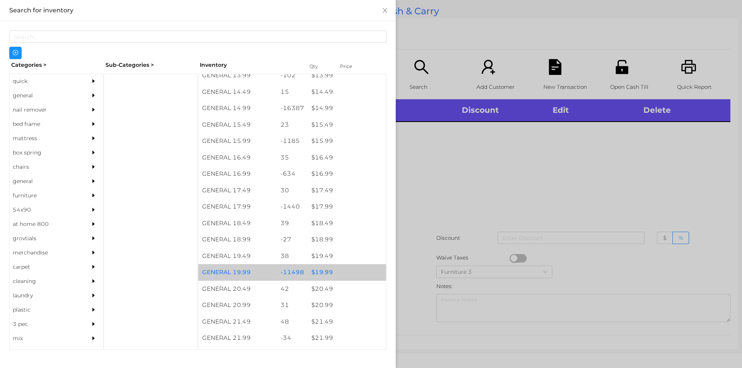
click at [352, 272] on div "$ 19.99" at bounding box center [347, 272] width 78 height 17
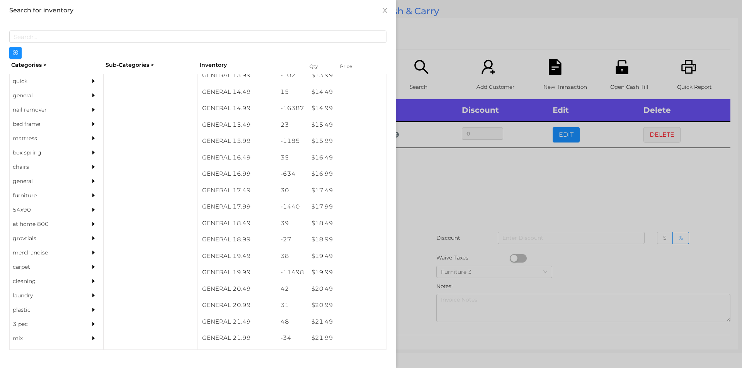
click at [460, 180] on div at bounding box center [371, 184] width 742 height 368
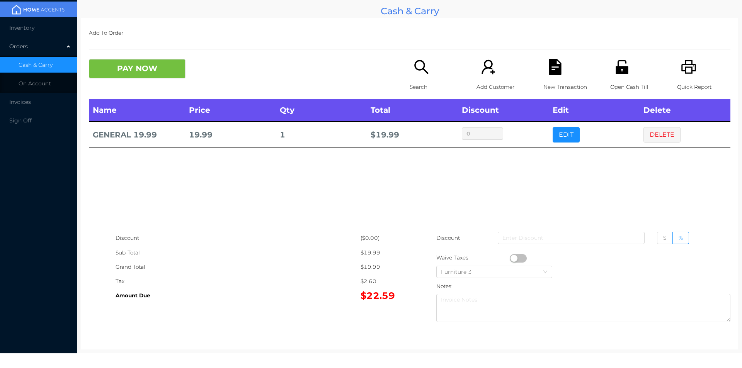
click at [557, 66] on icon "icon: file-text" at bounding box center [555, 67] width 16 height 16
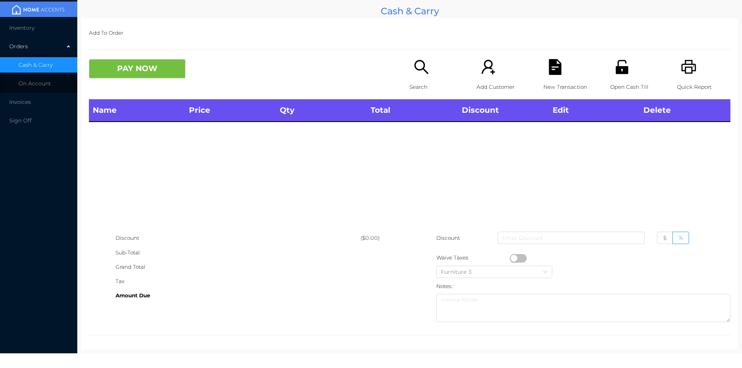
click at [623, 75] on icon "icon: unlock" at bounding box center [622, 67] width 16 height 16
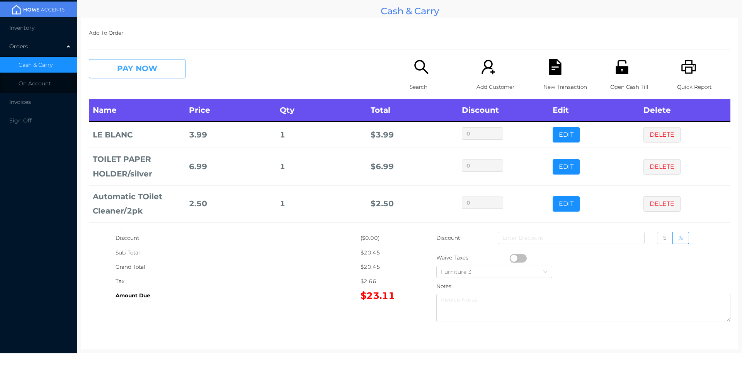
click at [143, 66] on button "PAY NOW" at bounding box center [137, 68] width 97 height 19
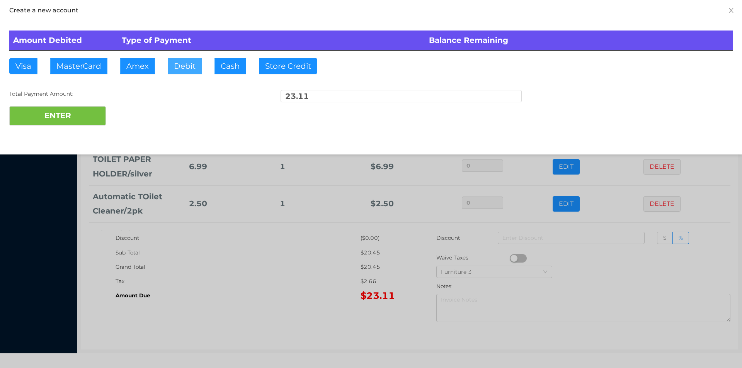
click at [185, 72] on button "Debit" at bounding box center [185, 65] width 34 height 15
type input "30"
click at [58, 120] on button "ENTER" at bounding box center [57, 115] width 97 height 19
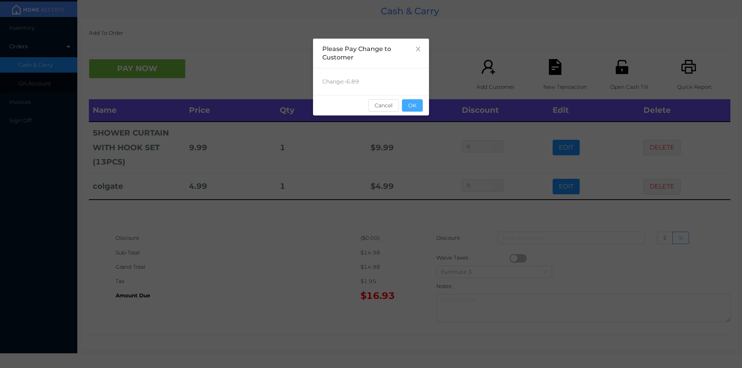
click at [413, 109] on button "OK" at bounding box center [412, 105] width 21 height 12
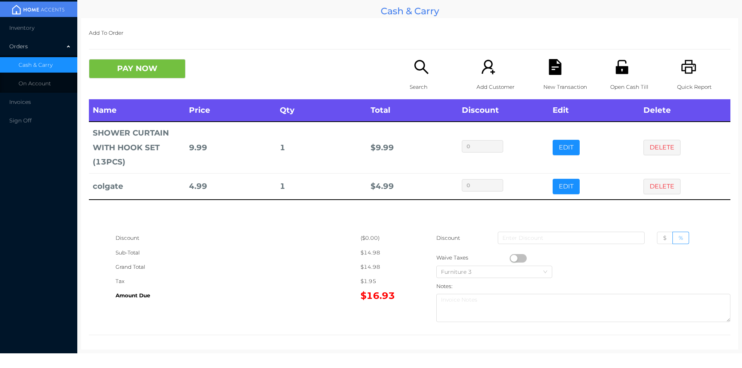
click at [424, 67] on icon "icon: search" at bounding box center [421, 67] width 16 height 16
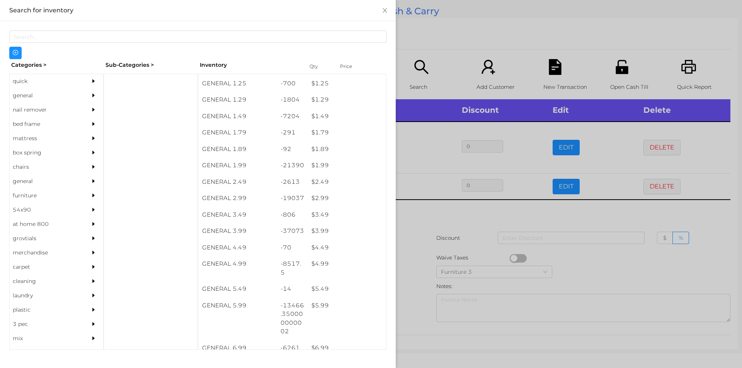
scroll to position [80, 0]
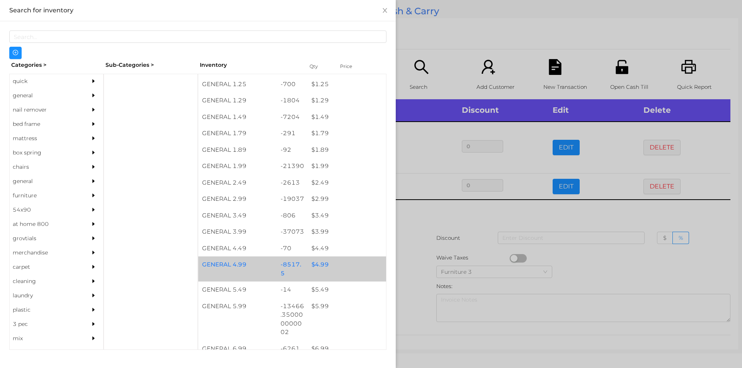
click at [333, 262] on div "$ 4.99" at bounding box center [347, 265] width 78 height 17
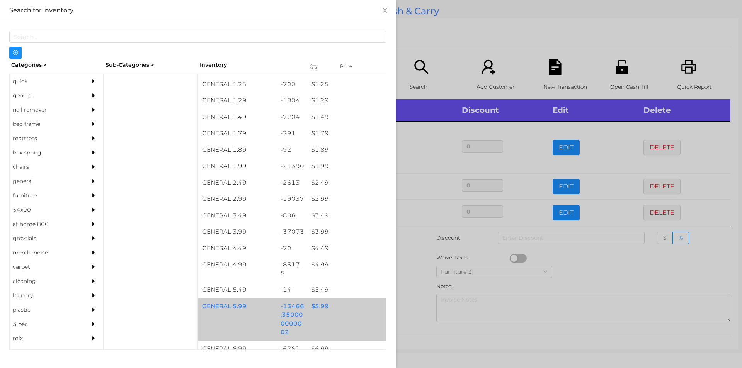
click at [328, 298] on div "$ 5.99" at bounding box center [347, 306] width 78 height 17
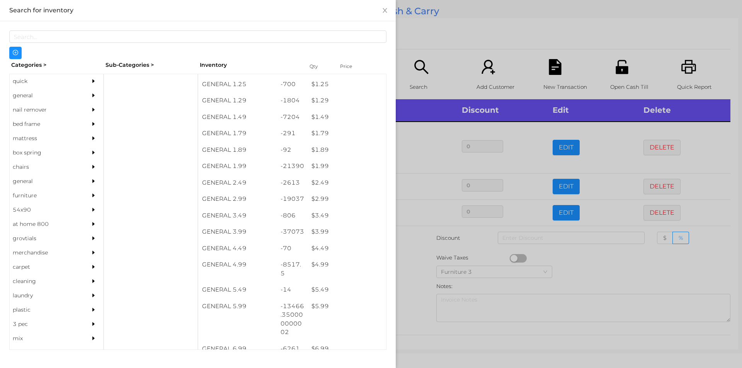
click at [490, 57] on div at bounding box center [371, 184] width 742 height 368
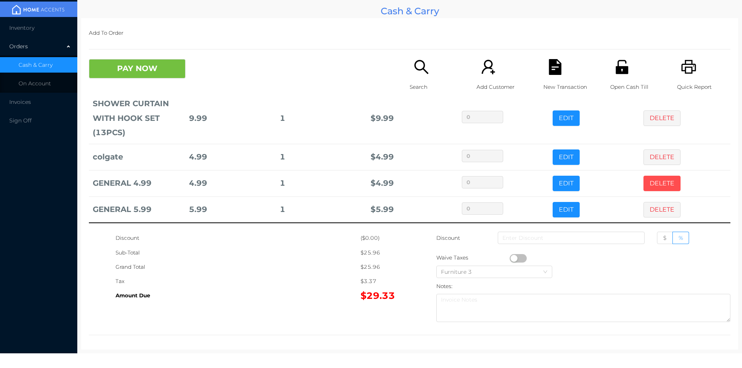
click at [659, 179] on button "DELETE" at bounding box center [661, 183] width 37 height 15
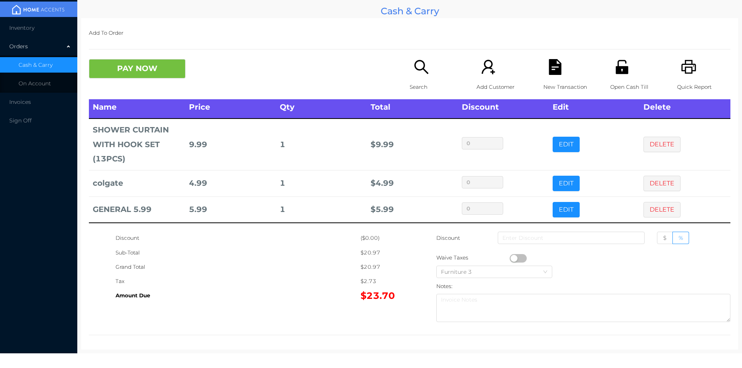
click at [622, 66] on icon "icon: unlock" at bounding box center [622, 67] width 16 height 16
click at [126, 66] on button "PAY NOW" at bounding box center [137, 68] width 97 height 19
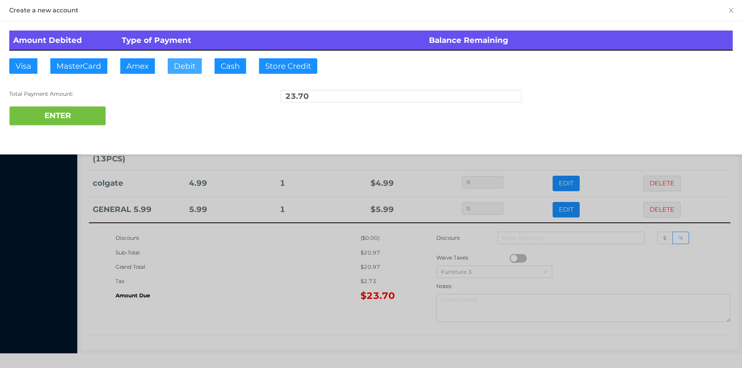
click at [200, 63] on button "Debit" at bounding box center [185, 65] width 34 height 15
type input "24"
click at [48, 123] on button "ENTER" at bounding box center [57, 115] width 97 height 19
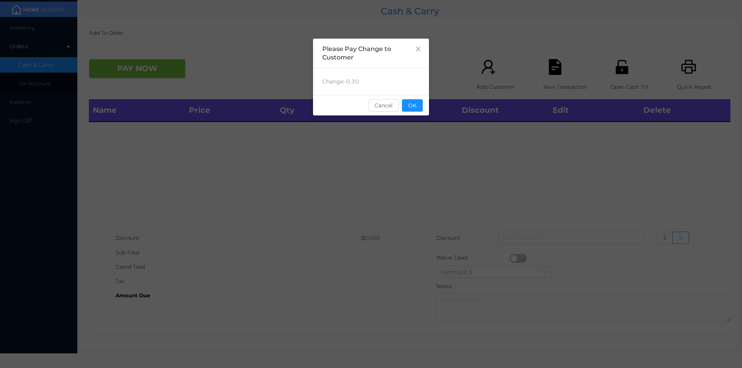
scroll to position [0, 0]
click at [405, 102] on button "OK" at bounding box center [412, 105] width 21 height 12
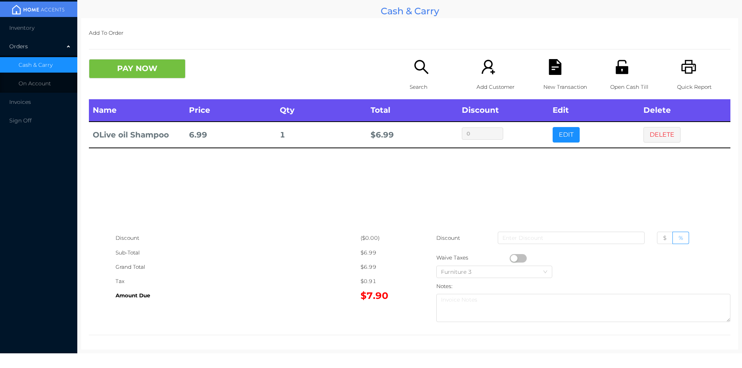
click at [543, 75] on div "New Transaction" at bounding box center [569, 79] width 53 height 40
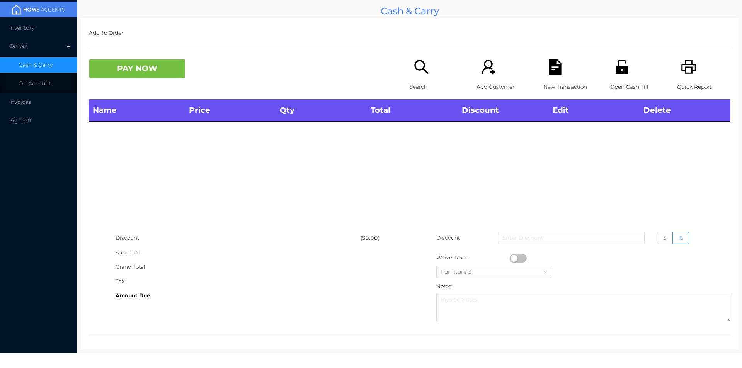
click at [423, 73] on icon "icon: search" at bounding box center [421, 67] width 16 height 16
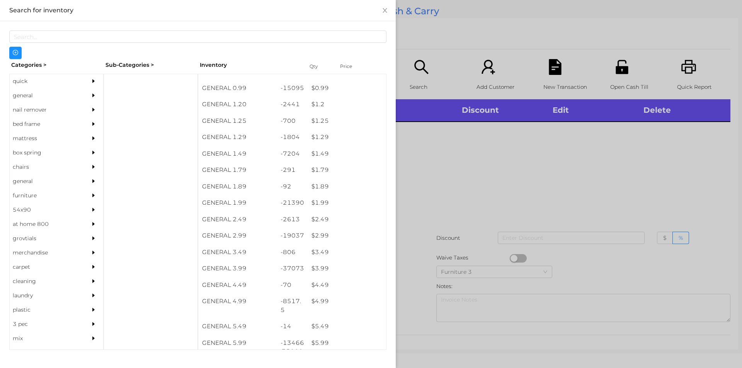
scroll to position [44, 0]
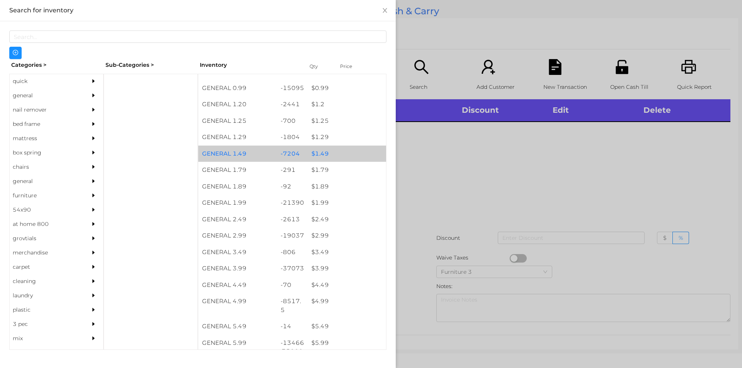
click at [329, 151] on div "$ 1.49" at bounding box center [347, 154] width 78 height 17
click at [334, 150] on div "$ 1.49" at bounding box center [347, 154] width 78 height 17
click at [341, 147] on div "$ 1.49" at bounding box center [347, 154] width 78 height 17
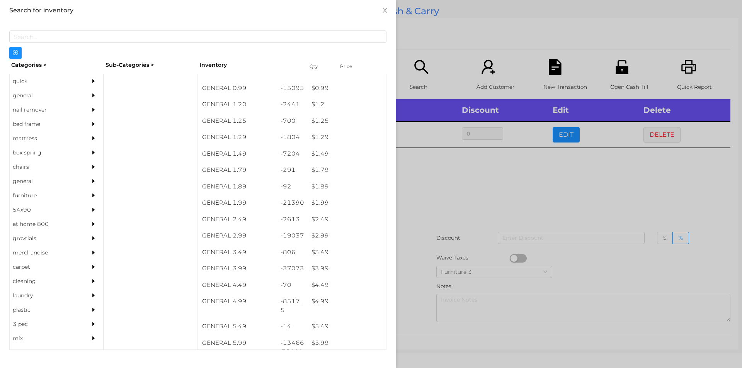
click at [445, 195] on div at bounding box center [371, 184] width 742 height 368
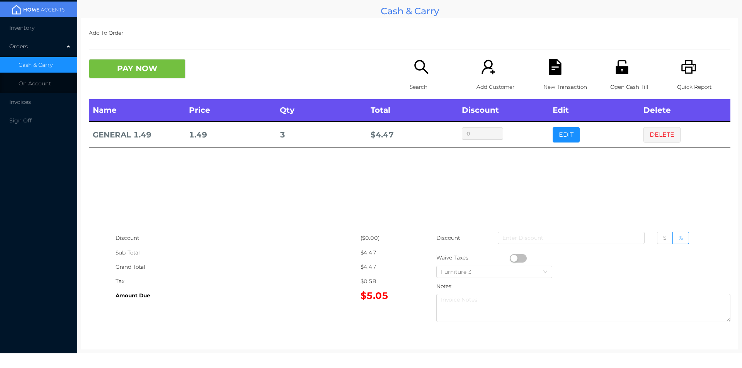
click at [416, 69] on icon "icon: search" at bounding box center [421, 67] width 16 height 16
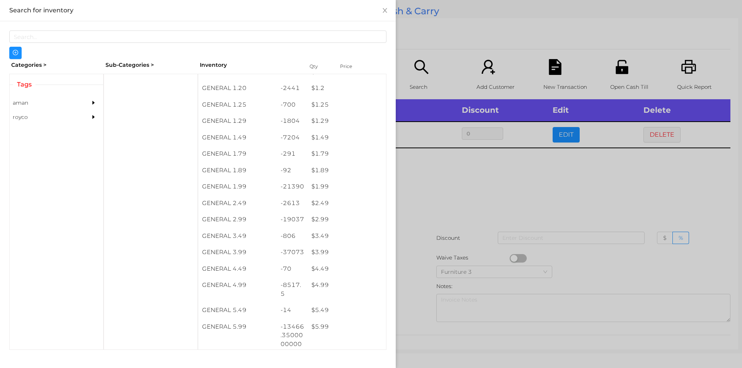
scroll to position [100, 0]
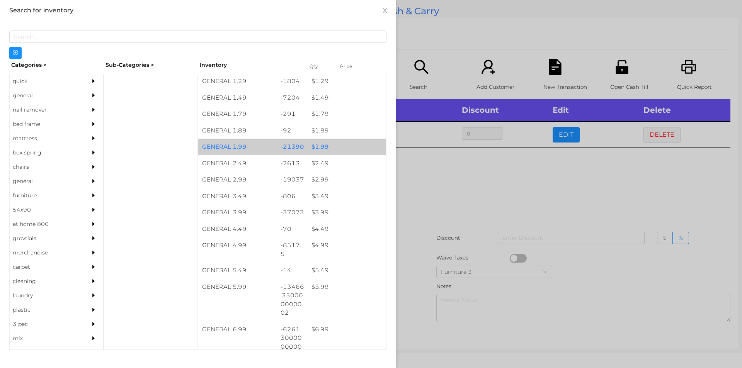
click at [311, 144] on div "$ 1.99" at bounding box center [347, 147] width 78 height 17
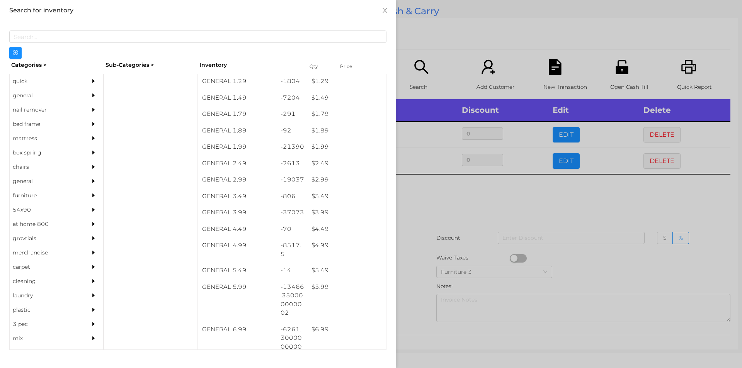
click at [425, 201] on div at bounding box center [371, 184] width 742 height 368
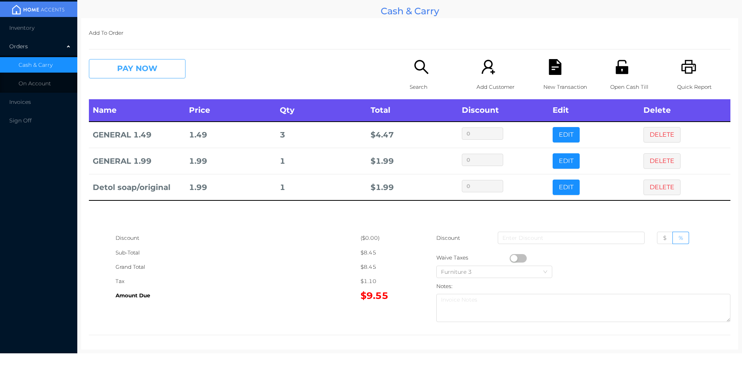
click at [146, 69] on button "PAY NOW" at bounding box center [137, 68] width 97 height 19
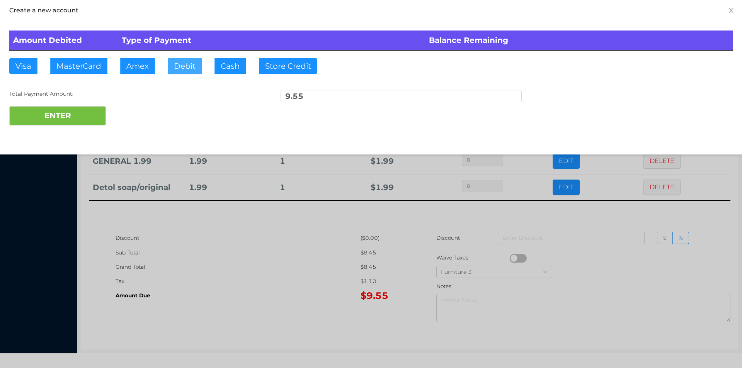
click at [182, 63] on button "Debit" at bounding box center [185, 65] width 34 height 15
click at [87, 108] on button "ENTER" at bounding box center [57, 115] width 97 height 19
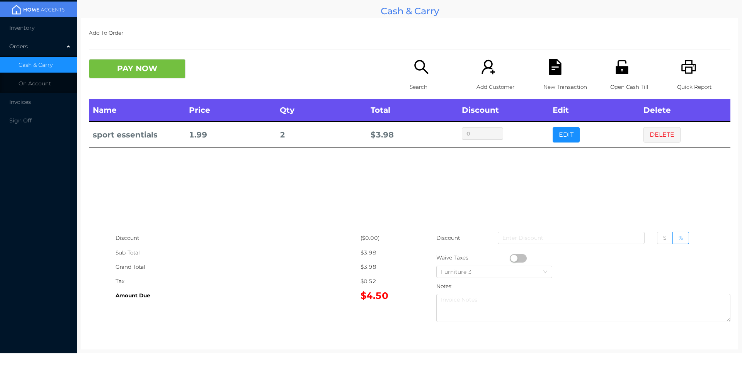
click at [419, 66] on icon "icon: search" at bounding box center [421, 67] width 16 height 16
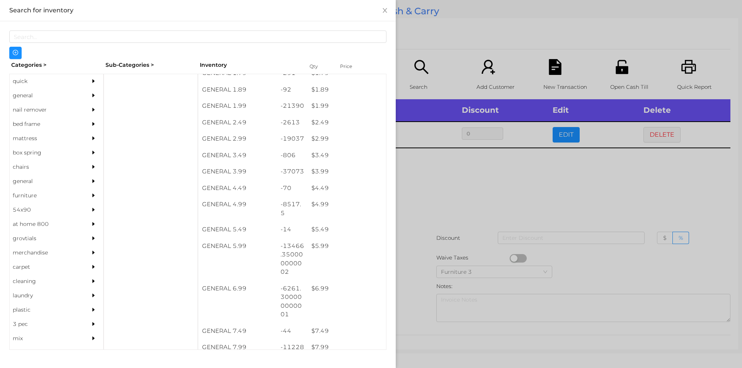
scroll to position [141, 0]
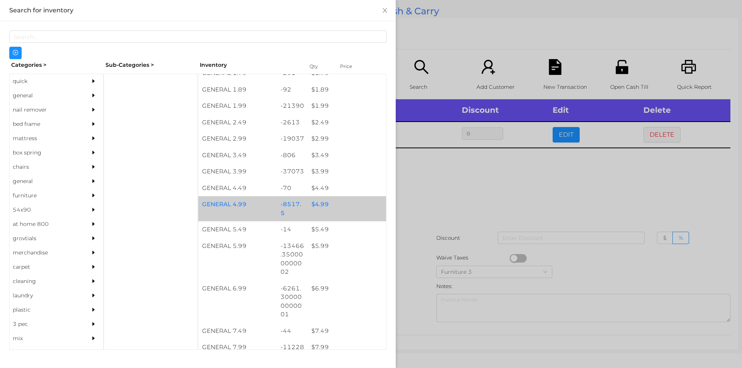
click at [350, 210] on div "$ 4.99" at bounding box center [347, 204] width 78 height 17
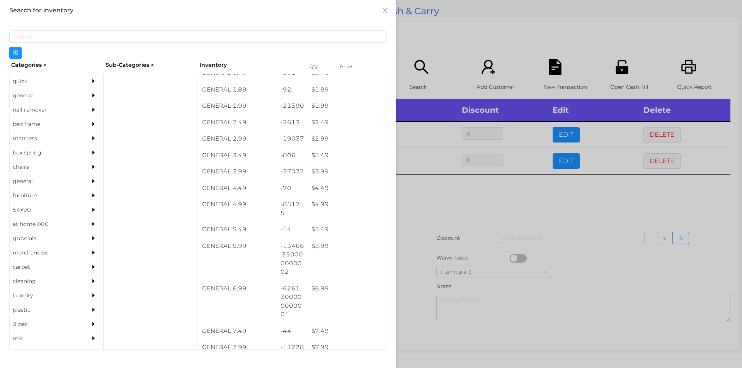
click at [458, 218] on div at bounding box center [371, 184] width 742 height 368
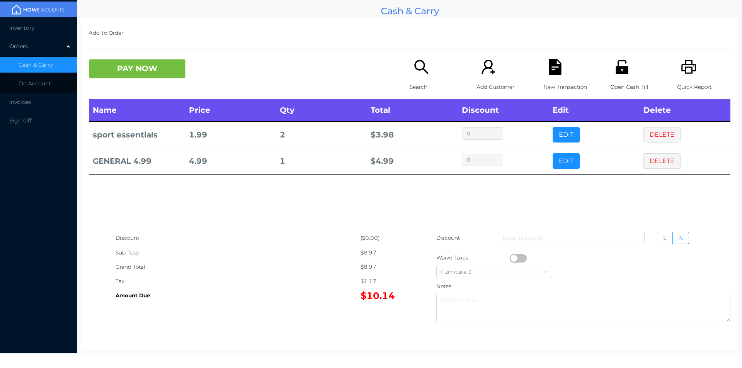
click at [550, 73] on icon "icon: file-text" at bounding box center [555, 67] width 12 height 16
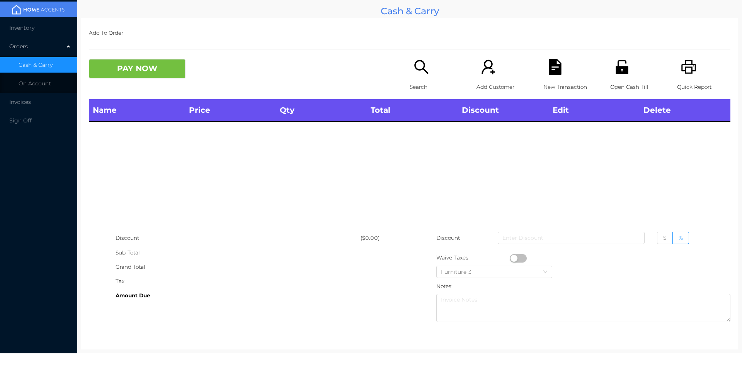
click at [681, 73] on icon "icon: printer" at bounding box center [689, 67] width 16 height 16
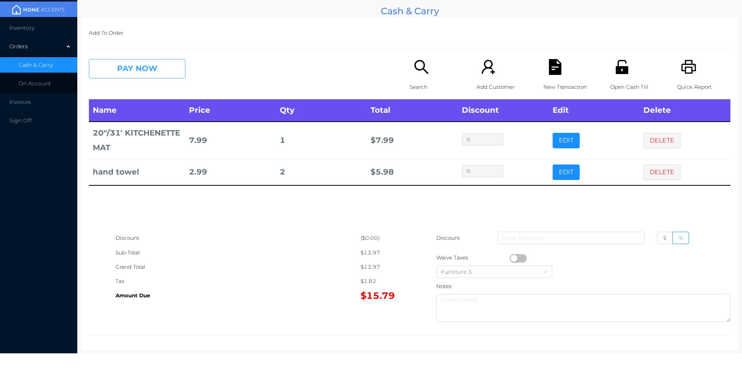
click at [150, 65] on button "PAY NOW" at bounding box center [137, 68] width 97 height 19
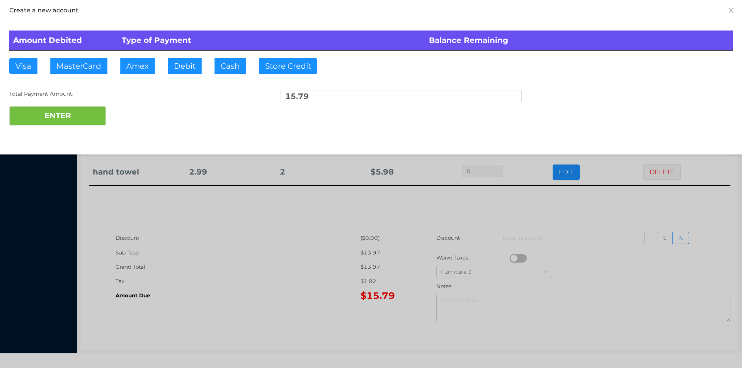
click at [414, 239] on div at bounding box center [371, 184] width 742 height 368
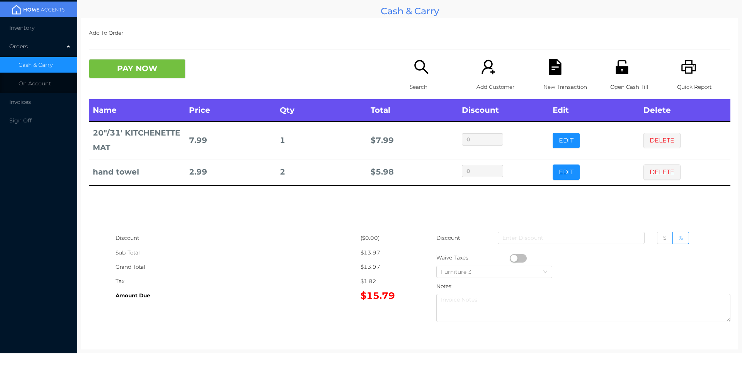
click at [550, 81] on p "New Transaction" at bounding box center [569, 87] width 53 height 14
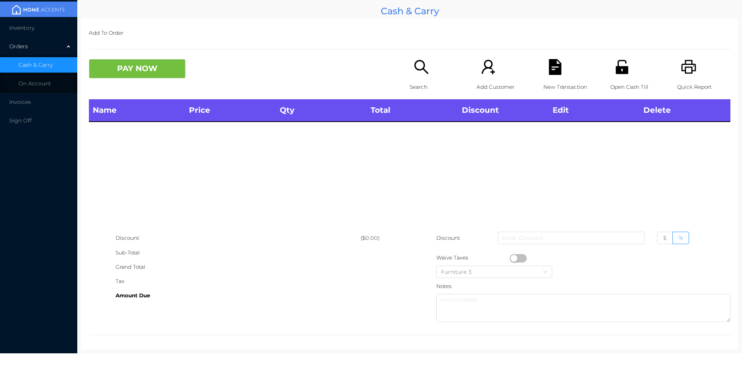
click at [705, 68] on div "Quick Report" at bounding box center [703, 79] width 53 height 40
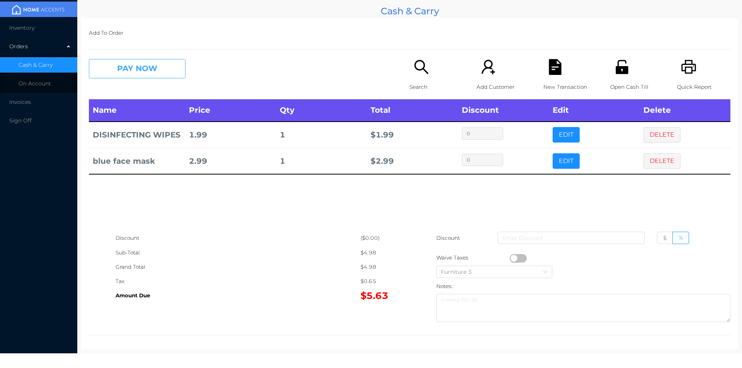
click at [148, 64] on button "PAY NOW" at bounding box center [137, 68] width 97 height 19
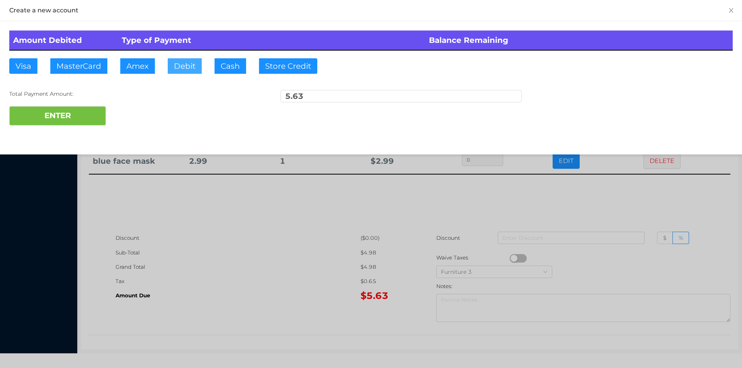
click at [193, 71] on button "Debit" at bounding box center [185, 65] width 34 height 15
click at [82, 121] on button "ENTER" at bounding box center [57, 115] width 97 height 19
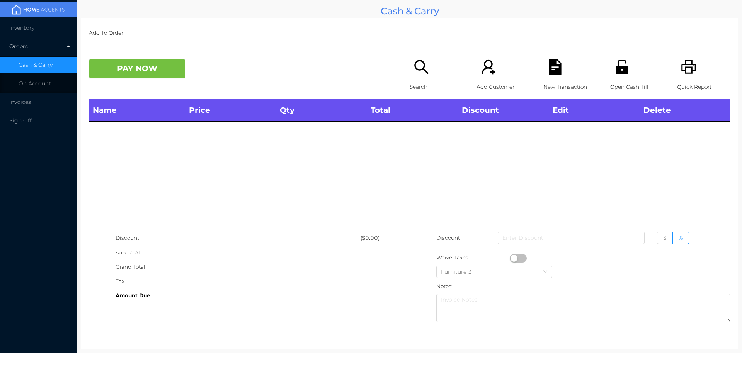
click at [413, 89] on p "Search" at bounding box center [436, 87] width 53 height 14
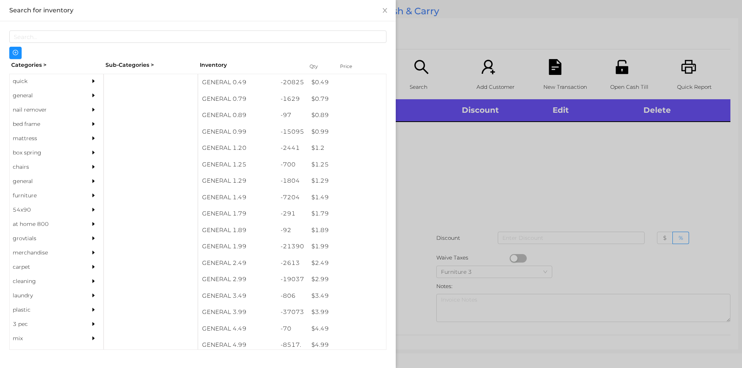
click at [31, 77] on div "quick" at bounding box center [45, 81] width 70 height 14
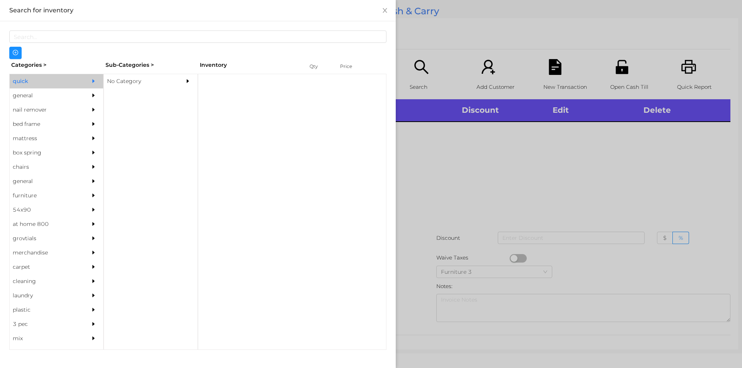
click at [139, 83] on div "No Category" at bounding box center [139, 81] width 70 height 14
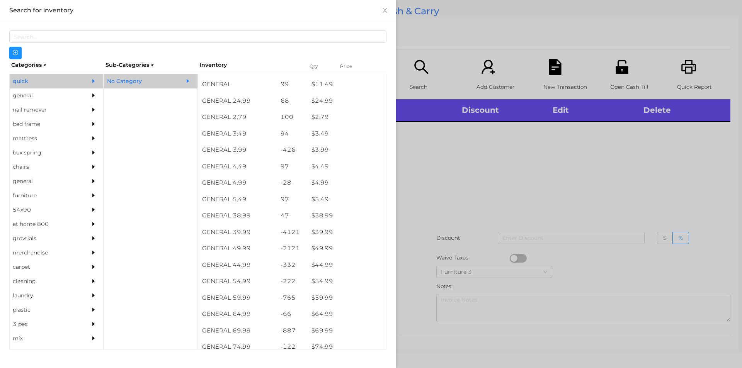
scroll to position [296, 0]
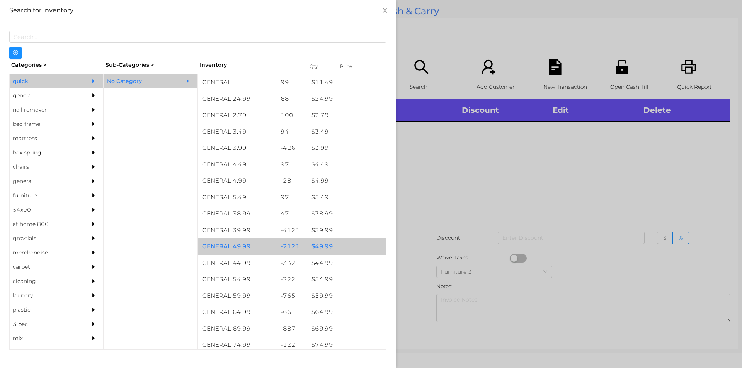
click at [319, 246] on div "$ 49.99" at bounding box center [347, 246] width 78 height 17
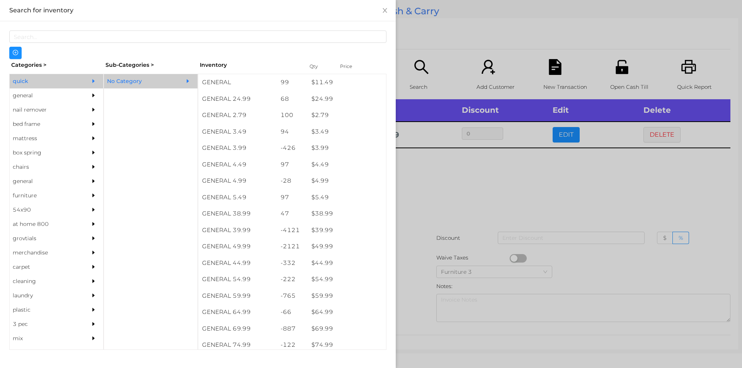
click at [439, 183] on div at bounding box center [371, 184] width 742 height 368
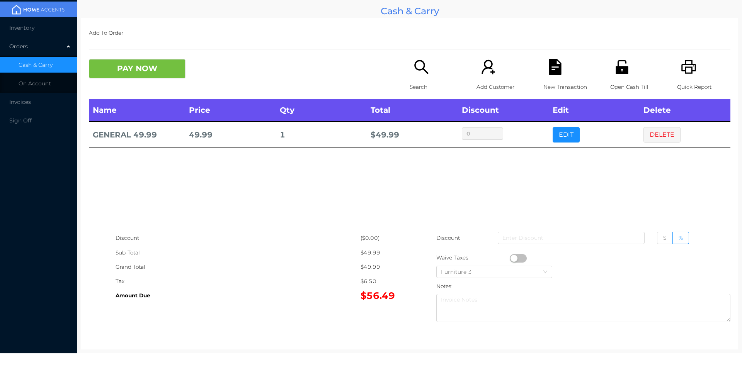
click at [417, 73] on icon "icon: search" at bounding box center [421, 67] width 16 height 16
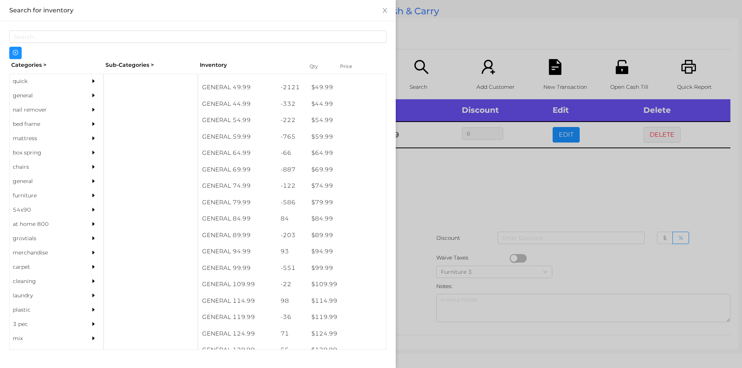
scroll to position [455, 0]
click at [24, 96] on div "general" at bounding box center [45, 95] width 70 height 14
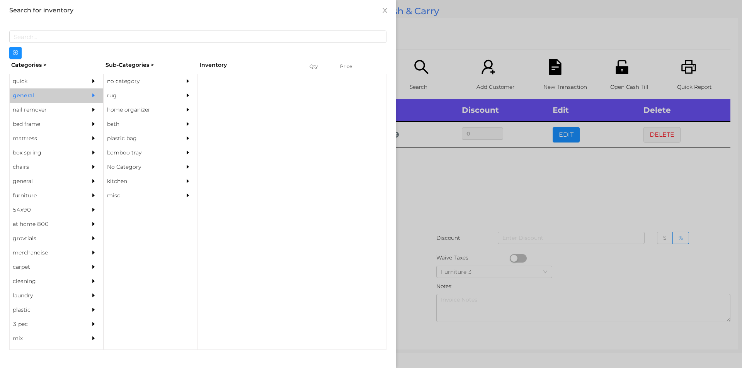
scroll to position [0, 0]
click at [135, 75] on div "no category" at bounding box center [139, 81] width 70 height 14
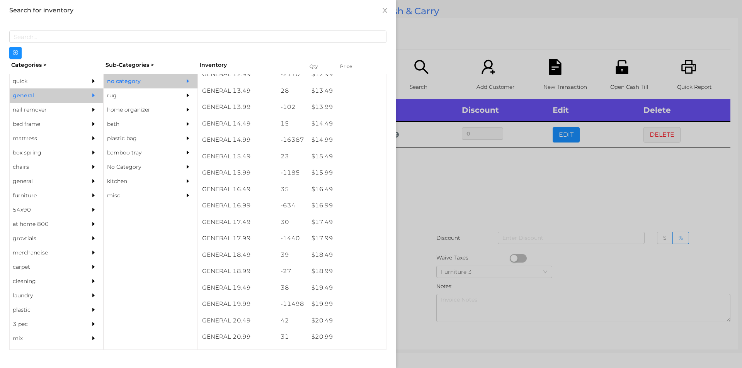
scroll to position [611, 0]
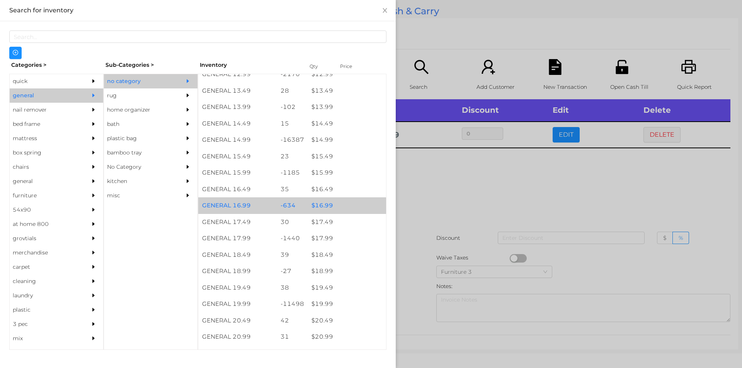
click at [339, 210] on div "$ 16.99" at bounding box center [347, 205] width 78 height 17
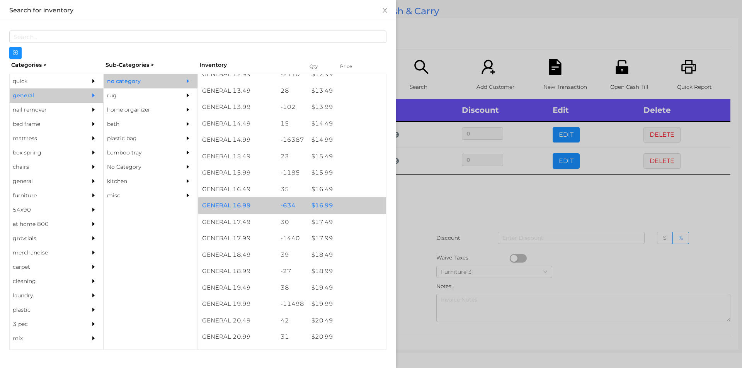
click at [332, 208] on div "$ 16.99" at bounding box center [347, 205] width 78 height 17
click at [351, 208] on div "$ 16.99" at bounding box center [347, 205] width 78 height 17
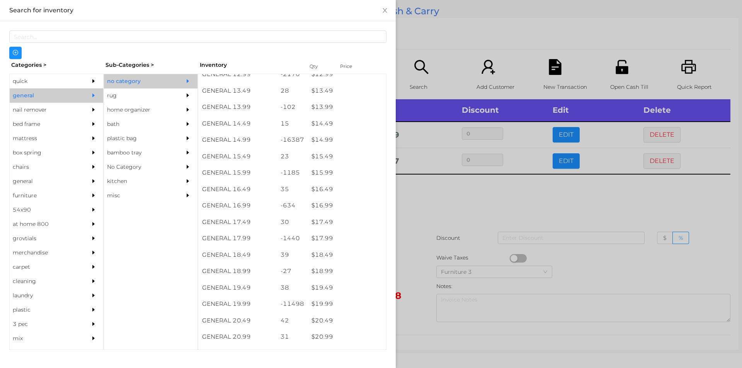
click at [423, 216] on div at bounding box center [371, 184] width 742 height 368
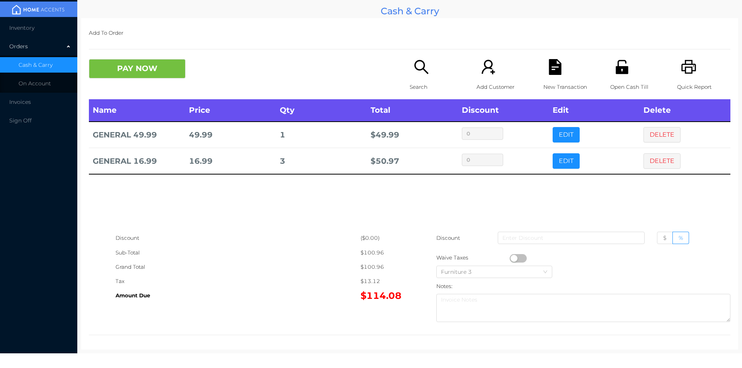
click at [556, 70] on icon "icon: file-text" at bounding box center [555, 67] width 12 height 16
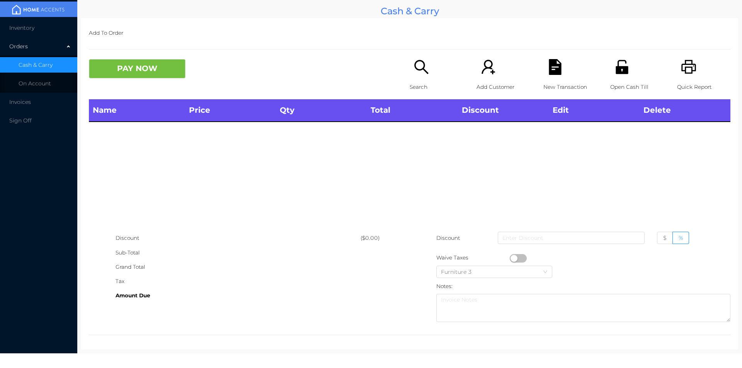
click at [679, 81] on p "Quick Report" at bounding box center [703, 87] width 53 height 14
click at [413, 74] on icon "icon: search" at bounding box center [421, 67] width 16 height 16
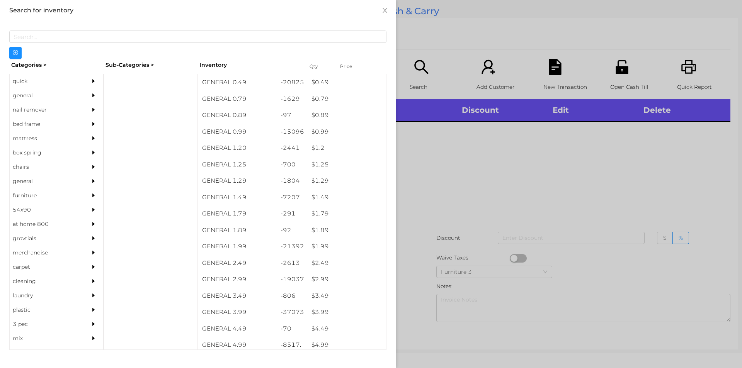
click at [52, 90] on div "general" at bounding box center [45, 95] width 70 height 14
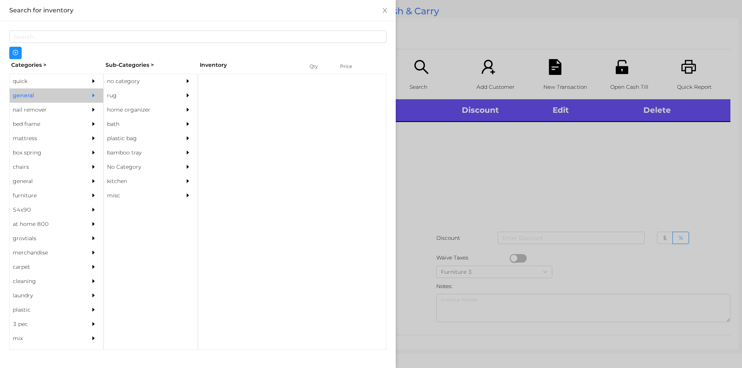
click at [136, 81] on div "no category" at bounding box center [139, 81] width 70 height 14
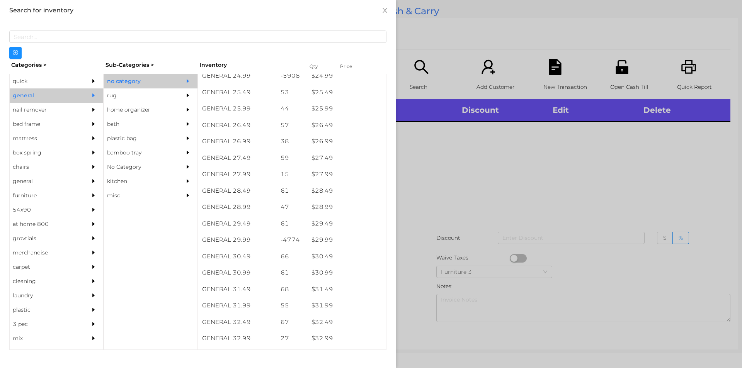
scroll to position [1004, 0]
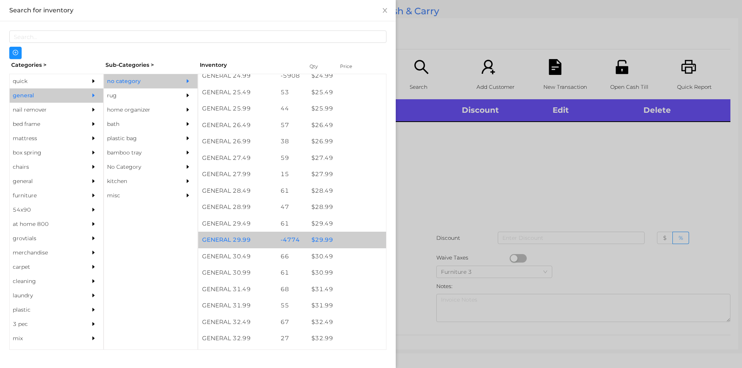
click at [318, 241] on div "$ 29.99" at bounding box center [347, 240] width 78 height 17
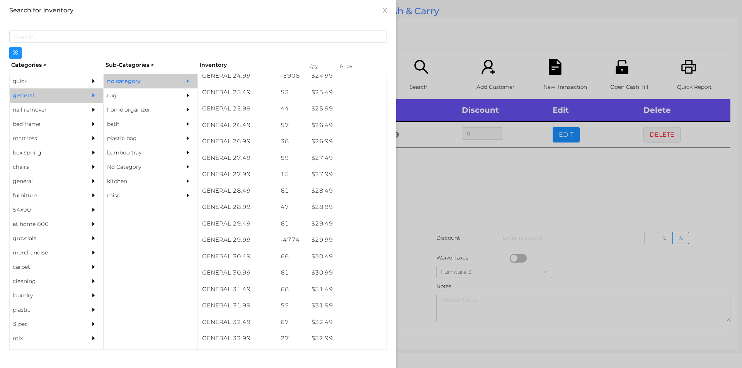
click at [545, 202] on div at bounding box center [371, 184] width 742 height 368
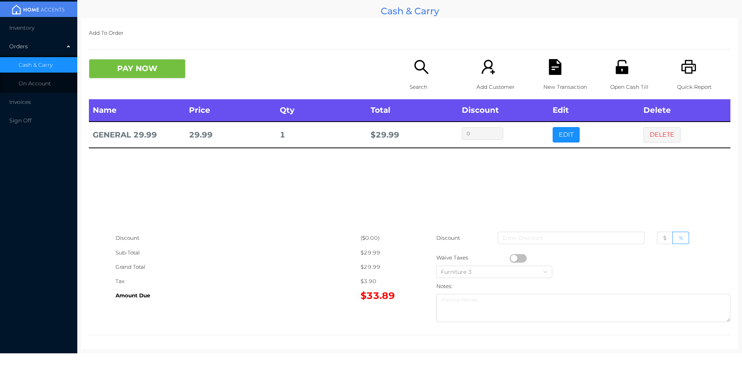
click at [549, 72] on icon "icon: file-text" at bounding box center [555, 67] width 12 height 16
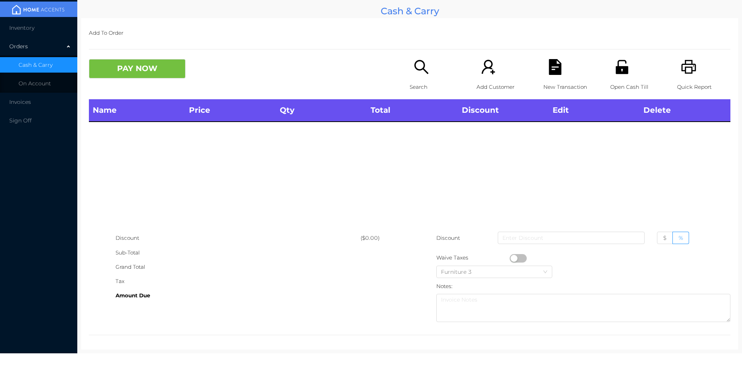
click at [681, 62] on icon "icon: printer" at bounding box center [689, 67] width 16 height 16
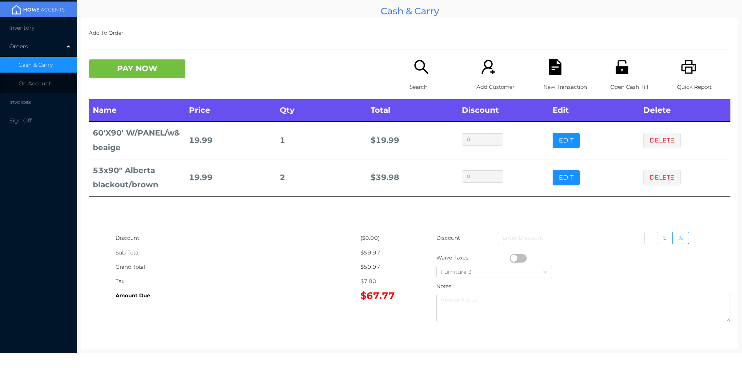
click at [617, 70] on icon "icon: unlock" at bounding box center [622, 67] width 16 height 16
click at [138, 76] on button "PAY NOW" at bounding box center [137, 68] width 97 height 19
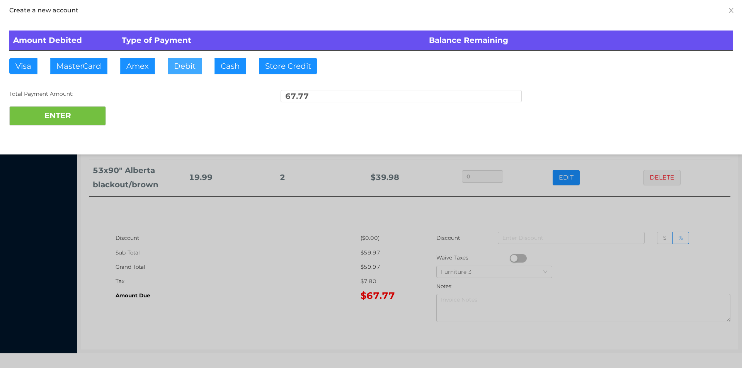
click at [178, 63] on button "Debit" at bounding box center [185, 65] width 34 height 15
click at [83, 107] on button "ENTER" at bounding box center [57, 115] width 97 height 19
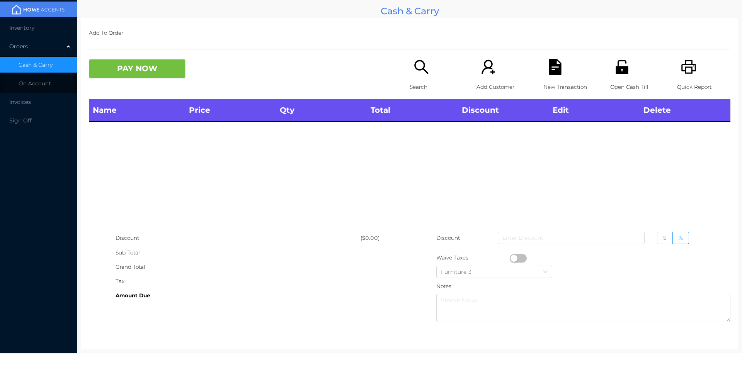
click at [622, 78] on div "Open Cash Till" at bounding box center [636, 79] width 53 height 40
click at [424, 71] on icon "icon: search" at bounding box center [421, 67] width 14 height 14
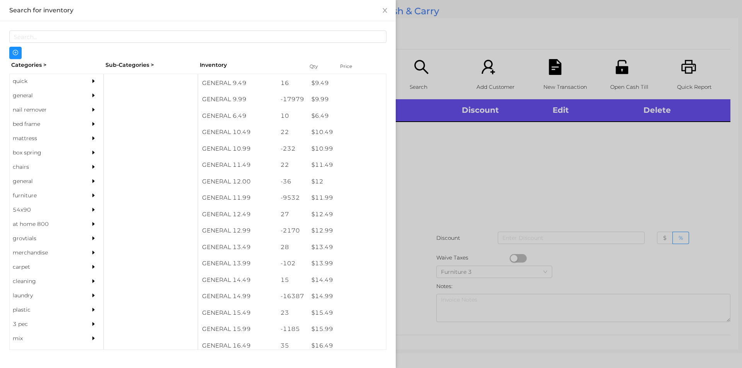
scroll to position [476, 0]
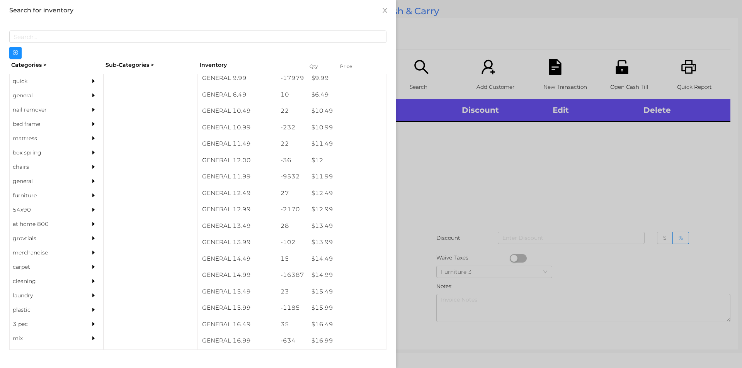
click at [25, 96] on div "general" at bounding box center [45, 95] width 70 height 14
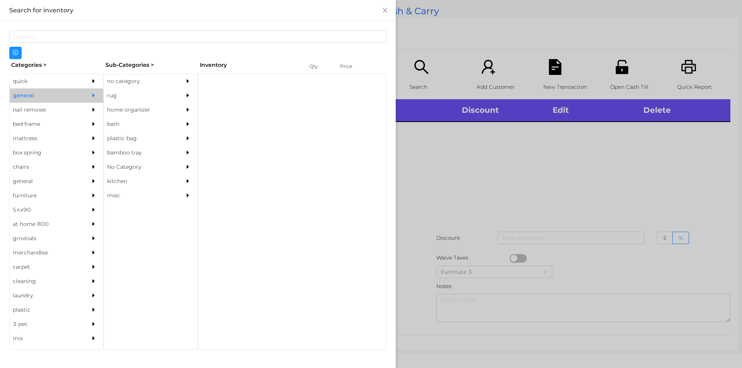
click at [130, 81] on div "no category" at bounding box center [139, 81] width 70 height 14
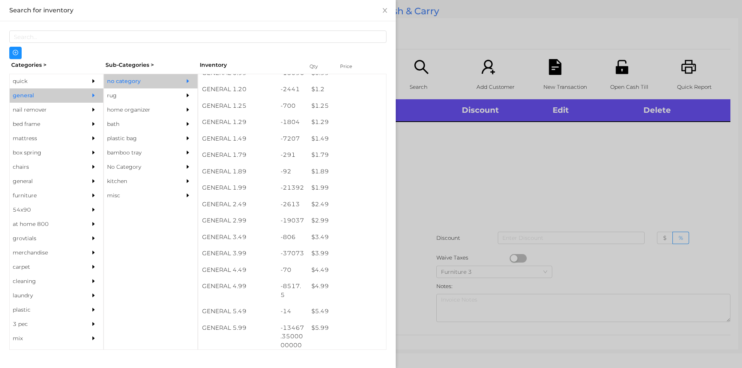
scroll to position [70, 0]
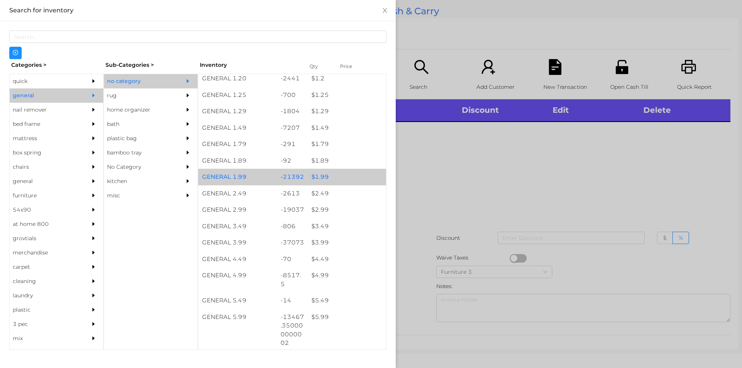
click at [313, 177] on div "$ 1.99" at bounding box center [347, 177] width 78 height 17
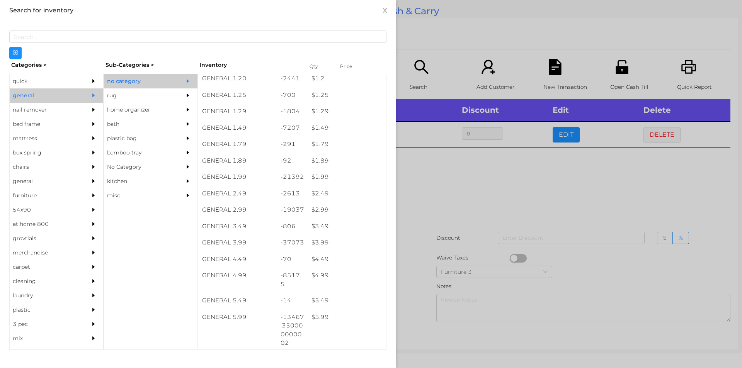
click at [418, 195] on div at bounding box center [371, 184] width 742 height 368
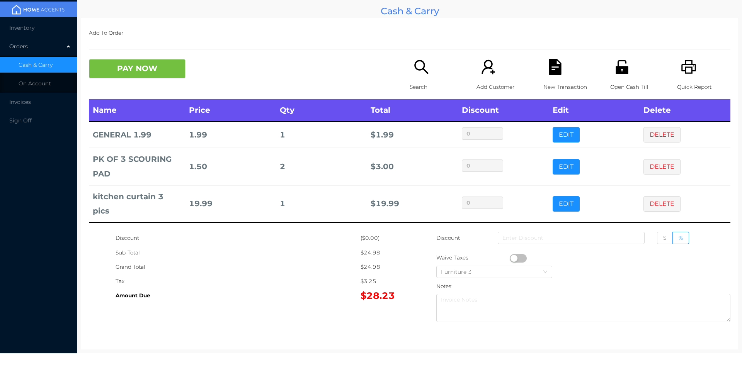
click at [425, 63] on icon "icon: search" at bounding box center [421, 67] width 16 height 16
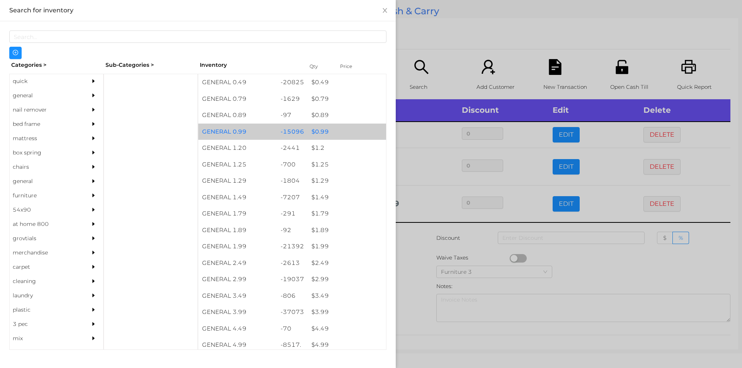
click at [318, 136] on div "$ 0.99" at bounding box center [347, 132] width 78 height 17
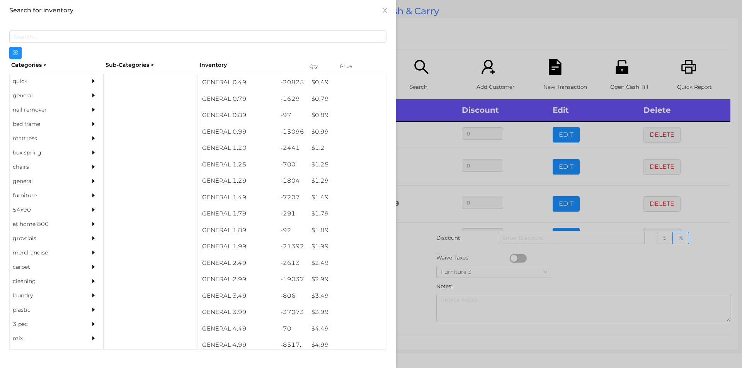
click at [402, 236] on div at bounding box center [371, 184] width 742 height 368
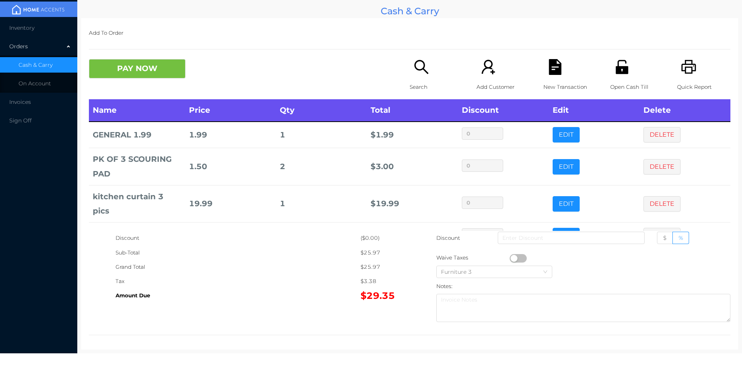
scroll to position [26, 0]
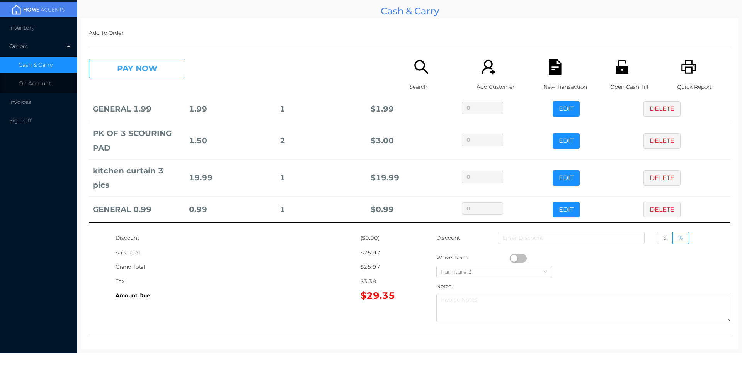
click at [144, 61] on button "PAY NOW" at bounding box center [137, 68] width 97 height 19
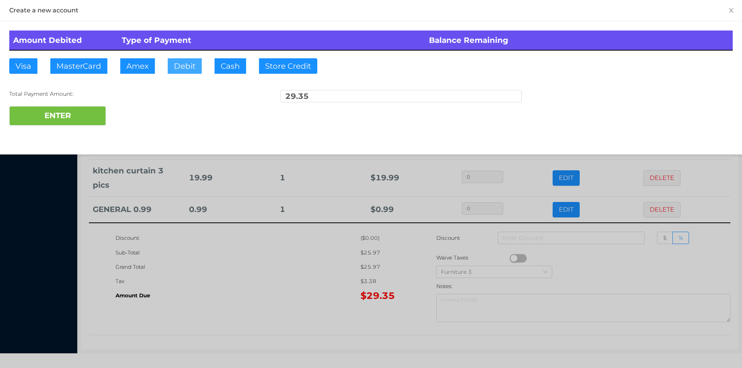
click at [184, 65] on button "Debit" at bounding box center [185, 65] width 34 height 15
click at [70, 121] on button "ENTER" at bounding box center [57, 115] width 97 height 19
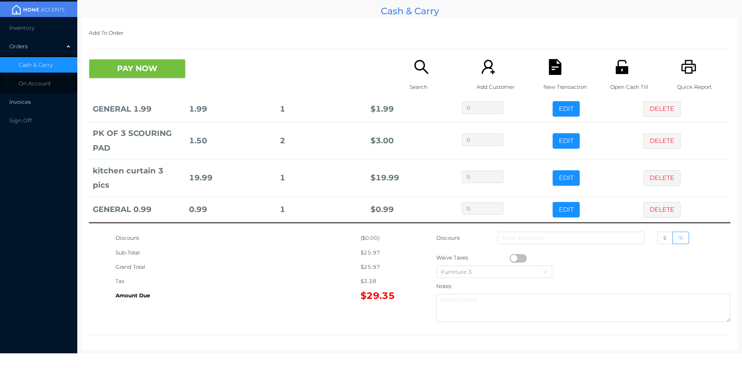
click at [38, 102] on li "Invoices" at bounding box center [38, 101] width 77 height 15
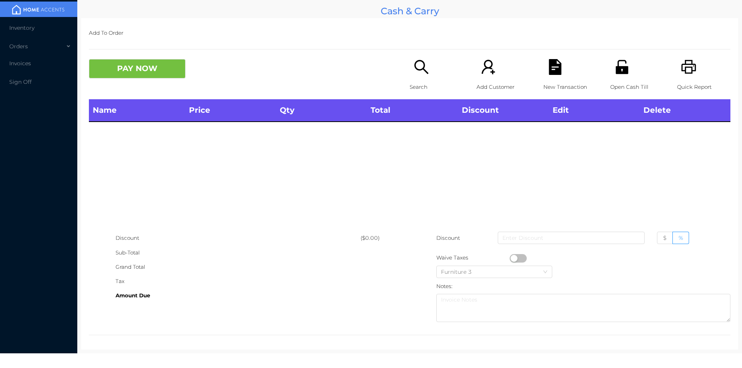
click at [419, 92] on p "Search" at bounding box center [436, 87] width 53 height 14
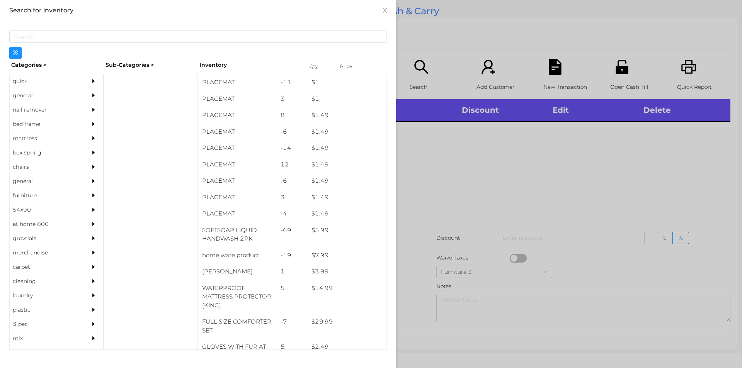
click at [46, 90] on div "general" at bounding box center [45, 95] width 70 height 14
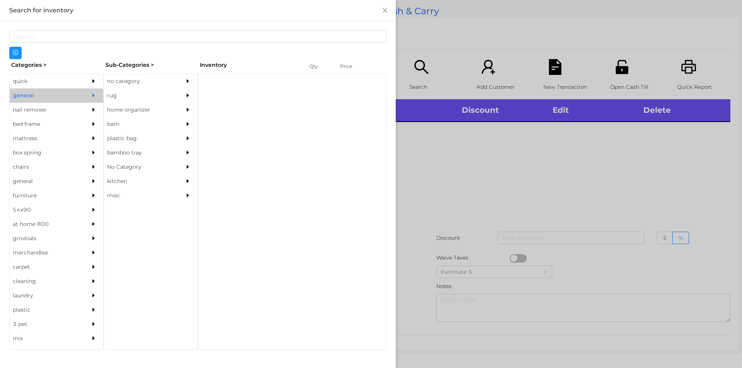
click at [139, 81] on div "no category" at bounding box center [139, 81] width 70 height 14
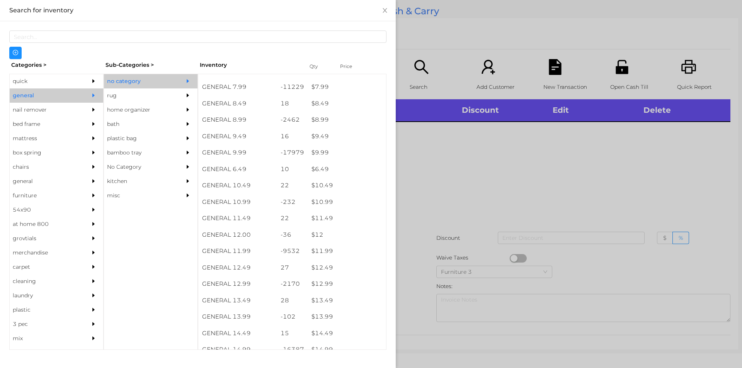
scroll to position [402, 0]
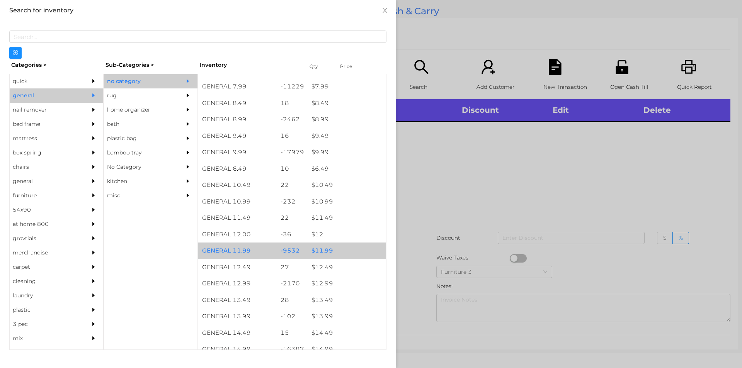
click at [339, 247] on div "$ 11.99" at bounding box center [347, 251] width 78 height 17
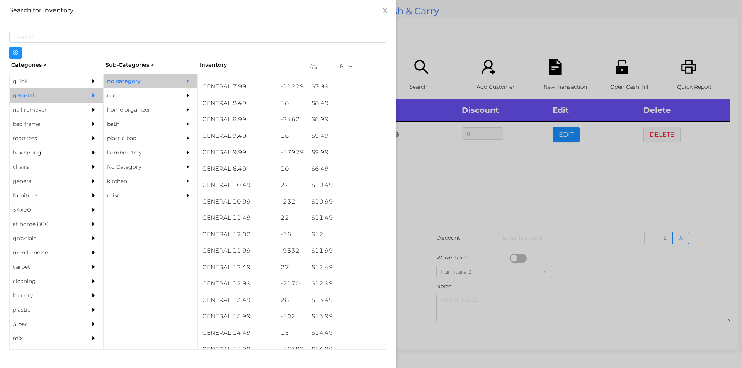
click at [440, 225] on div at bounding box center [371, 184] width 742 height 368
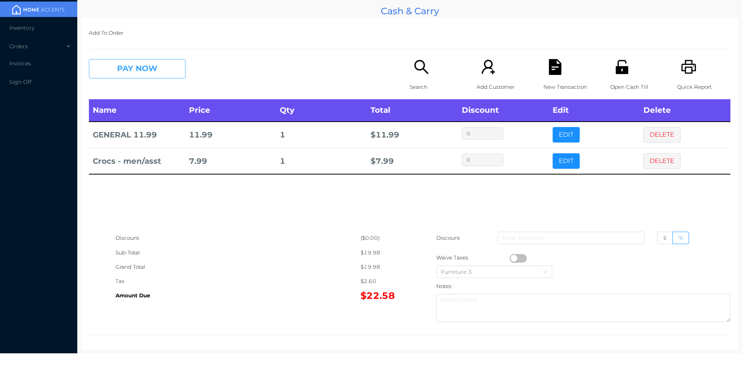
click at [129, 68] on button "PAY NOW" at bounding box center [137, 68] width 97 height 19
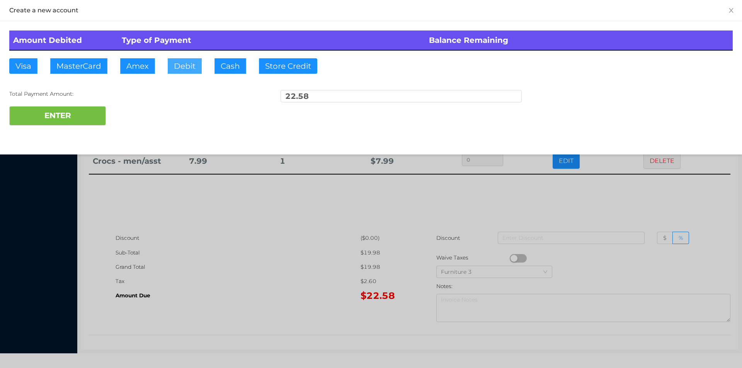
click at [192, 67] on button "Debit" at bounding box center [185, 65] width 34 height 15
click at [80, 109] on button "ENTER" at bounding box center [57, 115] width 97 height 19
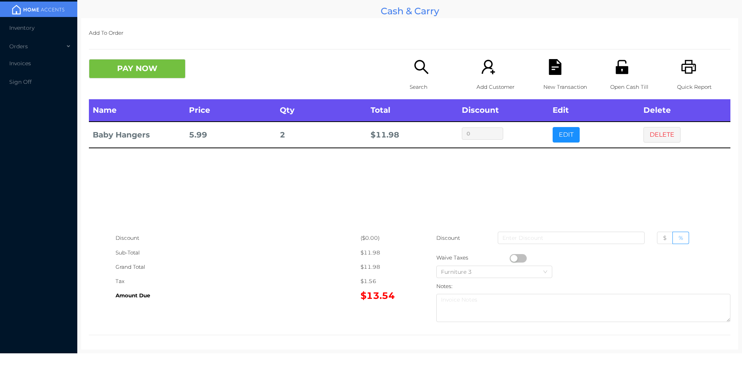
click at [421, 76] on div "Search" at bounding box center [436, 79] width 53 height 40
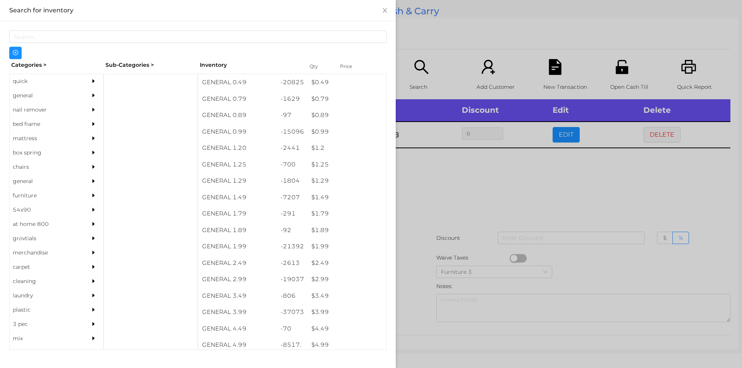
click at [61, 80] on div "quick" at bounding box center [45, 81] width 70 height 14
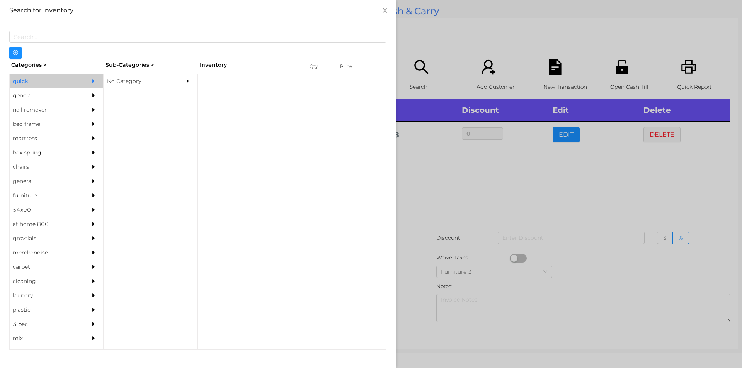
click at [148, 78] on div "No Category" at bounding box center [139, 81] width 70 height 14
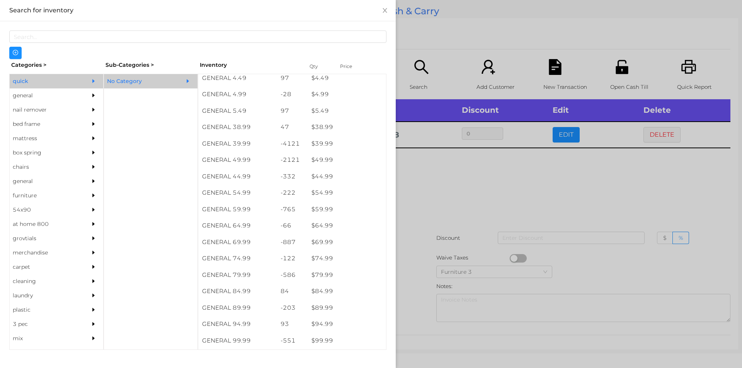
scroll to position [382, 0]
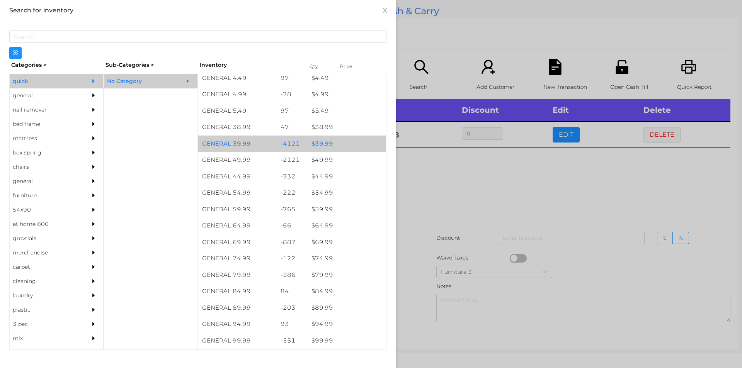
click at [337, 143] on div "$ 39.99" at bounding box center [347, 144] width 78 height 17
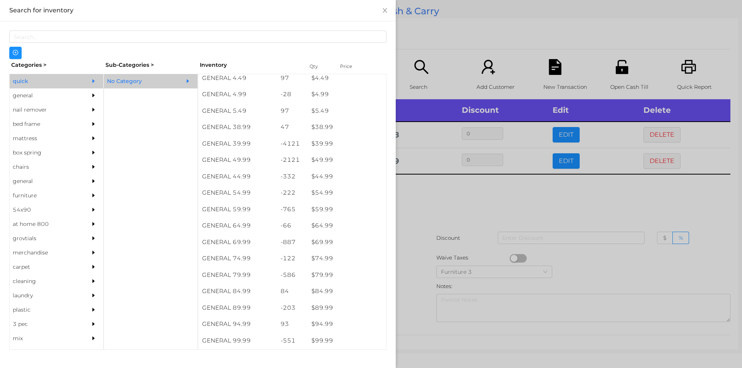
click at [444, 180] on div at bounding box center [371, 184] width 742 height 368
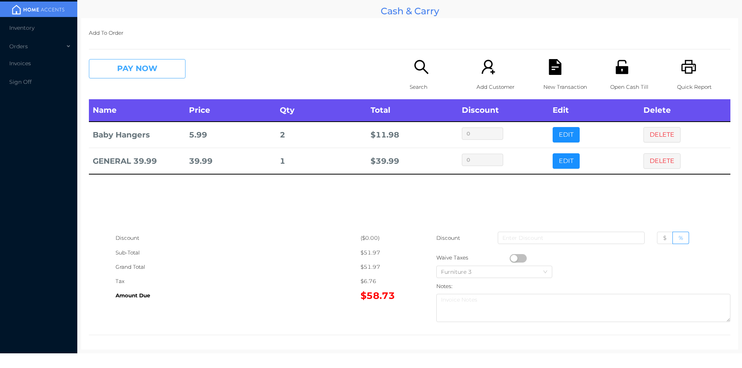
click at [153, 76] on button "PAY NOW" at bounding box center [137, 68] width 97 height 19
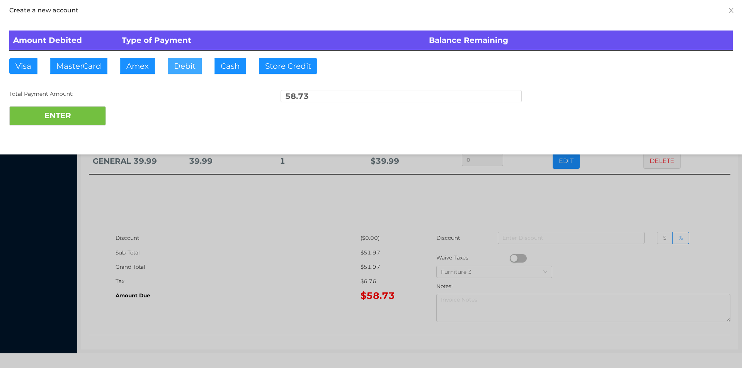
click at [185, 64] on button "Debit" at bounding box center [185, 65] width 34 height 15
click at [78, 109] on button "ENTER" at bounding box center [57, 115] width 97 height 19
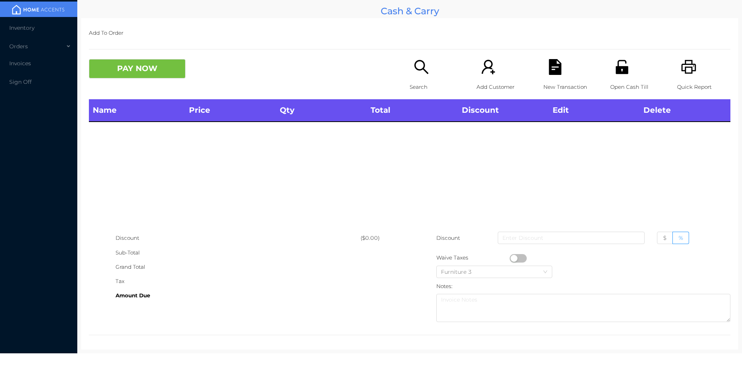
click at [411, 83] on p "Search" at bounding box center [436, 87] width 53 height 14
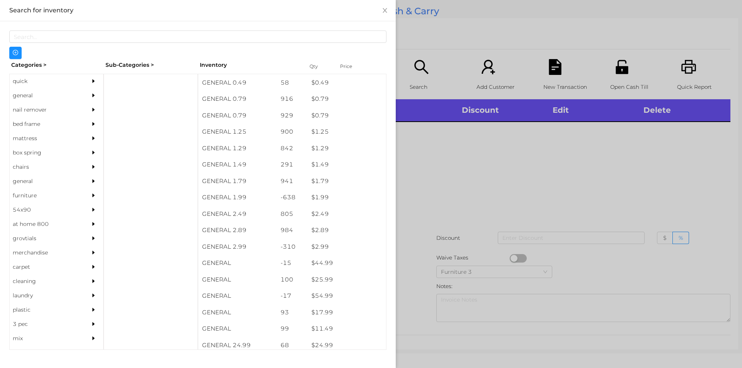
scroll to position [99, 0]
click at [21, 95] on div "general" at bounding box center [45, 95] width 70 height 14
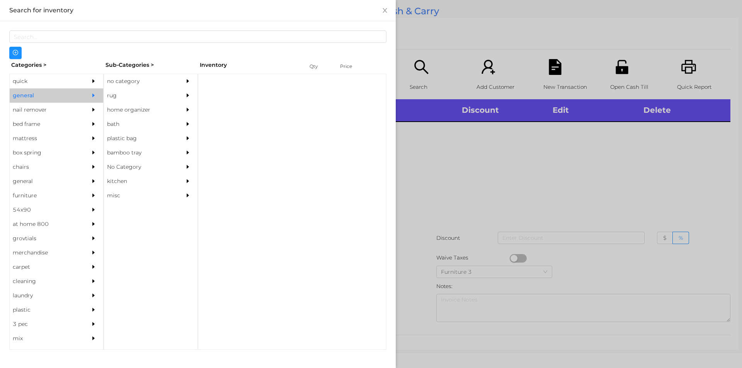
click at [135, 75] on div "no category" at bounding box center [139, 81] width 70 height 14
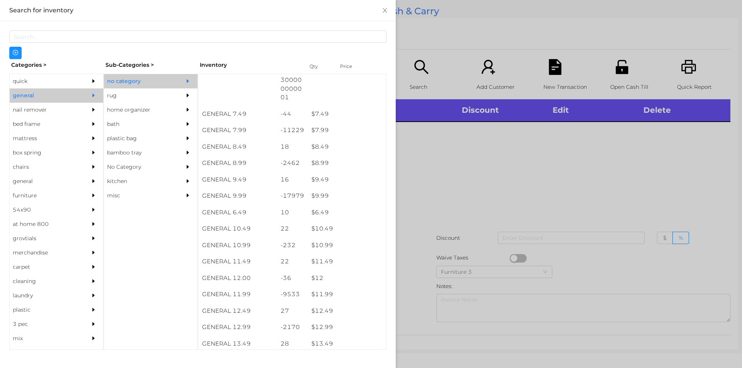
scroll to position [358, 0]
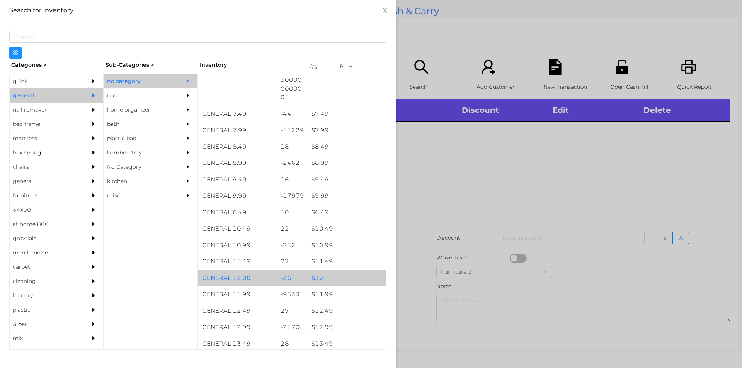
click at [338, 286] on div "$ 12" at bounding box center [347, 278] width 78 height 17
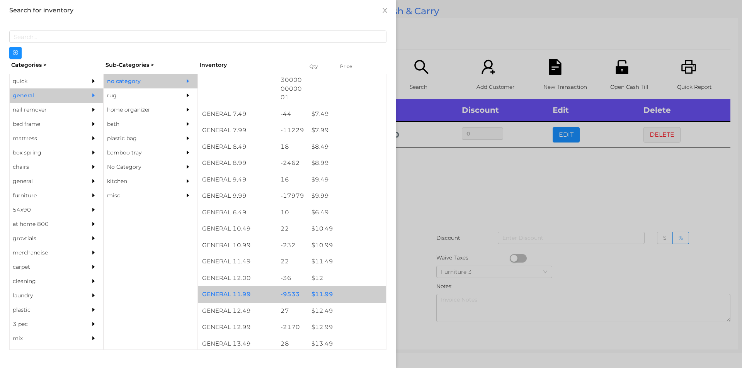
click at [312, 298] on div "$ 11.99" at bounding box center [347, 294] width 78 height 17
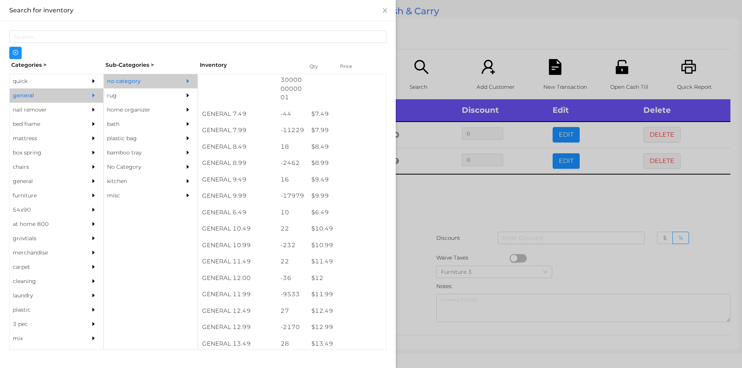
click at [441, 279] on div at bounding box center [371, 184] width 742 height 368
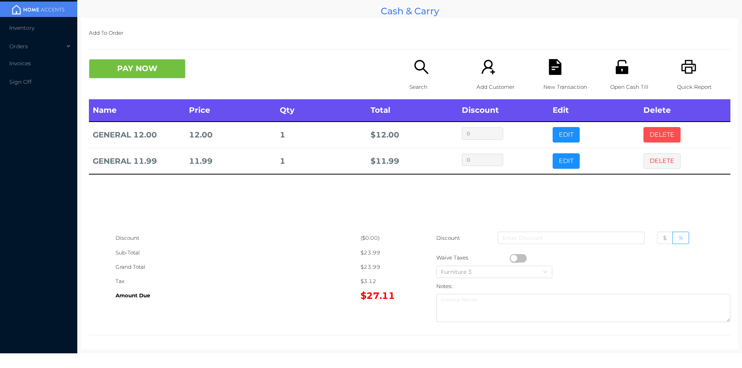
click at [648, 129] on button "DELETE" at bounding box center [661, 134] width 37 height 15
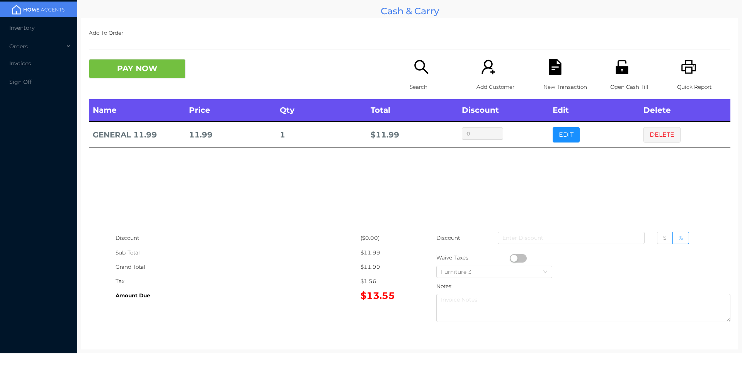
click at [410, 77] on div "Search" at bounding box center [436, 79] width 53 height 40
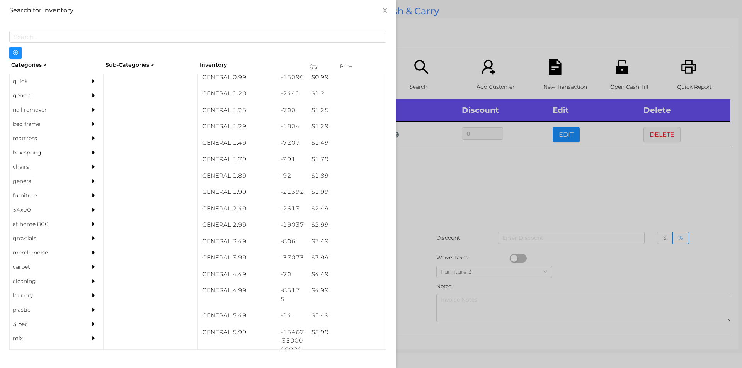
scroll to position [54, 0]
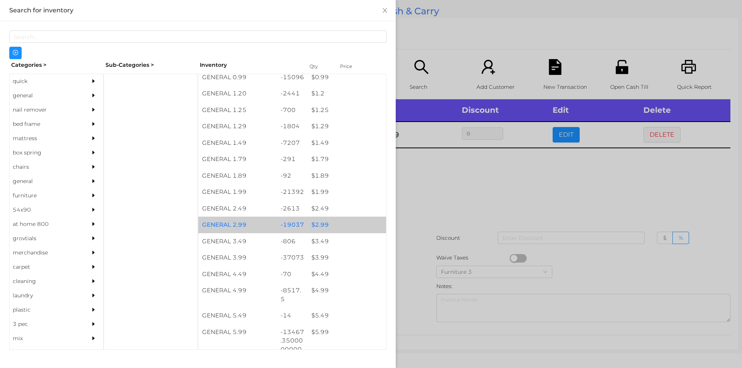
click at [333, 225] on div "$ 2.99" at bounding box center [347, 225] width 78 height 17
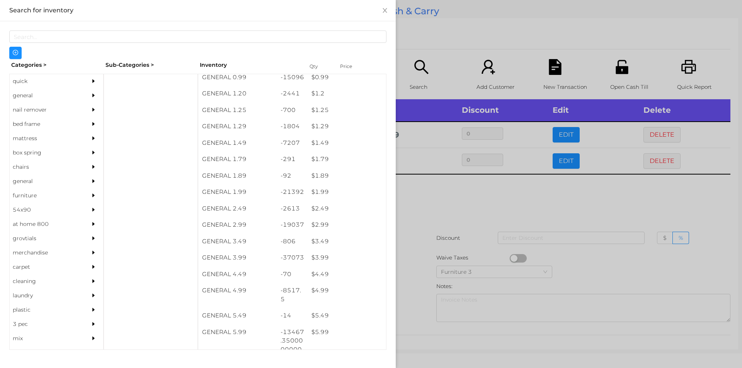
click at [426, 242] on div at bounding box center [371, 184] width 742 height 368
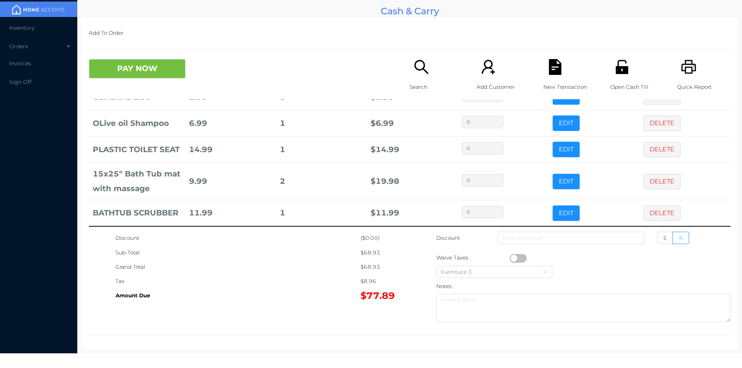
scroll to position [78, 0]
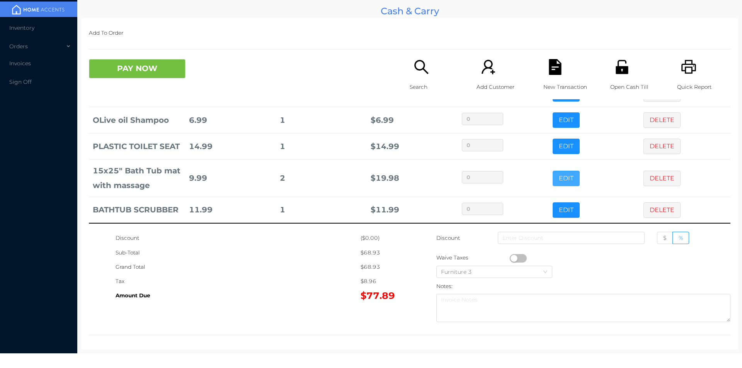
click at [554, 179] on button "EDIT" at bounding box center [566, 178] width 27 height 15
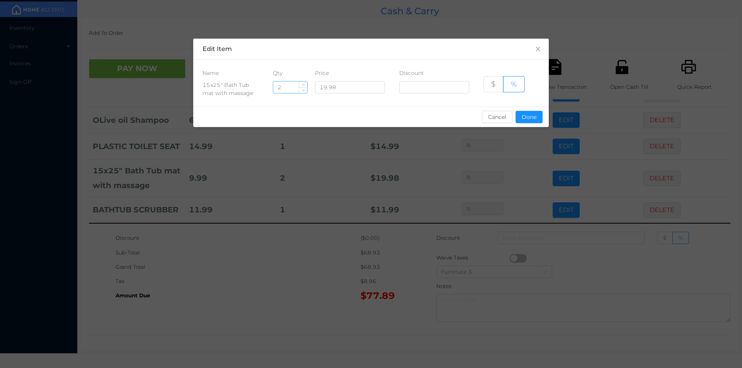
click at [284, 86] on input "2" at bounding box center [290, 88] width 34 height 12
type input "1"
click at [538, 123] on button "Done" at bounding box center [529, 117] width 27 height 12
type input "0%"
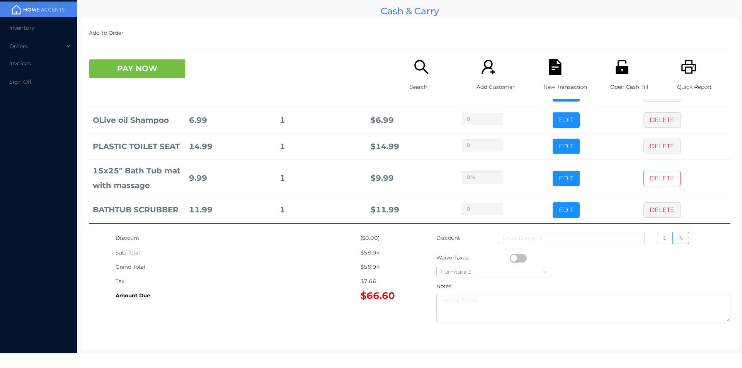
click at [655, 177] on button "DELETE" at bounding box center [661, 178] width 37 height 15
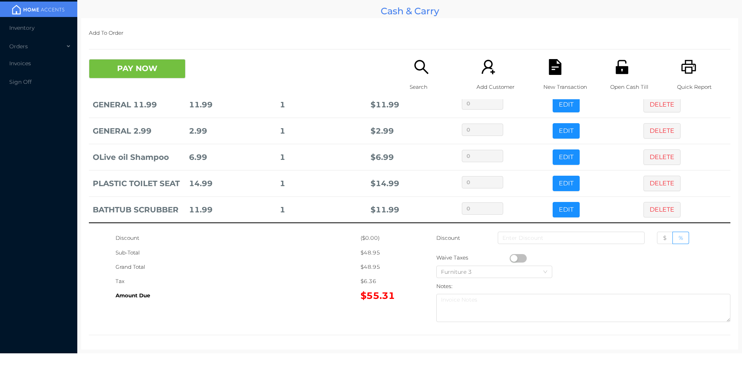
scroll to position [41, 0]
click at [192, 57] on div "Add To Order PAY NOW Search Add Customer New Transaction Open Cash Till Quick R…" at bounding box center [409, 184] width 657 height 332
click at [160, 71] on button "PAY NOW" at bounding box center [137, 68] width 97 height 19
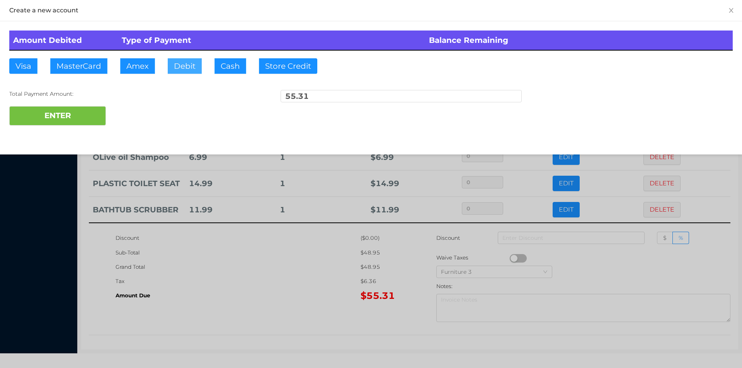
click at [194, 67] on button "Debit" at bounding box center [185, 65] width 34 height 15
click at [66, 117] on button "ENTER" at bounding box center [57, 115] width 97 height 19
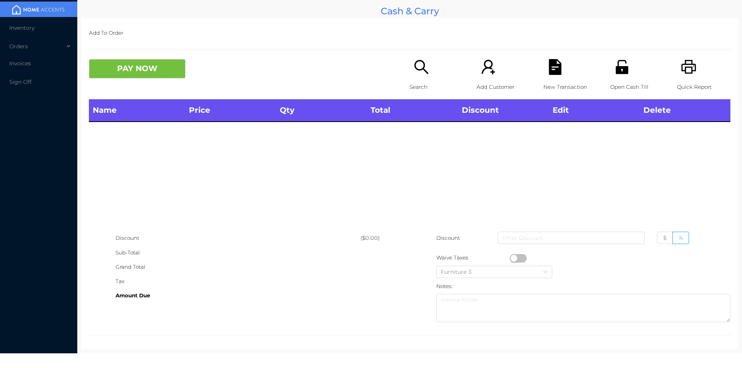
scroll to position [0, 0]
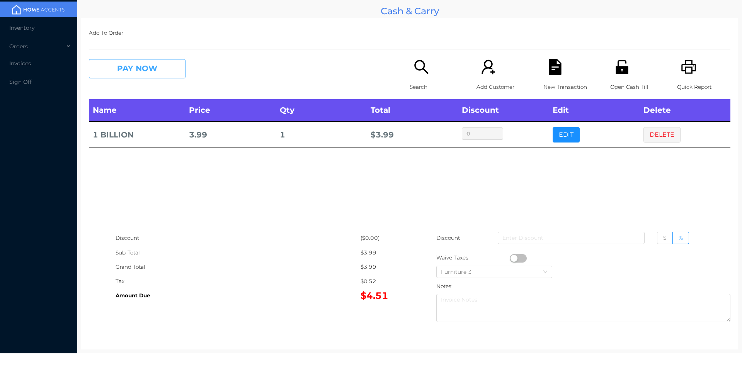
click at [133, 70] on button "PAY NOW" at bounding box center [137, 68] width 97 height 19
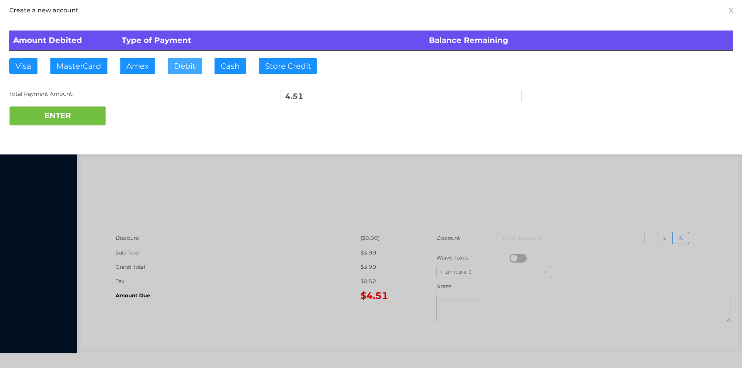
click at [181, 71] on button "Debit" at bounding box center [185, 65] width 34 height 15
click at [77, 123] on button "ENTER" at bounding box center [57, 115] width 97 height 19
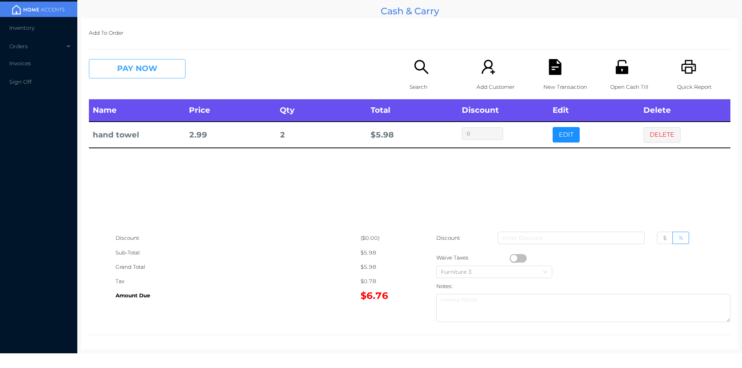
click at [155, 61] on button "PAY NOW" at bounding box center [137, 68] width 97 height 19
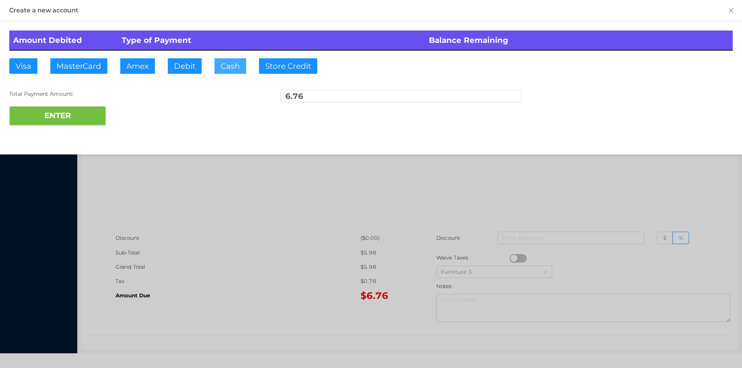
click at [222, 65] on button "Cash" at bounding box center [230, 65] width 32 height 15
type input "20"
click at [63, 114] on button "ENTER" at bounding box center [57, 115] width 97 height 19
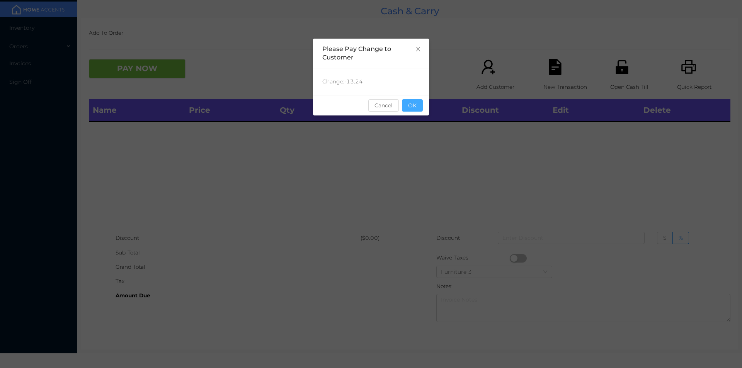
click at [415, 109] on button "OK" at bounding box center [412, 105] width 21 height 12
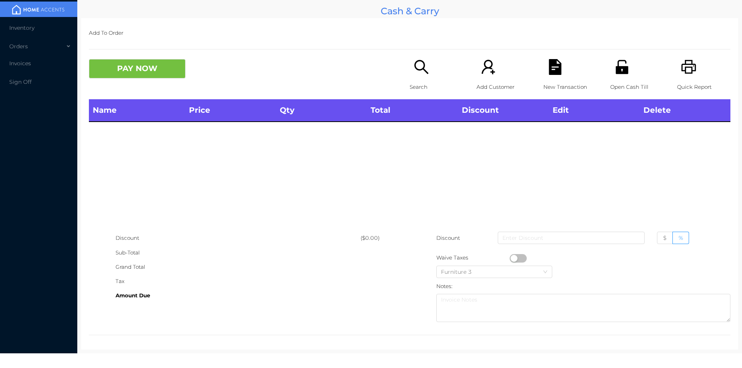
click at [621, 66] on icon "icon: unlock" at bounding box center [622, 67] width 12 height 14
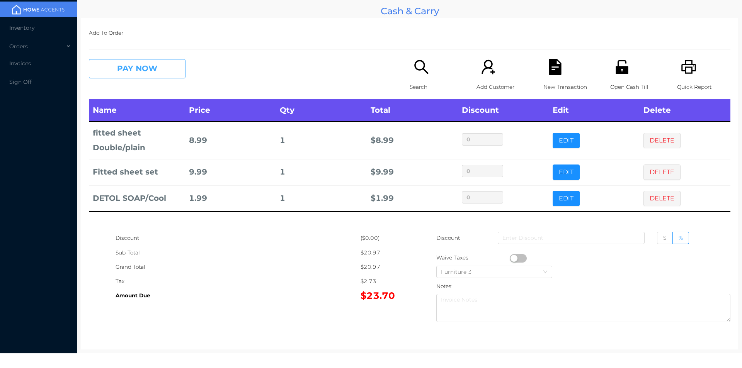
click at [137, 62] on button "PAY NOW" at bounding box center [137, 68] width 97 height 19
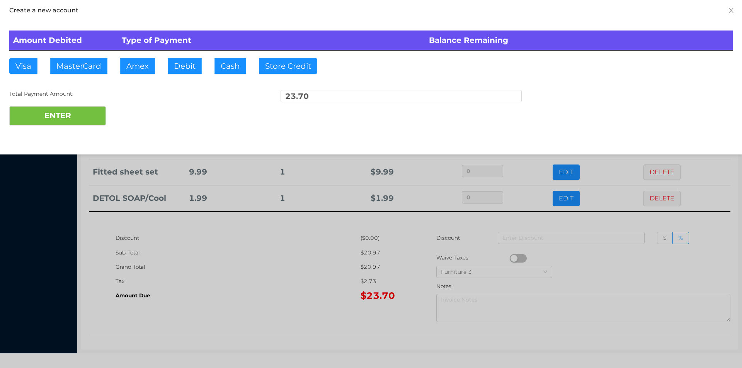
click at [441, 226] on div at bounding box center [371, 184] width 742 height 368
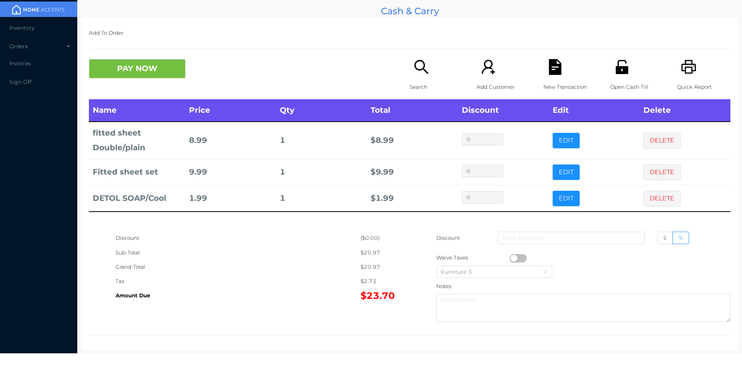
click at [550, 64] on icon "icon: file-text" at bounding box center [555, 67] width 12 height 16
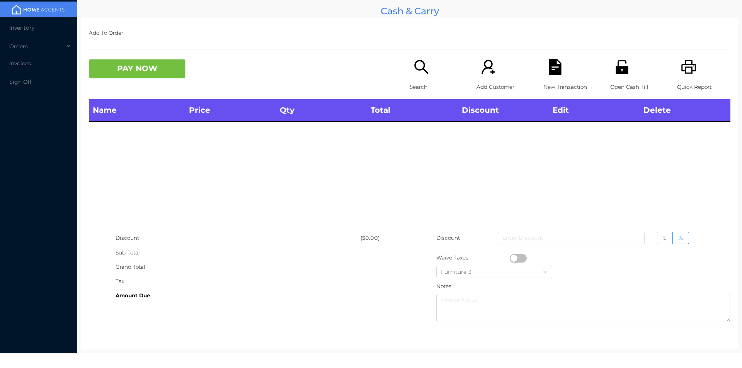
click at [693, 67] on div "Quick Report" at bounding box center [703, 79] width 53 height 40
click at [696, 71] on div "Quick Report" at bounding box center [703, 79] width 53 height 40
click at [687, 71] on icon "icon: printer" at bounding box center [688, 67] width 15 height 14
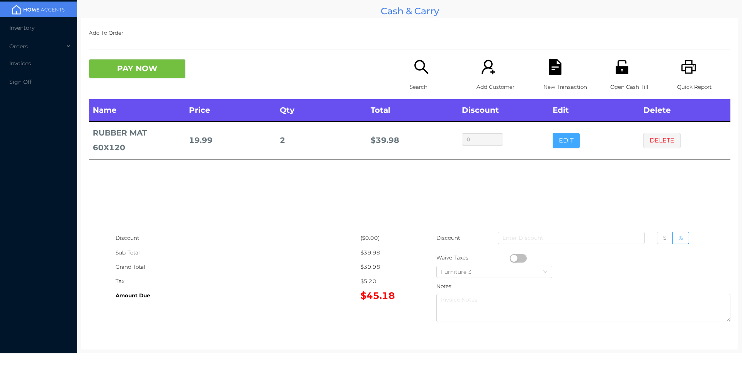
click at [568, 135] on button "EDIT" at bounding box center [566, 140] width 27 height 15
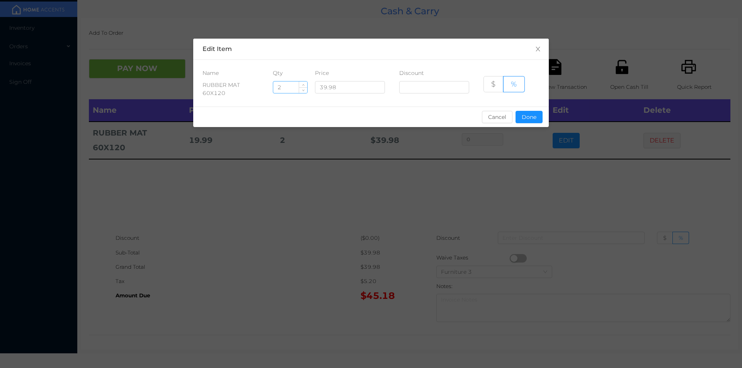
click at [284, 87] on input "2" at bounding box center [290, 88] width 34 height 12
type input "1"
click at [530, 116] on button "Done" at bounding box center [529, 117] width 27 height 12
type input "0%"
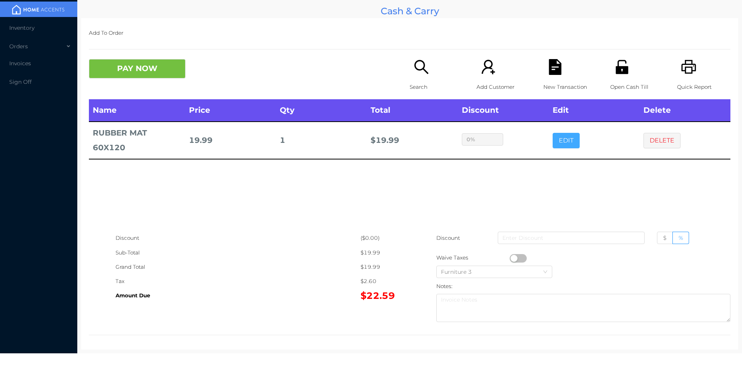
click at [553, 133] on button "EDIT" at bounding box center [566, 140] width 27 height 15
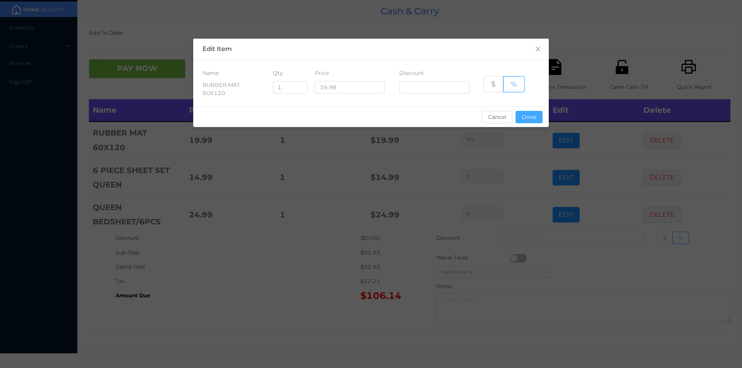
click at [527, 117] on button "Done" at bounding box center [529, 117] width 27 height 12
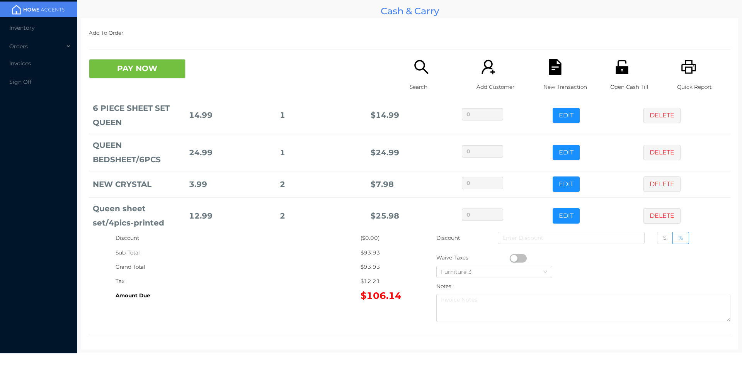
scroll to position [62, 0]
click at [157, 75] on button "PAY NOW" at bounding box center [137, 68] width 97 height 19
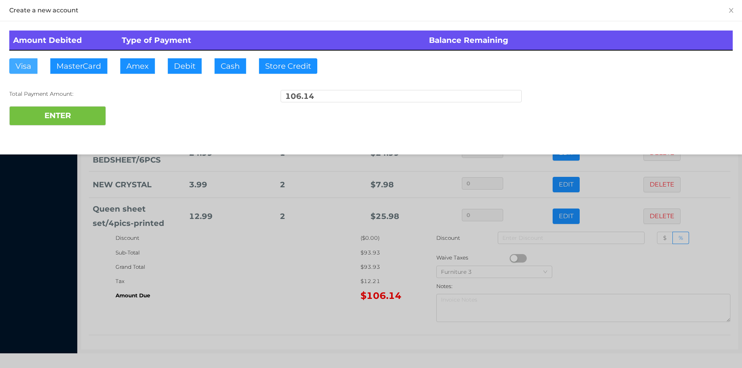
click at [16, 71] on button "Visa" at bounding box center [23, 65] width 28 height 15
click at [71, 117] on button "ENTER" at bounding box center [57, 115] width 97 height 19
type input "0"
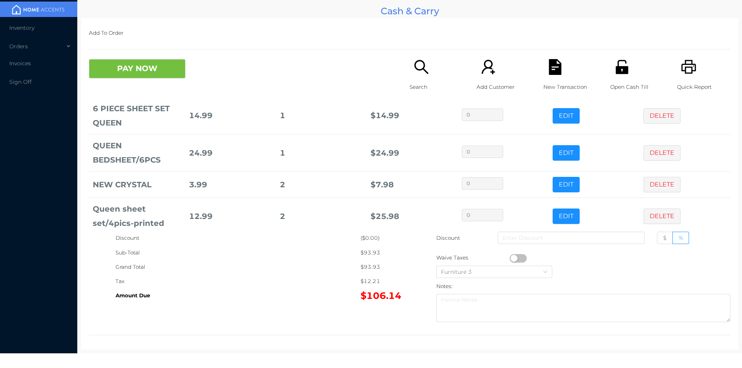
scroll to position [0, 0]
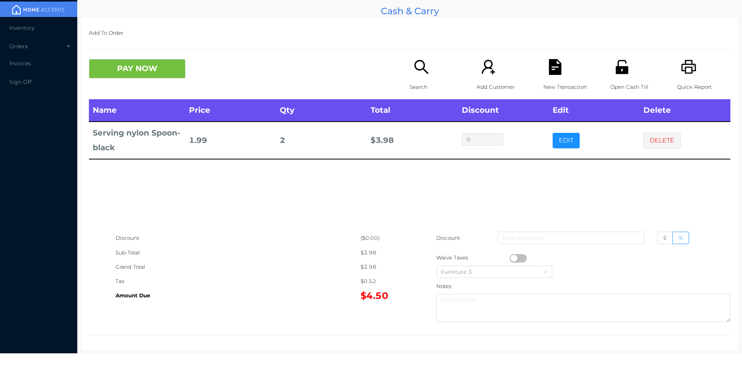
click at [414, 78] on div "Search" at bounding box center [436, 79] width 53 height 40
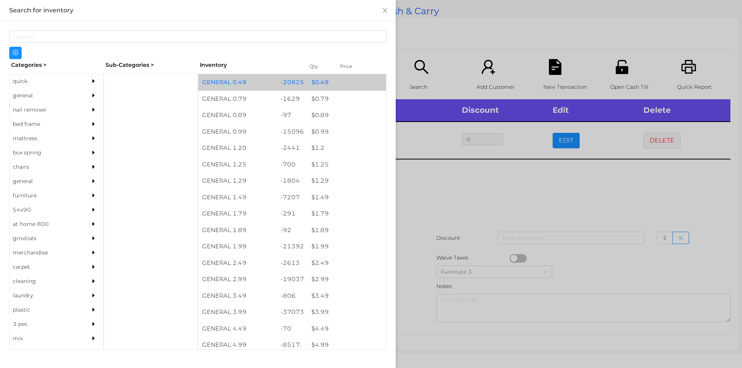
click at [277, 86] on div "-20825" at bounding box center [292, 82] width 31 height 17
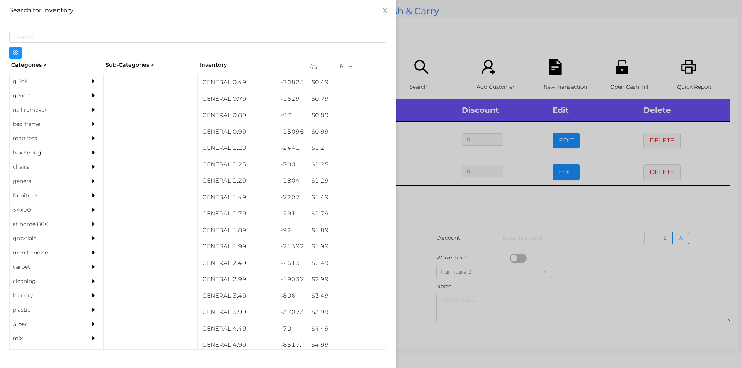
click at [436, 217] on div at bounding box center [371, 184] width 742 height 368
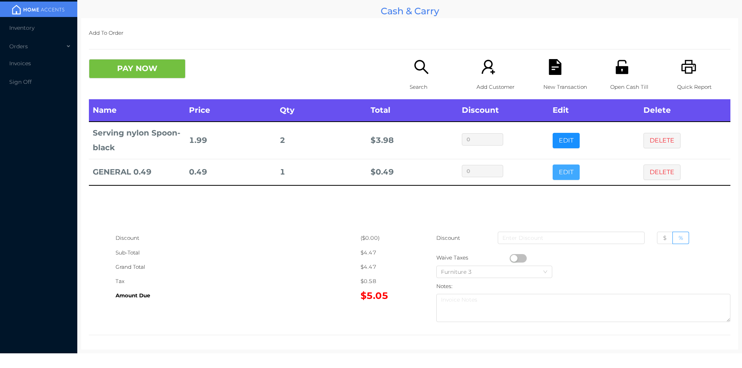
click at [555, 178] on button "EDIT" at bounding box center [566, 172] width 27 height 15
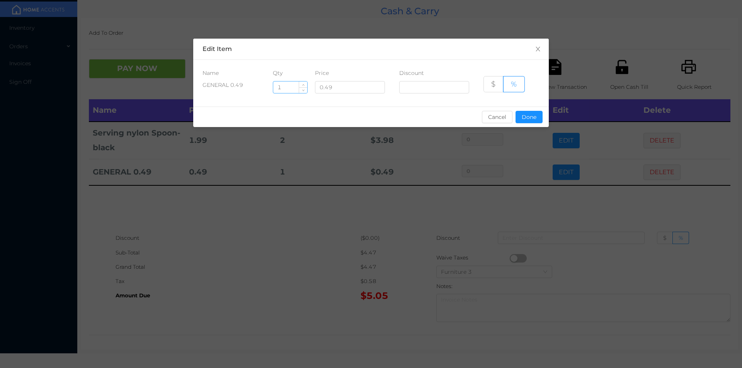
click at [294, 87] on input "1" at bounding box center [290, 88] width 34 height 12
type input "6"
click at [529, 121] on button "Done" at bounding box center [529, 117] width 27 height 12
type input "0%"
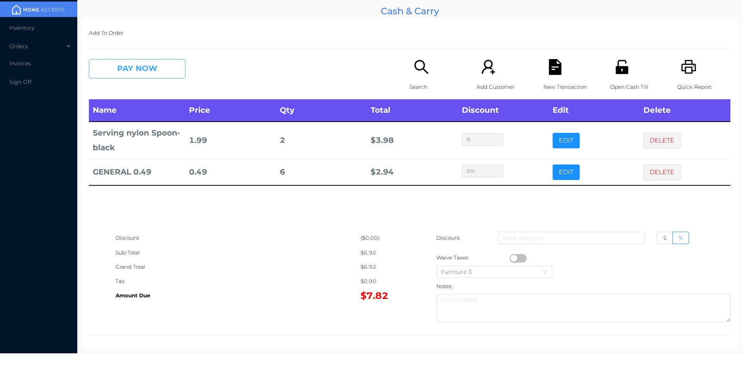
click at [165, 72] on button "PAY NOW" at bounding box center [137, 68] width 97 height 19
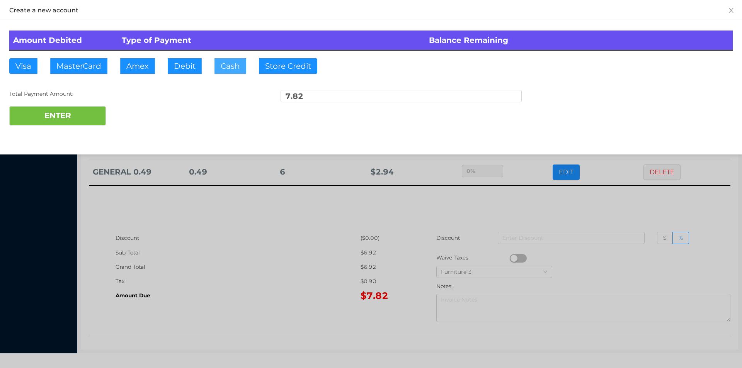
click at [224, 67] on button "Cash" at bounding box center [230, 65] width 32 height 15
type input "20"
click at [62, 122] on button "ENTER" at bounding box center [57, 115] width 97 height 19
type input "0"
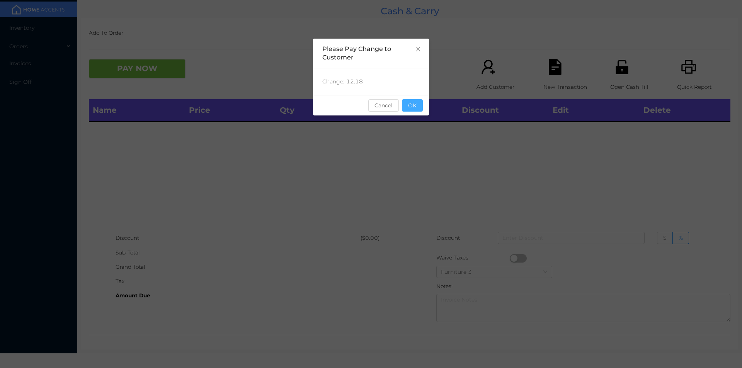
click at [413, 111] on button "OK" at bounding box center [412, 105] width 21 height 12
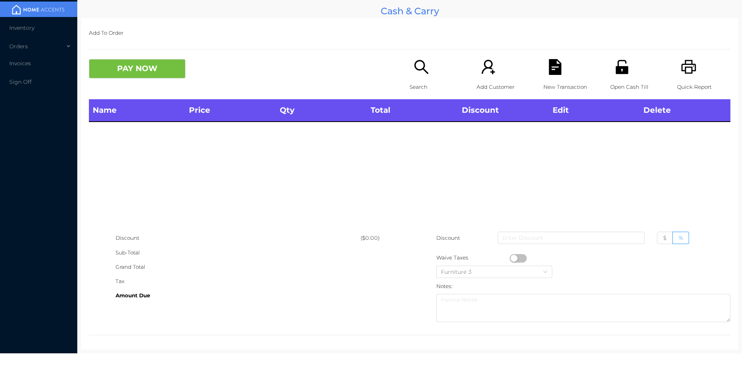
click at [413, 61] on icon "icon: search" at bounding box center [421, 67] width 16 height 16
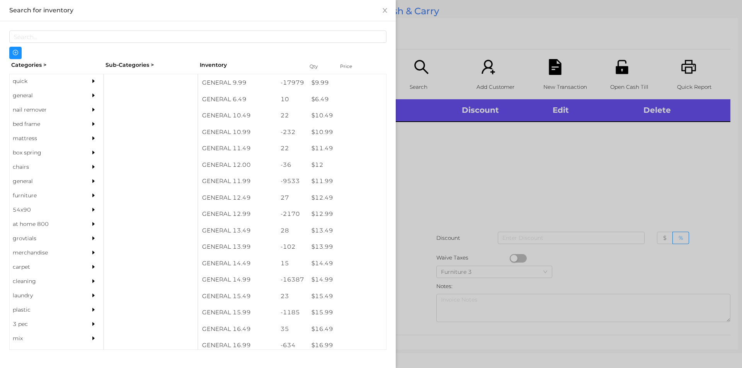
scroll to position [471, 0]
click at [597, 169] on div at bounding box center [371, 184] width 742 height 368
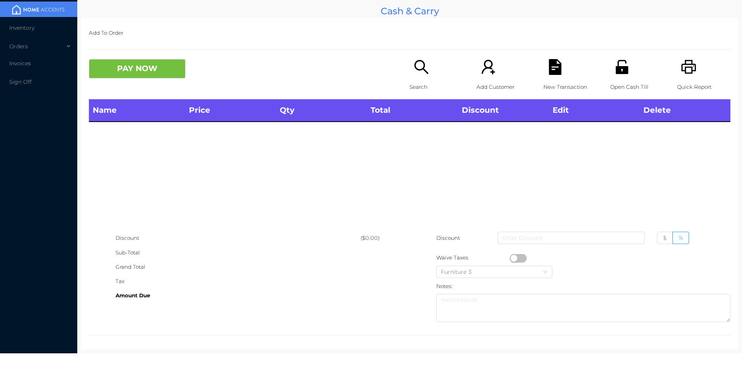
click at [698, 68] on div "Quick Report" at bounding box center [703, 79] width 53 height 40
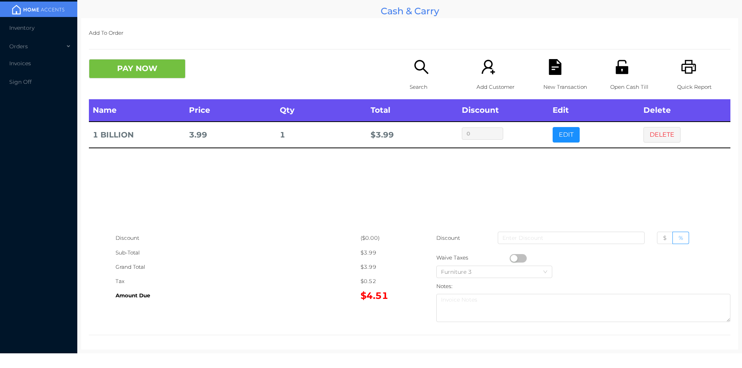
click at [415, 63] on icon "icon: search" at bounding box center [421, 67] width 16 height 16
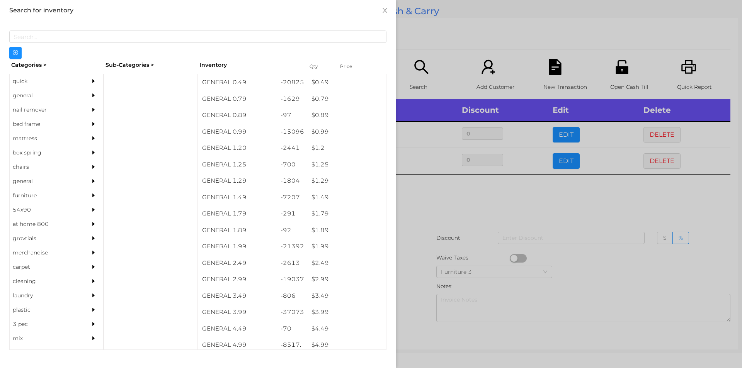
click at [466, 182] on div at bounding box center [371, 184] width 742 height 368
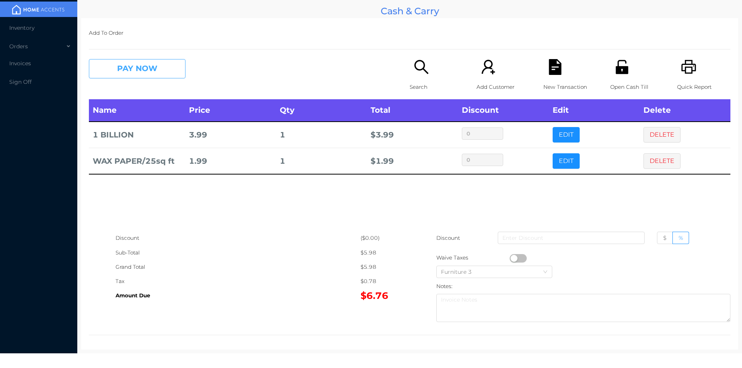
click at [158, 69] on button "PAY NOW" at bounding box center [137, 68] width 97 height 19
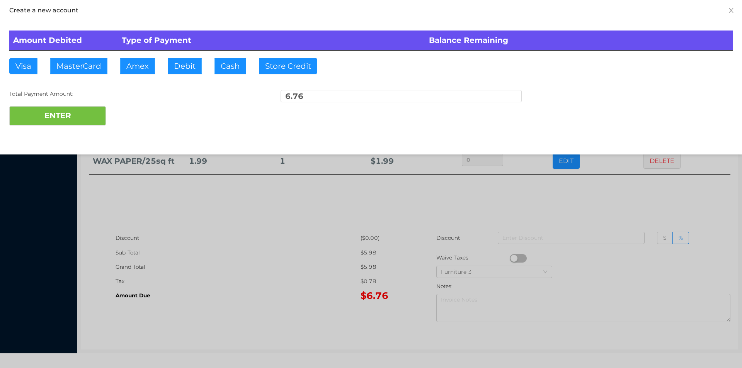
click at [198, 56] on div "Amount Debited Type of Payment Balance Remaining Visa MasterCard Amex Debit Cas…" at bounding box center [371, 78] width 742 height 114
click at [73, 111] on button "ENTER" at bounding box center [57, 115] width 97 height 19
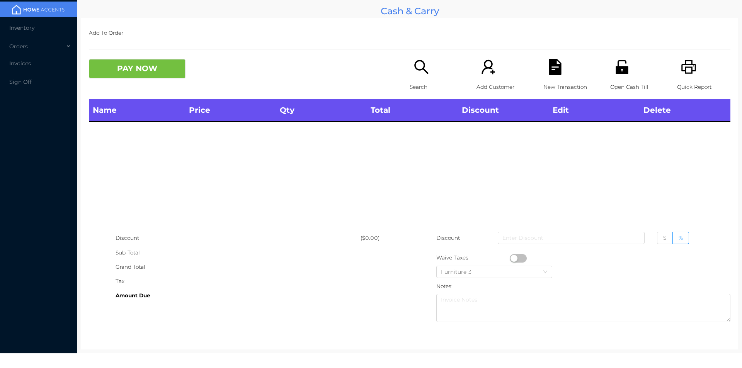
click at [412, 98] on div "Search" at bounding box center [436, 79] width 53 height 40
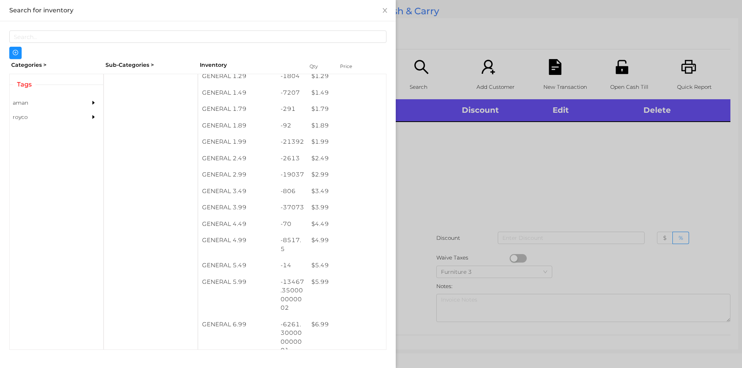
scroll to position [105, 0]
click at [335, 206] on div "$ 3.99" at bounding box center [347, 207] width 78 height 17
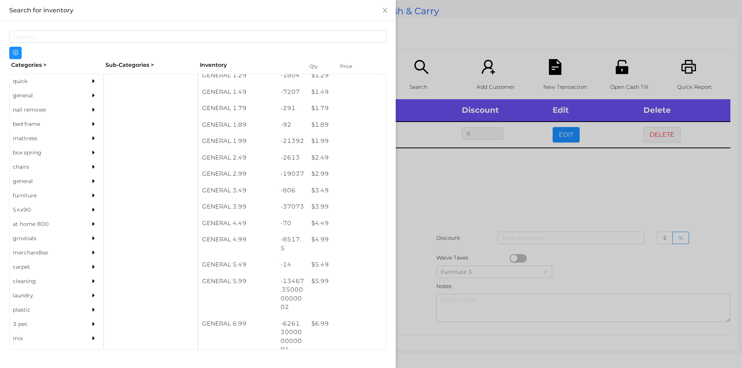
click at [432, 239] on div at bounding box center [371, 184] width 742 height 368
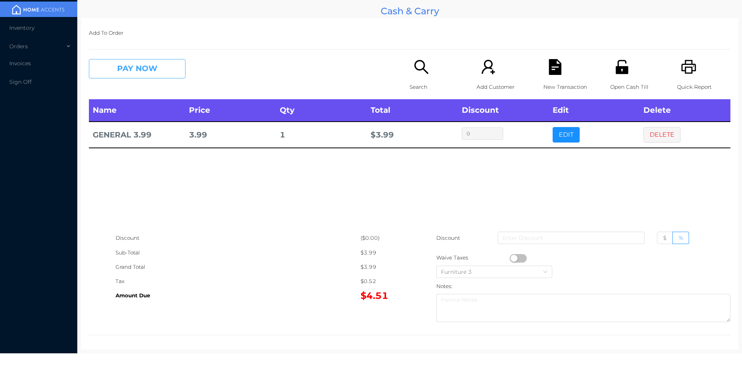
click at [131, 75] on button "PAY NOW" at bounding box center [137, 68] width 97 height 19
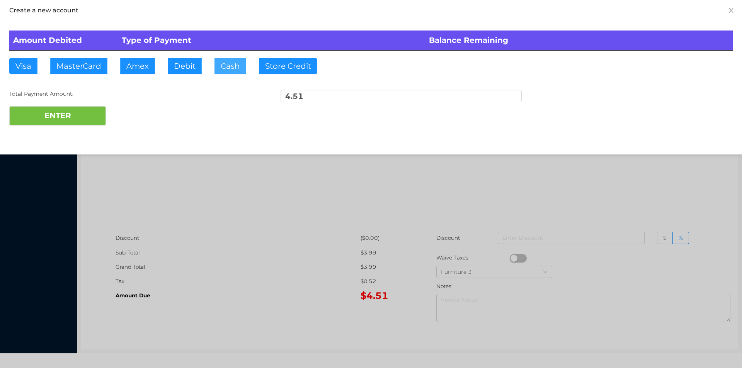
click at [230, 70] on button "Cash" at bounding box center [230, 65] width 32 height 15
type input "20"
click at [60, 116] on button "ENTER" at bounding box center [57, 115] width 97 height 19
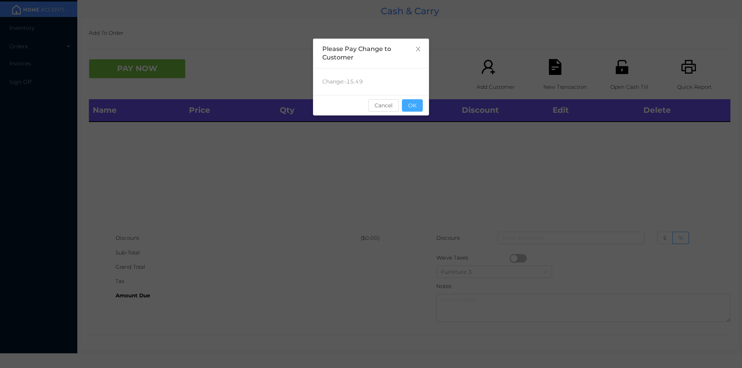
click at [410, 102] on button "OK" at bounding box center [412, 105] width 21 height 12
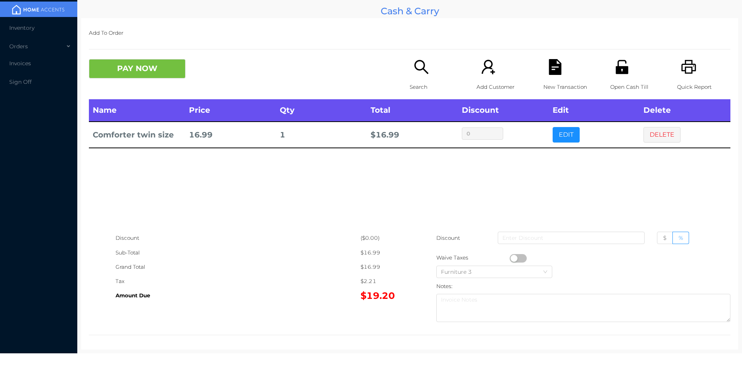
click at [410, 73] on div "Search" at bounding box center [436, 79] width 53 height 40
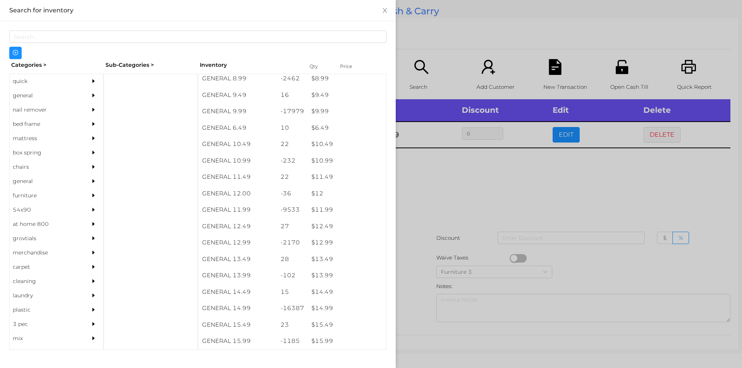
scroll to position [451, 0]
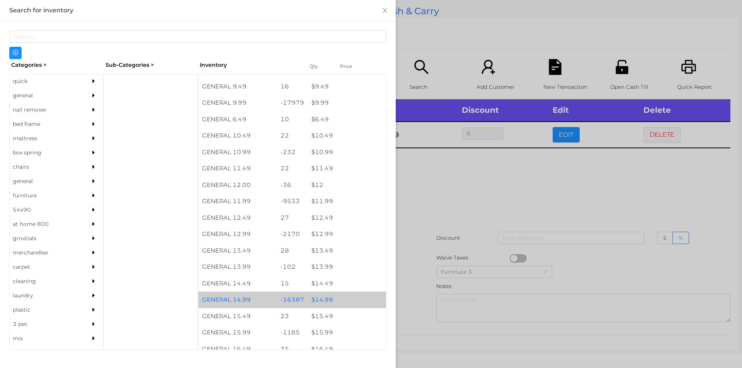
click at [323, 305] on div "$ 14.99" at bounding box center [347, 300] width 78 height 17
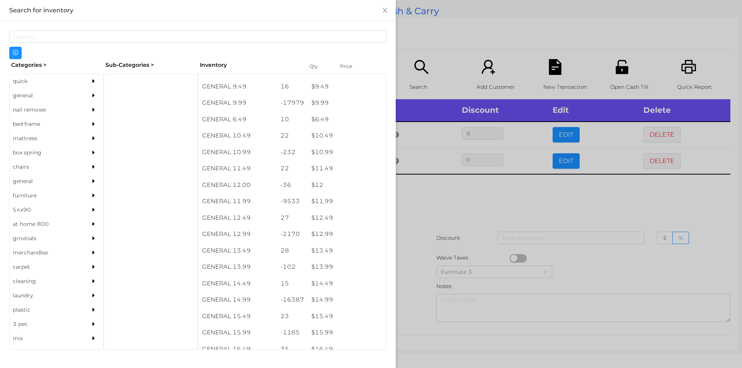
click at [434, 288] on div at bounding box center [371, 184] width 742 height 368
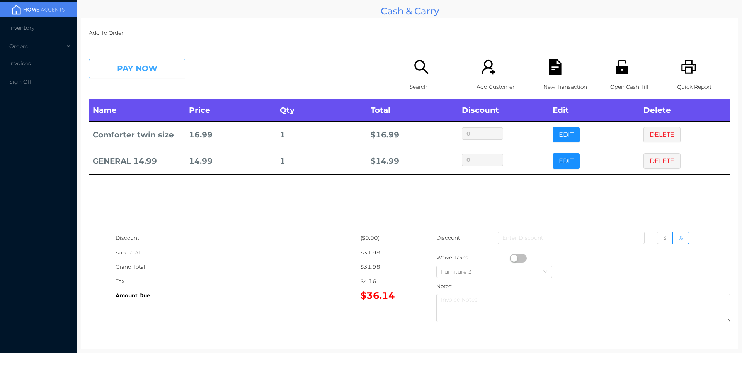
click at [105, 71] on button "PAY NOW" at bounding box center [137, 68] width 97 height 19
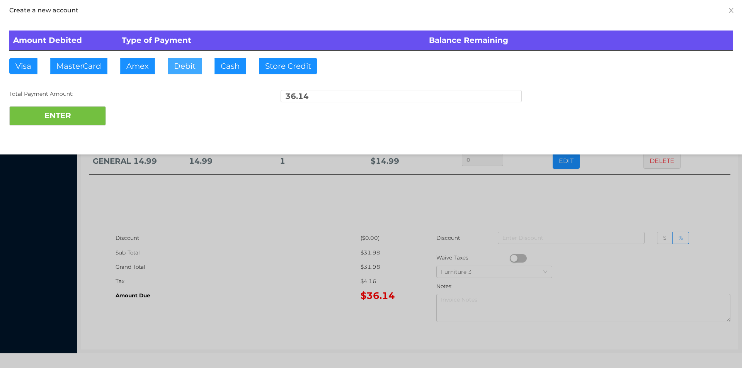
click at [183, 69] on button "Debit" at bounding box center [185, 65] width 34 height 15
click at [77, 146] on div "Create a new account Amount Debited Type of Payment Balance Remaining Visa Mast…" at bounding box center [371, 77] width 742 height 155
click at [66, 106] on button "ENTER" at bounding box center [57, 115] width 97 height 19
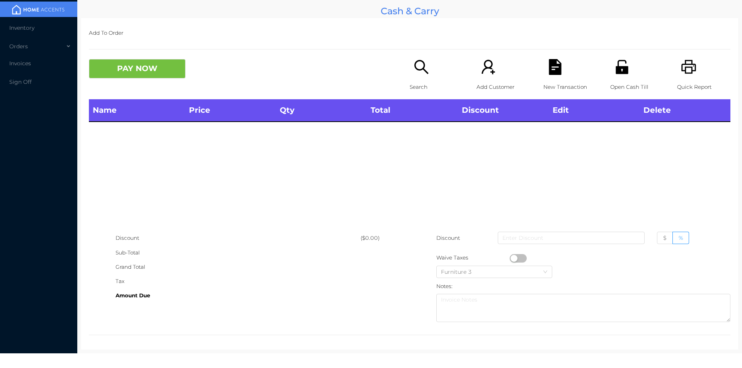
click at [416, 72] on icon "icon: search" at bounding box center [421, 67] width 16 height 16
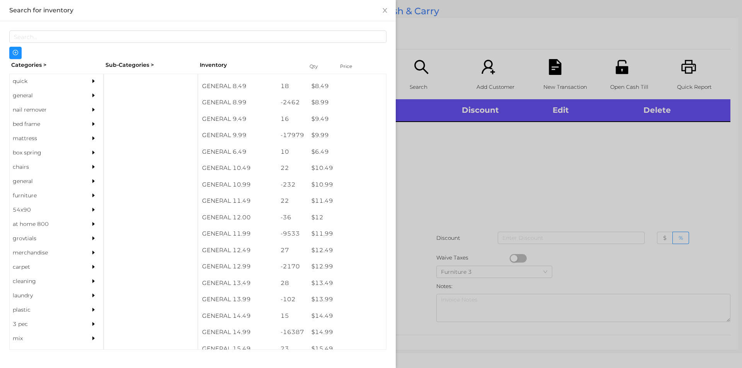
scroll to position [418, 0]
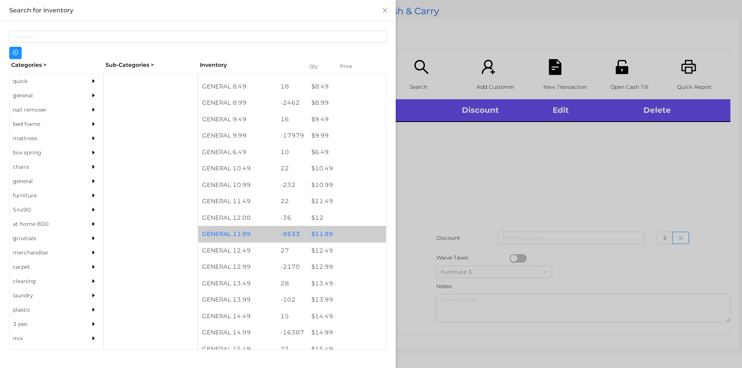
click at [310, 235] on div "$ 11.99" at bounding box center [347, 234] width 78 height 17
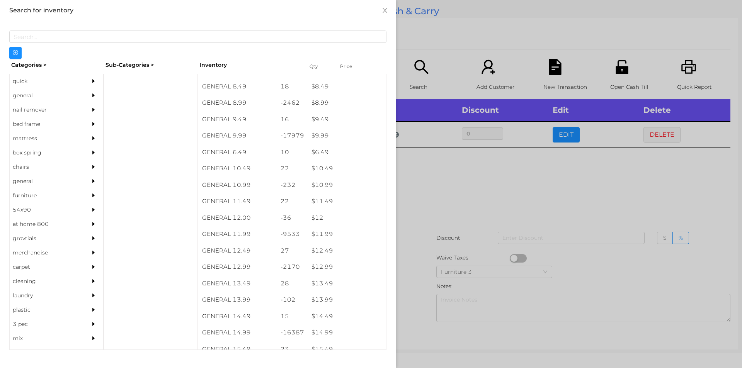
click at [414, 212] on div at bounding box center [371, 184] width 742 height 368
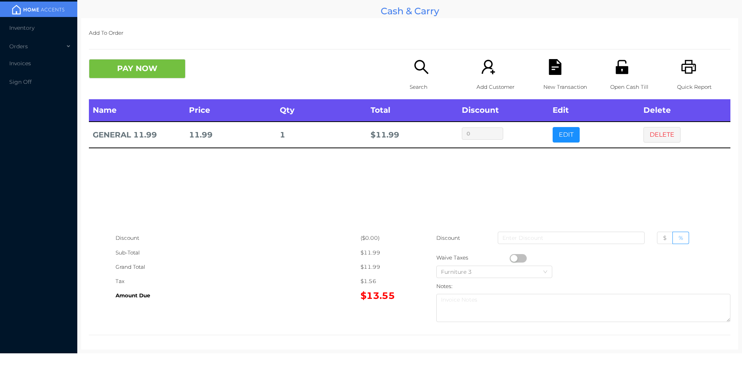
click at [620, 72] on icon "icon: unlock" at bounding box center [622, 67] width 12 height 14
click at [550, 78] on div "New Transaction" at bounding box center [569, 79] width 53 height 40
click at [559, 70] on div "New Transaction" at bounding box center [569, 79] width 53 height 40
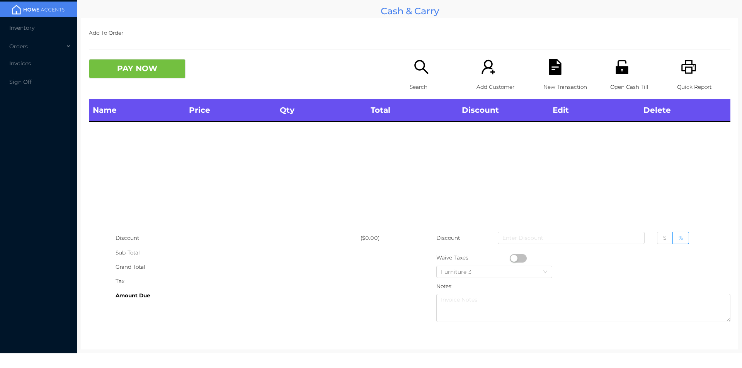
click at [423, 80] on p "Search" at bounding box center [436, 87] width 53 height 14
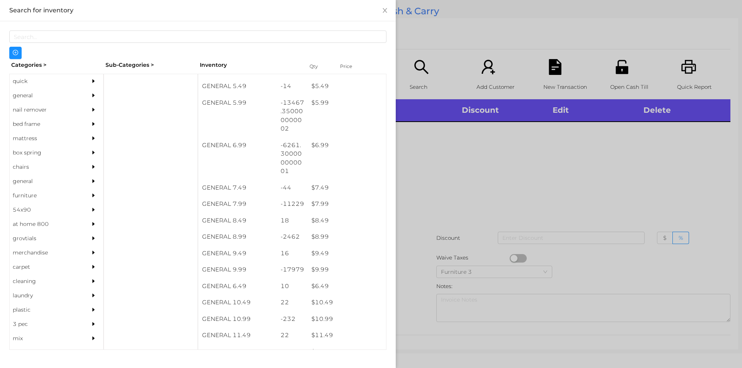
scroll to position [284, 0]
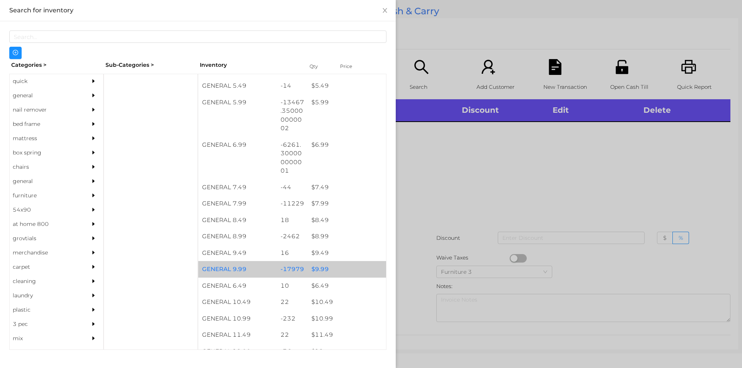
click at [333, 269] on div "$ 9.99" at bounding box center [347, 269] width 78 height 17
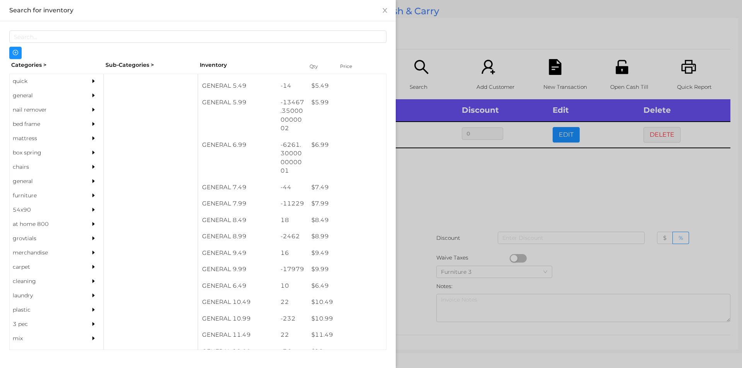
click at [446, 233] on div at bounding box center [371, 184] width 742 height 368
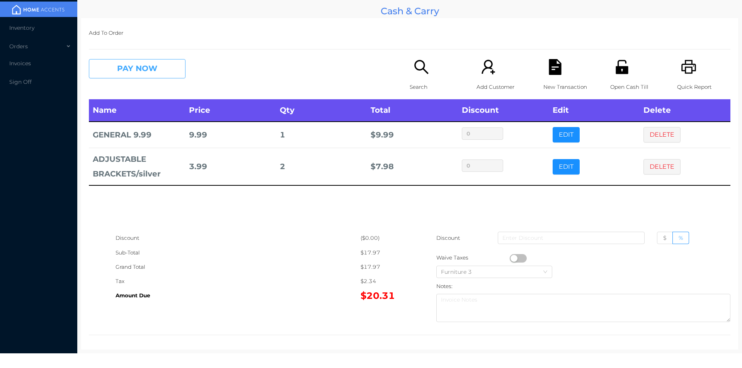
click at [139, 70] on button "PAY NOW" at bounding box center [137, 68] width 97 height 19
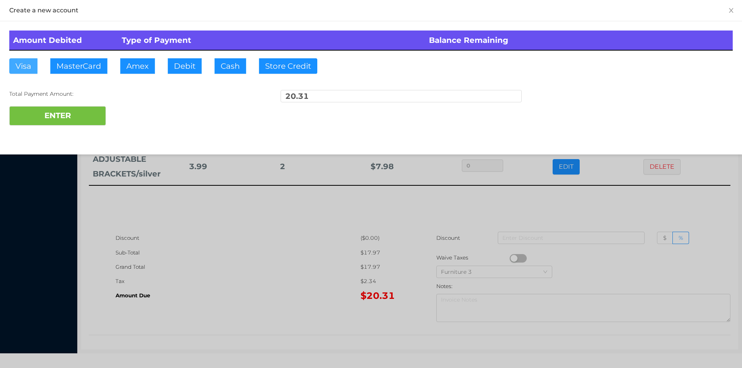
click at [20, 59] on button "Visa" at bounding box center [23, 65] width 28 height 15
click at [29, 107] on button "ENTER" at bounding box center [57, 115] width 97 height 19
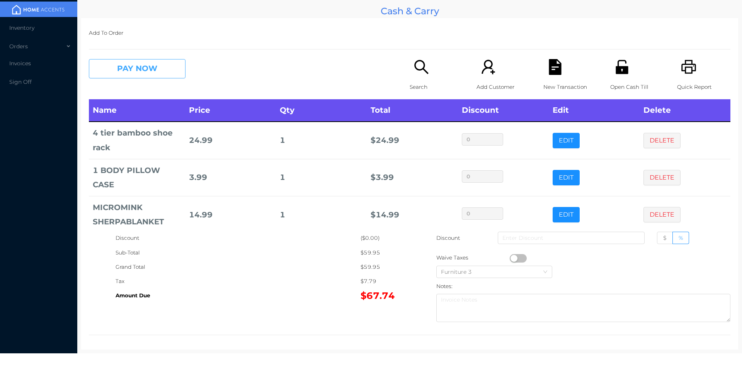
click at [118, 61] on button "PAY NOW" at bounding box center [137, 68] width 97 height 19
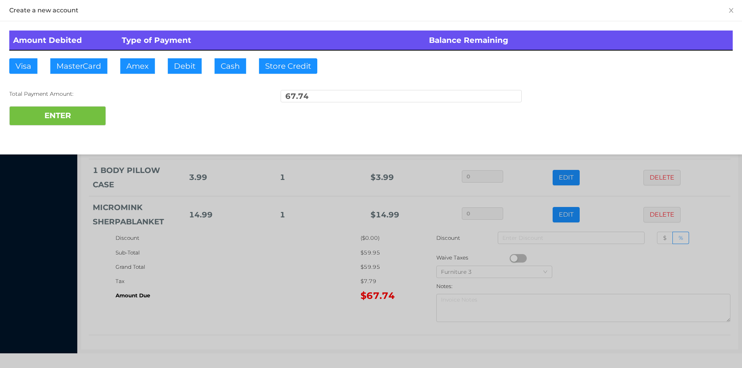
click at [184, 57] on div "Amount Debited Type of Payment Balance Remaining Visa MasterCard Amex Debit Cas…" at bounding box center [371, 78] width 742 height 114
click at [97, 109] on button "ENTER" at bounding box center [57, 115] width 97 height 19
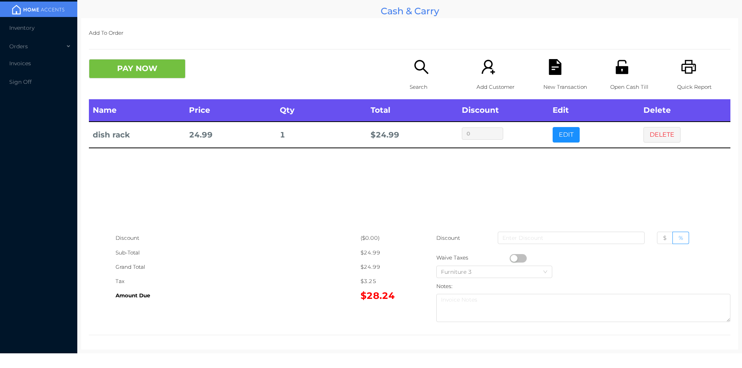
click at [424, 63] on icon "icon: search" at bounding box center [421, 67] width 16 height 16
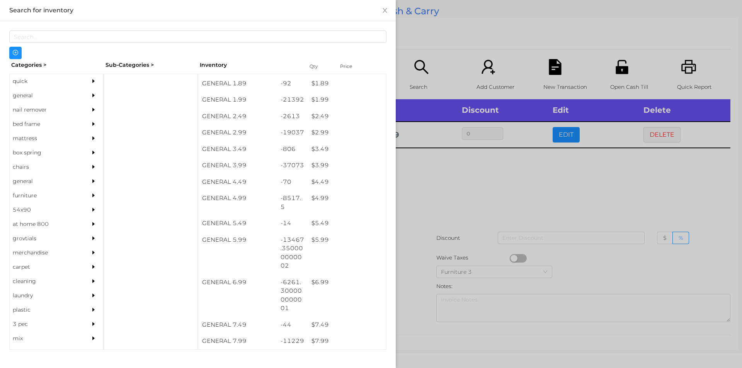
scroll to position [0, 0]
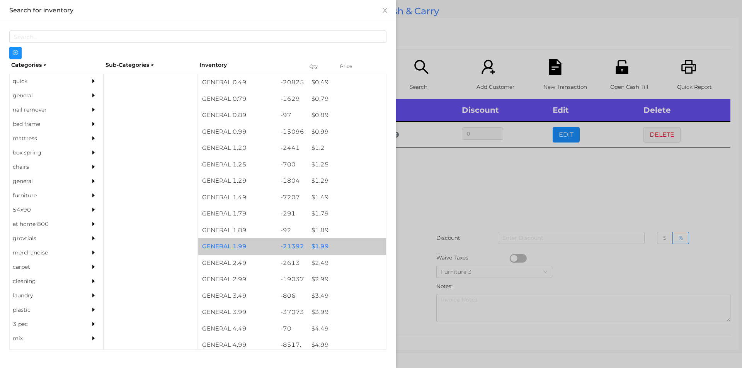
click at [341, 244] on div "$ 1.99" at bounding box center [347, 246] width 78 height 17
click at [344, 245] on div "$ 1.99" at bounding box center [347, 246] width 78 height 17
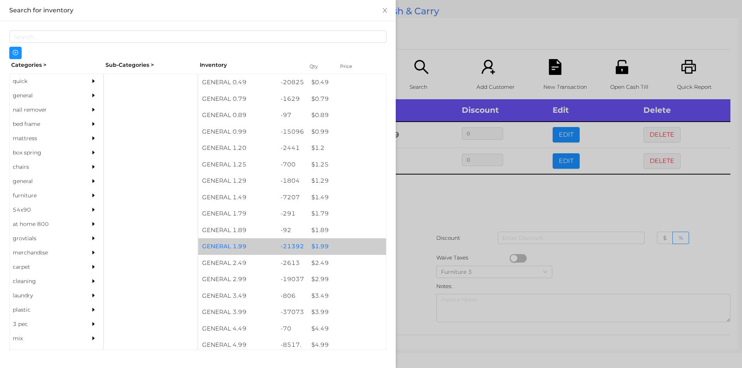
click at [351, 247] on div "$ 1.99" at bounding box center [347, 246] width 78 height 17
click at [349, 245] on div "$ 1.99" at bounding box center [347, 246] width 78 height 17
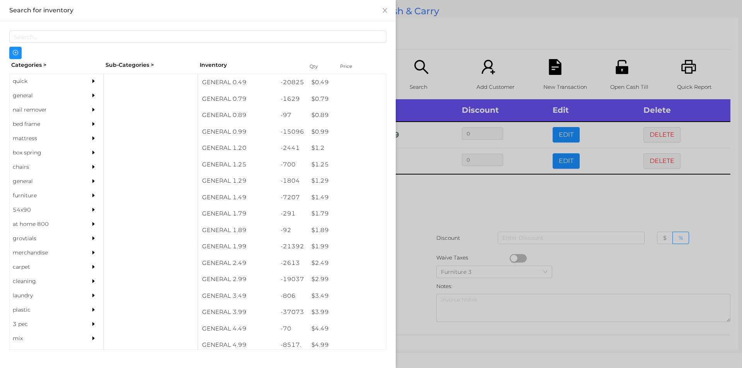
click at [441, 219] on div at bounding box center [371, 184] width 742 height 368
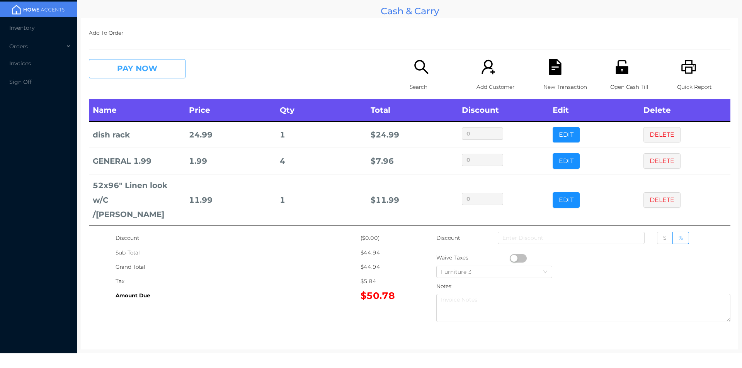
click at [128, 73] on button "PAY NOW" at bounding box center [137, 68] width 97 height 19
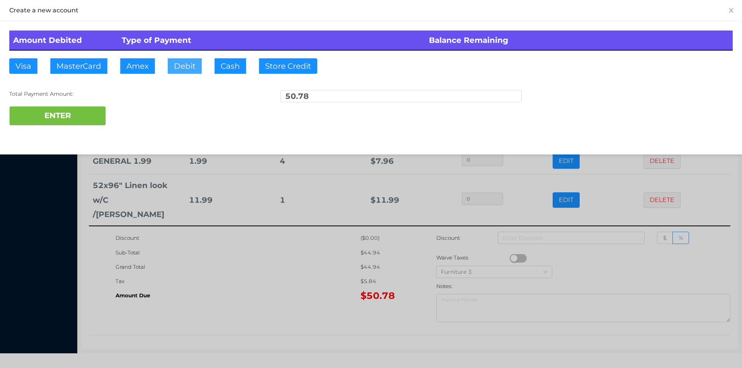
click at [189, 59] on button "Debit" at bounding box center [185, 65] width 34 height 15
click at [90, 109] on button "ENTER" at bounding box center [57, 115] width 97 height 19
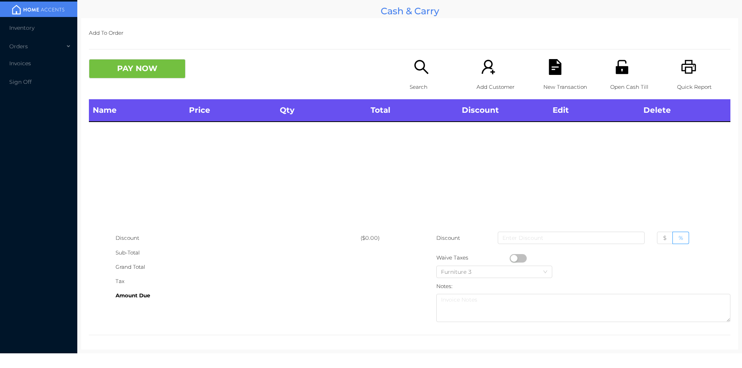
click at [414, 68] on icon "icon: search" at bounding box center [421, 67] width 14 height 14
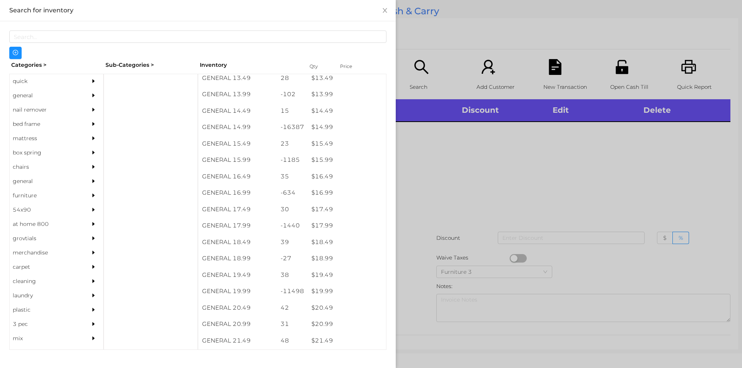
scroll to position [624, 0]
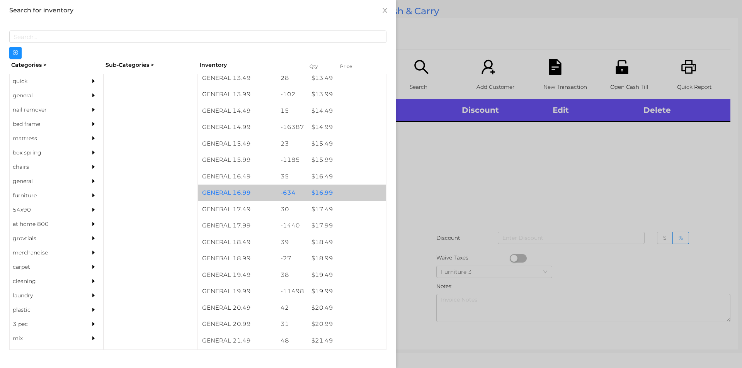
click at [344, 194] on div "$ 16.99" at bounding box center [347, 193] width 78 height 17
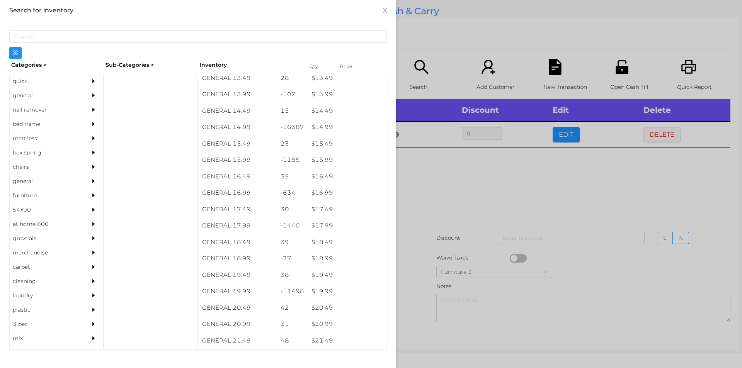
click at [455, 222] on div at bounding box center [371, 184] width 742 height 368
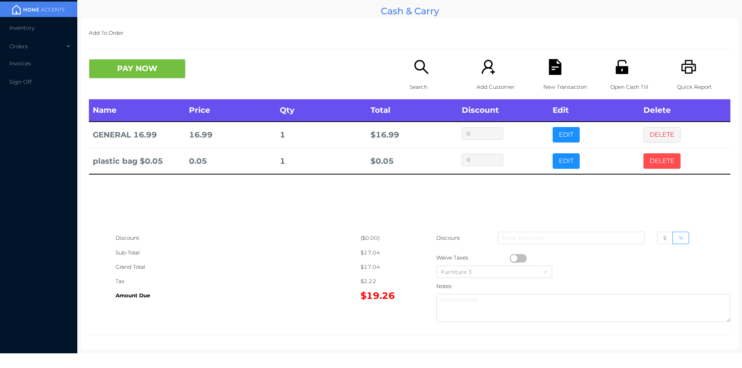
click at [655, 167] on button "DELETE" at bounding box center [661, 160] width 37 height 15
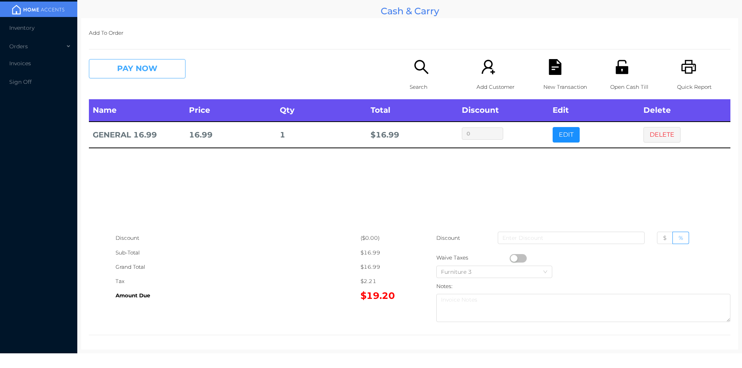
click at [119, 63] on button "PAY NOW" at bounding box center [137, 68] width 97 height 19
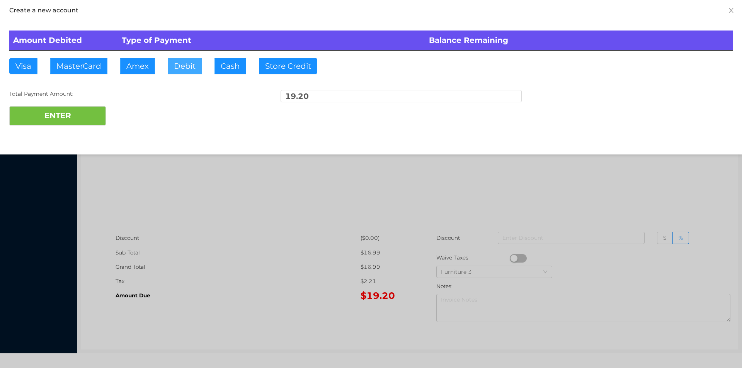
click at [177, 62] on button "Debit" at bounding box center [185, 65] width 34 height 15
type input "100"
click at [58, 109] on button "ENTER" at bounding box center [57, 115] width 97 height 19
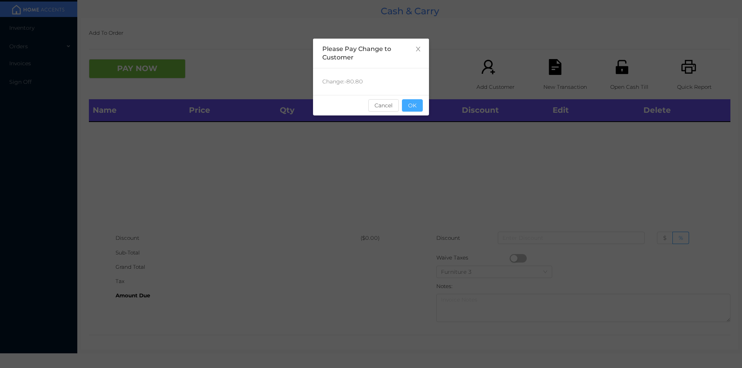
click at [418, 108] on button "OK" at bounding box center [412, 105] width 21 height 12
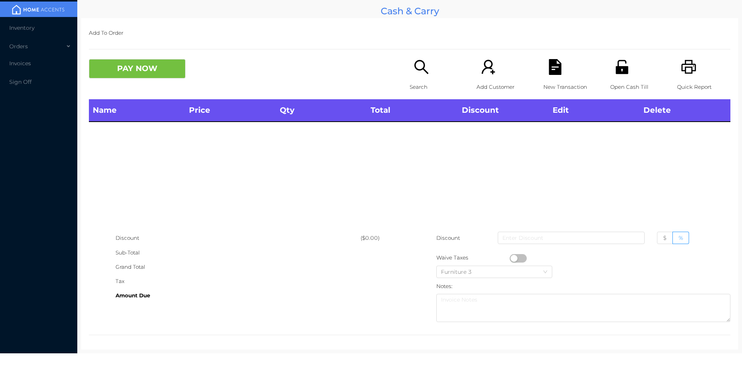
click at [415, 86] on p "Search" at bounding box center [436, 87] width 53 height 14
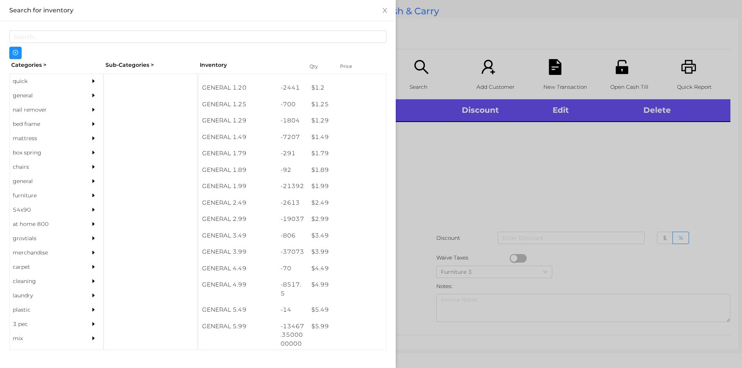
scroll to position [77, 0]
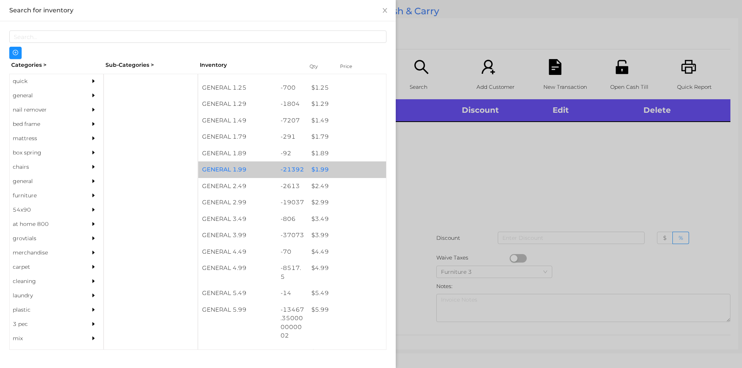
click at [318, 169] on div "$ 1.99" at bounding box center [347, 170] width 78 height 17
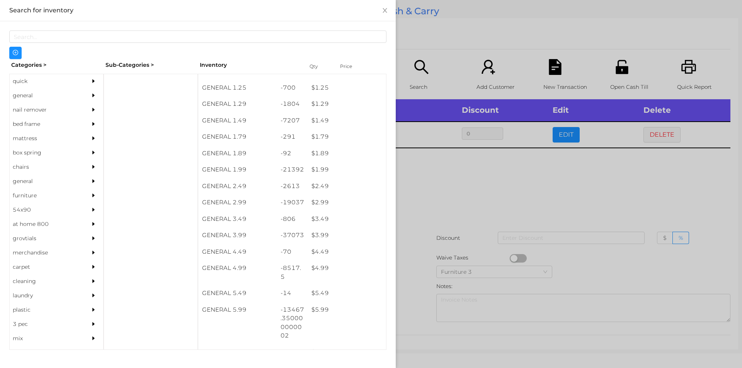
click at [437, 235] on div at bounding box center [371, 184] width 742 height 368
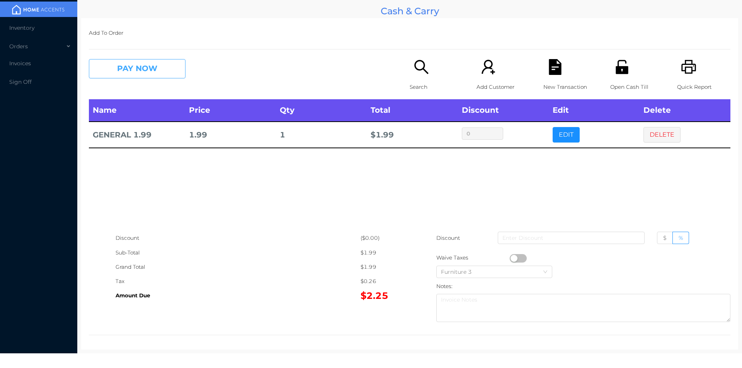
click at [157, 66] on button "PAY NOW" at bounding box center [137, 68] width 97 height 19
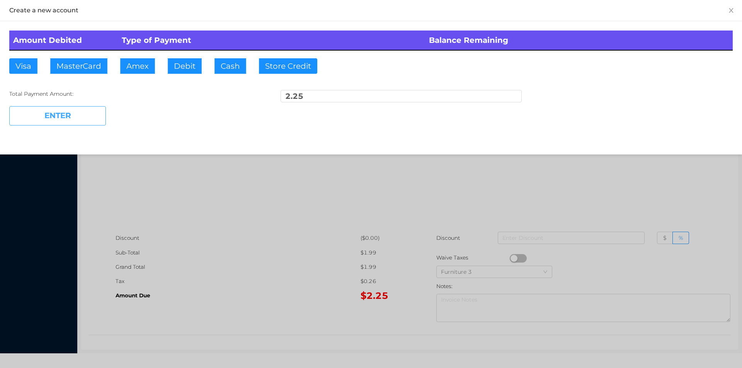
click at [77, 124] on button "ENTER" at bounding box center [57, 115] width 97 height 19
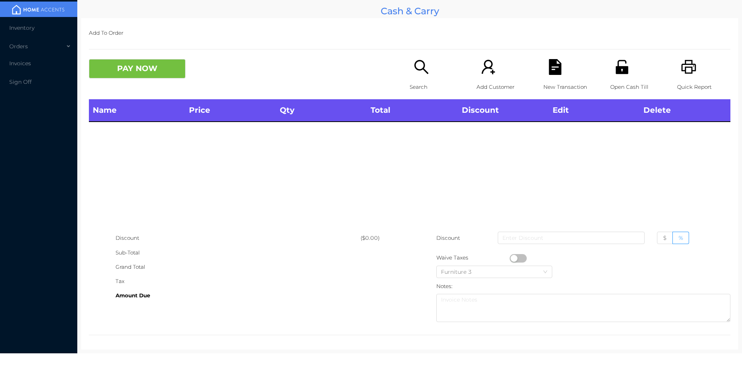
click at [614, 80] on p "Open Cash Till" at bounding box center [636, 87] width 53 height 14
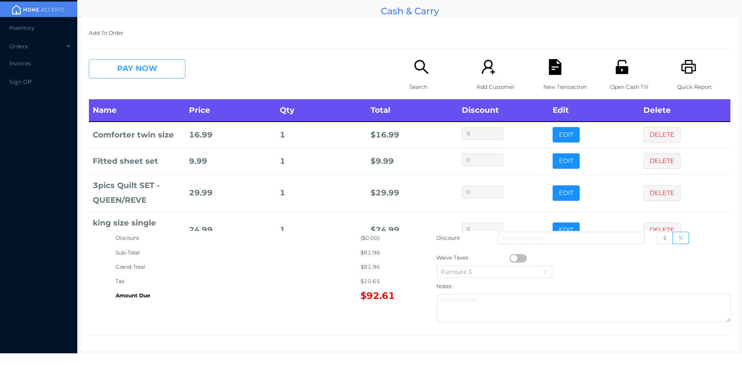
click at [128, 69] on button "PAY NOW" at bounding box center [137, 68] width 97 height 19
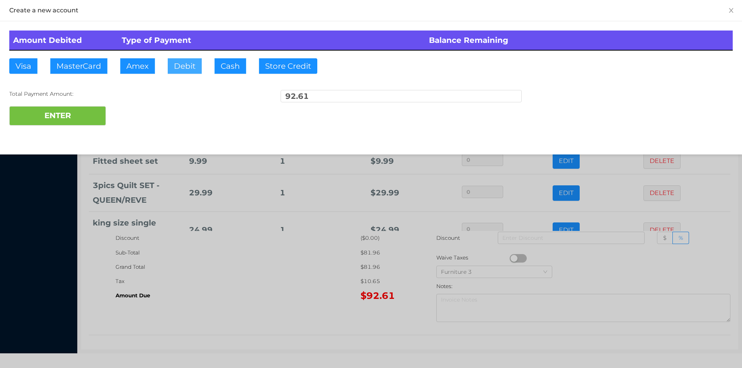
click at [182, 71] on button "Debit" at bounding box center [185, 65] width 34 height 15
click at [94, 115] on button "ENTER" at bounding box center [57, 115] width 97 height 19
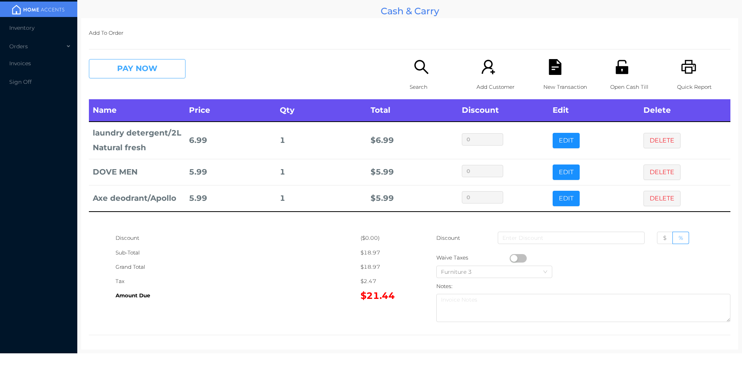
click at [159, 66] on button "PAY NOW" at bounding box center [137, 68] width 97 height 19
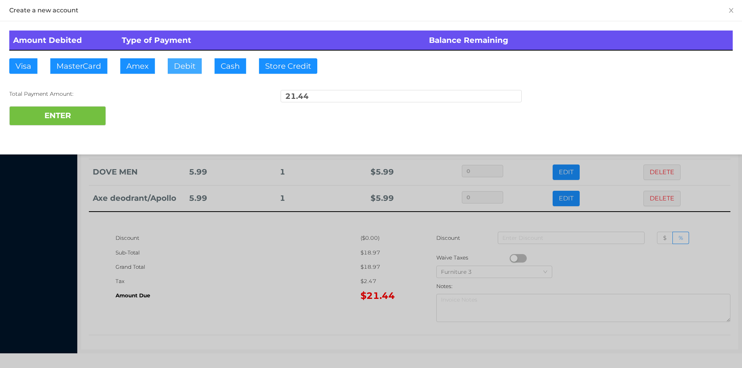
click at [187, 64] on button "Debit" at bounding box center [185, 65] width 34 height 15
click at [100, 108] on button "ENTER" at bounding box center [57, 115] width 97 height 19
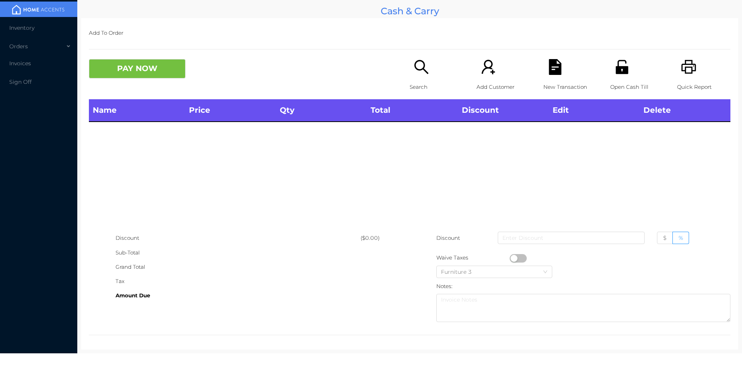
click at [616, 66] on icon "icon: unlock" at bounding box center [622, 67] width 12 height 14
click at [619, 67] on icon "icon: unlock" at bounding box center [622, 67] width 12 height 14
click at [614, 76] on div "Open Cash Till" at bounding box center [636, 79] width 53 height 40
click at [415, 73] on icon "icon: search" at bounding box center [421, 67] width 16 height 16
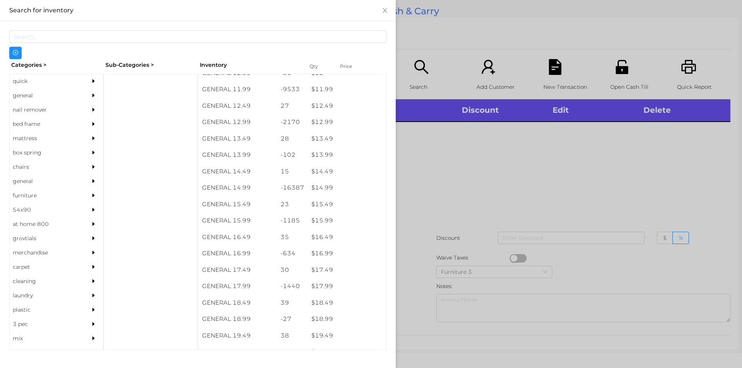
scroll to position [566, 0]
click at [293, 178] on div "-16387" at bounding box center [292, 185] width 31 height 17
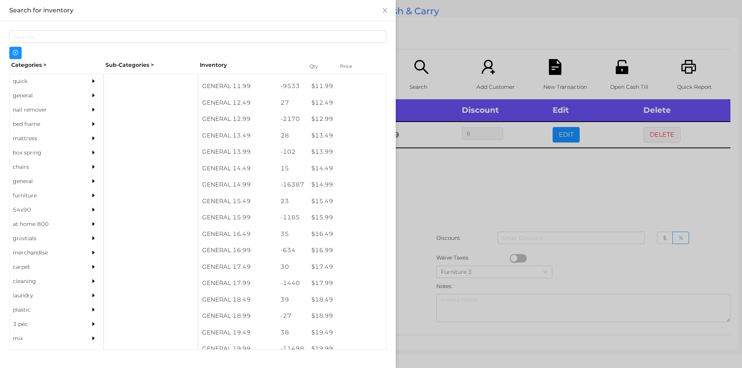
click at [451, 204] on div at bounding box center [371, 184] width 742 height 368
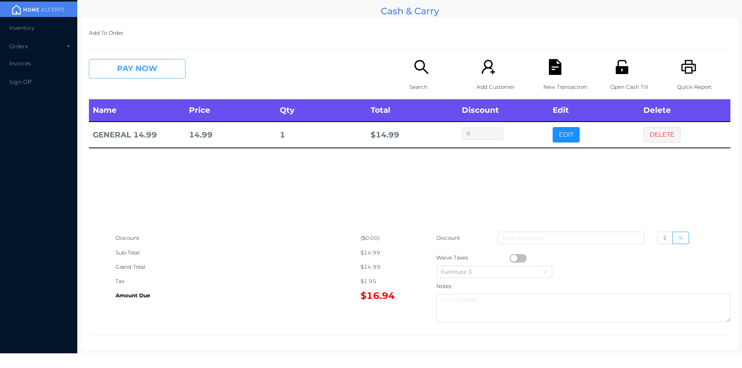
click at [128, 69] on button "PAY NOW" at bounding box center [137, 68] width 97 height 19
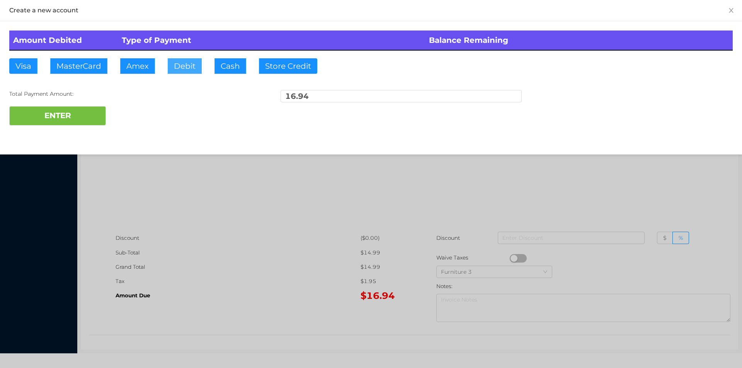
click at [191, 73] on button "Debit" at bounding box center [185, 65] width 34 height 15
click at [91, 114] on button "ENTER" at bounding box center [57, 115] width 97 height 19
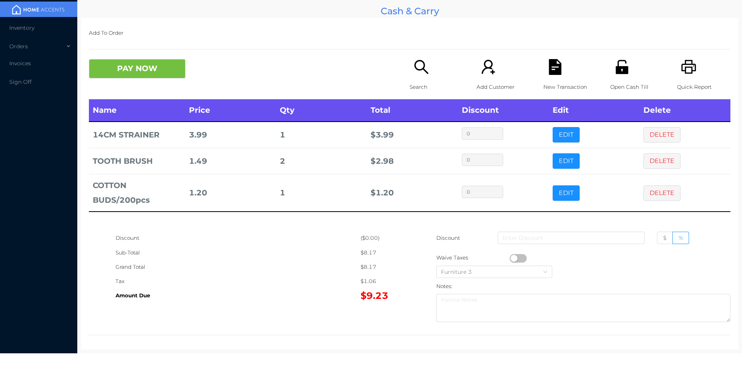
click at [616, 72] on icon "icon: unlock" at bounding box center [622, 67] width 12 height 14
click at [544, 77] on div "New Transaction" at bounding box center [569, 79] width 53 height 40
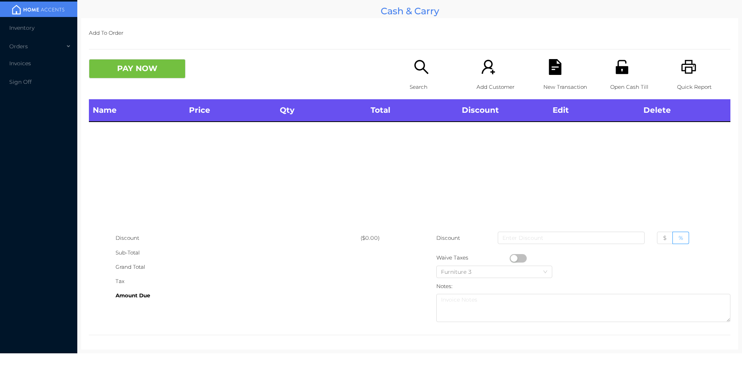
click at [616, 72] on icon "icon: unlock" at bounding box center [622, 67] width 12 height 14
click at [415, 82] on p "Search" at bounding box center [436, 87] width 53 height 14
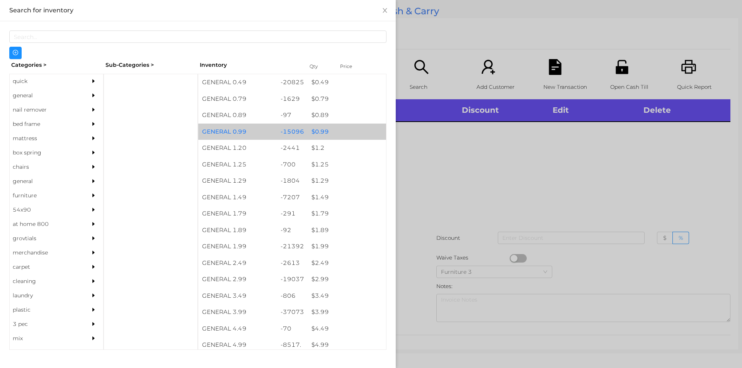
click at [324, 128] on div "$ 0.99" at bounding box center [347, 132] width 78 height 17
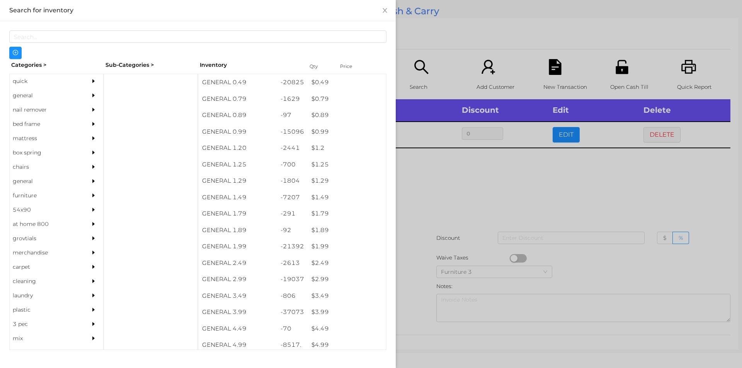
click at [417, 163] on div at bounding box center [371, 184] width 742 height 368
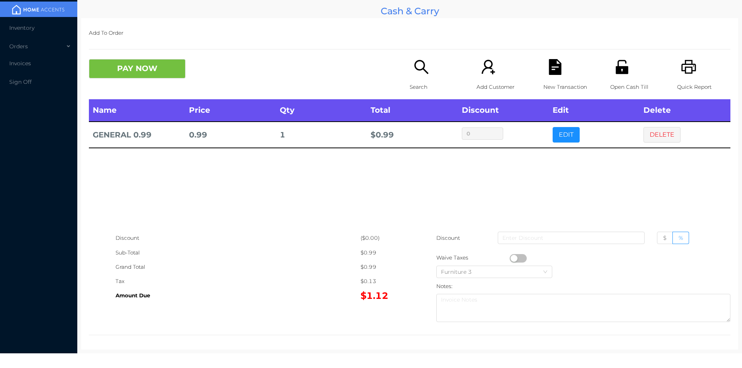
click at [510, 260] on button "button" at bounding box center [518, 258] width 17 height 9
click at [132, 77] on button "PAY NOW" at bounding box center [137, 68] width 97 height 19
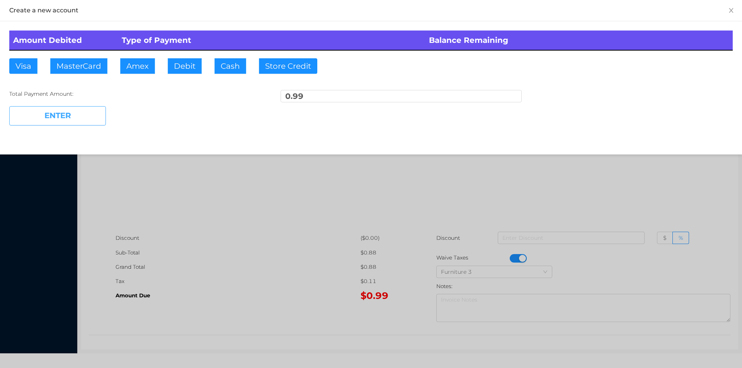
click at [42, 123] on button "ENTER" at bounding box center [57, 115] width 97 height 19
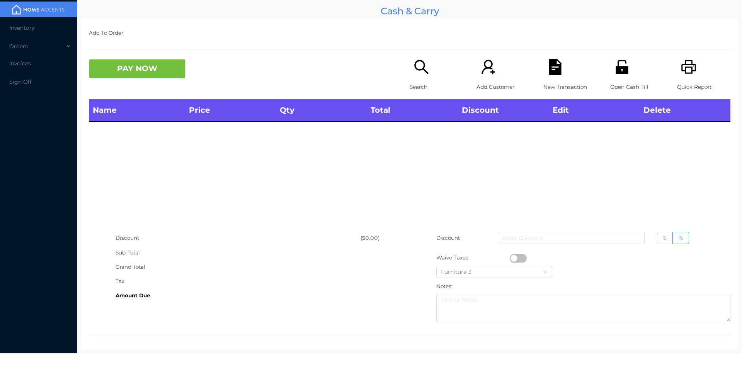
click at [610, 80] on p "Open Cash Till" at bounding box center [636, 87] width 53 height 14
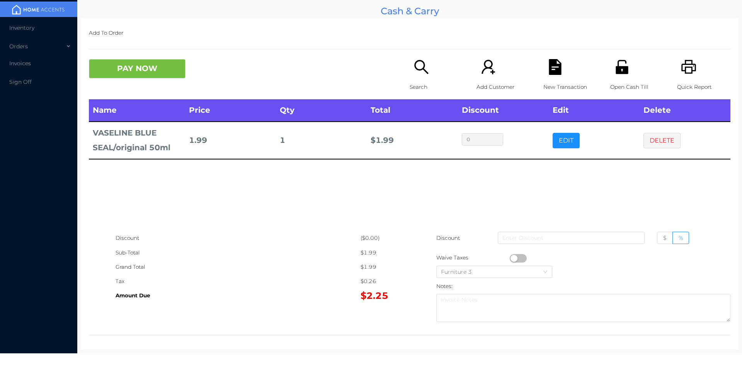
click at [511, 258] on button "button" at bounding box center [518, 258] width 17 height 9
click at [142, 67] on button "PAY NOW" at bounding box center [137, 68] width 97 height 19
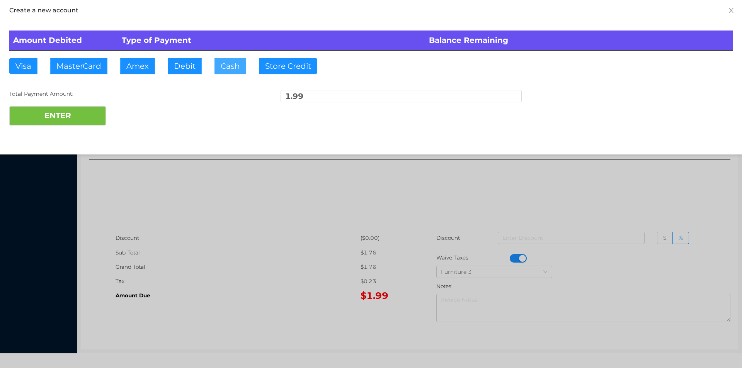
click at [214, 69] on button "Cash" at bounding box center [230, 65] width 32 height 15
click at [84, 124] on button "ENTER" at bounding box center [57, 115] width 97 height 19
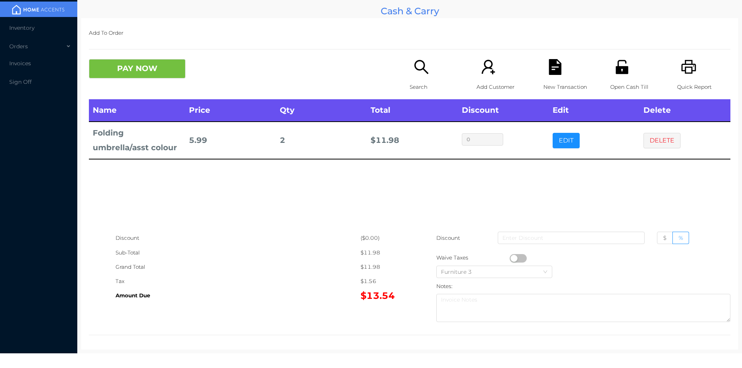
click at [553, 141] on button "EDIT" at bounding box center [566, 140] width 27 height 15
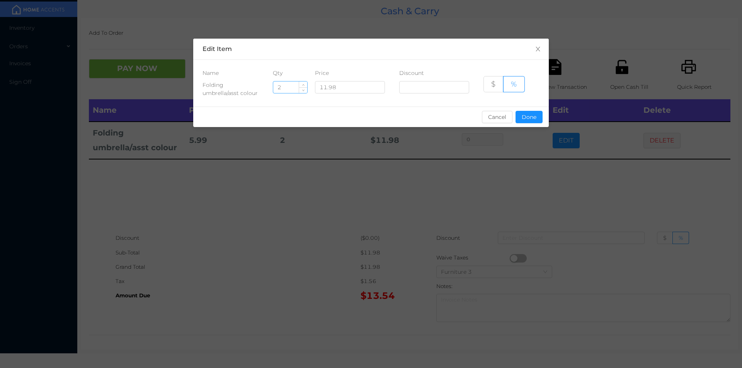
click at [280, 86] on input "2" at bounding box center [290, 88] width 34 height 12
type input "1"
click at [530, 118] on button "Done" at bounding box center [529, 117] width 27 height 12
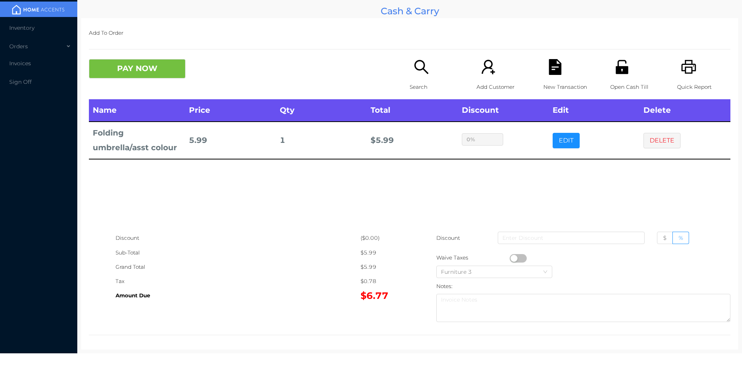
click at [510, 260] on button "button" at bounding box center [518, 258] width 17 height 9
click at [141, 76] on button "PAY NOW" at bounding box center [137, 68] width 97 height 19
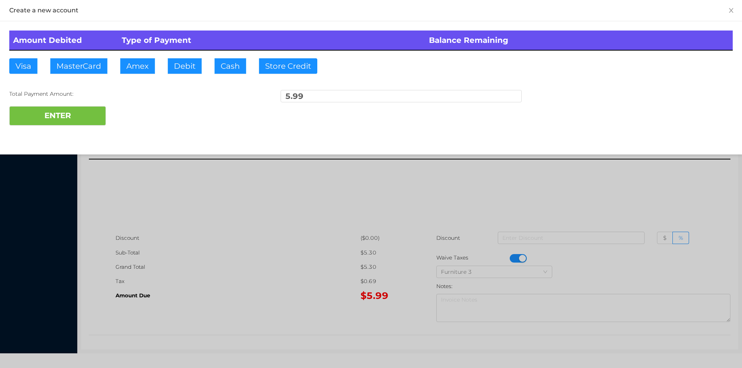
click at [216, 57] on div "Amount Debited Type of Payment Balance Remaining Visa MasterCard Amex Debit Cas…" at bounding box center [371, 78] width 742 height 114
click at [85, 111] on button "ENTER" at bounding box center [57, 115] width 97 height 19
type input "0"
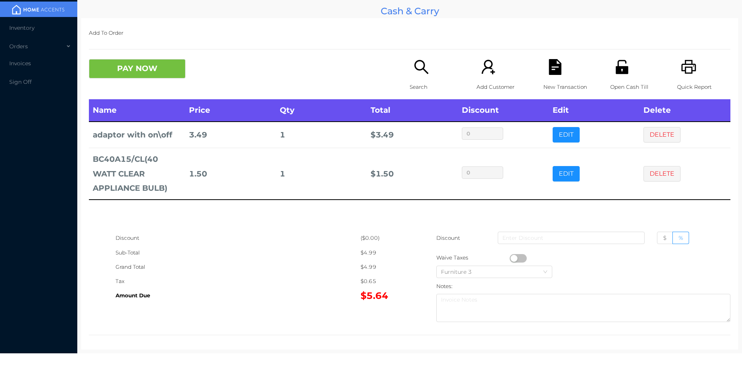
click at [512, 256] on button "button" at bounding box center [518, 258] width 17 height 9
click at [143, 85] on div "PAY NOW Search Add Customer New Transaction Open Cash Till Quick Report" at bounding box center [409, 79] width 641 height 40
click at [175, 61] on button "PAY NOW" at bounding box center [137, 68] width 97 height 19
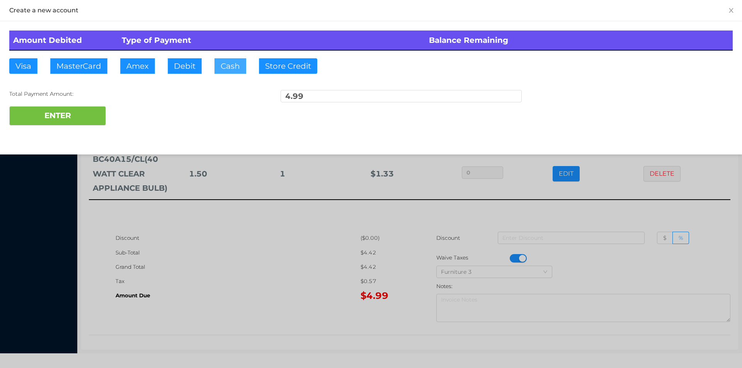
click at [223, 71] on button "Cash" at bounding box center [230, 65] width 32 height 15
click at [100, 113] on button "ENTER" at bounding box center [57, 115] width 97 height 19
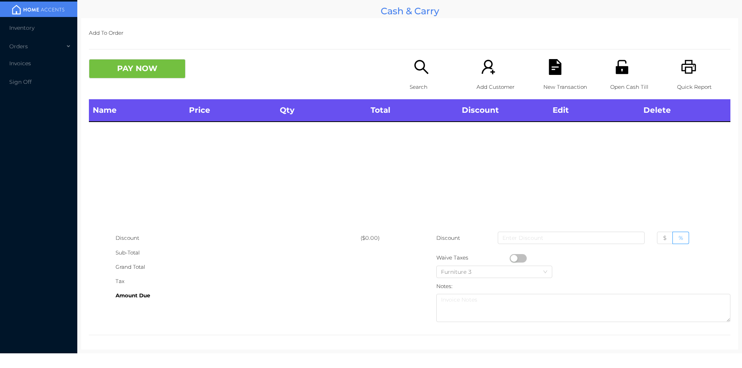
click at [682, 70] on icon "icon: printer" at bounding box center [689, 67] width 16 height 16
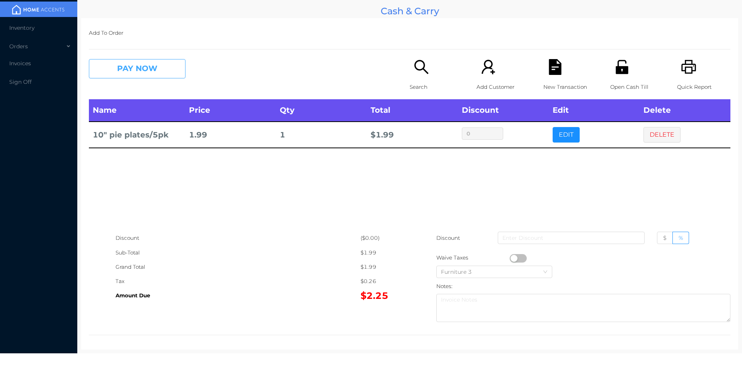
click at [121, 70] on button "PAY NOW" at bounding box center [137, 68] width 97 height 19
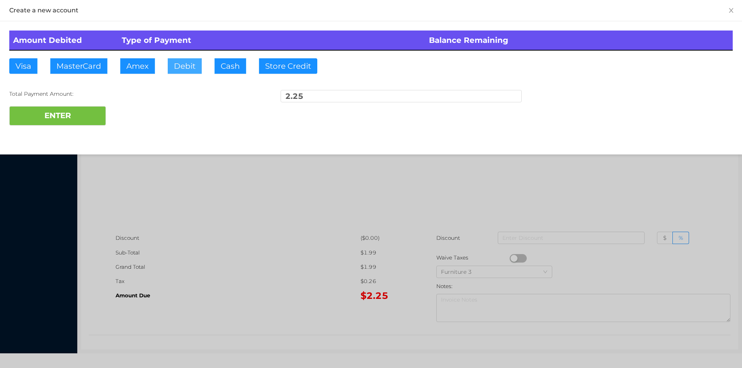
click at [177, 73] on button "Debit" at bounding box center [185, 65] width 34 height 15
click at [67, 115] on button "ENTER" at bounding box center [57, 115] width 97 height 19
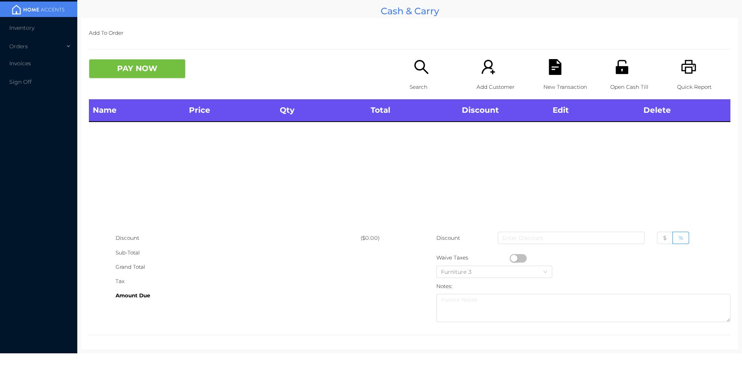
click at [413, 69] on icon "icon: search" at bounding box center [421, 67] width 16 height 16
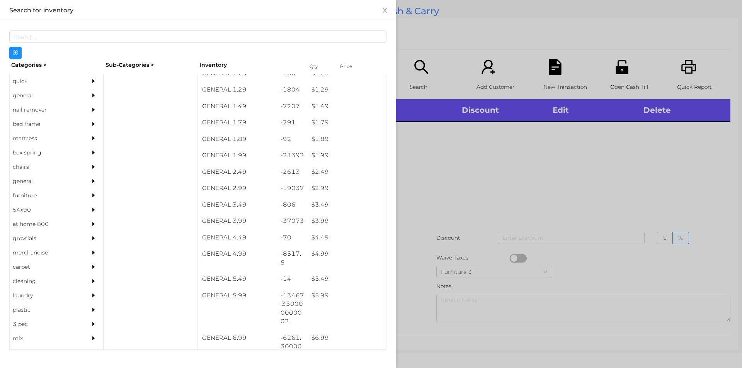
scroll to position [89, 0]
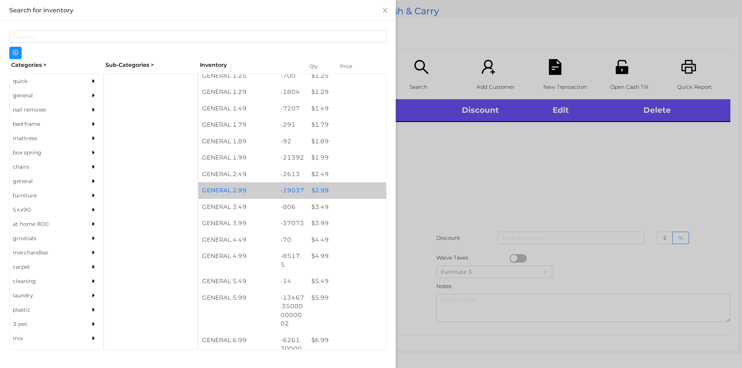
click at [334, 191] on div "$ 2.99" at bounding box center [347, 190] width 78 height 17
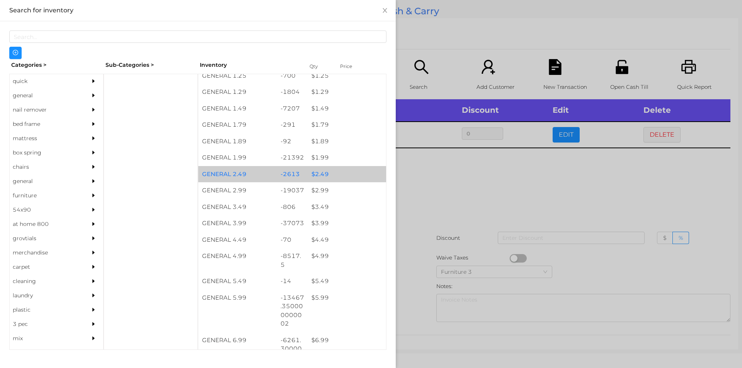
click at [329, 182] on div "$ 2.49" at bounding box center [347, 174] width 78 height 17
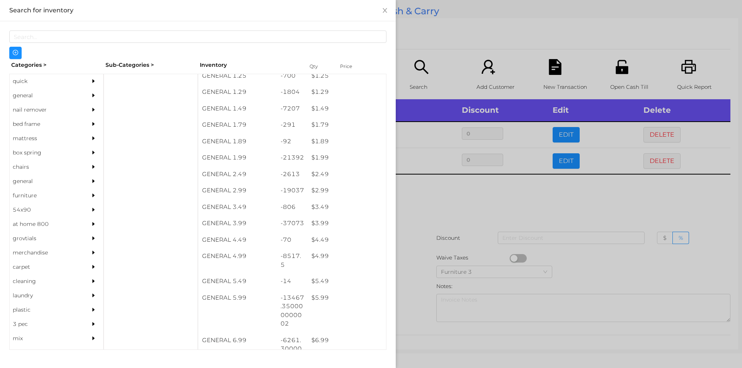
click at [544, 216] on div at bounding box center [371, 184] width 742 height 368
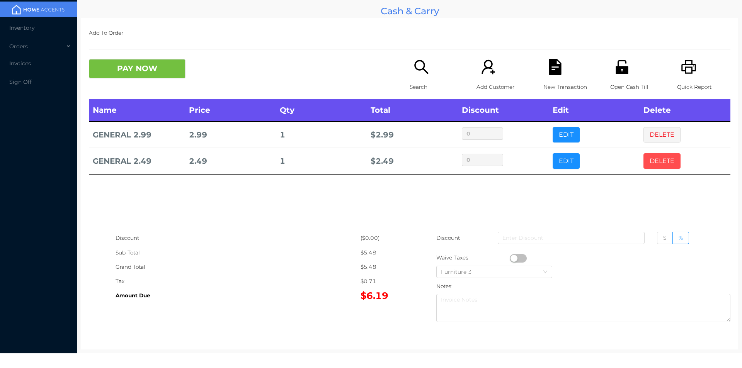
click at [643, 168] on button "DELETE" at bounding box center [661, 160] width 37 height 15
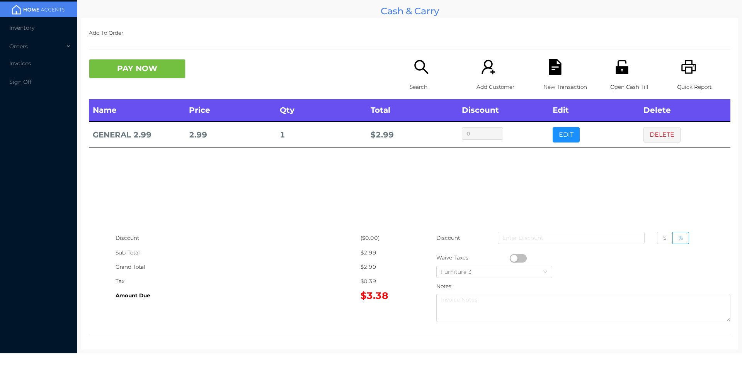
click at [526, 126] on td "0" at bounding box center [503, 135] width 91 height 26
click at [559, 138] on button "EDIT" at bounding box center [566, 134] width 27 height 15
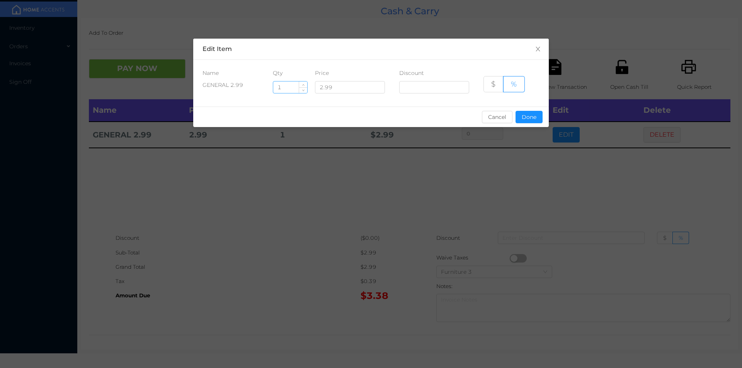
click at [297, 88] on input "1" at bounding box center [290, 88] width 34 height 12
type input "2"
click at [527, 116] on button "Done" at bounding box center [529, 117] width 27 height 12
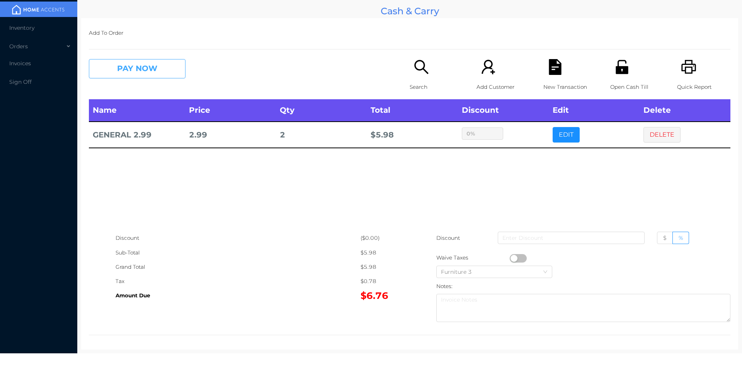
click at [140, 77] on button "PAY NOW" at bounding box center [137, 68] width 97 height 19
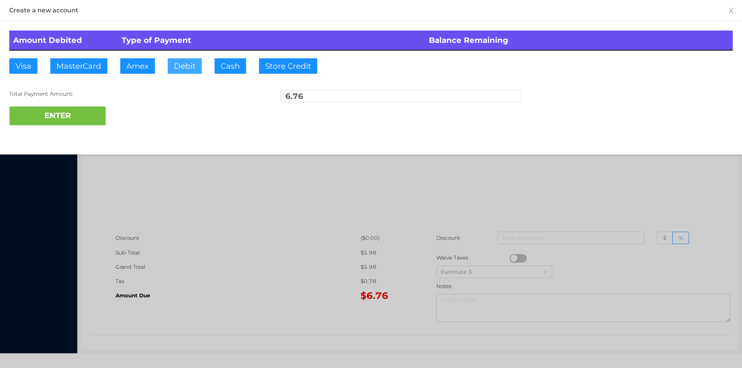
click at [190, 69] on button "Debit" at bounding box center [185, 65] width 34 height 15
click at [90, 112] on button "ENTER" at bounding box center [57, 115] width 97 height 19
type input "0"
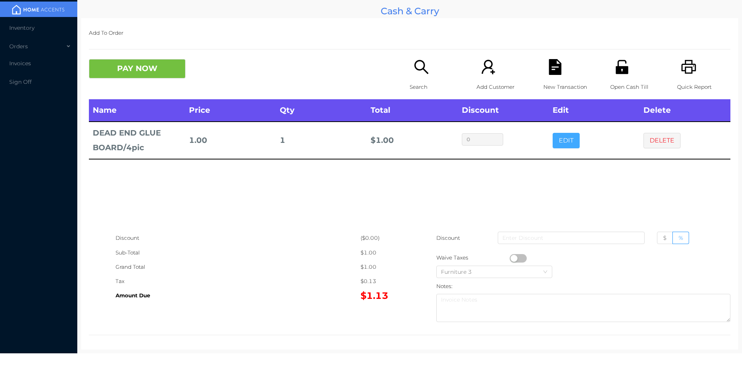
click at [554, 135] on button "EDIT" at bounding box center [566, 140] width 27 height 15
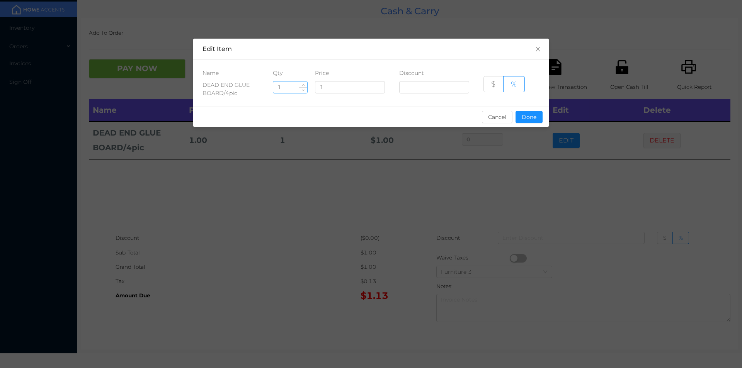
click at [296, 87] on input "1" at bounding box center [290, 88] width 34 height 12
type input "5"
click at [536, 121] on button "Done" at bounding box center [529, 117] width 27 height 12
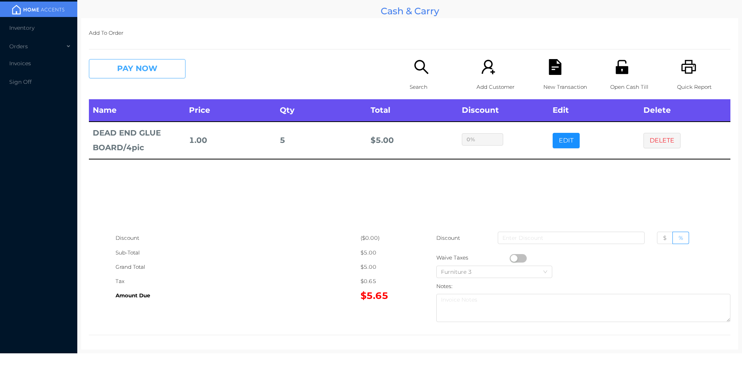
click at [136, 65] on button "PAY NOW" at bounding box center [137, 68] width 97 height 19
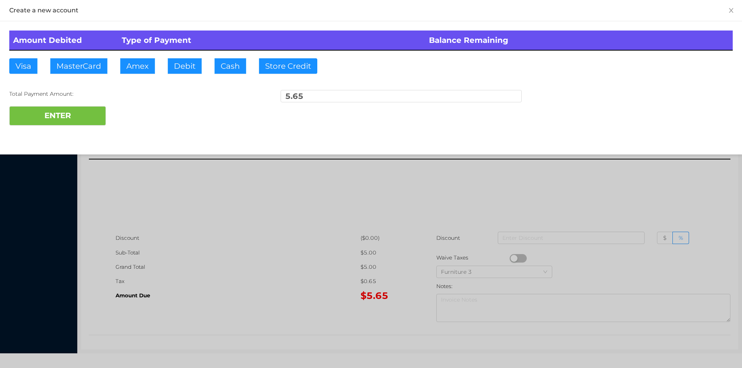
click at [202, 65] on div "Visa MasterCard Amex Debit Cash Store Credit" at bounding box center [169, 65] width 321 height 15
click at [113, 100] on div "Total Payment Amount: 5.65" at bounding box center [370, 98] width 723 height 16
click at [58, 120] on button "ENTER" at bounding box center [57, 115] width 97 height 19
type input "0"
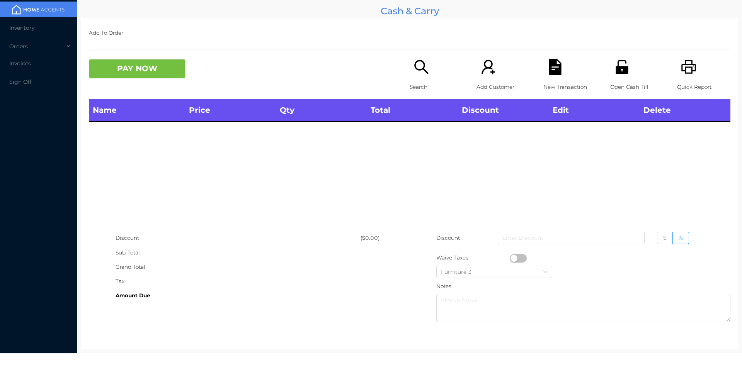
click at [422, 81] on p "Search" at bounding box center [436, 87] width 53 height 14
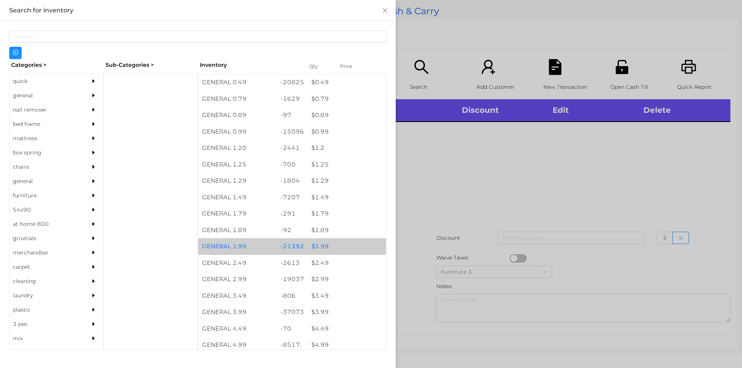
click at [324, 247] on div "$ 1.99" at bounding box center [347, 246] width 78 height 17
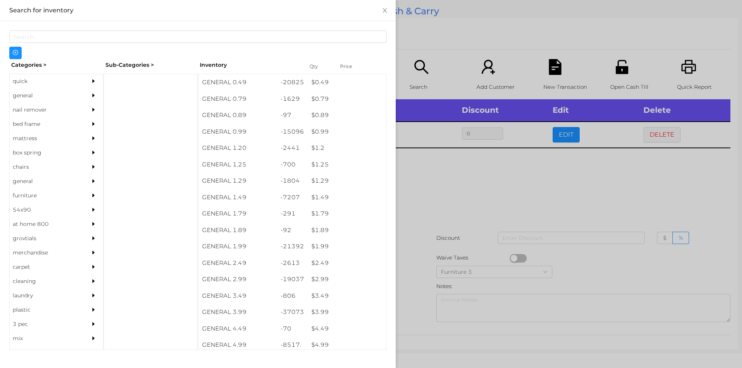
click at [415, 241] on div at bounding box center [371, 184] width 742 height 368
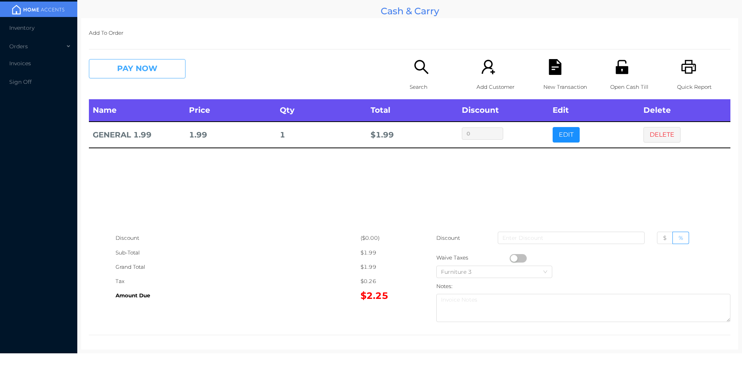
click at [117, 73] on button "PAY NOW" at bounding box center [137, 68] width 97 height 19
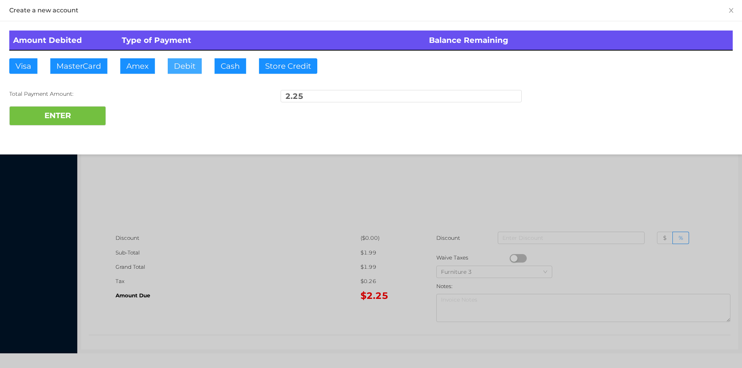
click at [177, 70] on button "Debit" at bounding box center [185, 65] width 34 height 15
type input "5."
click at [72, 122] on button "ENTER" at bounding box center [57, 115] width 97 height 19
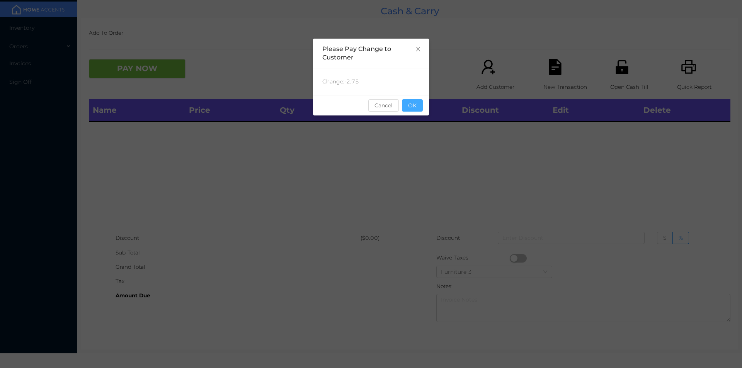
click at [417, 101] on button "OK" at bounding box center [412, 105] width 21 height 12
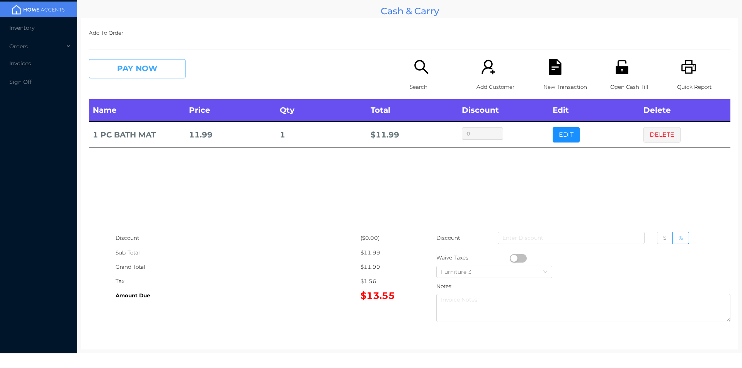
click at [162, 68] on button "PAY NOW" at bounding box center [137, 68] width 97 height 19
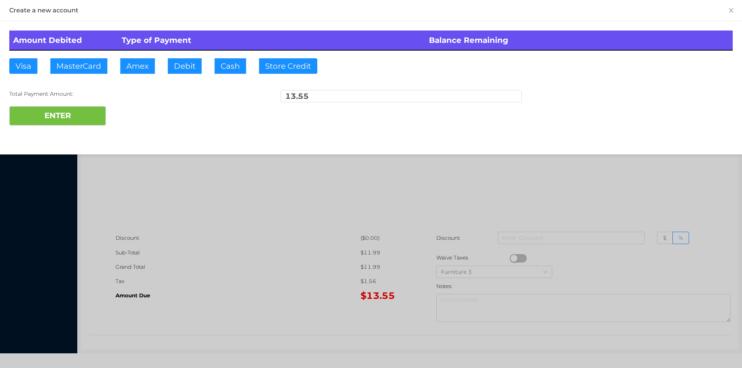
click at [136, 116] on div "ENTER" at bounding box center [370, 115] width 723 height 19
click at [339, 196] on div at bounding box center [371, 184] width 742 height 368
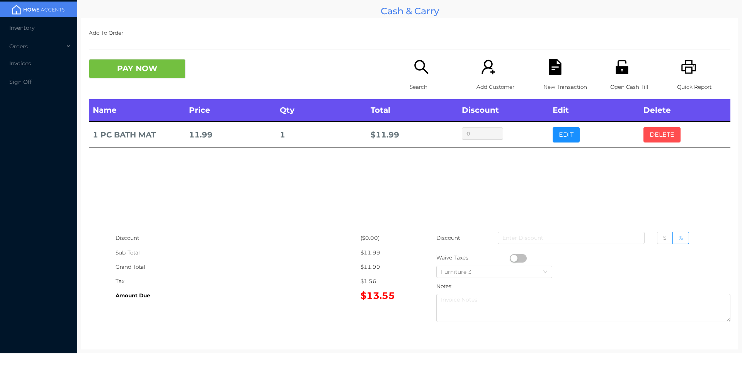
click at [653, 141] on button "DELETE" at bounding box center [661, 134] width 37 height 15
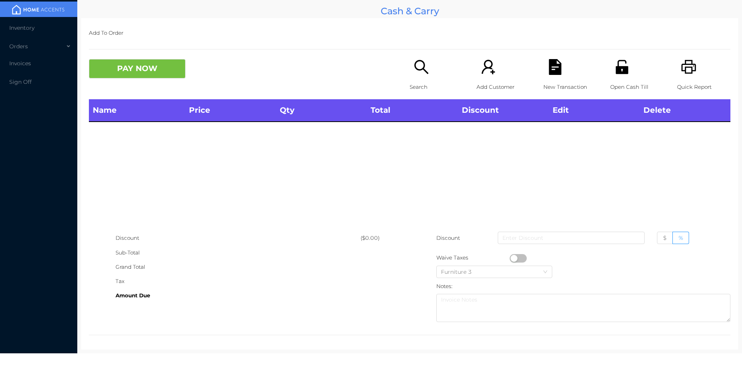
click at [621, 78] on div "Open Cash Till" at bounding box center [636, 79] width 53 height 40
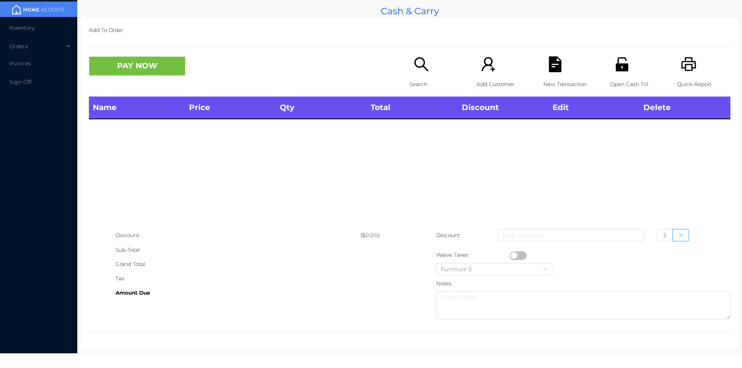
click at [420, 63] on icon "icon: search" at bounding box center [421, 64] width 16 height 16
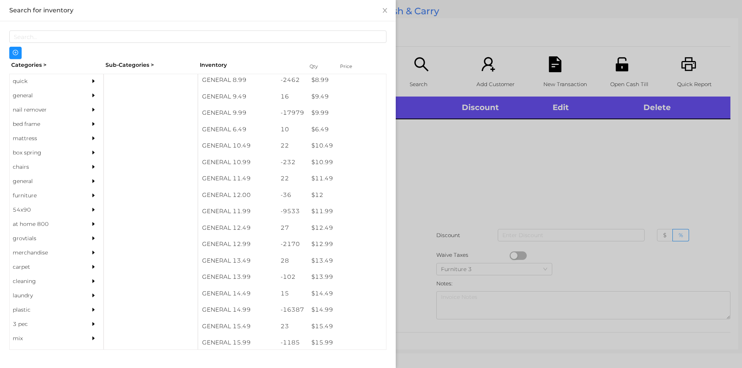
scroll to position [433, 0]
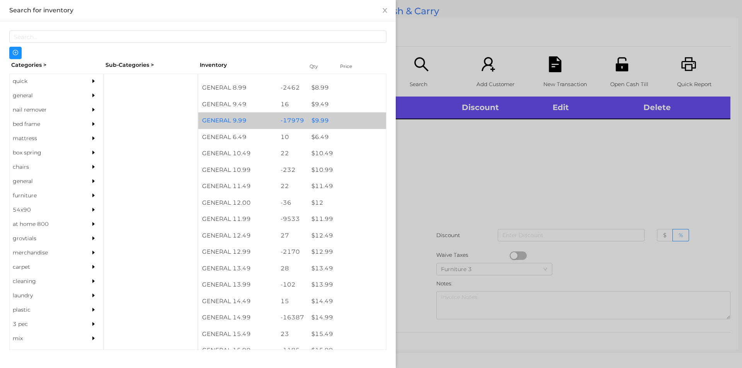
click at [330, 123] on div "$ 9.99" at bounding box center [347, 120] width 78 height 17
click at [330, 121] on div "$ 9.99" at bounding box center [347, 120] width 78 height 17
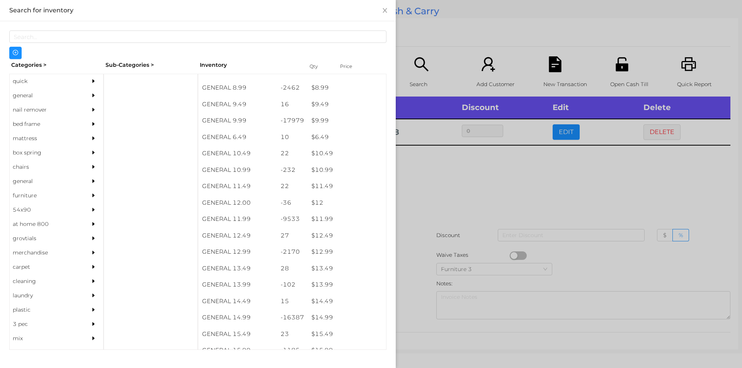
click at [430, 159] on div at bounding box center [371, 184] width 742 height 368
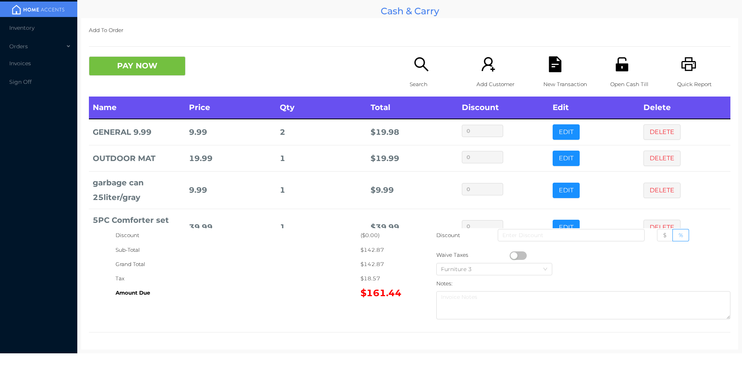
click at [681, 62] on icon "icon: printer" at bounding box center [688, 64] width 15 height 14
click at [147, 66] on button "PAY NOW" at bounding box center [137, 65] width 97 height 19
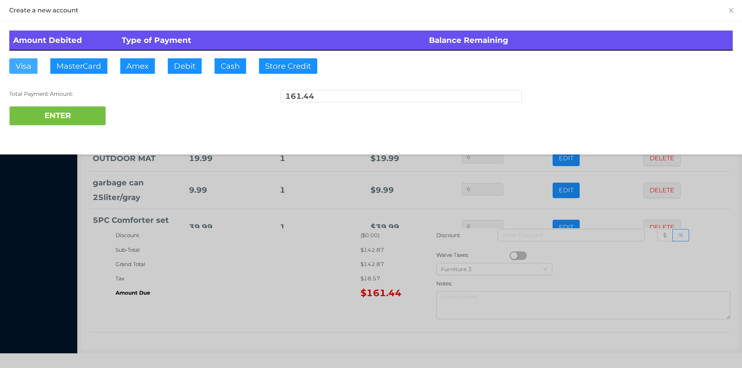
click at [27, 68] on button "Visa" at bounding box center [23, 65] width 28 height 15
click at [57, 116] on button "ENTER" at bounding box center [57, 115] width 97 height 19
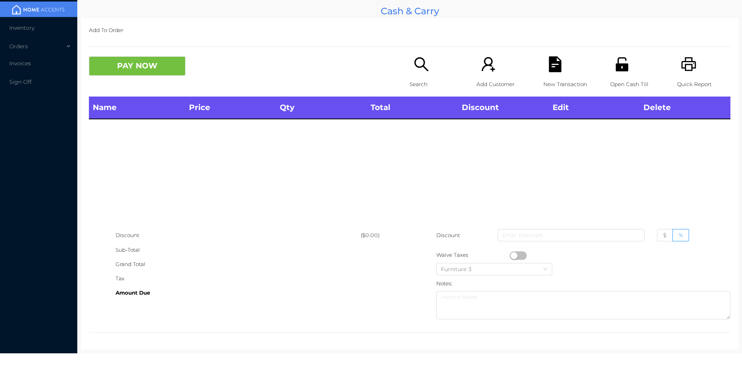
click at [616, 71] on icon "icon: unlock" at bounding box center [622, 64] width 12 height 14
click at [419, 71] on icon "icon: search" at bounding box center [421, 64] width 16 height 16
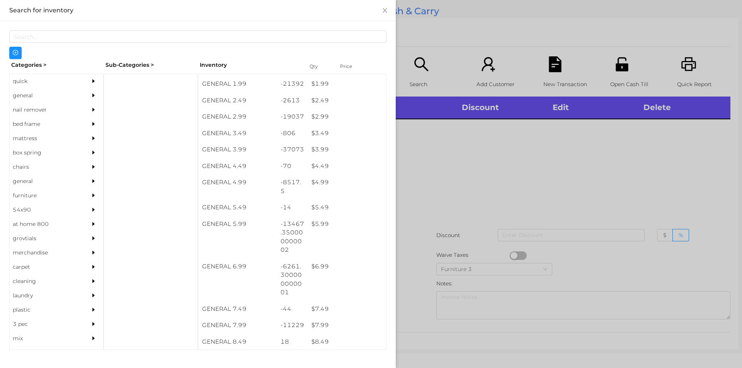
scroll to position [165, 0]
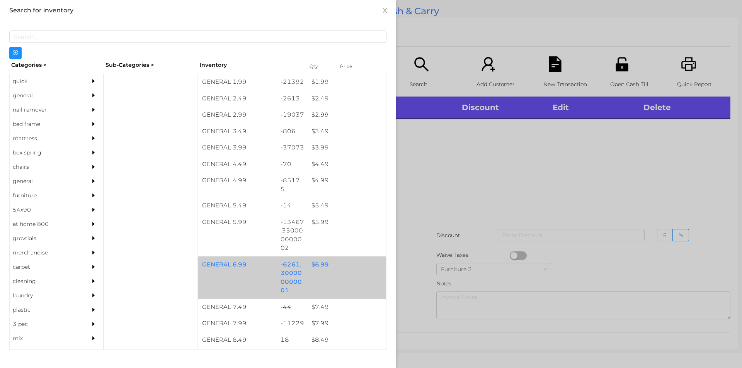
click at [318, 264] on div "$ 6.99" at bounding box center [347, 265] width 78 height 17
click at [341, 277] on div "GENERAL 6.99 -6261.300000000001 $ 6.99" at bounding box center [292, 278] width 188 height 43
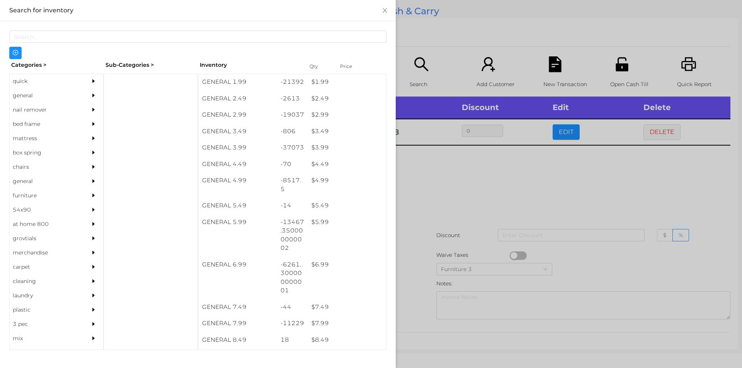
click at [558, 200] on div at bounding box center [371, 184] width 742 height 368
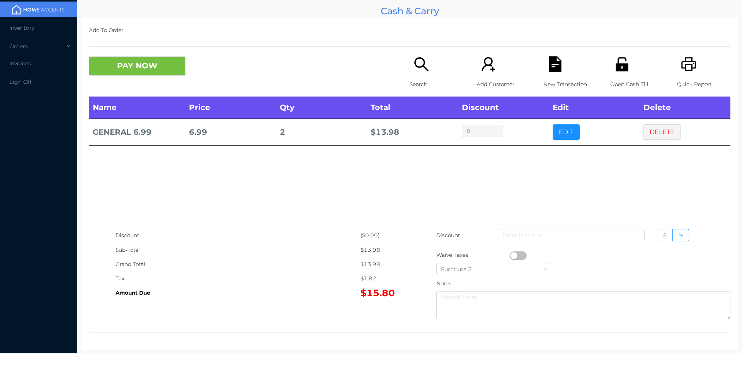
click at [551, 69] on icon "icon: file-text" at bounding box center [555, 64] width 12 height 16
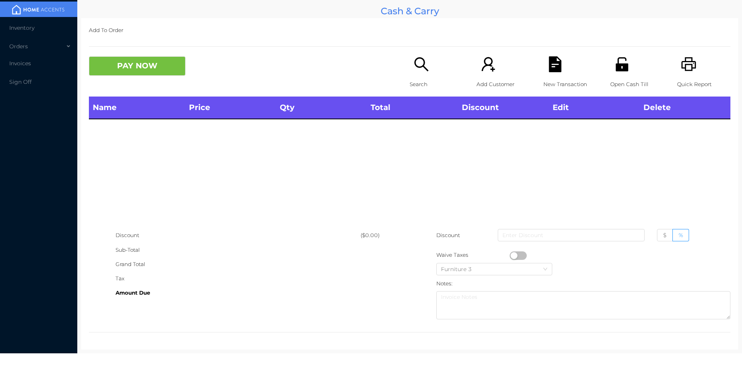
click at [413, 71] on icon "icon: search" at bounding box center [421, 64] width 16 height 16
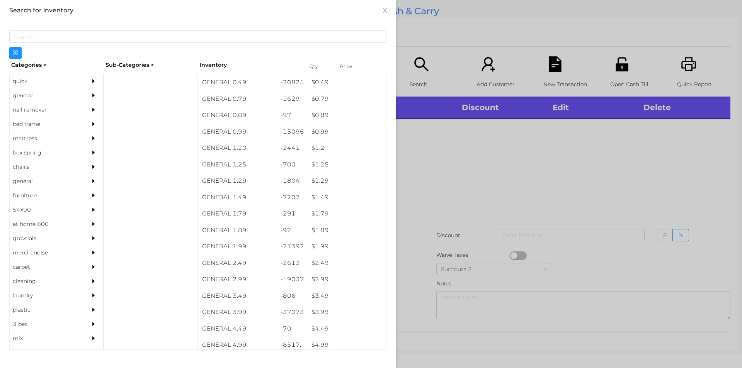
click at [39, 81] on div "quick" at bounding box center [45, 81] width 70 height 14
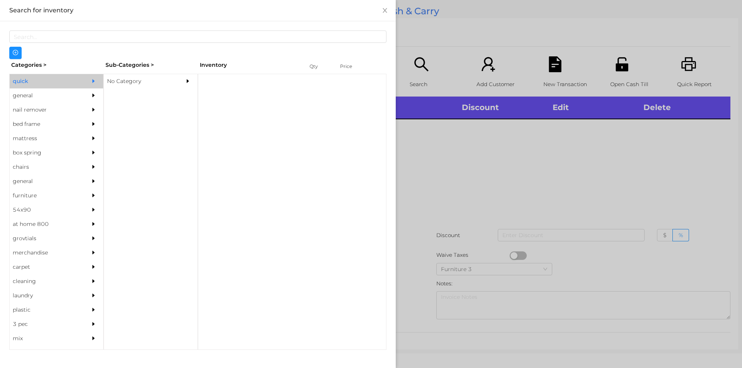
click at [137, 82] on div "No Category" at bounding box center [139, 81] width 70 height 14
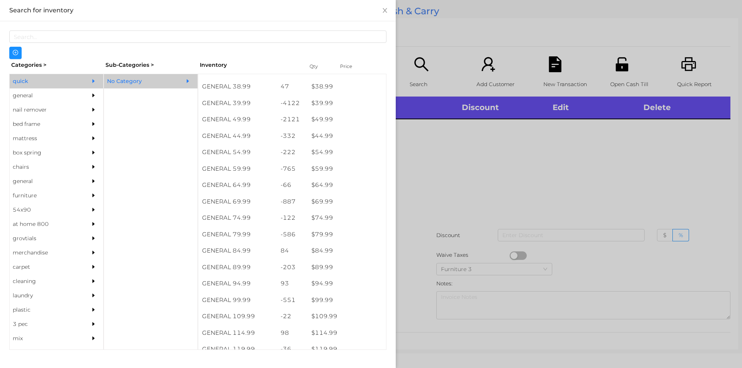
scroll to position [423, 0]
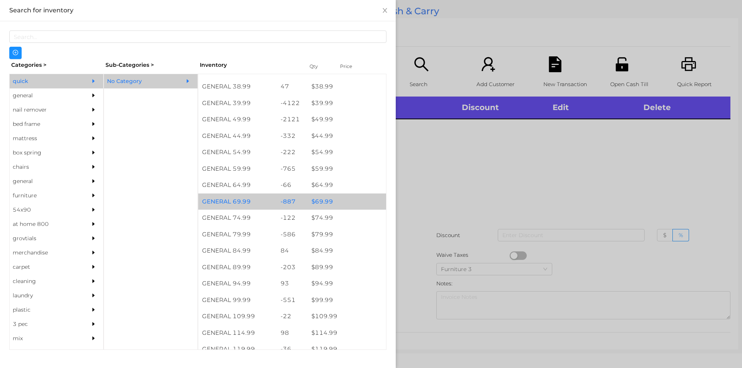
click at [337, 207] on div "$ 69.99" at bounding box center [347, 202] width 78 height 17
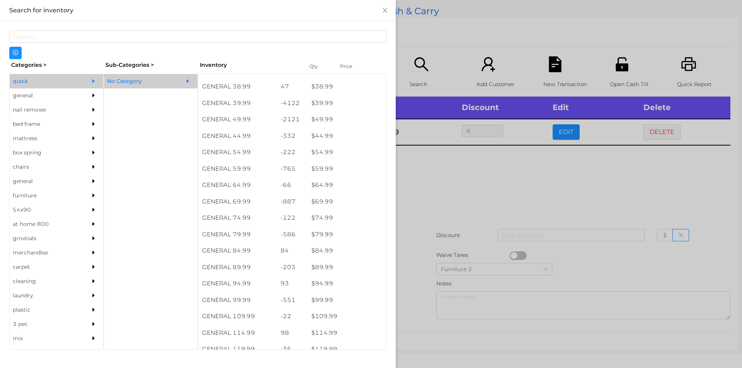
click at [438, 180] on div at bounding box center [371, 184] width 742 height 368
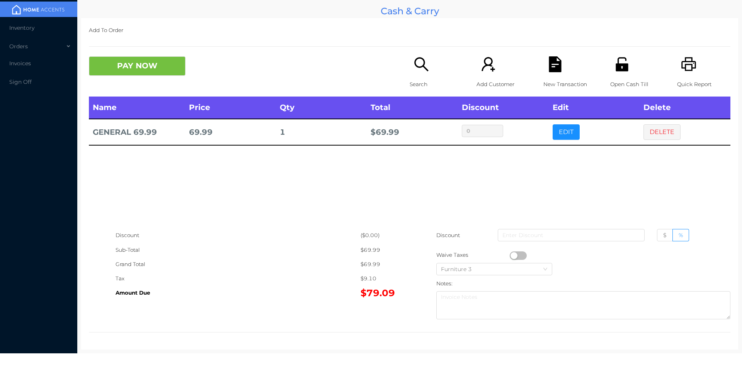
click at [413, 88] on p "Search" at bounding box center [436, 84] width 53 height 14
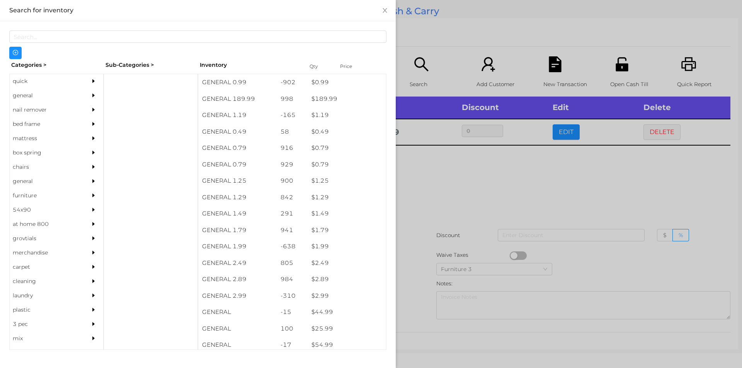
click at [37, 77] on div "quick" at bounding box center [45, 81] width 70 height 14
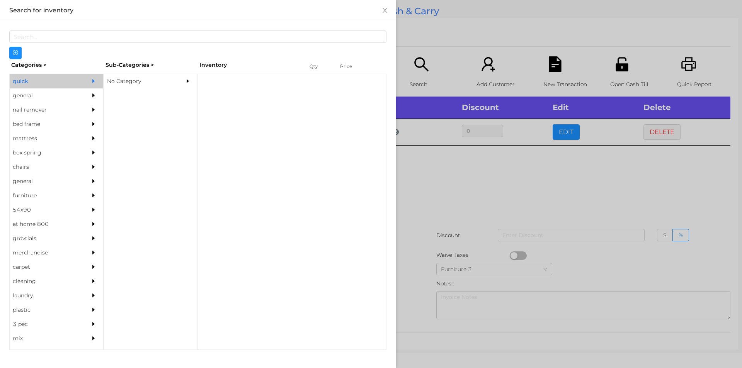
click at [136, 81] on div "No Category" at bounding box center [139, 81] width 70 height 14
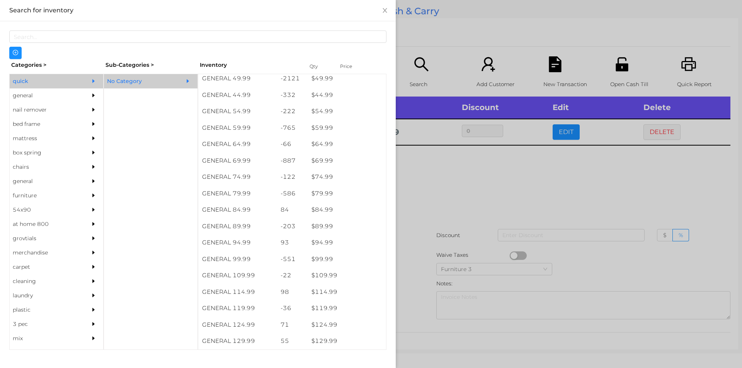
scroll to position [464, 0]
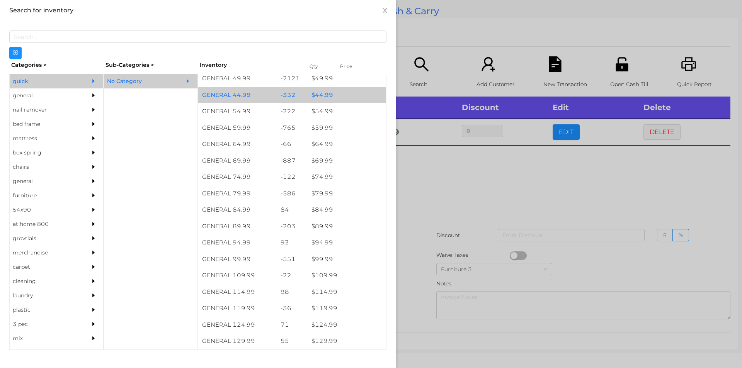
click at [351, 87] on div "$ 44.99" at bounding box center [347, 95] width 78 height 17
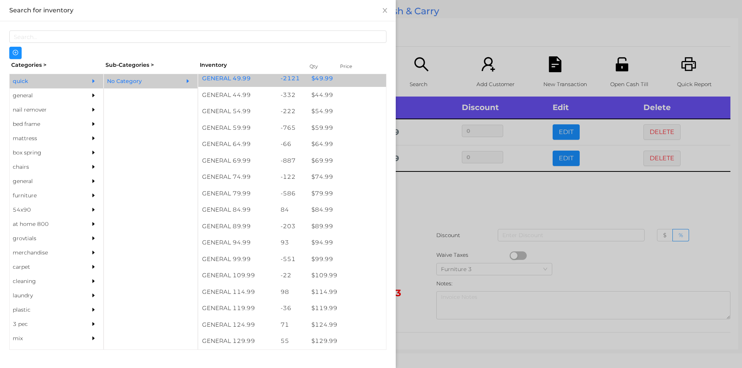
click at [354, 79] on div "$ 49.99" at bounding box center [347, 78] width 78 height 17
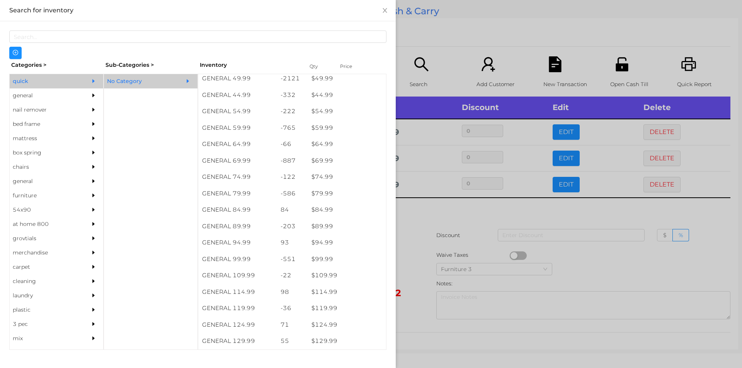
click at [442, 41] on div at bounding box center [371, 184] width 742 height 368
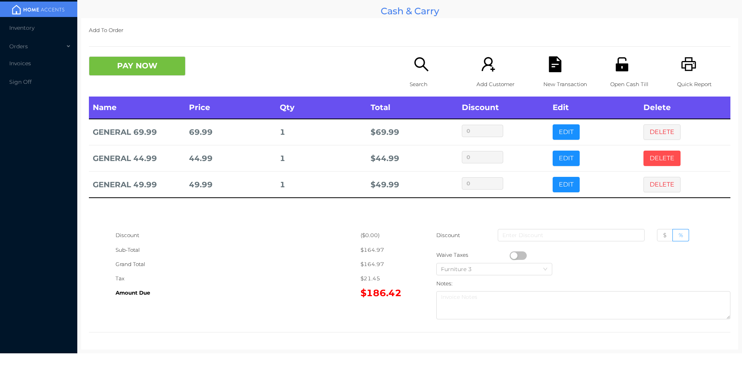
click at [643, 157] on button "DELETE" at bounding box center [661, 158] width 37 height 15
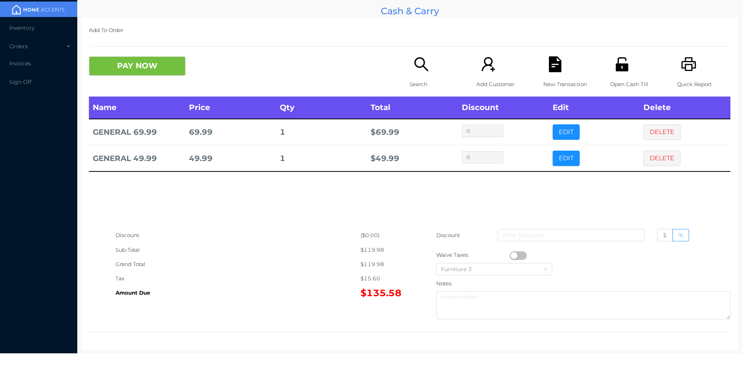
click at [410, 69] on div "Search" at bounding box center [436, 76] width 53 height 40
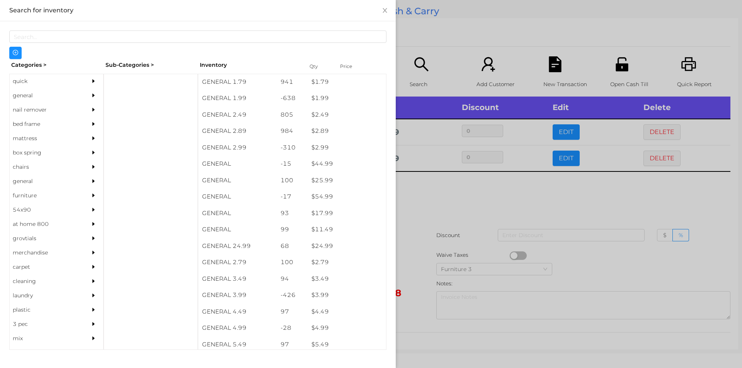
scroll to position [202, 0]
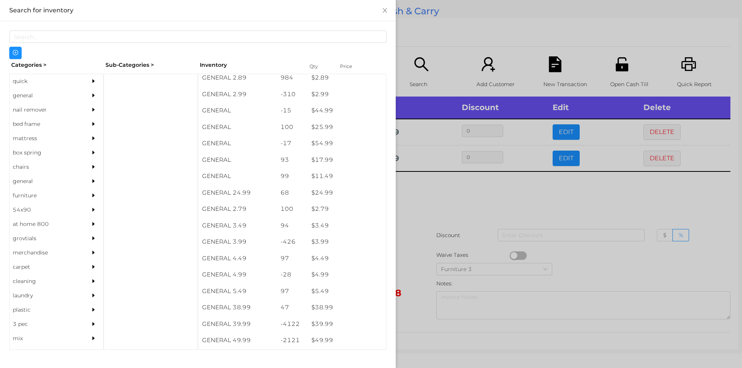
click at [27, 94] on div "general" at bounding box center [45, 95] width 70 height 14
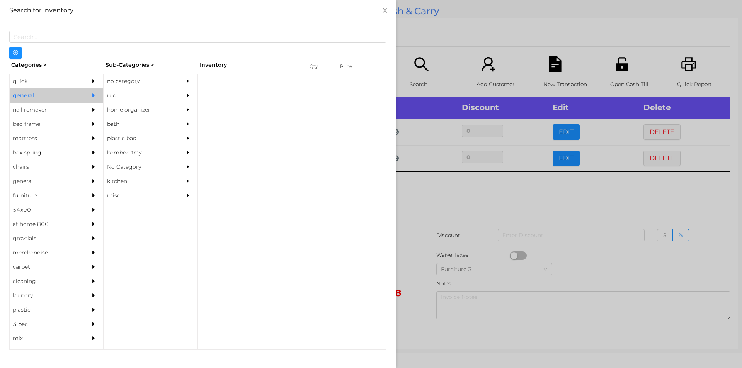
scroll to position [0, 0]
click at [132, 76] on div "no category" at bounding box center [139, 81] width 70 height 14
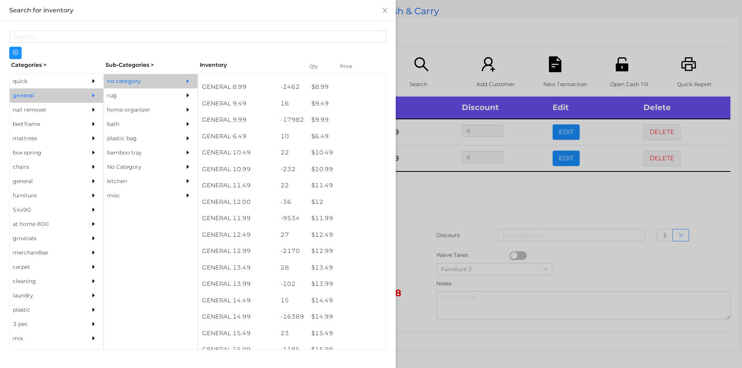
scroll to position [439, 0]
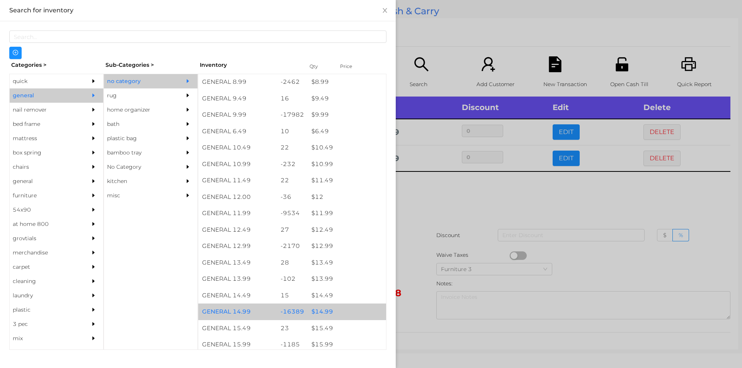
click at [324, 315] on div "$ 14.99" at bounding box center [347, 312] width 78 height 17
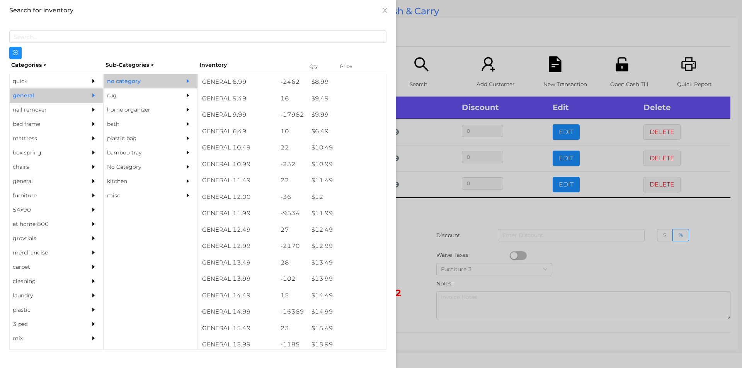
click at [437, 242] on div at bounding box center [371, 184] width 742 height 368
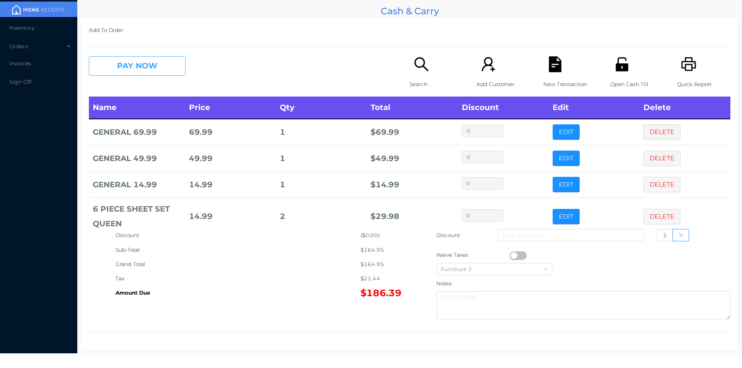
click at [141, 75] on button "PAY NOW" at bounding box center [137, 65] width 97 height 19
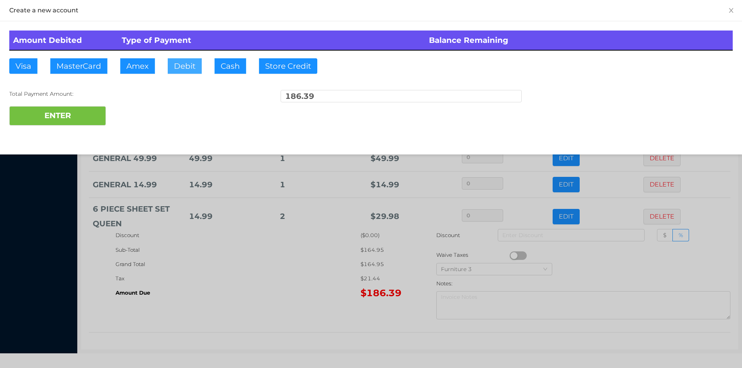
click at [196, 72] on button "Debit" at bounding box center [185, 65] width 34 height 15
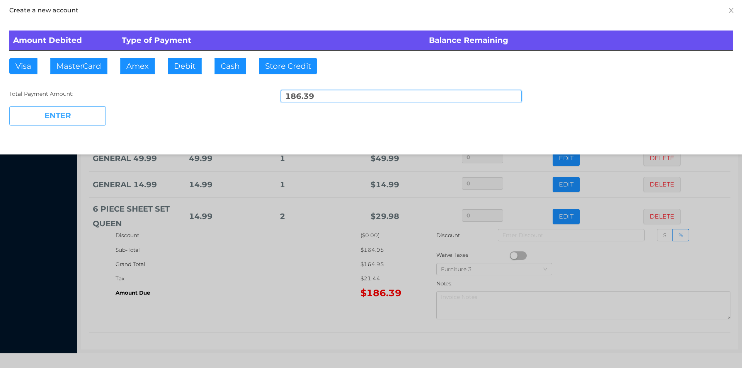
click at [73, 116] on button "ENTER" at bounding box center [57, 115] width 97 height 19
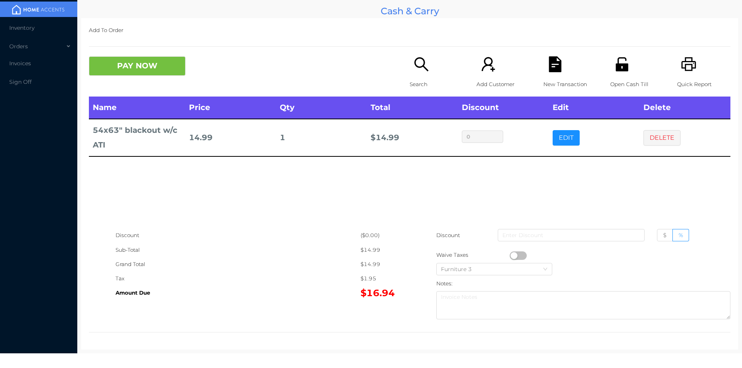
click at [549, 68] on icon "icon: file-text" at bounding box center [555, 64] width 12 height 16
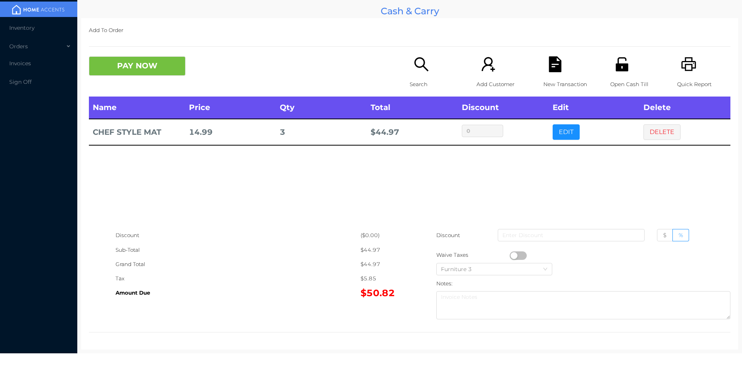
click at [150, 65] on button "PAY NOW" at bounding box center [137, 65] width 97 height 19
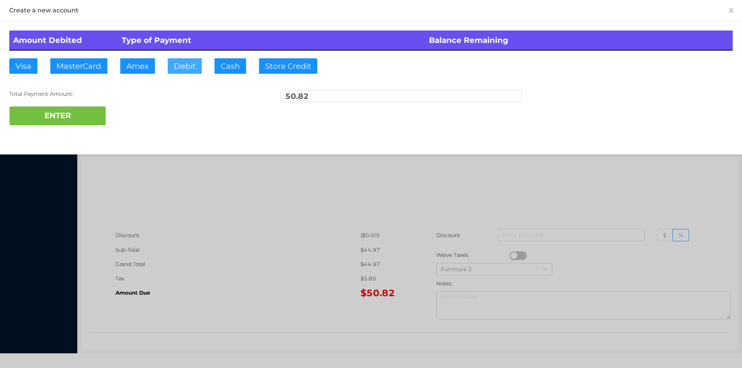
click at [171, 65] on button "Debit" at bounding box center [185, 65] width 34 height 15
click at [85, 117] on button "ENTER" at bounding box center [57, 115] width 97 height 19
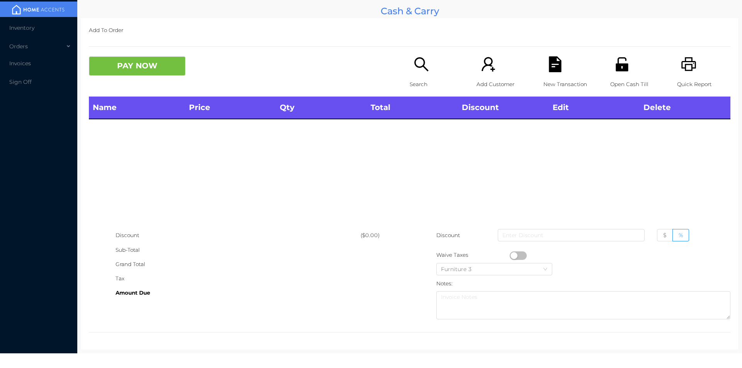
click at [419, 76] on div "Search" at bounding box center [436, 76] width 53 height 40
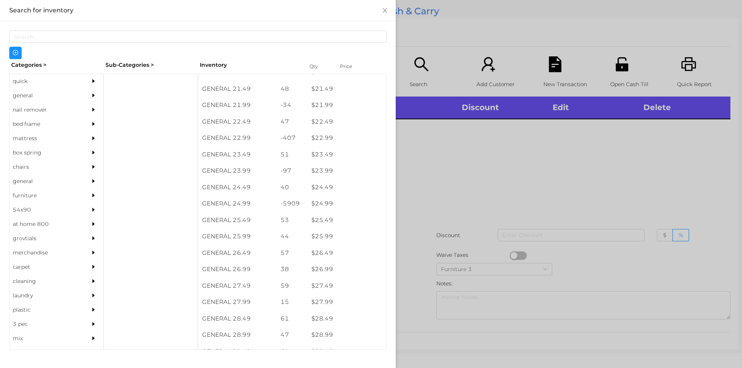
scroll to position [873, 0]
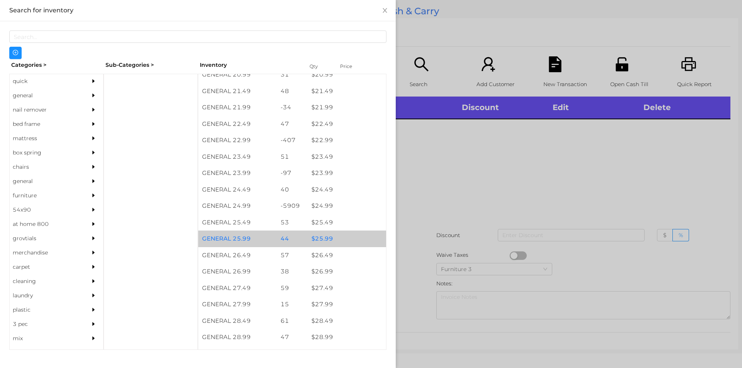
click at [327, 240] on div "$ 25.99" at bounding box center [347, 239] width 78 height 17
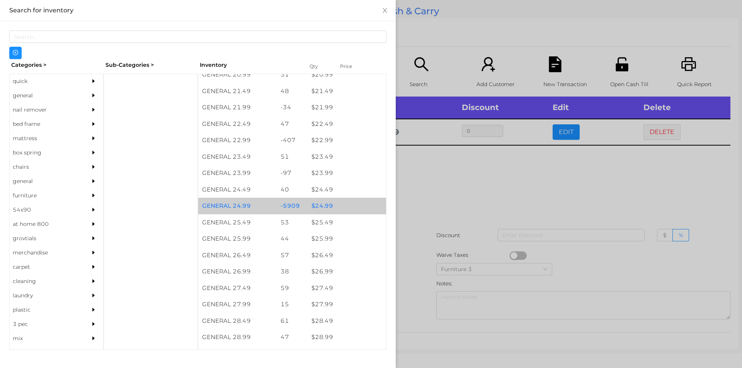
click at [320, 203] on div "$ 24.99" at bounding box center [347, 206] width 78 height 17
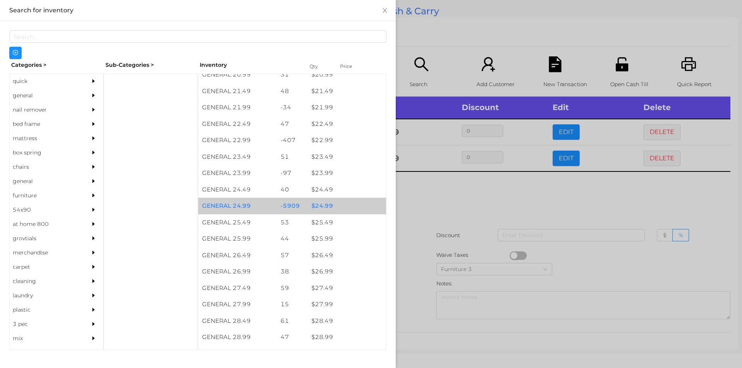
click at [326, 200] on div "$ 24.99" at bounding box center [347, 206] width 78 height 17
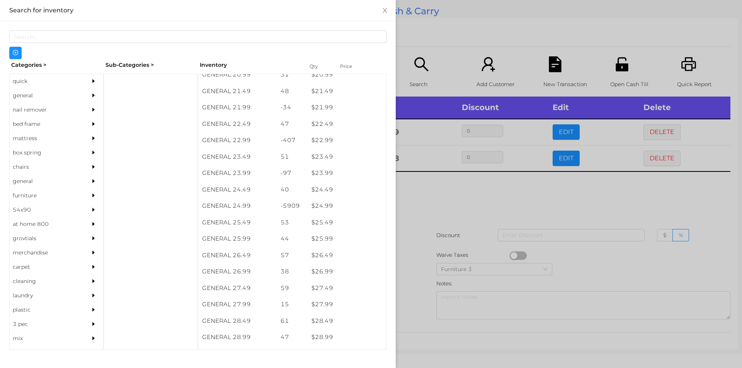
click at [461, 193] on div at bounding box center [371, 184] width 742 height 368
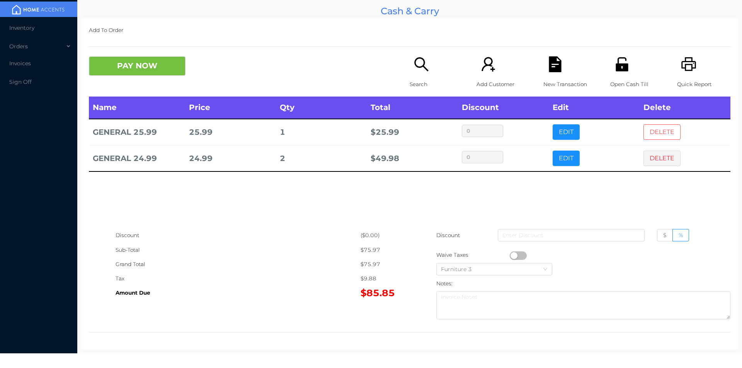
click at [660, 125] on button "DELETE" at bounding box center [661, 131] width 37 height 15
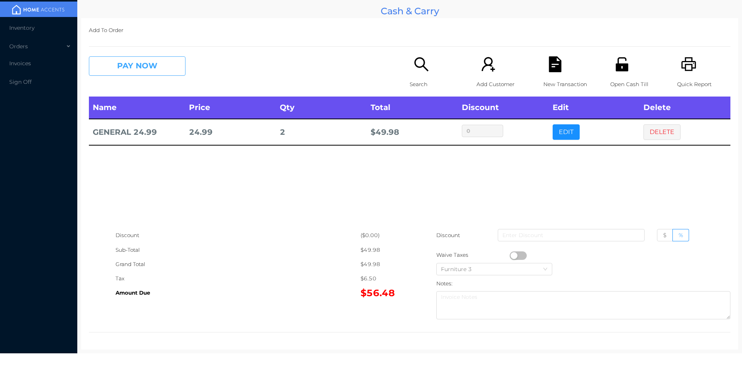
click at [140, 72] on button "PAY NOW" at bounding box center [137, 65] width 97 height 19
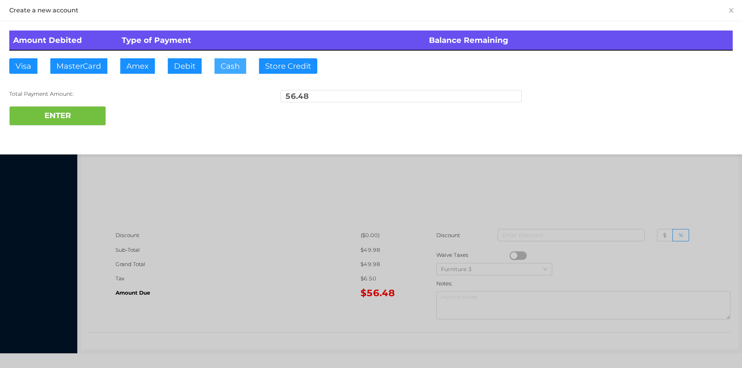
click at [230, 66] on button "Cash" at bounding box center [230, 65] width 32 height 15
type input "61.50"
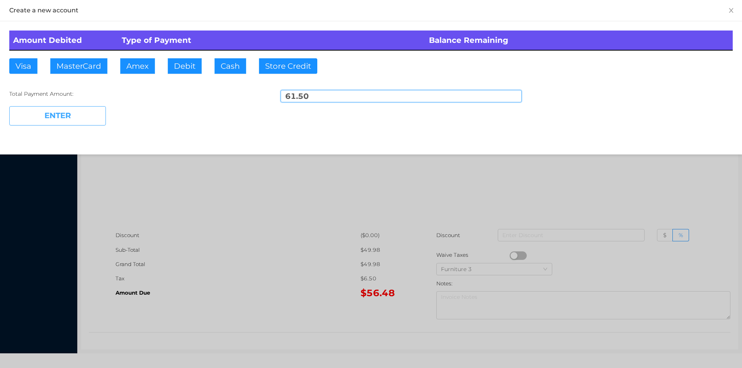
click at [79, 113] on button "ENTER" at bounding box center [57, 115] width 97 height 19
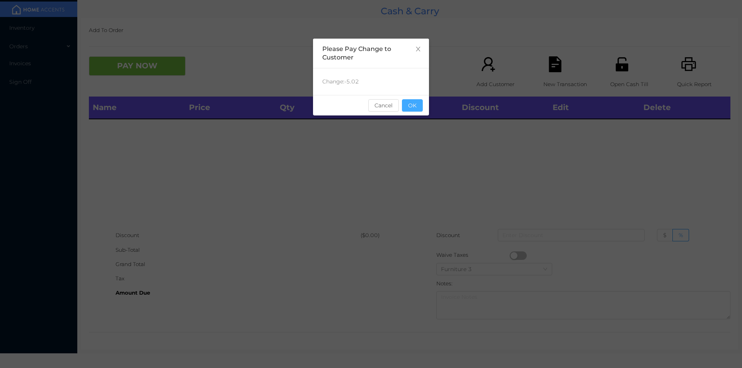
click at [417, 105] on button "OK" at bounding box center [412, 105] width 21 height 12
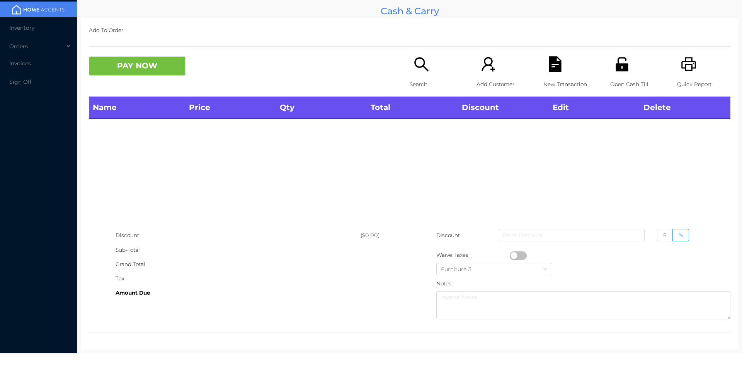
click at [145, 73] on button "PAY NOW" at bounding box center [137, 65] width 97 height 19
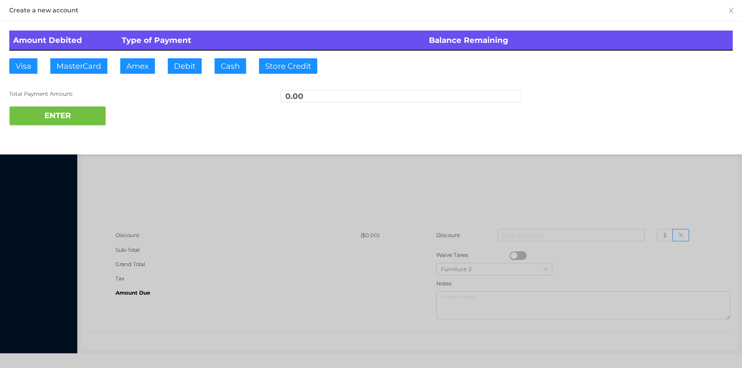
click at [306, 213] on div at bounding box center [371, 184] width 742 height 368
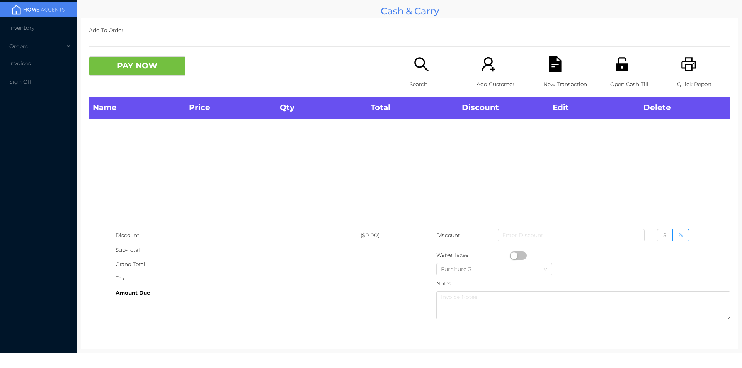
click at [410, 69] on div "Search" at bounding box center [436, 76] width 53 height 40
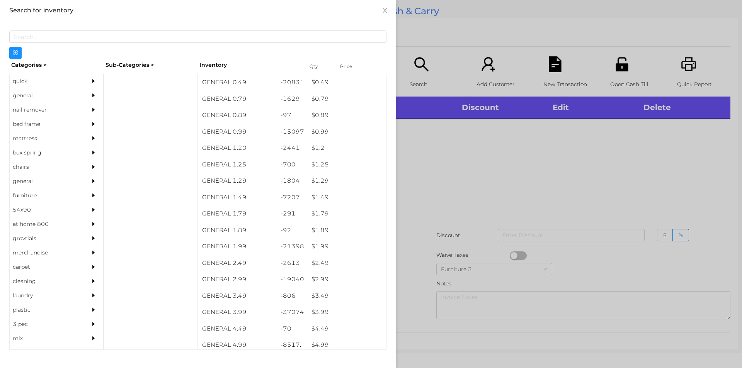
click at [470, 179] on div at bounding box center [371, 184] width 742 height 368
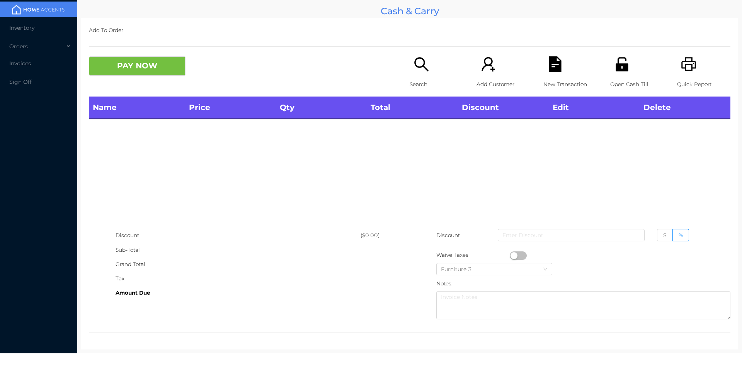
click at [415, 68] on icon "icon: search" at bounding box center [421, 64] width 14 height 14
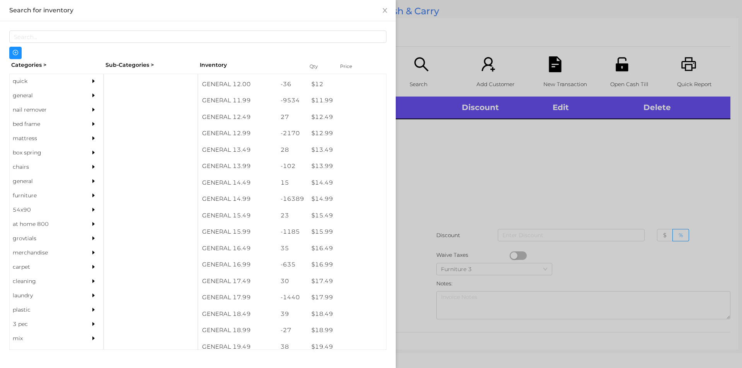
scroll to position [548, 0]
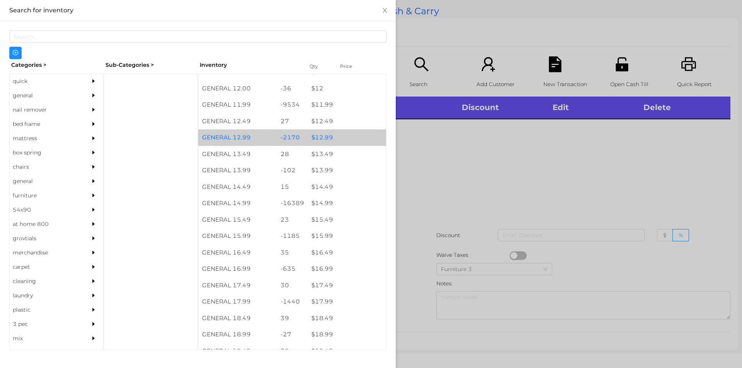
click at [320, 138] on div "$ 12.99" at bounding box center [347, 137] width 78 height 17
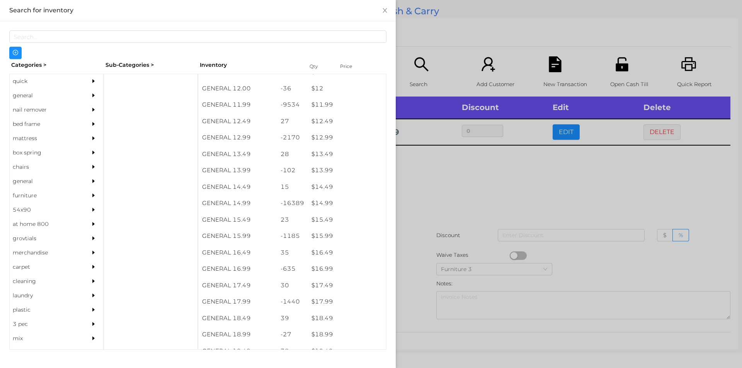
click at [435, 195] on div at bounding box center [371, 184] width 742 height 368
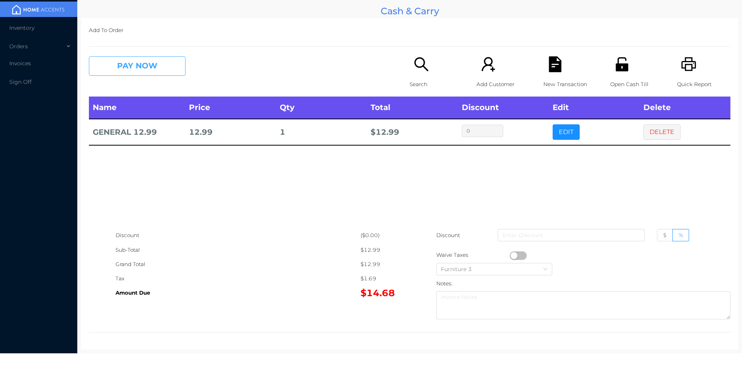
click at [141, 70] on button "PAY NOW" at bounding box center [137, 65] width 97 height 19
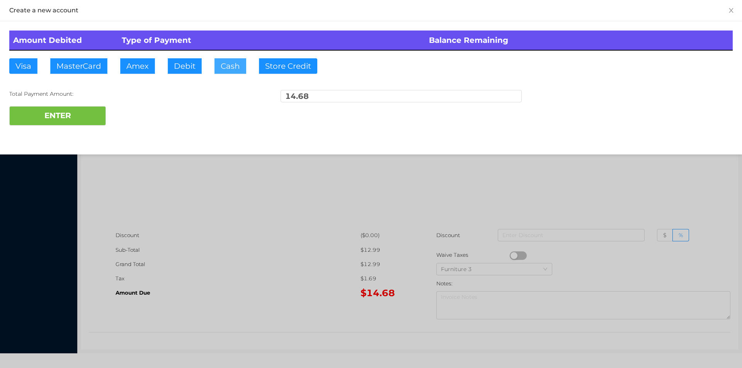
click at [227, 65] on button "Cash" at bounding box center [230, 65] width 32 height 15
type input "20."
click at [79, 114] on button "ENTER" at bounding box center [57, 115] width 97 height 19
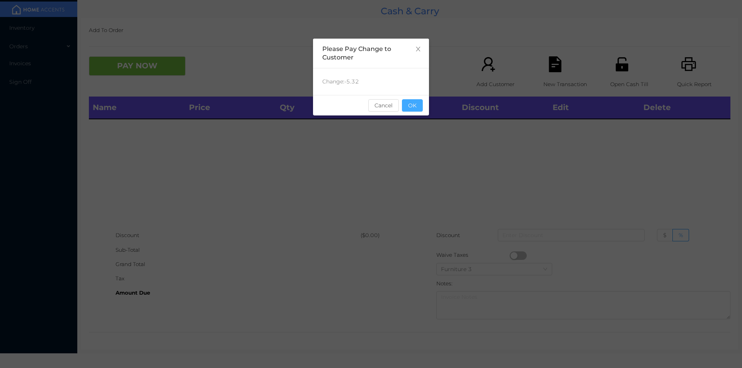
click at [410, 106] on button "OK" at bounding box center [412, 105] width 21 height 12
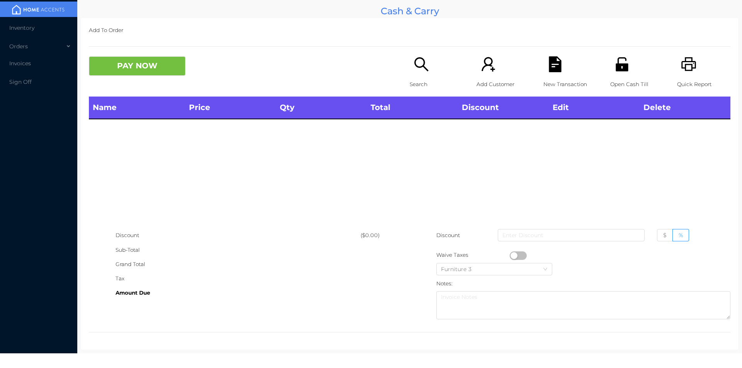
click at [419, 68] on icon "icon: search" at bounding box center [421, 64] width 16 height 16
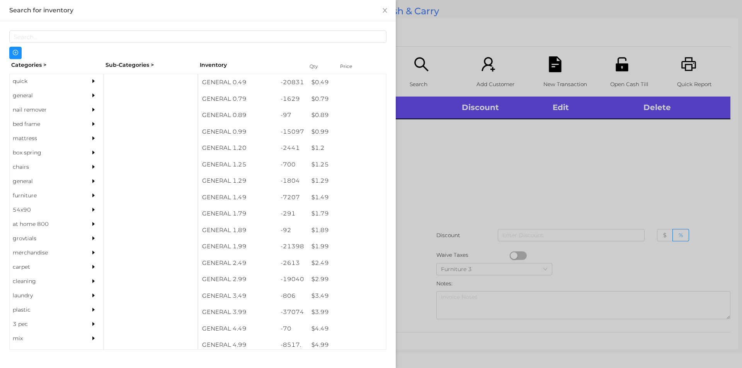
click at [323, 247] on div "$ 1.99" at bounding box center [347, 246] width 78 height 17
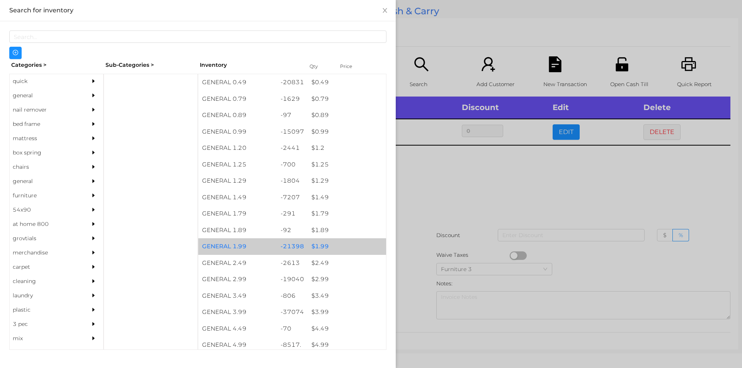
click at [322, 247] on div "$ 1.99" at bounding box center [347, 246] width 78 height 17
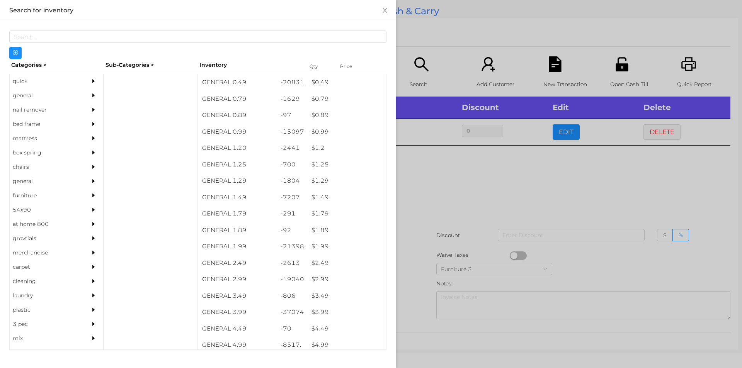
click at [416, 191] on div at bounding box center [371, 184] width 742 height 368
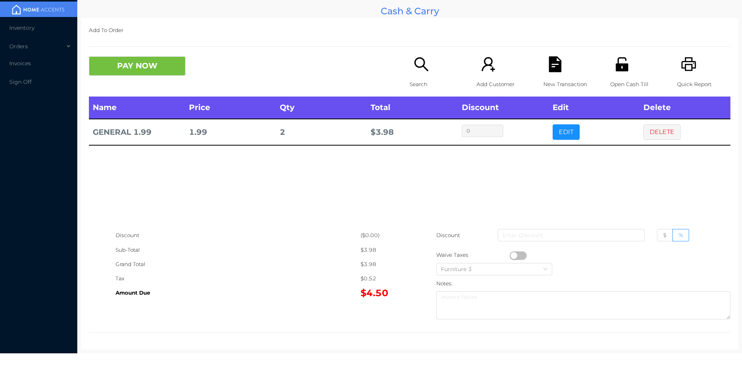
click at [419, 86] on p "Search" at bounding box center [436, 84] width 53 height 14
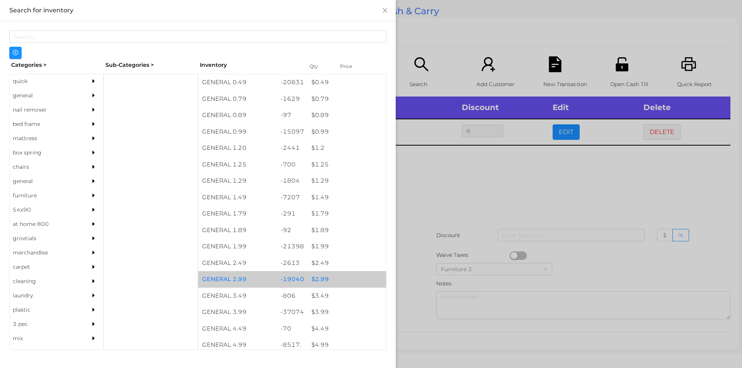
click at [316, 282] on div "$ 2.99" at bounding box center [347, 279] width 78 height 17
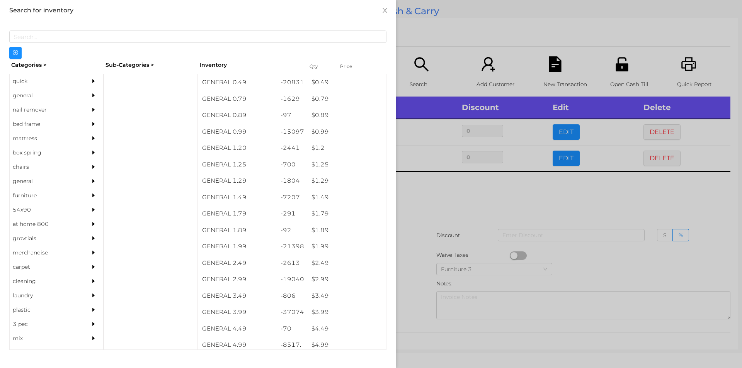
click at [439, 201] on div at bounding box center [371, 184] width 742 height 368
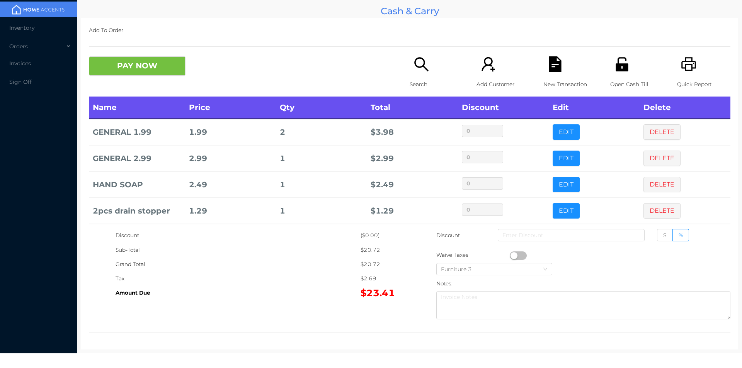
scroll to position [67, 0]
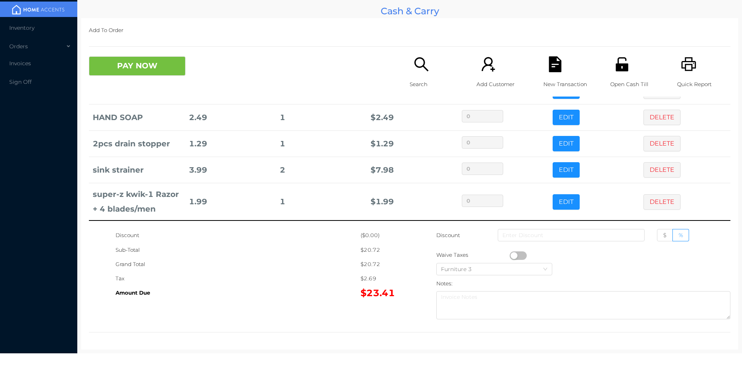
click at [422, 69] on icon "icon: search" at bounding box center [421, 64] width 16 height 16
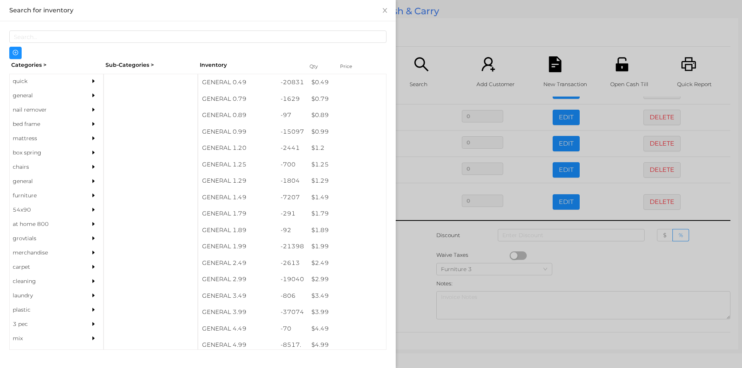
click at [32, 98] on div "general" at bounding box center [45, 95] width 70 height 14
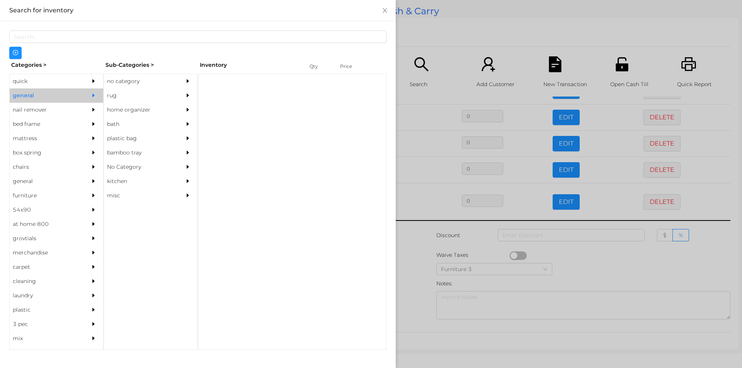
click at [123, 87] on div "no category" at bounding box center [139, 81] width 70 height 14
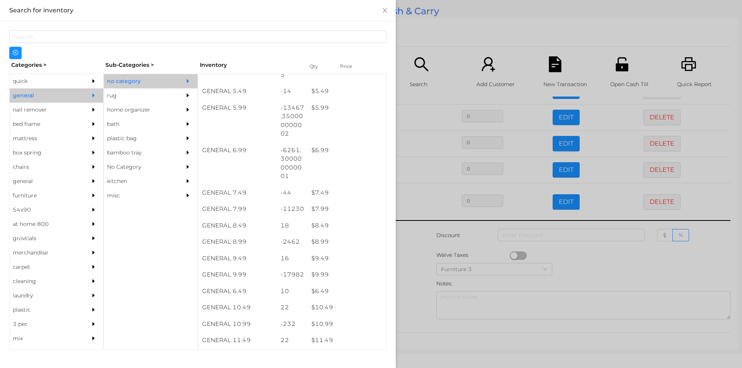
scroll to position [280, 0]
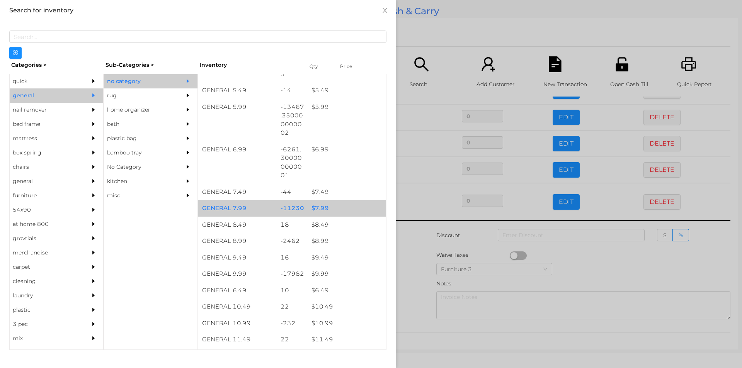
click at [320, 211] on div "$ 7.99" at bounding box center [347, 208] width 78 height 17
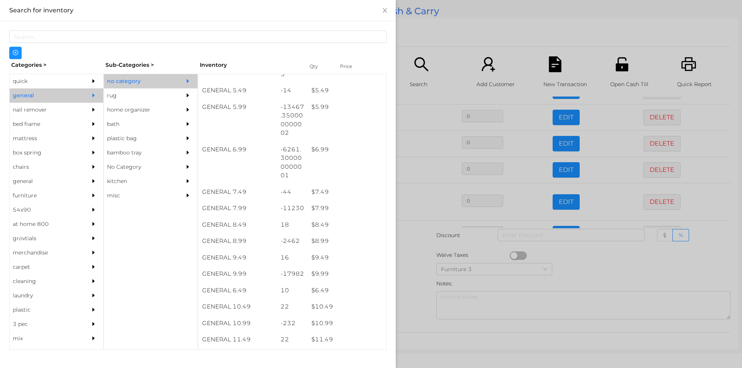
click at [423, 274] on div at bounding box center [371, 184] width 742 height 368
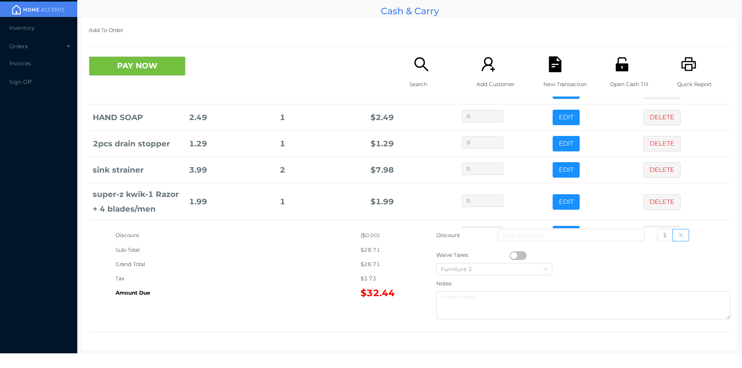
scroll to position [94, 0]
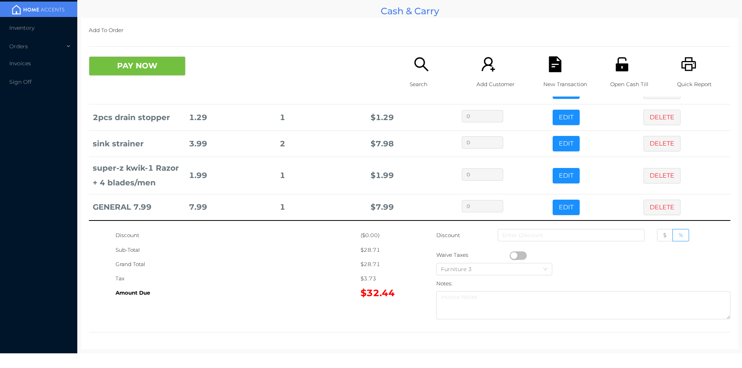
click at [512, 255] on button "button" at bounding box center [518, 256] width 17 height 9
click at [168, 68] on button "PAY NOW" at bounding box center [137, 65] width 97 height 19
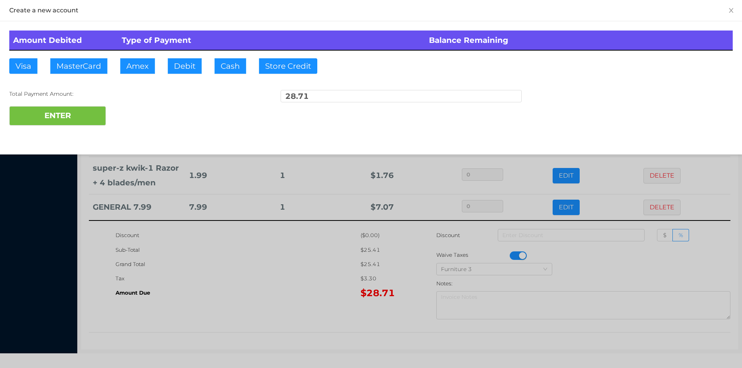
click at [137, 114] on div "ENTER" at bounding box center [370, 115] width 723 height 19
click at [278, 276] on div at bounding box center [371, 184] width 742 height 368
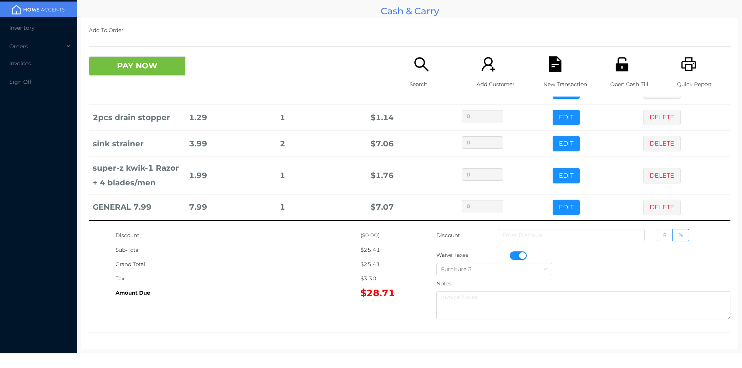
click at [554, 70] on icon "icon: file-text" at bounding box center [555, 64] width 12 height 16
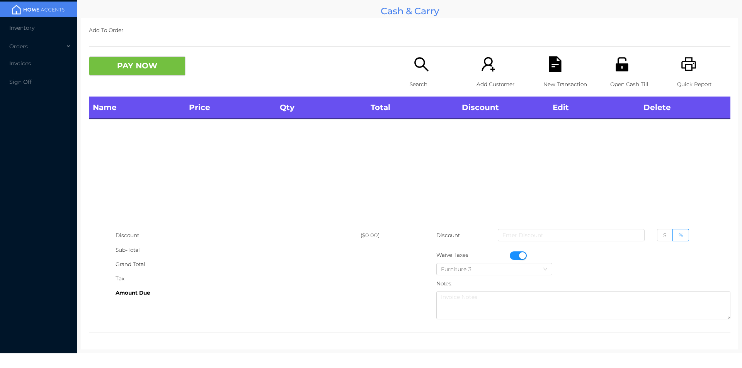
click at [685, 73] on div "Quick Report" at bounding box center [703, 76] width 53 height 40
click at [515, 255] on button "button" at bounding box center [518, 256] width 17 height 9
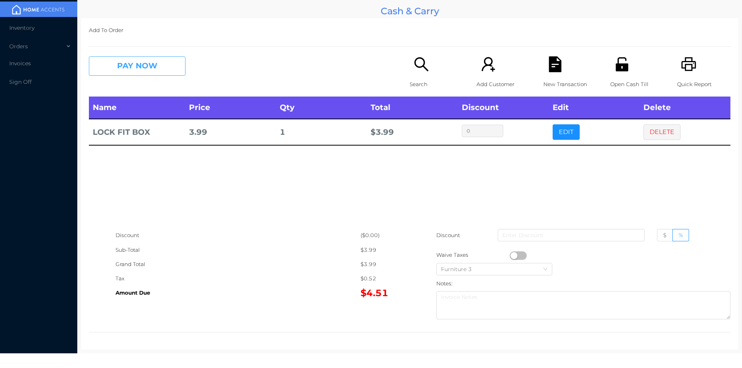
click at [134, 71] on button "PAY NOW" at bounding box center [137, 65] width 97 height 19
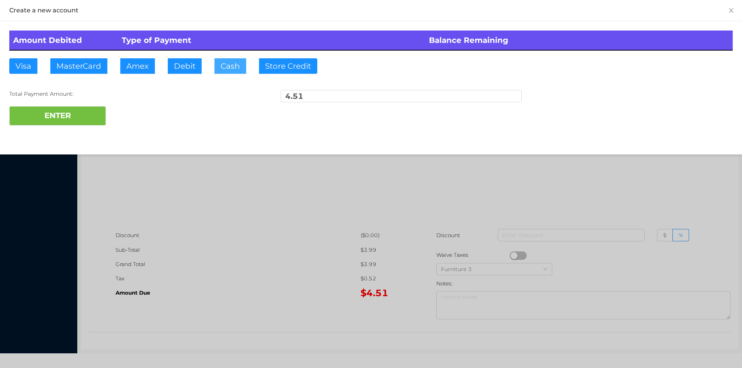
click at [221, 66] on button "Cash" at bounding box center [230, 65] width 32 height 15
type input "20."
click at [68, 122] on button "ENTER" at bounding box center [57, 115] width 97 height 19
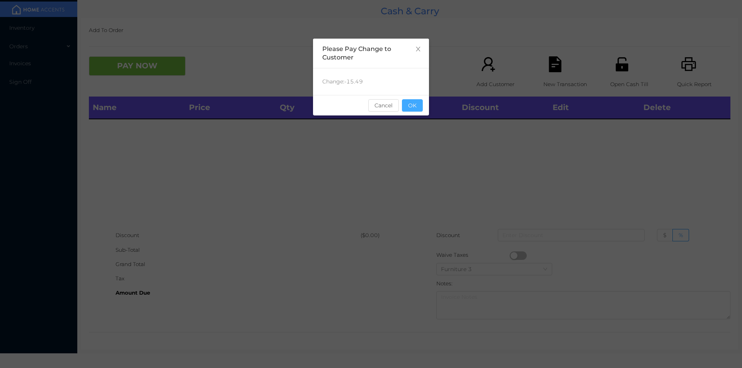
click at [415, 104] on button "OK" at bounding box center [412, 105] width 21 height 12
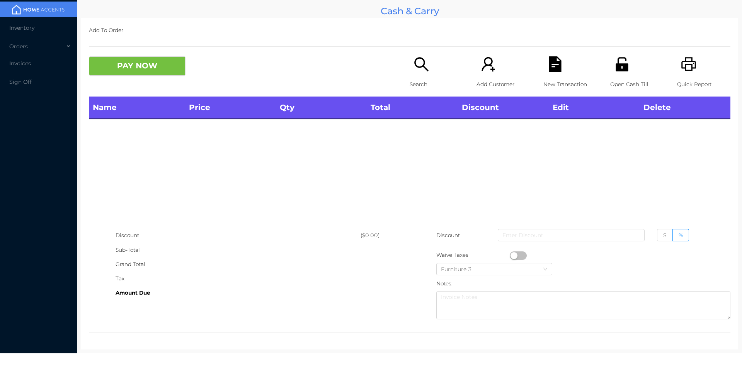
click at [418, 125] on div "Name Price Qty Total Discount Edit Delete" at bounding box center [409, 163] width 641 height 132
click at [414, 76] on div "Search" at bounding box center [436, 76] width 53 height 40
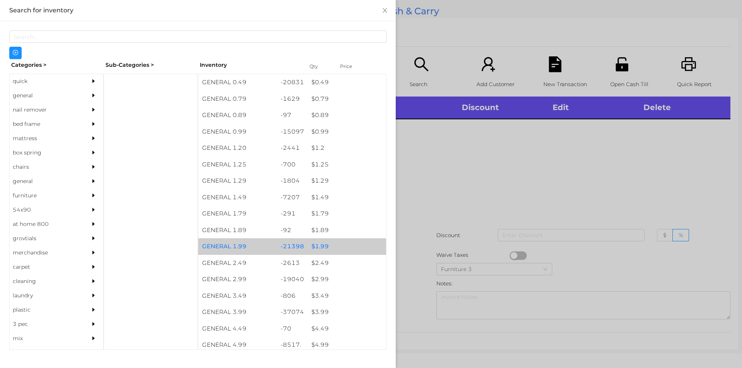
click at [318, 249] on div "$ 1.99" at bounding box center [347, 246] width 78 height 17
click at [316, 247] on div "$ 1.99" at bounding box center [347, 246] width 78 height 17
click at [317, 244] on div "$ 1.99" at bounding box center [347, 246] width 78 height 17
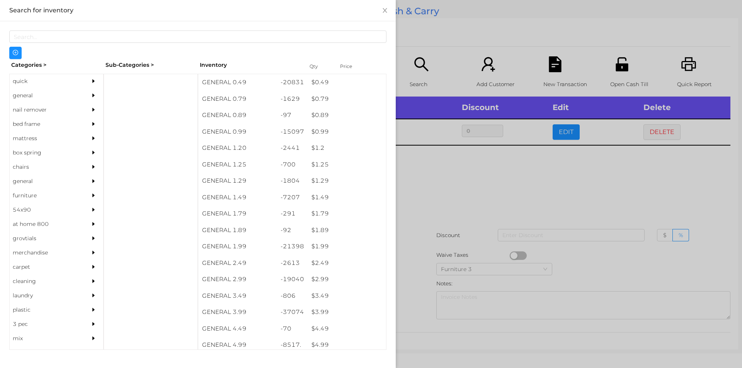
click at [418, 206] on div at bounding box center [371, 184] width 742 height 368
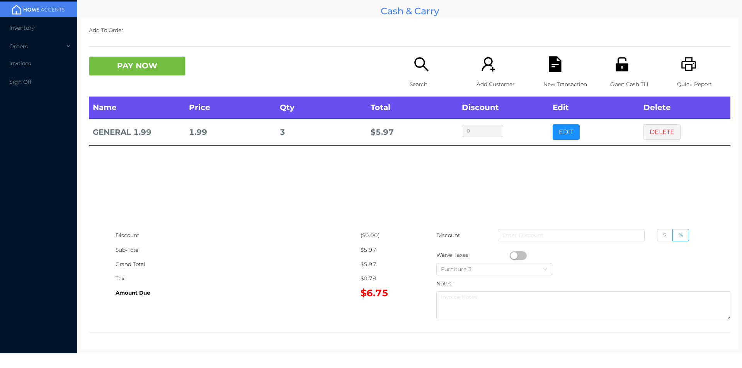
click at [619, 70] on icon "icon: unlock" at bounding box center [622, 64] width 12 height 14
click at [124, 68] on button "PAY NOW" at bounding box center [137, 65] width 97 height 19
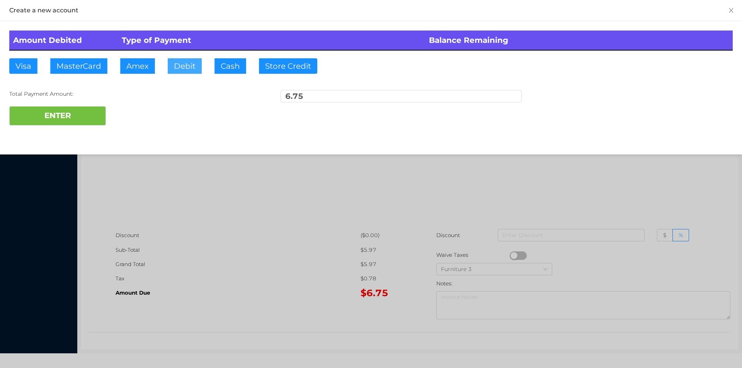
click at [186, 61] on button "Debit" at bounding box center [185, 65] width 34 height 15
click at [79, 106] on button "ENTER" at bounding box center [57, 115] width 97 height 19
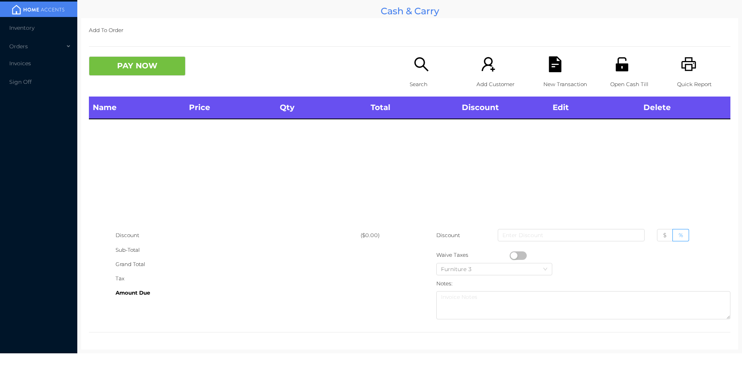
click at [424, 79] on p "Search" at bounding box center [436, 84] width 53 height 14
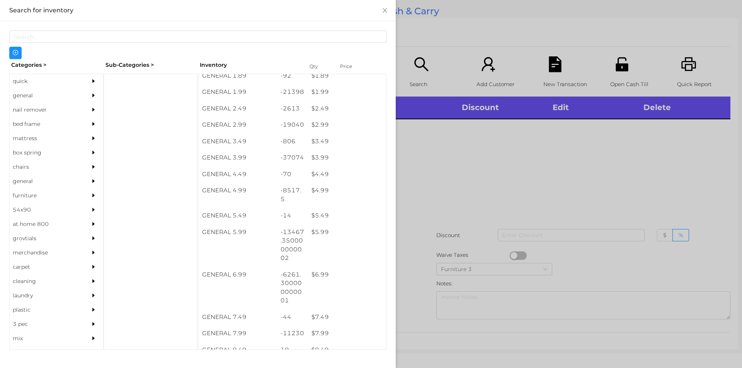
scroll to position [155, 0]
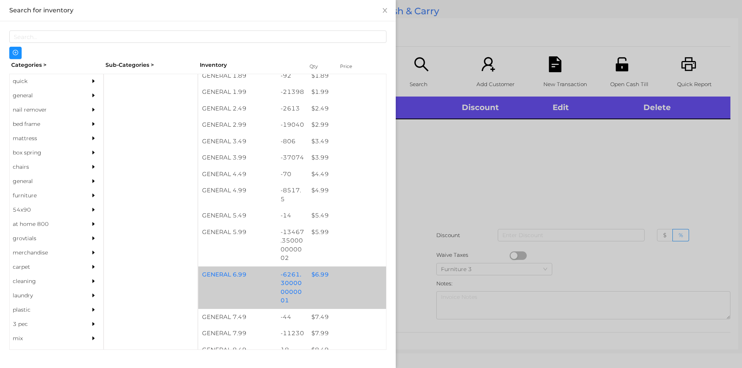
click at [319, 277] on div "$ 6.99" at bounding box center [347, 275] width 78 height 17
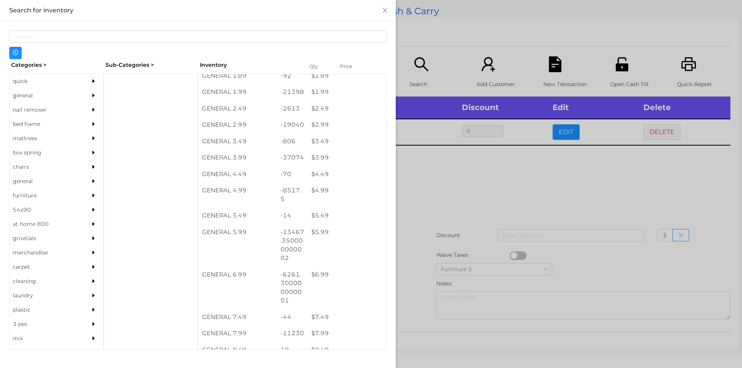
click at [430, 192] on div at bounding box center [371, 184] width 742 height 368
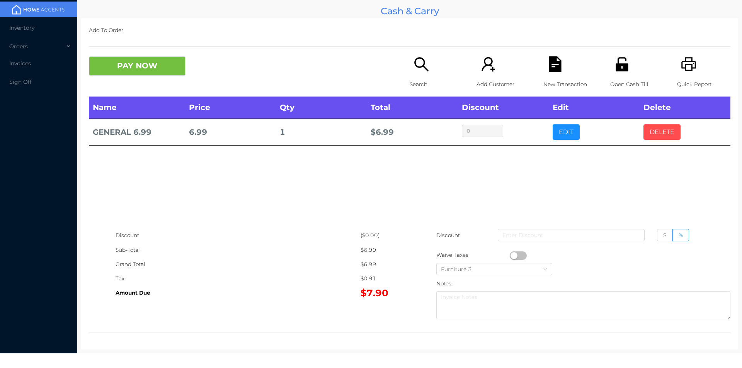
click at [652, 134] on button "DELETE" at bounding box center [661, 131] width 37 height 15
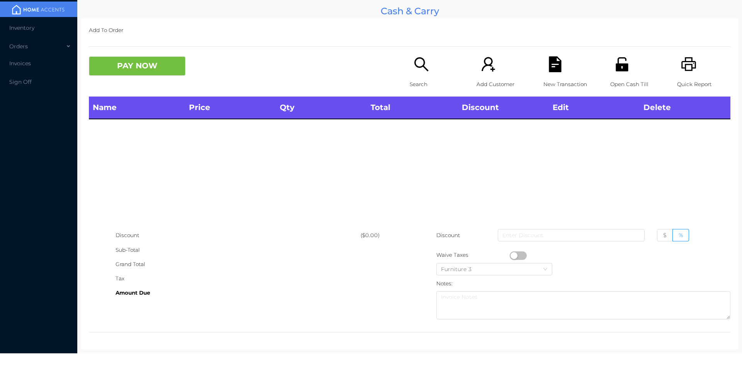
click at [681, 73] on div "Quick Report" at bounding box center [703, 76] width 53 height 40
click at [147, 75] on button "PAY NOW" at bounding box center [137, 65] width 97 height 19
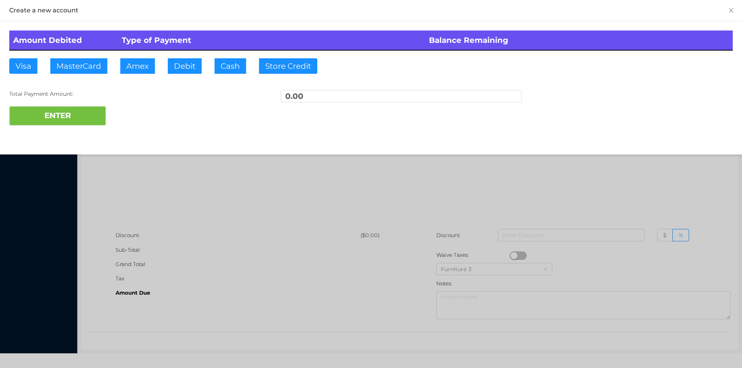
click at [170, 172] on div at bounding box center [371, 184] width 742 height 368
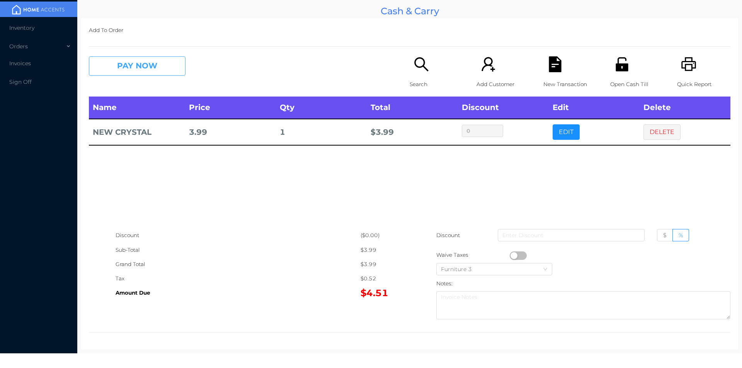
click at [158, 65] on button "PAY NOW" at bounding box center [137, 65] width 97 height 19
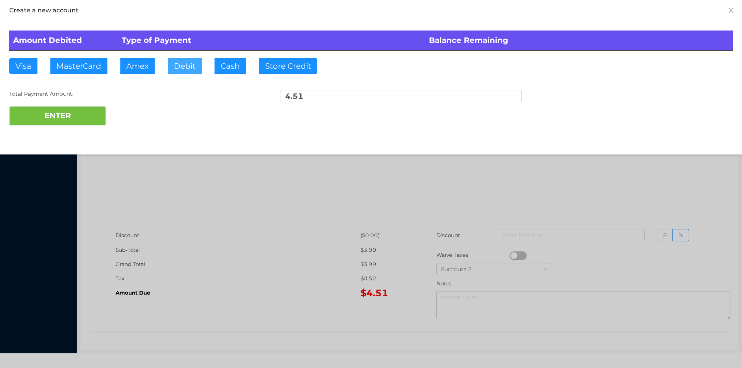
click at [194, 70] on button "Debit" at bounding box center [185, 65] width 34 height 15
click at [66, 119] on button "ENTER" at bounding box center [57, 115] width 97 height 19
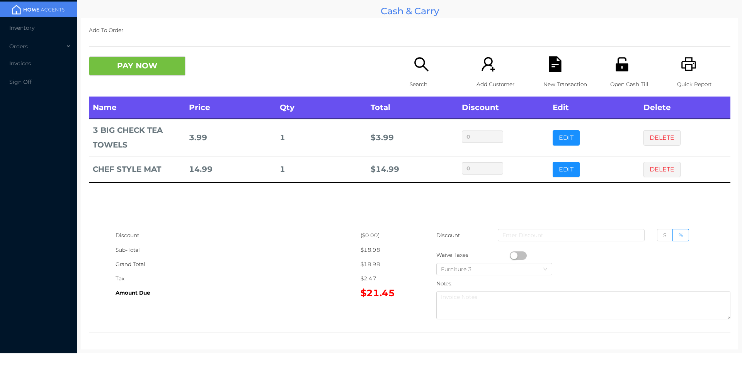
click at [613, 75] on div "Open Cash Till" at bounding box center [636, 76] width 53 height 40
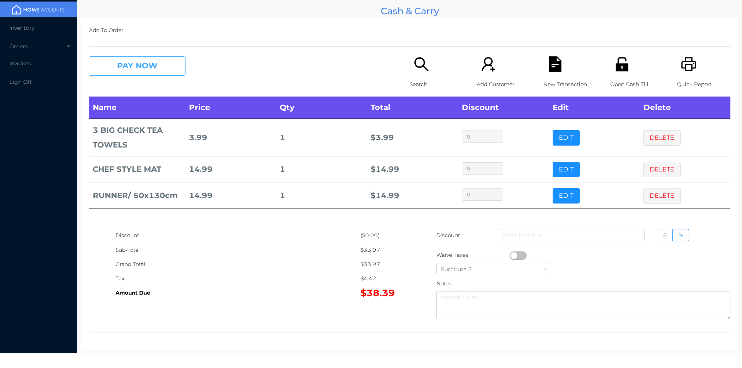
click at [162, 67] on button "PAY NOW" at bounding box center [137, 65] width 97 height 19
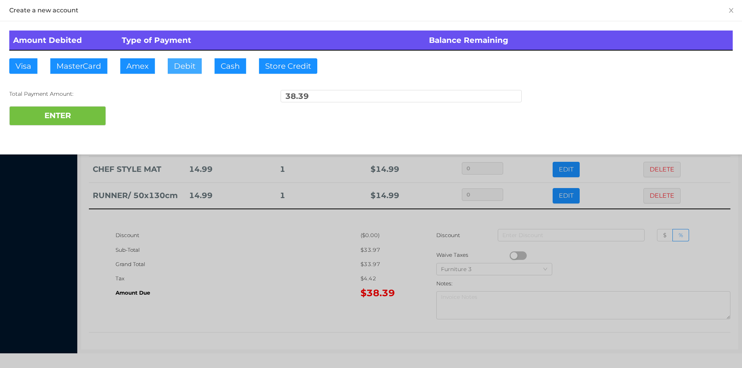
click at [187, 60] on button "Debit" at bounding box center [185, 65] width 34 height 15
click at [87, 112] on button "ENTER" at bounding box center [57, 115] width 97 height 19
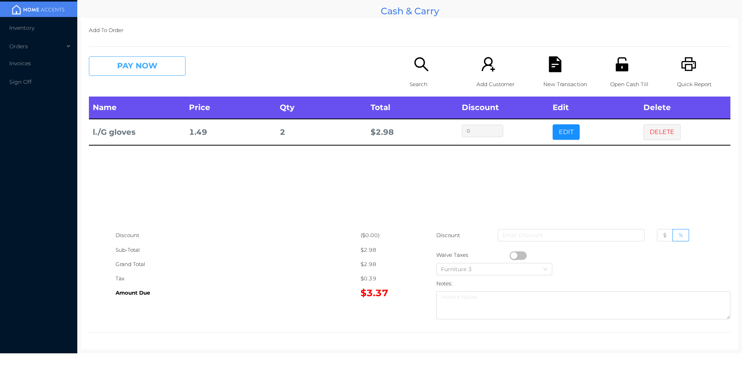
click at [146, 69] on button "PAY NOW" at bounding box center [137, 65] width 97 height 19
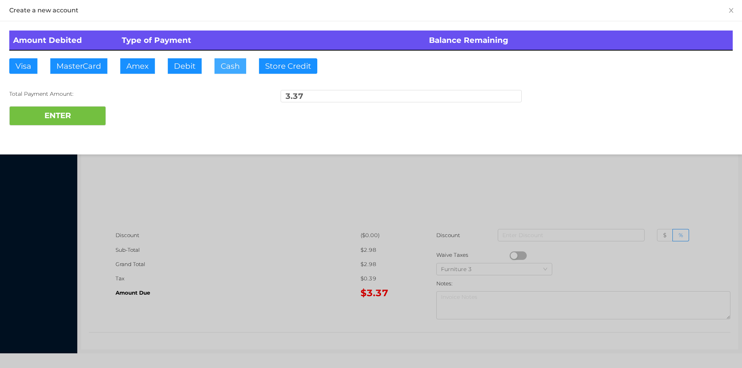
click at [223, 73] on button "Cash" at bounding box center [230, 65] width 32 height 15
click at [53, 119] on button "ENTER" at bounding box center [57, 115] width 97 height 19
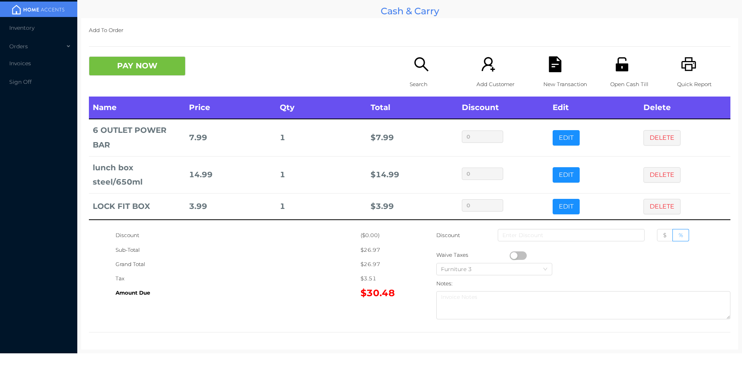
click at [621, 62] on icon "icon: unlock" at bounding box center [622, 64] width 16 height 16
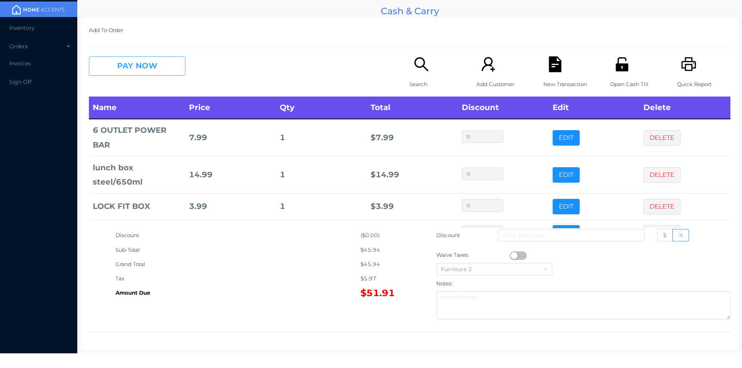
click at [158, 65] on button "PAY NOW" at bounding box center [137, 65] width 97 height 19
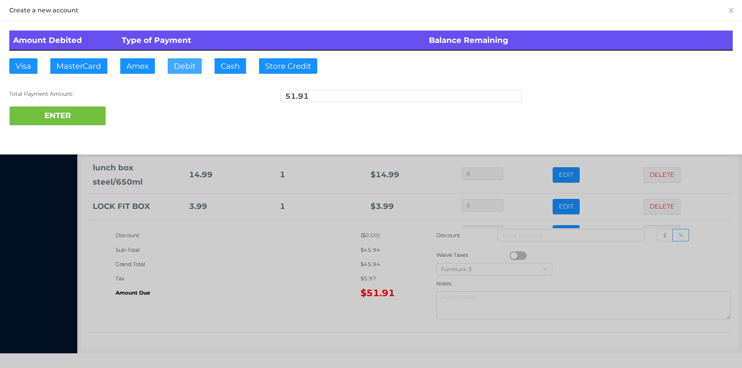
click at [187, 66] on button "Debit" at bounding box center [185, 65] width 34 height 15
click at [83, 111] on button "ENTER" at bounding box center [57, 115] width 97 height 19
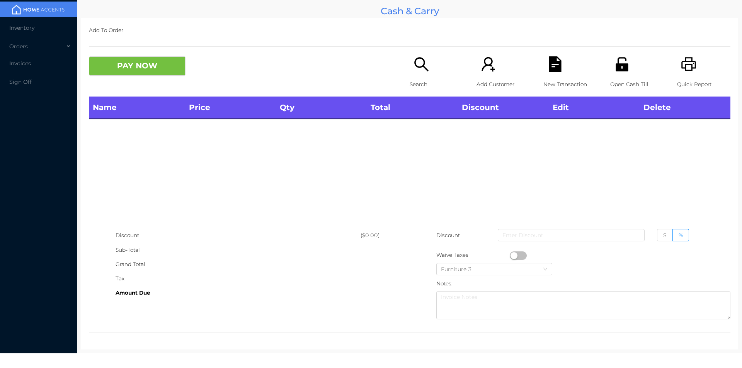
click at [416, 63] on icon "icon: search" at bounding box center [421, 64] width 16 height 16
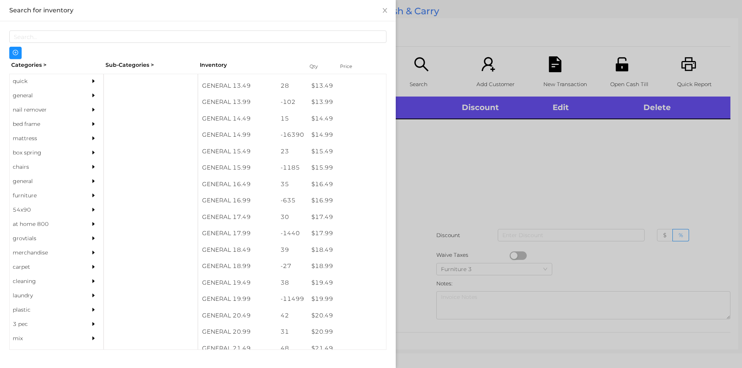
scroll to position [638, 0]
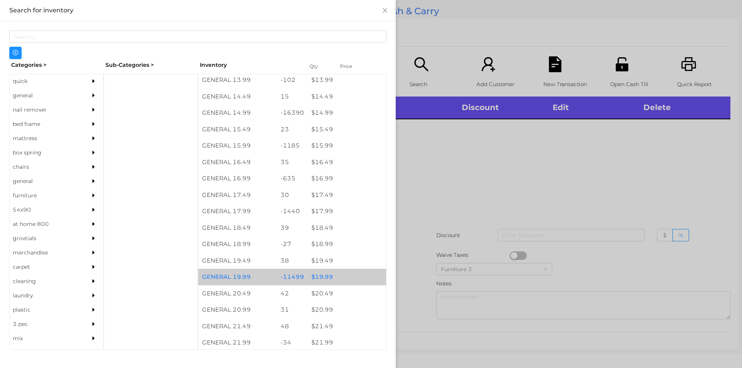
click at [321, 277] on div "$ 19.99" at bounding box center [347, 277] width 78 height 17
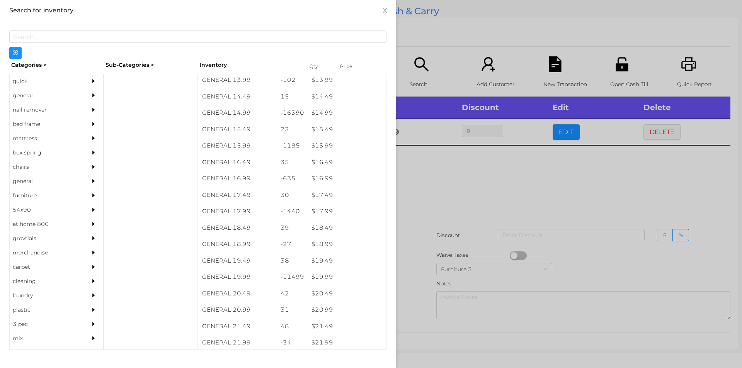
click at [415, 299] on div at bounding box center [371, 184] width 742 height 368
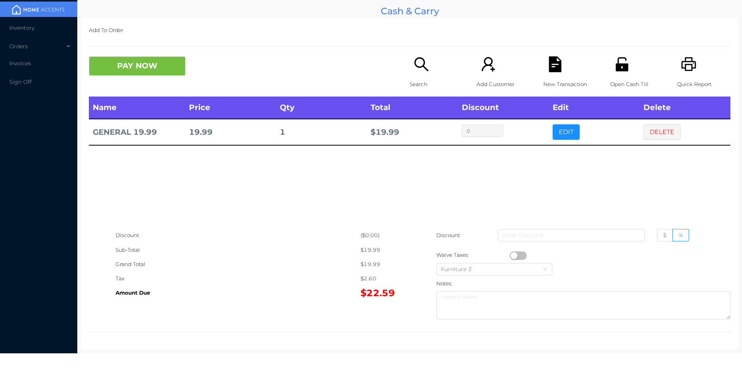
click at [610, 73] on div "Open Cash Till" at bounding box center [636, 76] width 53 height 40
click at [172, 73] on button "PAY NOW" at bounding box center [137, 65] width 97 height 19
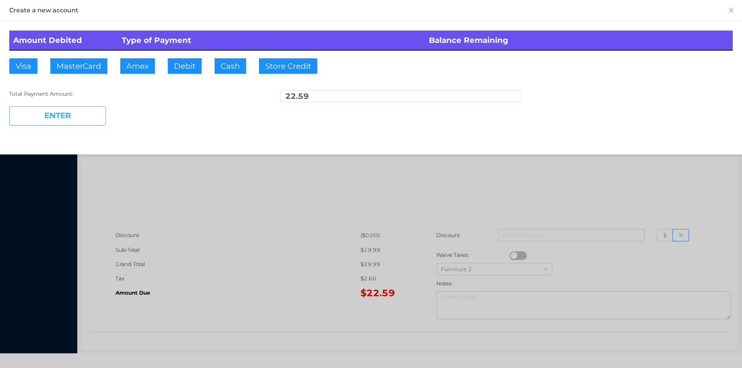
click at [70, 111] on button "ENTER" at bounding box center [57, 115] width 97 height 19
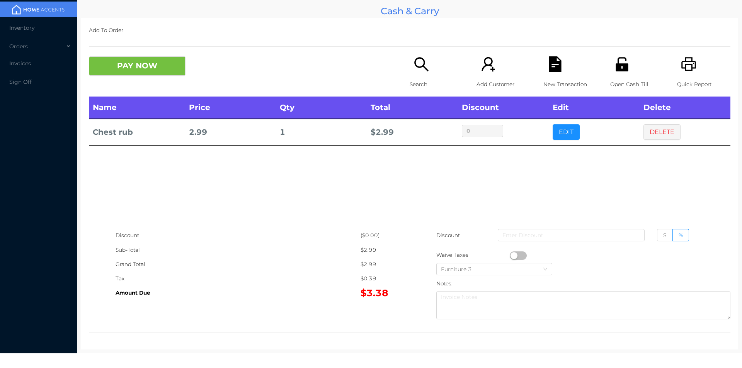
click at [420, 85] on p "Search" at bounding box center [436, 84] width 53 height 14
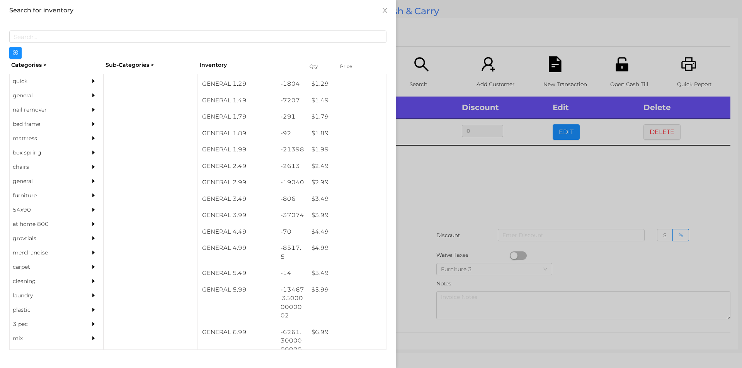
scroll to position [98, 0]
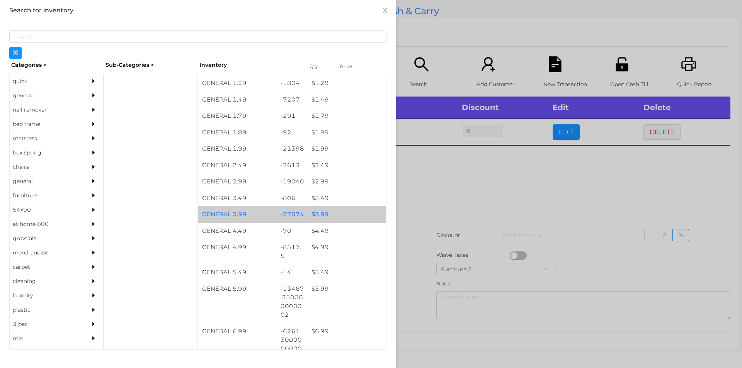
click at [312, 218] on div "$ 3.99" at bounding box center [347, 214] width 78 height 17
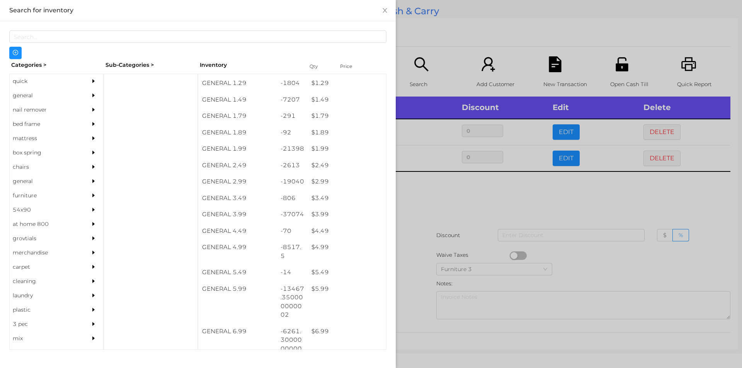
click at [428, 216] on div at bounding box center [371, 184] width 742 height 368
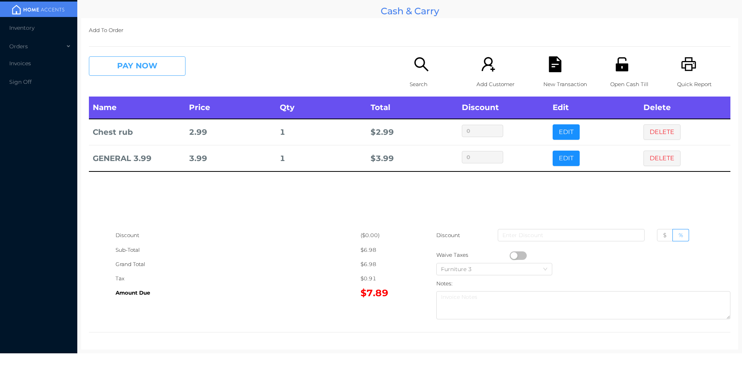
click at [128, 69] on button "PAY NOW" at bounding box center [137, 65] width 97 height 19
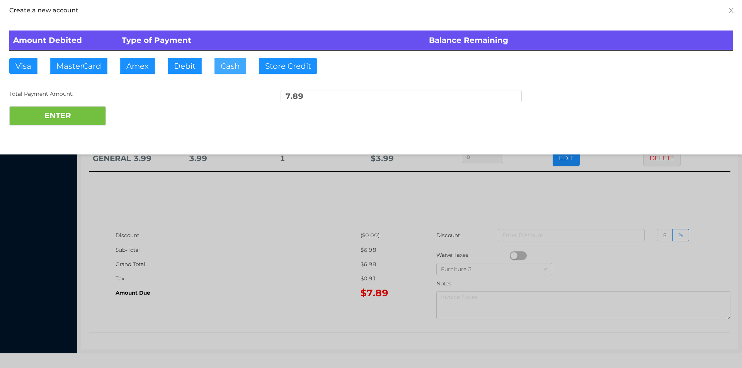
click at [226, 67] on button "Cash" at bounding box center [230, 65] width 32 height 15
type input "10."
click at [78, 118] on button "ENTER" at bounding box center [57, 115] width 97 height 19
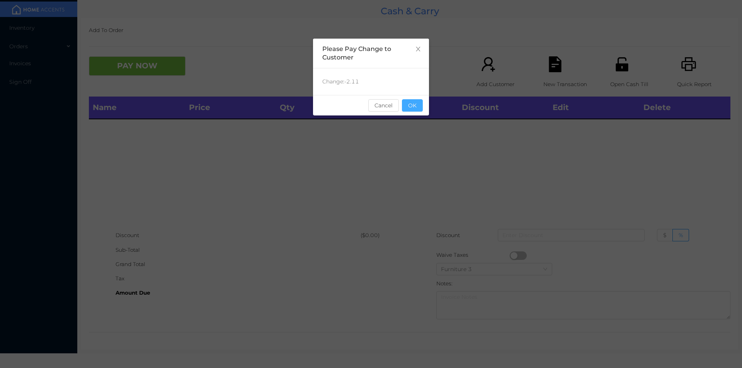
click at [414, 108] on button "OK" at bounding box center [412, 105] width 21 height 12
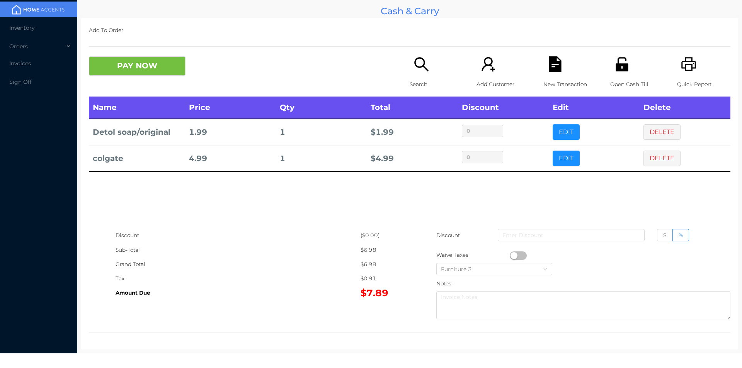
click at [424, 68] on icon "icon: search" at bounding box center [421, 64] width 16 height 16
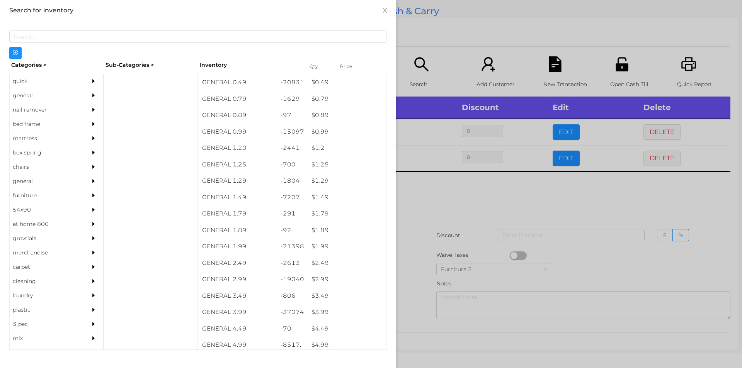
click at [318, 180] on div "$ 1.29" at bounding box center [347, 181] width 78 height 17
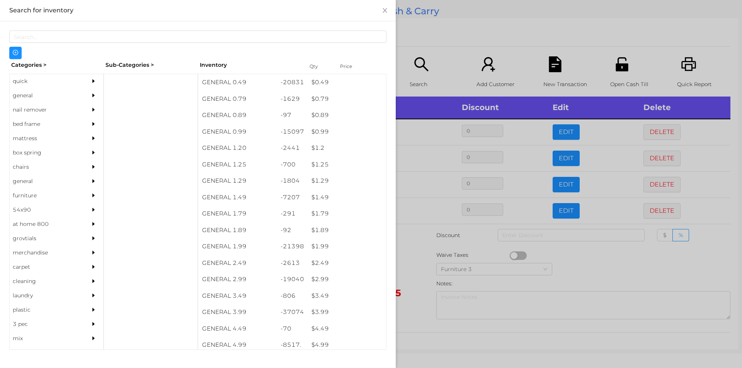
click at [579, 267] on div at bounding box center [371, 184] width 742 height 368
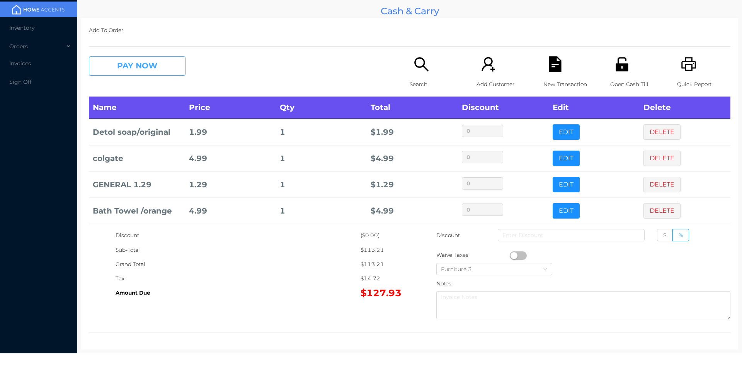
click at [151, 67] on button "PAY NOW" at bounding box center [137, 65] width 97 height 19
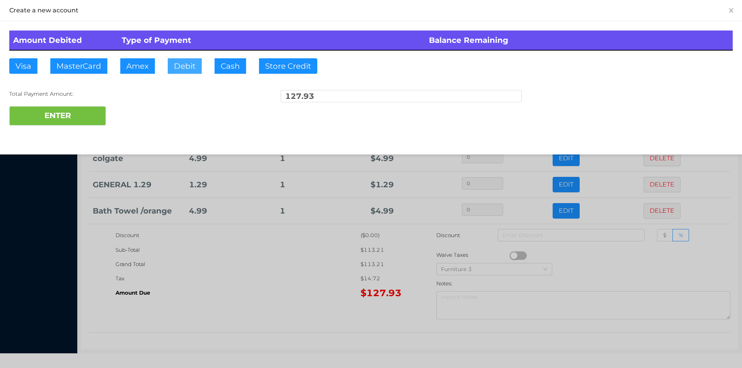
click at [187, 66] on button "Debit" at bounding box center [185, 65] width 34 height 15
click at [60, 108] on button "ENTER" at bounding box center [57, 115] width 97 height 19
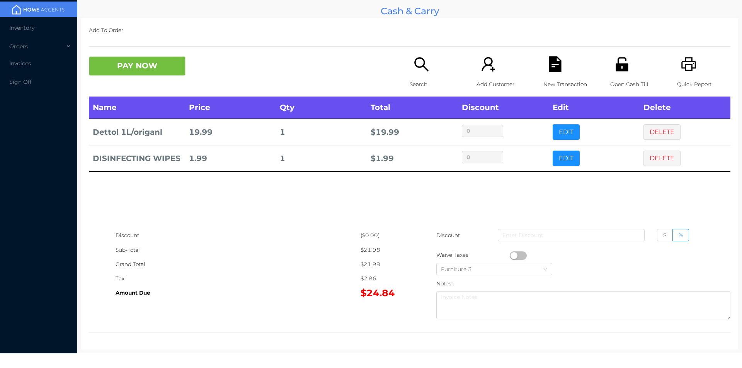
click at [419, 74] on div "Search" at bounding box center [436, 76] width 53 height 40
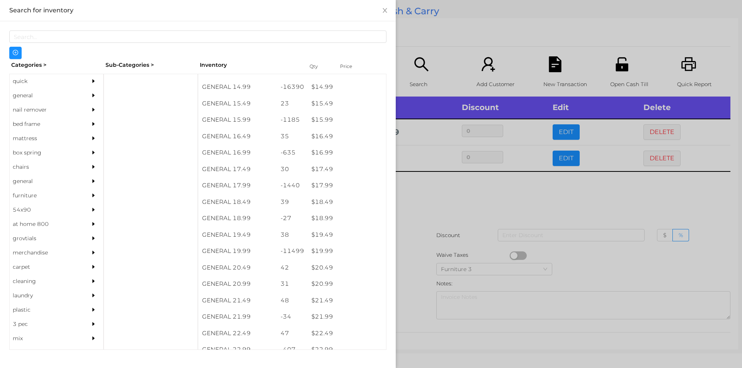
scroll to position [665, 0]
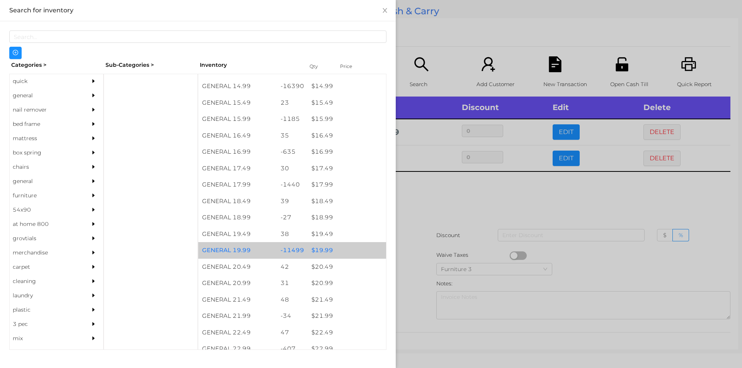
click at [310, 251] on div "$ 19.99" at bounding box center [347, 250] width 78 height 17
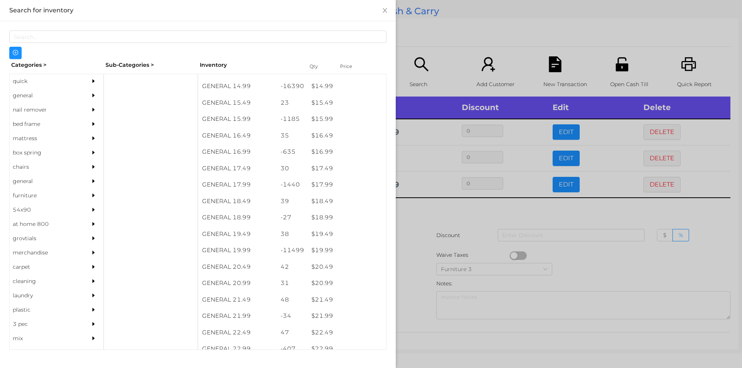
click at [417, 281] on div at bounding box center [371, 184] width 742 height 368
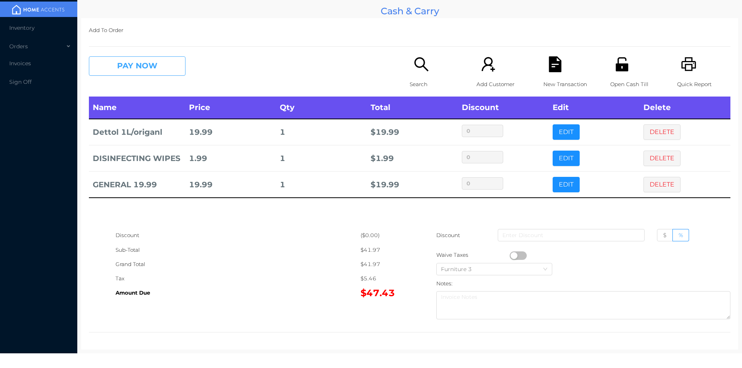
click at [157, 67] on button "PAY NOW" at bounding box center [137, 65] width 97 height 19
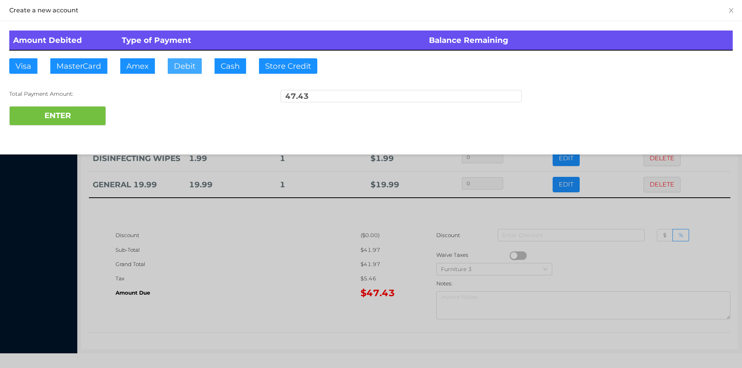
click at [179, 71] on button "Debit" at bounding box center [185, 65] width 34 height 15
click at [82, 123] on button "ENTER" at bounding box center [57, 115] width 97 height 19
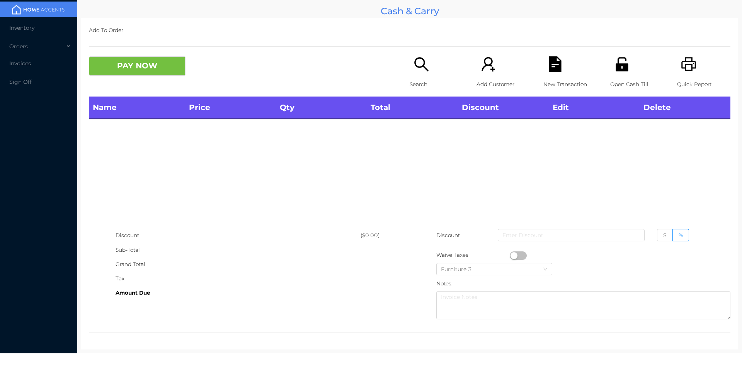
click at [616, 80] on p "Open Cash Till" at bounding box center [636, 84] width 53 height 14
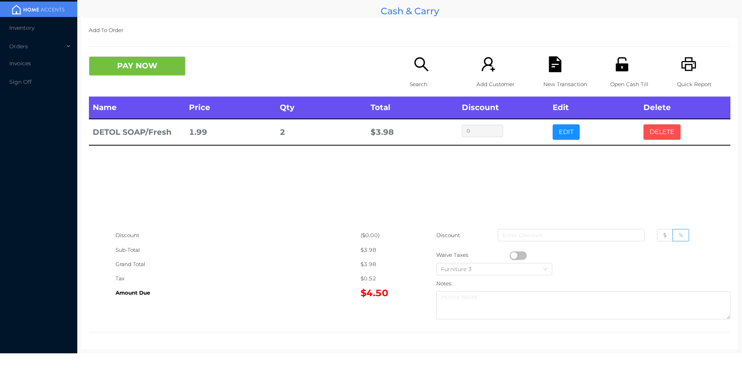
click at [661, 126] on button "DELETE" at bounding box center [661, 131] width 37 height 15
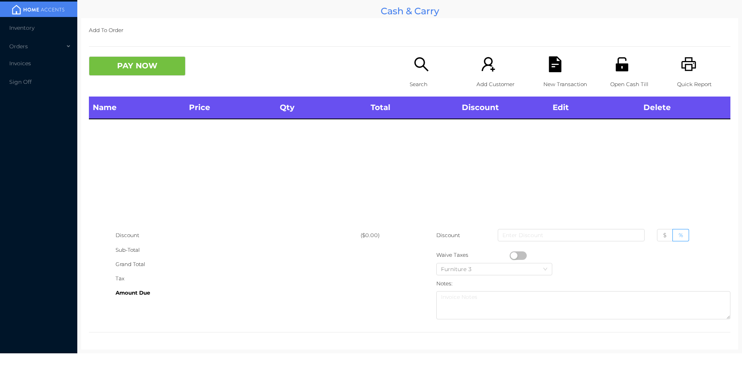
click at [681, 68] on icon "icon: printer" at bounding box center [689, 64] width 16 height 16
click at [144, 75] on button "PAY NOW" at bounding box center [137, 65] width 97 height 19
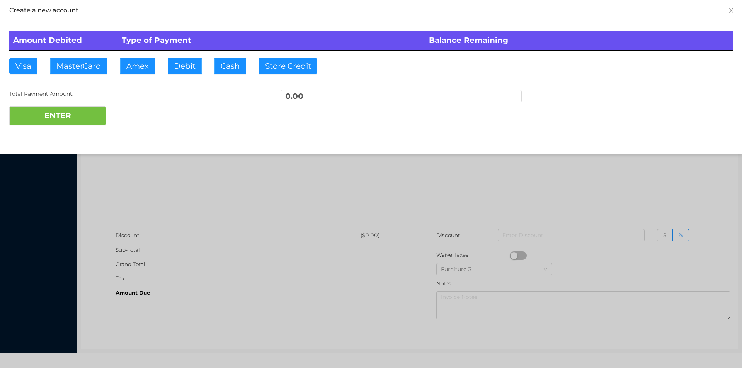
click at [150, 175] on div at bounding box center [371, 184] width 742 height 368
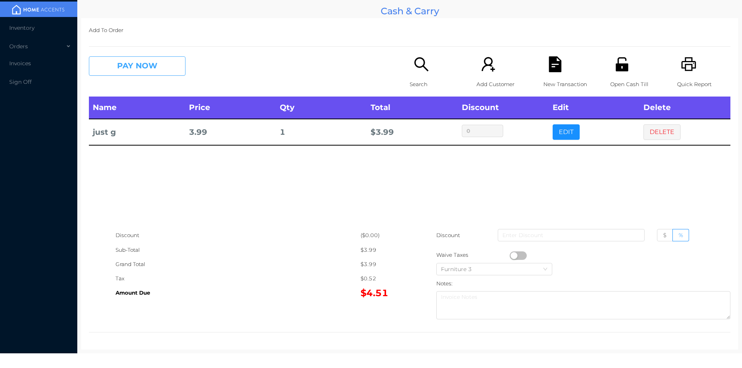
click at [152, 60] on button "PAY NOW" at bounding box center [137, 65] width 97 height 19
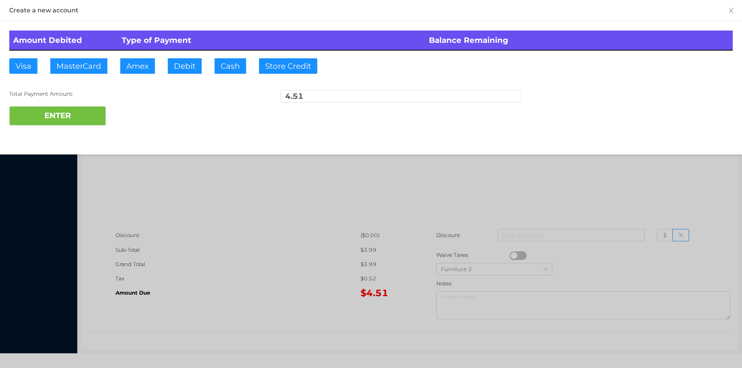
click at [276, 242] on div at bounding box center [371, 184] width 742 height 368
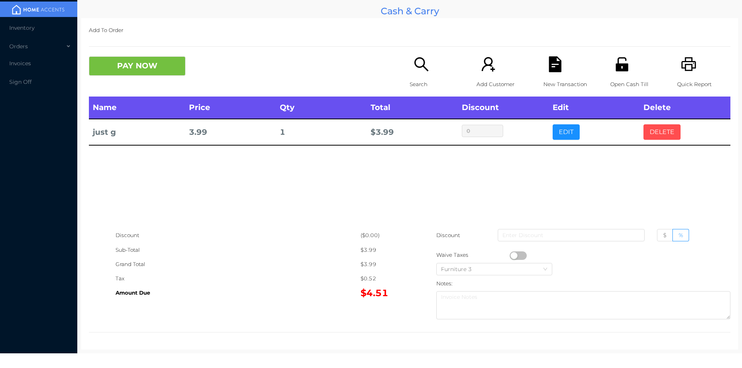
click at [653, 132] on button "DELETE" at bounding box center [661, 131] width 37 height 15
click at [689, 69] on icon "icon: printer" at bounding box center [689, 64] width 16 height 16
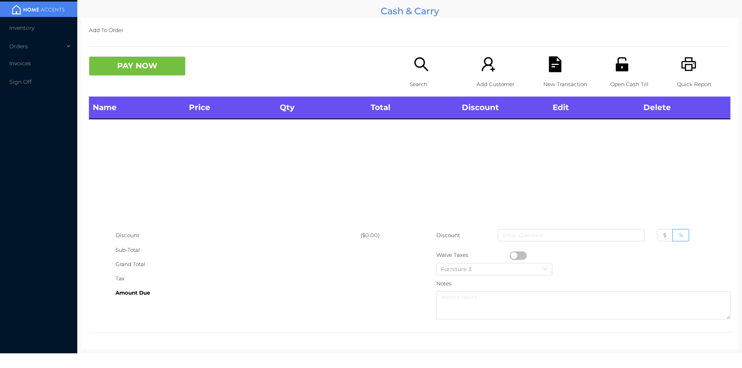
scroll to position [0, 0]
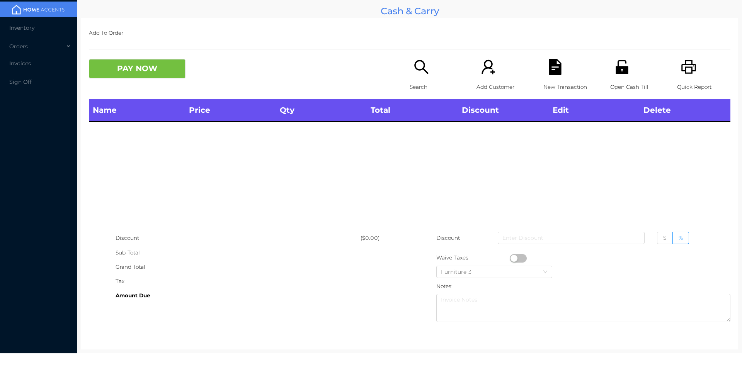
click at [147, 157] on div "Name Price Qty Total Discount Edit Delete" at bounding box center [409, 165] width 641 height 132
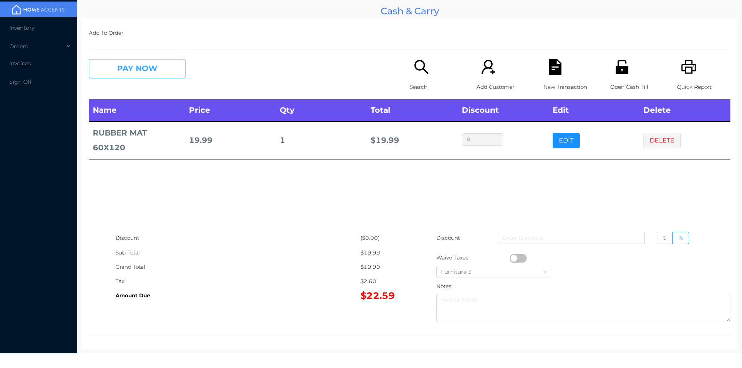
click at [155, 65] on button "PAY NOW" at bounding box center [137, 68] width 97 height 19
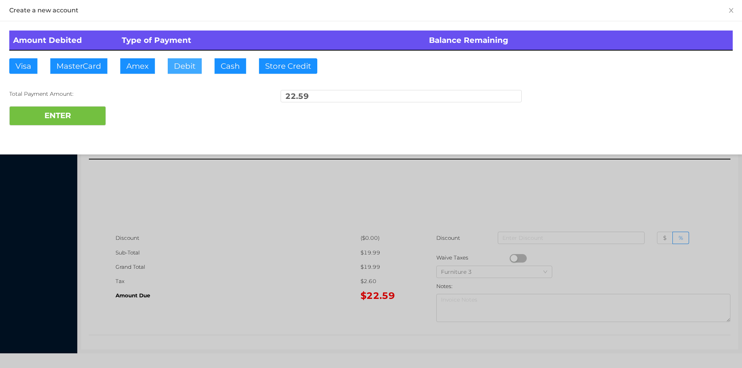
click at [188, 71] on button "Debit" at bounding box center [185, 65] width 34 height 15
type input "25."
click at [69, 116] on button "ENTER" at bounding box center [57, 115] width 97 height 19
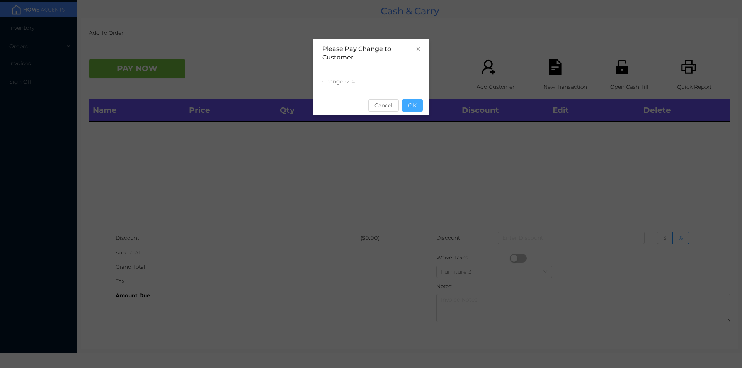
click at [408, 109] on button "OK" at bounding box center [412, 105] width 21 height 12
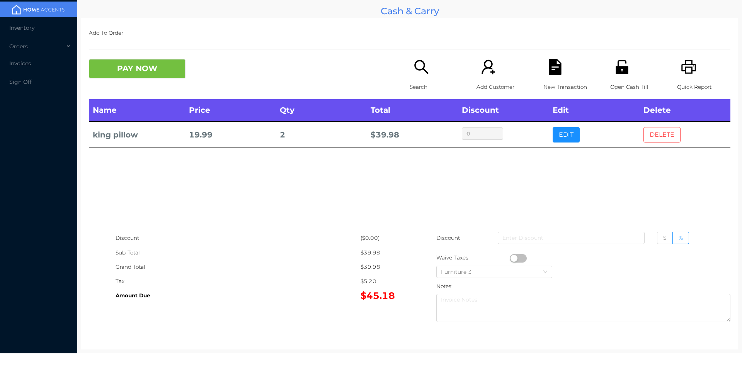
click at [655, 137] on button "DELETE" at bounding box center [661, 134] width 37 height 15
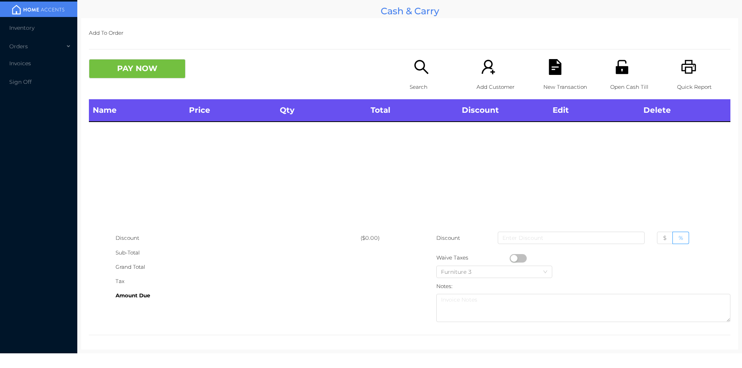
click at [695, 71] on div "Quick Report" at bounding box center [703, 79] width 53 height 40
click at [147, 69] on button "PAY NOW" at bounding box center [137, 68] width 97 height 19
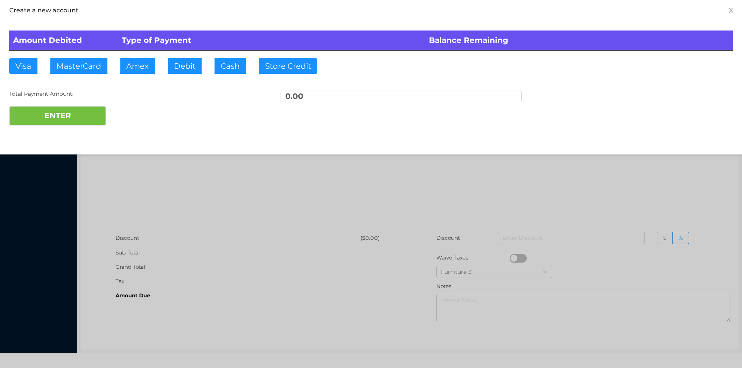
click at [168, 189] on div at bounding box center [371, 184] width 742 height 368
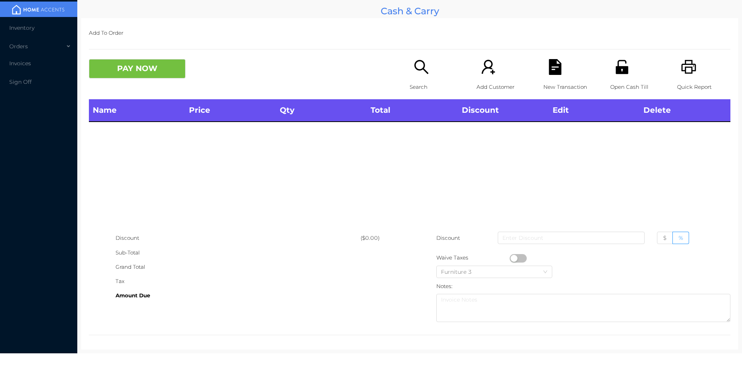
click at [617, 77] on div "Open Cash Till" at bounding box center [636, 79] width 53 height 40
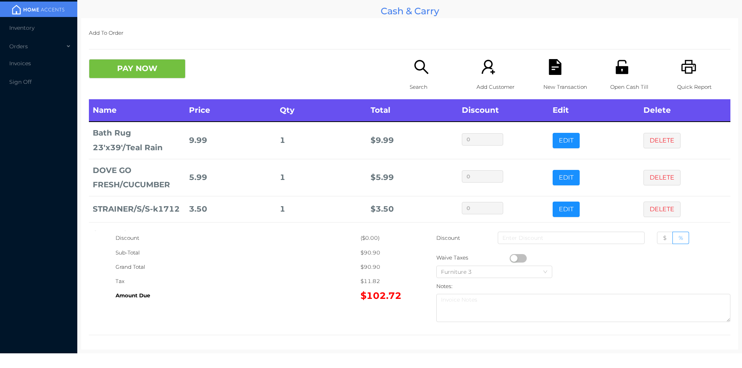
click at [412, 83] on p "Search" at bounding box center [436, 87] width 53 height 14
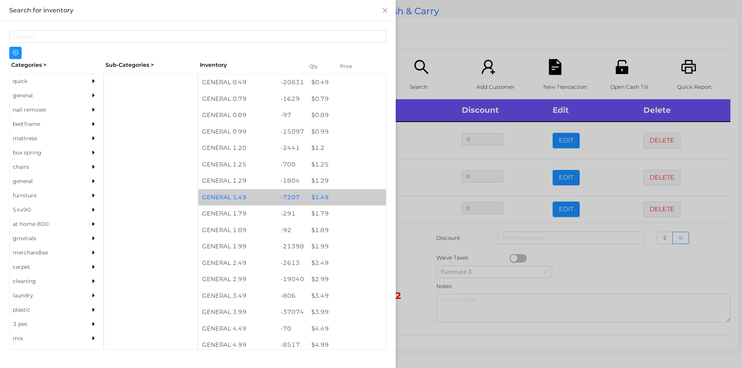
click at [319, 199] on div "$ 1.49" at bounding box center [347, 197] width 78 height 17
click at [320, 197] on div "$ 1.49" at bounding box center [347, 197] width 78 height 17
click at [315, 199] on div "$ 1.49" at bounding box center [347, 197] width 78 height 17
click at [316, 196] on div "$ 1.49" at bounding box center [347, 197] width 78 height 17
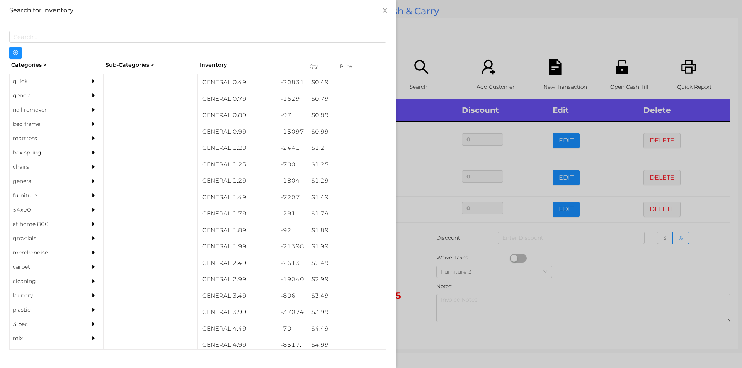
click at [410, 262] on div at bounding box center [371, 184] width 742 height 368
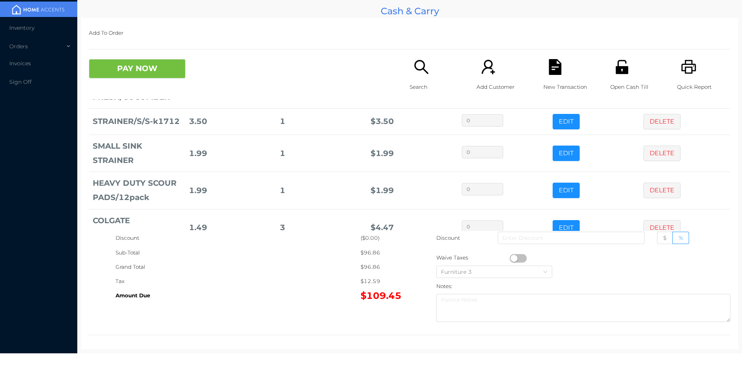
scroll to position [256, 0]
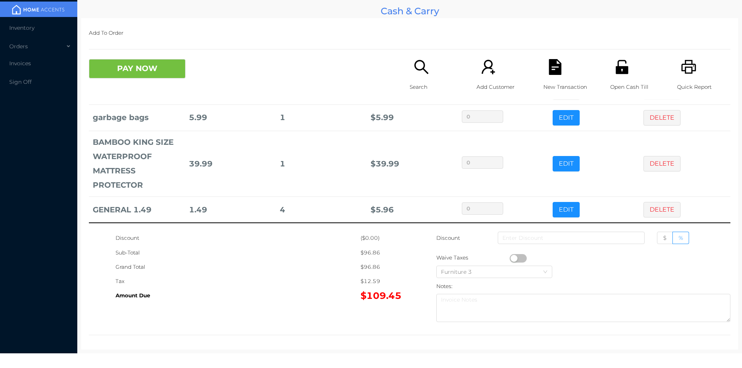
click at [623, 74] on icon "icon: unlock" at bounding box center [622, 67] width 16 height 16
click at [112, 73] on button "PAY NOW" at bounding box center [137, 68] width 97 height 19
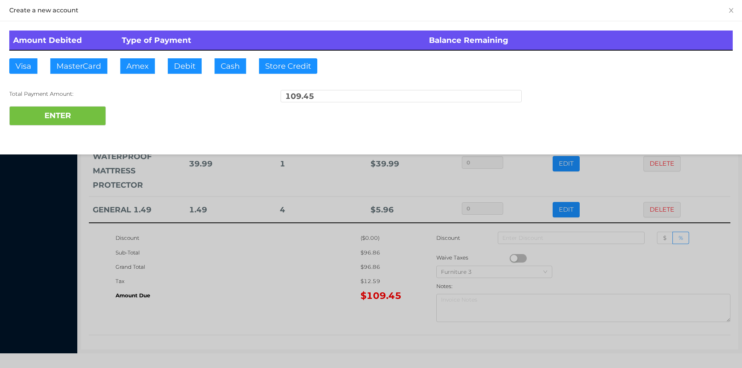
click at [251, 285] on div at bounding box center [371, 184] width 742 height 368
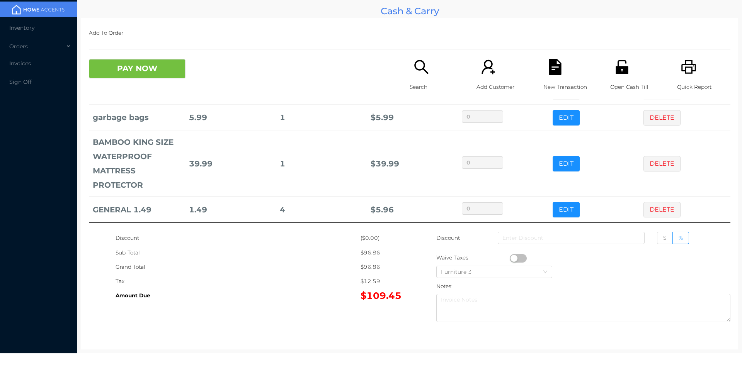
click at [687, 77] on div "Quick Report" at bounding box center [703, 79] width 53 height 40
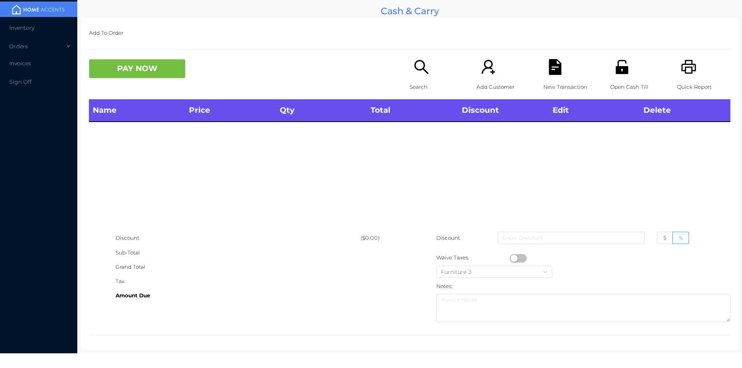
click at [423, 83] on p "Search" at bounding box center [436, 87] width 53 height 14
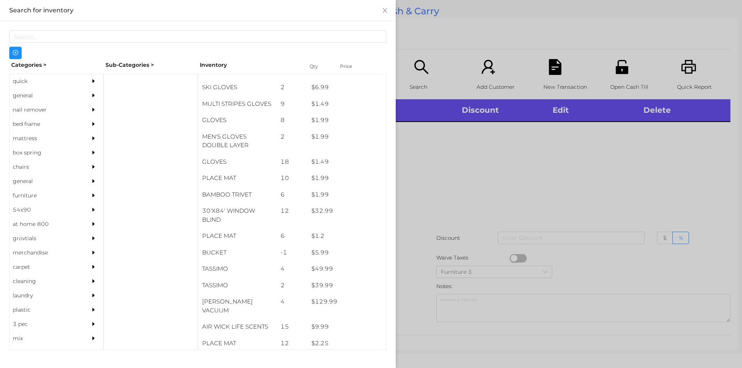
scroll to position [774, 0]
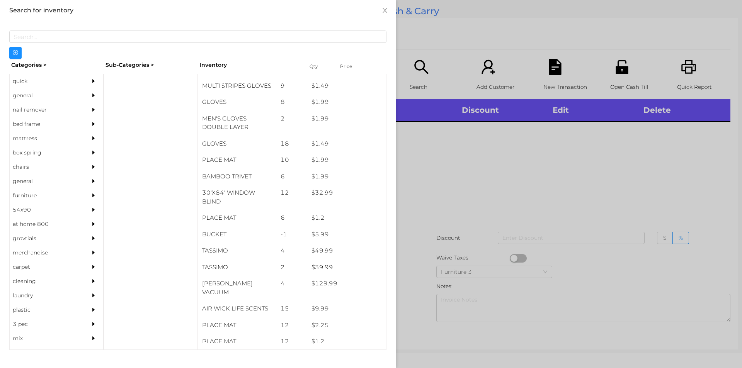
click at [22, 97] on div "general" at bounding box center [45, 95] width 70 height 14
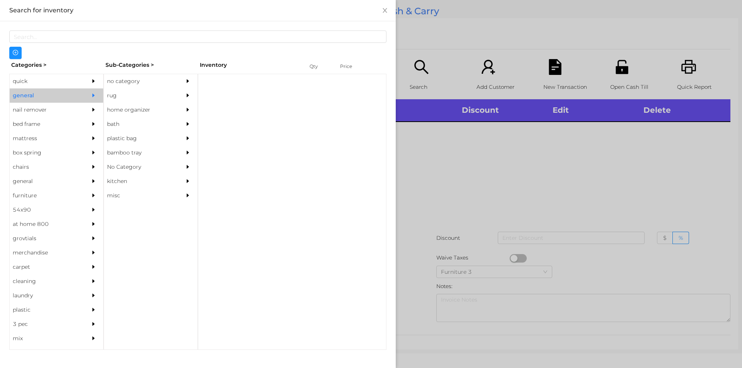
scroll to position [0, 0]
click at [138, 82] on div "no category" at bounding box center [139, 81] width 70 height 14
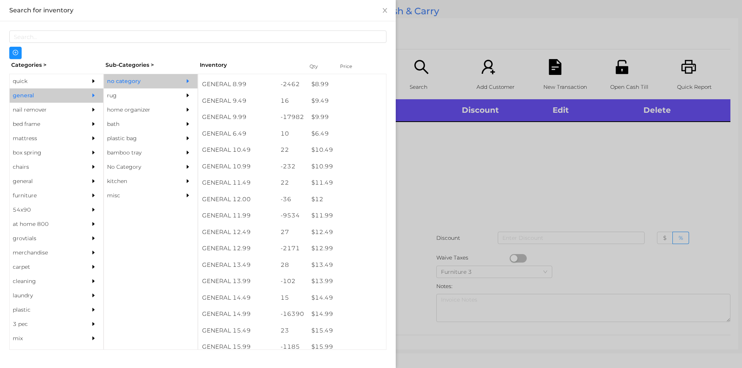
scroll to position [437, 0]
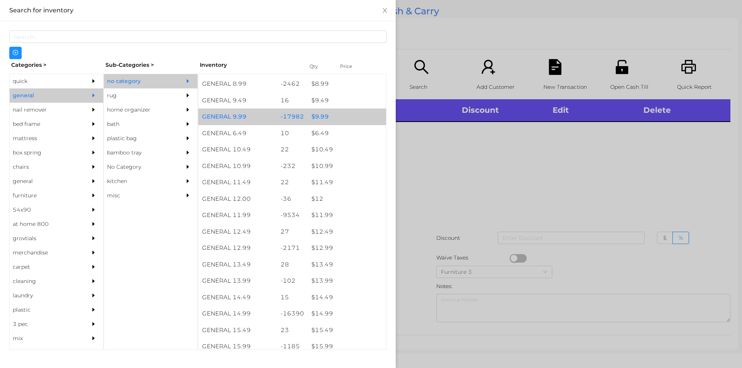
click at [318, 121] on div "$ 9.99" at bounding box center [347, 117] width 78 height 17
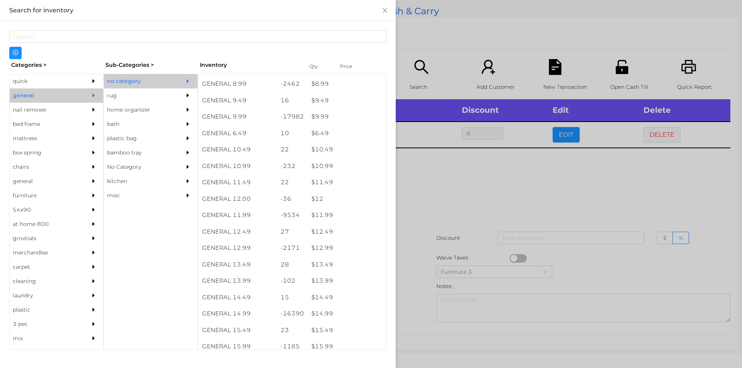
click at [463, 247] on div at bounding box center [371, 184] width 742 height 368
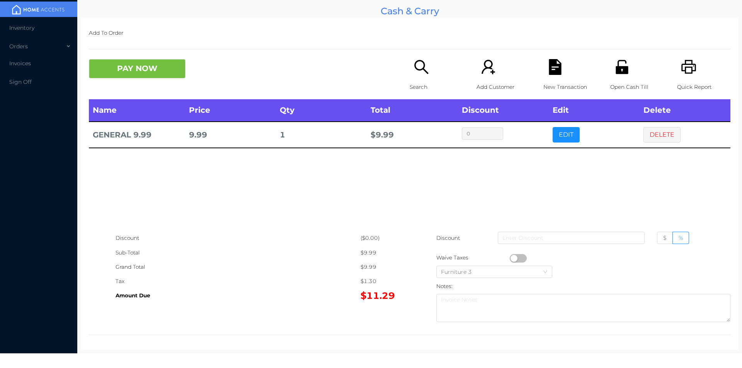
click at [417, 197] on div "Name Price Qty Total Discount Edit Delete GENERAL 9.99 9.99 1 $ 9.99 0 EDIT DEL…" at bounding box center [409, 165] width 641 height 132
click at [619, 70] on icon "icon: unlock" at bounding box center [622, 67] width 12 height 14
click at [134, 72] on button "PAY NOW" at bounding box center [137, 68] width 97 height 19
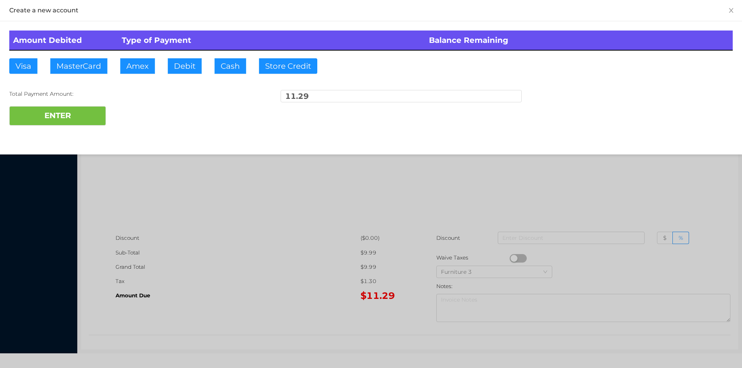
click at [249, 291] on div at bounding box center [371, 184] width 742 height 368
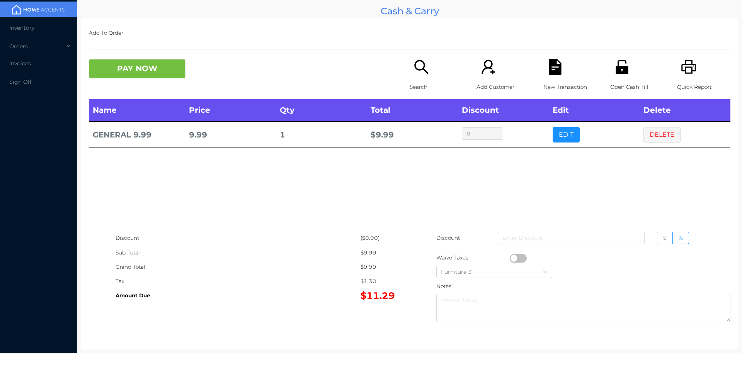
click at [630, 75] on div "Open Cash Till" at bounding box center [636, 79] width 53 height 40
click at [547, 66] on icon "icon: file-text" at bounding box center [555, 67] width 16 height 16
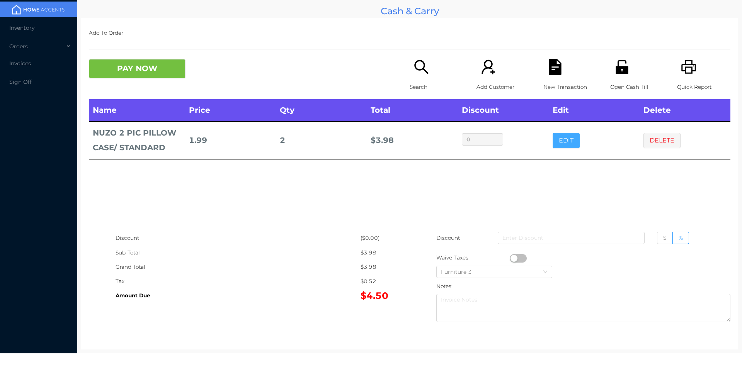
click at [564, 145] on button "EDIT" at bounding box center [566, 140] width 27 height 15
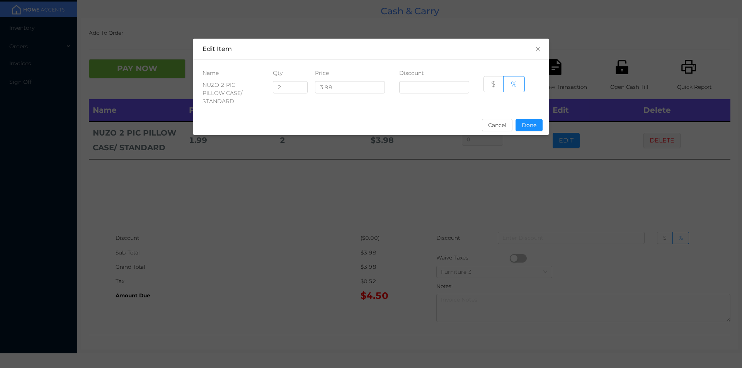
click at [287, 74] on div "Qty" at bounding box center [287, 73] width 28 height 8
click at [524, 122] on button "Done" at bounding box center [529, 125] width 27 height 12
type input "0%"
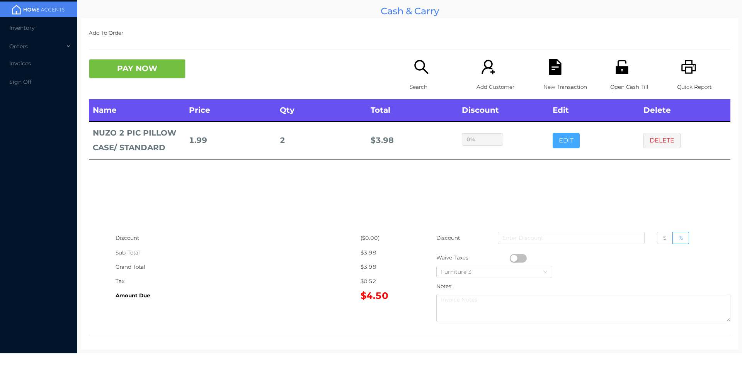
click at [553, 133] on button "EDIT" at bounding box center [566, 140] width 27 height 15
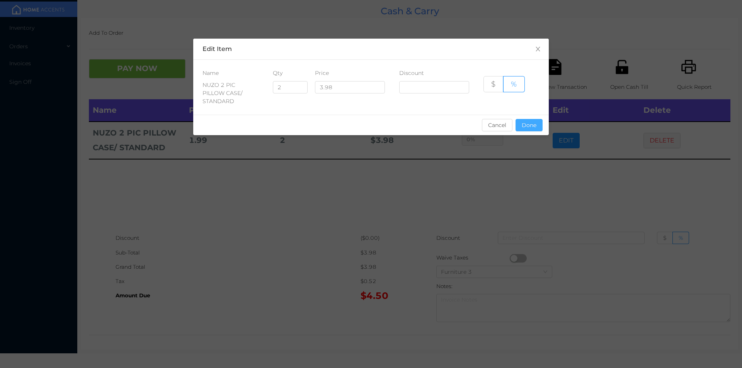
click at [533, 119] on button "Done" at bounding box center [529, 125] width 27 height 12
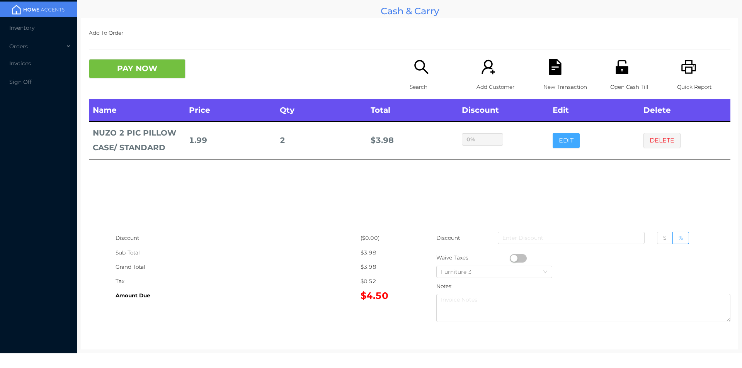
click at [555, 138] on button "EDIT" at bounding box center [566, 140] width 27 height 15
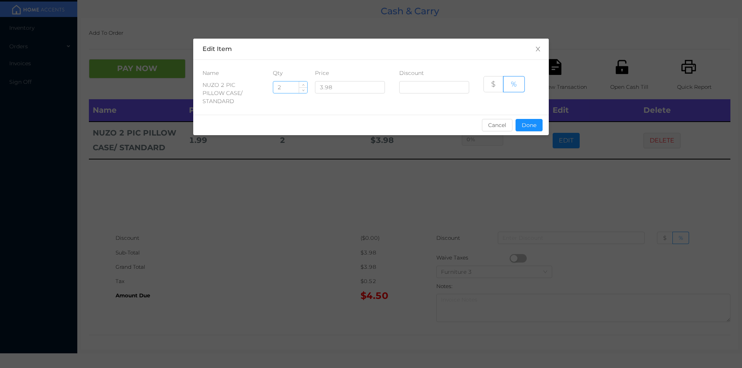
click at [293, 87] on input "2" at bounding box center [290, 88] width 34 height 12
type input "4"
type input "5"
click at [533, 119] on button "Done" at bounding box center [529, 125] width 27 height 12
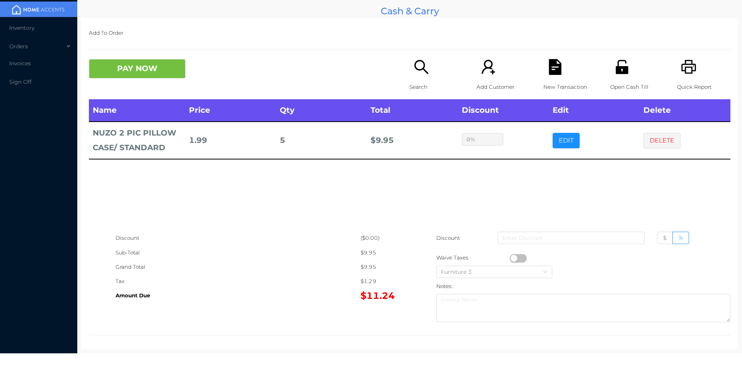
click at [434, 85] on p "Search" at bounding box center [436, 87] width 53 height 14
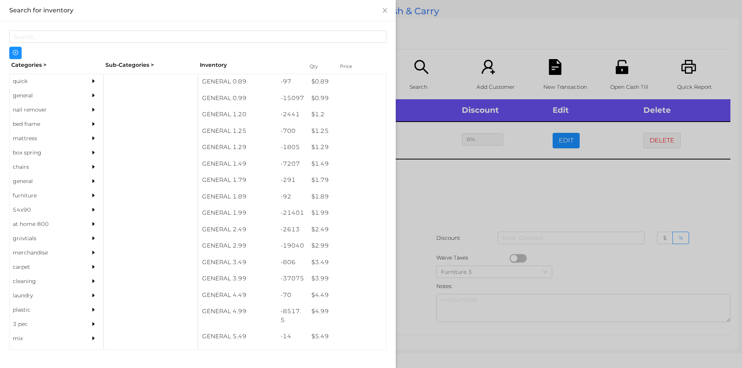
scroll to position [34, 0]
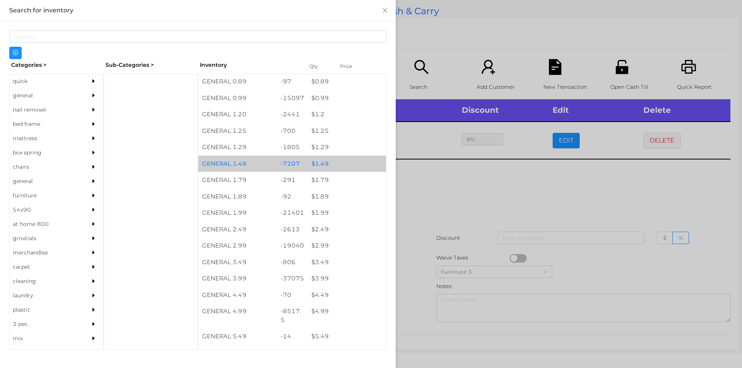
click at [343, 163] on div "$ 1.49" at bounding box center [347, 164] width 78 height 17
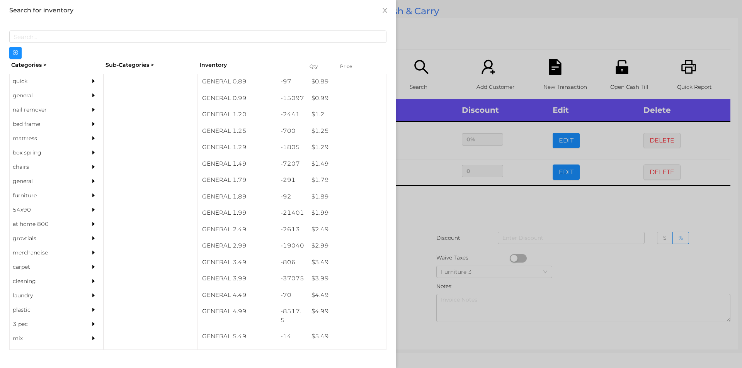
click at [458, 243] on div at bounding box center [371, 184] width 742 height 368
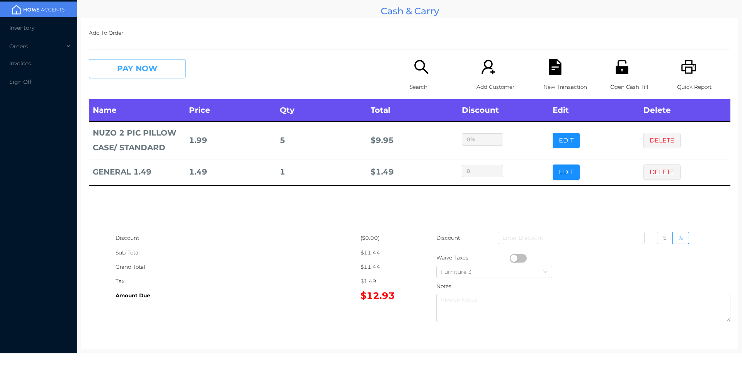
click at [140, 62] on button "PAY NOW" at bounding box center [137, 68] width 97 height 19
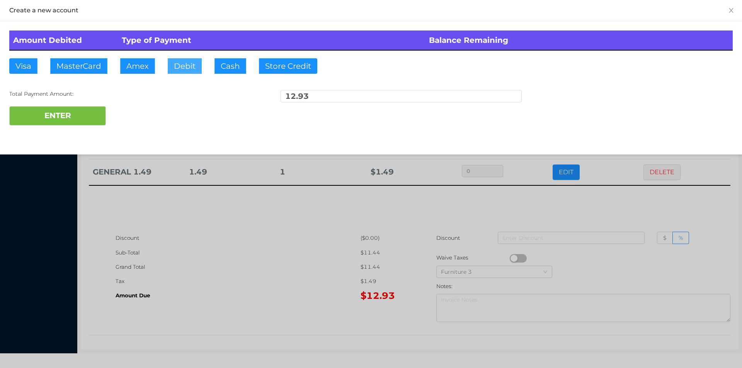
click at [181, 72] on button "Debit" at bounding box center [185, 65] width 34 height 15
type input "15"
click at [67, 107] on button "ENTER" at bounding box center [57, 115] width 97 height 19
type input "0"
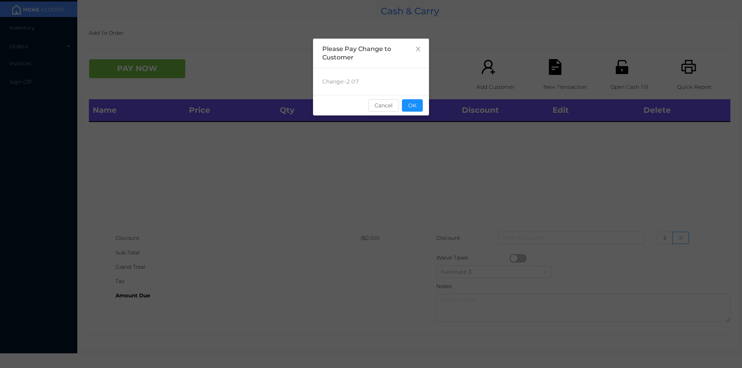
click at [415, 119] on div "sentinelStart Please Pay Change to Customer Change: -2.07 Cancel OK sentinelEnd" at bounding box center [371, 116] width 116 height 155
click at [414, 109] on button "OK" at bounding box center [412, 105] width 21 height 12
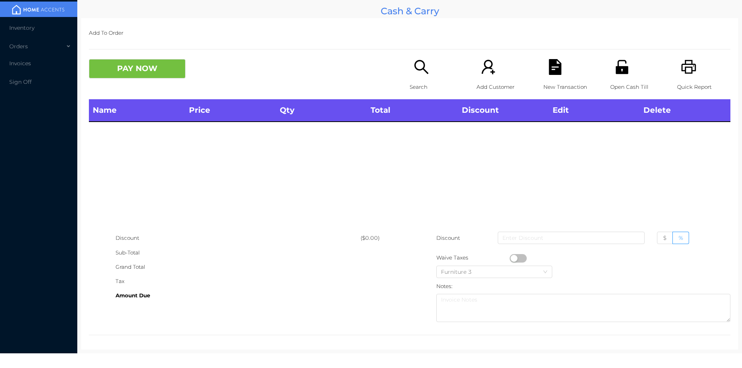
click at [682, 72] on icon "icon: printer" at bounding box center [689, 67] width 16 height 16
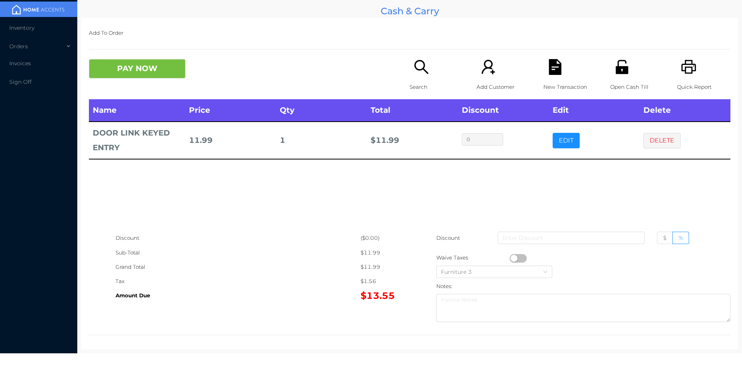
click at [558, 75] on div "New Transaction" at bounding box center [569, 79] width 53 height 40
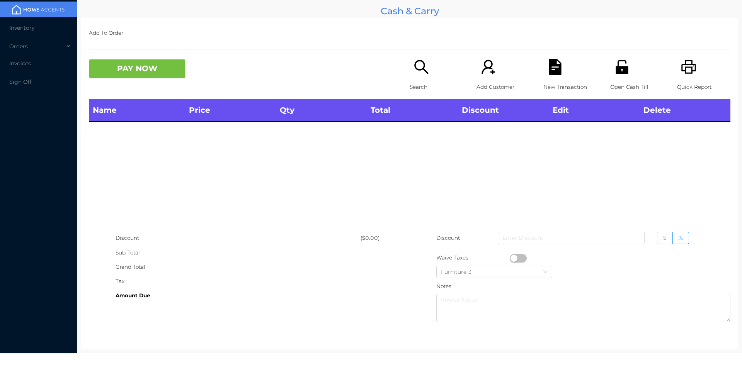
click at [694, 65] on div "Quick Report" at bounding box center [703, 79] width 53 height 40
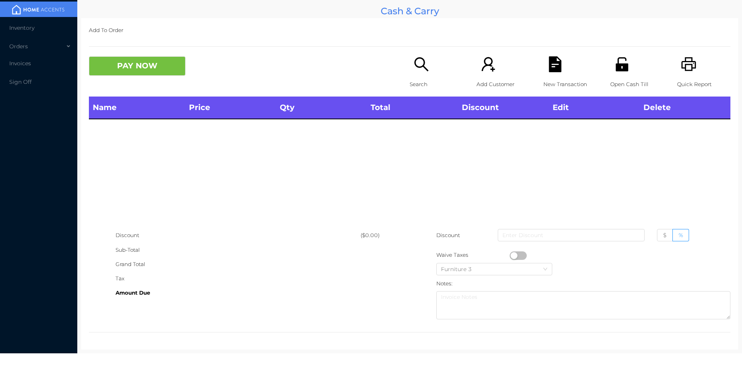
click at [414, 70] on icon "icon: search" at bounding box center [421, 64] width 16 height 16
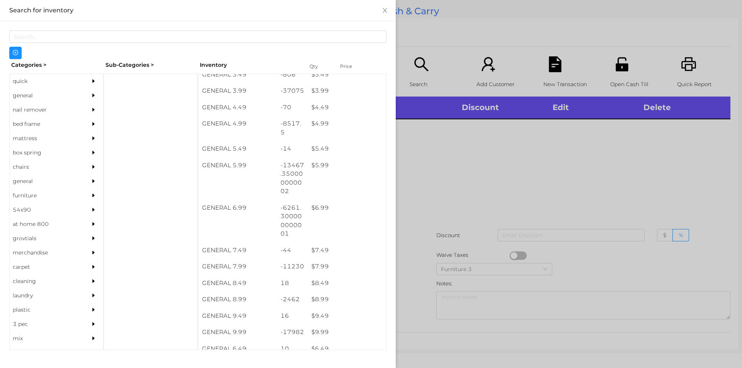
scroll to position [218, 0]
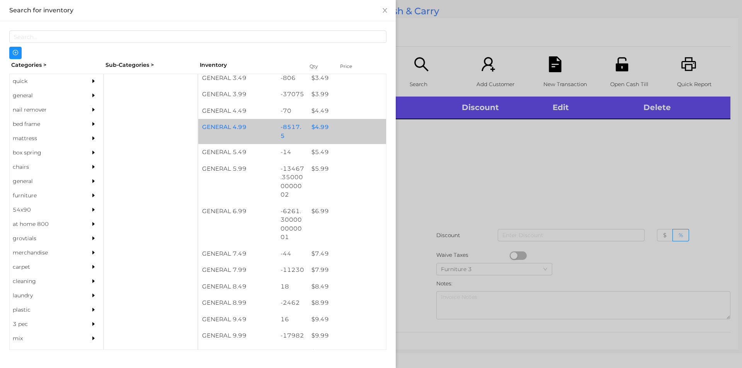
click at [314, 128] on div "$ 4.99" at bounding box center [347, 127] width 78 height 17
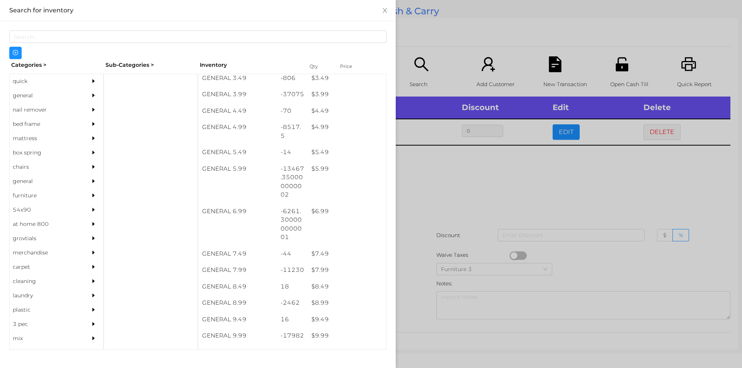
click at [485, 233] on div at bounding box center [371, 184] width 742 height 368
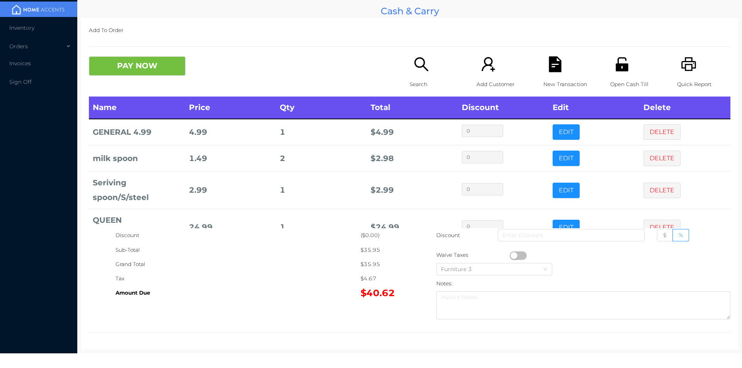
click at [610, 84] on p "Open Cash Till" at bounding box center [636, 84] width 53 height 14
click at [145, 74] on button "PAY NOW" at bounding box center [137, 65] width 97 height 19
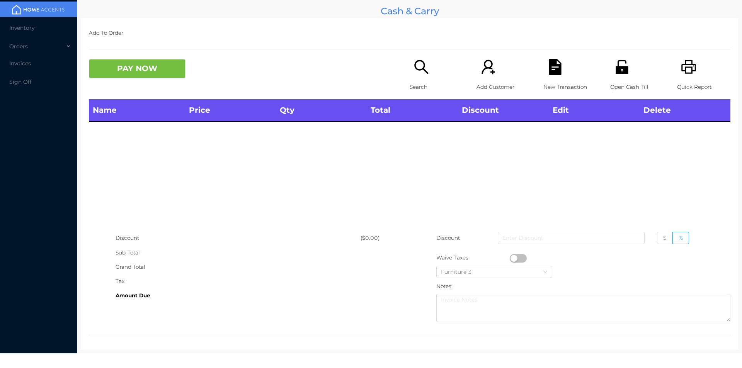
click at [418, 73] on icon "icon: search" at bounding box center [421, 67] width 16 height 16
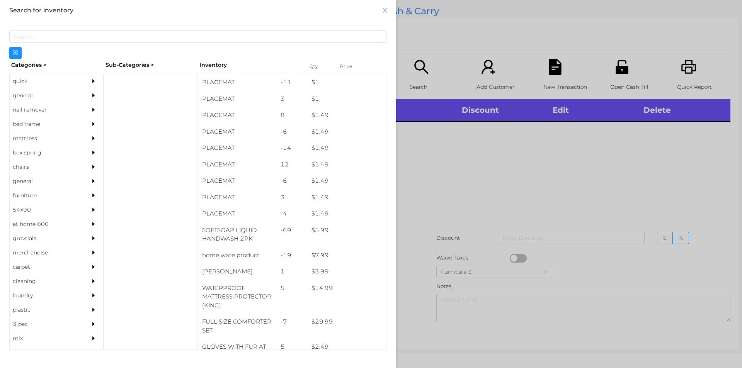
click at [20, 88] on div "quick" at bounding box center [45, 81] width 70 height 14
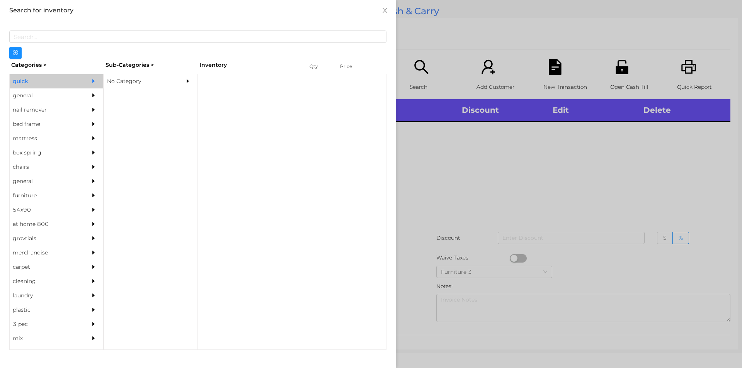
click at [131, 81] on div "No Category" at bounding box center [139, 81] width 70 height 14
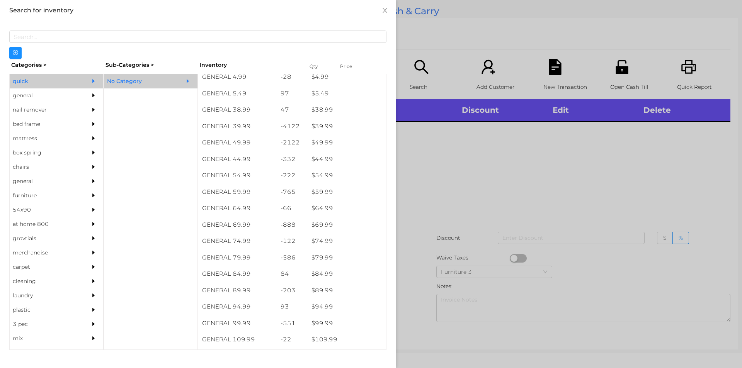
scroll to position [399, 0]
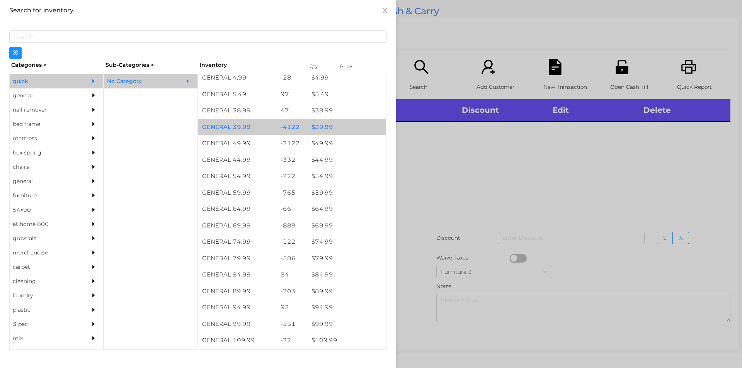
click at [323, 125] on div "$ 39.99" at bounding box center [347, 127] width 78 height 17
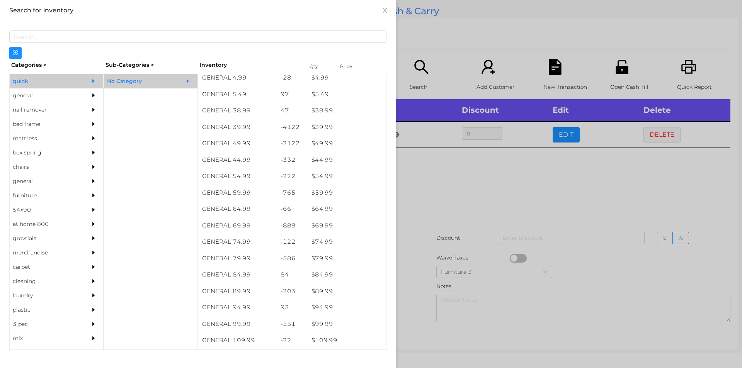
click at [425, 211] on div at bounding box center [371, 184] width 742 height 368
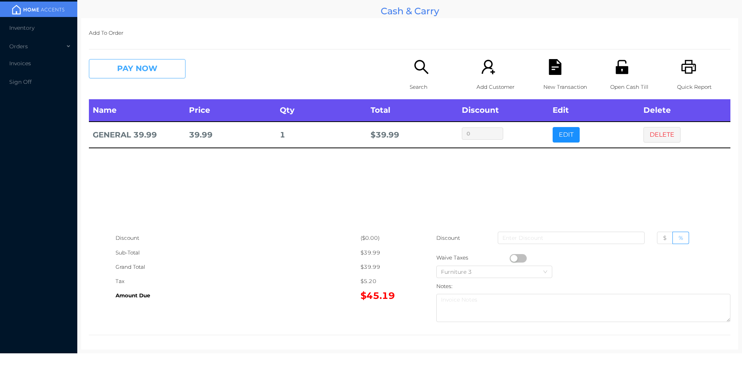
click at [148, 78] on button "PAY NOW" at bounding box center [137, 68] width 97 height 19
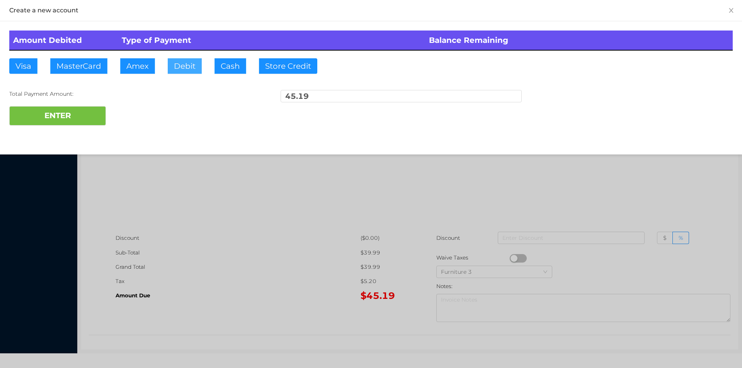
click at [191, 65] on button "Debit" at bounding box center [185, 65] width 34 height 15
click at [66, 122] on button "ENTER" at bounding box center [57, 115] width 97 height 19
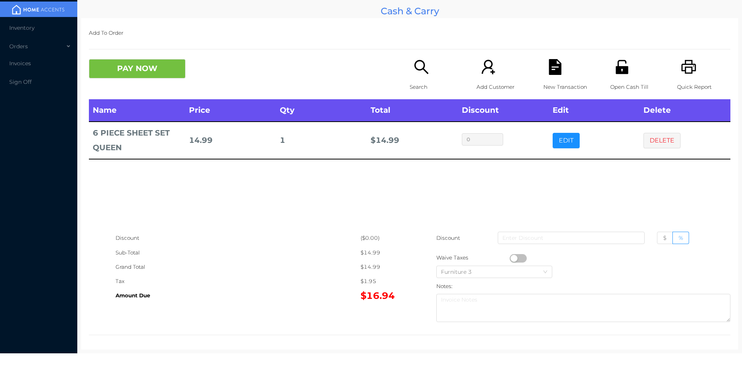
click at [623, 68] on icon "icon: unlock" at bounding box center [622, 67] width 16 height 16
click at [543, 70] on div "New Transaction" at bounding box center [569, 79] width 53 height 40
click at [553, 73] on icon "icon: file-text" at bounding box center [555, 67] width 12 height 16
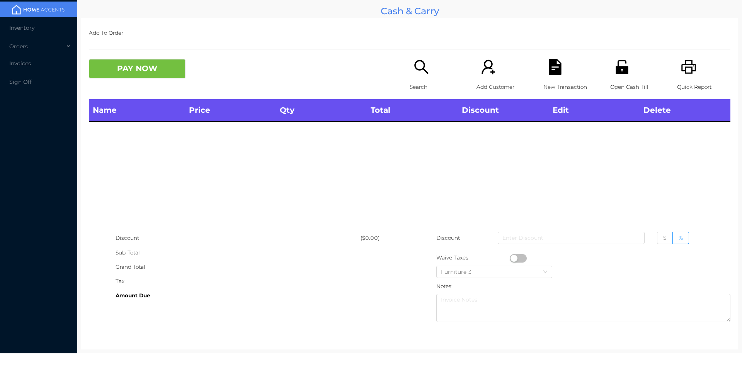
click at [616, 73] on icon "icon: unlock" at bounding box center [622, 67] width 12 height 14
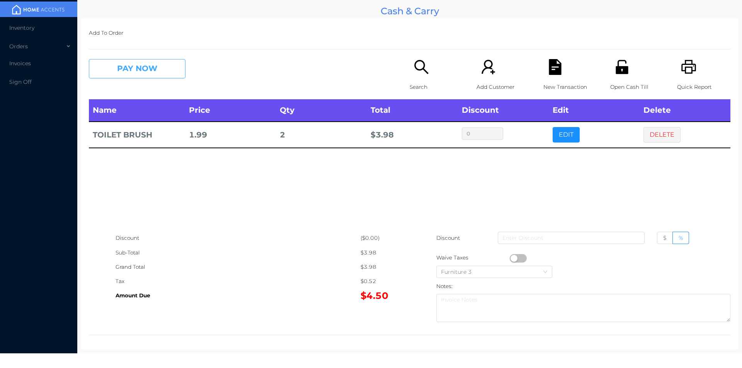
click at [123, 77] on button "PAY NOW" at bounding box center [137, 68] width 97 height 19
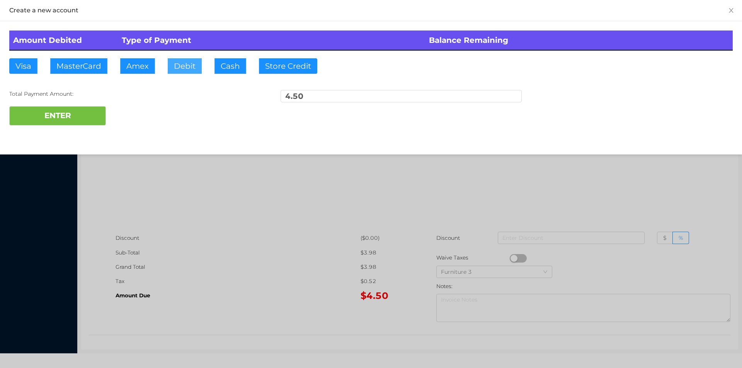
click at [187, 64] on button "Debit" at bounding box center [185, 65] width 34 height 15
click at [67, 118] on button "ENTER" at bounding box center [57, 115] width 97 height 19
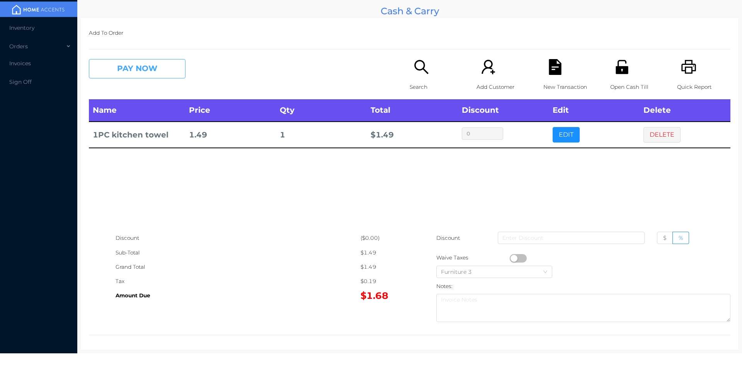
click at [103, 71] on button "PAY NOW" at bounding box center [137, 68] width 97 height 19
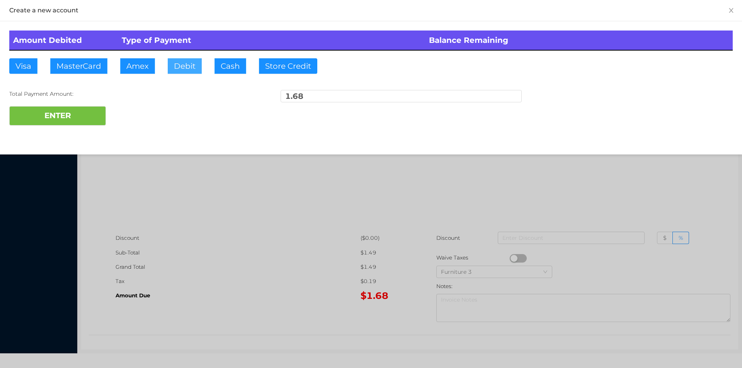
click at [195, 68] on button "Debit" at bounding box center [185, 65] width 34 height 15
type input "2"
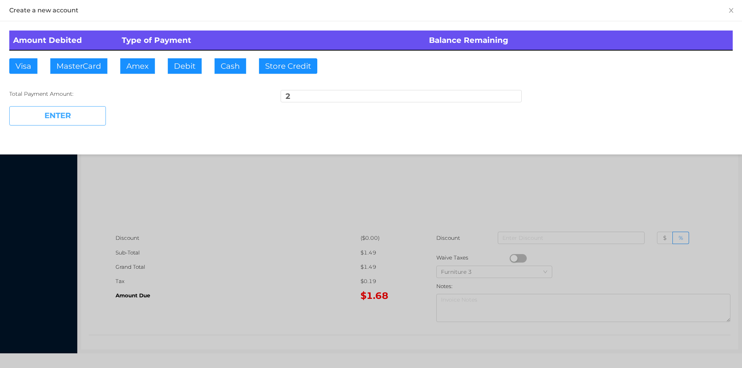
click at [55, 107] on button "ENTER" at bounding box center [57, 115] width 97 height 19
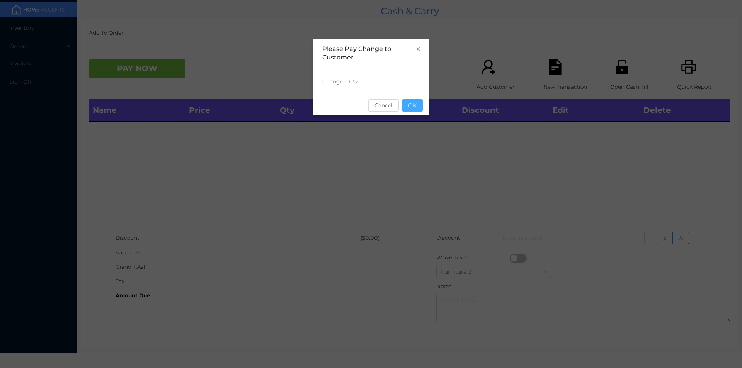
click at [409, 105] on button "OK" at bounding box center [412, 105] width 21 height 12
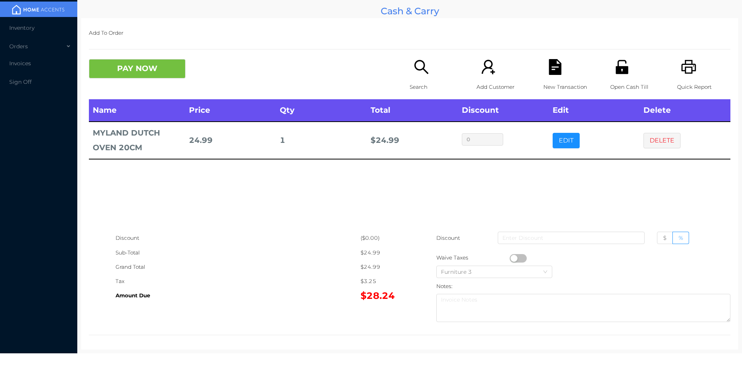
click at [558, 70] on icon "icon: file-text" at bounding box center [555, 67] width 16 height 16
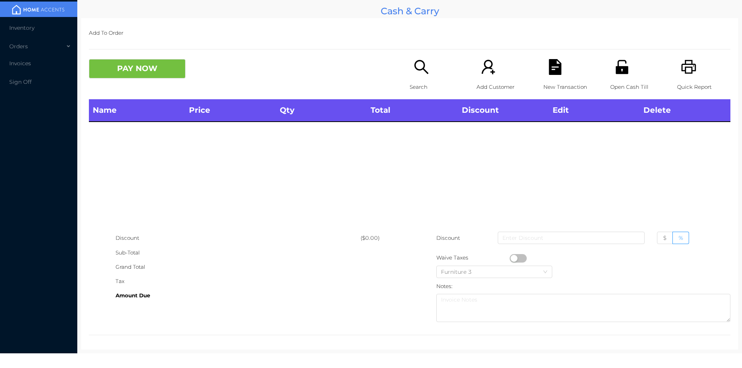
click at [621, 71] on icon "icon: unlock" at bounding box center [622, 67] width 12 height 14
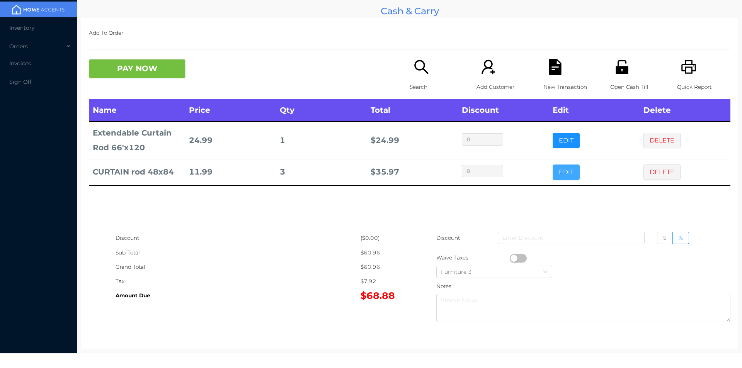
click at [561, 170] on button "EDIT" at bounding box center [566, 172] width 27 height 15
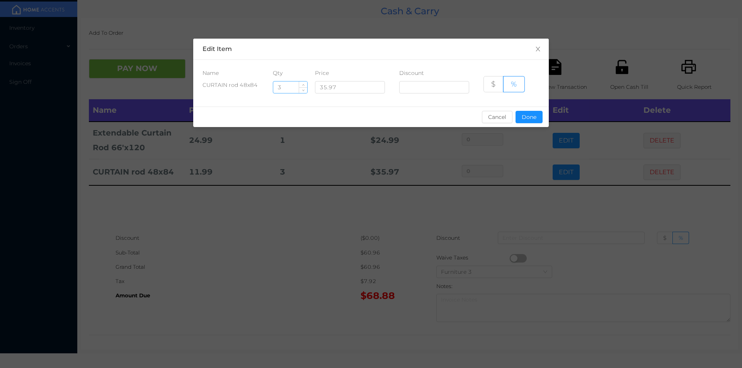
click at [289, 86] on input "3" at bounding box center [290, 88] width 34 height 12
type input "2"
click at [522, 116] on button "Done" at bounding box center [529, 117] width 27 height 12
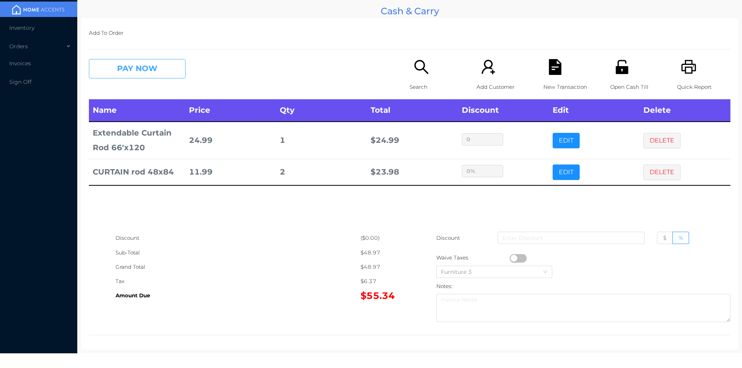
click at [142, 71] on button "PAY NOW" at bounding box center [137, 68] width 97 height 19
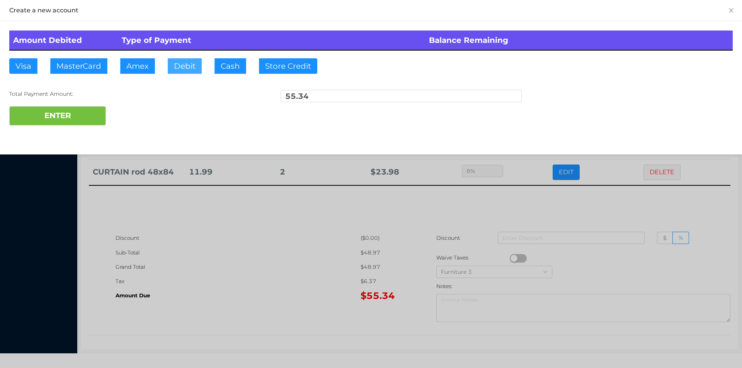
click at [195, 69] on button "Debit" at bounding box center [185, 65] width 34 height 15
click at [63, 110] on button "ENTER" at bounding box center [57, 115] width 97 height 19
type input "0"
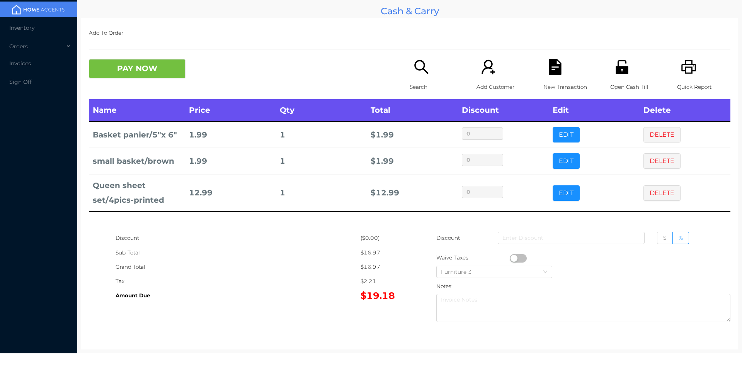
click at [424, 67] on icon "icon: search" at bounding box center [421, 67] width 16 height 16
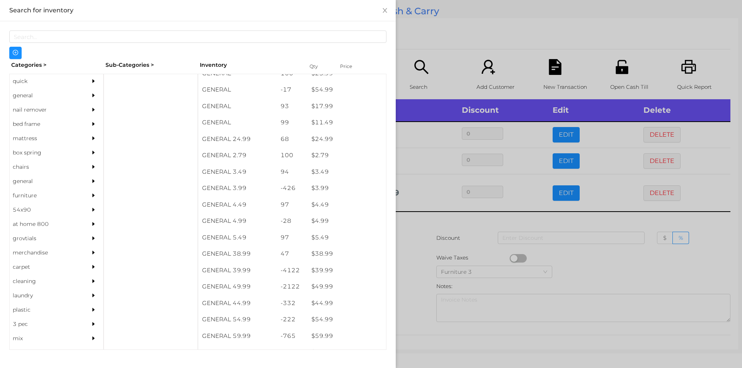
scroll to position [255, 0]
click at [58, 95] on div "general" at bounding box center [45, 95] width 70 height 14
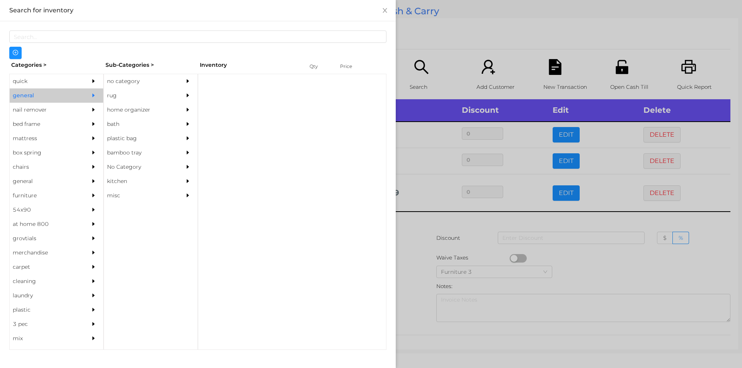
scroll to position [0, 0]
click at [152, 75] on div "no category" at bounding box center [139, 81] width 70 height 14
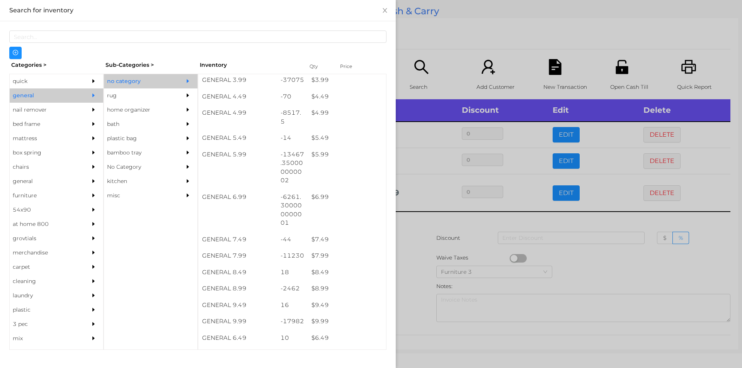
scroll to position [231, 0]
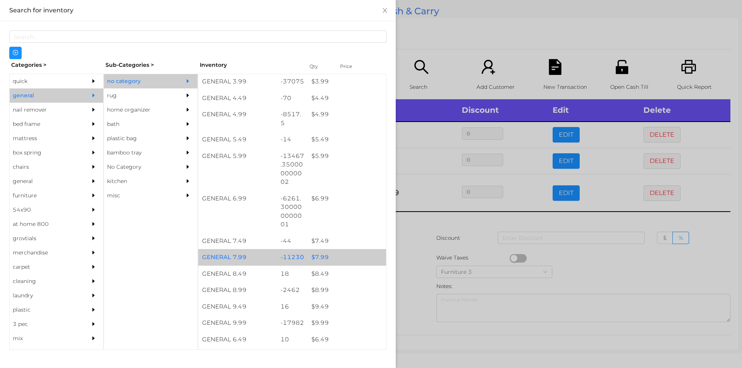
click at [325, 253] on div "$ 7.99" at bounding box center [347, 257] width 78 height 17
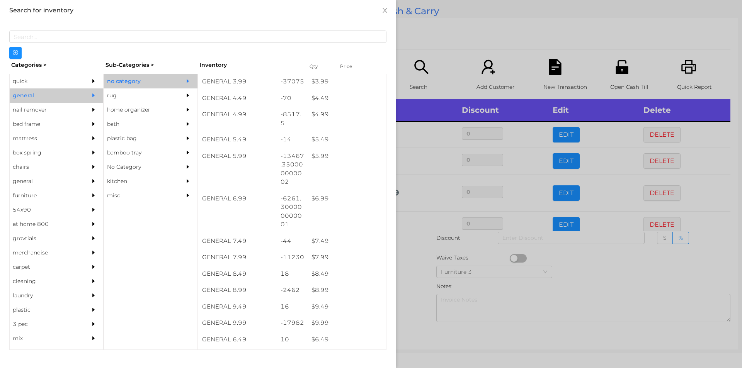
click at [413, 247] on div at bounding box center [371, 184] width 742 height 368
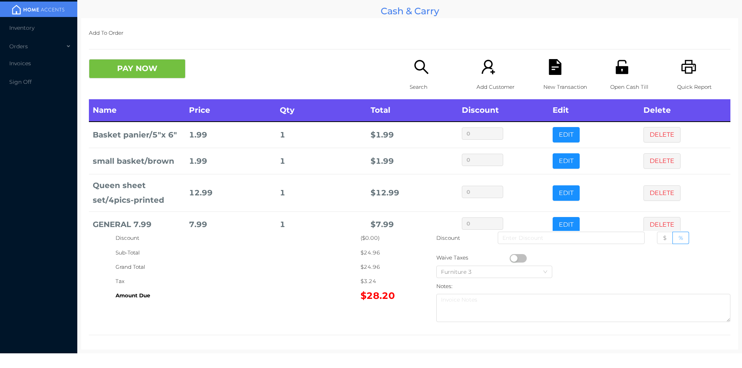
click at [557, 78] on div "New Transaction" at bounding box center [569, 79] width 53 height 40
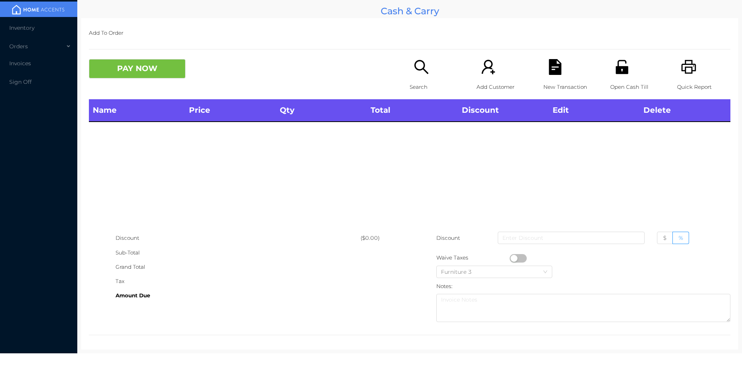
click at [681, 69] on icon "icon: printer" at bounding box center [688, 67] width 15 height 14
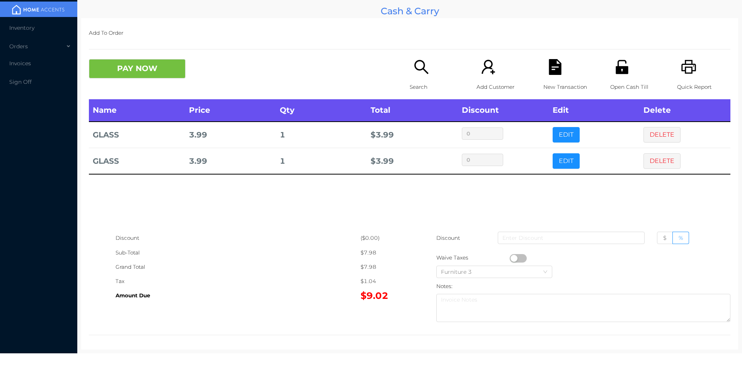
click at [563, 71] on div "New Transaction" at bounding box center [569, 79] width 53 height 40
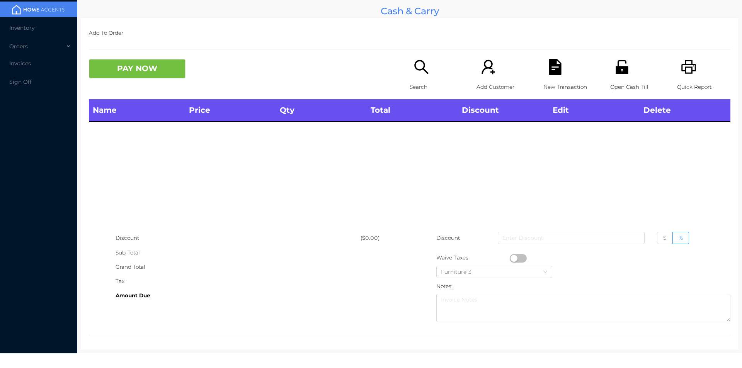
click at [419, 70] on icon "icon: search" at bounding box center [421, 67] width 16 height 16
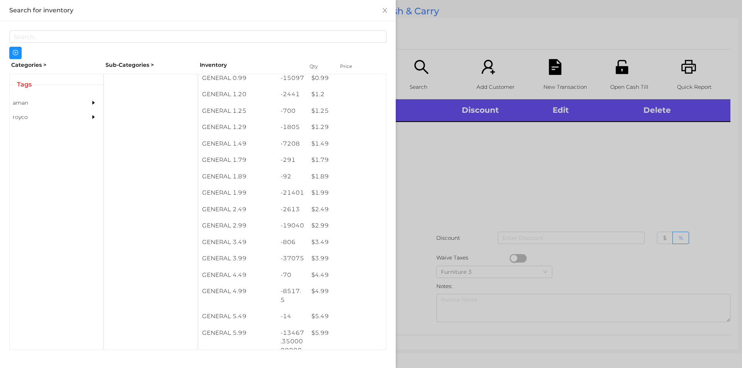
scroll to position [47, 0]
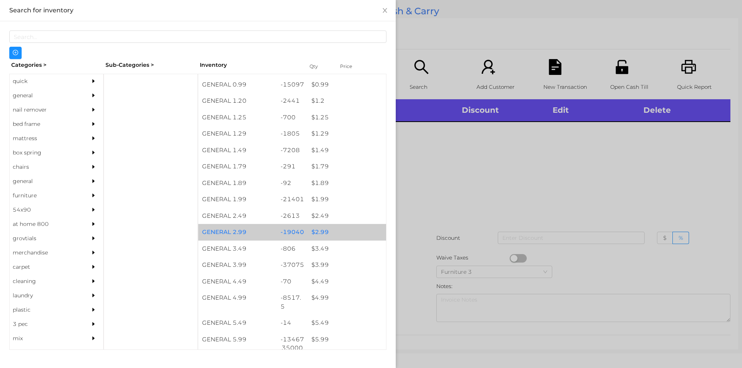
click at [308, 231] on div "$ 2.99" at bounding box center [347, 232] width 78 height 17
click at [322, 236] on div "$ 2.99" at bounding box center [347, 232] width 78 height 17
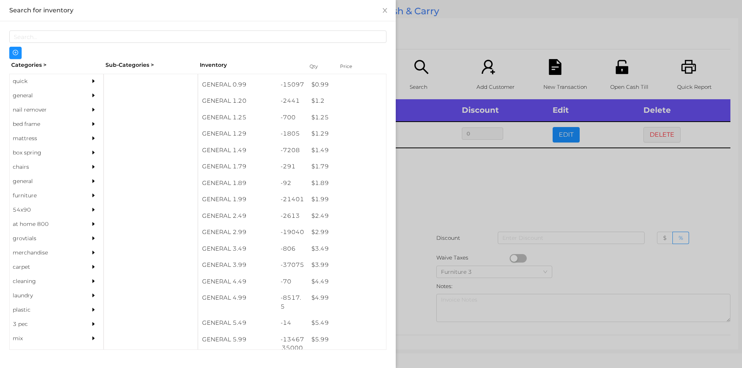
click at [424, 247] on div at bounding box center [371, 184] width 742 height 368
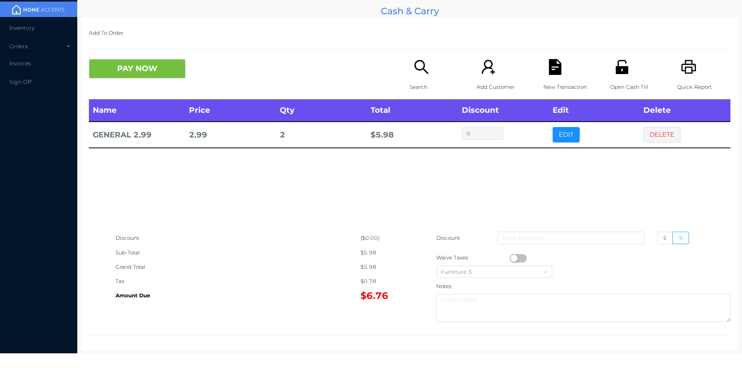
click at [134, 48] on div "Add To Order PAY NOW Search Add Customer New Transaction Open Cash Till Quick R…" at bounding box center [409, 184] width 657 height 332
click at [148, 72] on button "PAY NOW" at bounding box center [137, 68] width 97 height 19
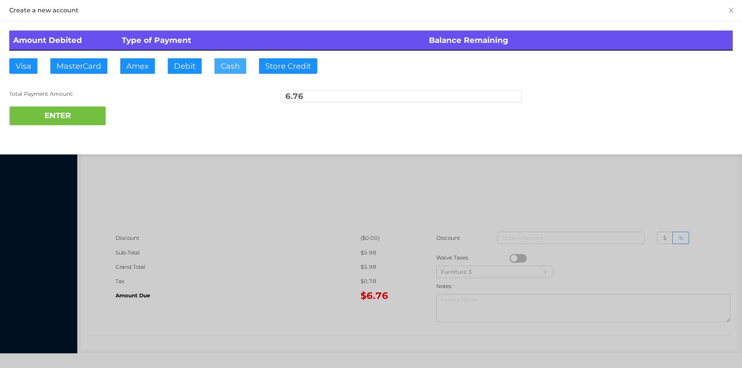
click at [230, 64] on button "Cash" at bounding box center [230, 65] width 32 height 15
type input "20"
click at [49, 116] on button "ENTER" at bounding box center [57, 115] width 97 height 19
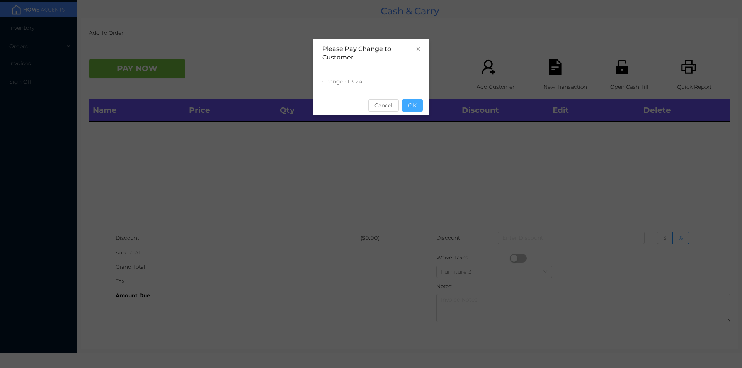
click at [415, 110] on button "OK" at bounding box center [412, 105] width 21 height 12
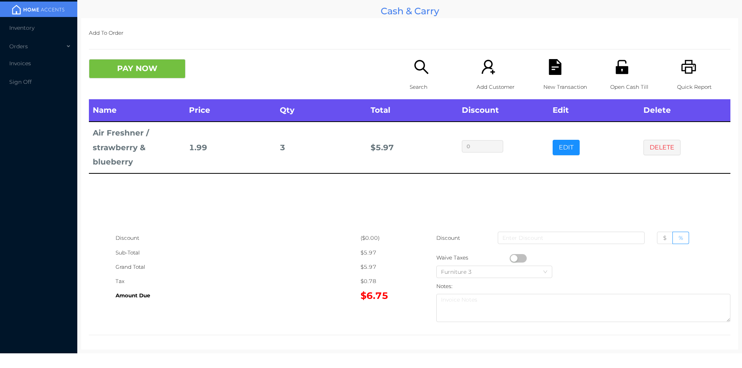
click at [555, 73] on icon "icon: file-text" at bounding box center [555, 67] width 12 height 16
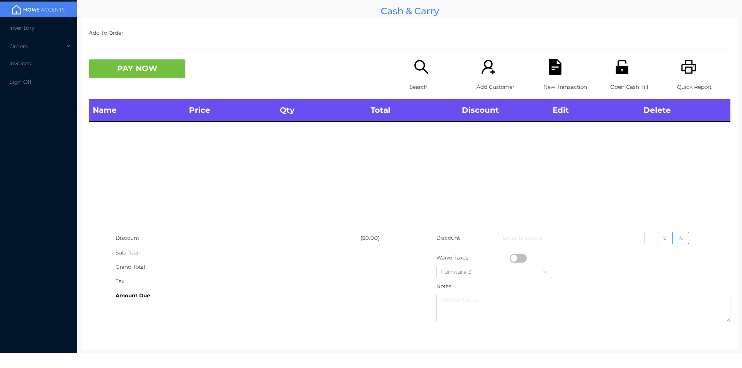
click at [435, 65] on div "Search" at bounding box center [436, 79] width 53 height 40
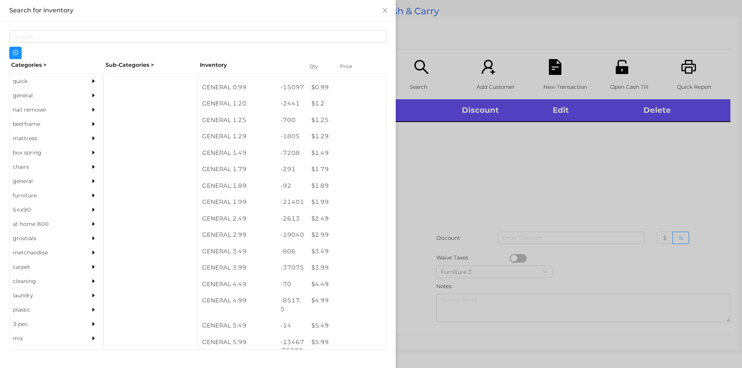
scroll to position [61, 0]
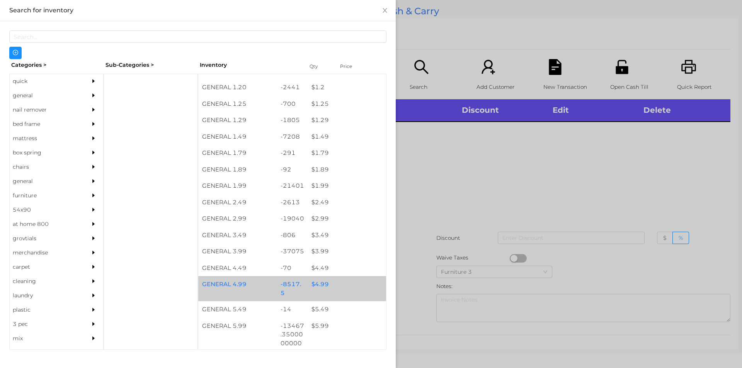
click at [318, 285] on div "$ 4.99" at bounding box center [347, 284] width 78 height 17
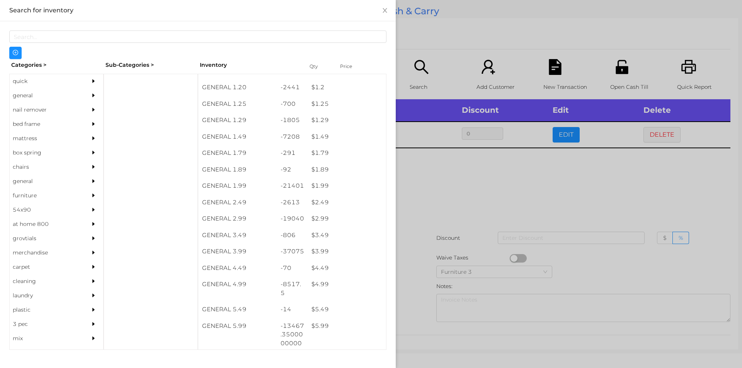
click at [433, 260] on div at bounding box center [371, 184] width 742 height 368
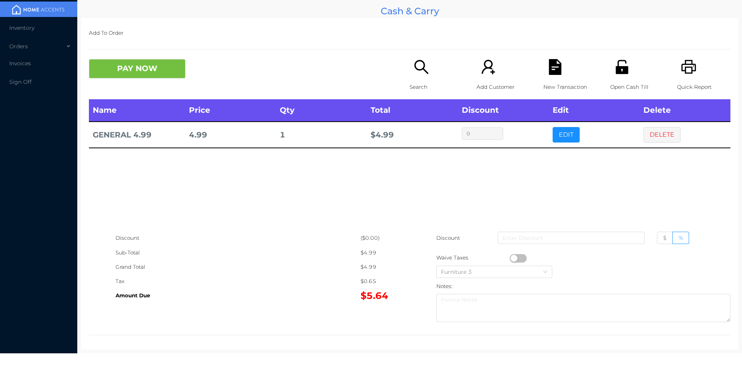
scroll to position [3, 0]
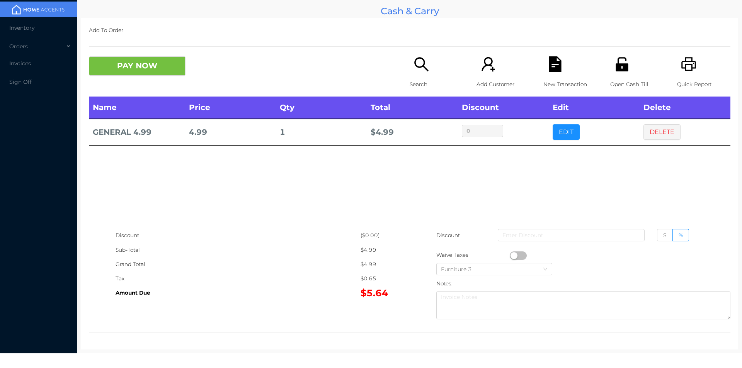
click at [628, 60] on div "Open Cash Till" at bounding box center [636, 76] width 53 height 40
click at [562, 59] on div "New Transaction" at bounding box center [569, 76] width 53 height 40
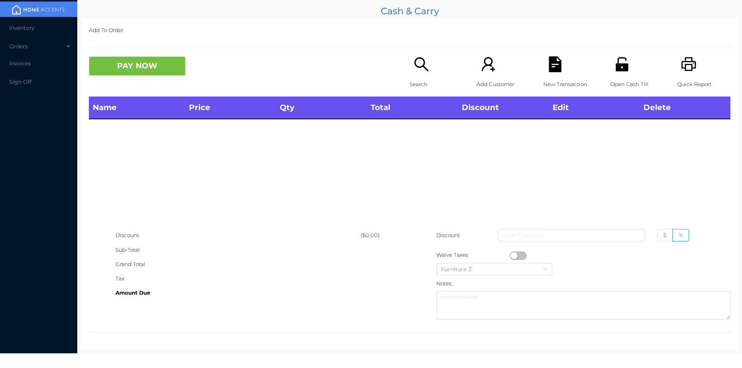
click at [416, 73] on div "Search" at bounding box center [436, 76] width 53 height 40
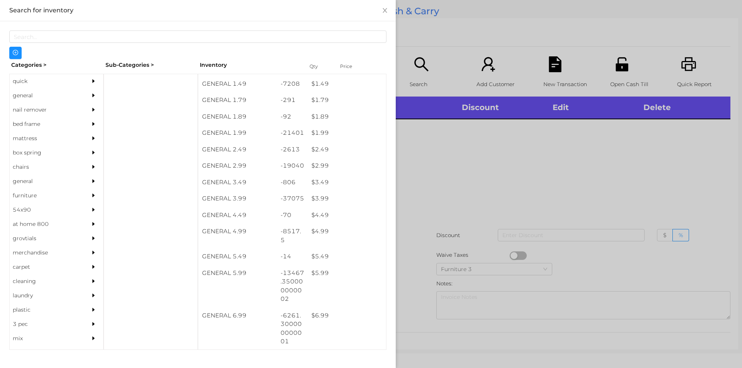
scroll to position [117, 0]
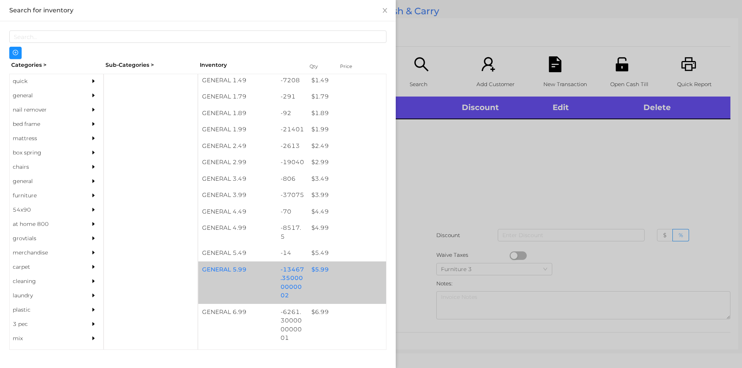
click at [301, 273] on div "-13467.350000000002" at bounding box center [292, 283] width 31 height 43
click at [295, 278] on div "-13467.350000000002" at bounding box center [292, 283] width 31 height 43
click at [316, 275] on div "$ 5.99" at bounding box center [347, 270] width 78 height 17
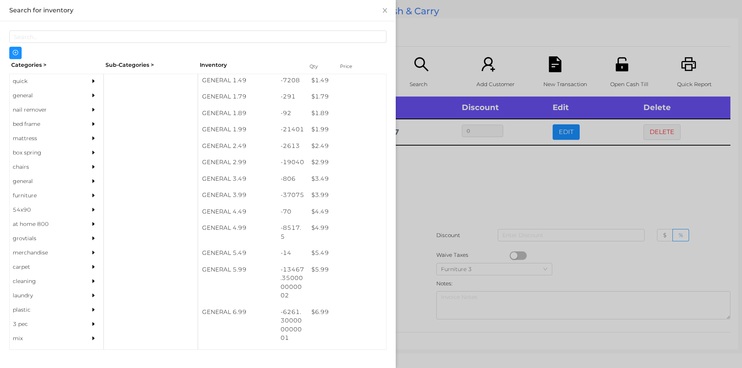
click at [433, 235] on div at bounding box center [371, 184] width 742 height 368
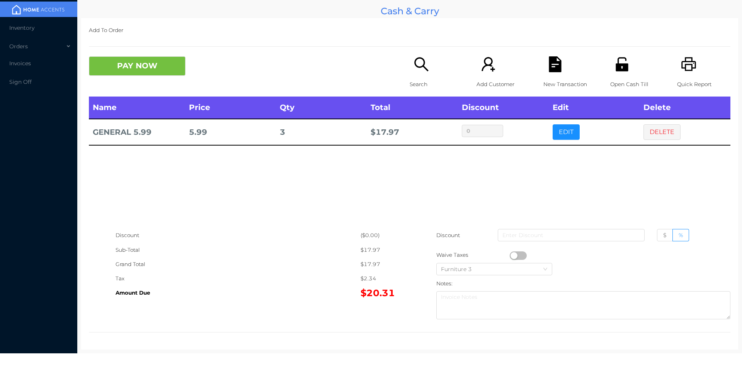
click at [543, 58] on div "New Transaction" at bounding box center [569, 76] width 53 height 40
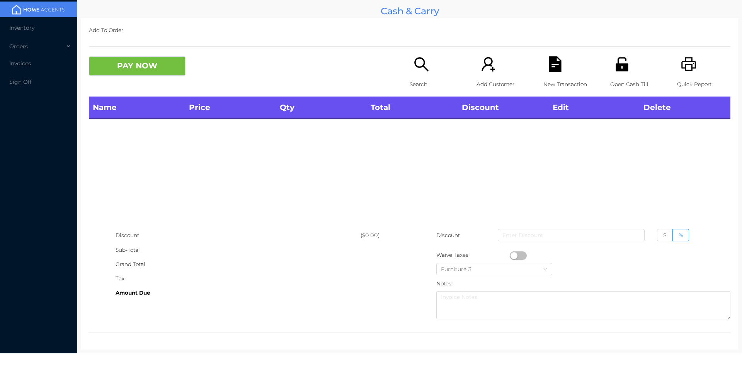
click at [623, 70] on icon "icon: unlock" at bounding box center [622, 64] width 12 height 14
click at [273, 280] on div "Tax" at bounding box center [238, 279] width 245 height 14
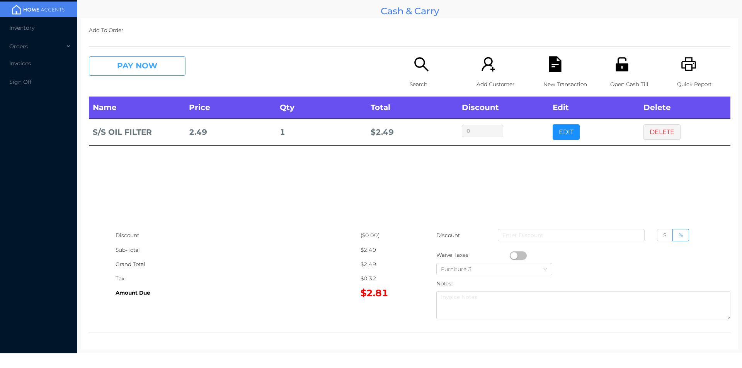
click at [123, 65] on button "PAY NOW" at bounding box center [137, 65] width 97 height 19
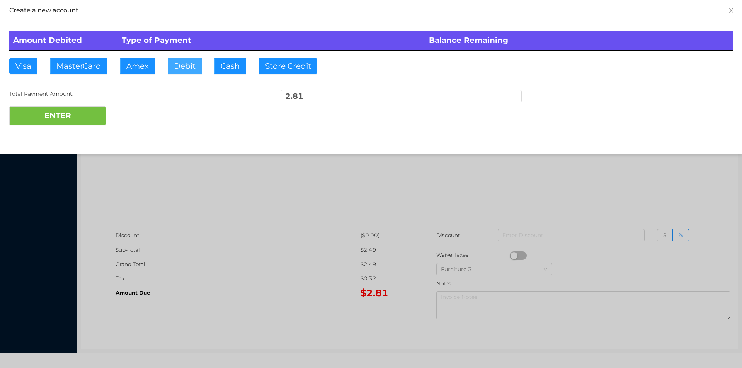
click at [179, 64] on button "Debit" at bounding box center [185, 65] width 34 height 15
type input "20"
click at [49, 117] on button "ENTER" at bounding box center [57, 115] width 97 height 19
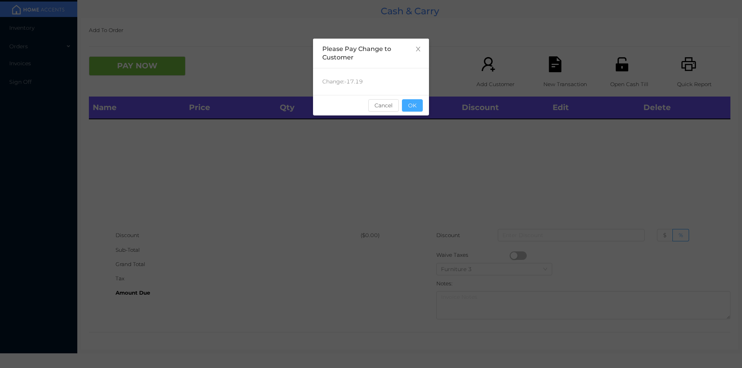
click at [413, 105] on button "OK" at bounding box center [412, 105] width 21 height 12
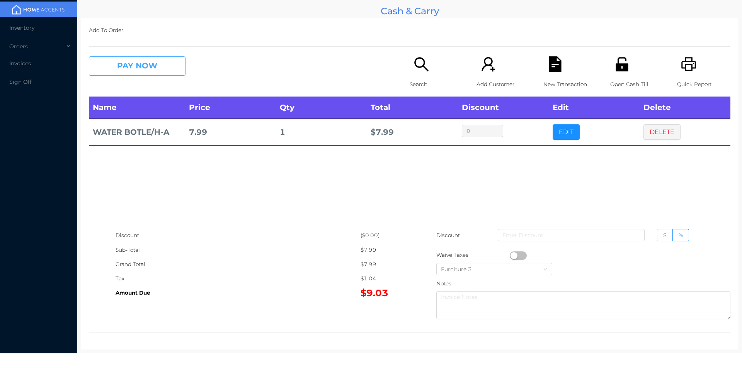
click at [140, 73] on button "PAY NOW" at bounding box center [137, 65] width 97 height 19
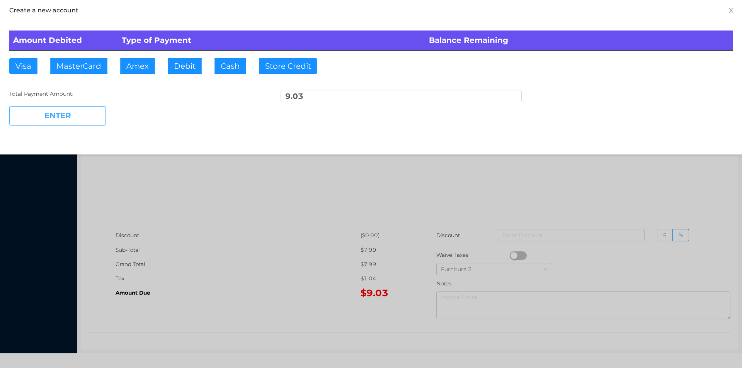
click at [71, 112] on button "ENTER" at bounding box center [57, 115] width 97 height 19
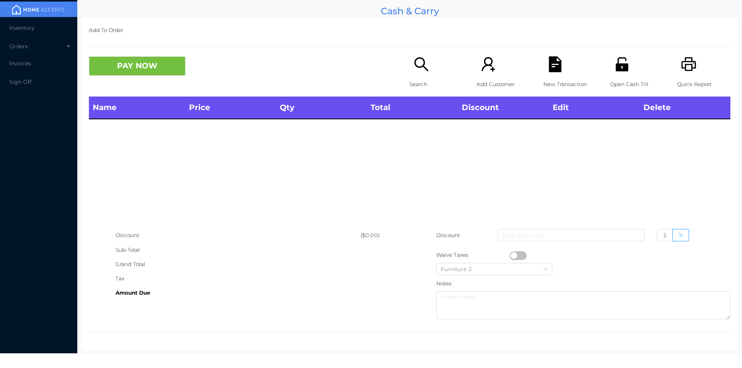
click at [616, 70] on icon "icon: unlock" at bounding box center [622, 64] width 12 height 14
click at [400, 77] on div "PAY NOW Search Add Customer New Transaction Open Cash Till Quick Report" at bounding box center [409, 76] width 641 height 40
click at [427, 73] on div "Search" at bounding box center [436, 76] width 53 height 40
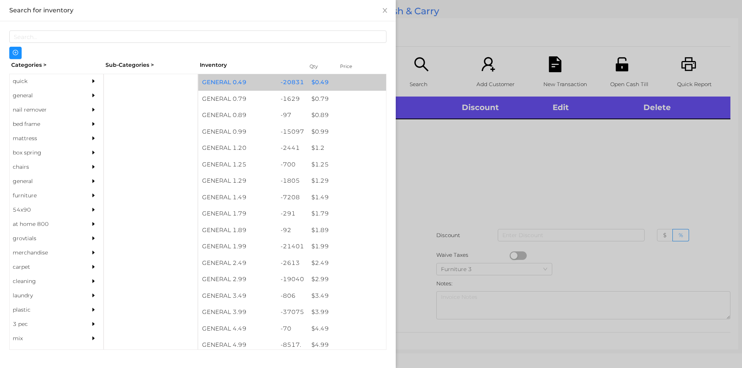
click at [352, 89] on div "$ 0.49" at bounding box center [347, 82] width 78 height 17
click at [349, 80] on div "$ 0.49" at bounding box center [347, 82] width 78 height 17
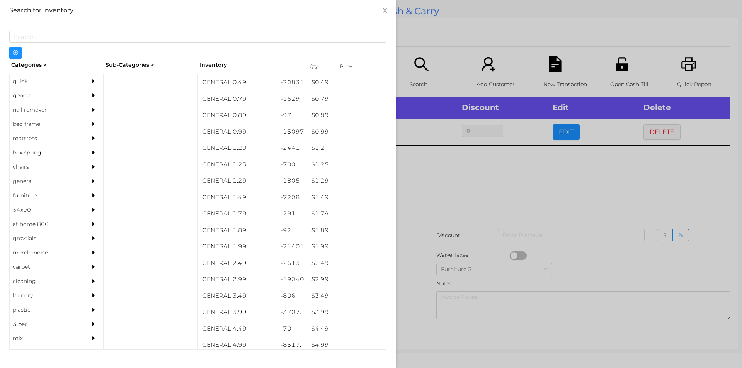
click at [448, 198] on div at bounding box center [371, 184] width 742 height 368
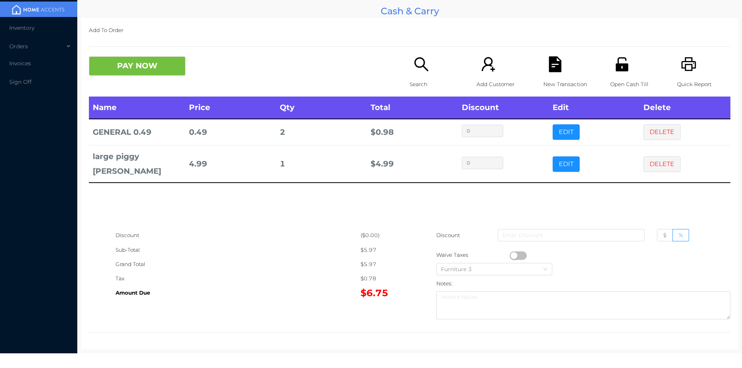
click at [400, 60] on div "PAY NOW" at bounding box center [249, 65] width 321 height 19
click at [410, 79] on p "Search" at bounding box center [436, 84] width 53 height 14
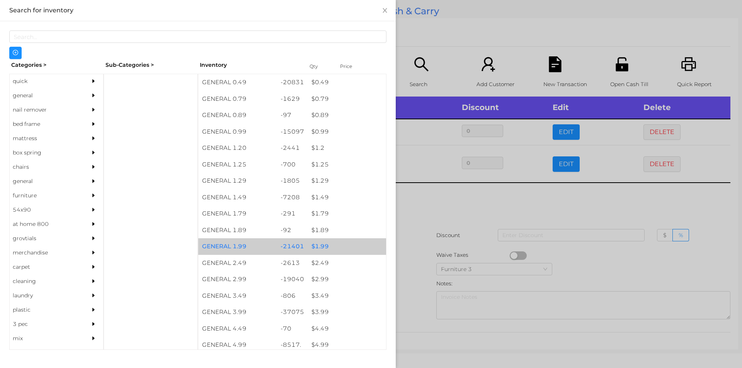
click at [301, 245] on div "-21401" at bounding box center [292, 246] width 31 height 17
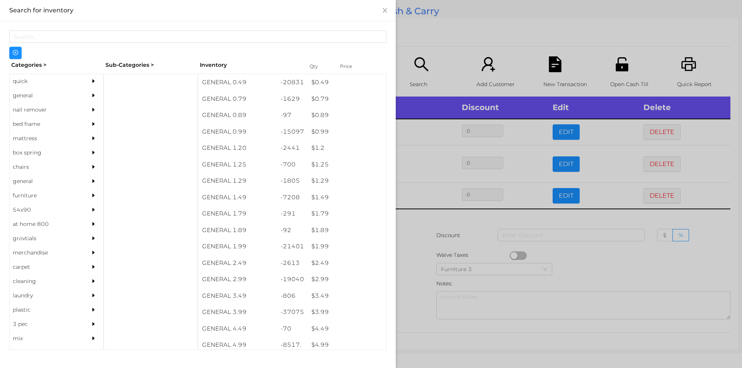
click at [441, 231] on div at bounding box center [371, 184] width 742 height 368
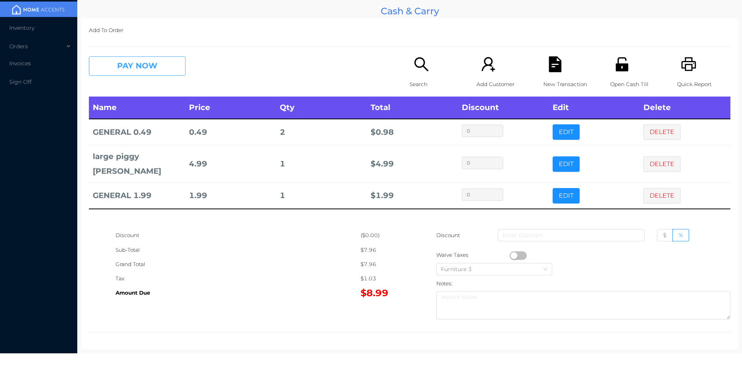
click at [134, 65] on button "PAY NOW" at bounding box center [137, 65] width 97 height 19
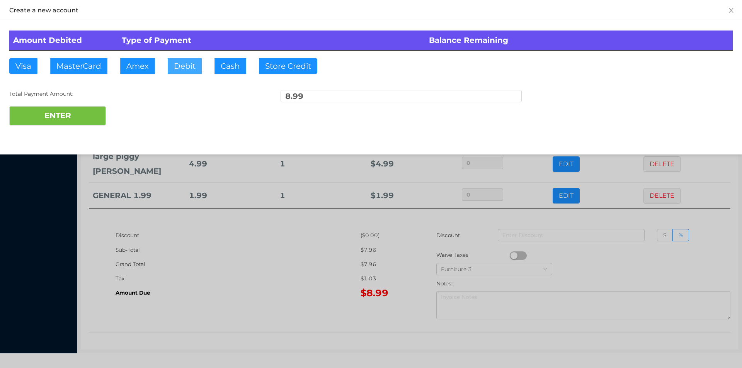
click at [176, 70] on button "Debit" at bounding box center [185, 65] width 34 height 15
click at [55, 120] on button "ENTER" at bounding box center [57, 115] width 97 height 19
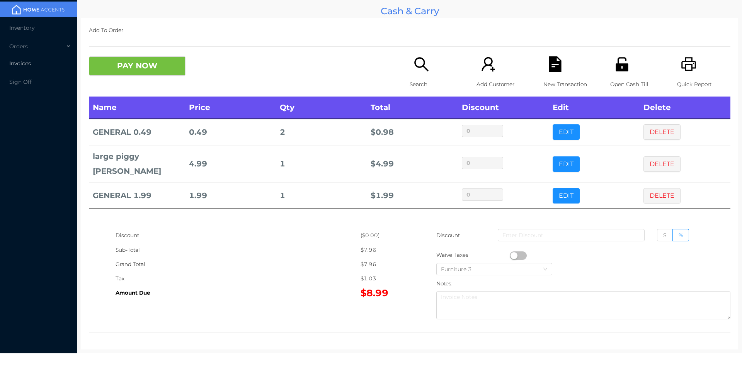
click at [19, 64] on span "Invoices" at bounding box center [20, 63] width 22 height 7
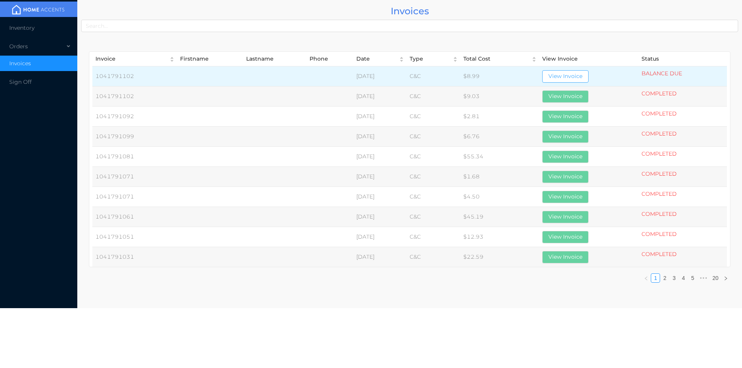
click at [568, 82] on button "View Invoice" at bounding box center [565, 76] width 46 height 12
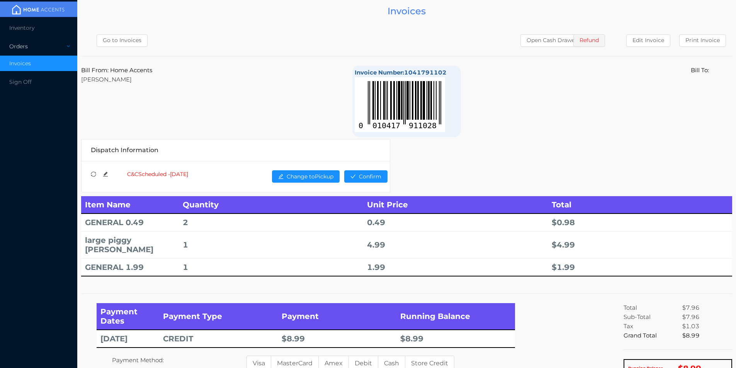
click at [29, 51] on div "Orders" at bounding box center [38, 46] width 77 height 15
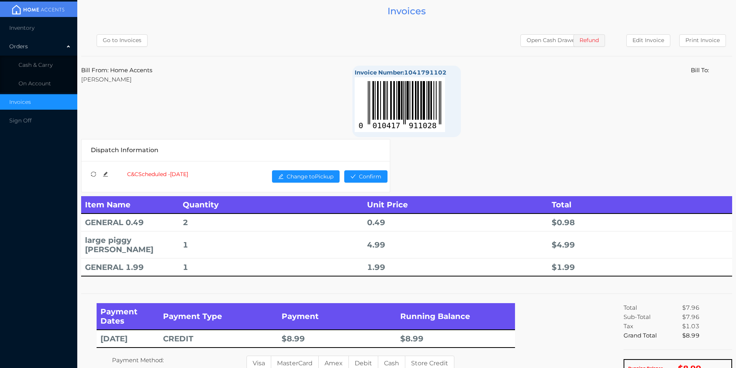
click at [28, 43] on div "Orders" at bounding box center [38, 46] width 77 height 15
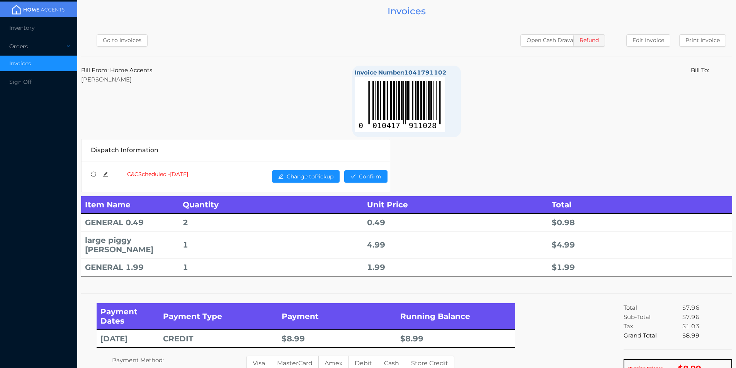
click at [26, 47] on div "Orders" at bounding box center [38, 46] width 77 height 15
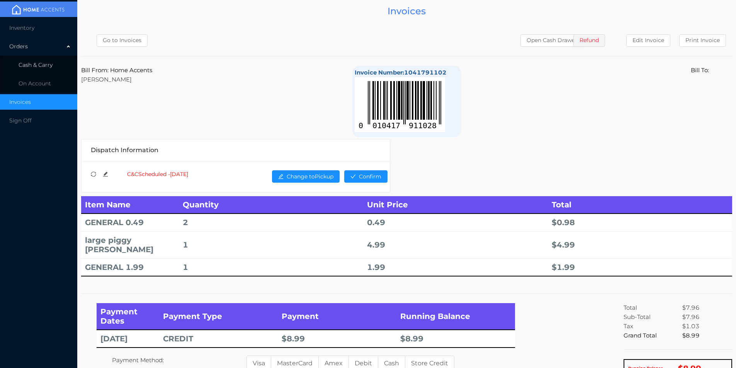
click at [46, 65] on span "Cash & Carry" at bounding box center [36, 64] width 34 height 7
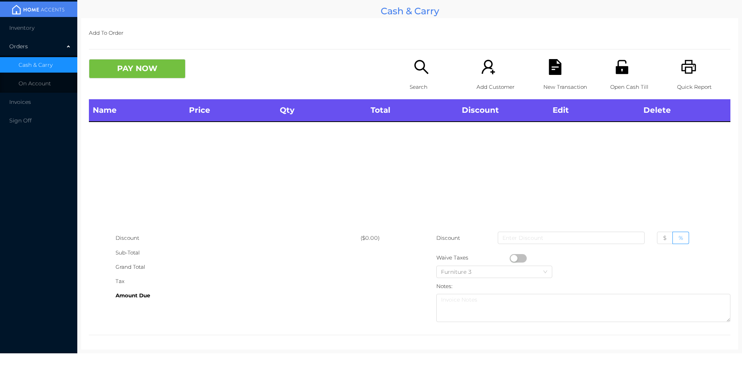
click at [425, 81] on p "Search" at bounding box center [436, 87] width 53 height 14
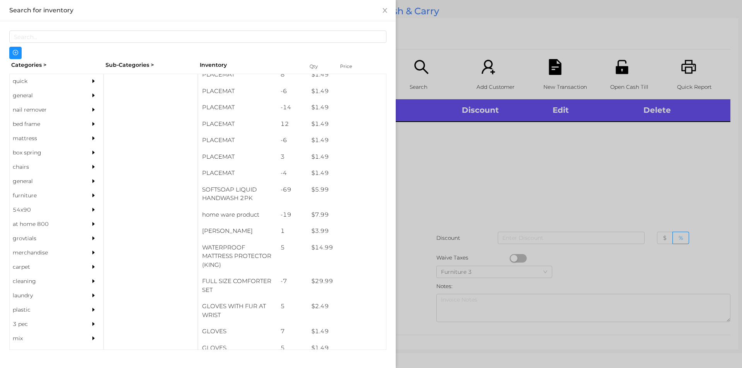
scroll to position [41, 0]
click at [21, 87] on div "quick" at bounding box center [45, 81] width 70 height 14
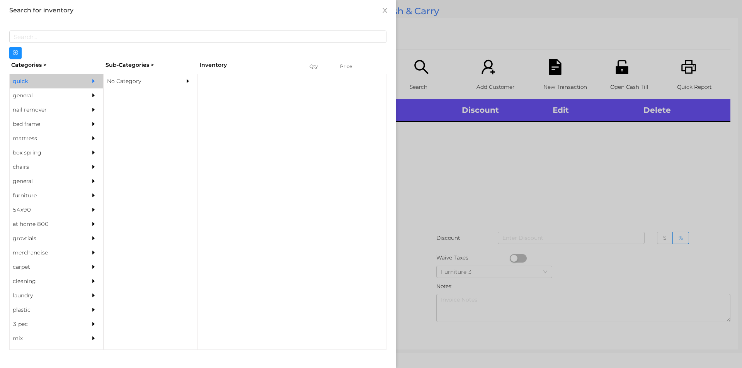
click at [35, 97] on div "general" at bounding box center [45, 95] width 70 height 14
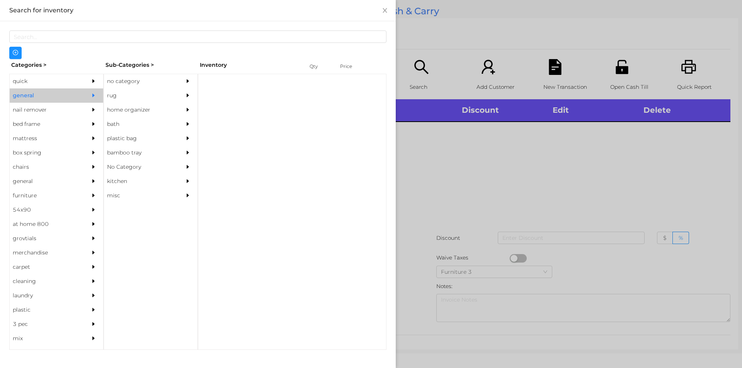
click at [122, 88] on div "no category" at bounding box center [139, 81] width 70 height 14
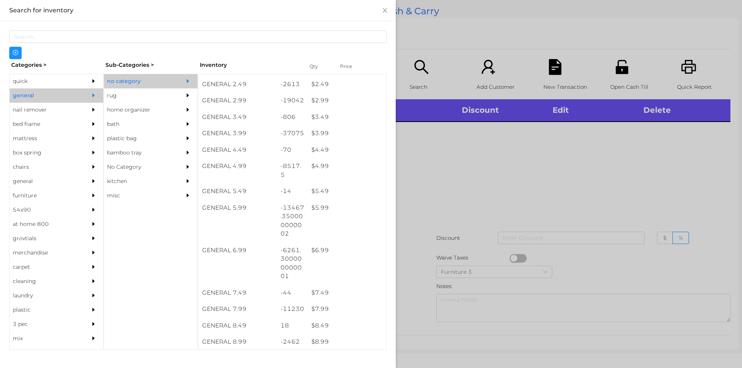
scroll to position [181, 0]
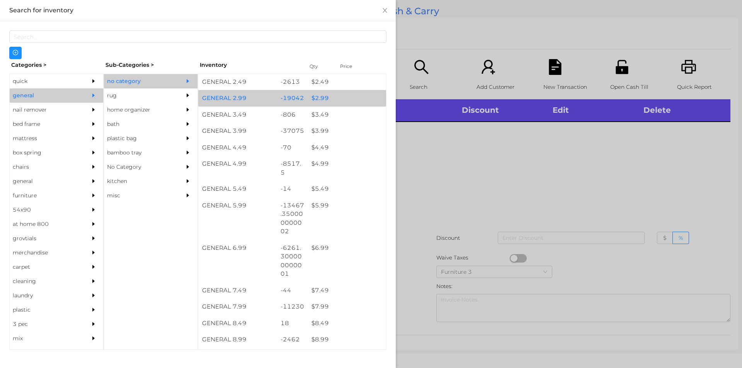
click at [325, 97] on div "$ 2.99" at bounding box center [347, 98] width 78 height 17
click at [326, 97] on div "$ 2.99" at bounding box center [347, 98] width 78 height 17
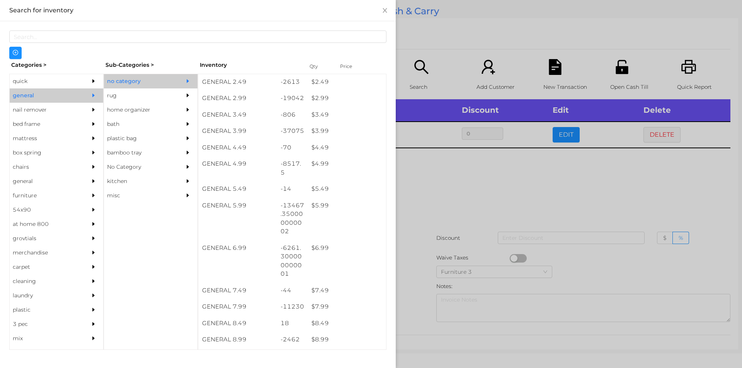
click at [422, 206] on div at bounding box center [371, 184] width 742 height 368
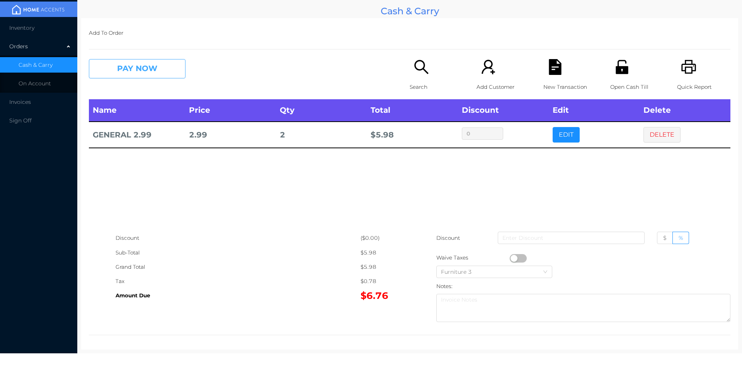
click at [141, 70] on button "PAY NOW" at bounding box center [137, 68] width 97 height 19
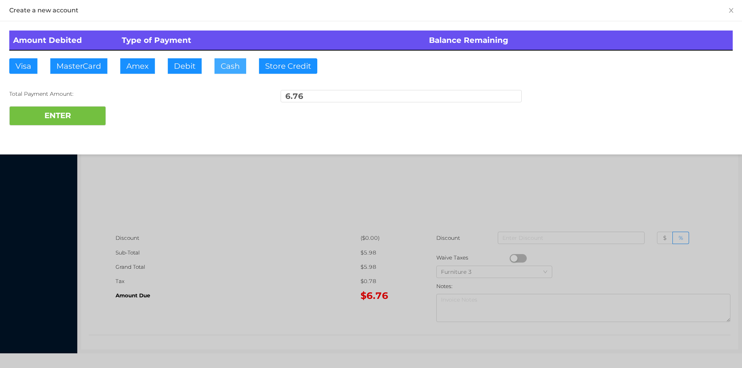
click at [216, 65] on button "Cash" at bounding box center [230, 65] width 32 height 15
click at [65, 124] on button "ENTER" at bounding box center [57, 115] width 97 height 19
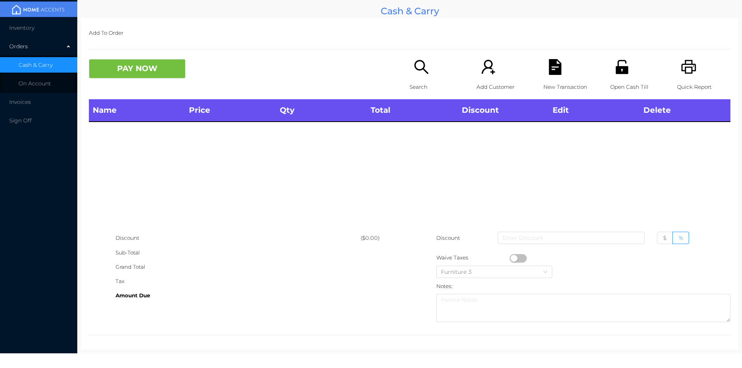
click at [425, 78] on div "Search" at bounding box center [436, 79] width 53 height 40
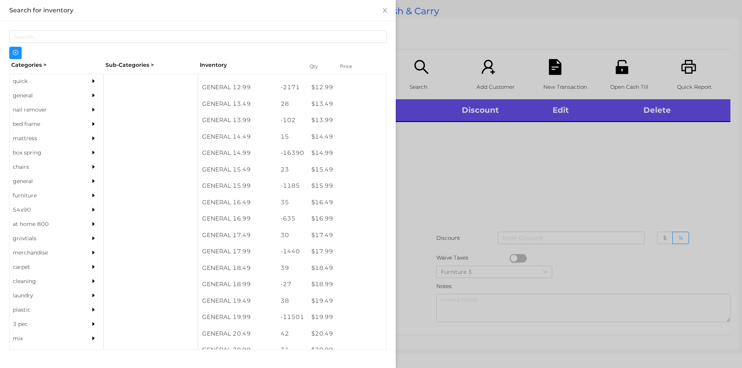
scroll to position [654, 0]
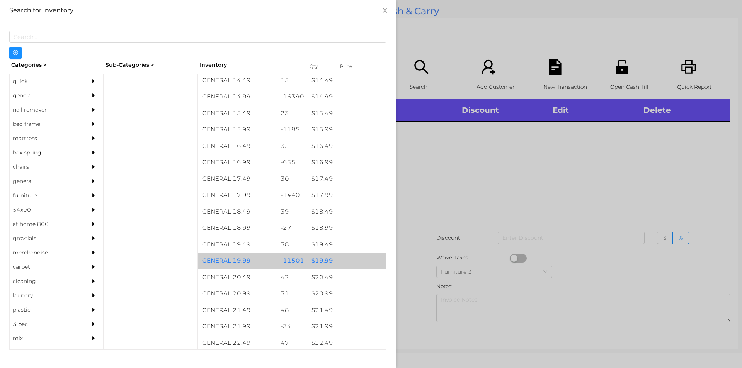
click at [330, 260] on div "$ 19.99" at bounding box center [347, 261] width 78 height 17
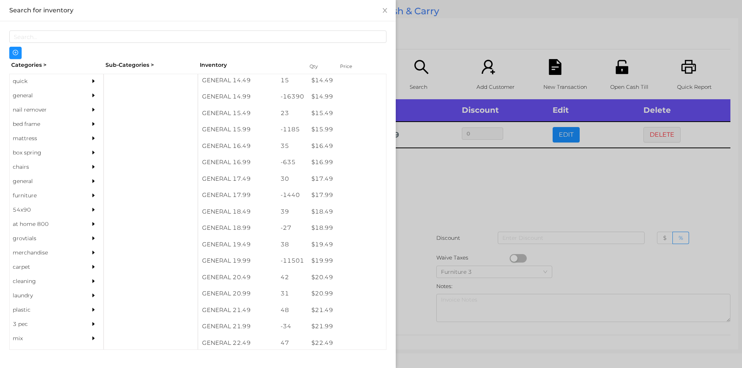
click at [436, 246] on div at bounding box center [371, 184] width 742 height 368
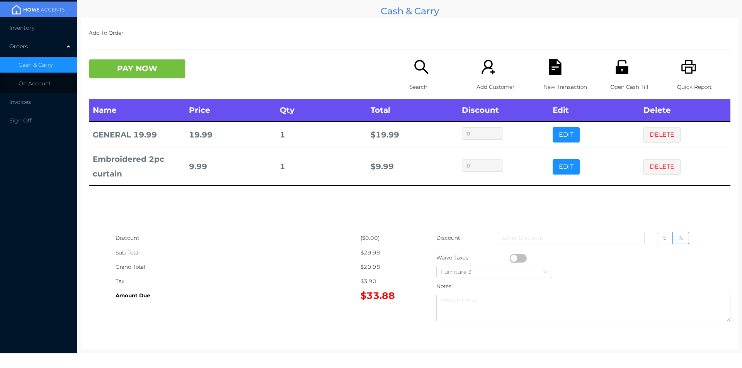
click at [543, 78] on div "New Transaction" at bounding box center [569, 79] width 53 height 40
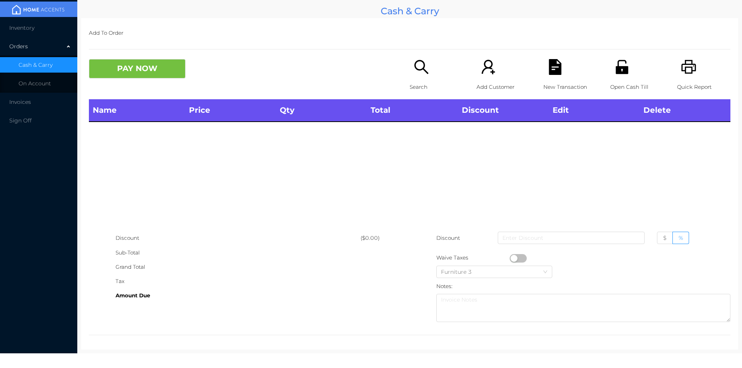
click at [685, 65] on icon "icon: printer" at bounding box center [689, 67] width 16 height 16
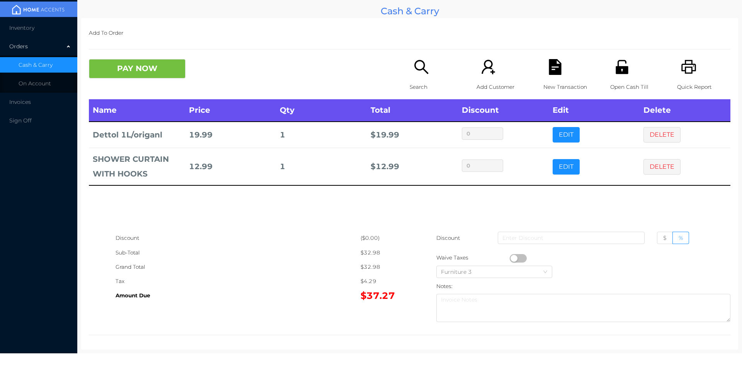
click at [556, 67] on icon "icon: file-text" at bounding box center [555, 67] width 12 height 16
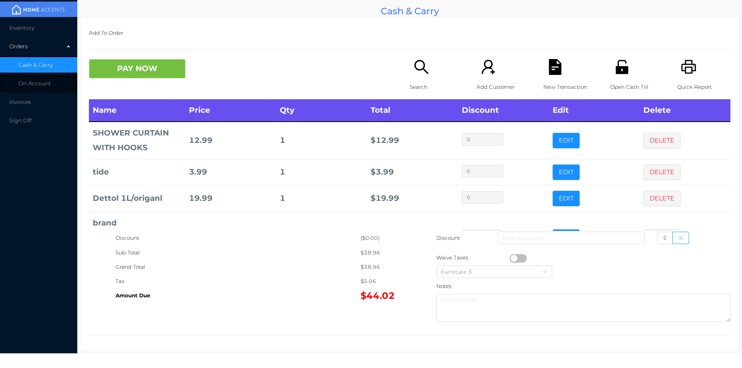
click at [549, 69] on icon "icon: file-text" at bounding box center [555, 67] width 12 height 16
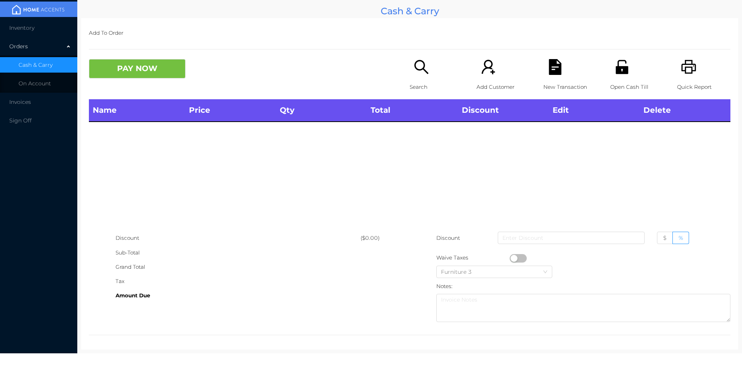
click at [677, 68] on div "Quick Report" at bounding box center [703, 79] width 53 height 40
click at [423, 60] on icon "icon: search" at bounding box center [421, 67] width 16 height 16
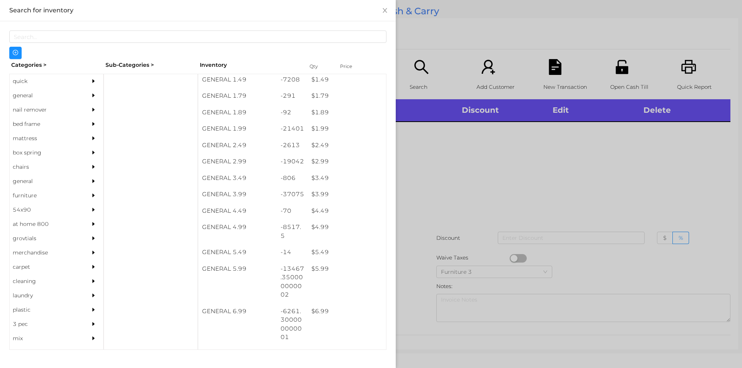
scroll to position [118, 0]
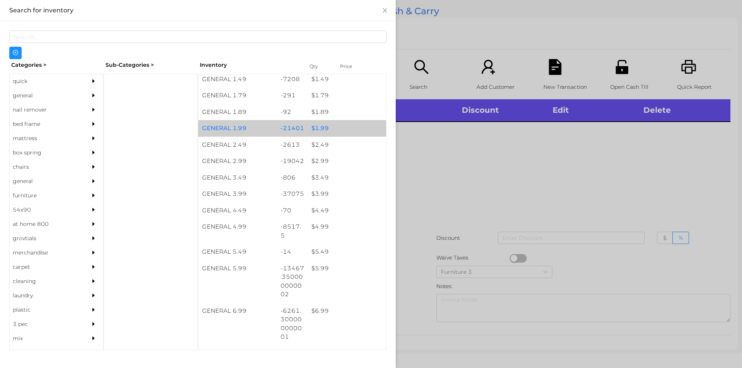
click at [336, 125] on div "$ 1.99" at bounding box center [347, 128] width 78 height 17
click at [336, 134] on div "$ 1.99" at bounding box center [347, 128] width 78 height 17
click at [332, 127] on div "$ 1.99" at bounding box center [347, 128] width 78 height 17
click at [346, 131] on div "$ 1.99" at bounding box center [347, 128] width 78 height 17
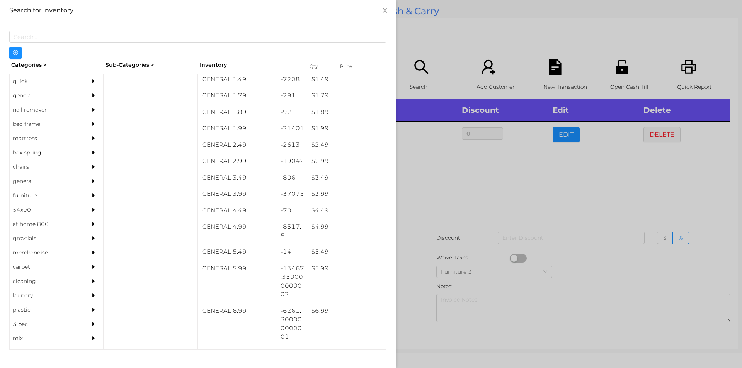
click at [441, 48] on div at bounding box center [371, 184] width 742 height 368
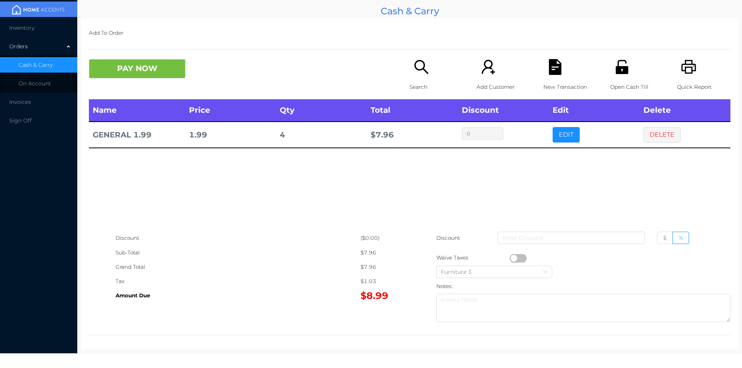
click at [119, 67] on button "PAY NOW" at bounding box center [137, 68] width 97 height 19
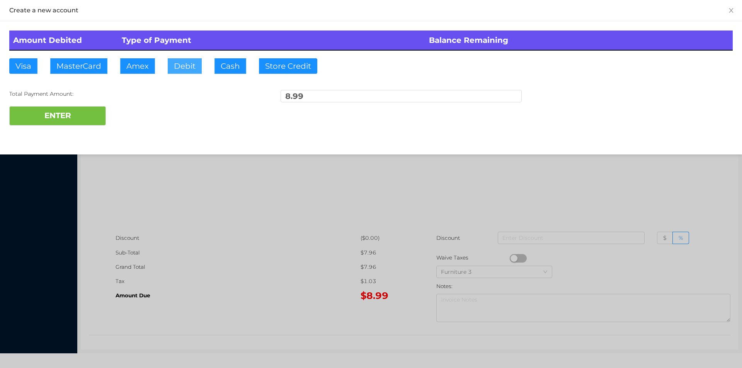
click at [174, 62] on button "Debit" at bounding box center [185, 65] width 34 height 15
type input "20"
click at [46, 111] on button "ENTER" at bounding box center [57, 115] width 97 height 19
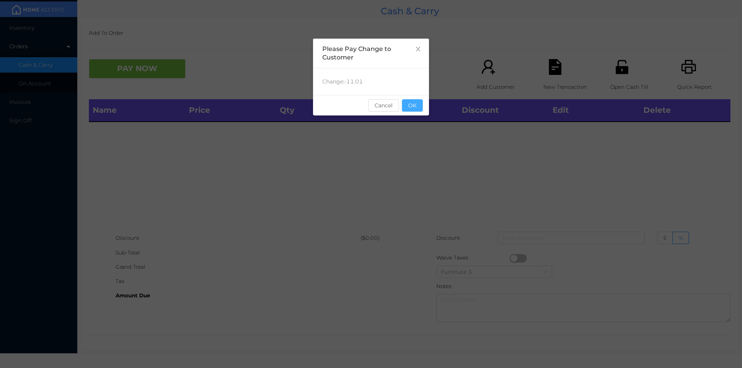
click at [408, 102] on button "OK" at bounding box center [412, 105] width 21 height 12
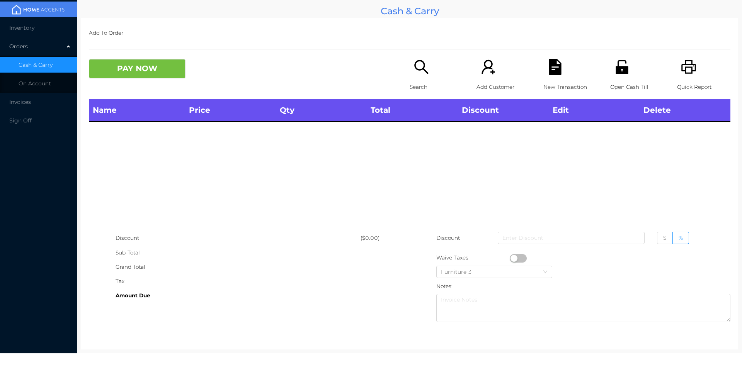
click at [620, 80] on p "Open Cash Till" at bounding box center [636, 87] width 53 height 14
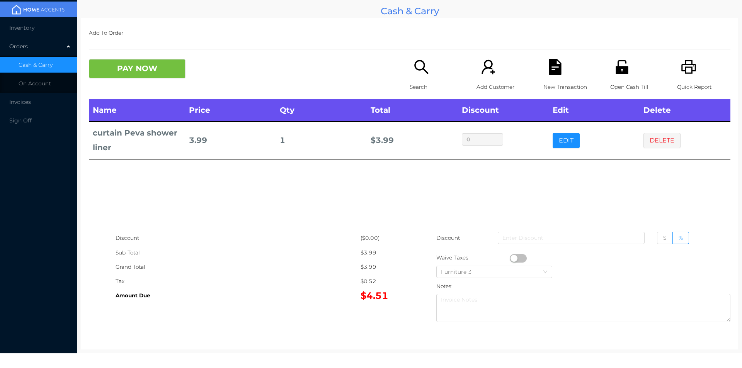
scroll to position [3, 0]
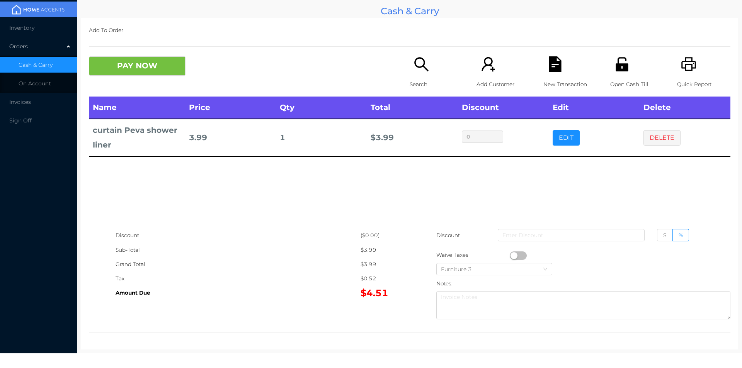
click at [418, 74] on div "Search" at bounding box center [436, 76] width 53 height 40
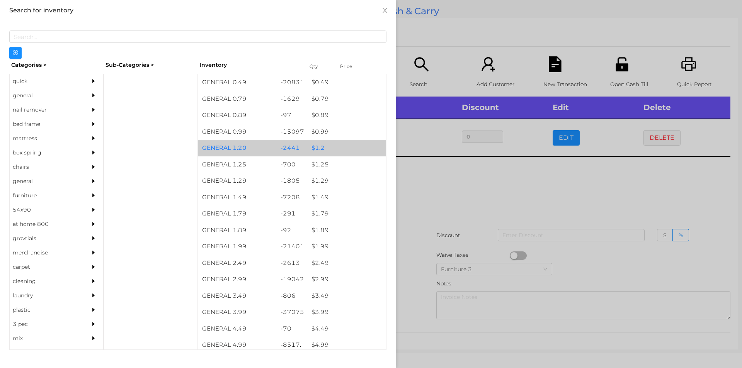
click at [335, 142] on div "$ 1.2" at bounding box center [347, 148] width 78 height 17
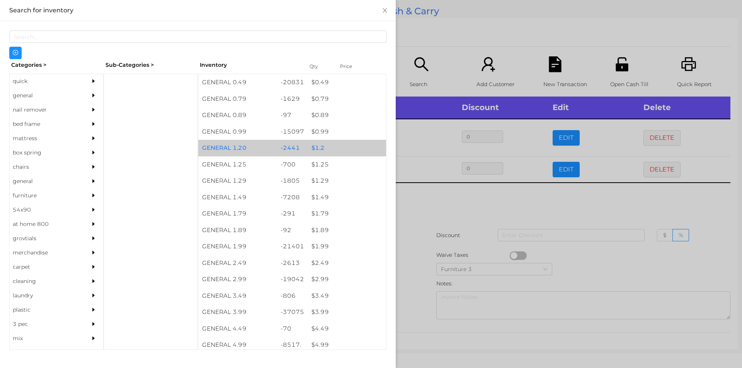
click at [337, 143] on div "$ 1.2" at bounding box center [347, 148] width 78 height 17
click at [351, 143] on div "$ 1.2" at bounding box center [347, 148] width 78 height 17
click at [353, 151] on div "$ 1.2" at bounding box center [347, 148] width 78 height 17
click at [342, 151] on div "$ 1.2" at bounding box center [347, 148] width 78 height 17
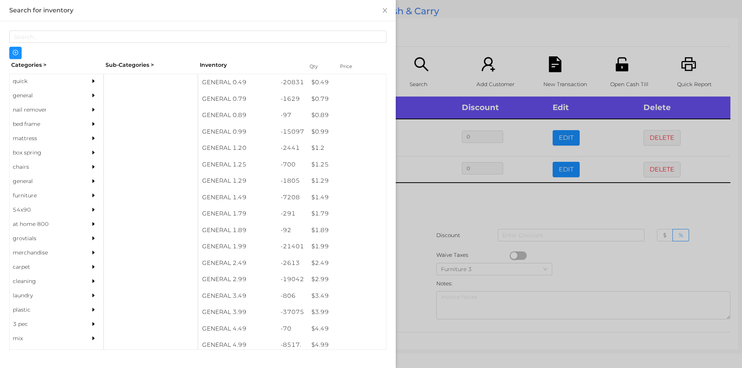
click at [449, 53] on div at bounding box center [371, 184] width 742 height 368
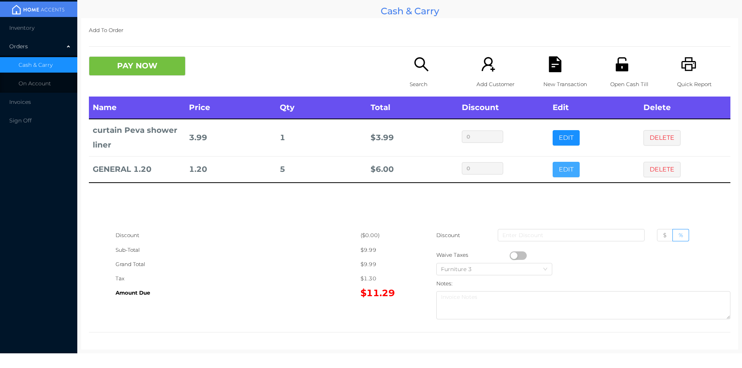
click at [553, 176] on button "EDIT" at bounding box center [566, 169] width 27 height 15
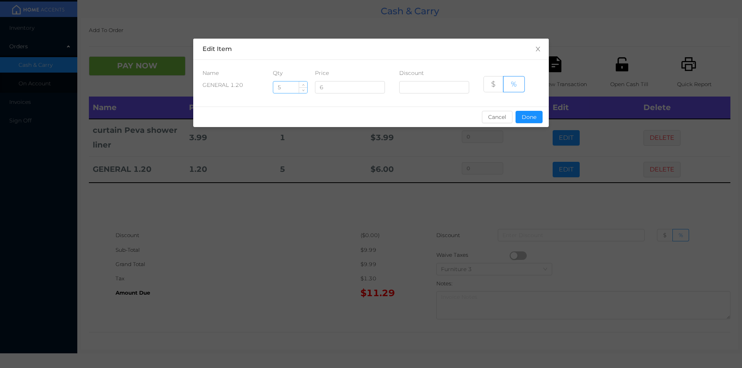
click at [288, 88] on input "5" at bounding box center [290, 88] width 34 height 12
type input "6"
click at [522, 117] on button "Done" at bounding box center [529, 117] width 27 height 12
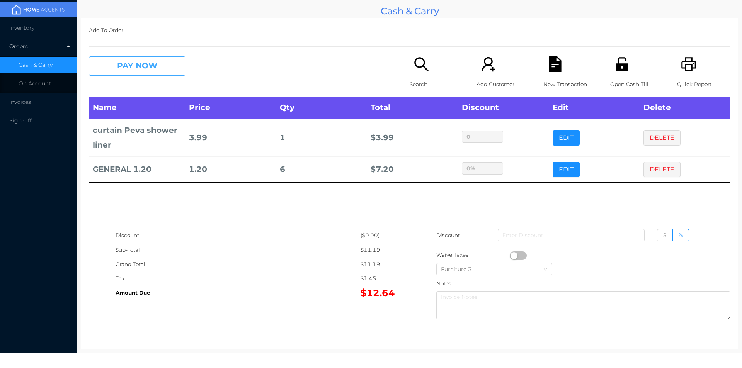
click at [139, 74] on button "PAY NOW" at bounding box center [137, 65] width 97 height 19
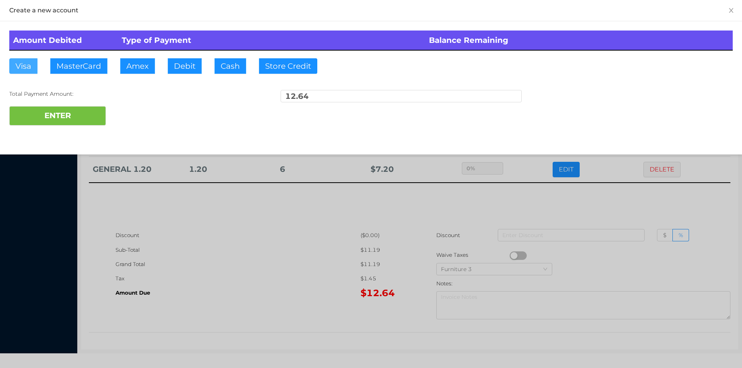
click at [20, 70] on button "Visa" at bounding box center [23, 65] width 28 height 15
click at [65, 108] on button "ENTER" at bounding box center [57, 115] width 97 height 19
type input "0"
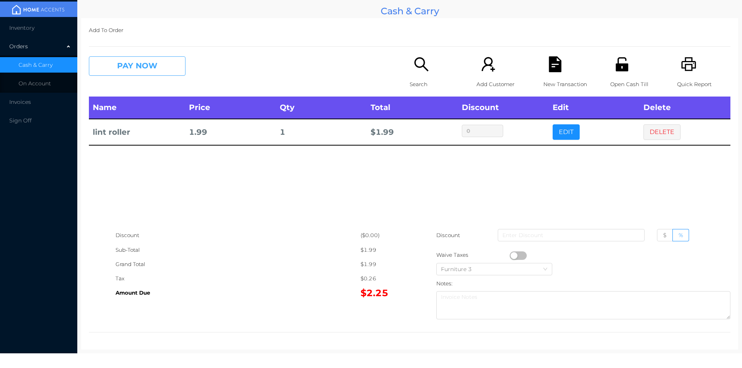
click at [145, 67] on button "PAY NOW" at bounding box center [137, 65] width 97 height 19
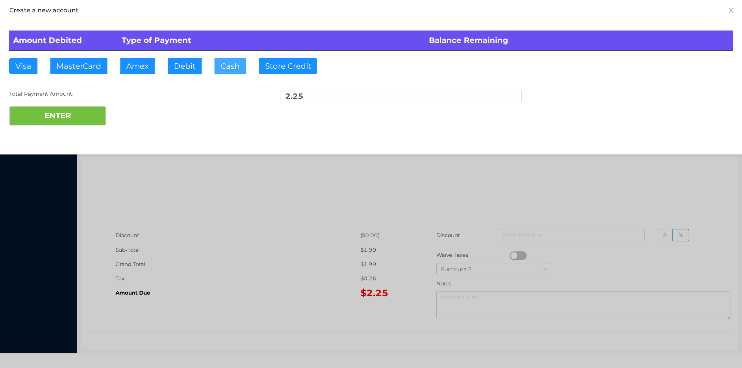
click at [232, 61] on button "Cash" at bounding box center [230, 65] width 32 height 15
click at [58, 117] on button "ENTER" at bounding box center [57, 115] width 97 height 19
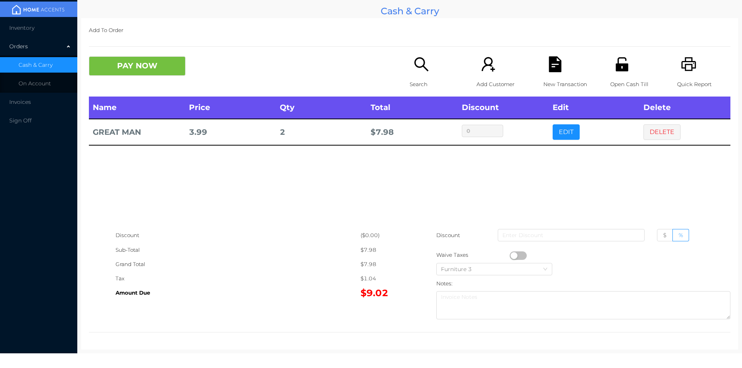
click at [150, 71] on button "PAY NOW" at bounding box center [137, 65] width 97 height 19
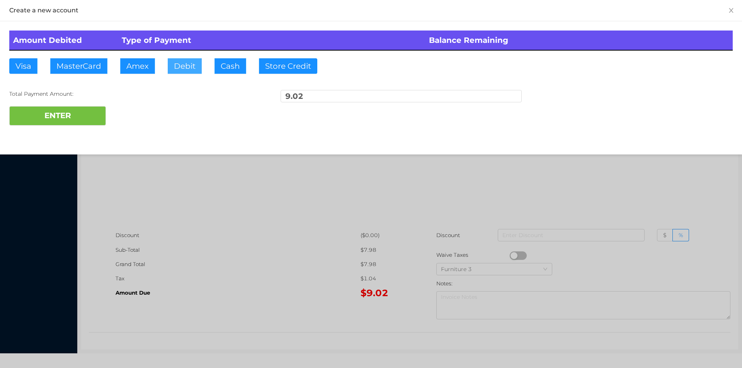
click at [188, 65] on button "Debit" at bounding box center [185, 65] width 34 height 15
click at [103, 110] on button "ENTER" at bounding box center [57, 115] width 97 height 19
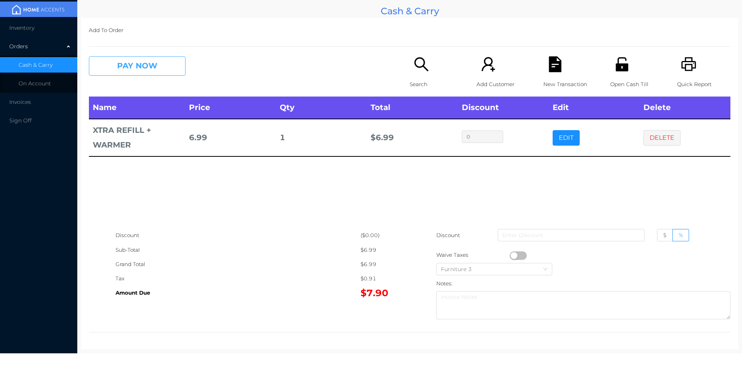
click at [155, 75] on button "PAY NOW" at bounding box center [137, 65] width 97 height 19
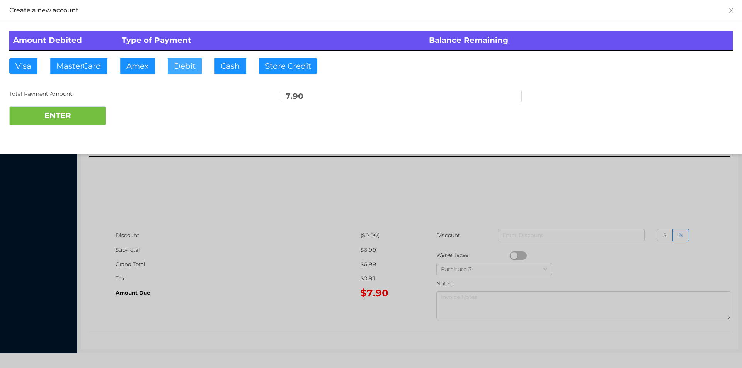
click at [190, 65] on button "Debit" at bounding box center [185, 65] width 34 height 15
click at [75, 111] on button "ENTER" at bounding box center [57, 115] width 97 height 19
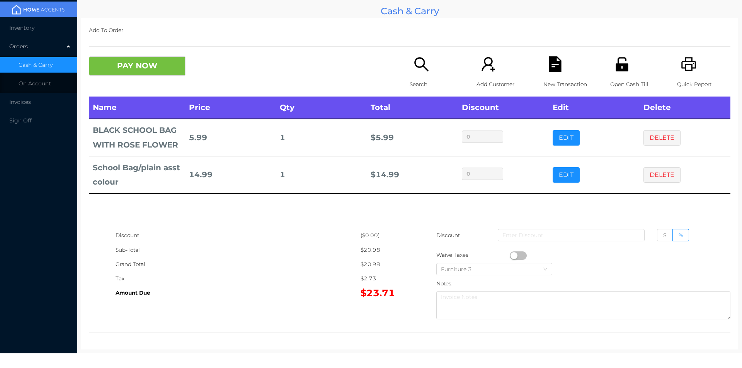
click at [660, 191] on td "DELETE" at bounding box center [685, 175] width 91 height 37
click at [651, 181] on button "DELETE" at bounding box center [661, 174] width 37 height 15
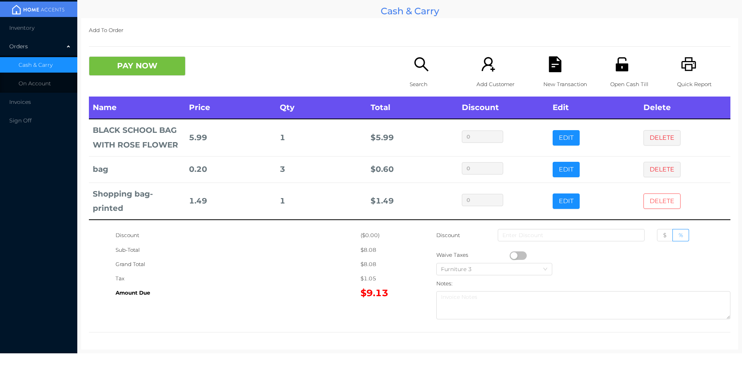
click at [648, 195] on button "DELETE" at bounding box center [661, 201] width 37 height 15
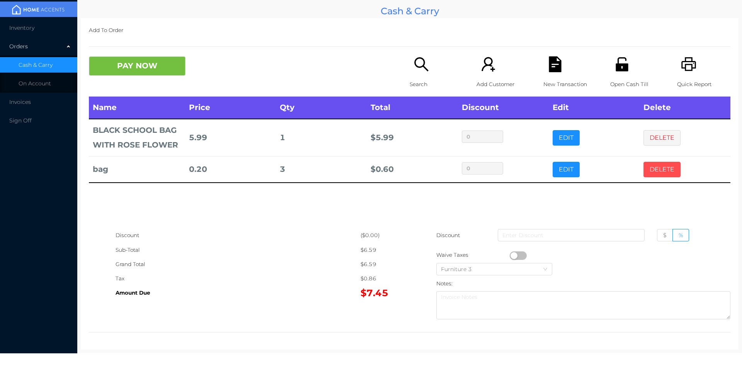
click at [672, 172] on button "DELETE" at bounding box center [661, 169] width 37 height 15
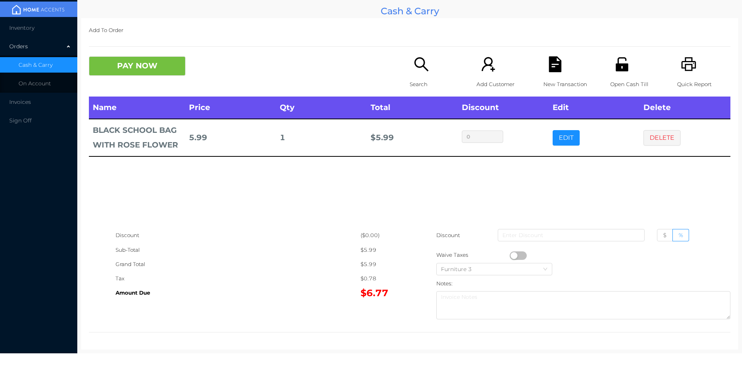
click at [412, 75] on div "Search" at bounding box center [436, 76] width 53 height 40
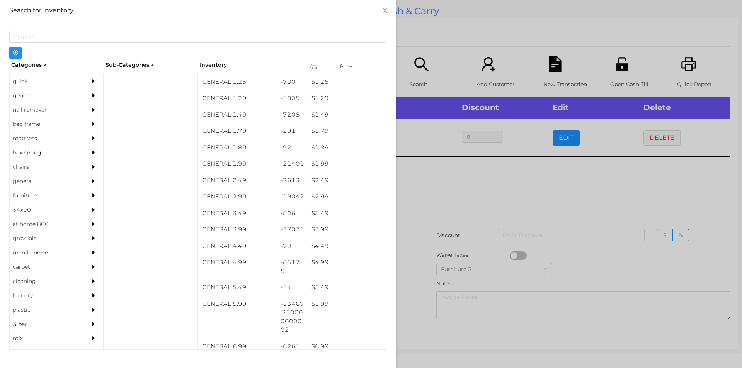
scroll to position [90, 0]
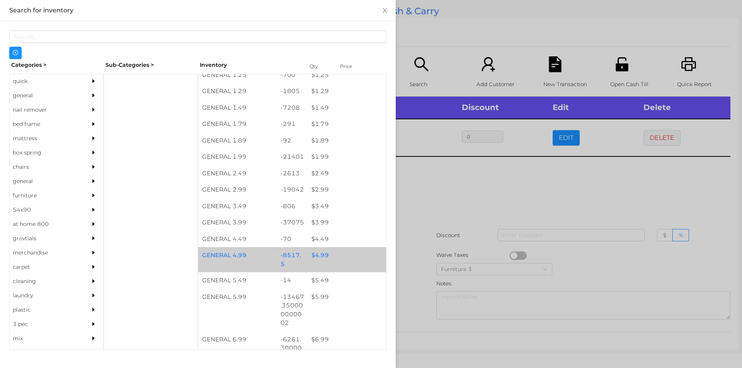
click at [310, 255] on div "$ 4.99" at bounding box center [347, 255] width 78 height 17
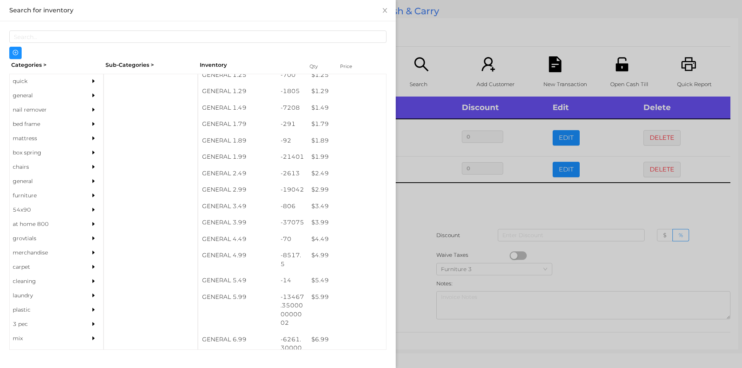
click at [412, 285] on div at bounding box center [371, 184] width 742 height 368
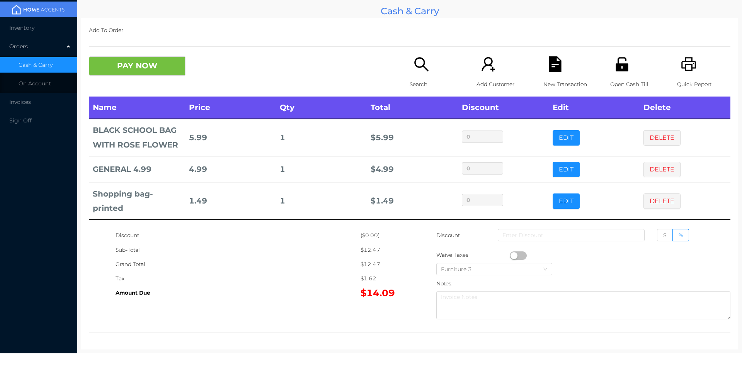
click at [616, 83] on p "Open Cash Till" at bounding box center [636, 84] width 53 height 14
click at [622, 65] on icon "icon: unlock" at bounding box center [622, 64] width 12 height 14
click at [549, 57] on icon "icon: file-text" at bounding box center [555, 64] width 12 height 16
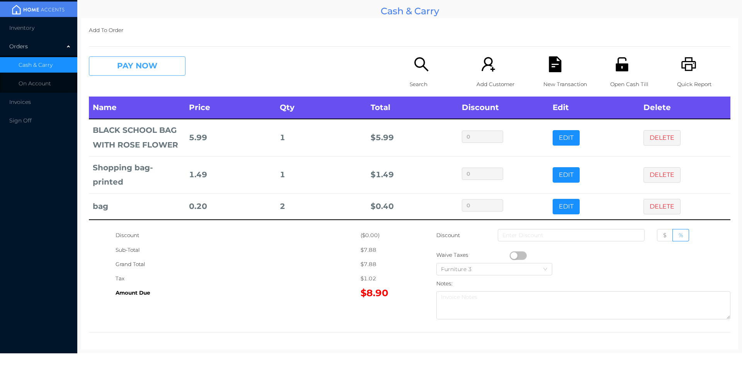
click at [118, 60] on button "PAY NOW" at bounding box center [137, 65] width 97 height 19
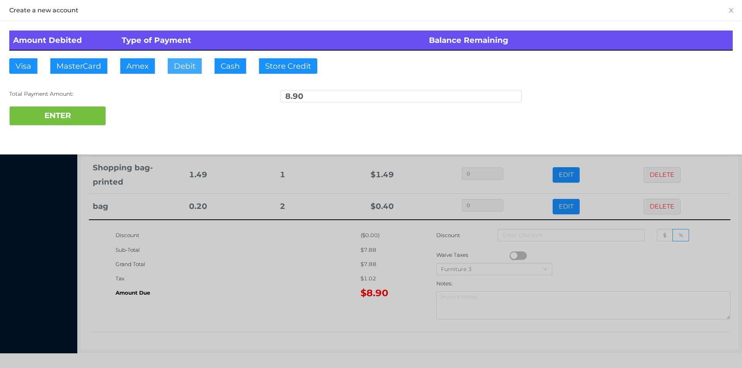
click at [182, 60] on button "Debit" at bounding box center [185, 65] width 34 height 15
type input "10"
click at [65, 94] on div "Total Payment Amount:" at bounding box center [129, 94] width 241 height 8
click at [53, 136] on div "Create a new account Amount Debited Type of Payment Balance Remaining Visa Mast…" at bounding box center [371, 77] width 742 height 155
click at [54, 116] on button "ENTER" at bounding box center [57, 115] width 97 height 19
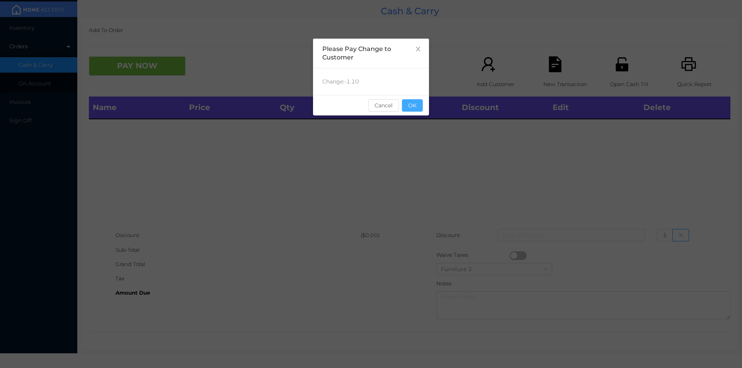
click at [403, 109] on button "OK" at bounding box center [412, 105] width 21 height 12
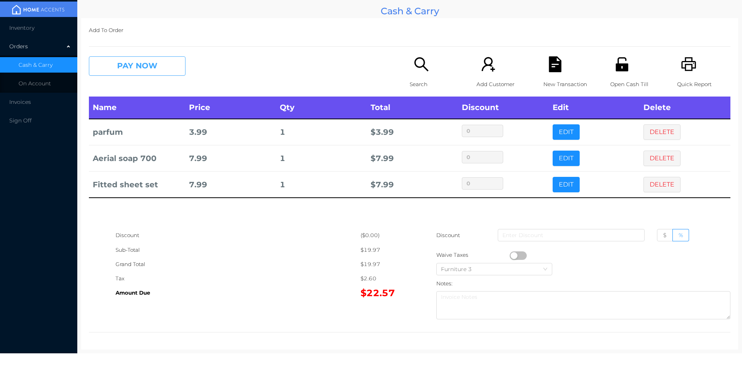
click at [144, 73] on button "PAY NOW" at bounding box center [137, 65] width 97 height 19
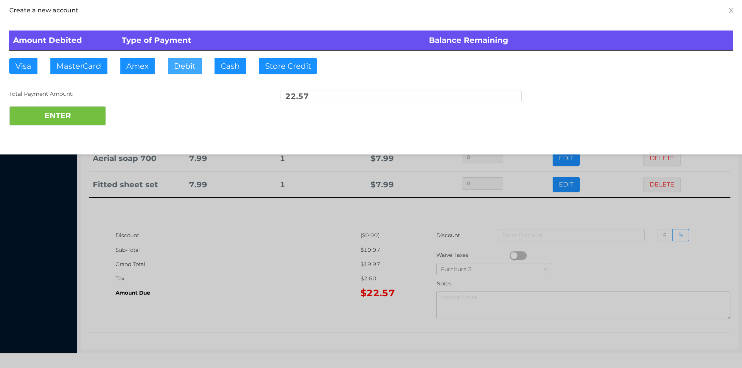
click at [185, 59] on button "Debit" at bounding box center [185, 65] width 34 height 15
click at [53, 116] on button "ENTER" at bounding box center [57, 115] width 97 height 19
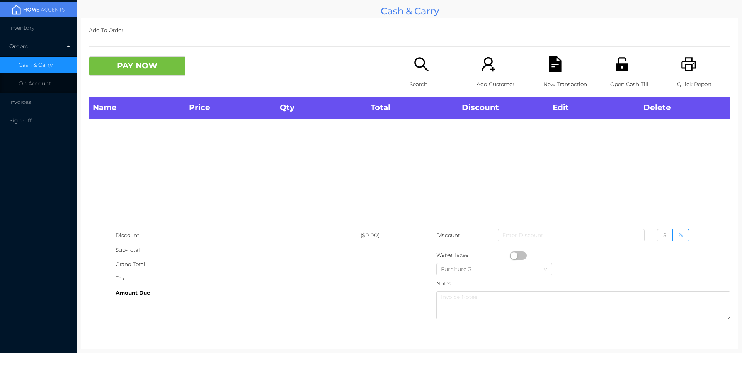
click at [681, 66] on icon "icon: printer" at bounding box center [688, 64] width 15 height 14
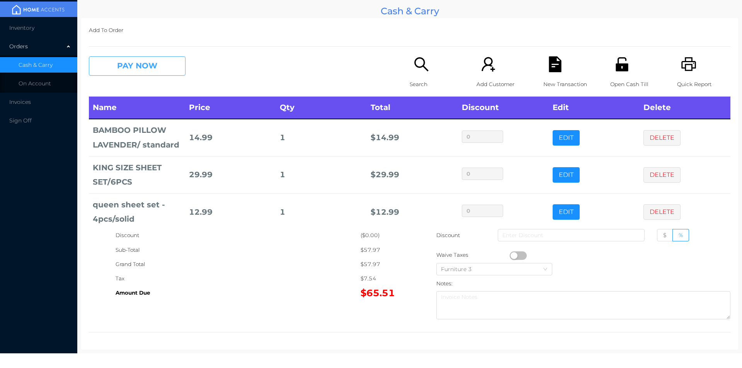
click at [138, 58] on button "PAY NOW" at bounding box center [137, 65] width 97 height 19
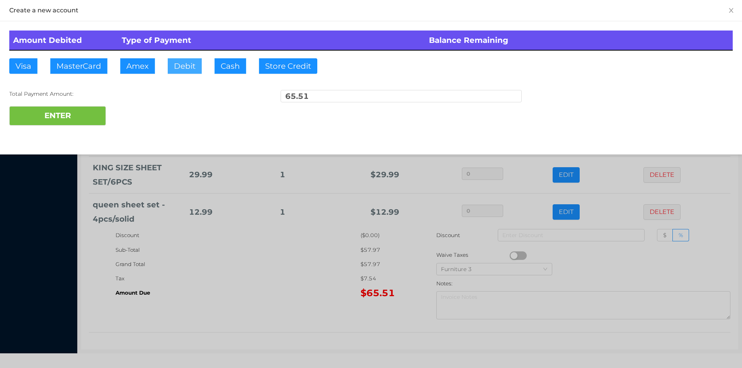
click at [187, 71] on button "Debit" at bounding box center [185, 65] width 34 height 15
click at [92, 117] on button "ENTER" at bounding box center [57, 115] width 97 height 19
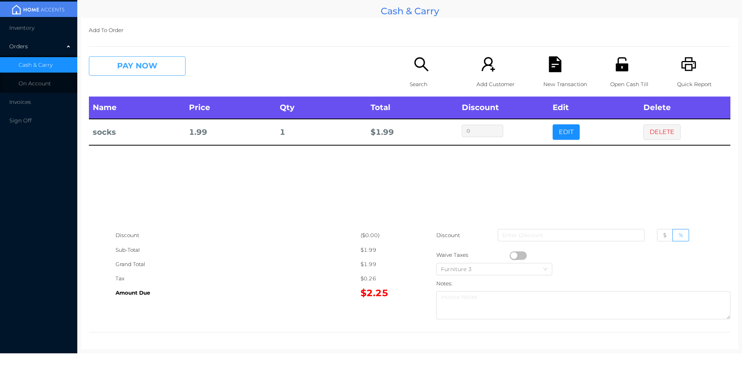
click at [177, 62] on button "PAY NOW" at bounding box center [137, 65] width 97 height 19
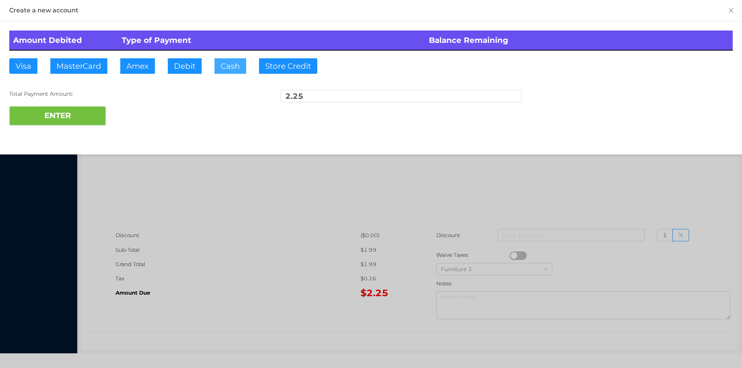
click at [223, 61] on button "Cash" at bounding box center [230, 65] width 32 height 15
click at [81, 115] on button "ENTER" at bounding box center [57, 115] width 97 height 19
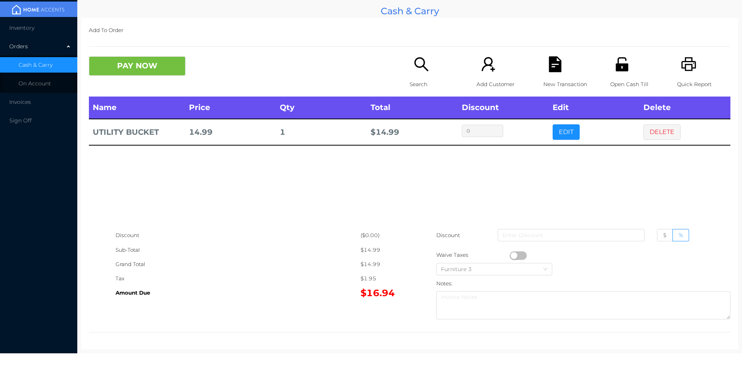
click at [125, 84] on div "PAY NOW Search Add Customer New Transaction Open Cash Till Quick Report" at bounding box center [409, 76] width 641 height 40
click at [121, 58] on button "PAY NOW" at bounding box center [137, 65] width 97 height 19
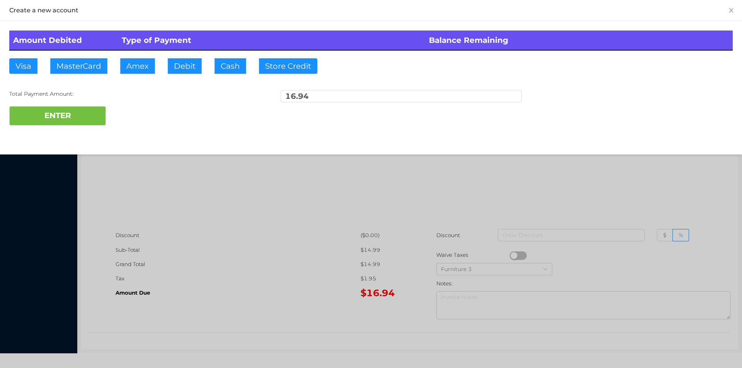
click at [208, 60] on div "Visa MasterCard Amex Debit Cash Store Credit" at bounding box center [169, 65] width 321 height 15
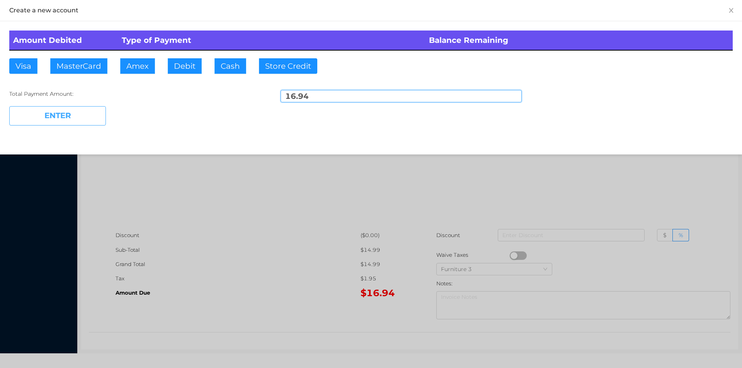
click at [68, 111] on button "ENTER" at bounding box center [57, 115] width 97 height 19
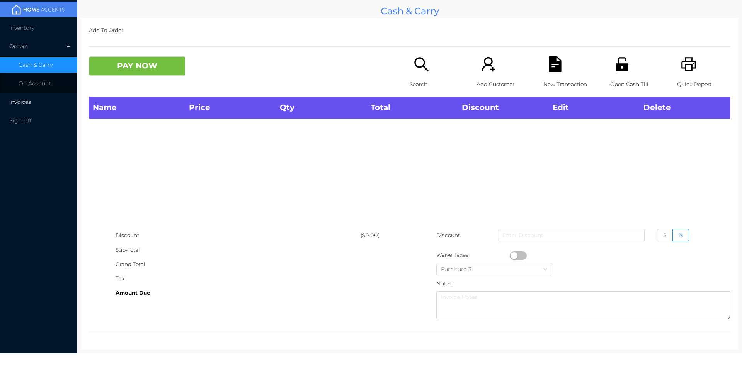
click at [29, 101] on span "Invoices" at bounding box center [20, 102] width 22 height 7
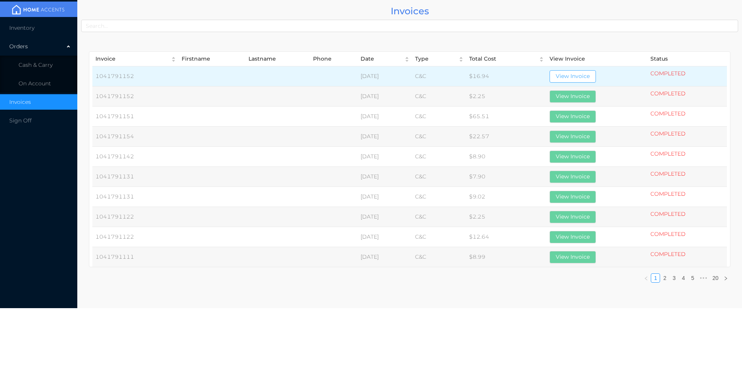
click at [583, 77] on button "View Invoice" at bounding box center [573, 76] width 46 height 12
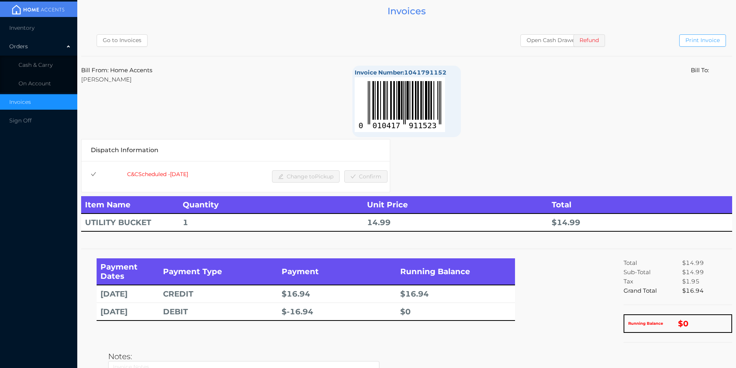
click at [696, 42] on button "Print Invoice" at bounding box center [702, 40] width 47 height 12
click at [34, 67] on span "Cash & Carry" at bounding box center [36, 64] width 34 height 7
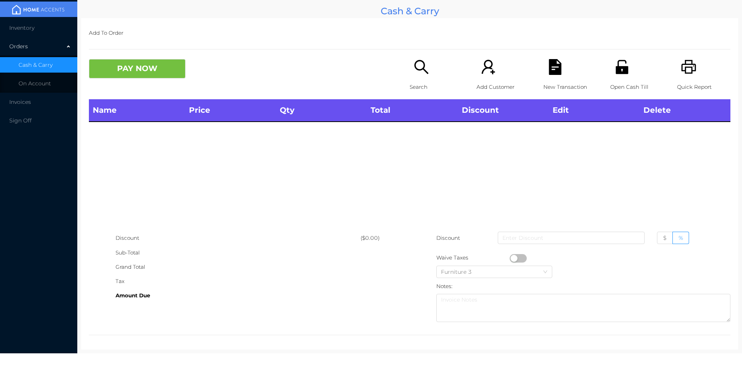
click at [420, 62] on icon "icon: search" at bounding box center [421, 67] width 14 height 14
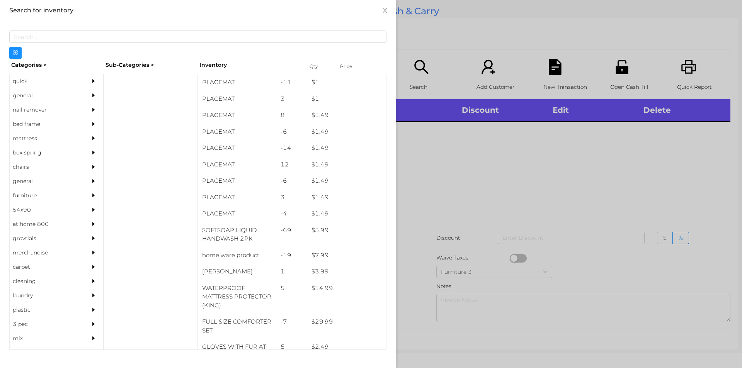
click at [507, 182] on div at bounding box center [371, 184] width 742 height 368
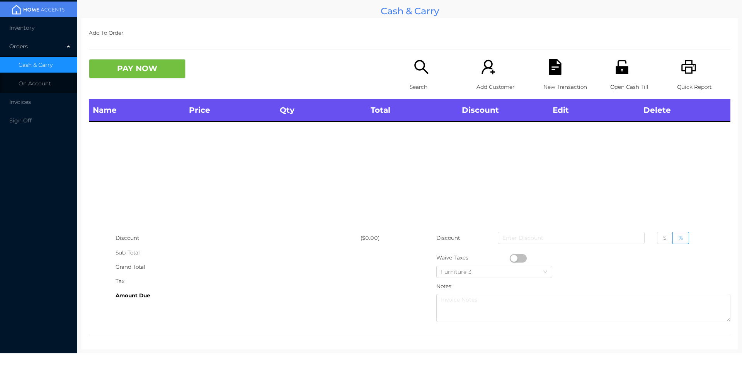
click at [610, 78] on div "Open Cash Till" at bounding box center [636, 79] width 53 height 40
click at [25, 103] on span "Invoices" at bounding box center [20, 102] width 22 height 7
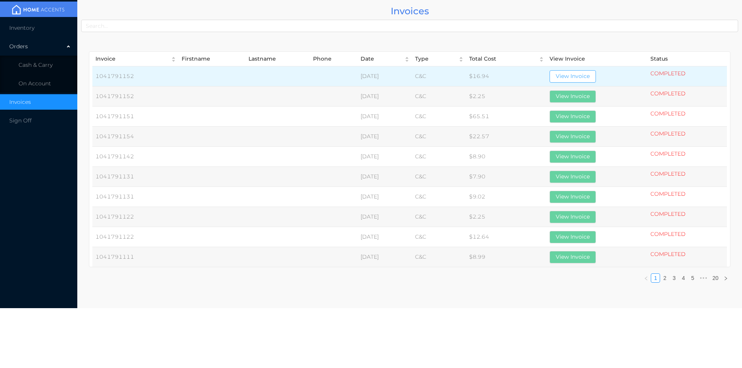
click at [582, 79] on button "View Invoice" at bounding box center [573, 76] width 46 height 12
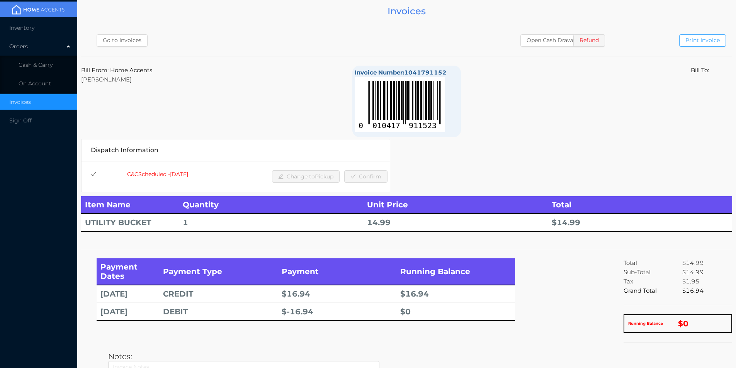
click at [696, 41] on button "Print Invoice" at bounding box center [702, 40] width 47 height 12
click at [598, 40] on button "Refund" at bounding box center [589, 40] width 32 height 12
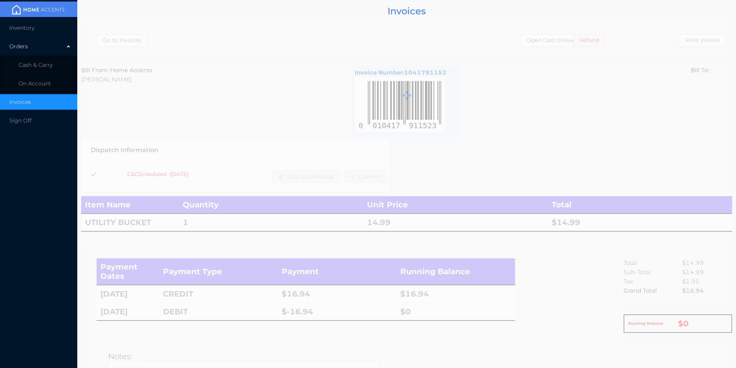
click at [539, 41] on div at bounding box center [406, 95] width 651 height 155
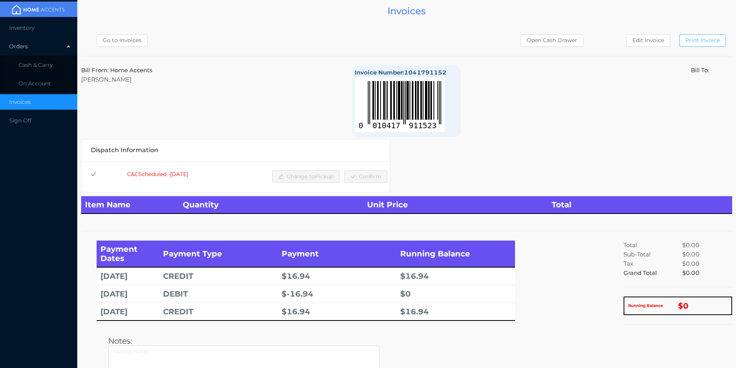
click at [699, 40] on button "Print Invoice" at bounding box center [702, 40] width 47 height 12
click at [699, 41] on button "Print Invoice" at bounding box center [702, 40] width 47 height 12
click at [35, 61] on span "Cash & Carry" at bounding box center [36, 64] width 34 height 7
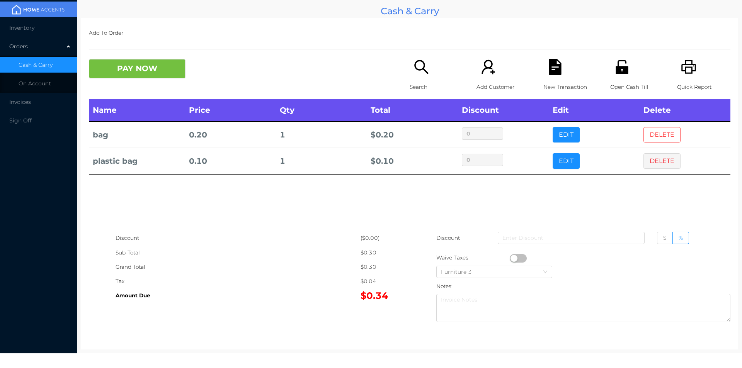
click at [645, 131] on button "DELETE" at bounding box center [661, 134] width 37 height 15
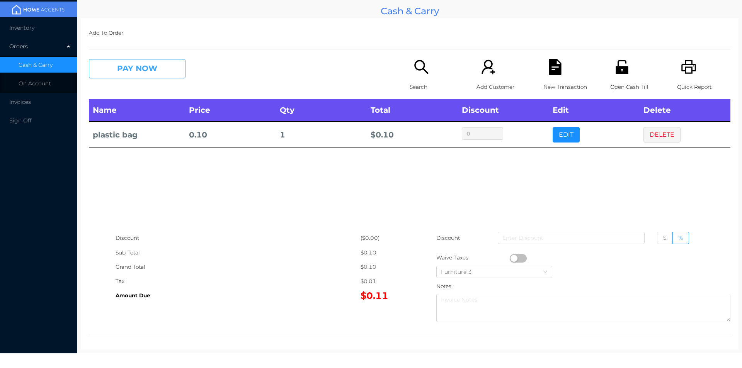
click at [119, 69] on button "PAY NOW" at bounding box center [137, 68] width 97 height 19
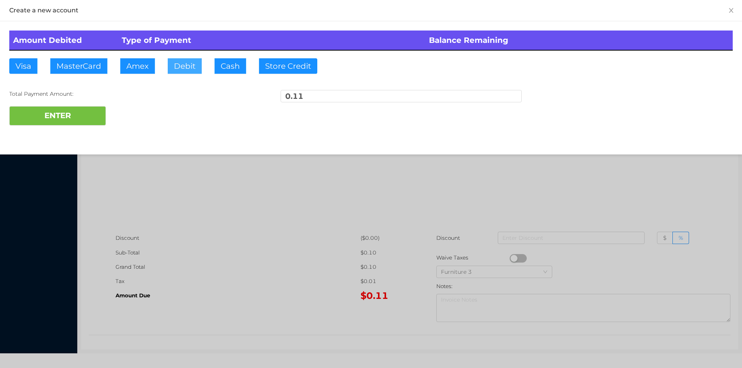
click at [190, 71] on button "Debit" at bounding box center [185, 65] width 34 height 15
click at [54, 125] on button "ENTER" at bounding box center [57, 115] width 97 height 19
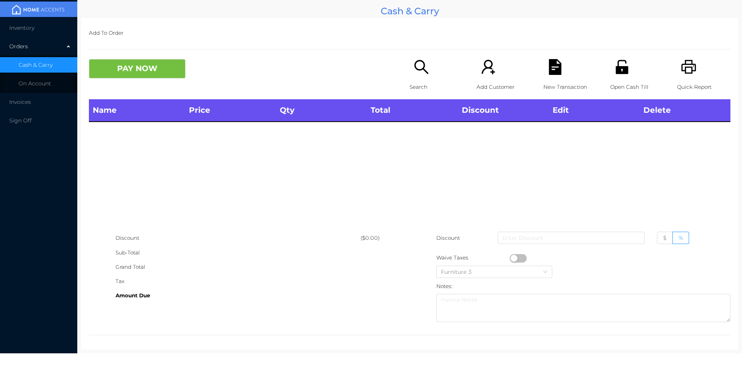
click at [410, 83] on p "Search" at bounding box center [436, 87] width 53 height 14
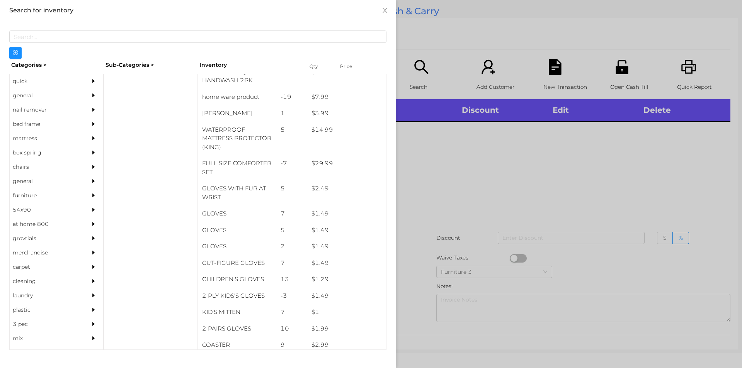
scroll to position [175, 0]
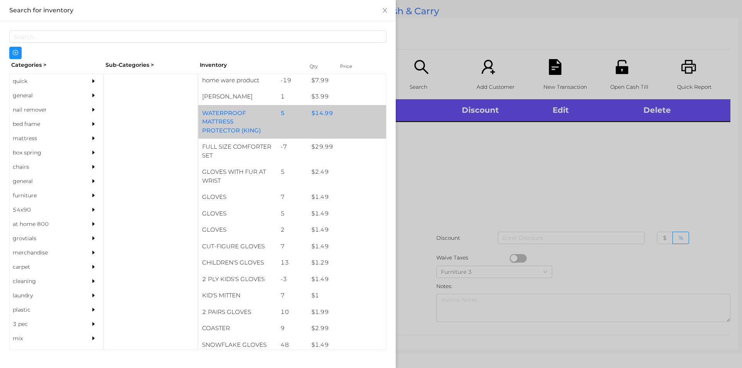
click at [308, 111] on div "$ 14.99" at bounding box center [347, 113] width 78 height 17
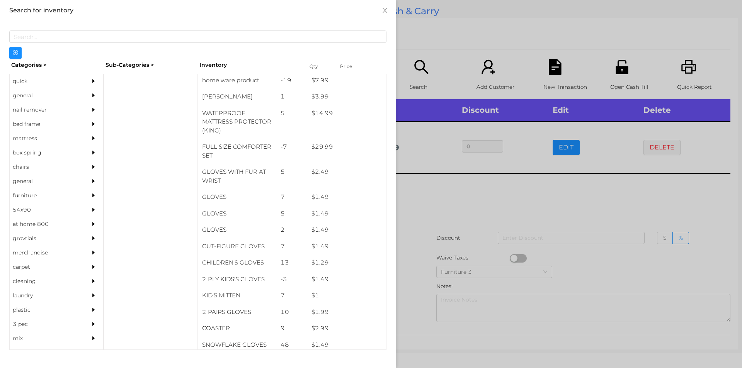
click at [427, 199] on div at bounding box center [371, 184] width 742 height 368
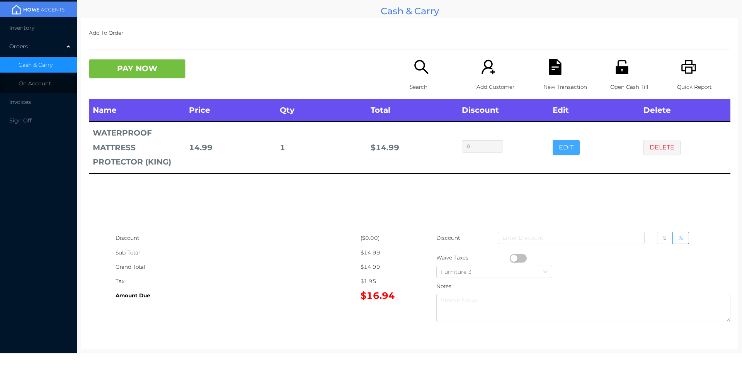
click at [554, 153] on button "EDIT" at bounding box center [566, 147] width 27 height 15
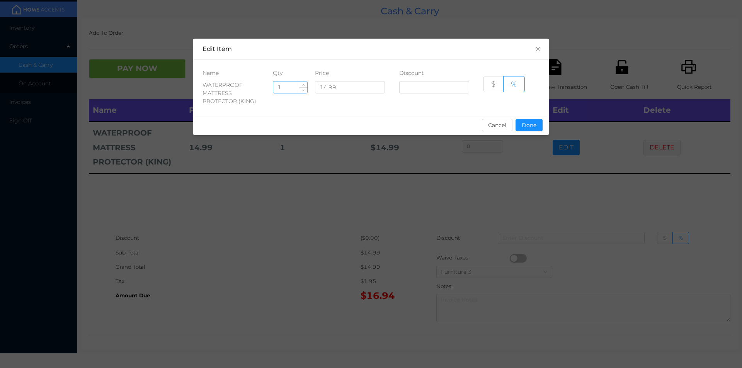
click at [290, 87] on input "1" at bounding box center [290, 88] width 34 height 12
type input "2"
click at [528, 130] on button "Done" at bounding box center [529, 125] width 27 height 12
type input "0%"
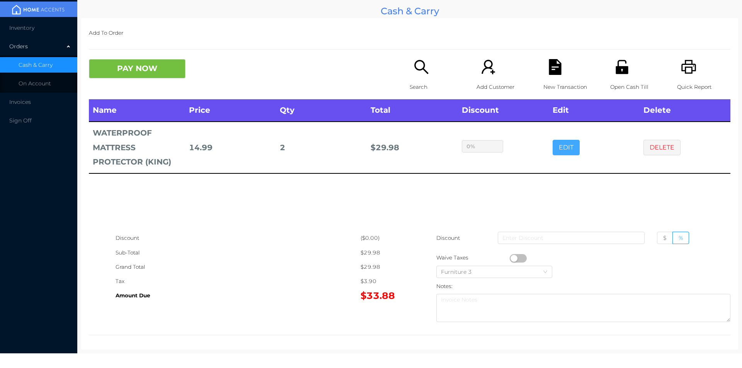
click at [553, 140] on button "EDIT" at bounding box center [566, 147] width 27 height 15
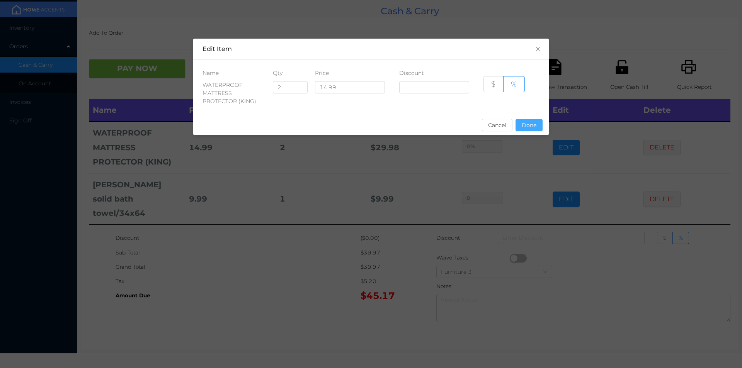
click at [527, 121] on button "Done" at bounding box center [529, 125] width 27 height 12
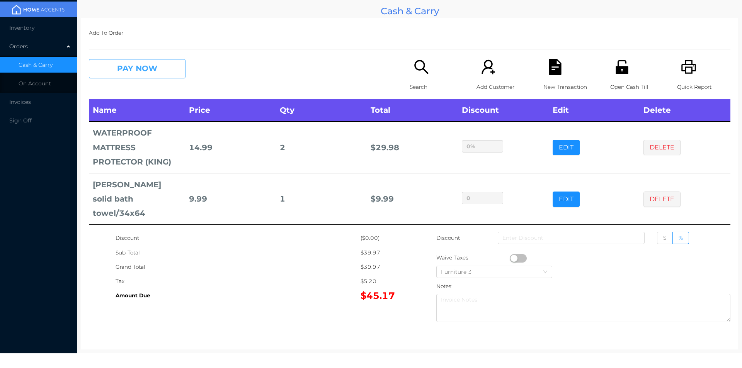
click at [161, 70] on button "PAY NOW" at bounding box center [137, 68] width 97 height 19
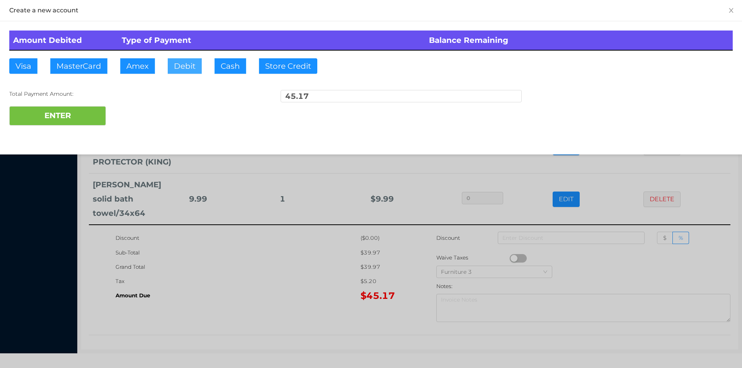
click at [192, 69] on button "Debit" at bounding box center [185, 65] width 34 height 15
click at [91, 119] on button "ENTER" at bounding box center [57, 115] width 97 height 19
type input "0"
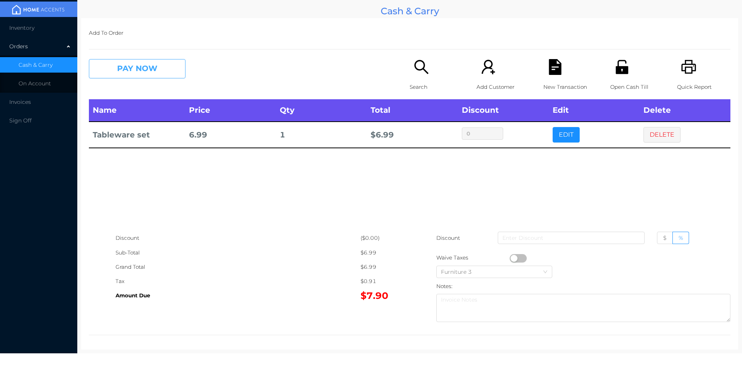
click at [137, 70] on button "PAY NOW" at bounding box center [137, 68] width 97 height 19
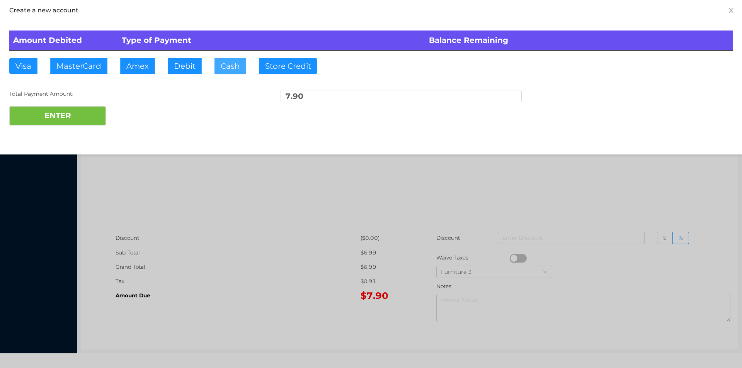
click at [245, 64] on button "Cash" at bounding box center [230, 65] width 32 height 15
click at [75, 112] on button "ENTER" at bounding box center [57, 115] width 97 height 19
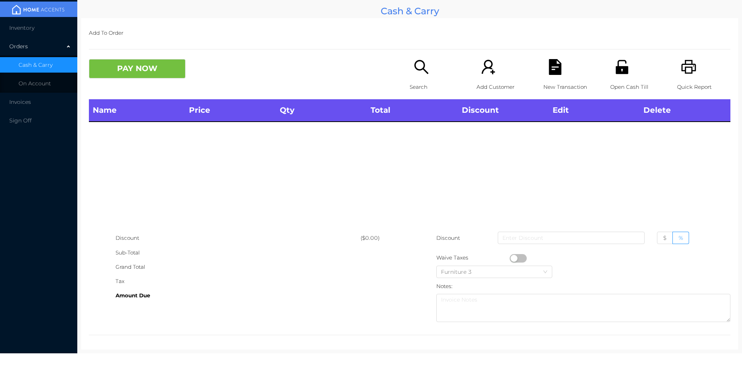
click at [410, 79] on div "Search" at bounding box center [436, 79] width 53 height 40
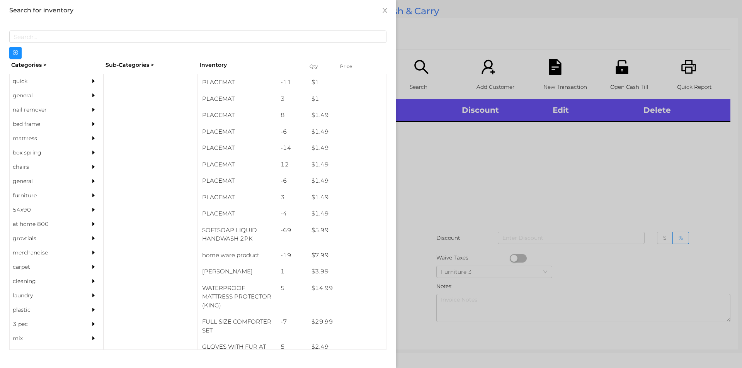
click at [407, 67] on div at bounding box center [371, 184] width 742 height 368
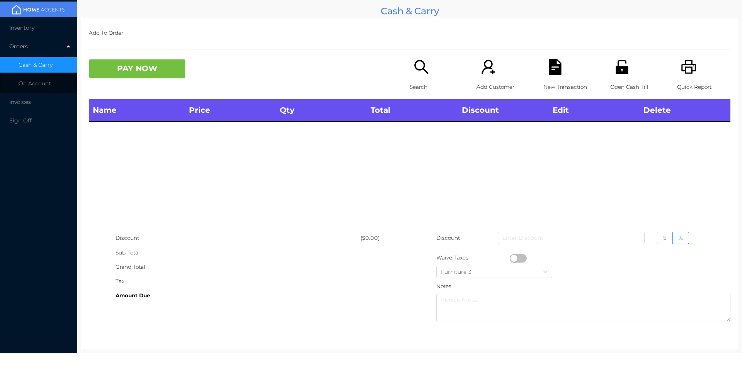
click at [413, 65] on icon "icon: search" at bounding box center [421, 67] width 16 height 16
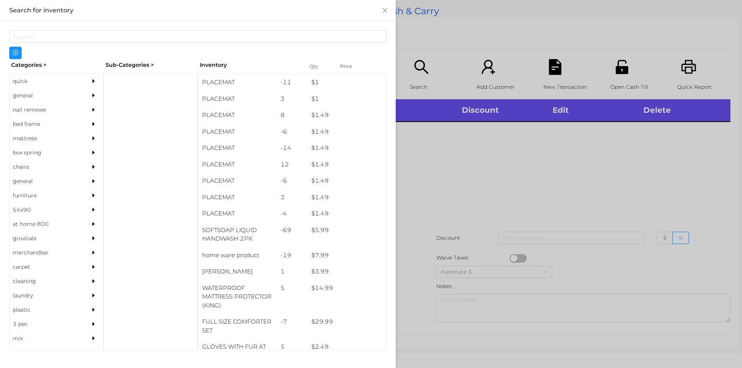
click at [23, 103] on div "nail remover" at bounding box center [45, 110] width 70 height 14
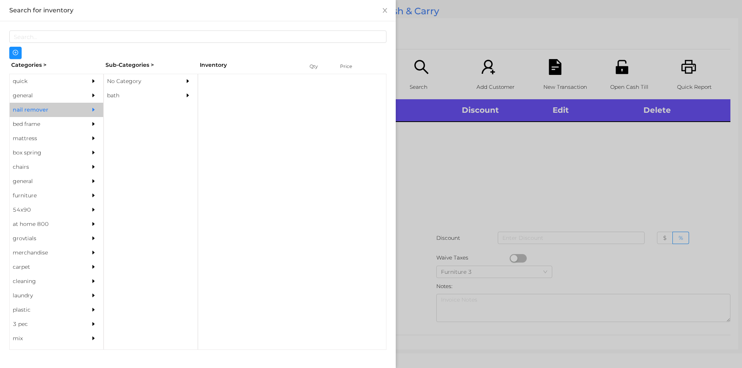
click at [44, 89] on div "general" at bounding box center [45, 95] width 70 height 14
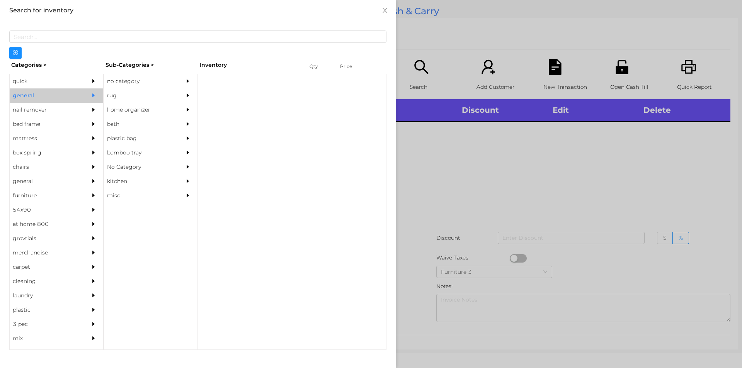
click at [113, 77] on div "no category" at bounding box center [139, 81] width 70 height 14
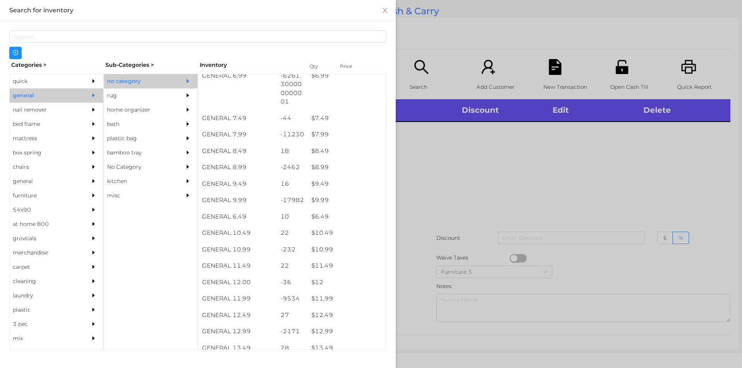
scroll to position [352, 0]
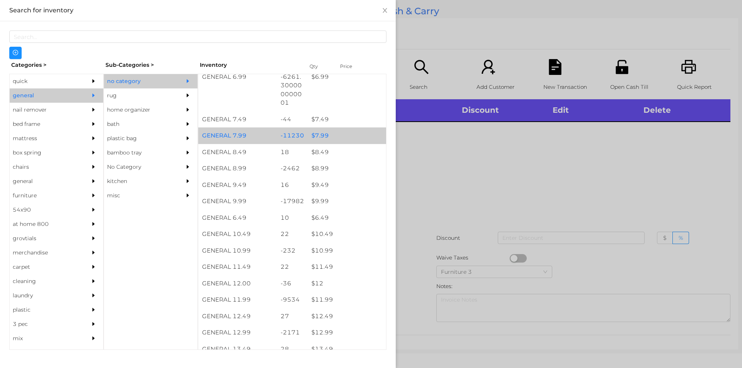
click at [315, 133] on div "$ 7.99" at bounding box center [347, 136] width 78 height 17
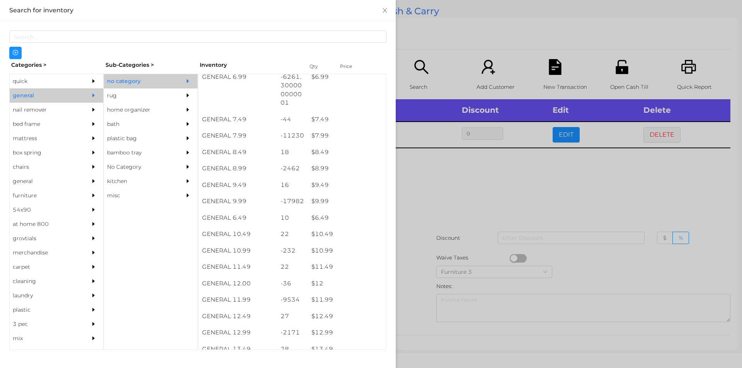
click at [436, 195] on div at bounding box center [371, 184] width 742 height 368
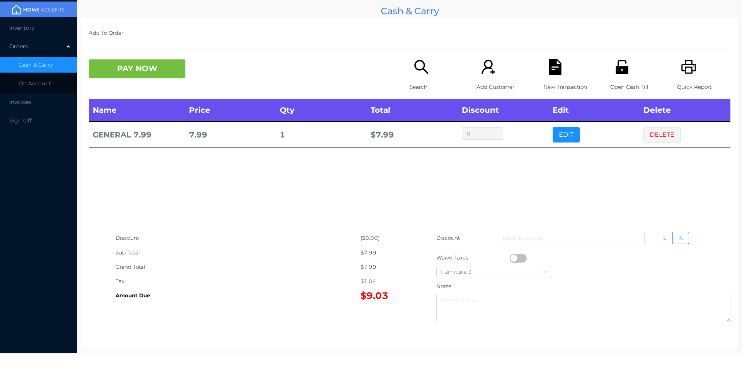
click at [420, 67] on icon "icon: search" at bounding box center [421, 67] width 16 height 16
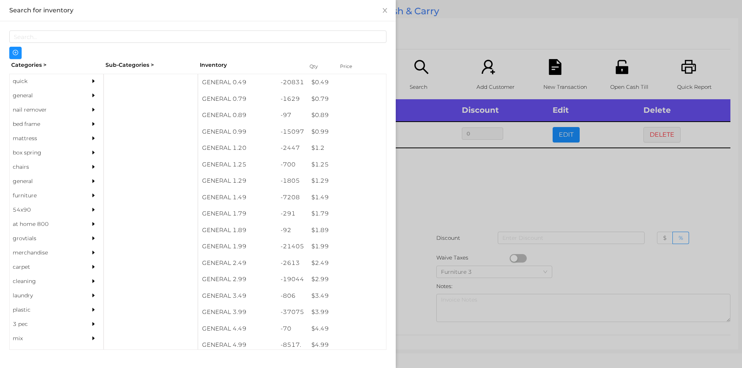
click at [24, 92] on div "general" at bounding box center [45, 95] width 70 height 14
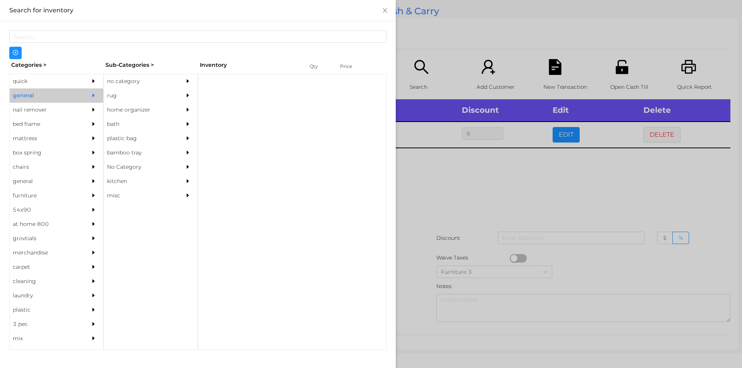
click at [138, 78] on div "no category" at bounding box center [139, 81] width 70 height 14
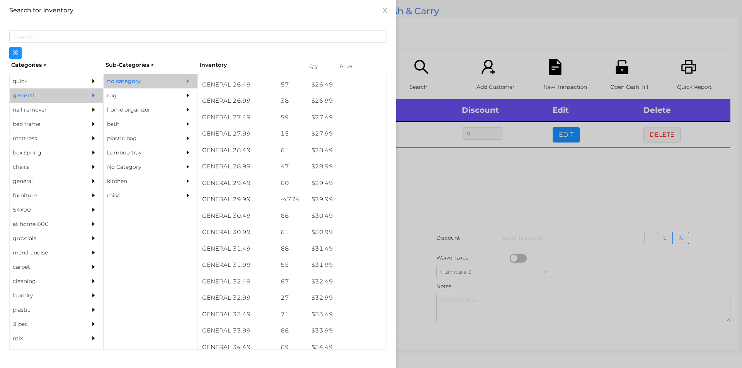
scroll to position [1198, 0]
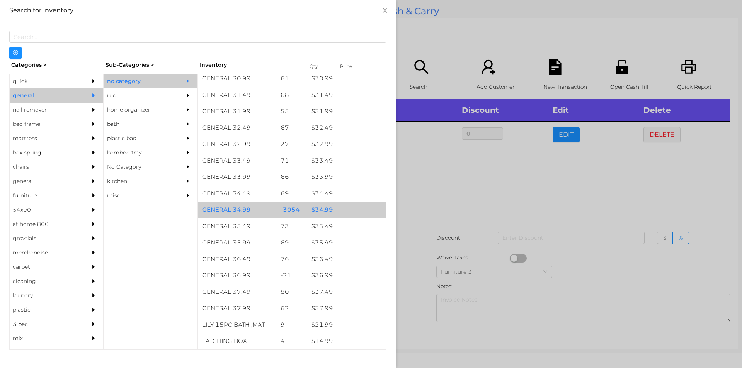
click at [352, 202] on div "$ 34.99" at bounding box center [347, 210] width 78 height 17
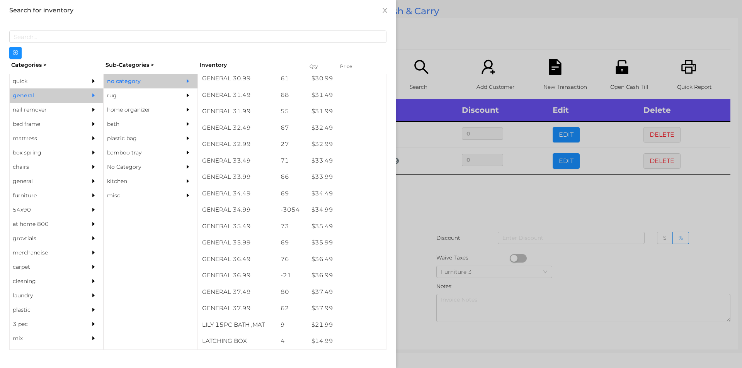
click at [477, 225] on div at bounding box center [371, 184] width 742 height 368
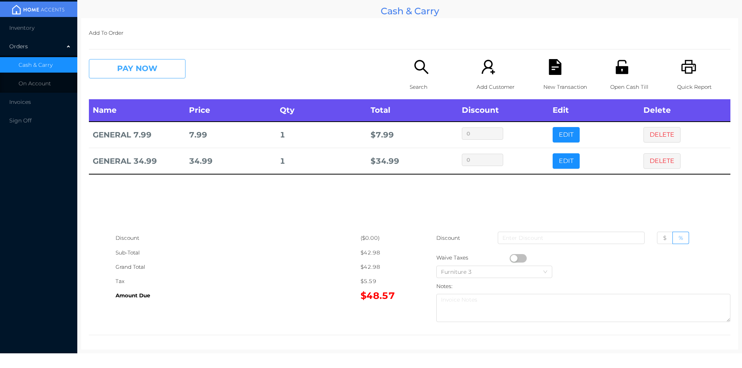
click at [133, 76] on button "PAY NOW" at bounding box center [137, 68] width 97 height 19
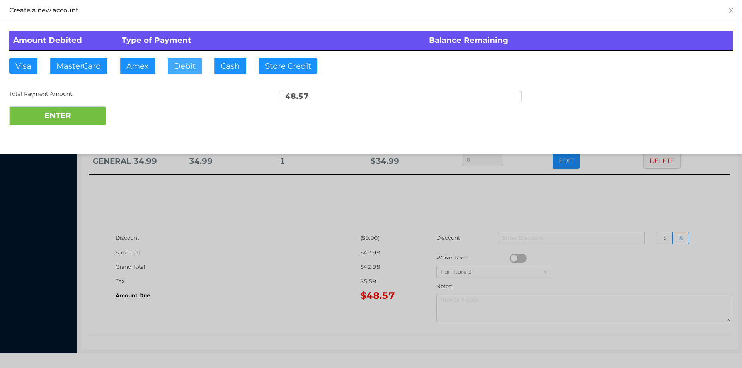
click at [180, 70] on button "Debit" at bounding box center [185, 65] width 34 height 15
click at [73, 125] on button "ENTER" at bounding box center [57, 115] width 97 height 19
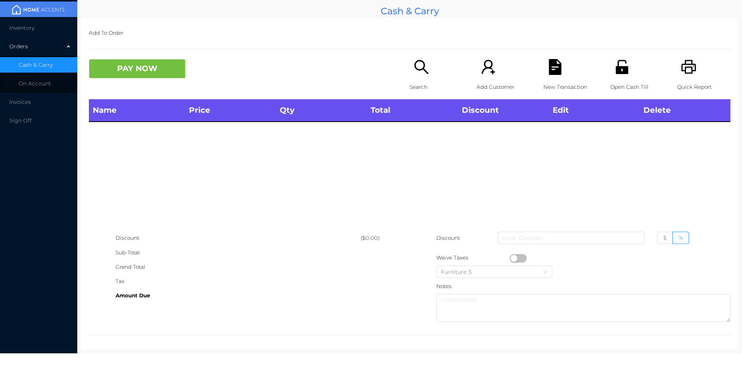
click at [677, 68] on div "Quick Report" at bounding box center [703, 79] width 53 height 40
